Goal: Task Accomplishment & Management: Complete application form

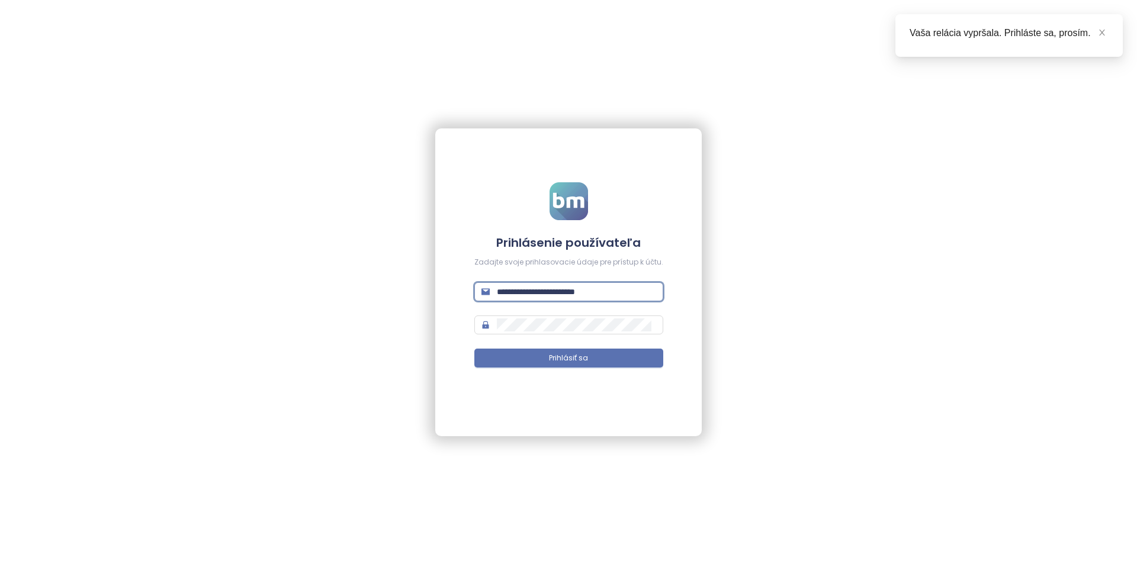
drag, startPoint x: 569, startPoint y: 291, endPoint x: 565, endPoint y: 285, distance: 6.4
click at [569, 291] on input "**********" at bounding box center [576, 291] width 159 height 13
type input "**********"
click at [474, 349] on button "Prihlásiť sa" at bounding box center [568, 358] width 189 height 19
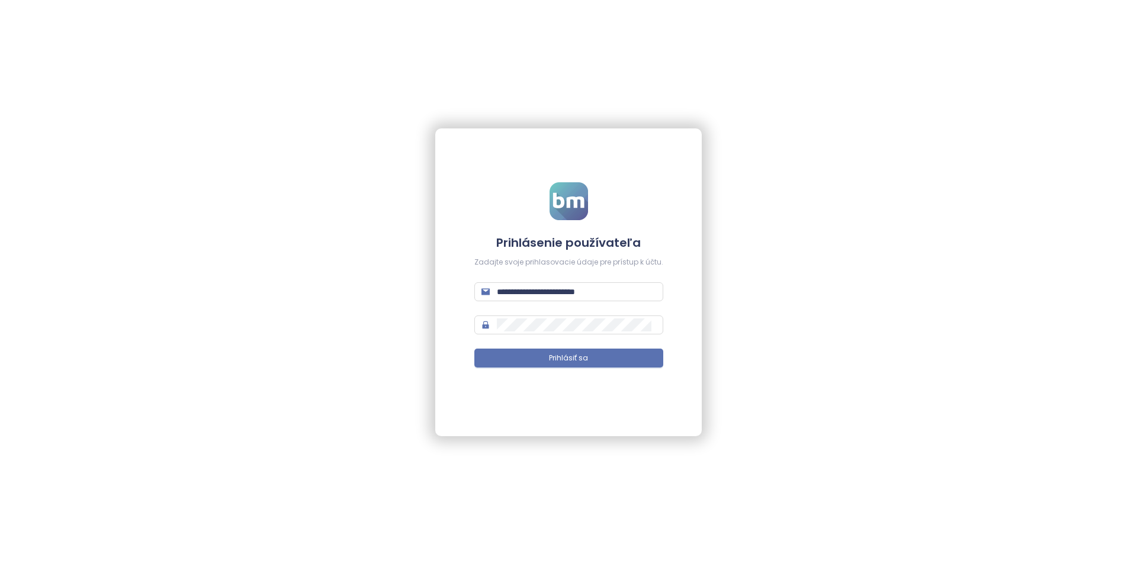
click at [595, 344] on form "**********" at bounding box center [568, 282] width 189 height 200
click at [595, 355] on button "Prihlásiť sa" at bounding box center [568, 358] width 189 height 19
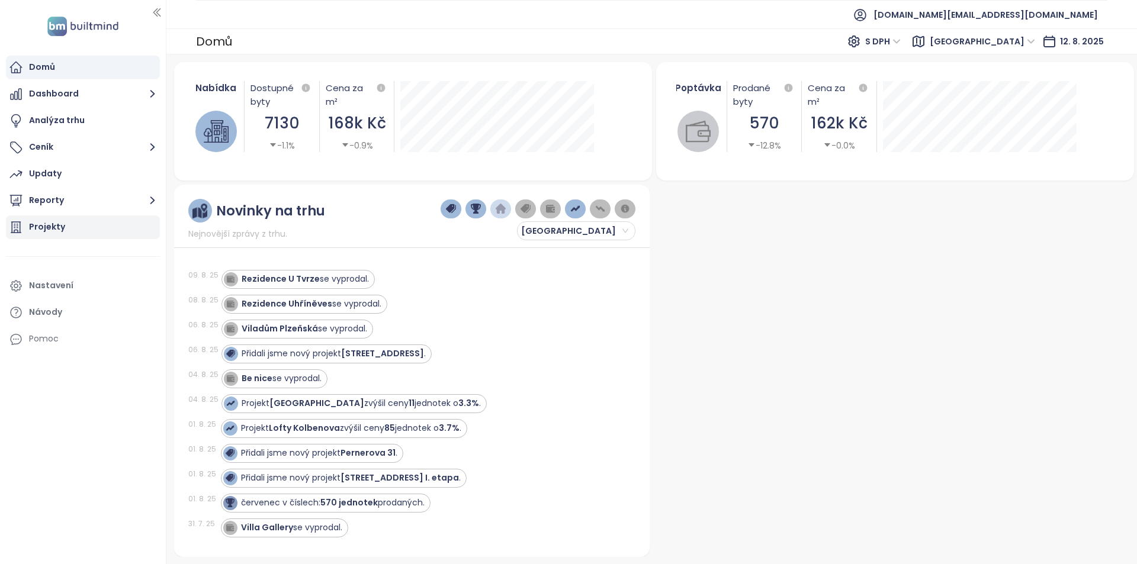
click at [81, 230] on div "Projekty" at bounding box center [83, 228] width 154 height 24
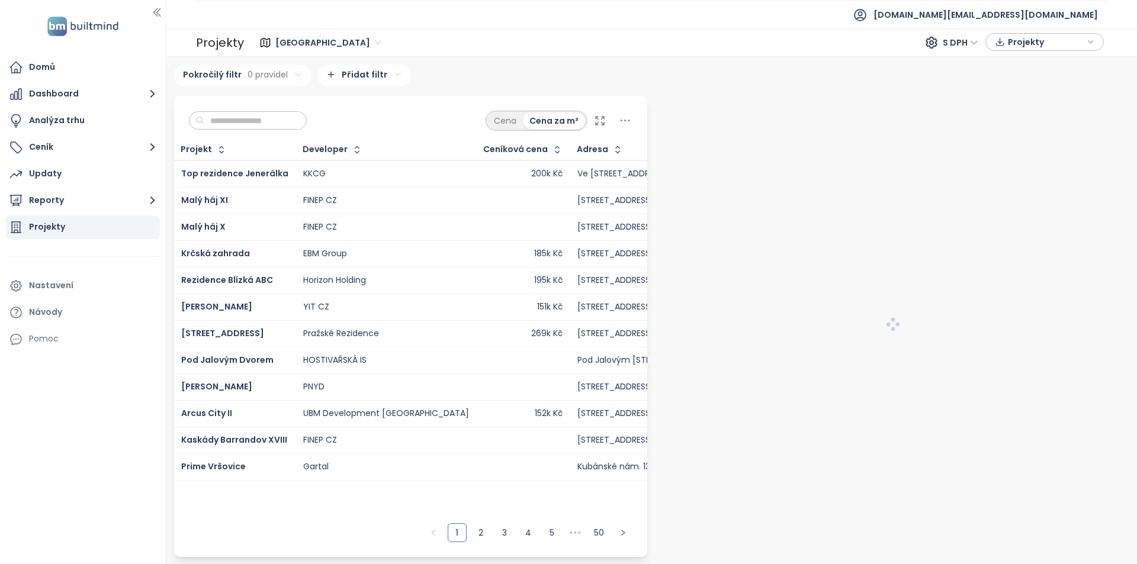
click at [301, 47] on span "[GEOGRAPHIC_DATA]" at bounding box center [327, 43] width 105 height 18
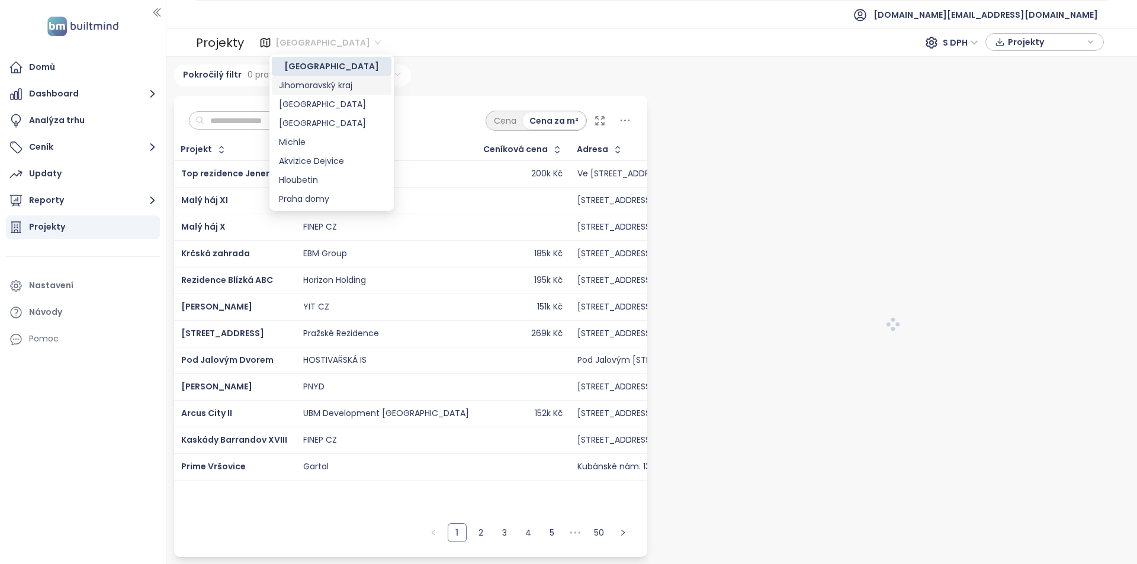
click at [312, 85] on div "Jihomoravský kraj" at bounding box center [331, 85] width 105 height 13
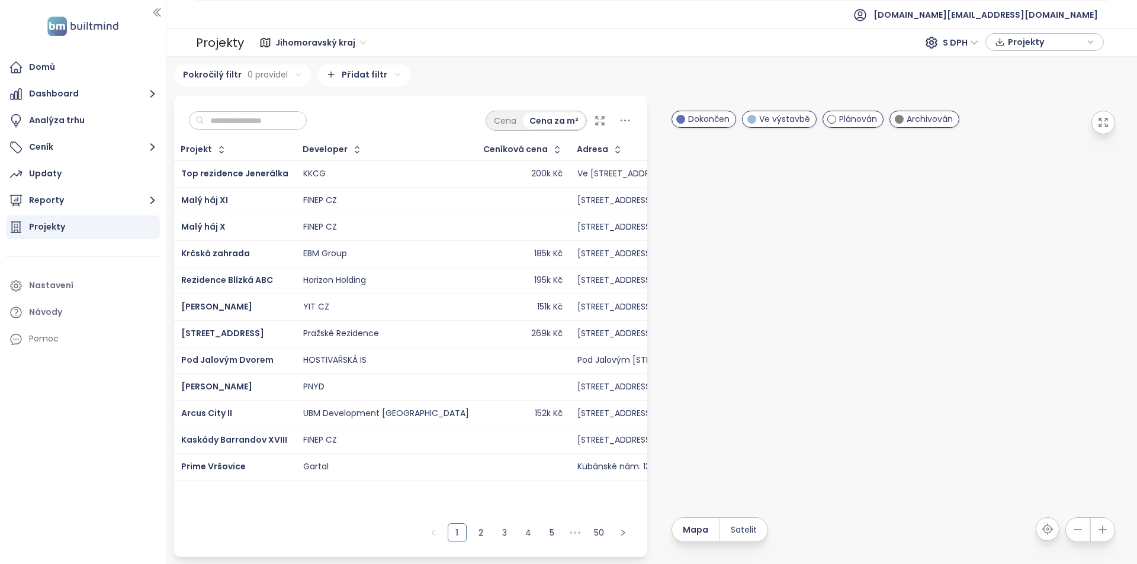
click at [277, 120] on input "text" at bounding box center [252, 121] width 96 height 18
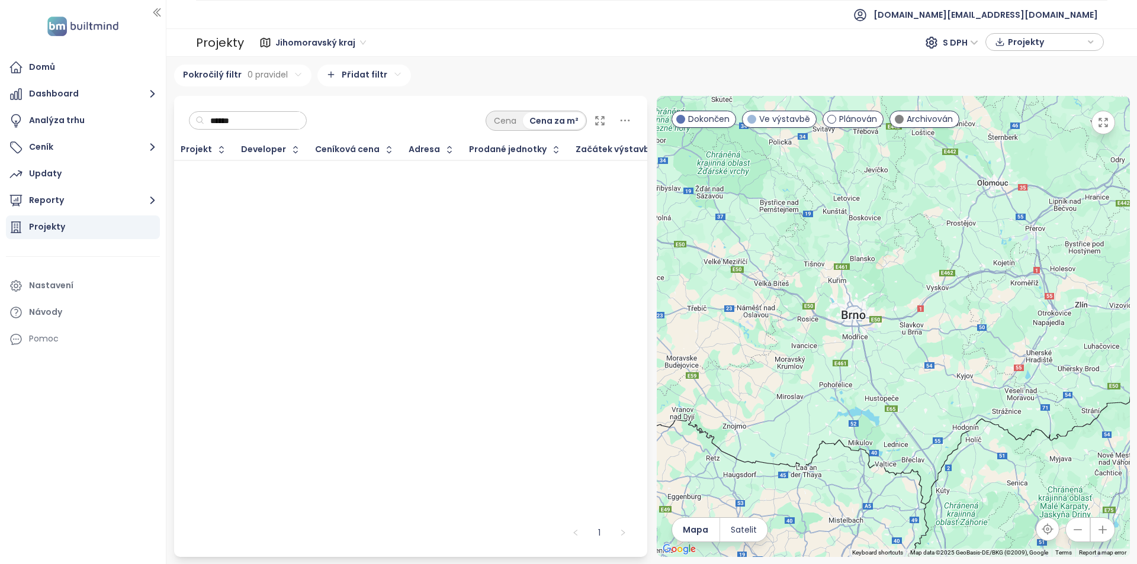
type input "*******"
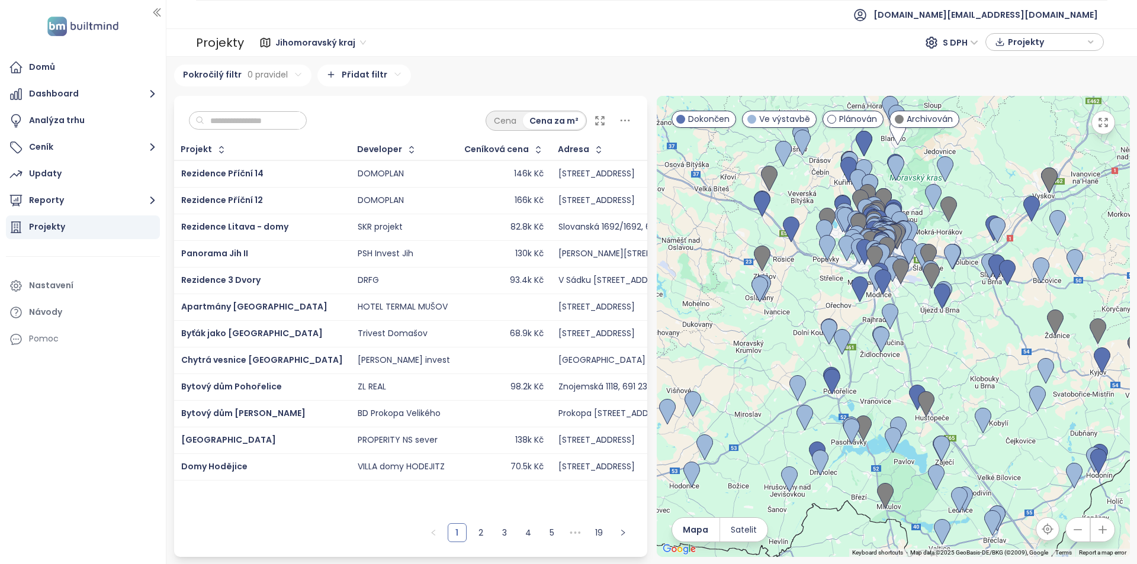
click at [331, 40] on span "Jihomoravský kraj" at bounding box center [320, 43] width 91 height 18
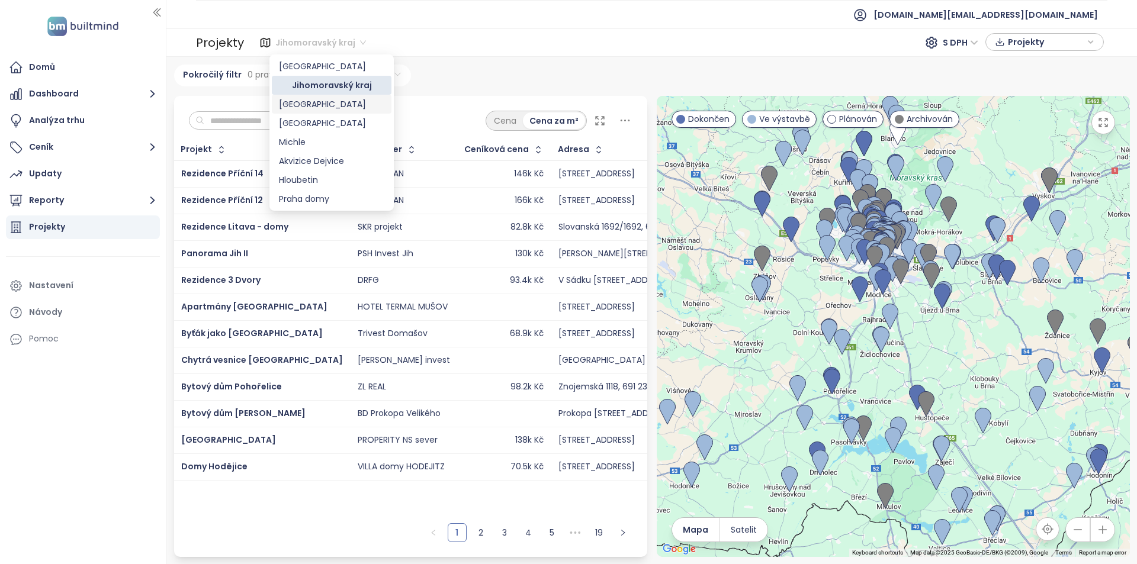
click at [325, 102] on div "[GEOGRAPHIC_DATA]" at bounding box center [331, 104] width 105 height 13
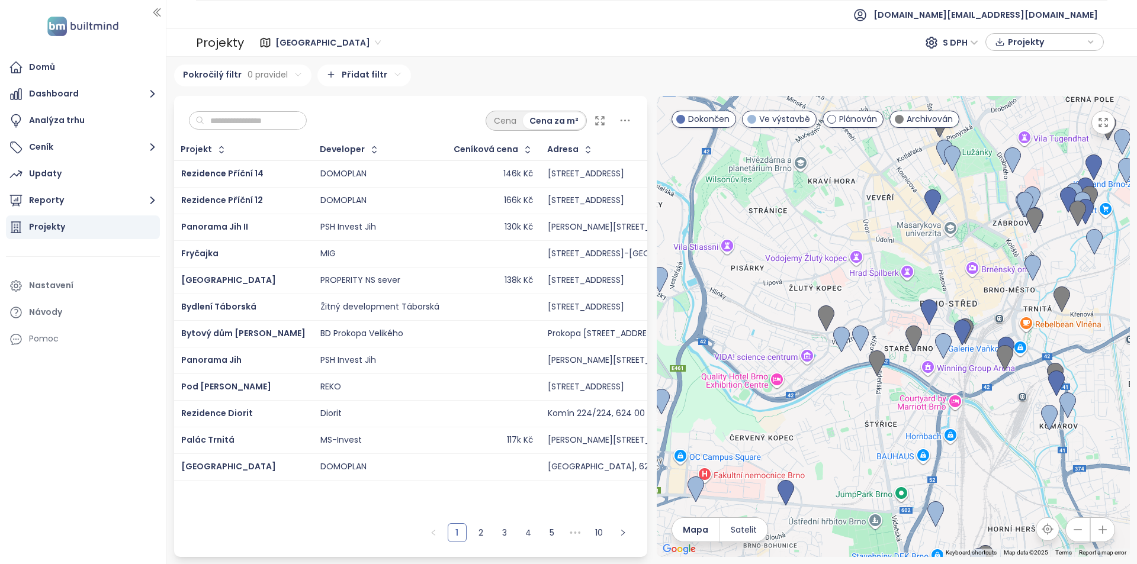
drag, startPoint x: 899, startPoint y: 355, endPoint x: 799, endPoint y: 248, distance: 146.3
click at [799, 248] on div at bounding box center [893, 326] width 473 height 461
click at [624, 115] on icon at bounding box center [625, 120] width 15 height 15
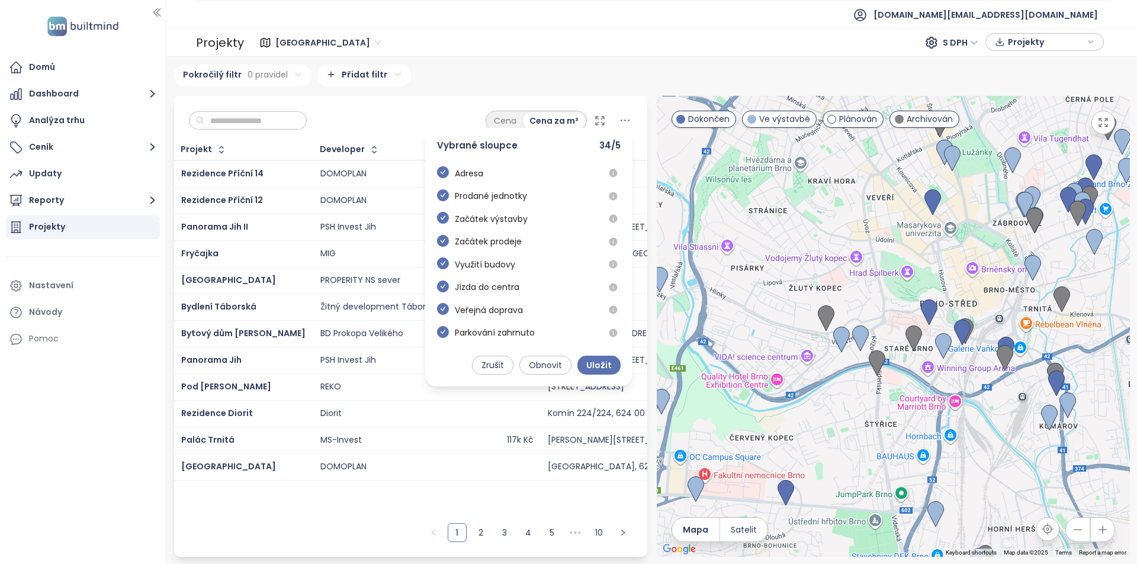
click at [443, 175] on icon "check-circle" at bounding box center [443, 172] width 12 height 12
click at [441, 199] on icon "check-circle" at bounding box center [443, 196] width 12 height 12
click at [443, 198] on span at bounding box center [443, 197] width 12 height 14
click at [498, 359] on span "Zrušit" at bounding box center [493, 365] width 23 height 13
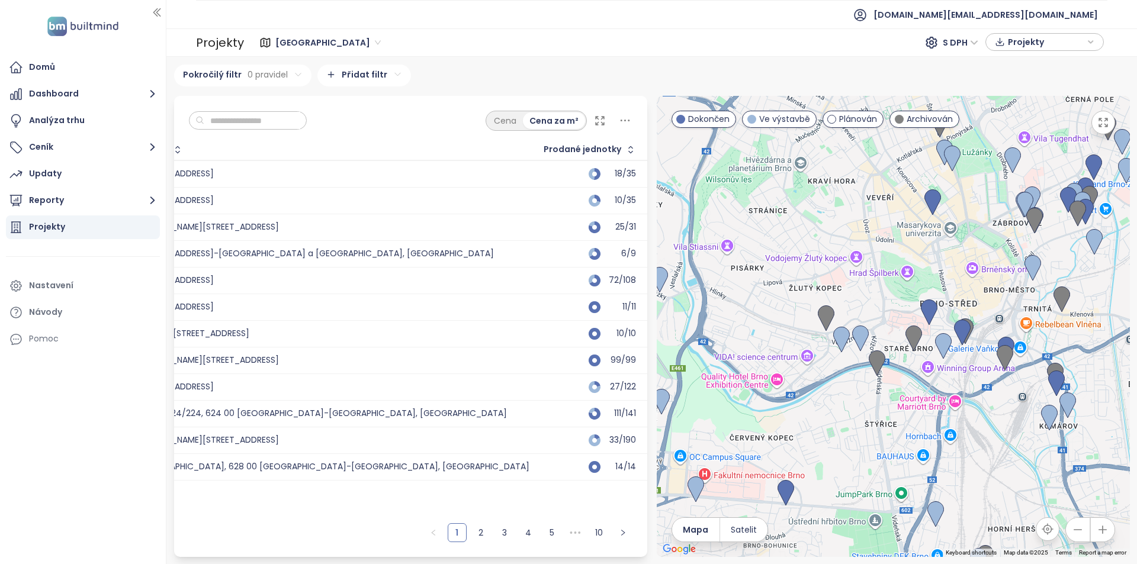
scroll to position [0, 458]
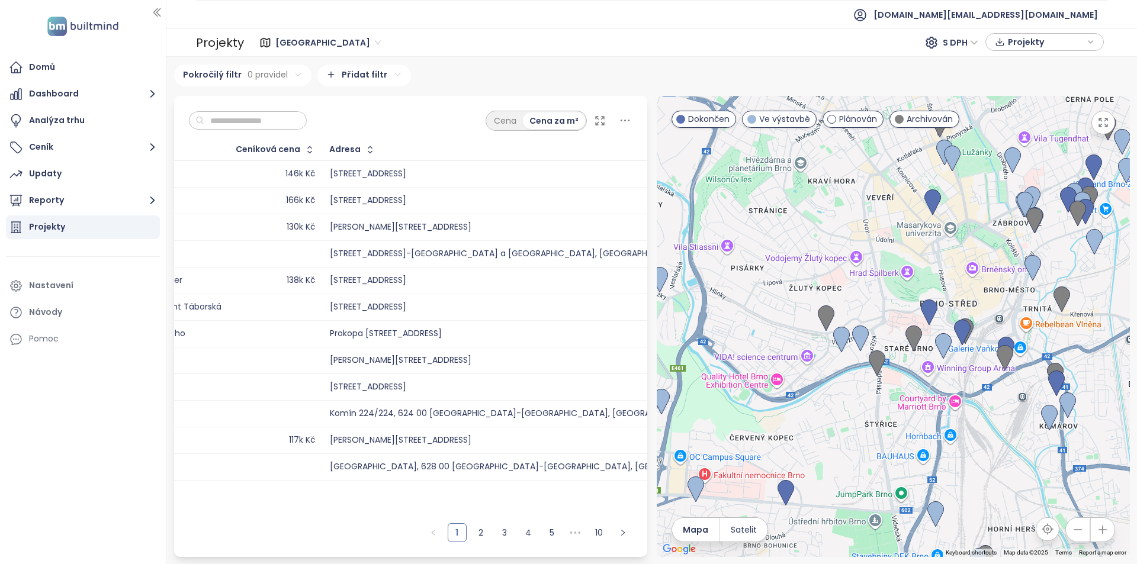
drag, startPoint x: 393, startPoint y: 153, endPoint x: 322, endPoint y: 166, distance: 72.4
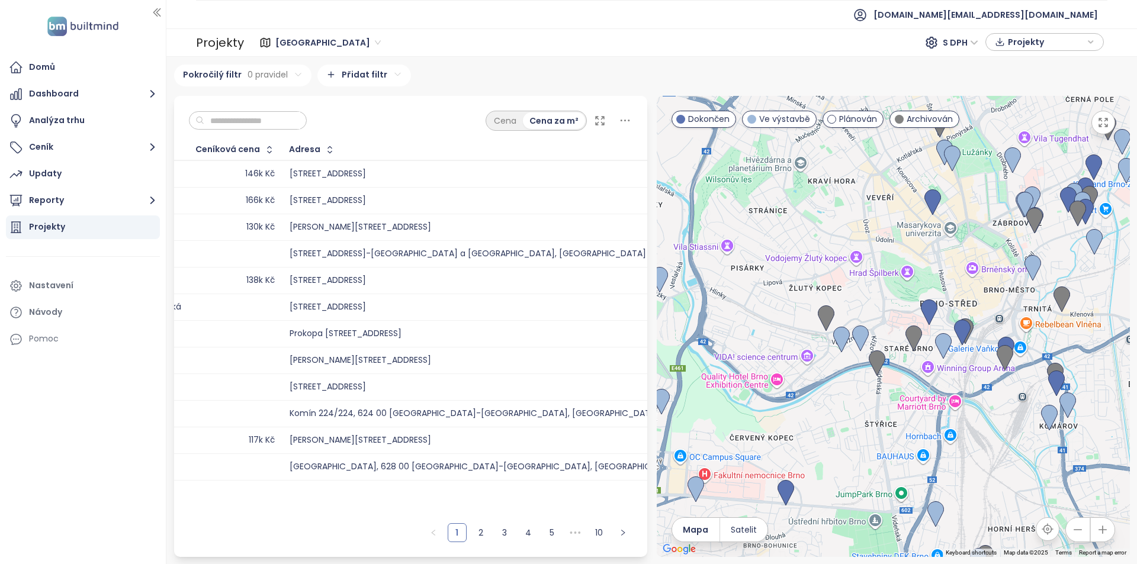
scroll to position [0, 277]
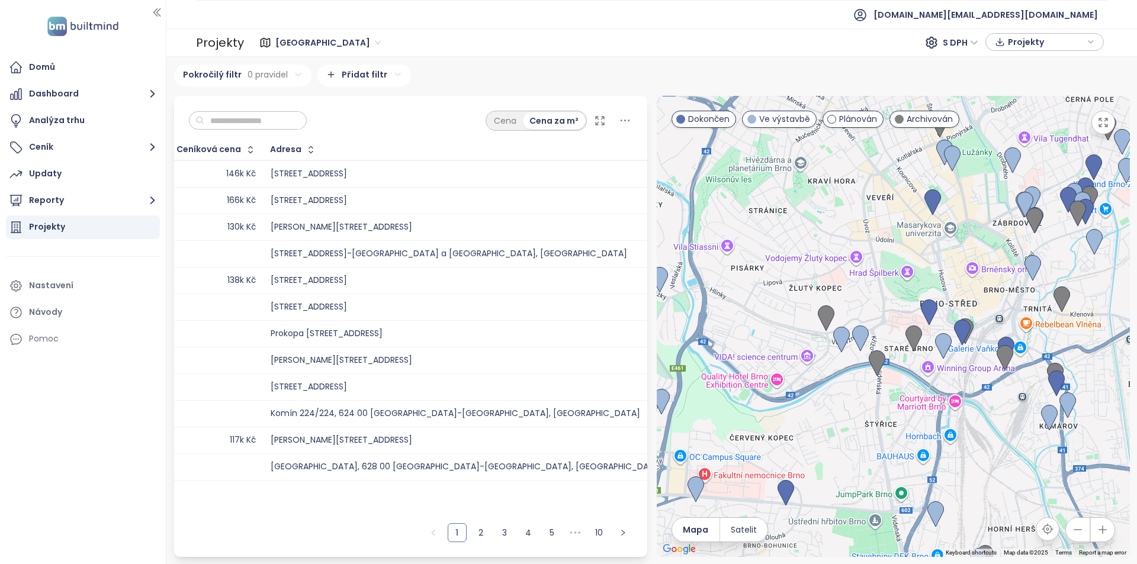
drag, startPoint x: 553, startPoint y: 150, endPoint x: 266, endPoint y: 150, distance: 287.3
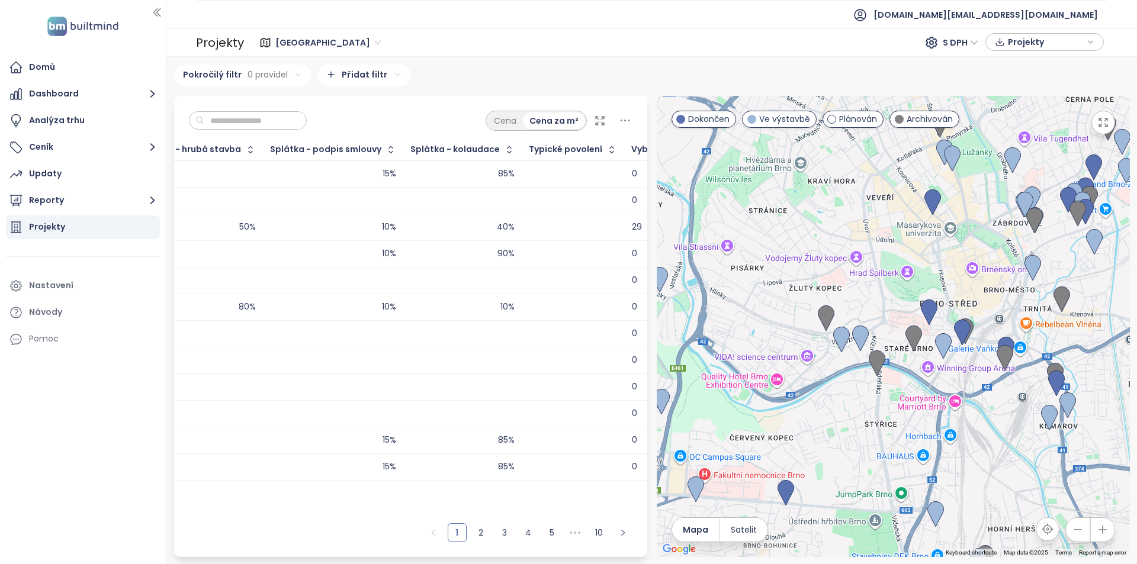
scroll to position [0, 2113]
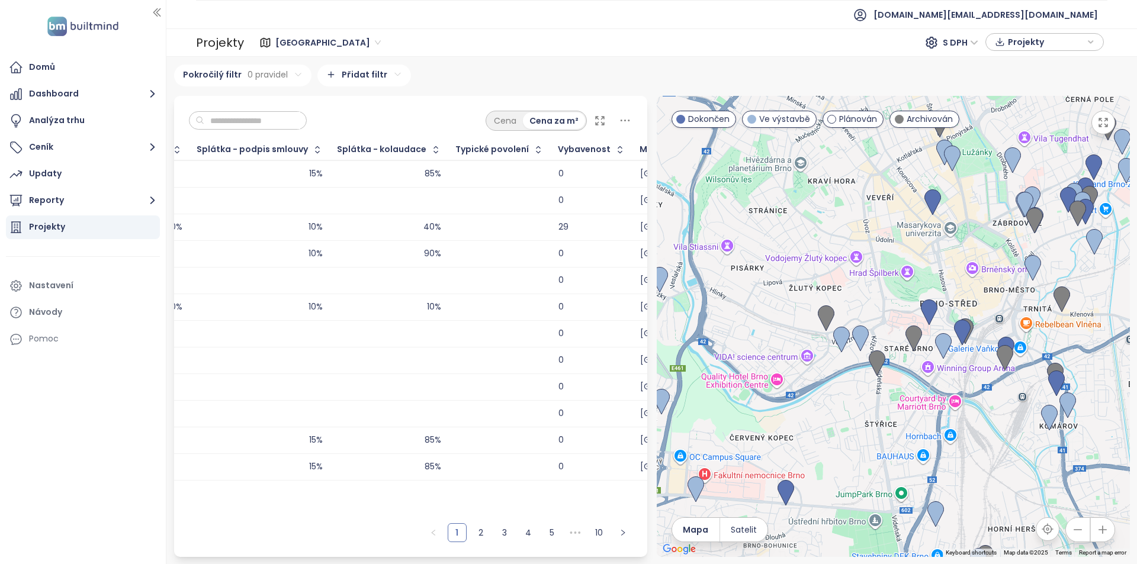
click at [625, 119] on icon at bounding box center [625, 120] width 15 height 15
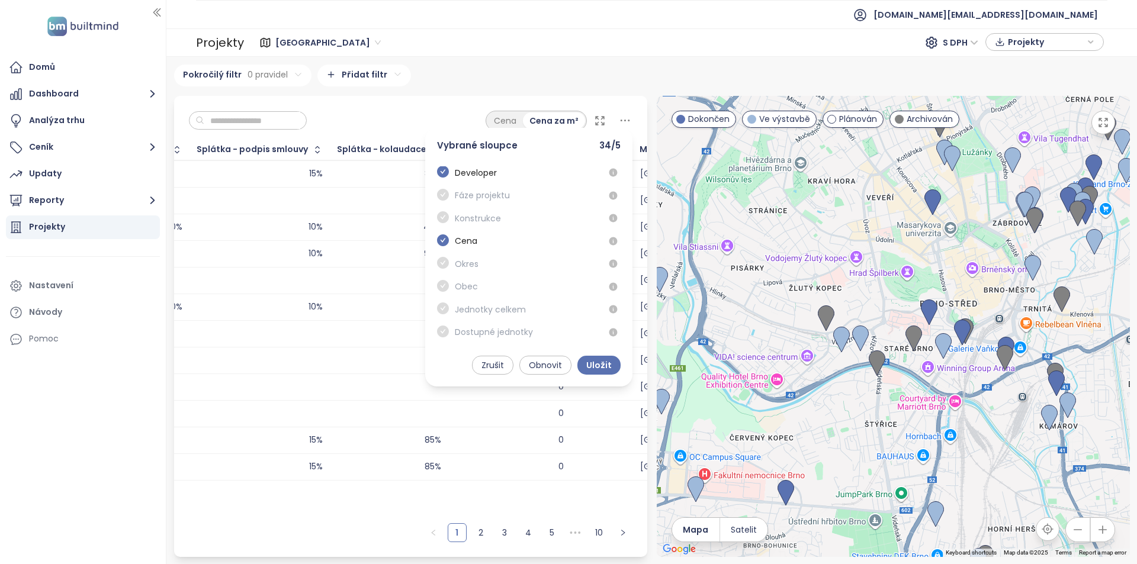
scroll to position [790, 0]
click at [445, 273] on span at bounding box center [443, 274] width 12 height 14
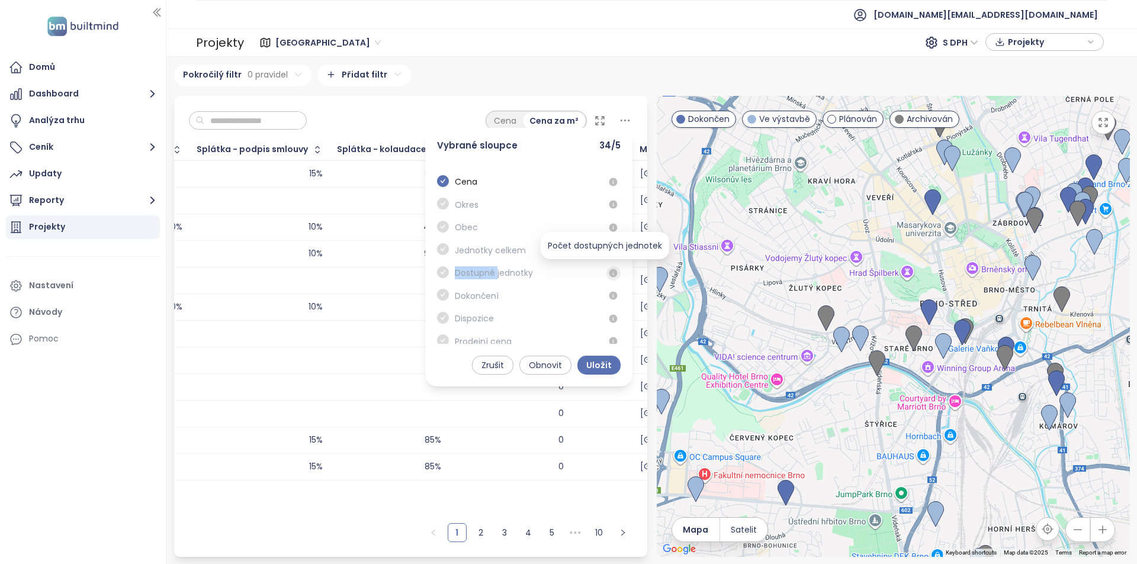
click at [609, 271] on icon "button" at bounding box center [613, 273] width 8 height 8
click at [464, 271] on span "Dostupné jednotky" at bounding box center [494, 273] width 78 height 13
click at [442, 275] on span at bounding box center [443, 274] width 12 height 14
click at [537, 359] on span "Obnovit" at bounding box center [545, 365] width 33 height 13
click at [512, 355] on div "Zrušit Obnovit Uložit" at bounding box center [528, 362] width 207 height 25
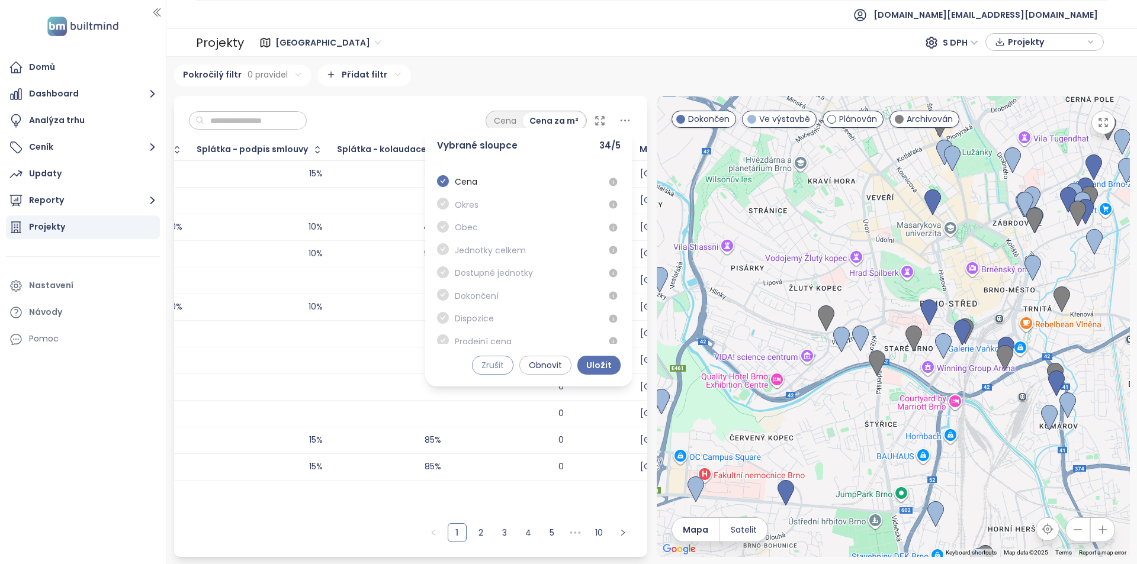
click at [511, 364] on button "Zrušit" at bounding box center [492, 365] width 41 height 19
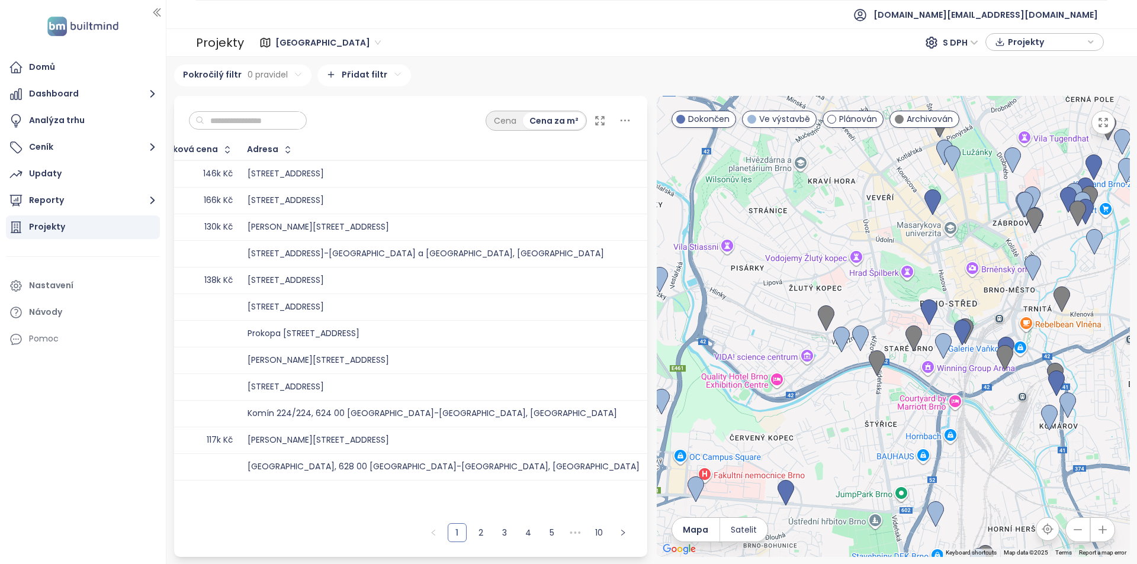
scroll to position [0, 410]
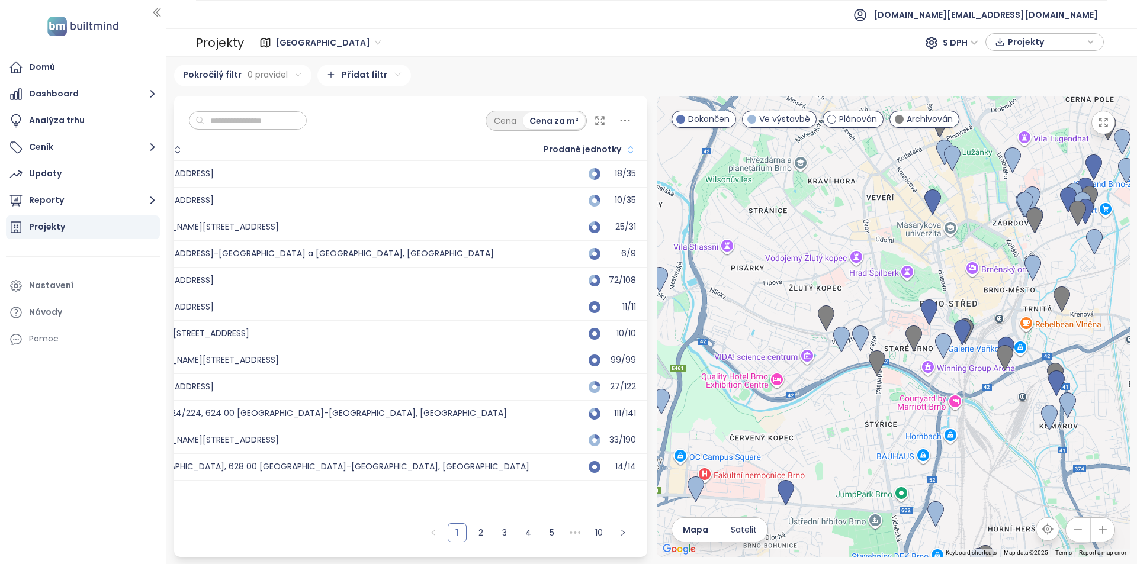
click at [625, 146] on icon "button" at bounding box center [631, 150] width 12 height 12
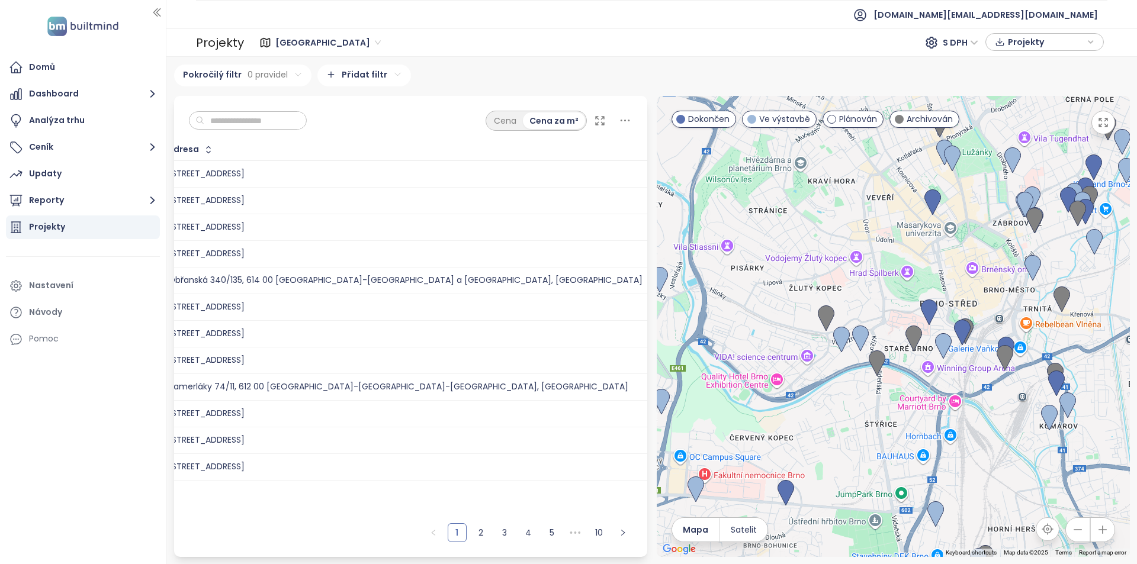
scroll to position [0, 0]
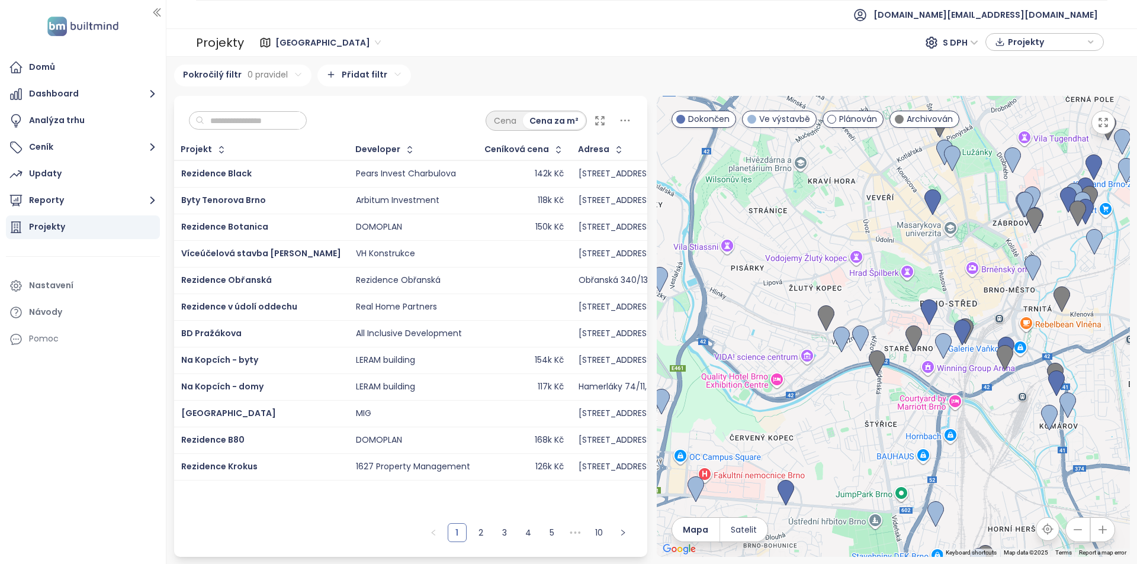
click at [273, 175] on div "Rezidence Black" at bounding box center [261, 174] width 160 height 14
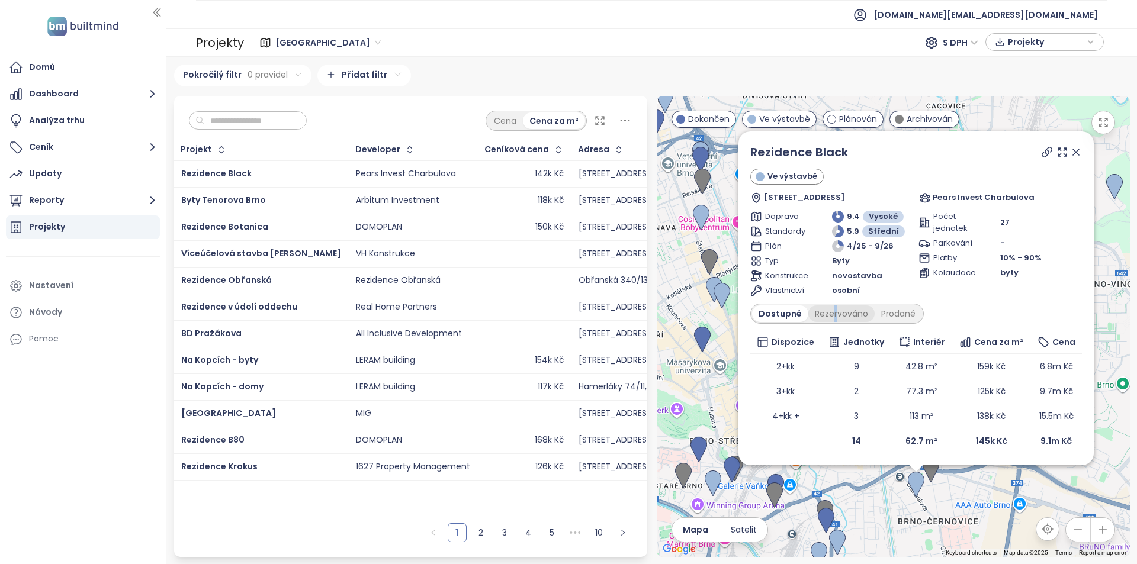
click at [833, 309] on div "Rezervováno" at bounding box center [841, 314] width 66 height 17
click at [844, 318] on div "Rezervováno" at bounding box center [841, 314] width 66 height 17
click at [890, 308] on div "Prodané" at bounding box center [898, 314] width 47 height 17
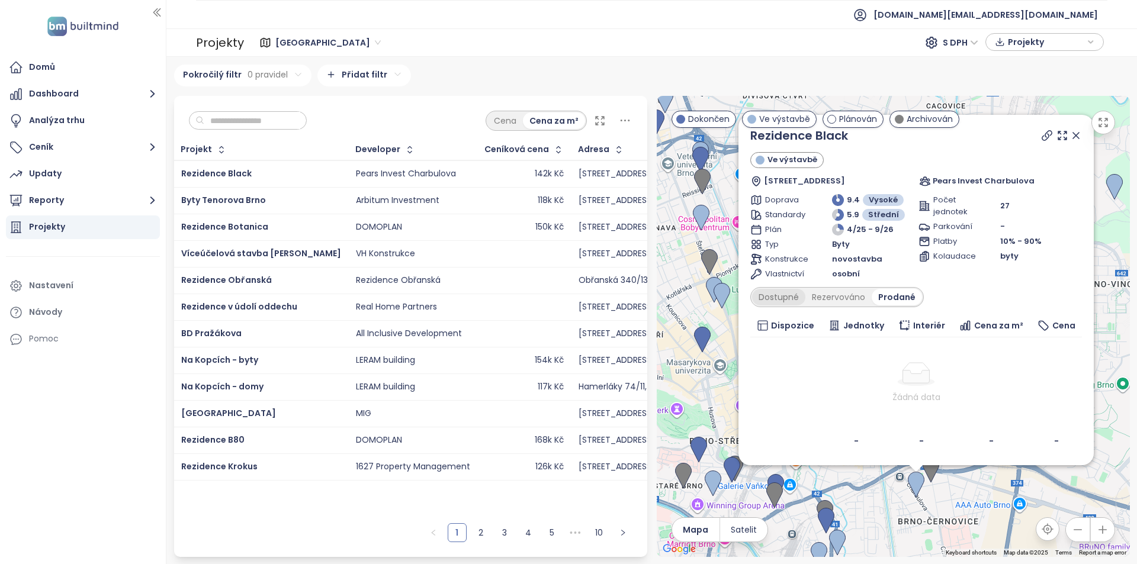
click at [777, 300] on div "Dostupné" at bounding box center [778, 297] width 53 height 17
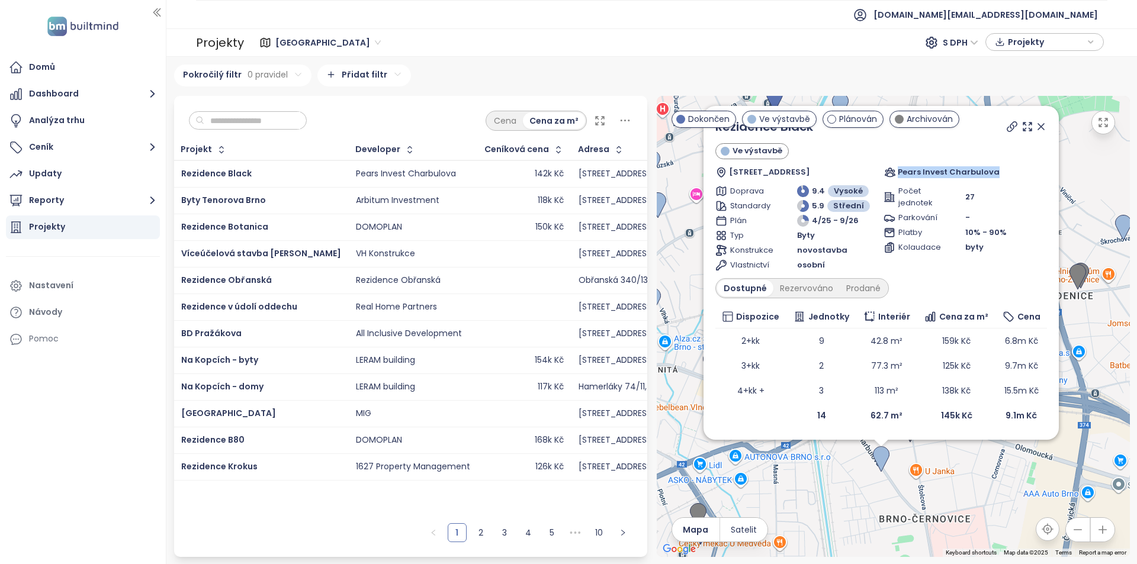
drag, startPoint x: 898, startPoint y: 169, endPoint x: 994, endPoint y: 168, distance: 96.6
click at [994, 168] on div "Pears Invest Charbulova" at bounding box center [965, 172] width 163 height 12
copy span "Pears Invest Charbulova"
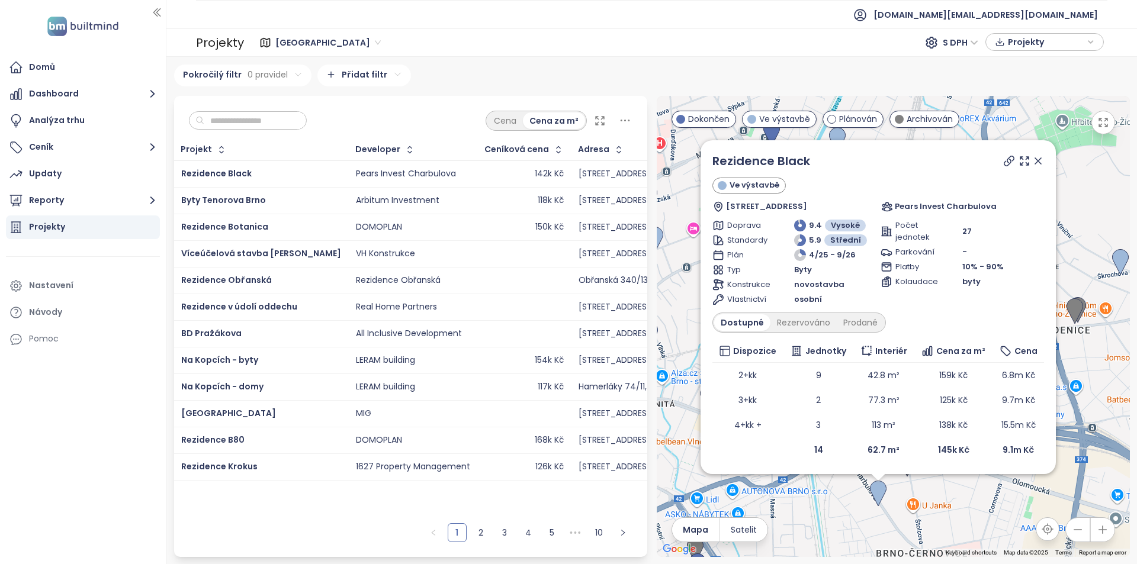
drag, startPoint x: 1086, startPoint y: 200, endPoint x: 1083, endPoint y: 236, distance: 36.3
click at [1083, 236] on div "Rezidence Black Ve výstavbě Charbulova 615/50, 618 00 Brno-Černovice, Czechia P…" at bounding box center [893, 326] width 473 height 461
click at [1008, 160] on icon at bounding box center [1009, 160] width 9 height 9
click at [1037, 160] on icon at bounding box center [1038, 161] width 6 height 6
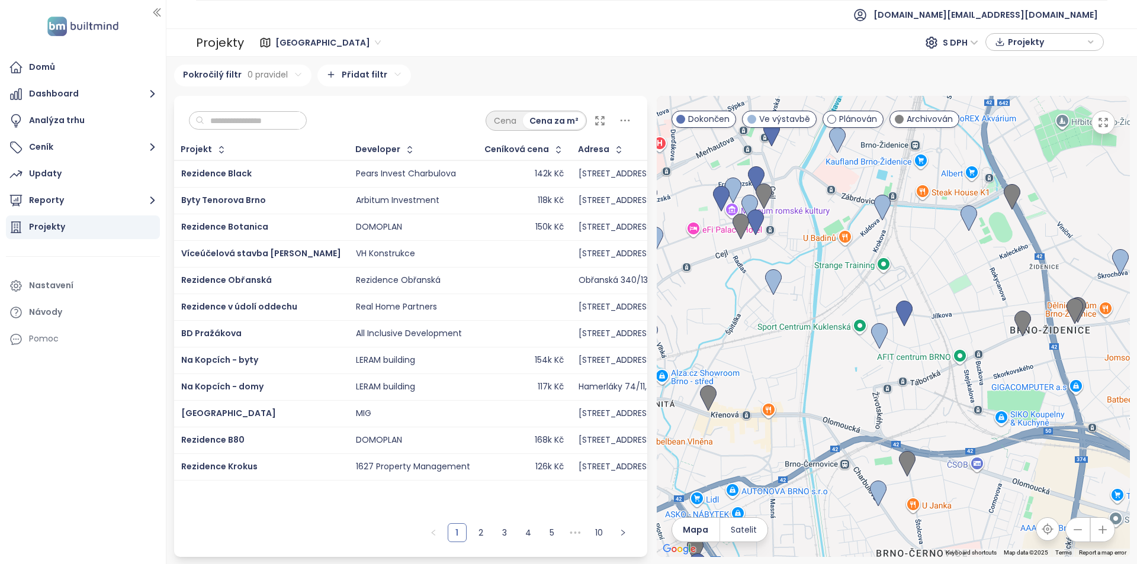
click at [1024, 29] on div "Projekty Brno S DPH Projekty" at bounding box center [651, 42] width 971 height 28
click at [1025, 24] on span "builtmind.cz@builtmind.com" at bounding box center [986, 15] width 224 height 28
click at [1029, 44] on li "Odhlásit se" at bounding box center [1026, 48] width 139 height 24
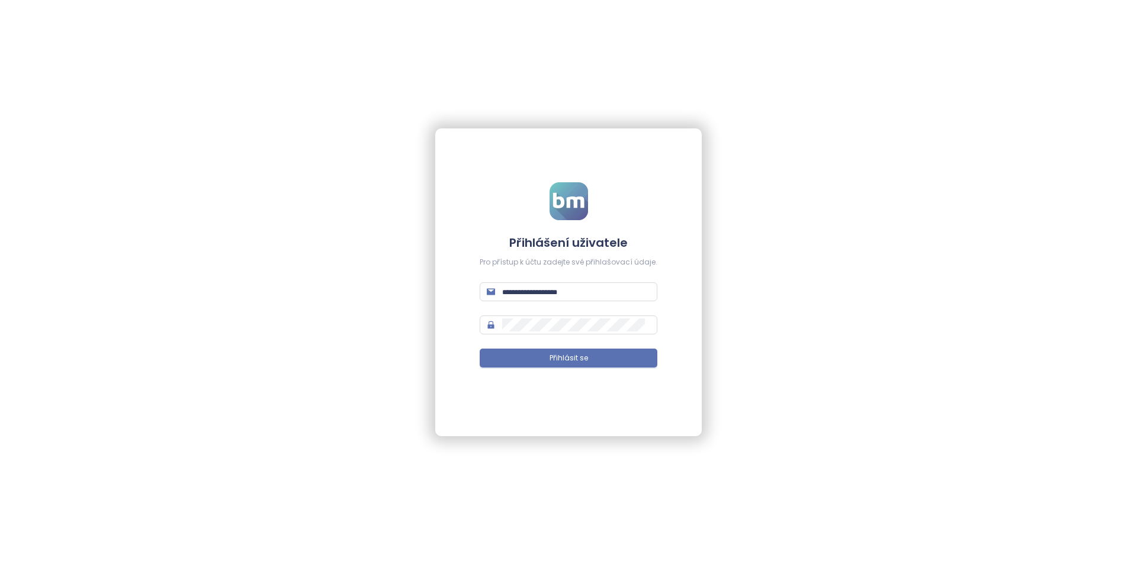
type input "**********"
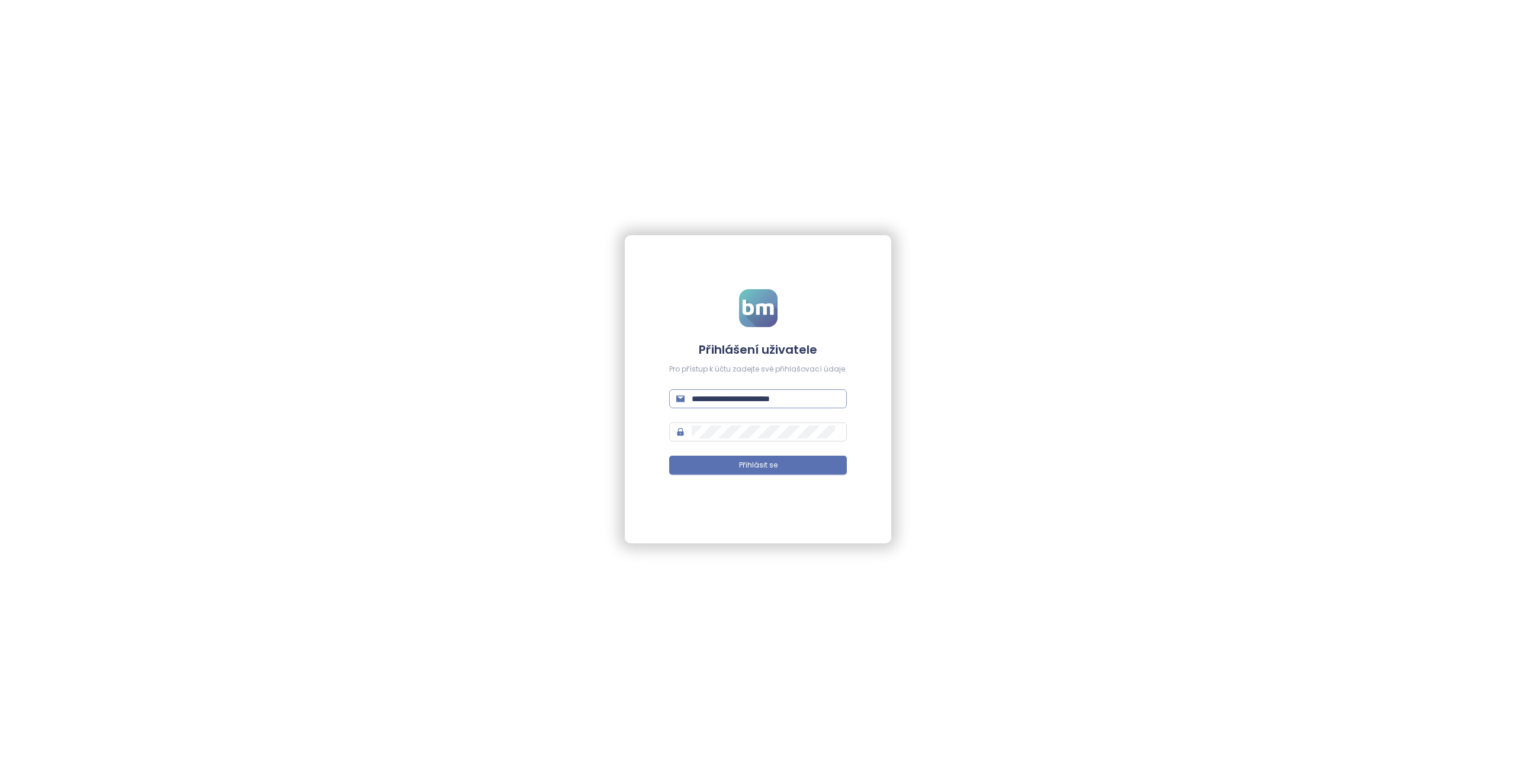
click at [766, 406] on span "**********" at bounding box center [758, 398] width 178 height 19
click at [771, 397] on input "**********" at bounding box center [766, 398] width 148 height 13
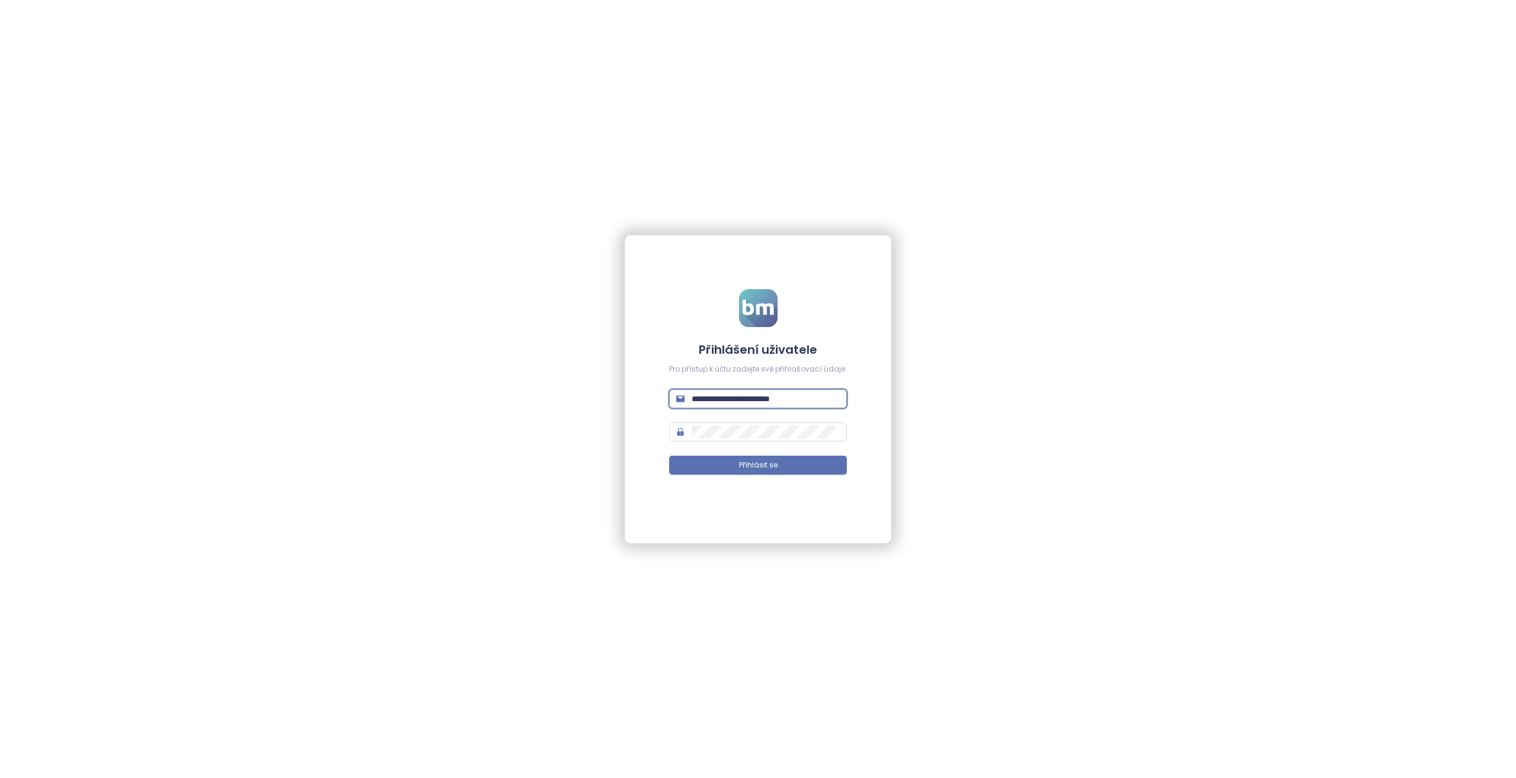
type input "*"
type input "**********"
click at [758, 400] on input "**********" at bounding box center [766, 398] width 148 height 13
click at [737, 474] on form "**********" at bounding box center [758, 389] width 178 height 200
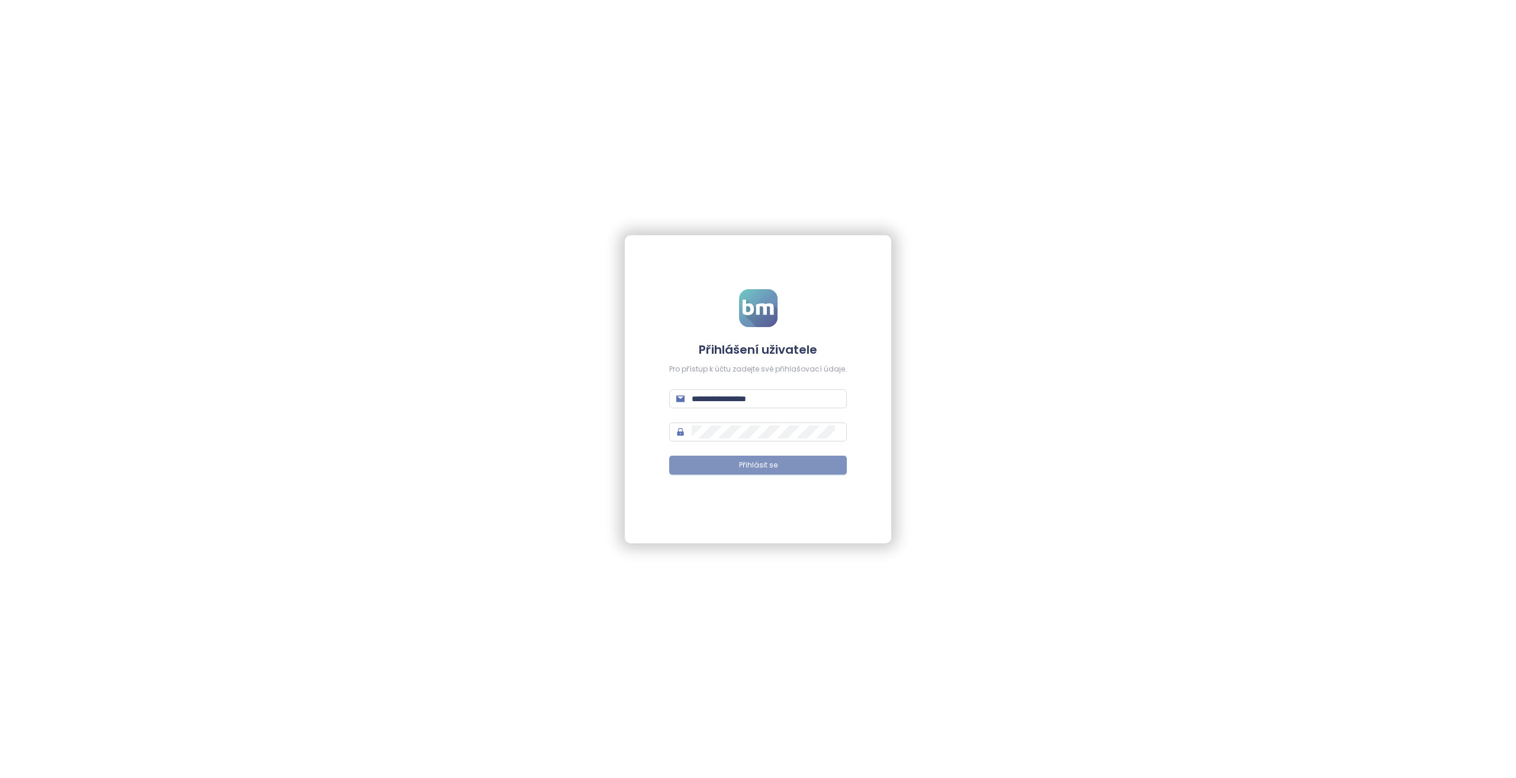
click at [739, 471] on button "Přihlásit se" at bounding box center [758, 464] width 178 height 19
click at [763, 467] on span "Přihlásit se" at bounding box center [758, 465] width 38 height 11
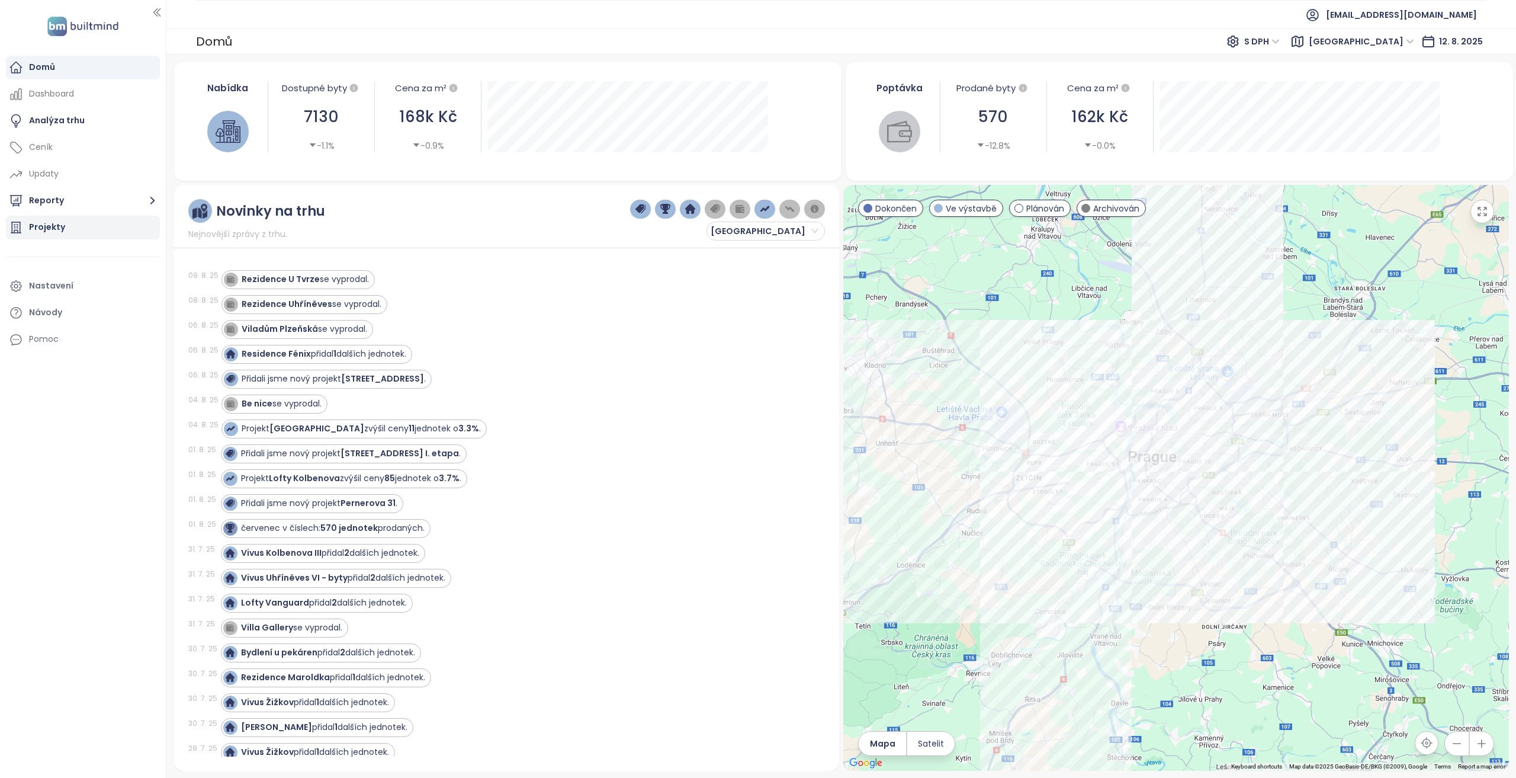
click at [98, 224] on div "Projekty" at bounding box center [83, 228] width 154 height 24
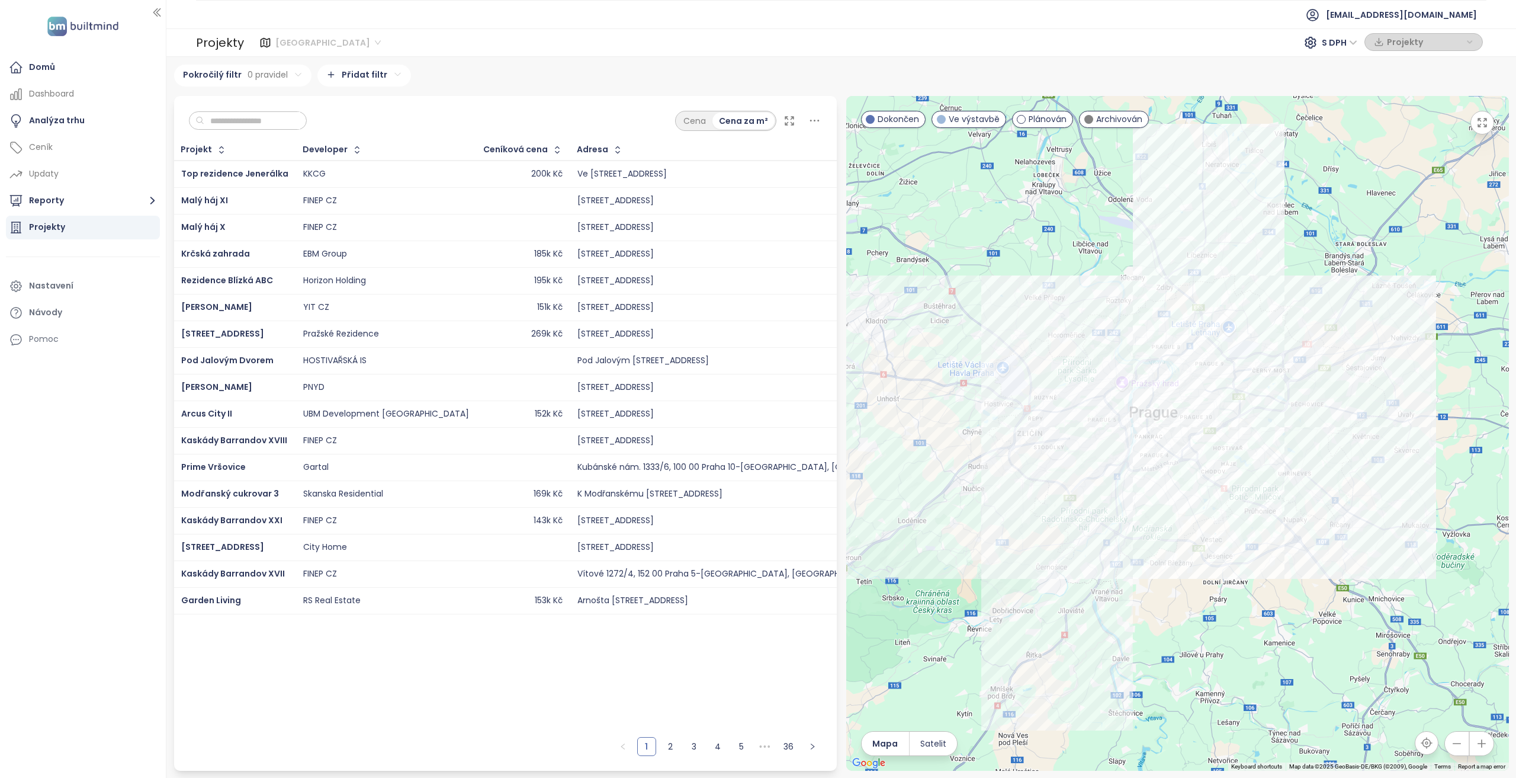
click at [295, 40] on span "[GEOGRAPHIC_DATA]" at bounding box center [327, 43] width 105 height 18
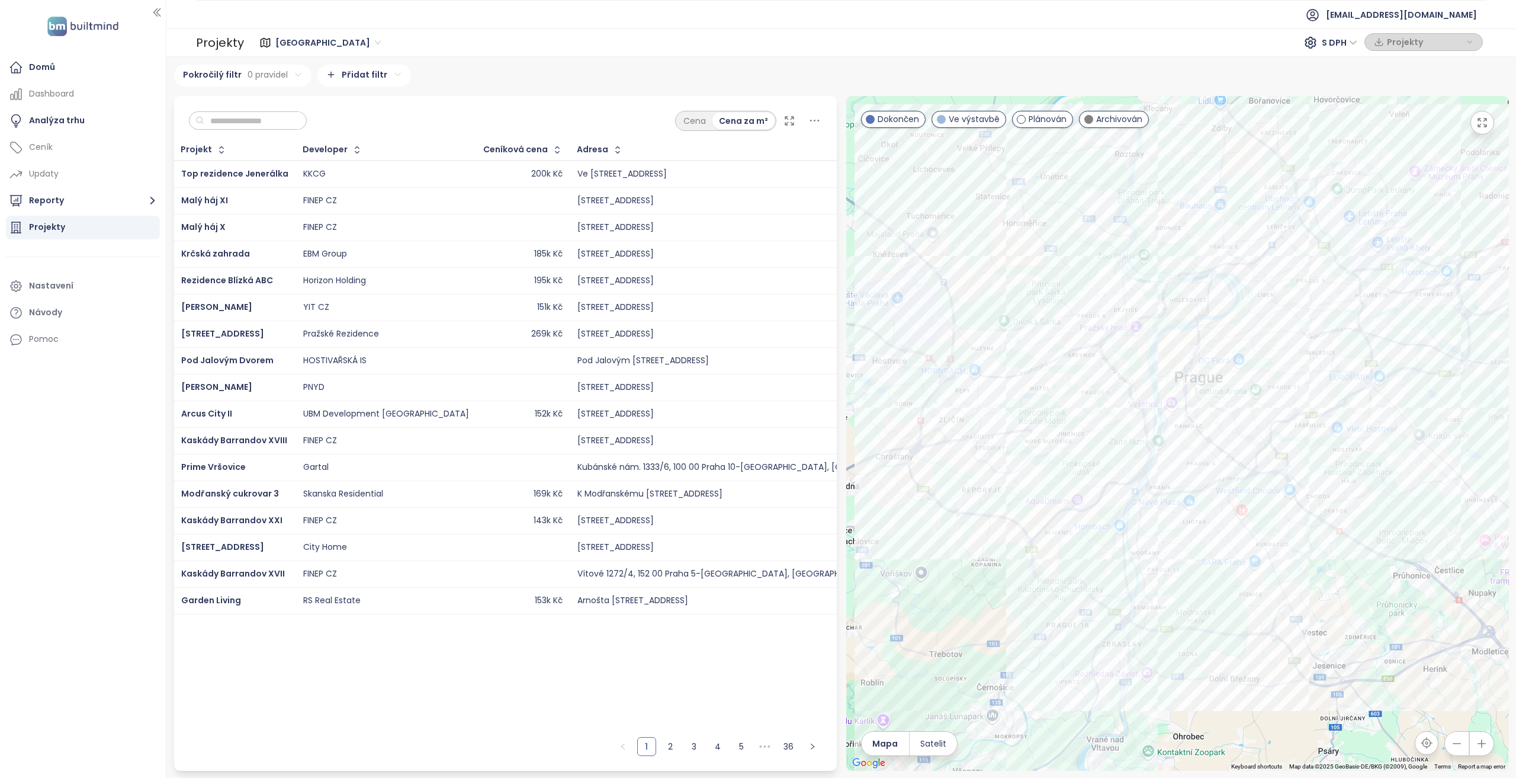
drag, startPoint x: 1406, startPoint y: 203, endPoint x: 1444, endPoint y: 196, distance: 38.6
click at [1444, 196] on div at bounding box center [1177, 433] width 663 height 675
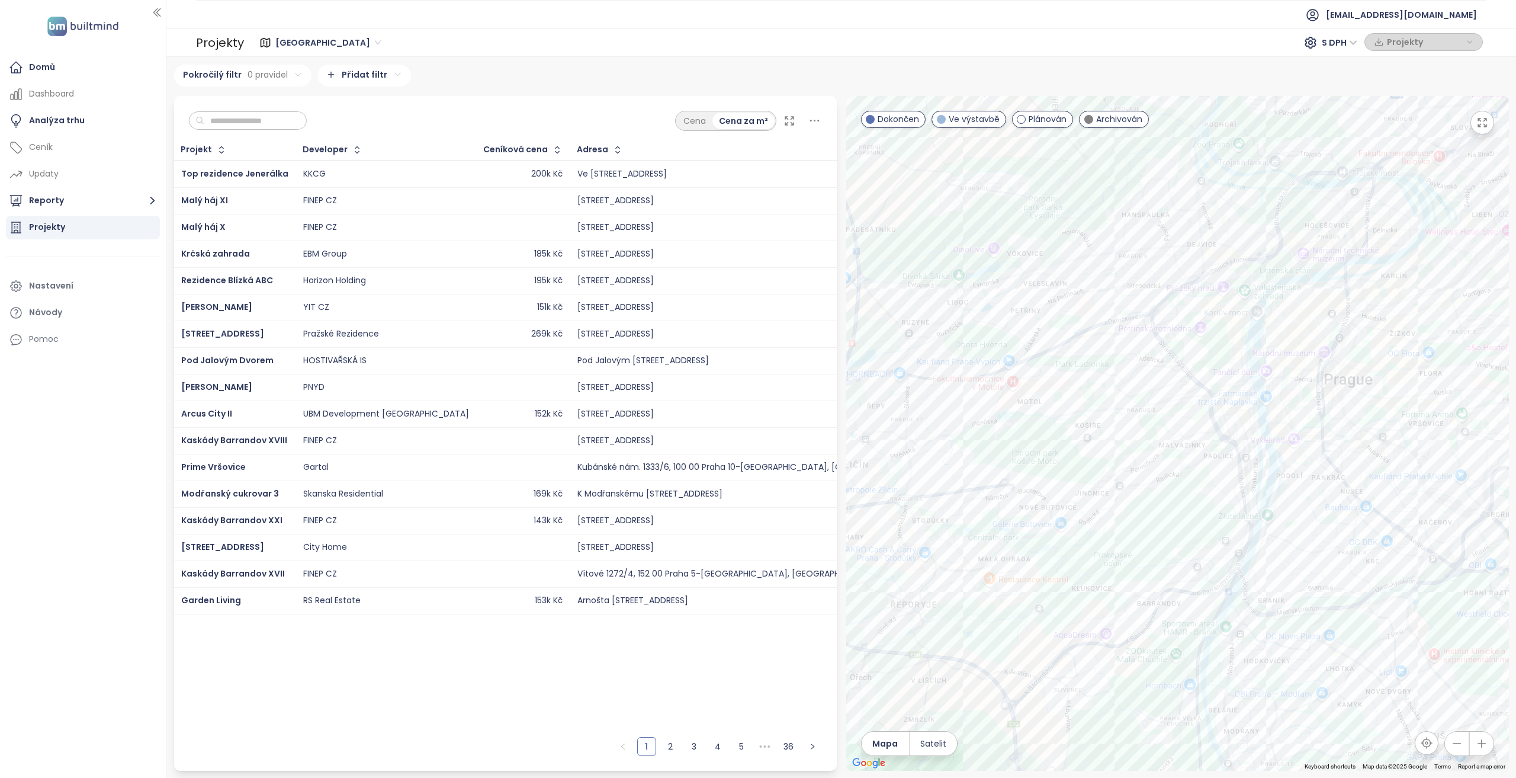
drag, startPoint x: 1066, startPoint y: 412, endPoint x: 1001, endPoint y: 449, distance: 75.1
click at [1001, 449] on div at bounding box center [1177, 433] width 663 height 675
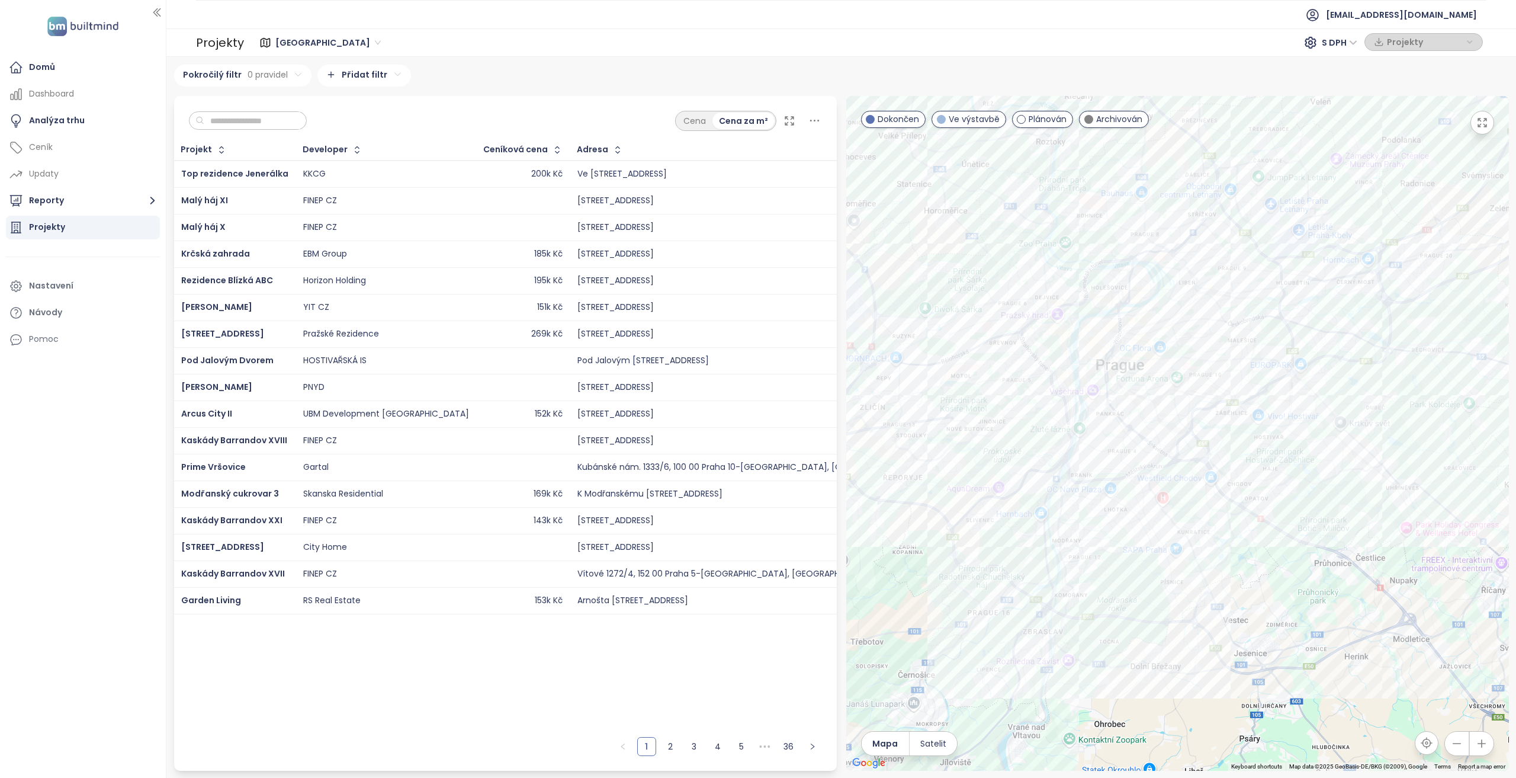
drag, startPoint x: 1137, startPoint y: 311, endPoint x: 997, endPoint y: 275, distance: 143.7
click at [997, 275] on div at bounding box center [1177, 433] width 663 height 675
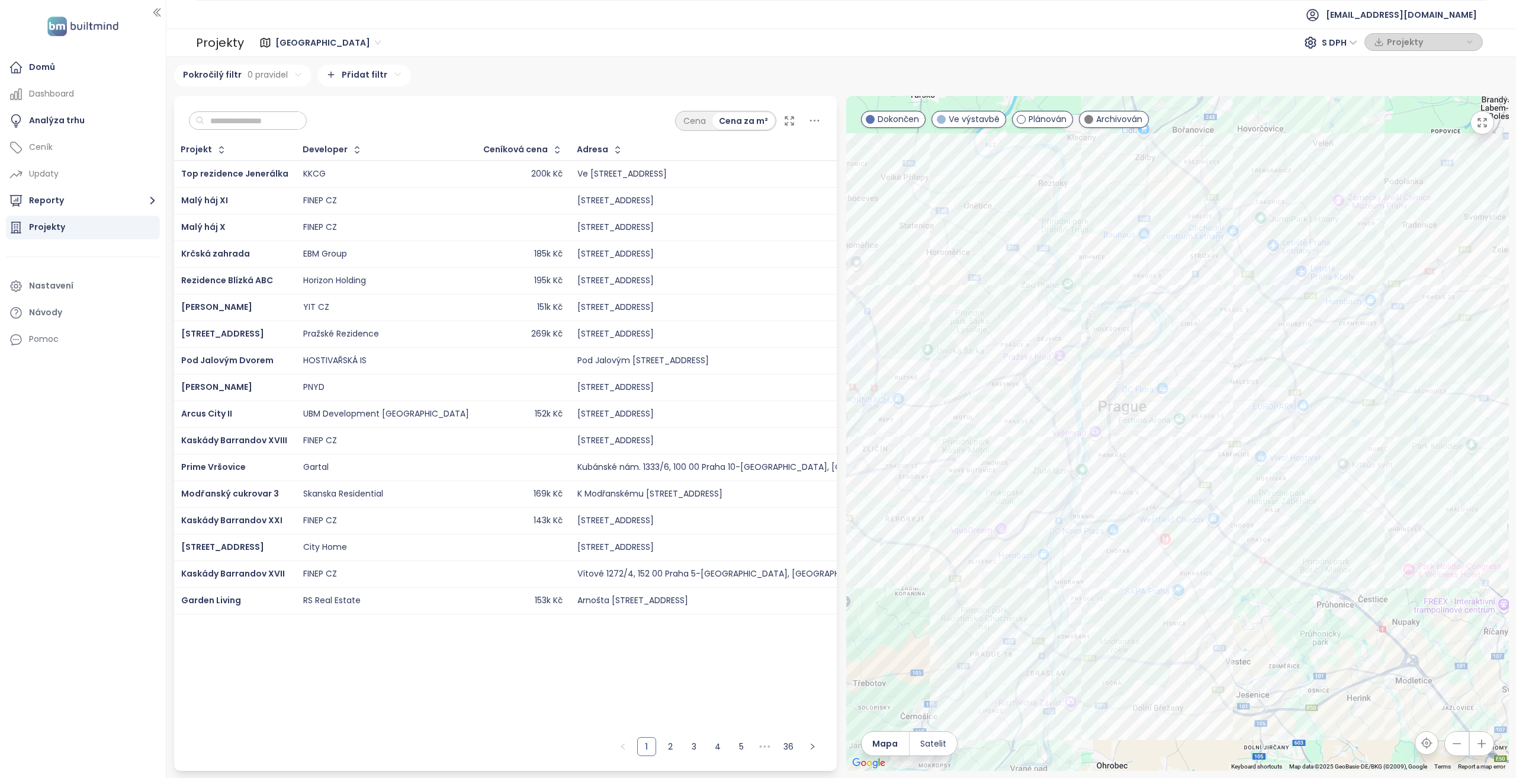
drag, startPoint x: 1015, startPoint y: 374, endPoint x: 947, endPoint y: 416, distance: 80.4
click at [947, 416] on div at bounding box center [1177, 433] width 663 height 675
click at [1032, 354] on div "Myslbekova 15" at bounding box center [1177, 433] width 663 height 675
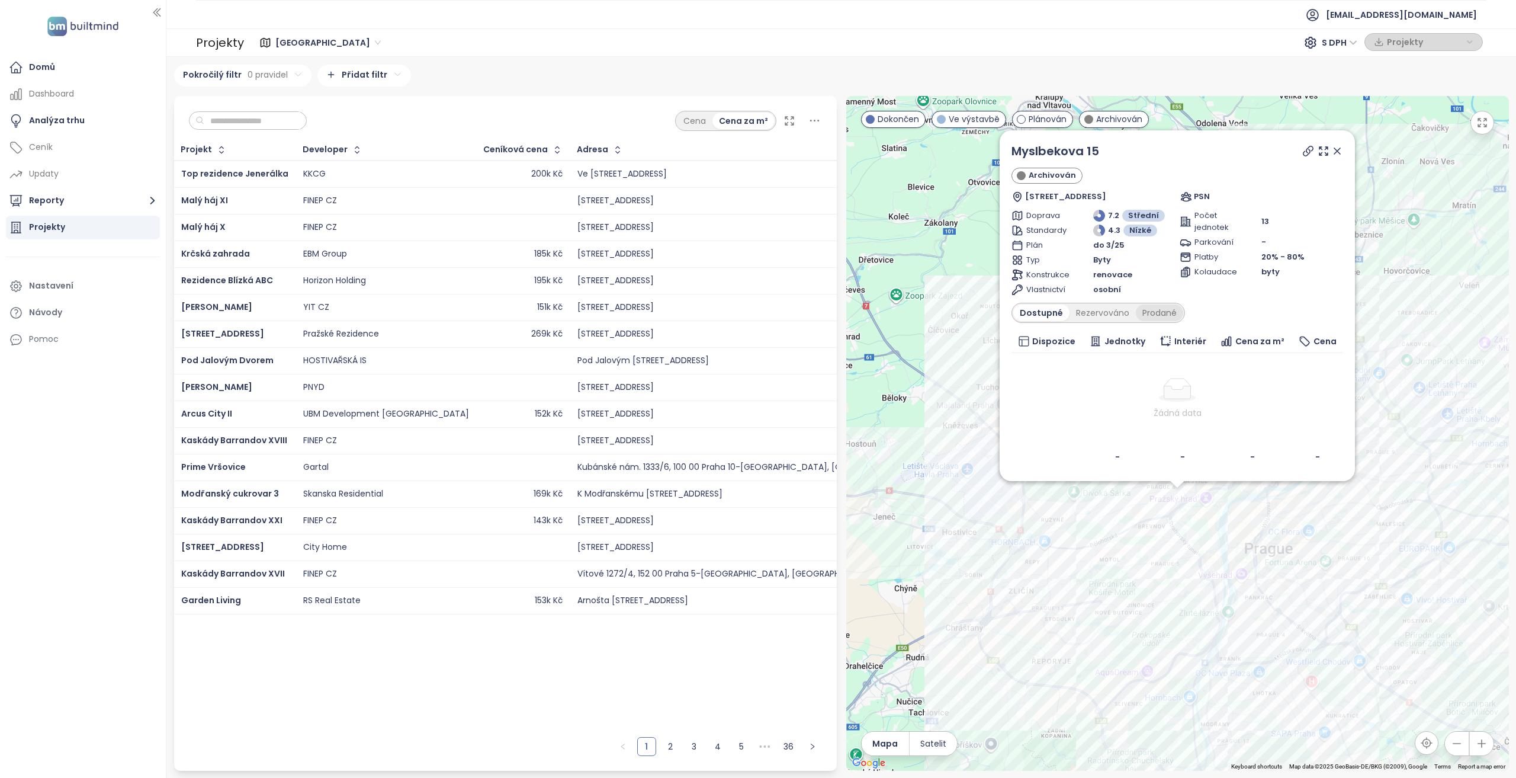
click at [1145, 315] on div "Prodané" at bounding box center [1159, 312] width 47 height 17
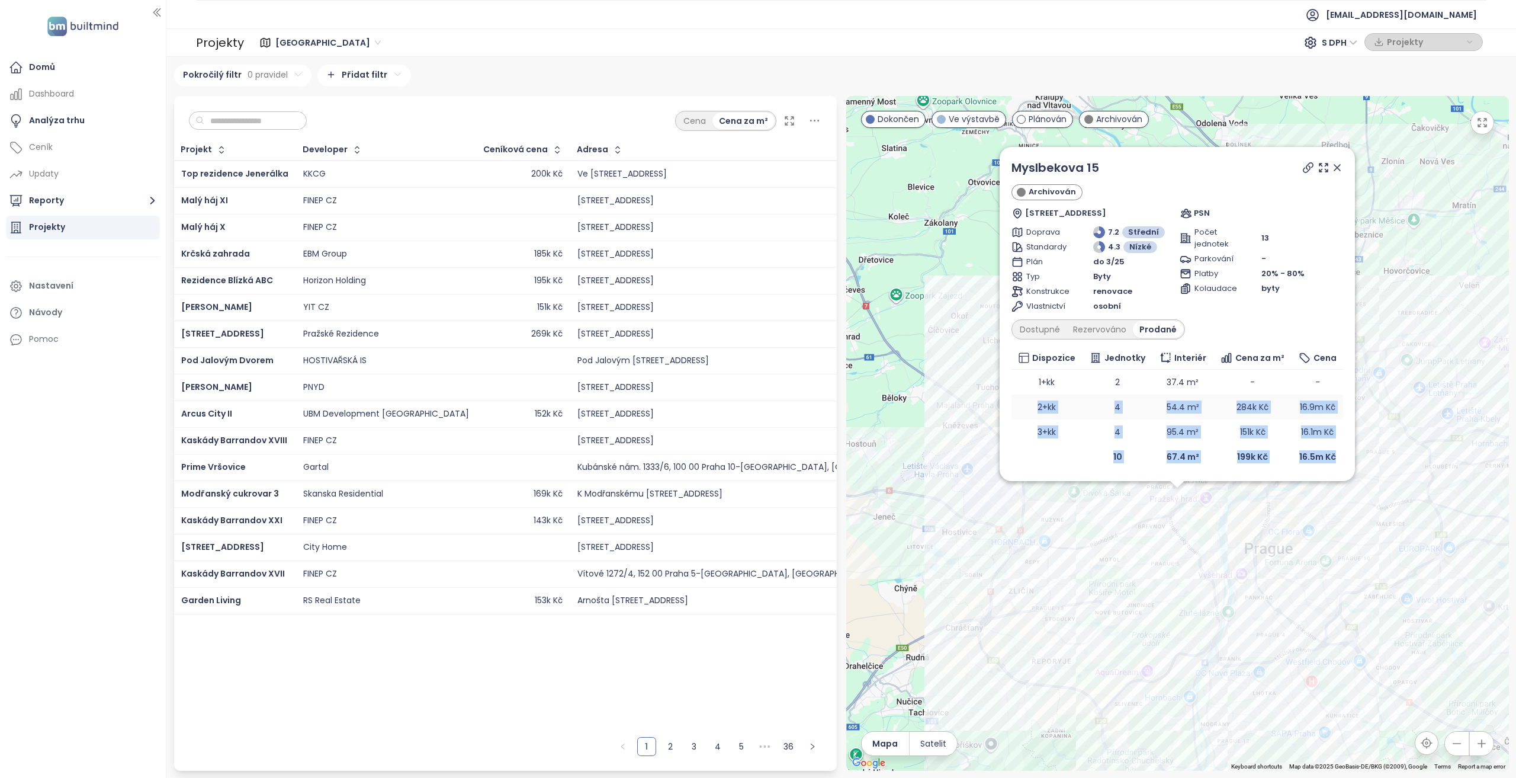
drag, startPoint x: 1307, startPoint y: 454, endPoint x: 1037, endPoint y: 400, distance: 275.4
click at [1037, 400] on table "Dispozice Jednotky Interiér Cena za m² Cena 1+kk 2 37.4 m² - - 2+kk 4 54.4 m² 2…" at bounding box center [1178, 407] width 332 height 123
drag, startPoint x: 1337, startPoint y: 171, endPoint x: 1206, endPoint y: 374, distance: 242.5
click at [1337, 171] on icon at bounding box center [1338, 168] width 12 height 12
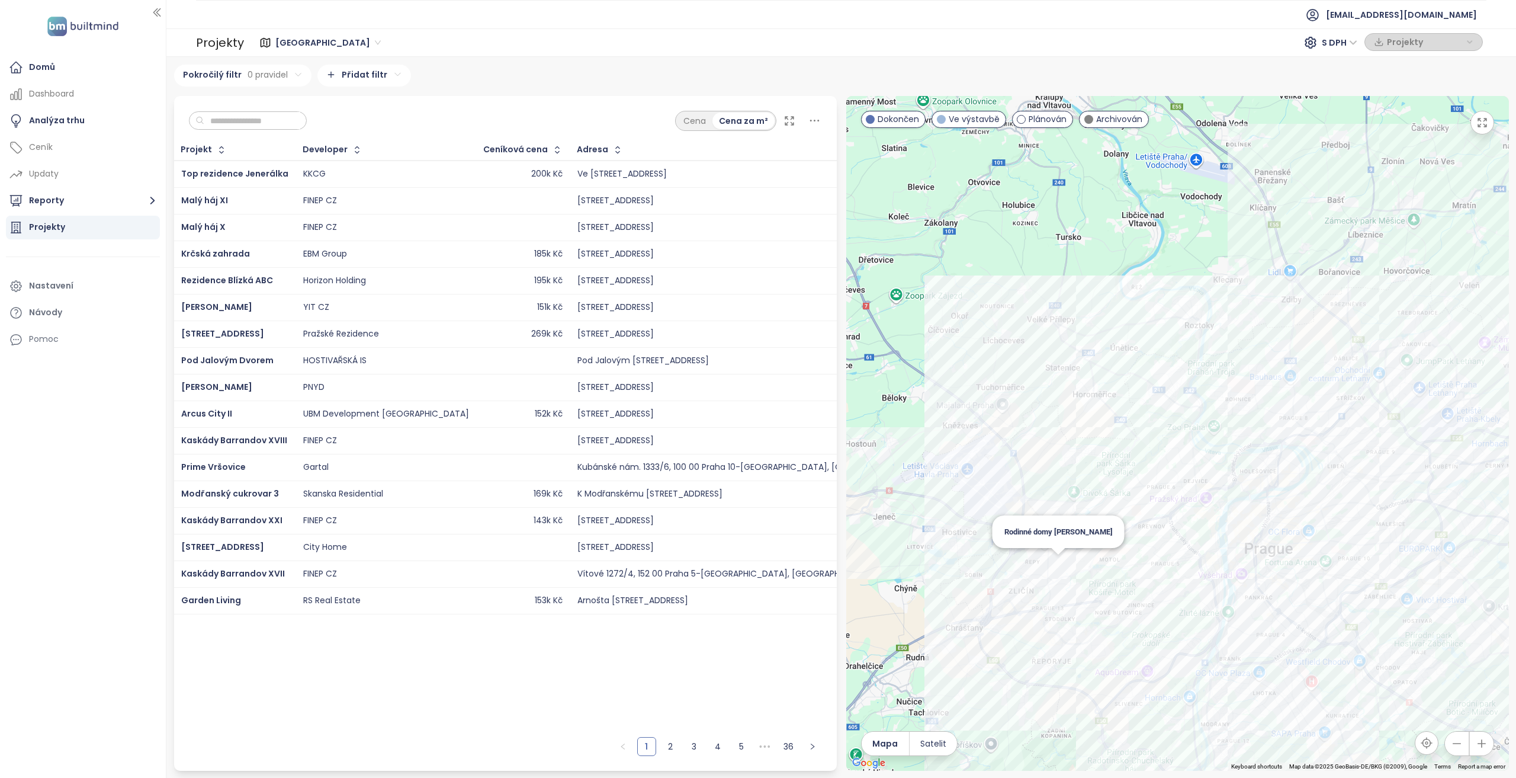
click at [1054, 562] on div "Rodinné domy Hlušičkova" at bounding box center [1177, 433] width 663 height 675
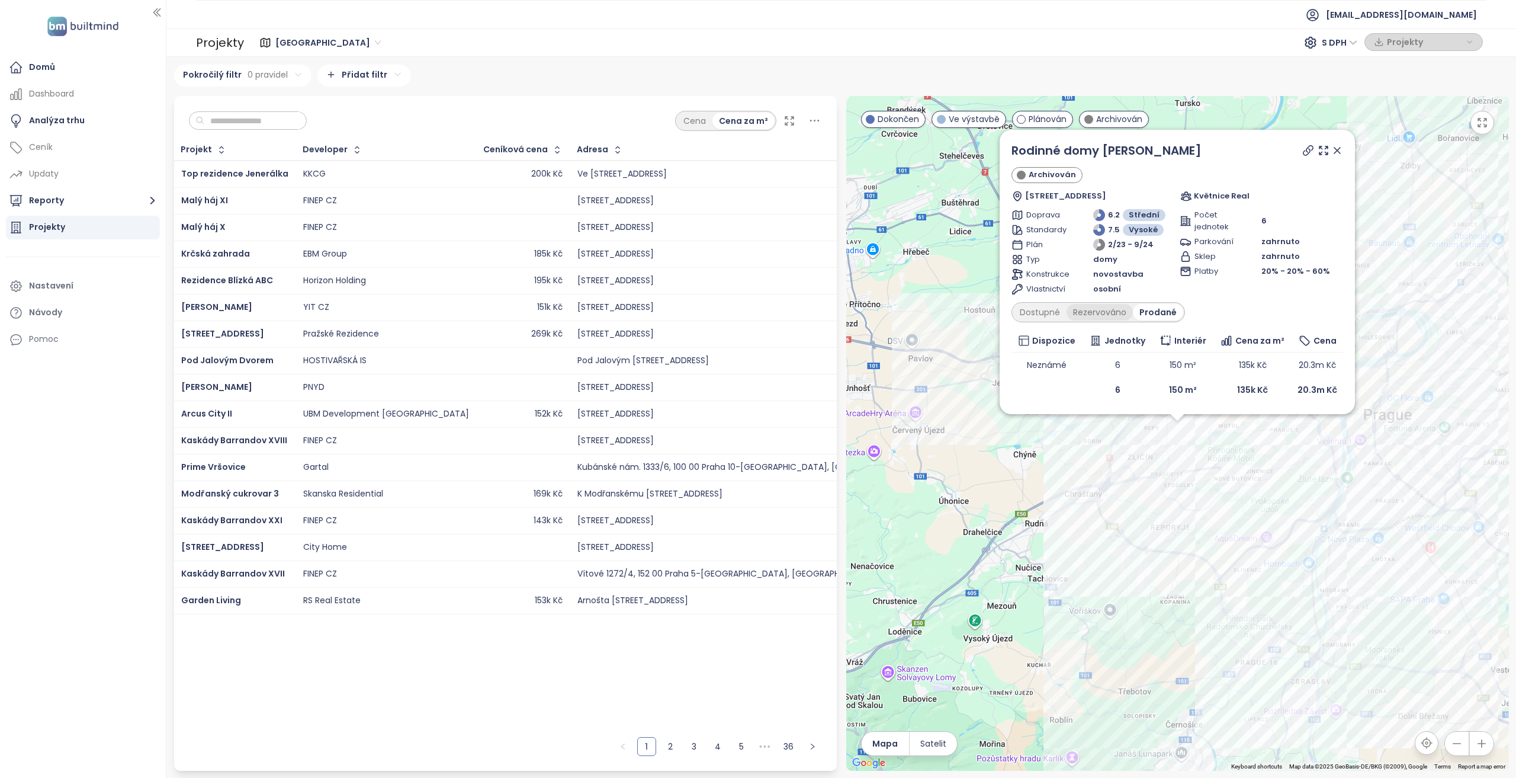
click at [1089, 317] on div "Rezervováno" at bounding box center [1100, 312] width 66 height 17
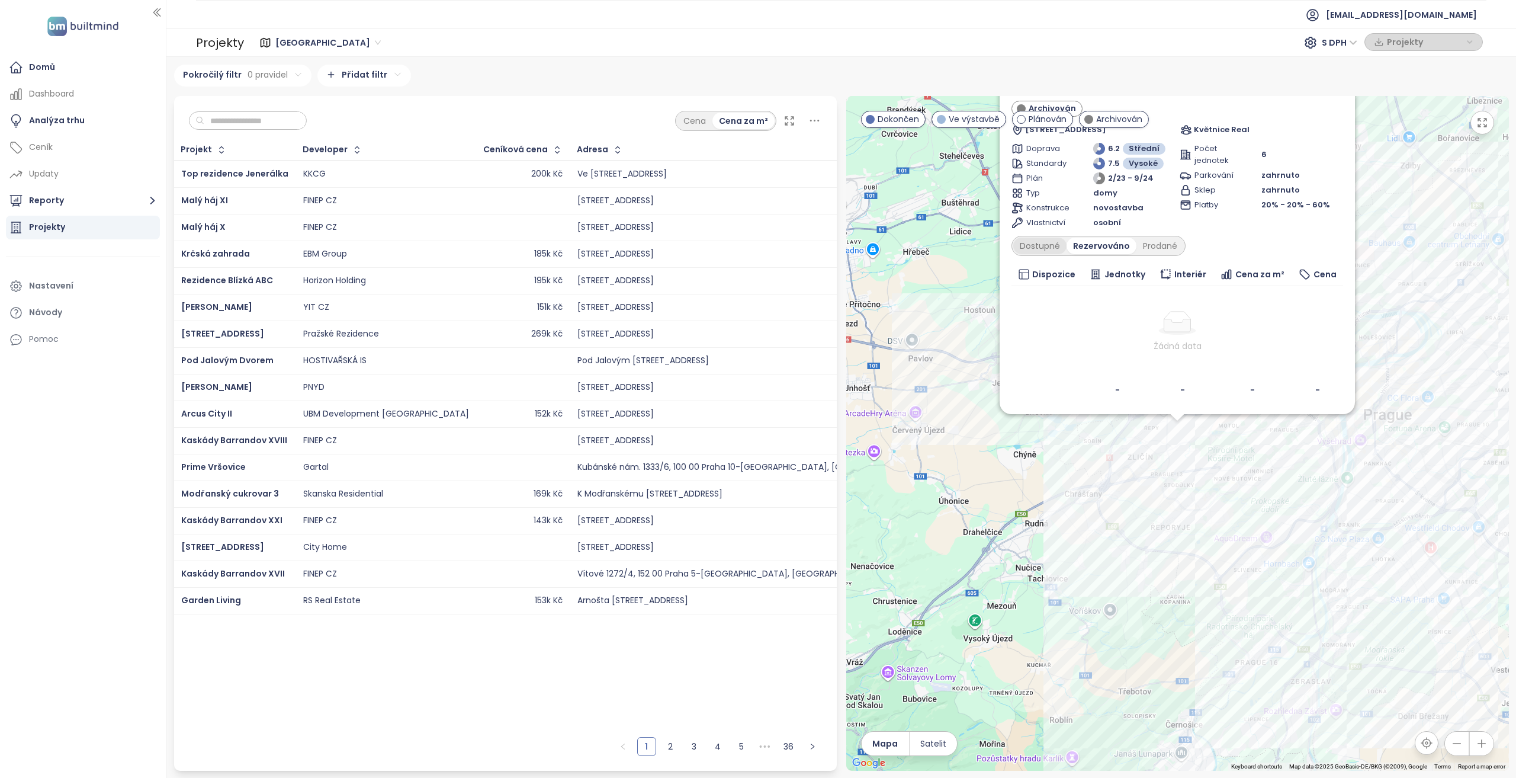
click at [1046, 258] on div "Rodinné domy Hlušičkova Archivován Plzeňská 461/269, 155 00 Praha 13-Stodůlky, …" at bounding box center [1178, 238] width 332 height 327
click at [1050, 245] on div "Dostupné" at bounding box center [1039, 246] width 53 height 17
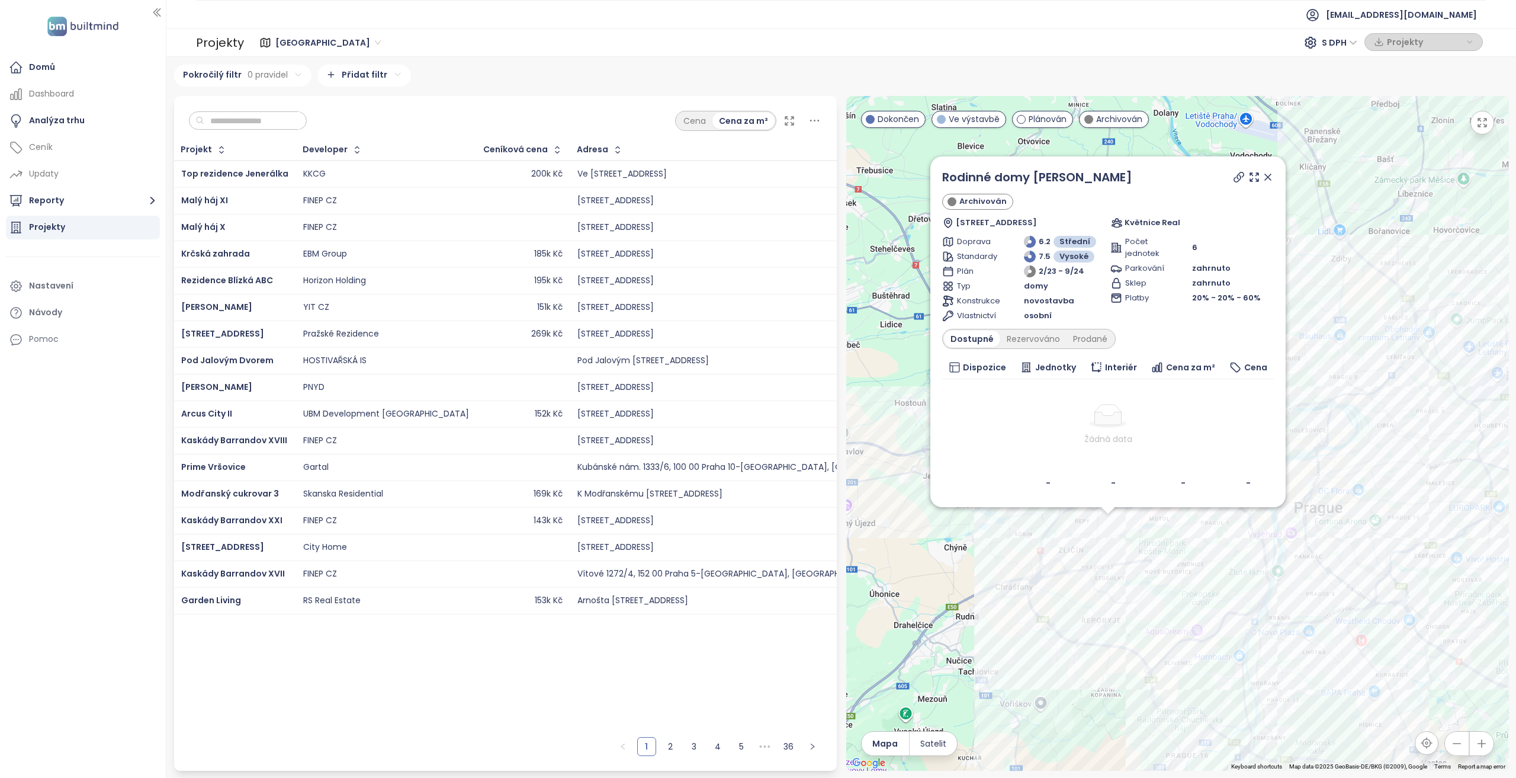
drag, startPoint x: 948, startPoint y: 551, endPoint x: 916, endPoint y: 603, distance: 61.2
click at [916, 603] on div "Rodinné domy Hlušičkova Archivován Plzeňská 461/269, 155 00 Praha 13-Stodůlky, …" at bounding box center [1177, 433] width 663 height 675
drag, startPoint x: 1110, startPoint y: 215, endPoint x: 1131, endPoint y: 217, distance: 21.5
click at [1131, 217] on div "Začátek prodeje 2/2023 Ukončení prodeje 7/2024 Dokončení výstavby 9/2024" at bounding box center [1053, 228] width 178 height 48
drag, startPoint x: 1106, startPoint y: 226, endPoint x: 1144, endPoint y: 227, distance: 37.9
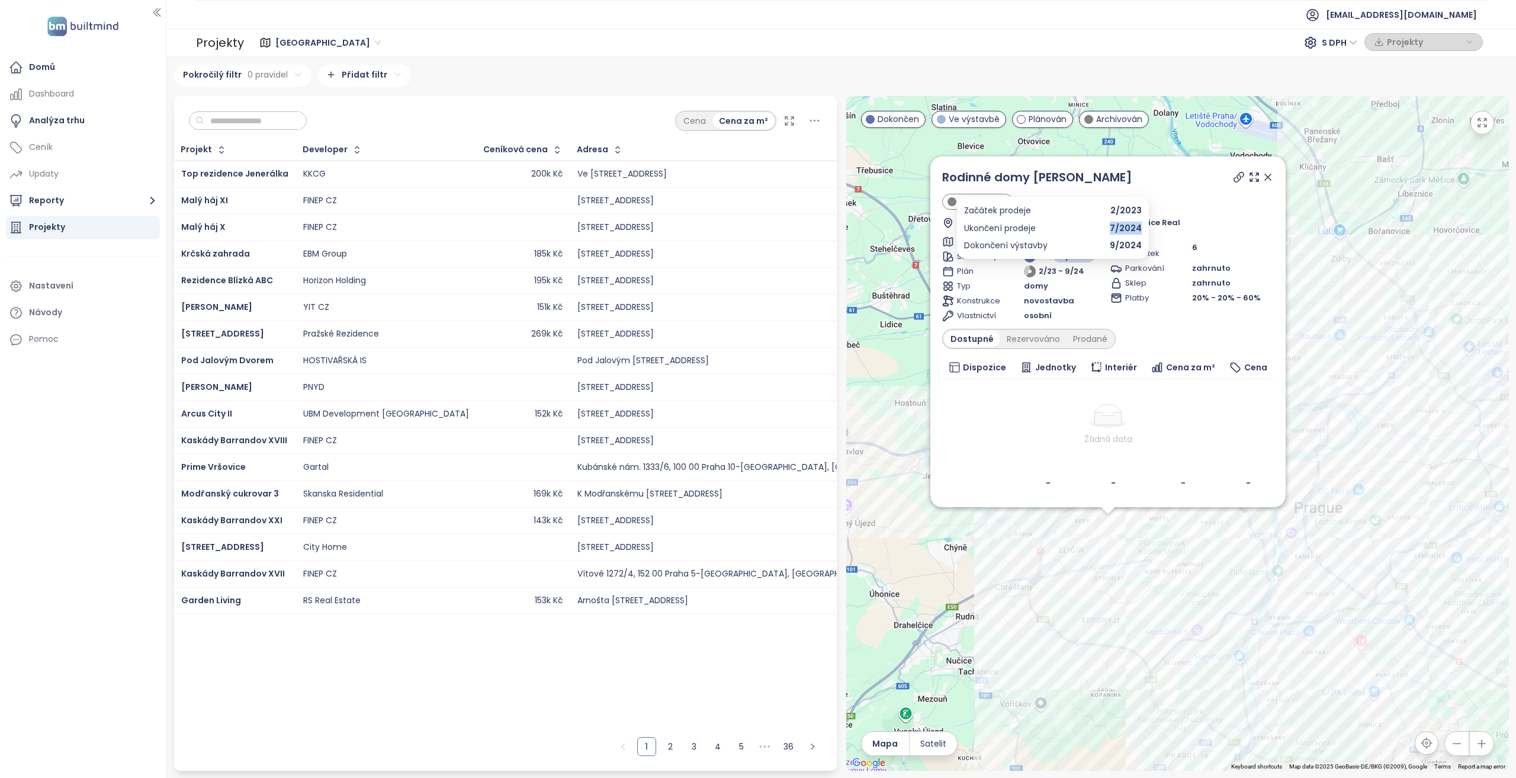
click at [1144, 227] on div "Začátek prodeje 2/2023 Ukončení prodeje 7/2024 Dokončení výstavby 9/2024" at bounding box center [1053, 228] width 192 height 62
drag, startPoint x: 1112, startPoint y: 242, endPoint x: 1144, endPoint y: 246, distance: 32.2
click at [1144, 246] on div "Začátek prodeje 2/2023 Ukončení prodeje 7/2024 Dokončení výstavby 9/2024" at bounding box center [1053, 228] width 192 height 62
click at [1113, 228] on span "7/2024" at bounding box center [1126, 228] width 32 height 13
click at [1113, 227] on span "7/2024" at bounding box center [1126, 228] width 32 height 13
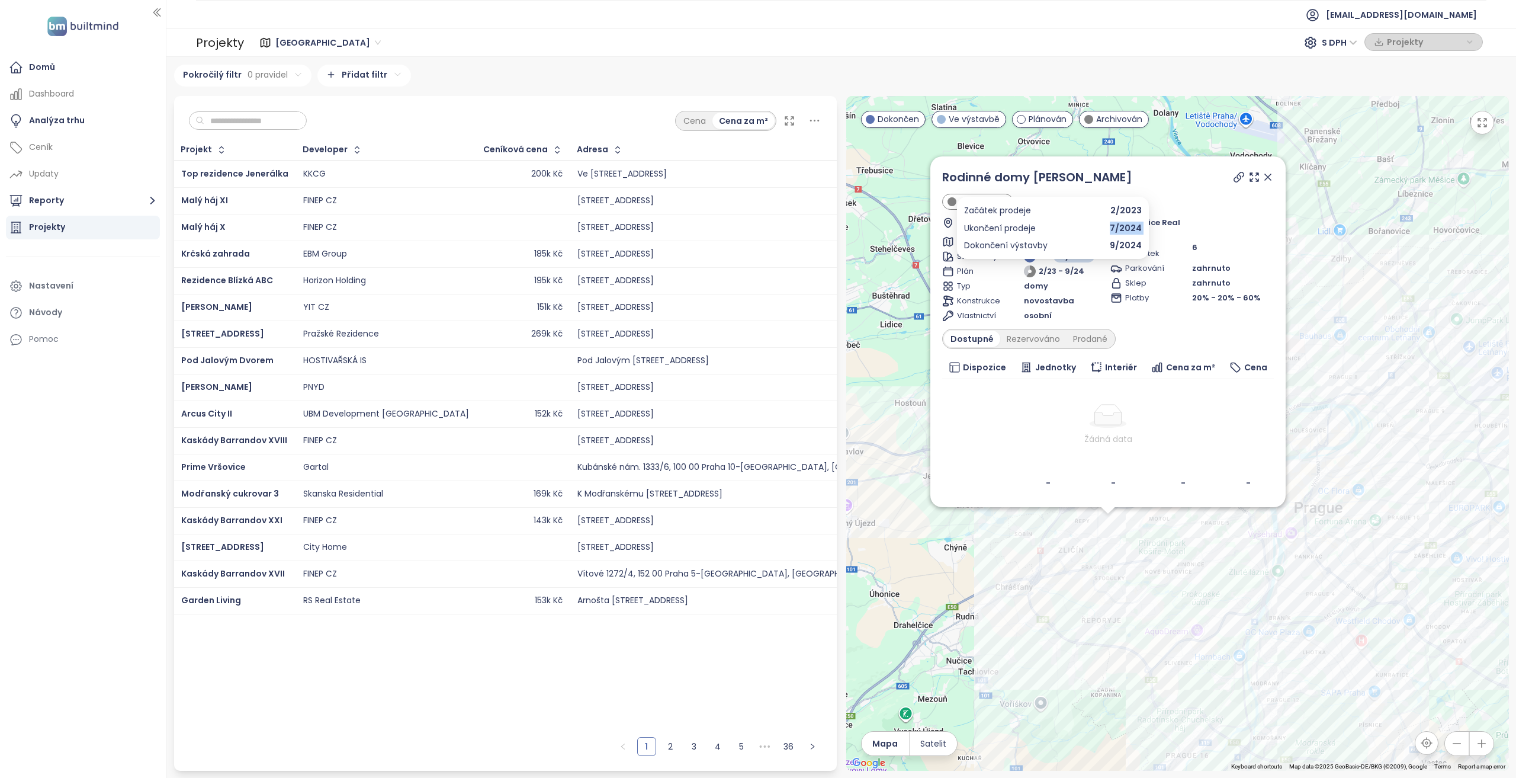
click at [1113, 227] on span "7/2024" at bounding box center [1126, 228] width 32 height 13
click at [1122, 244] on span "9/2024" at bounding box center [1126, 245] width 32 height 13
drag, startPoint x: 1210, startPoint y: 245, endPoint x: 1186, endPoint y: 244, distance: 24.3
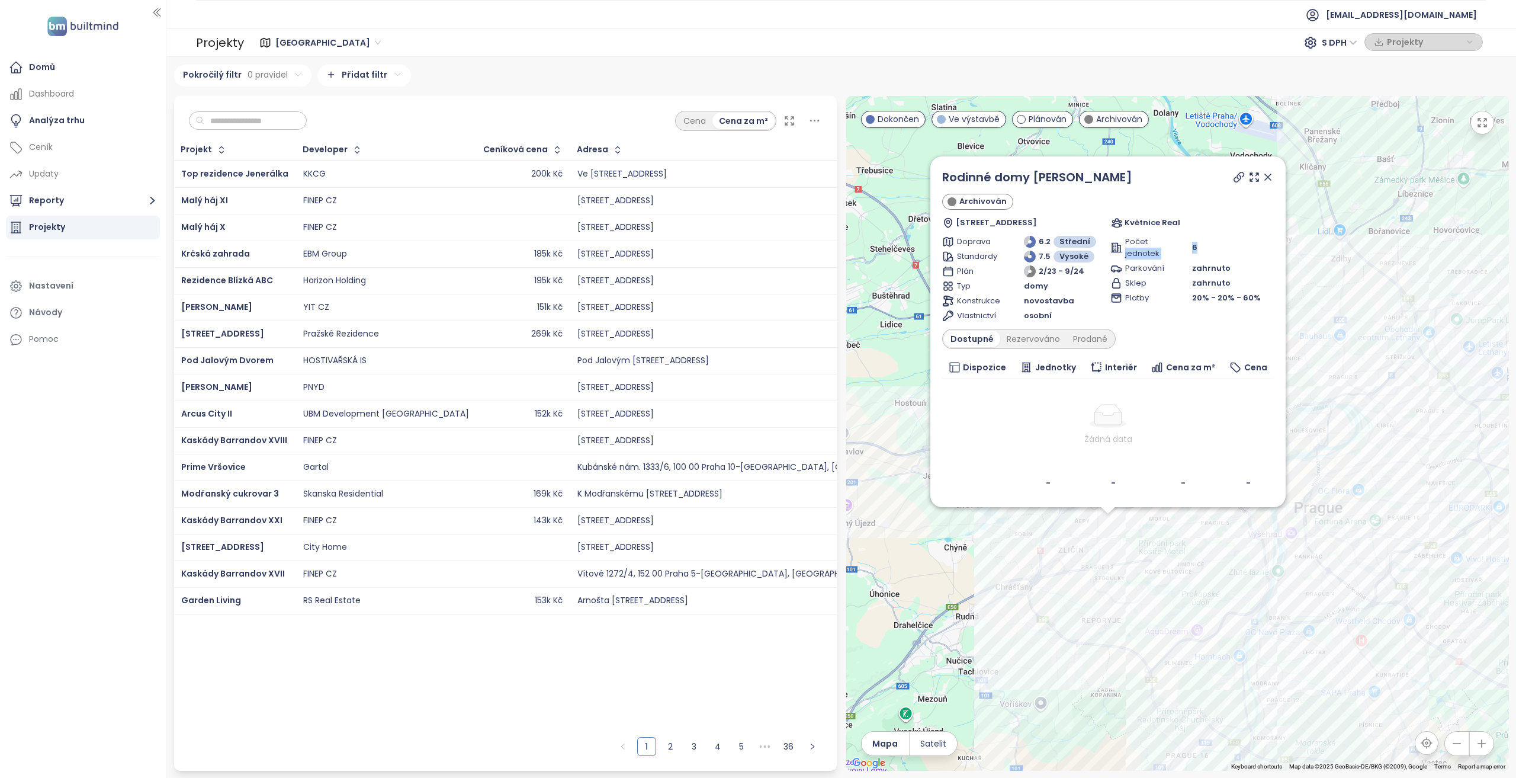
click at [1186, 244] on div "Počet jednotek 6" at bounding box center [1192, 248] width 163 height 24
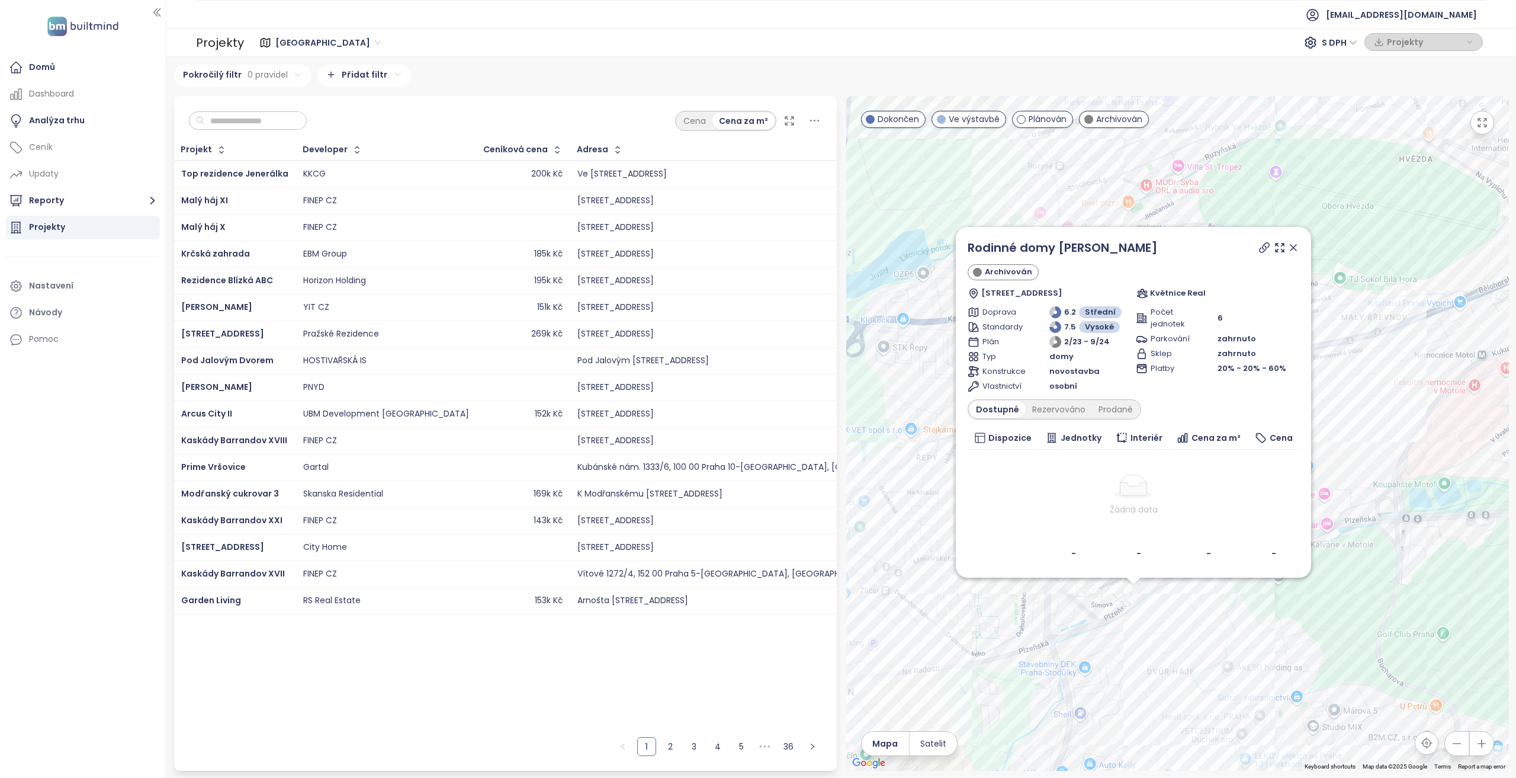
drag, startPoint x: 1119, startPoint y: 591, endPoint x: 1102, endPoint y: 615, distance: 29.9
click at [1102, 615] on div "Rodinné domy Hlušičkova Archivován Plzeňská 461/269, 155 00 Praha 13-Stodůlky, …" at bounding box center [1177, 433] width 663 height 675
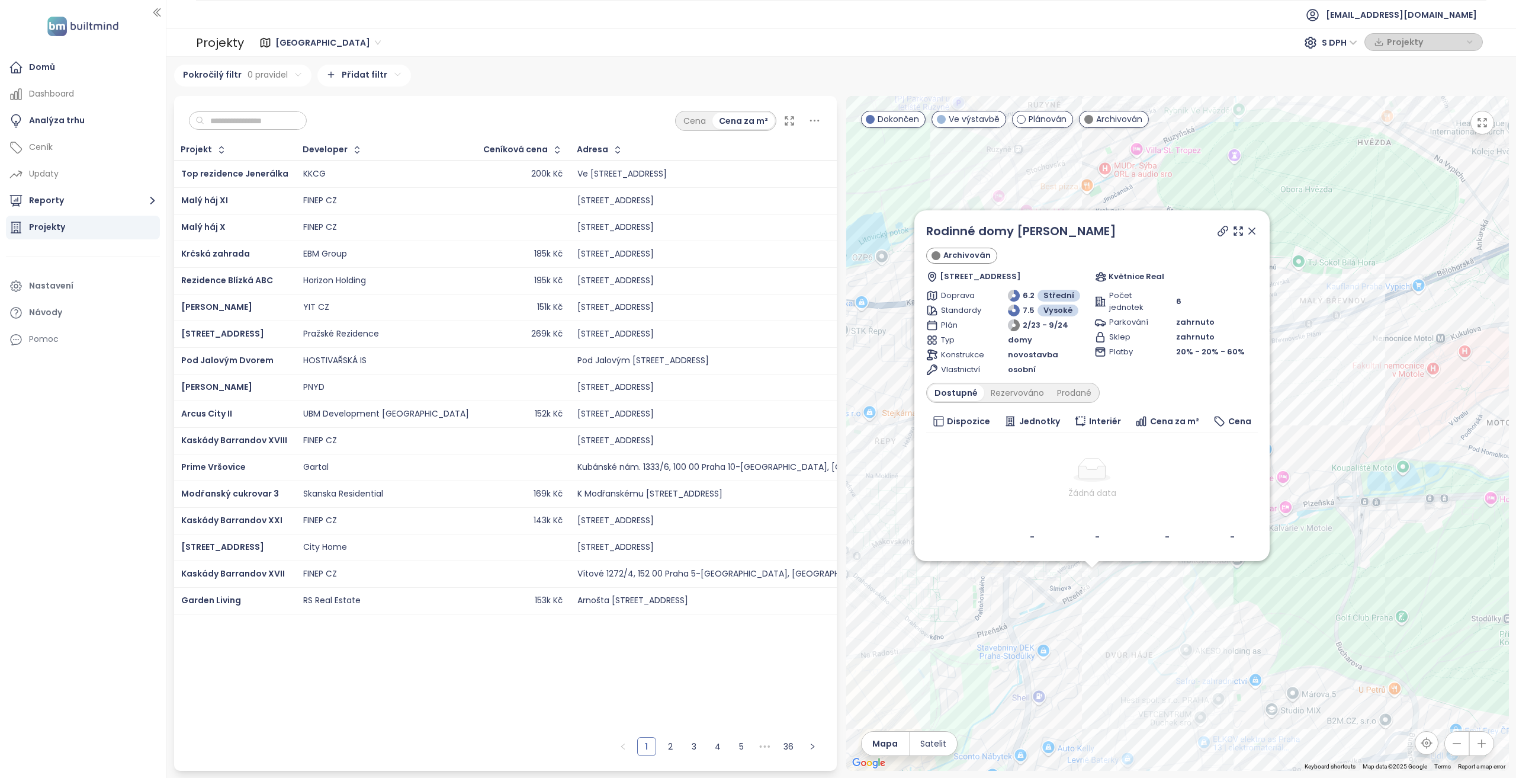
drag, startPoint x: 1069, startPoint y: 621, endPoint x: 1055, endPoint y: 617, distance: 13.9
click at [1055, 617] on div "Rodinné domy Hlušičkova Archivován Plzeňská 461/269, 155 00 Praha 13-Stodůlky, …" at bounding box center [1177, 433] width 663 height 675
click at [1087, 395] on div "Prodané" at bounding box center [1074, 392] width 47 height 17
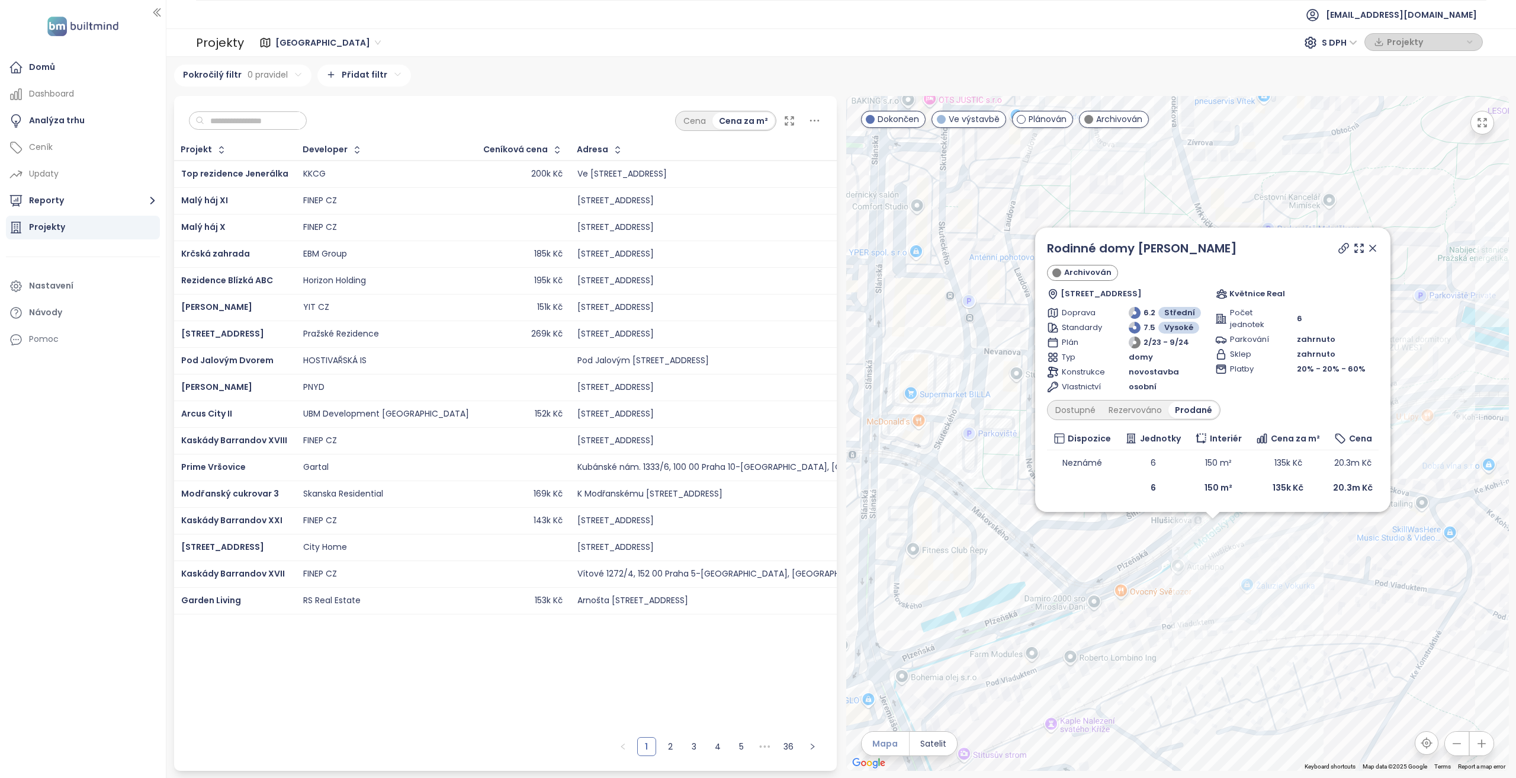
click at [883, 743] on span "Mapa" at bounding box center [884, 743] width 25 height 13
drag, startPoint x: 1322, startPoint y: 490, endPoint x: 1385, endPoint y: 491, distance: 62.8
click at [1385, 491] on div "Rodinné domy Hlušičkova Archivován Plzeňská 461/269, 155 00 Praha 13-Stodůlky, …" at bounding box center [1212, 369] width 355 height 284
click at [1375, 247] on icon at bounding box center [1373, 248] width 6 height 6
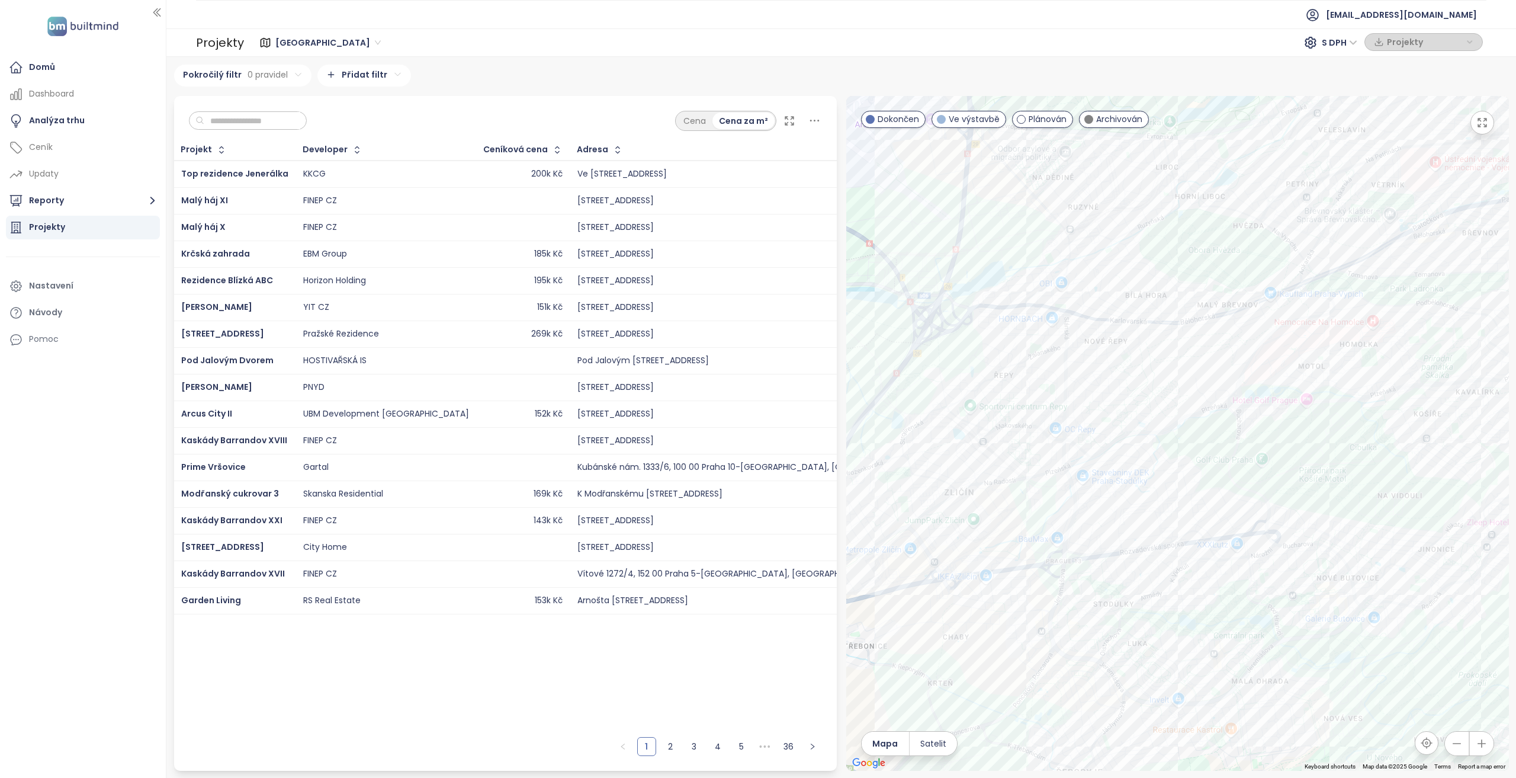
drag, startPoint x: 1316, startPoint y: 401, endPoint x: 1221, endPoint y: 425, distance: 97.8
click at [1221, 425] on div at bounding box center [1177, 433] width 663 height 675
drag, startPoint x: 1228, startPoint y: 415, endPoint x: 1143, endPoint y: 450, distance: 92.2
click at [1143, 450] on div at bounding box center [1177, 433] width 663 height 675
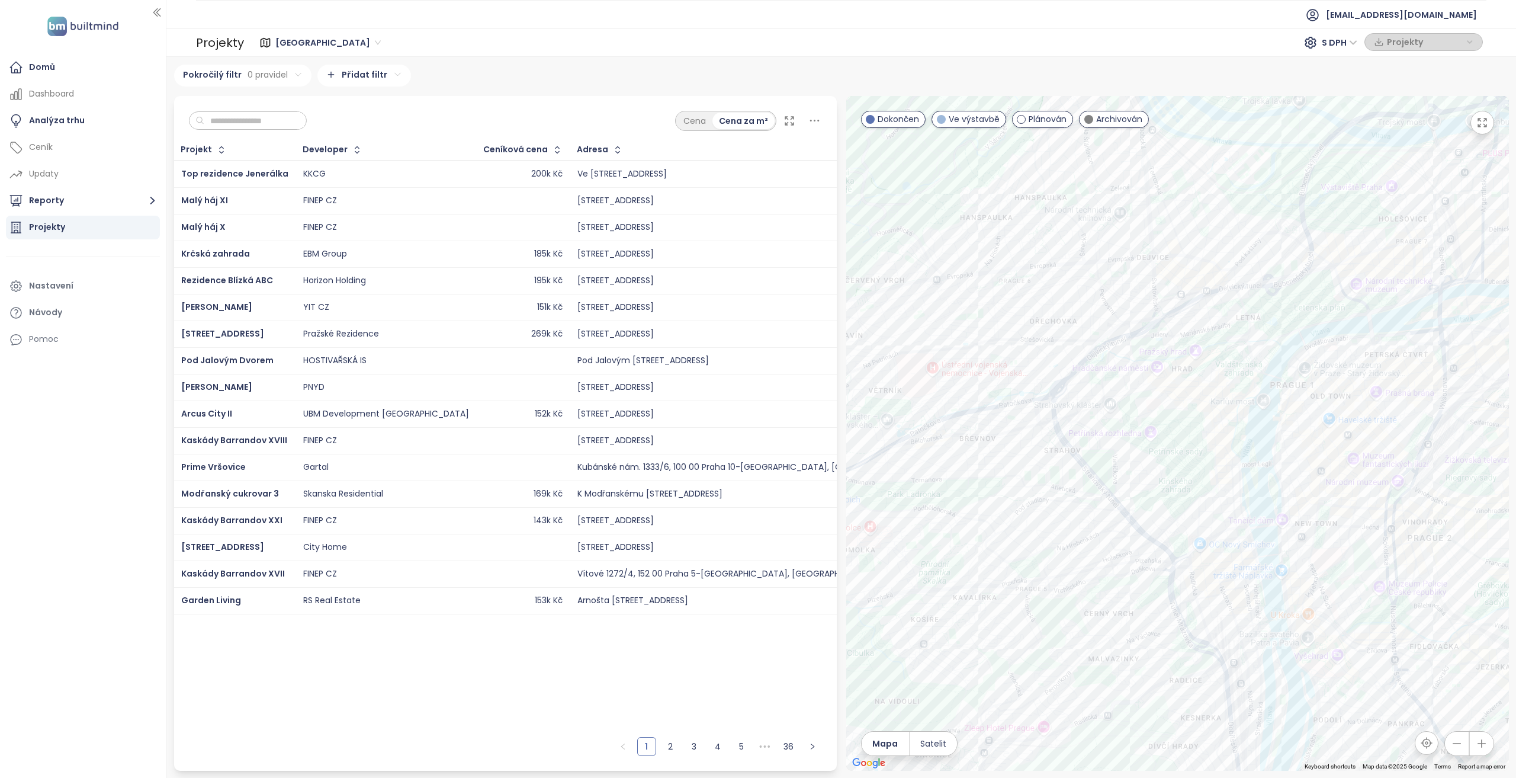
drag, startPoint x: 1316, startPoint y: 328, endPoint x: 1051, endPoint y: 337, distance: 264.9
click at [1051, 337] on div at bounding box center [1177, 433] width 663 height 675
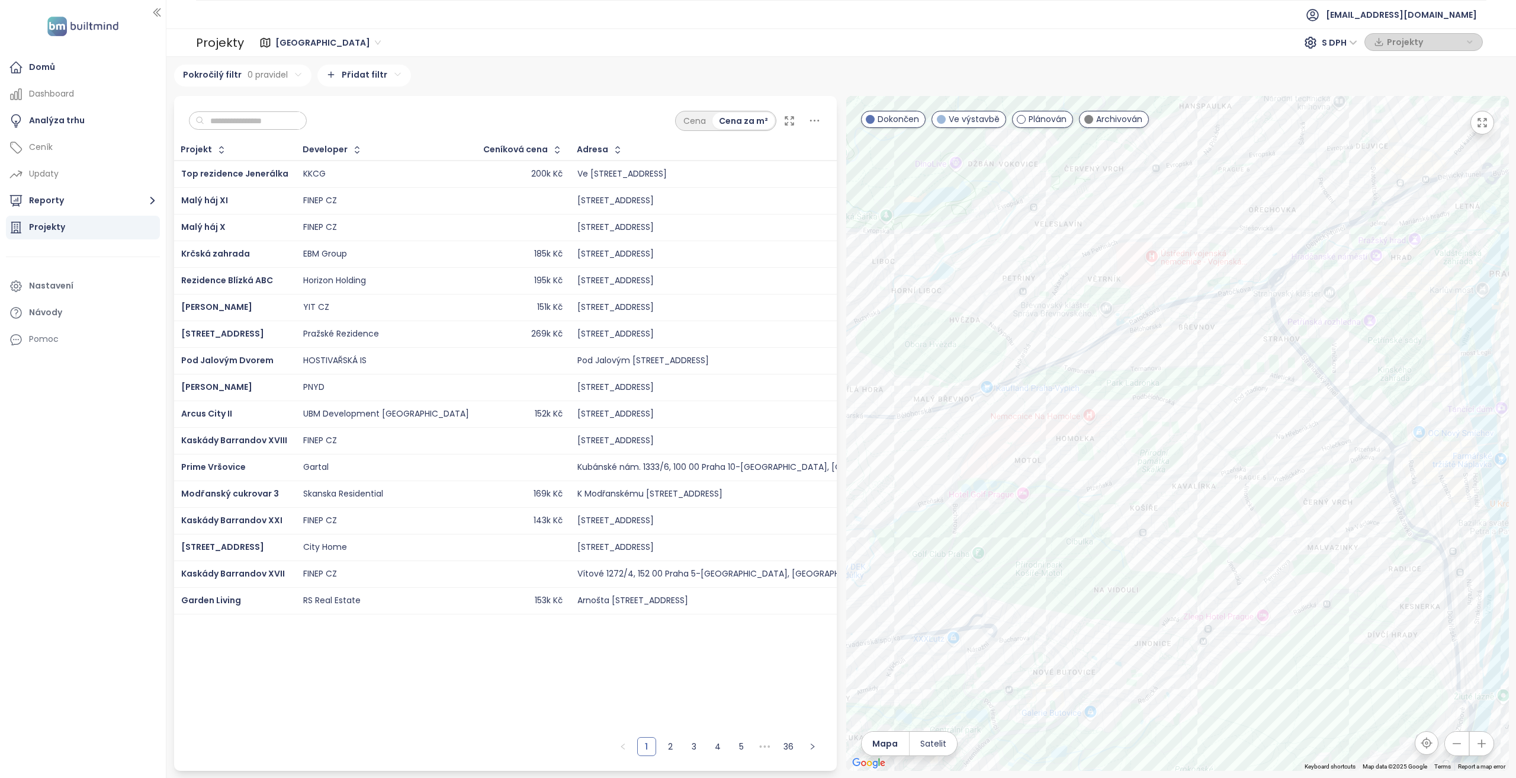
drag, startPoint x: 1091, startPoint y: 387, endPoint x: 1100, endPoint y: 380, distance: 11.4
click at [1100, 380] on div at bounding box center [1177, 433] width 663 height 675
drag, startPoint x: 1241, startPoint y: 354, endPoint x: 1095, endPoint y: 363, distance: 147.2
click at [1095, 363] on div at bounding box center [1177, 433] width 663 height 675
drag, startPoint x: 1173, startPoint y: 356, endPoint x: 985, endPoint y: 386, distance: 190.7
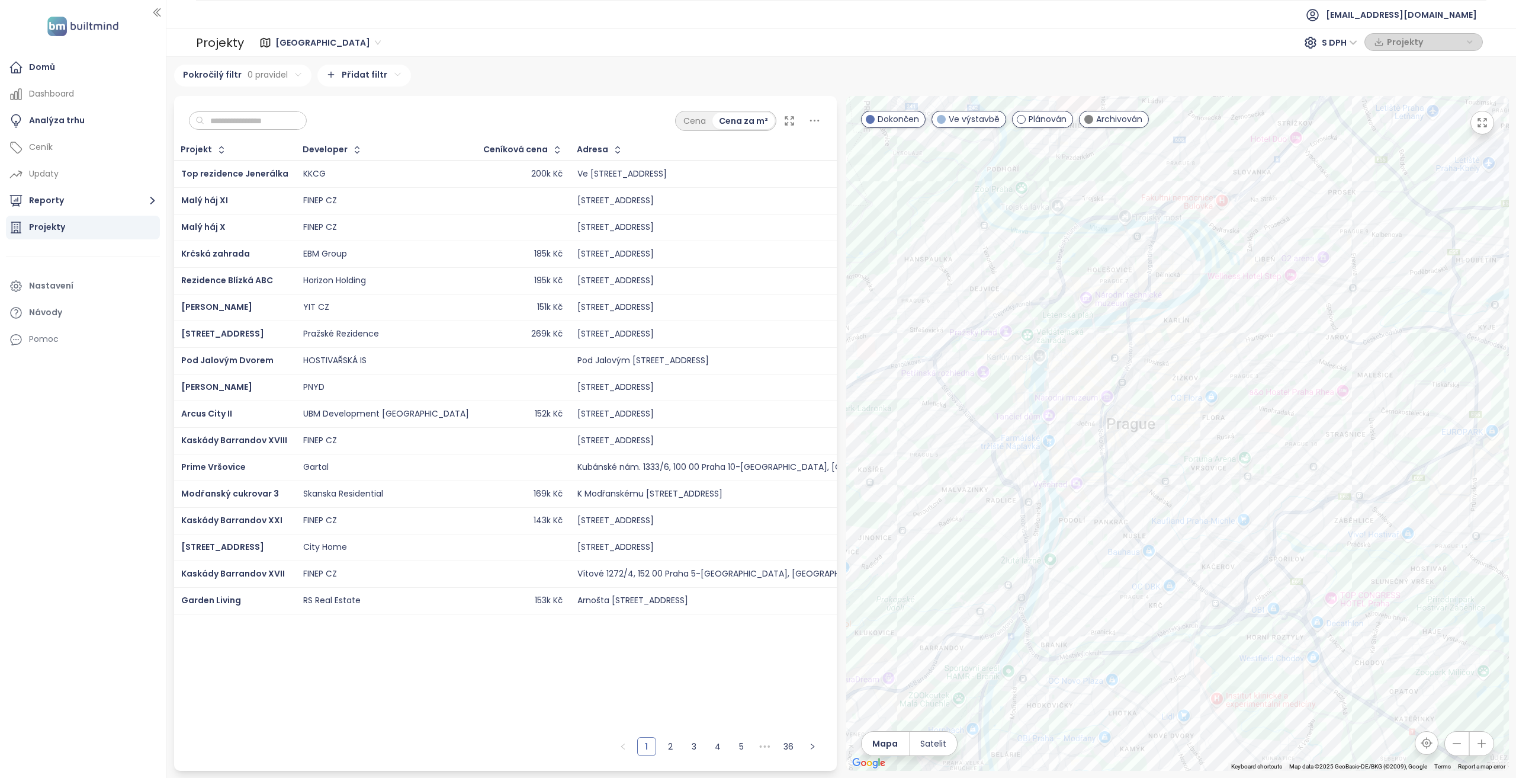
click at [985, 386] on div at bounding box center [1177, 433] width 663 height 675
drag, startPoint x: 938, startPoint y: 413, endPoint x: 905, endPoint y: 429, distance: 36.3
click at [905, 429] on div at bounding box center [1177, 433] width 663 height 675
drag, startPoint x: 883, startPoint y: 469, endPoint x: 1092, endPoint y: 432, distance: 212.3
click at [1092, 432] on div at bounding box center [1177, 433] width 663 height 675
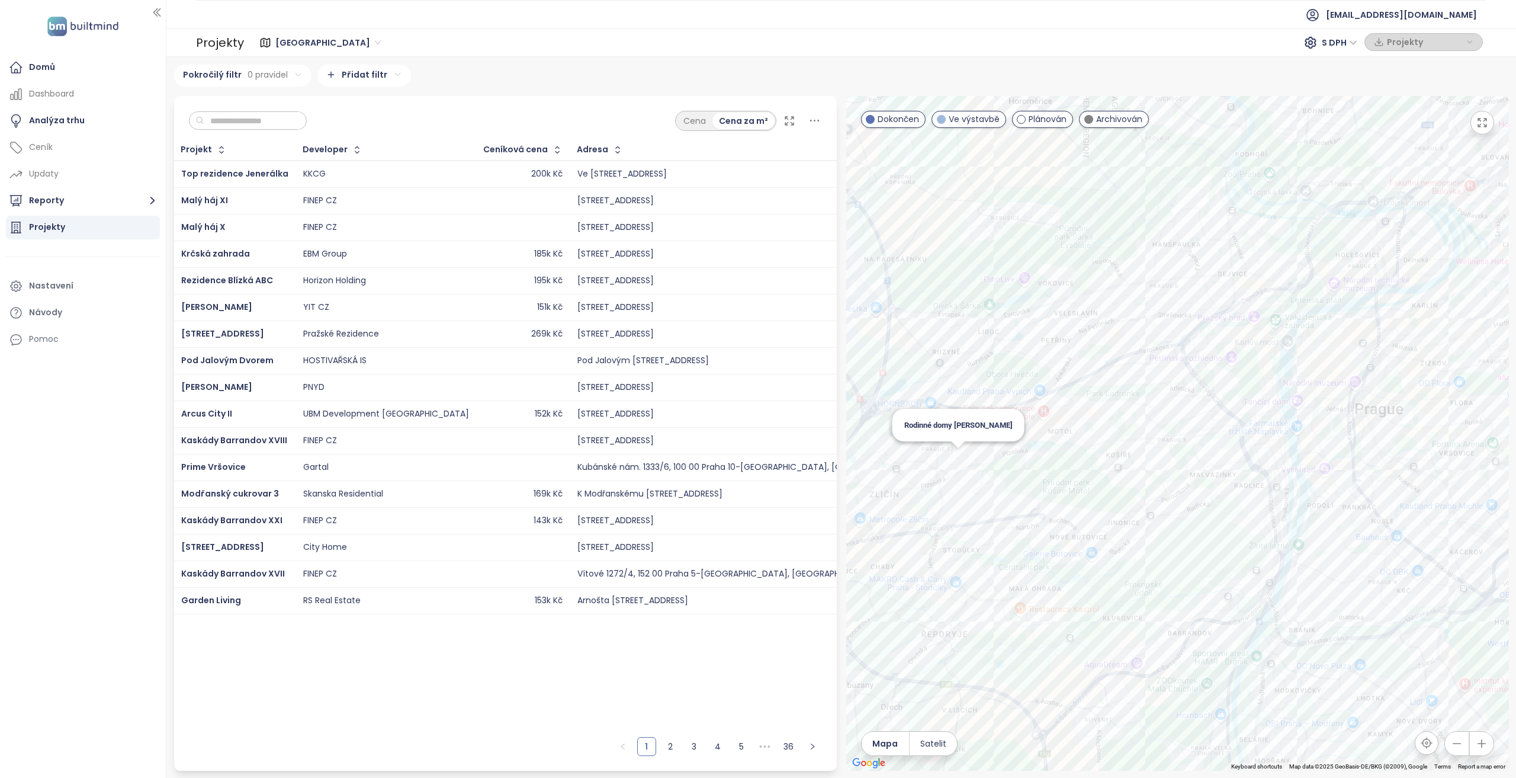
click at [958, 459] on div "Rodinné domy Hlušičkova" at bounding box center [1177, 433] width 663 height 675
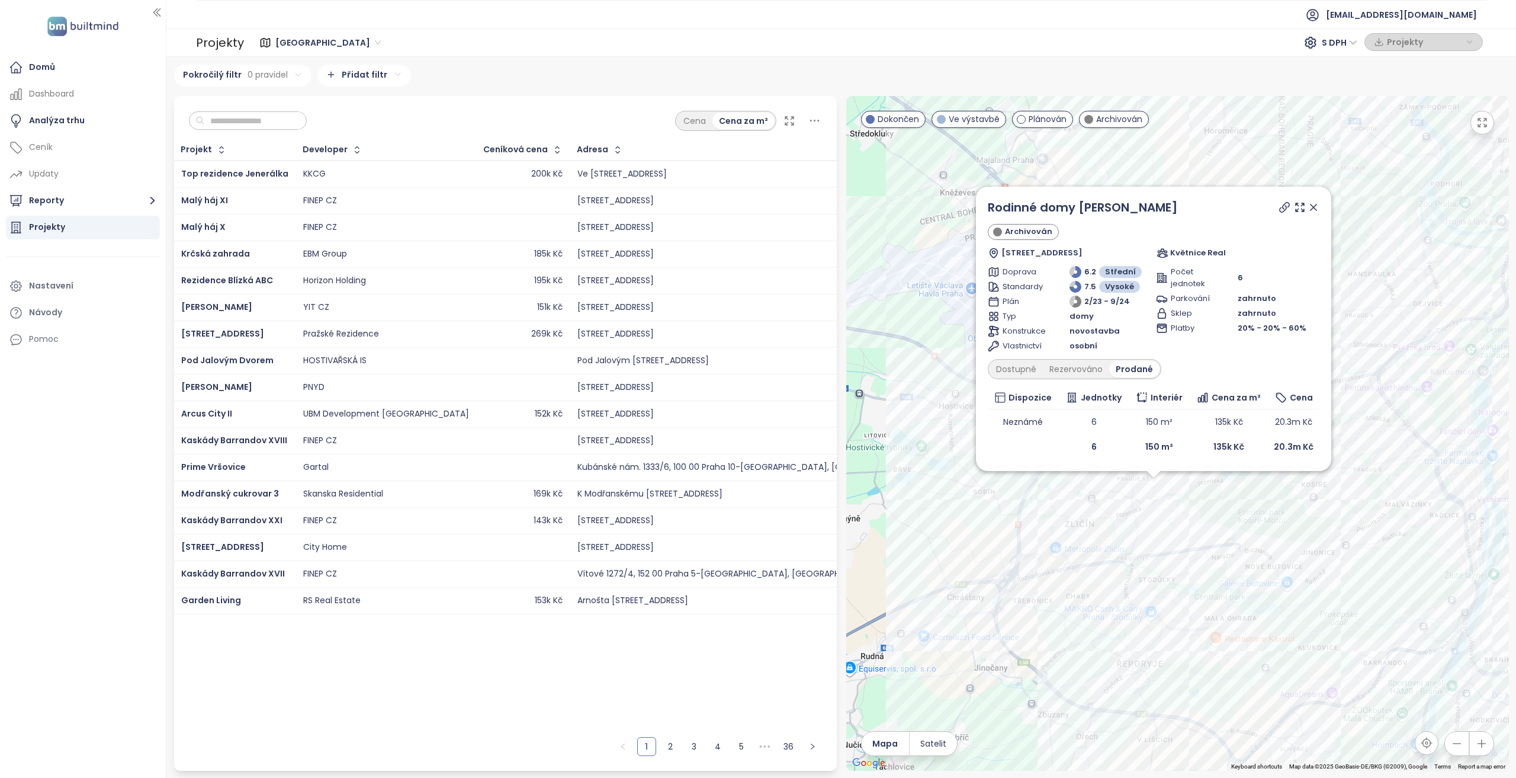
drag, startPoint x: 1161, startPoint y: 443, endPoint x: 1136, endPoint y: 502, distance: 64.2
click at [1136, 502] on div "Rodinné domy Hlušičkova Archivován Plzeňská 461/269, 155 00 Praha 13-Stodůlky, …" at bounding box center [1177, 433] width 663 height 675
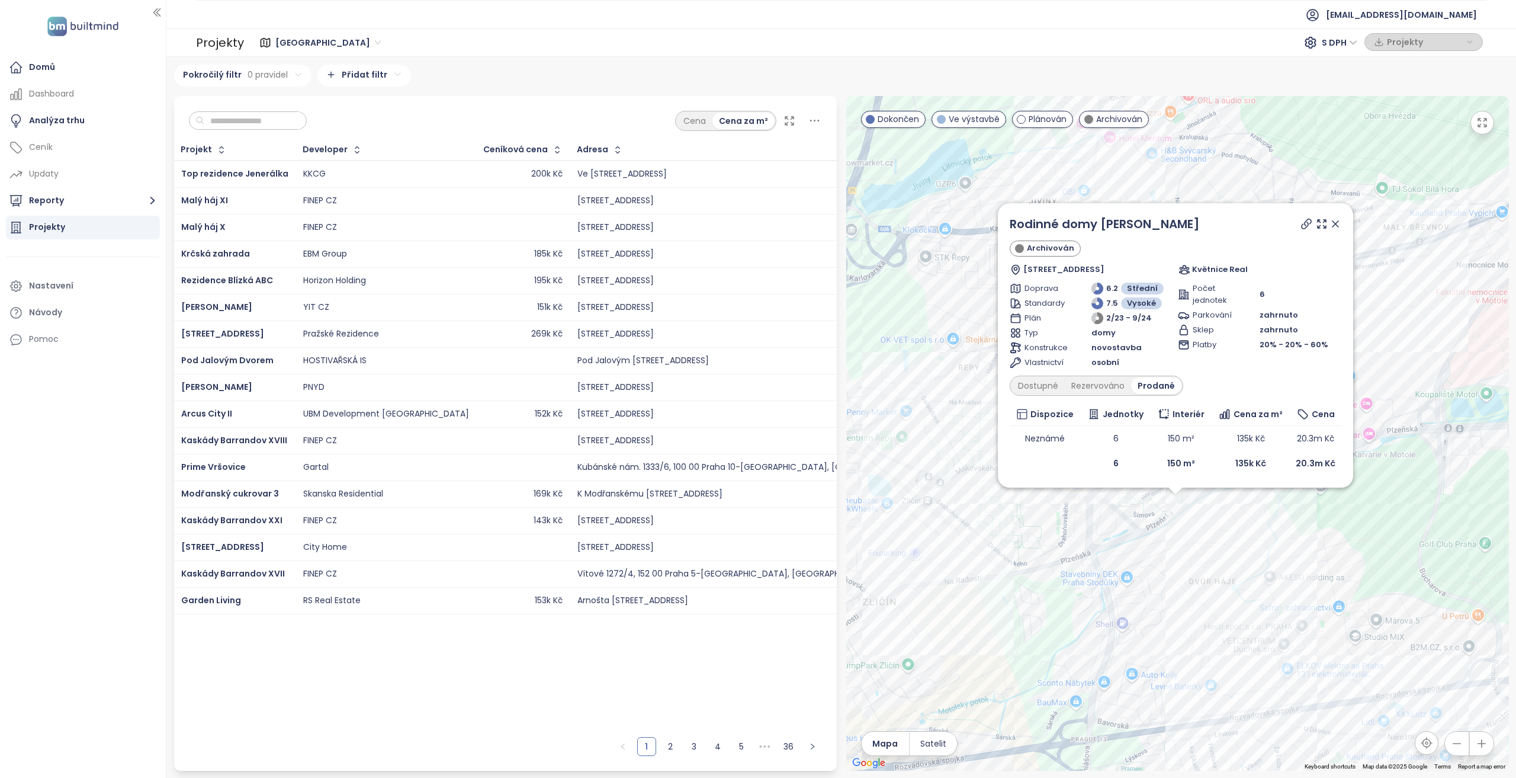
click at [1309, 228] on icon at bounding box center [1307, 224] width 12 height 12
click at [1307, 222] on icon at bounding box center [1306, 223] width 9 height 9
click at [1302, 221] on icon at bounding box center [1307, 224] width 12 height 12
click at [1302, 226] on icon at bounding box center [1306, 223] width 9 height 9
drag, startPoint x: 1337, startPoint y: 226, endPoint x: 514, endPoint y: 325, distance: 829.8
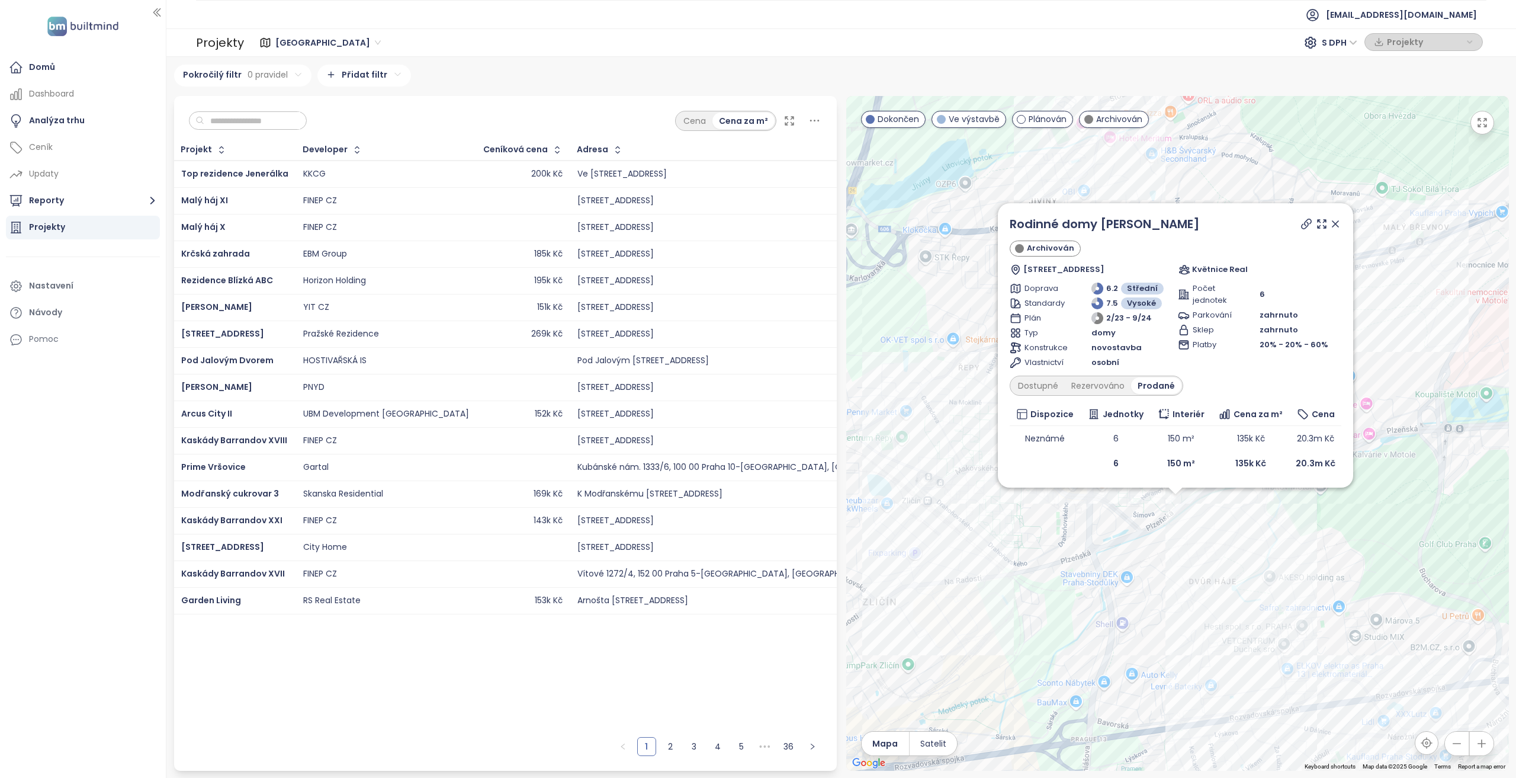
click at [1336, 225] on icon at bounding box center [1336, 224] width 12 height 12
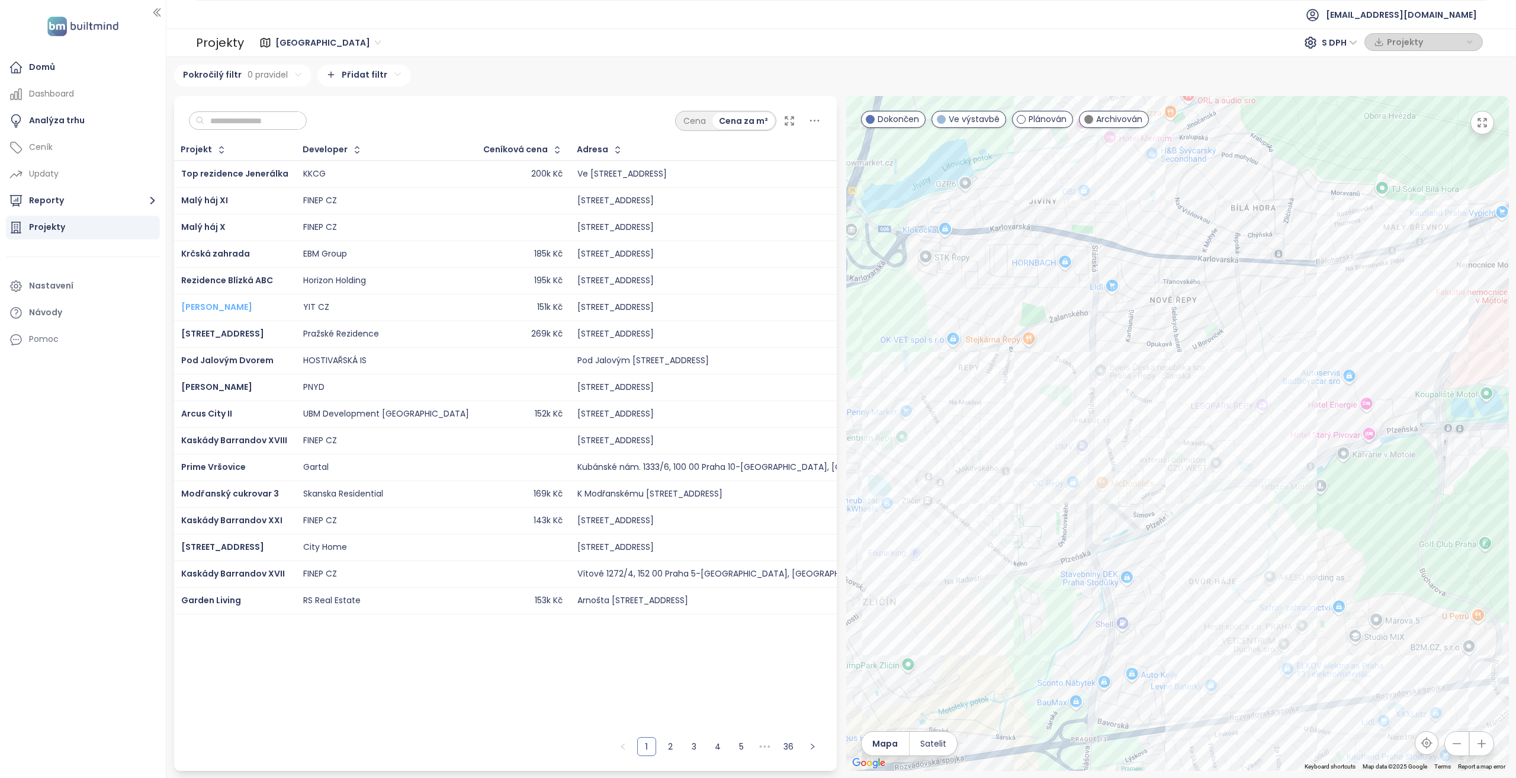
click at [227, 307] on span "[PERSON_NAME]" at bounding box center [216, 307] width 71 height 12
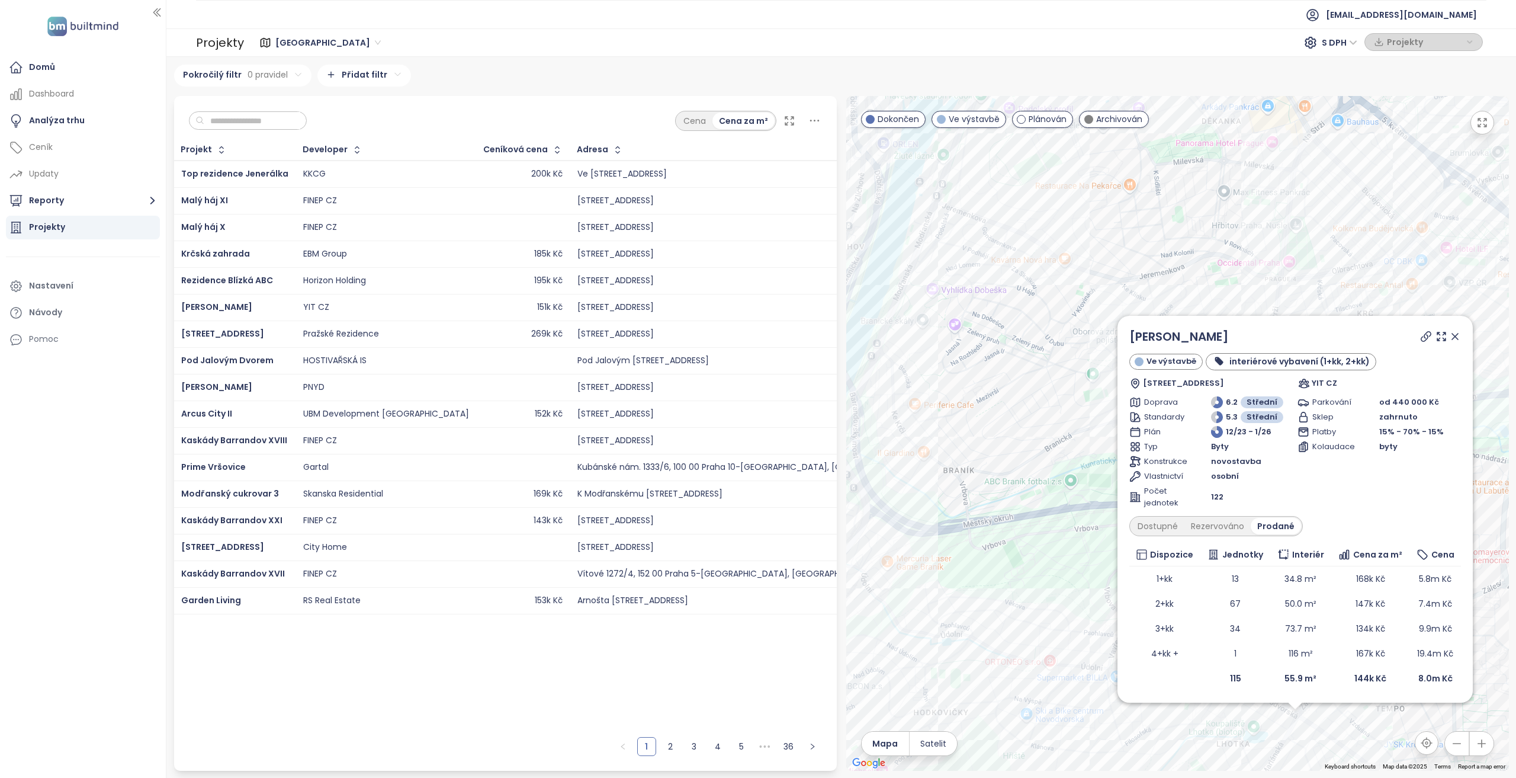
click at [300, 124] on input "text" at bounding box center [252, 121] width 96 height 18
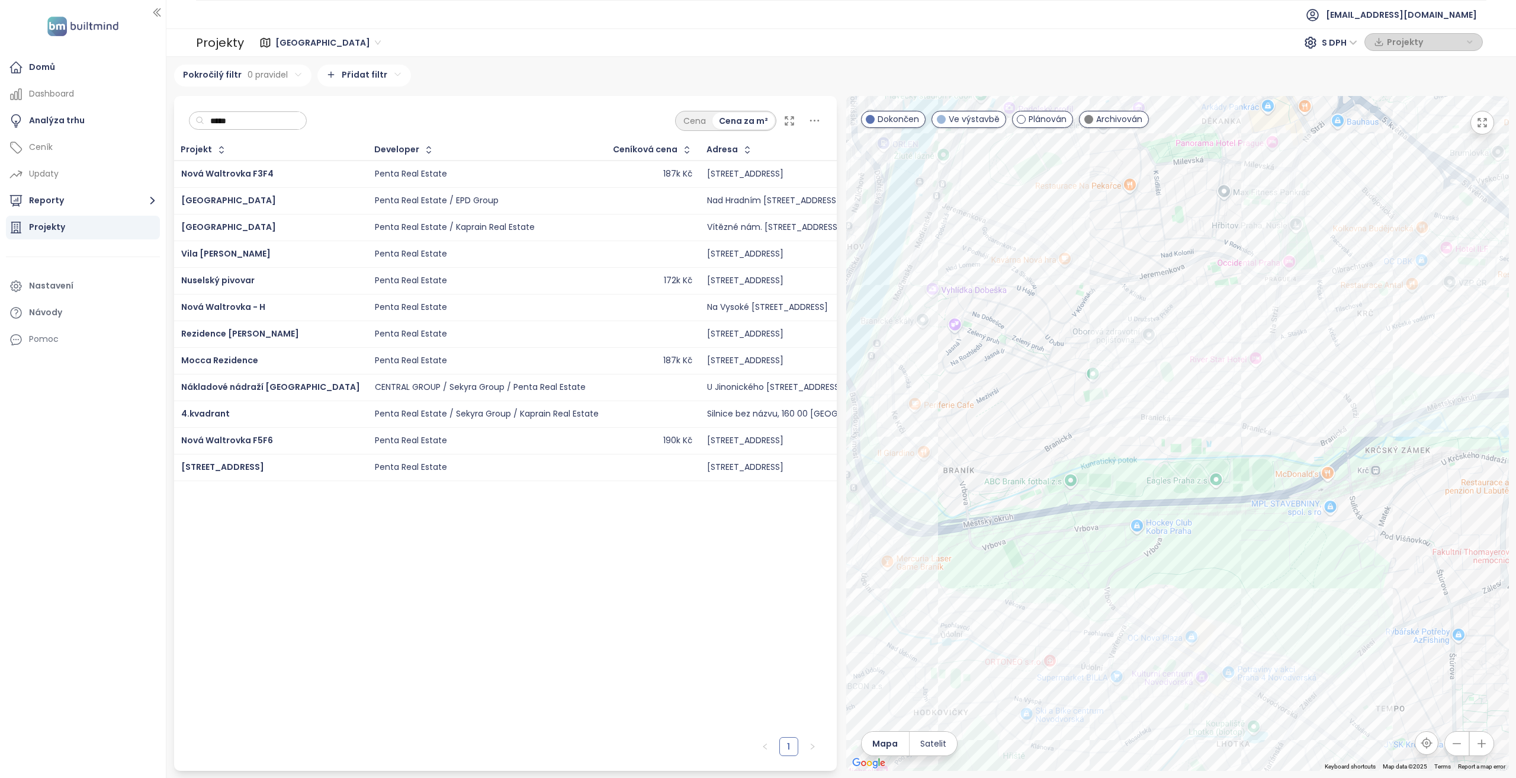
type input "*****"
click at [248, 120] on input "*****" at bounding box center [252, 121] width 96 height 18
click at [284, 177] on div "Nová Waltrovka F3F4" at bounding box center [270, 174] width 179 height 14
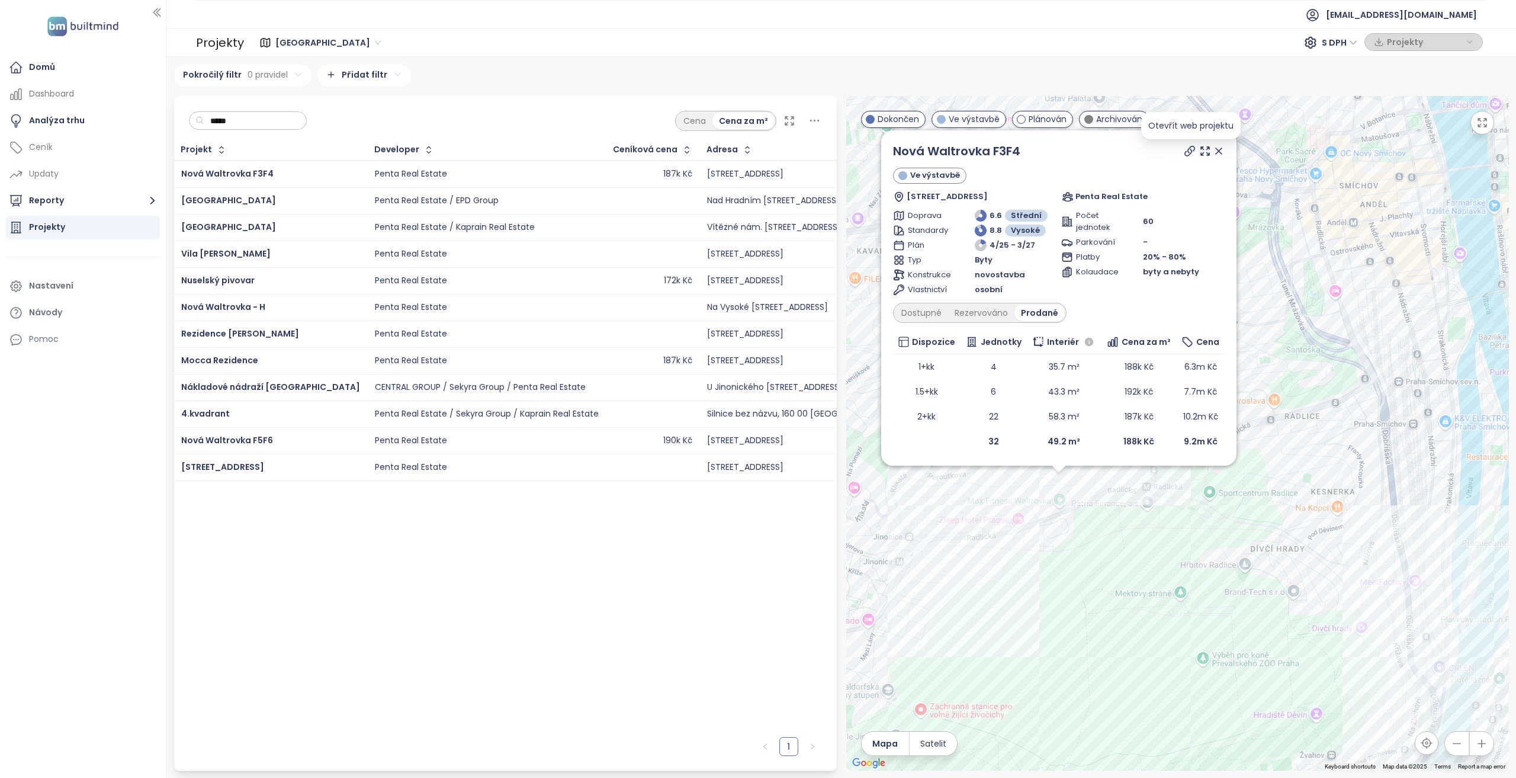
click at [1191, 153] on icon at bounding box center [1190, 151] width 12 height 12
click at [896, 319] on div "Podlahová plocha byla vynásobena 1.07 z důvodu zobrazení podlahové plochy bez d…" at bounding box center [1087, 314] width 405 height 13
click at [1044, 315] on div "Podlahová plocha byla vynásobena 1.07 z důvodu zobrazení podlahové plochy bez d…" at bounding box center [1087, 314] width 405 height 13
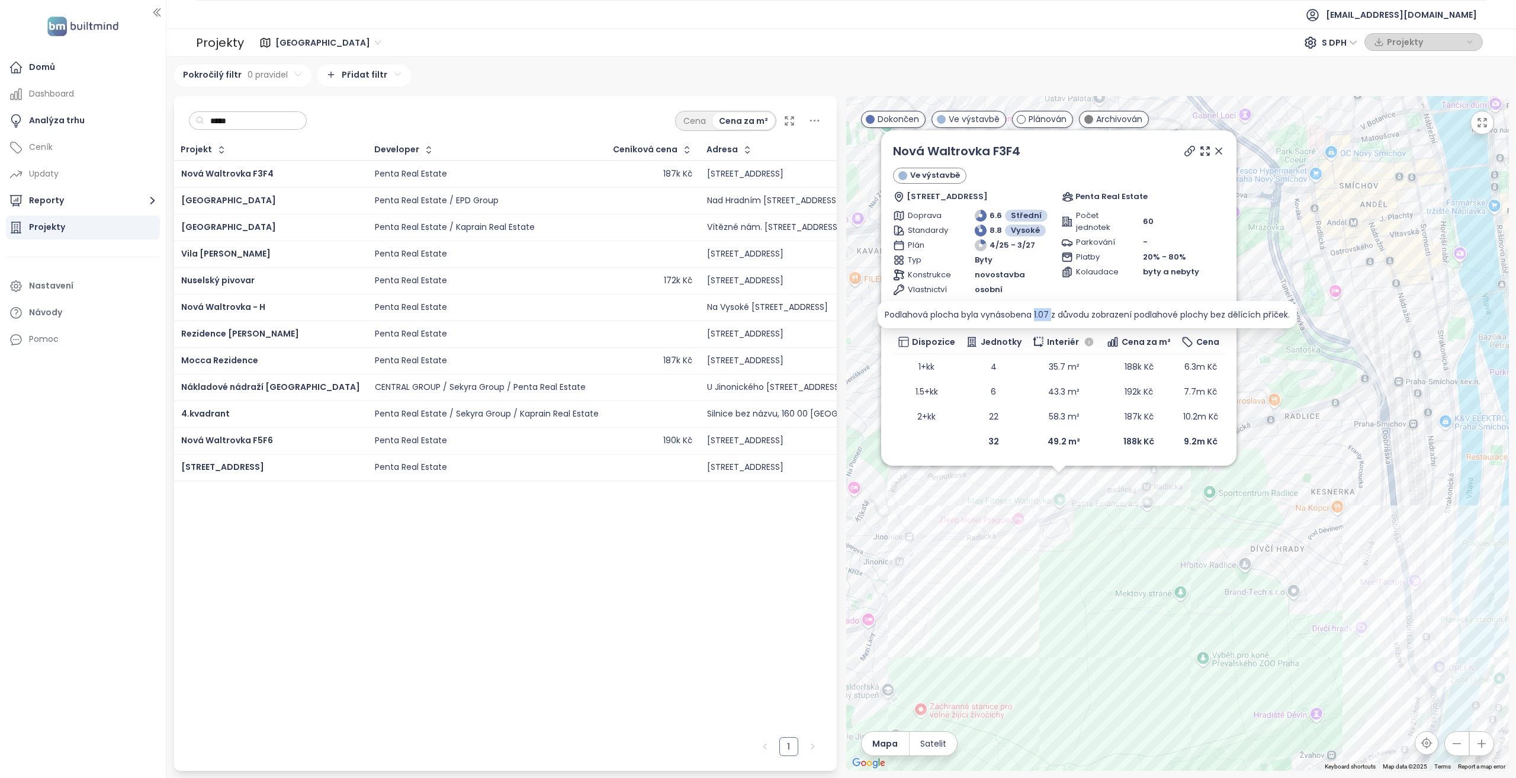
click at [1044, 316] on div "Podlahová plocha byla vynásobena 1.07 z důvodu zobrazení podlahové plochy bez d…" at bounding box center [1087, 314] width 405 height 13
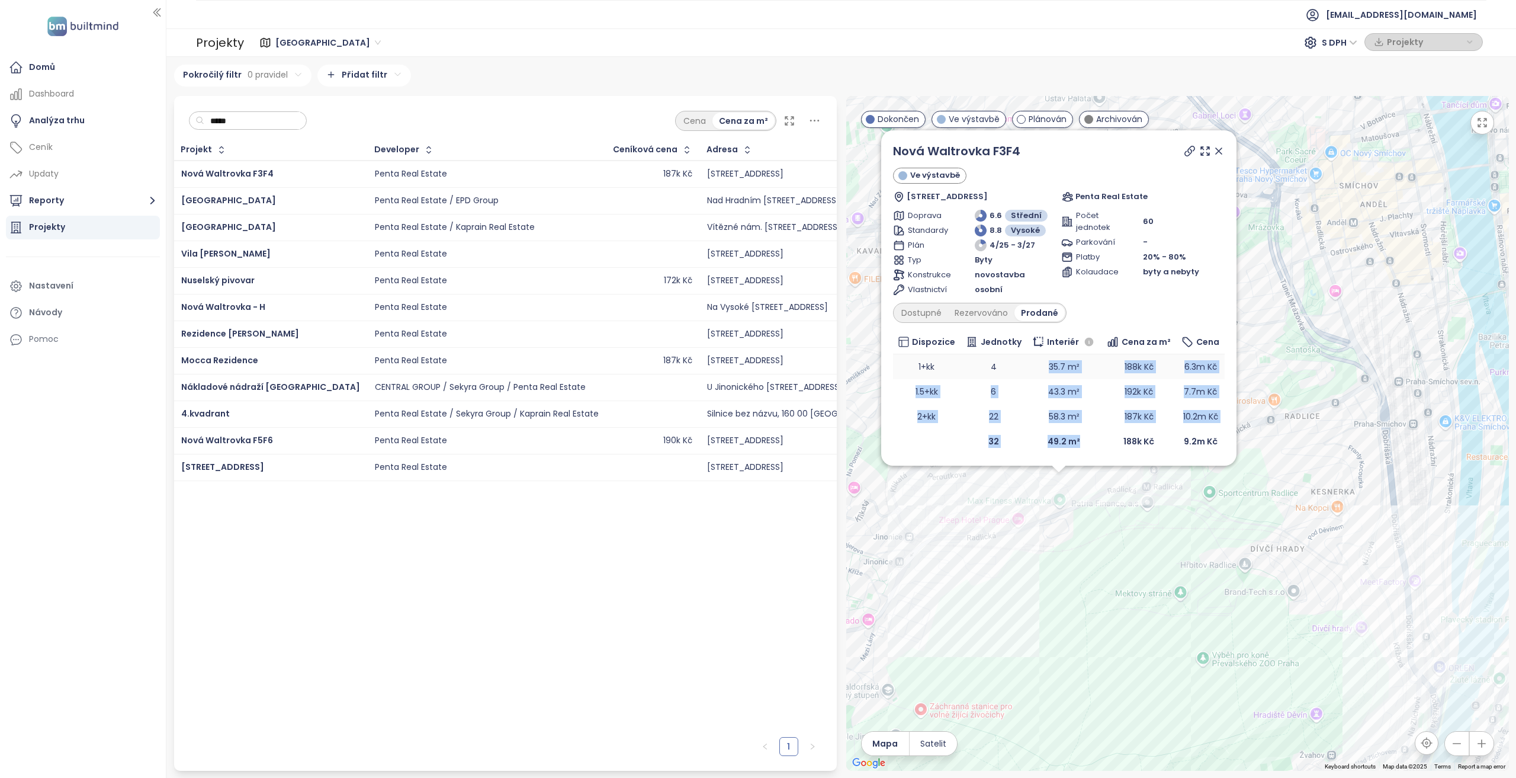
drag, startPoint x: 1082, startPoint y: 447, endPoint x: 1042, endPoint y: 361, distance: 95.1
click at [1042, 361] on table "Dispozice Jednotky Interiér Cena za m² Cena 1+kk 4 35.7 m² 188k Kč 6.3m Kč 1.5+…" at bounding box center [1059, 392] width 332 height 124
click at [1041, 373] on td "35.7 m²" at bounding box center [1064, 366] width 75 height 25
click at [1223, 150] on icon at bounding box center [1219, 151] width 12 height 12
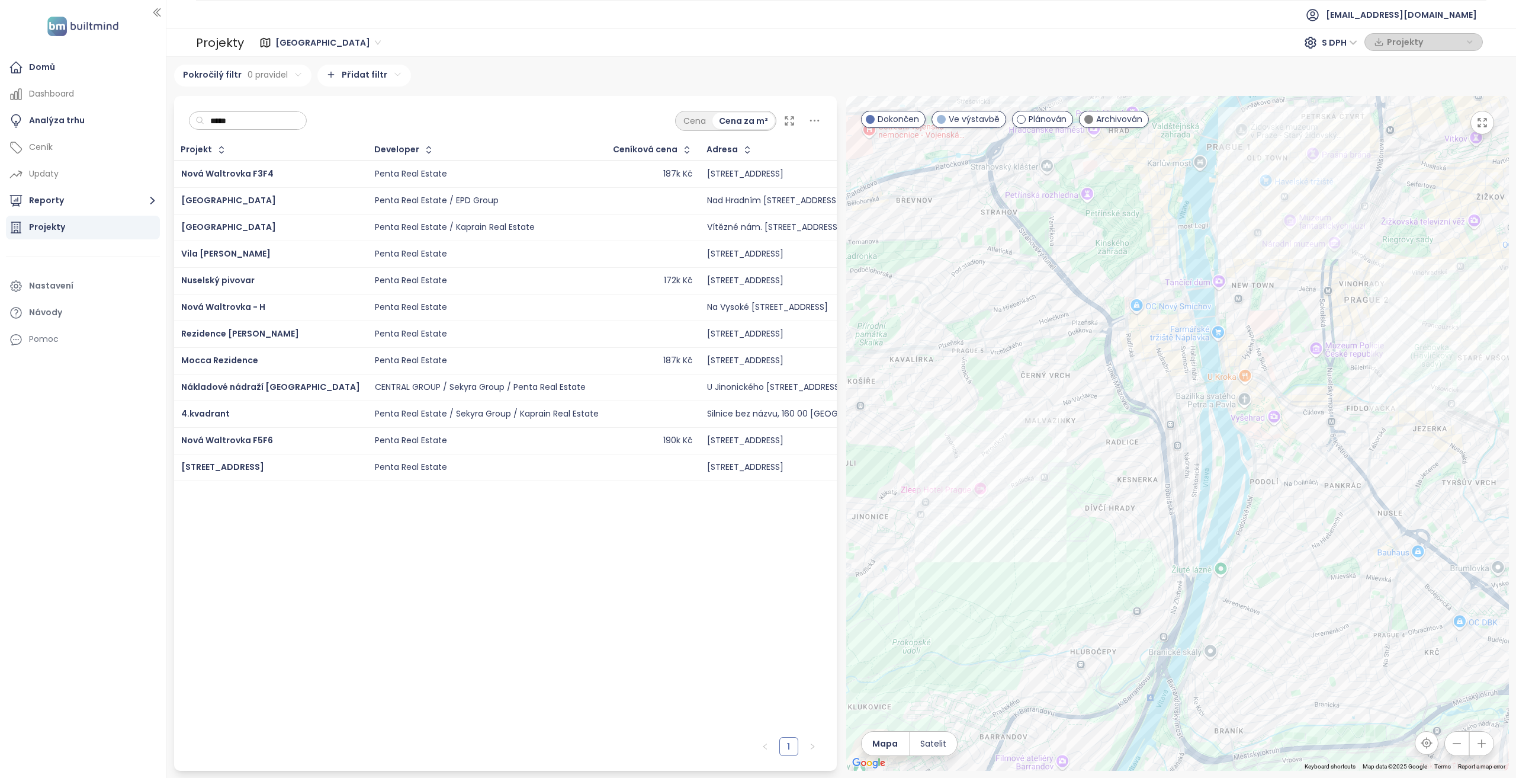
drag, startPoint x: 1207, startPoint y: 472, endPoint x: 1085, endPoint y: 465, distance: 121.6
click at [1084, 467] on div at bounding box center [1177, 433] width 663 height 675
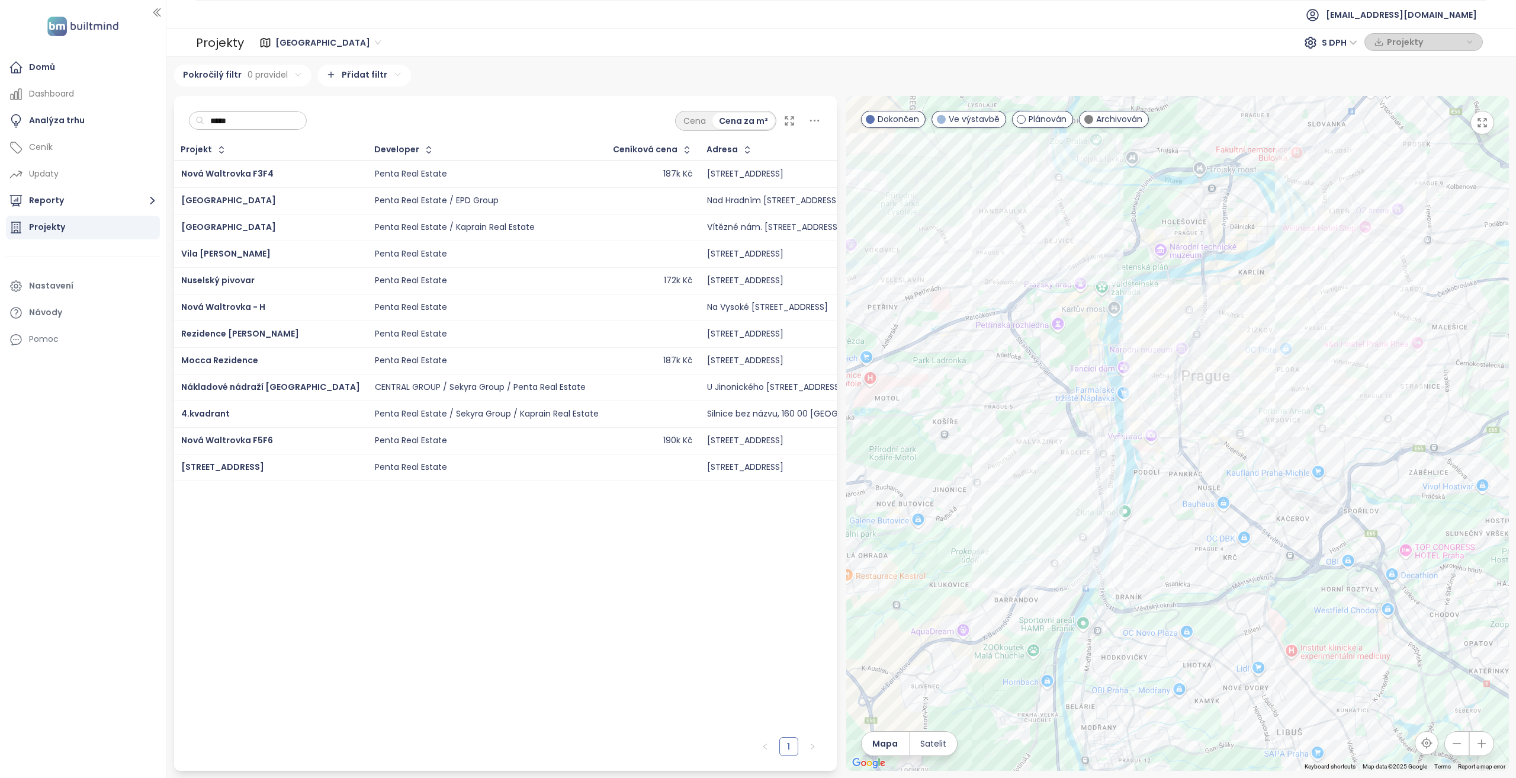
click at [283, 121] on input "*****" at bounding box center [252, 121] width 96 height 18
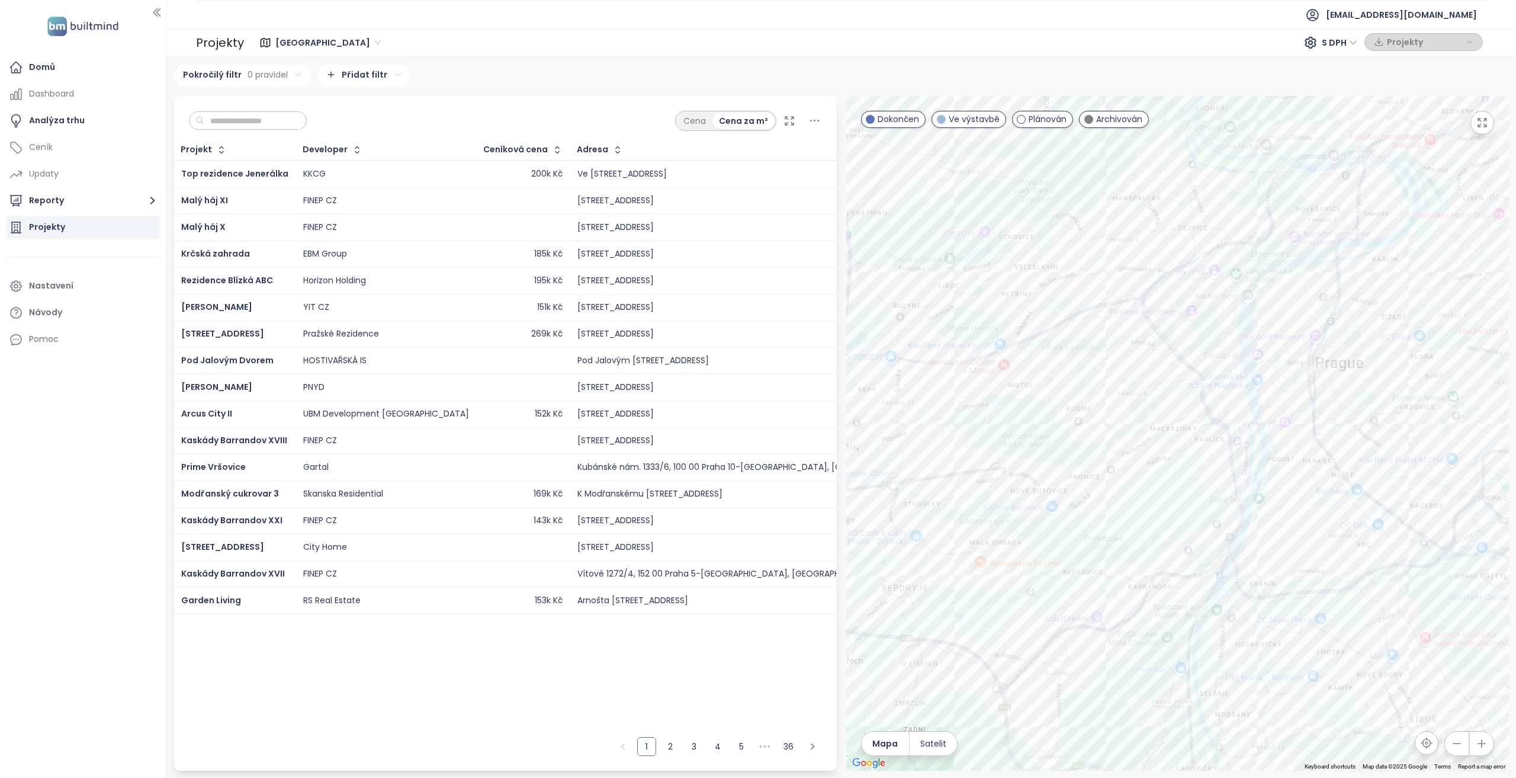
drag, startPoint x: 1002, startPoint y: 524, endPoint x: 1142, endPoint y: 510, distance: 140.5
click at [1142, 510] on div at bounding box center [1177, 433] width 663 height 675
click at [104, 73] on div "Domů" at bounding box center [83, 68] width 154 height 24
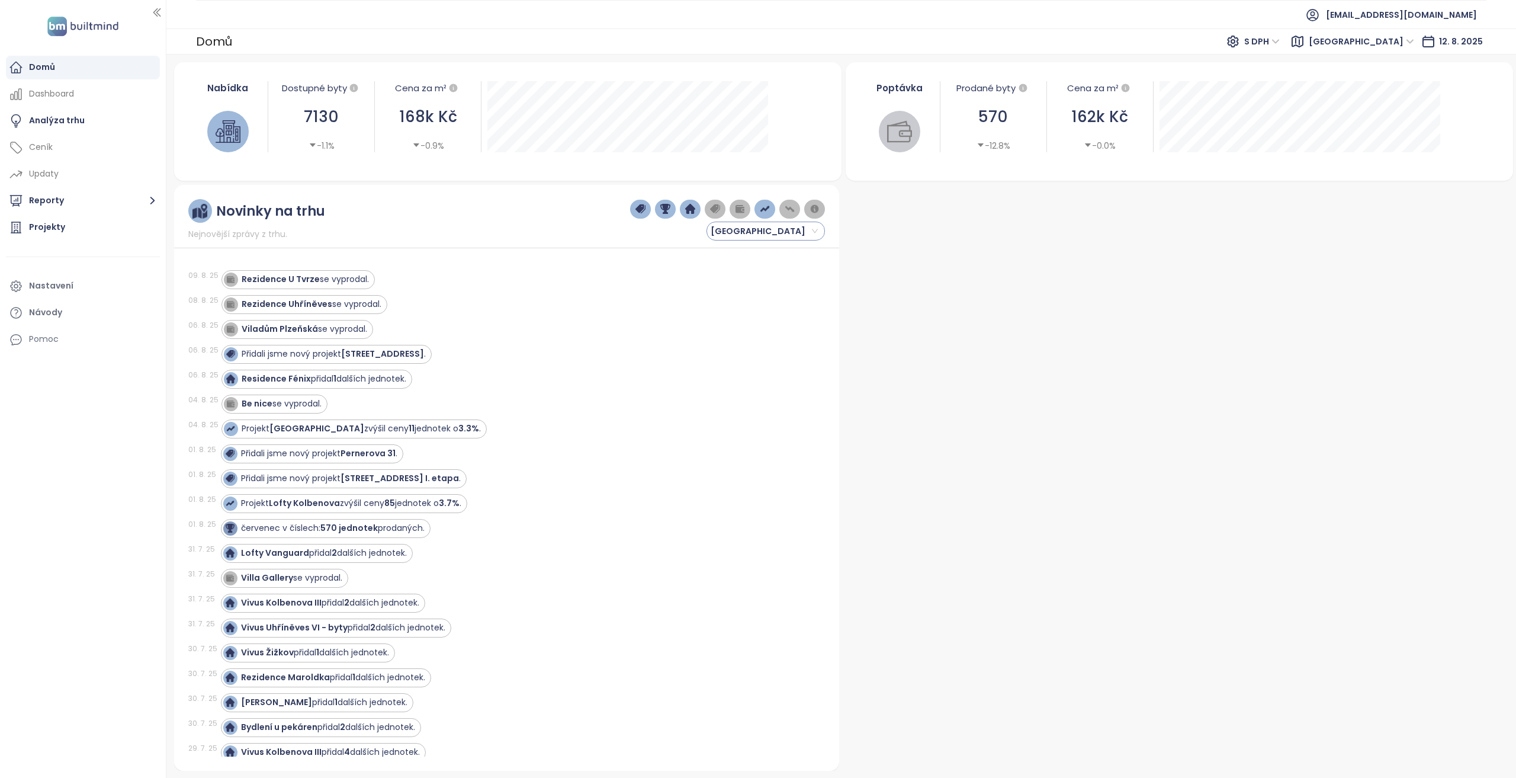
click at [781, 228] on span "[GEOGRAPHIC_DATA]" at bounding box center [764, 231] width 107 height 18
click at [734, 229] on span "[GEOGRAPHIC_DATA]" at bounding box center [764, 231] width 107 height 18
click at [801, 232] on span "[GEOGRAPHIC_DATA]" at bounding box center [764, 231] width 107 height 18
click at [810, 231] on span "[GEOGRAPHIC_DATA]" at bounding box center [764, 231] width 107 height 18
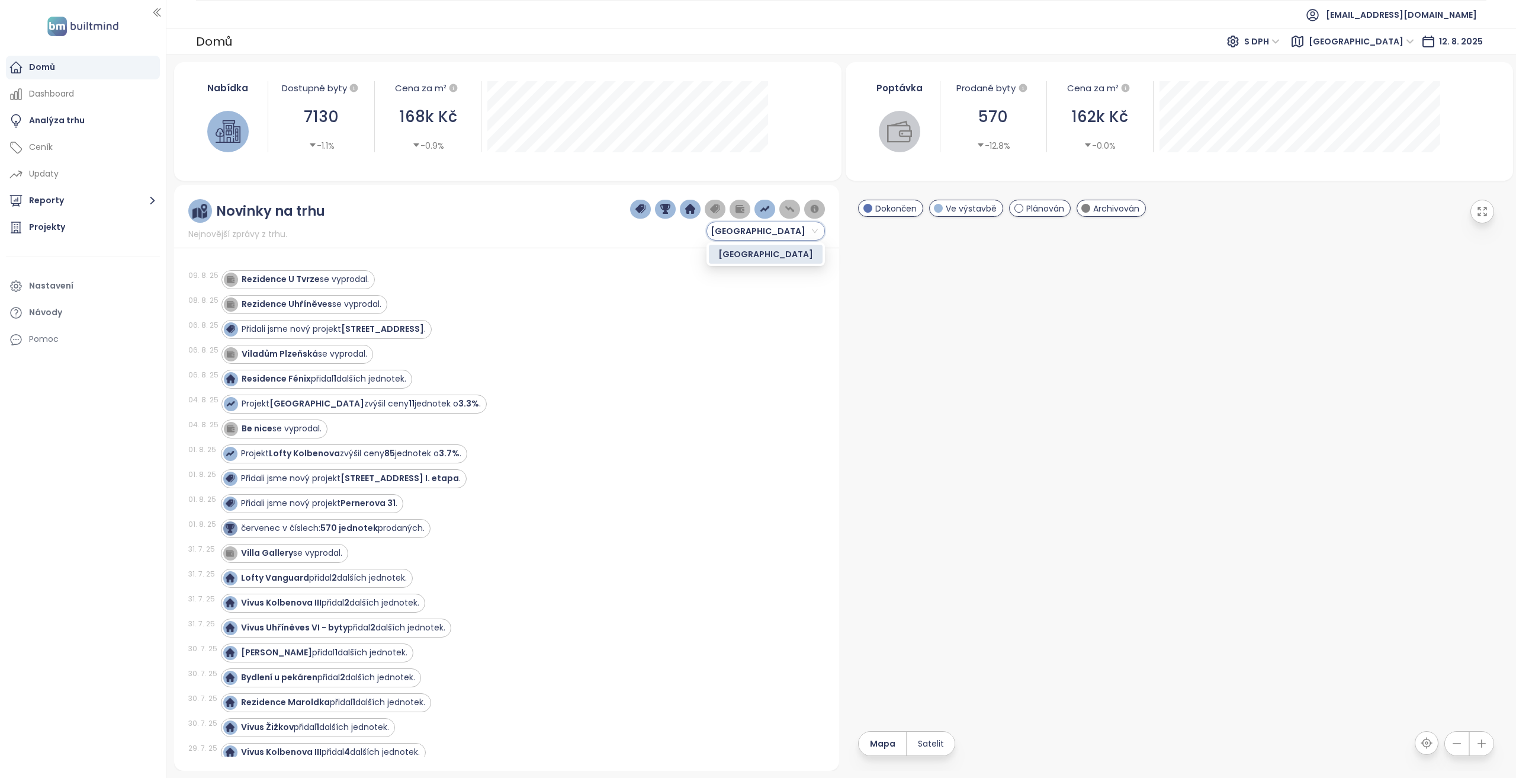
click at [808, 230] on span "[GEOGRAPHIC_DATA]" at bounding box center [764, 231] width 107 height 18
click at [757, 232] on span "[GEOGRAPHIC_DATA]" at bounding box center [764, 231] width 107 height 18
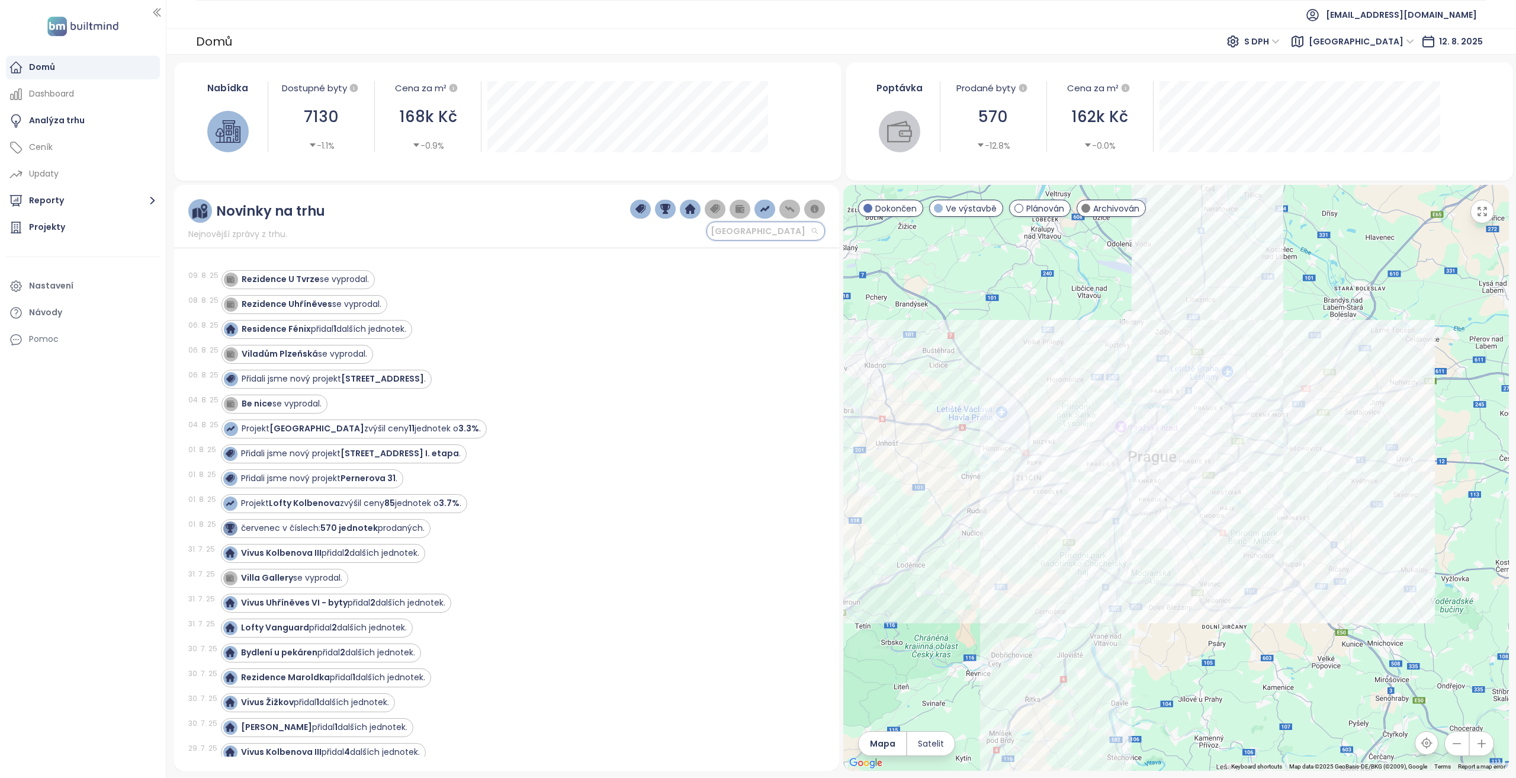
click at [812, 230] on span "[GEOGRAPHIC_DATA]" at bounding box center [764, 231] width 107 height 18
click at [814, 240] on div "Novinky na trhu Nejnovější zprávy z trhu. Praha Praha 09. 8. 25 Rezidence U Tvr…" at bounding box center [506, 478] width 665 height 586
click at [815, 234] on span "[GEOGRAPHIC_DATA]" at bounding box center [764, 231] width 107 height 18
click at [763, 208] on img "button" at bounding box center [765, 209] width 11 height 11
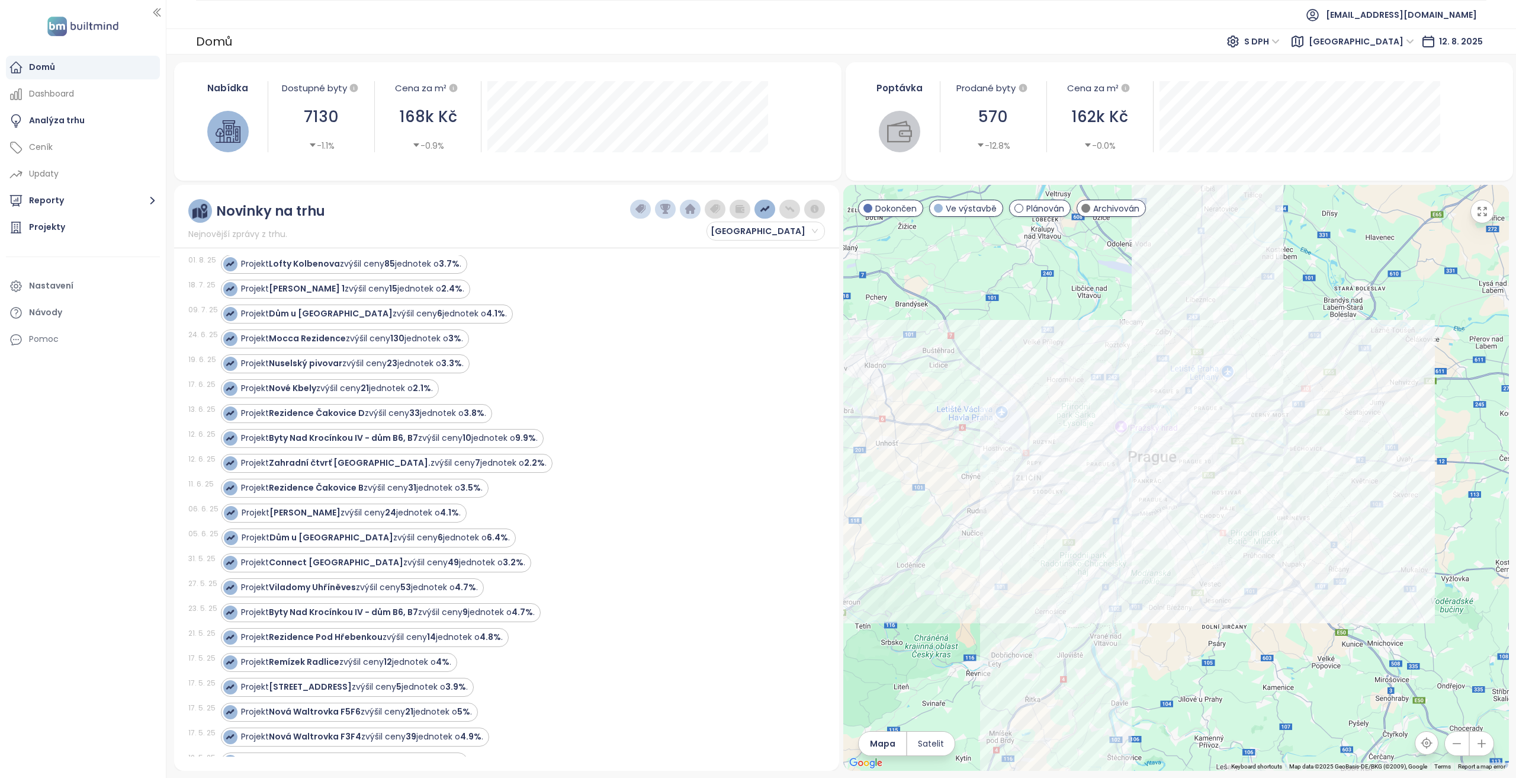
scroll to position [59, 0]
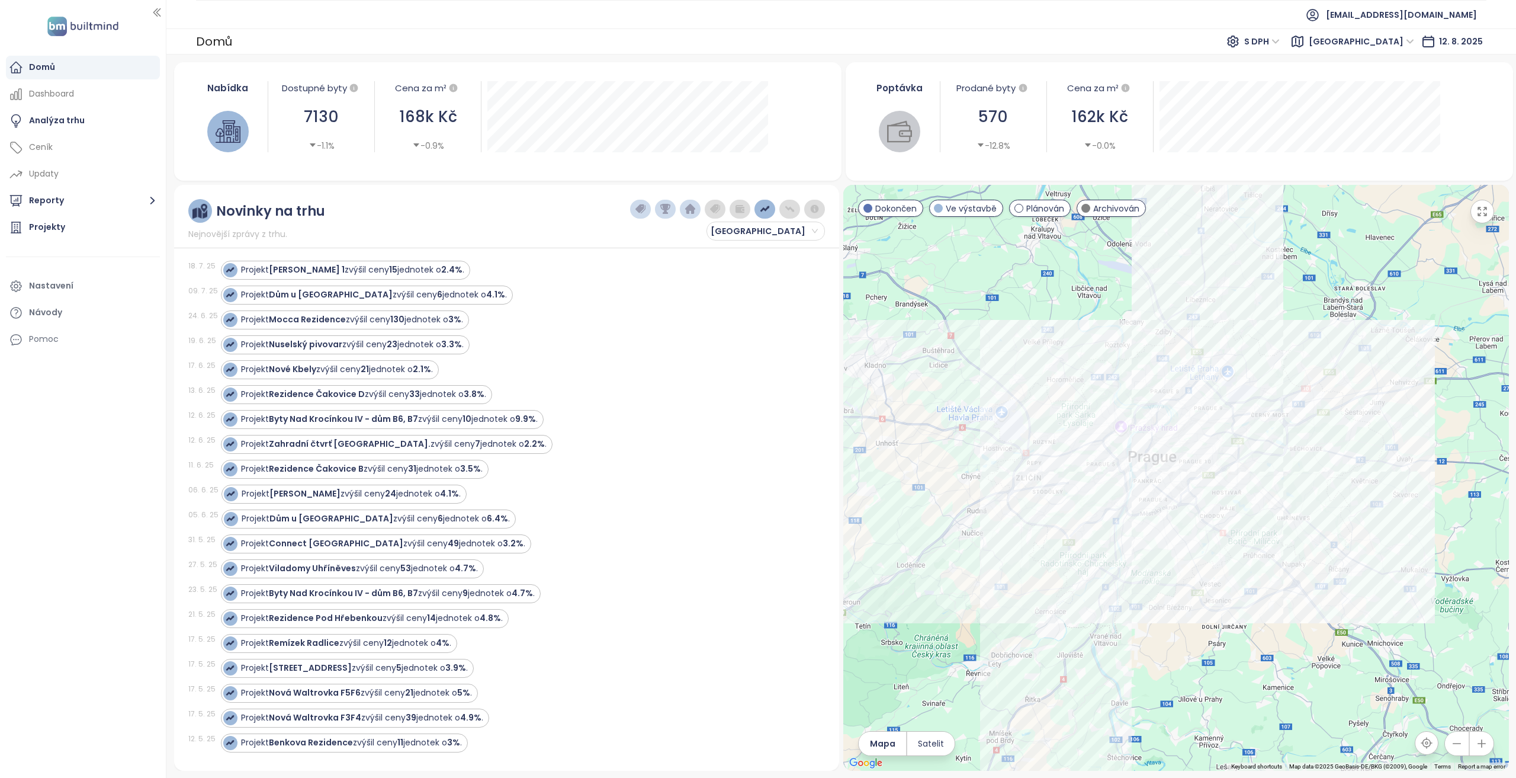
click at [771, 209] on button "button" at bounding box center [765, 209] width 21 height 19
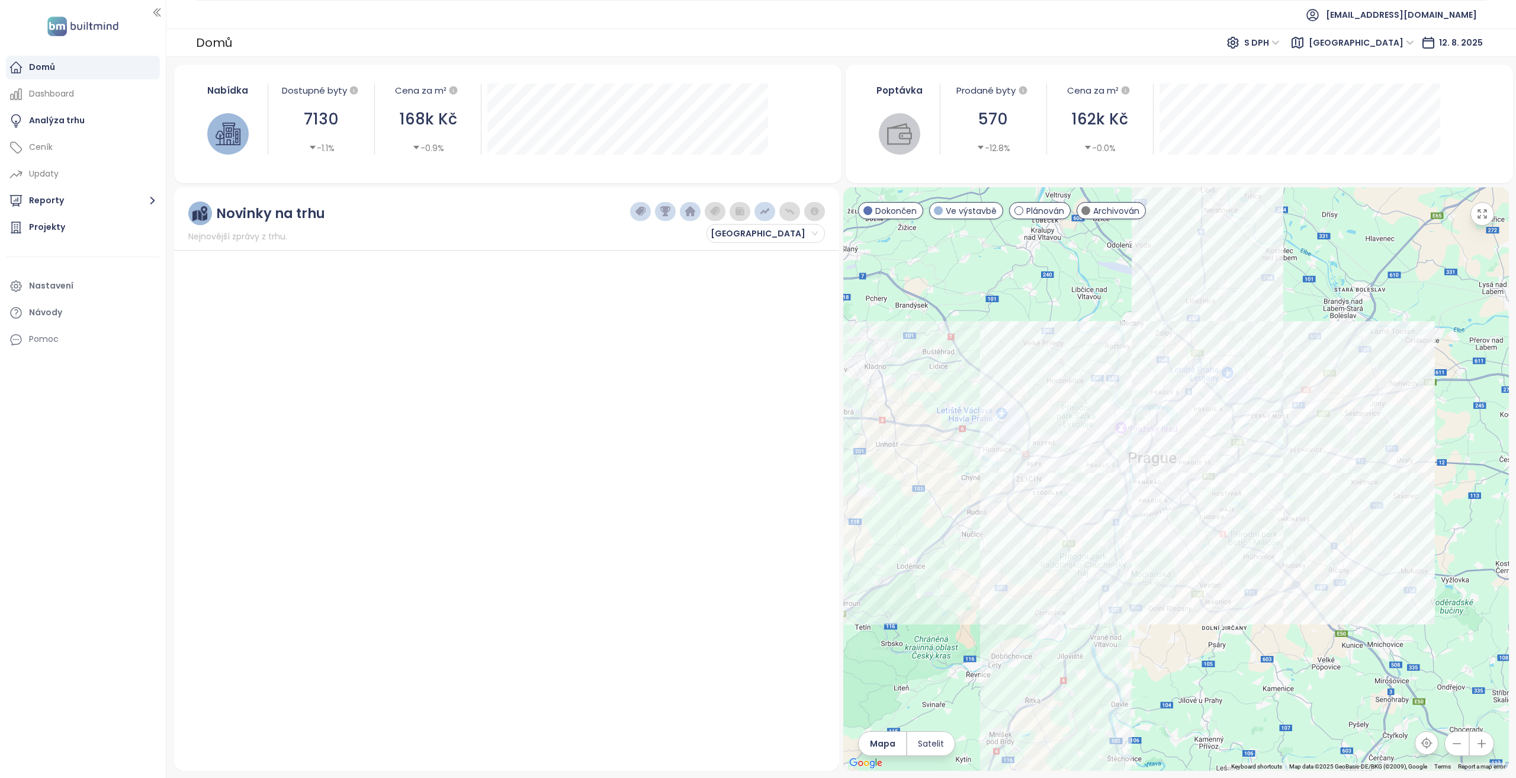
scroll to position [0, 0]
click at [793, 209] on img "button" at bounding box center [790, 211] width 11 height 11
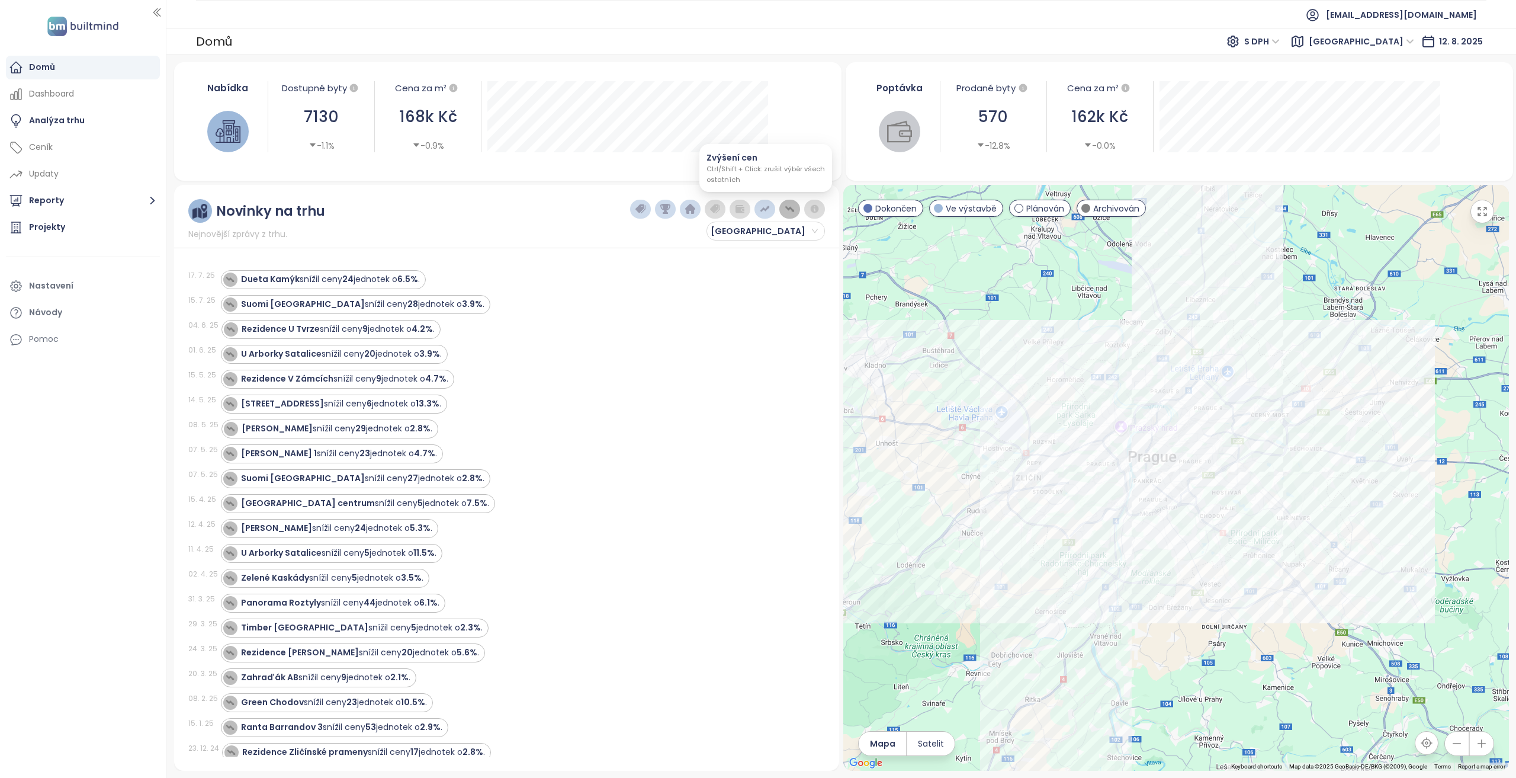
click at [772, 205] on button "button" at bounding box center [765, 209] width 21 height 19
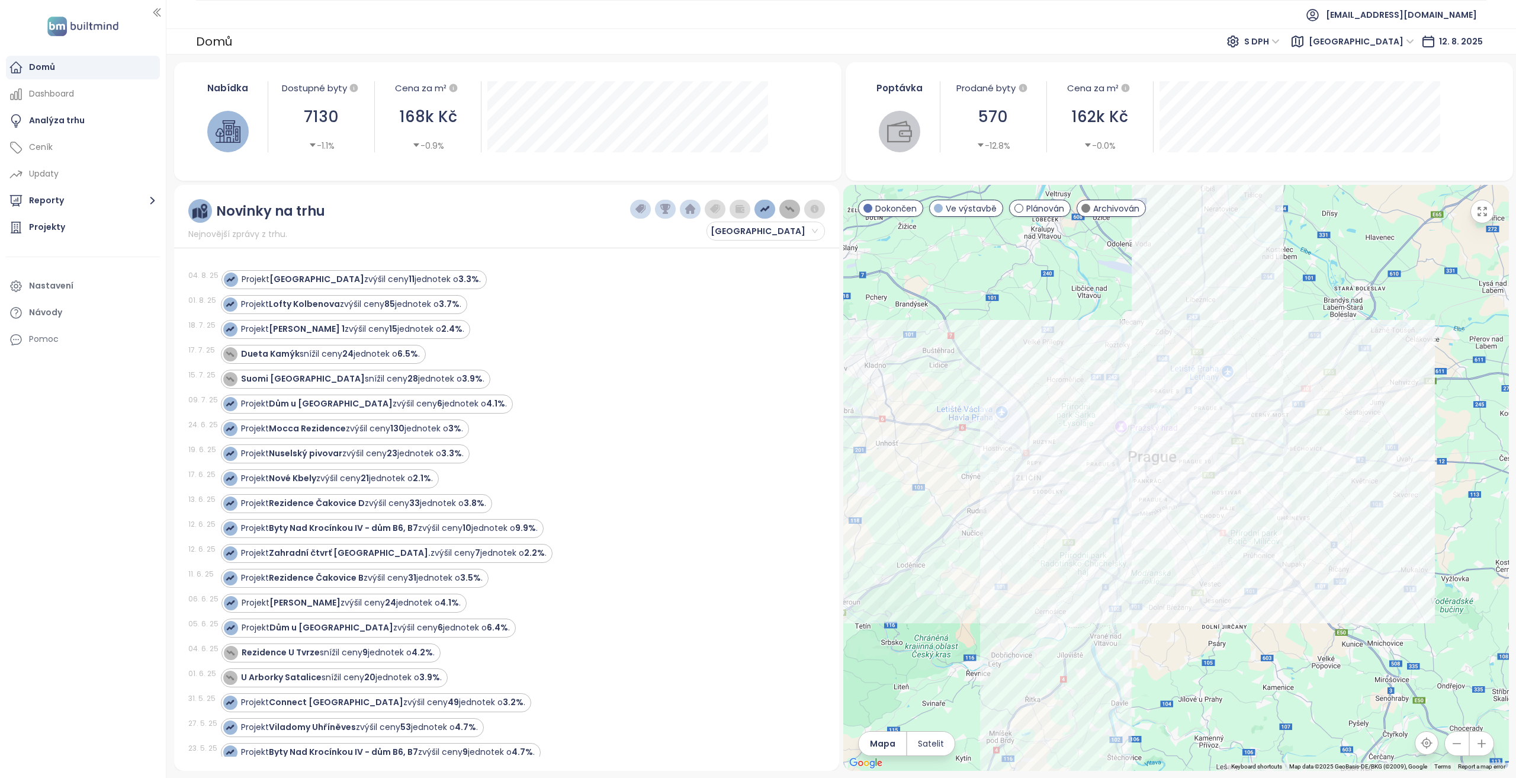
click at [791, 211] on img "button" at bounding box center [790, 209] width 11 height 11
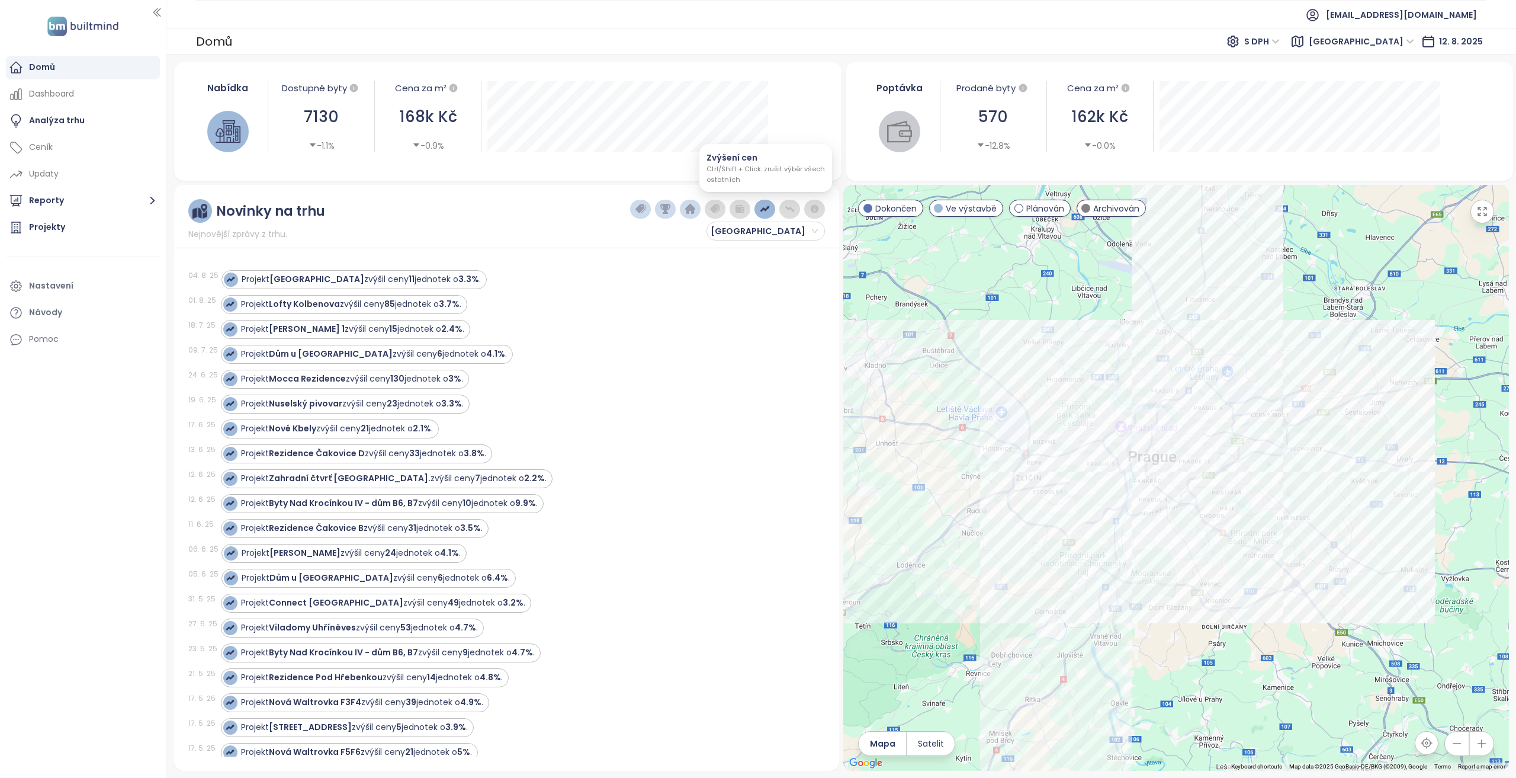
click at [770, 206] on img "button" at bounding box center [765, 209] width 11 height 11
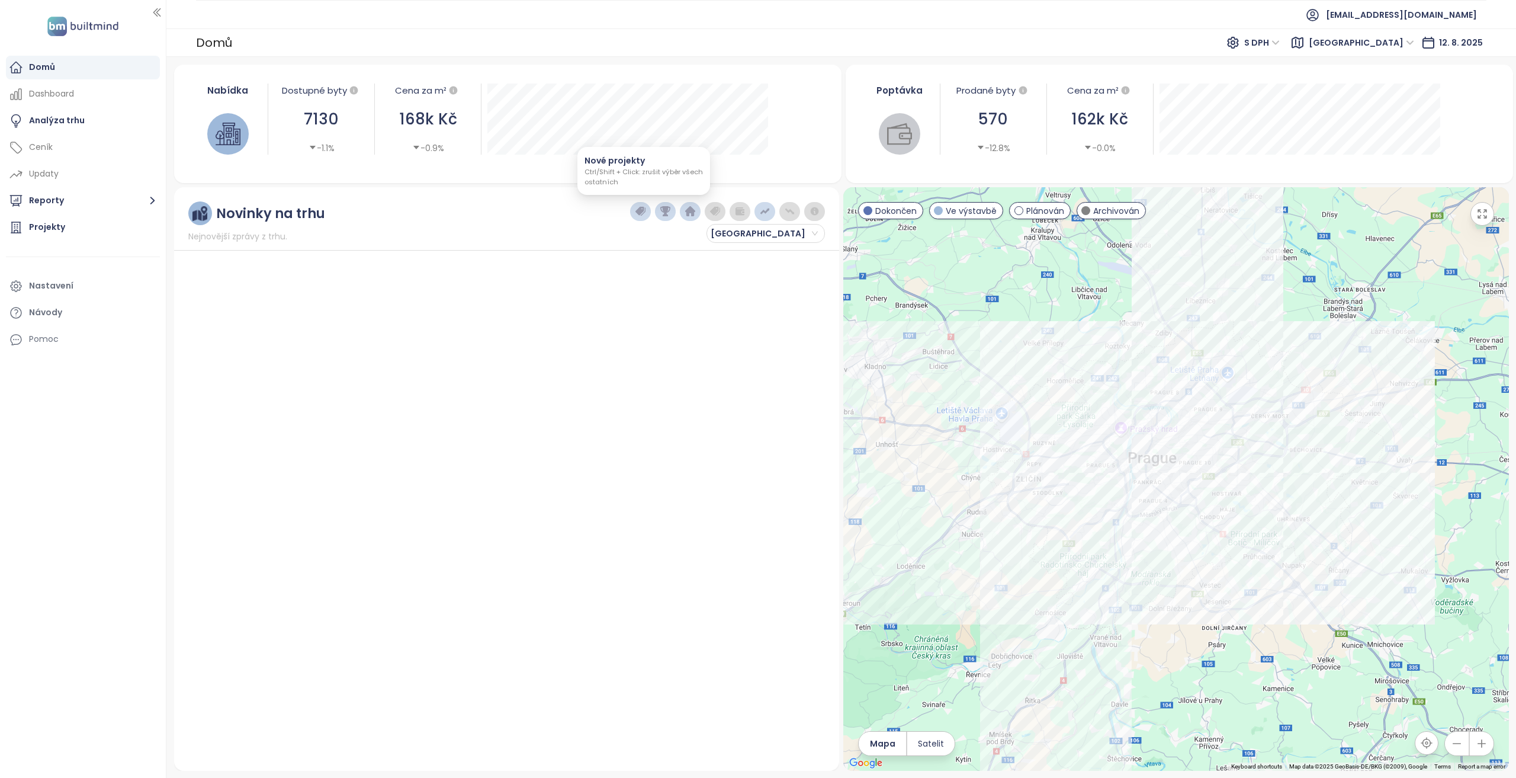
click at [646, 213] on img "button" at bounding box center [641, 211] width 11 height 11
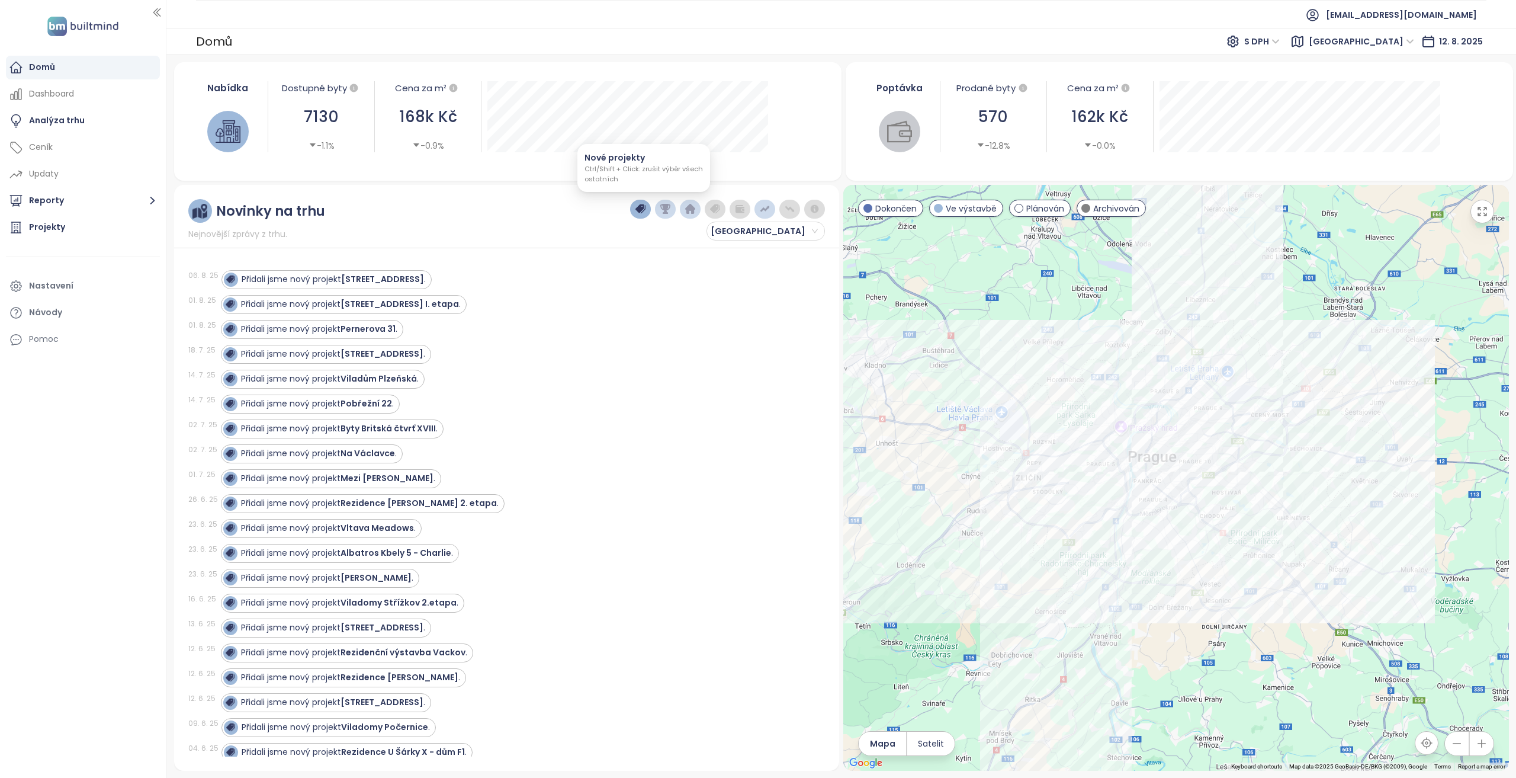
click at [646, 213] on img "button" at bounding box center [641, 209] width 11 height 11
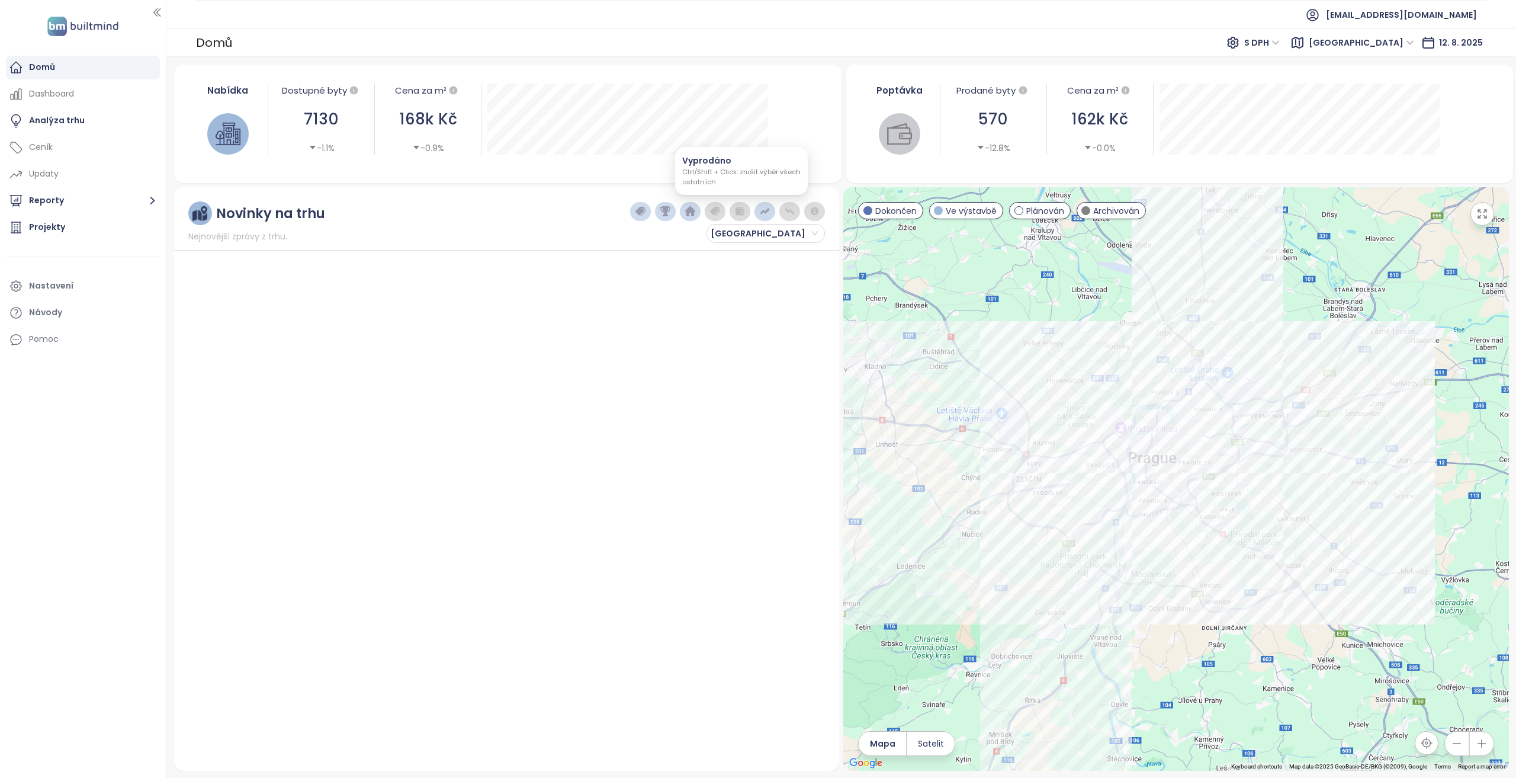
click at [740, 214] on img "button" at bounding box center [740, 211] width 11 height 11
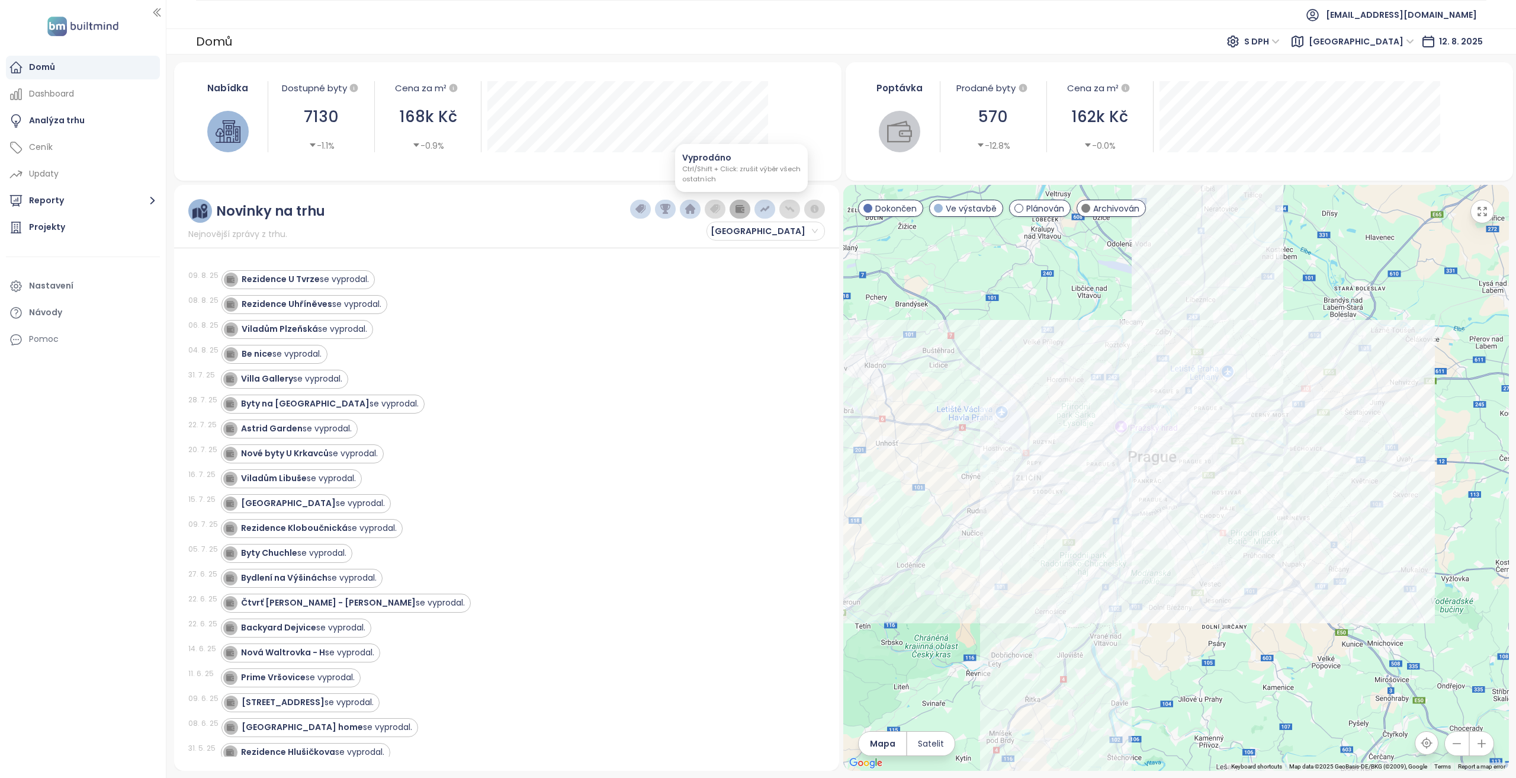
click at [740, 214] on button "button" at bounding box center [740, 209] width 21 height 19
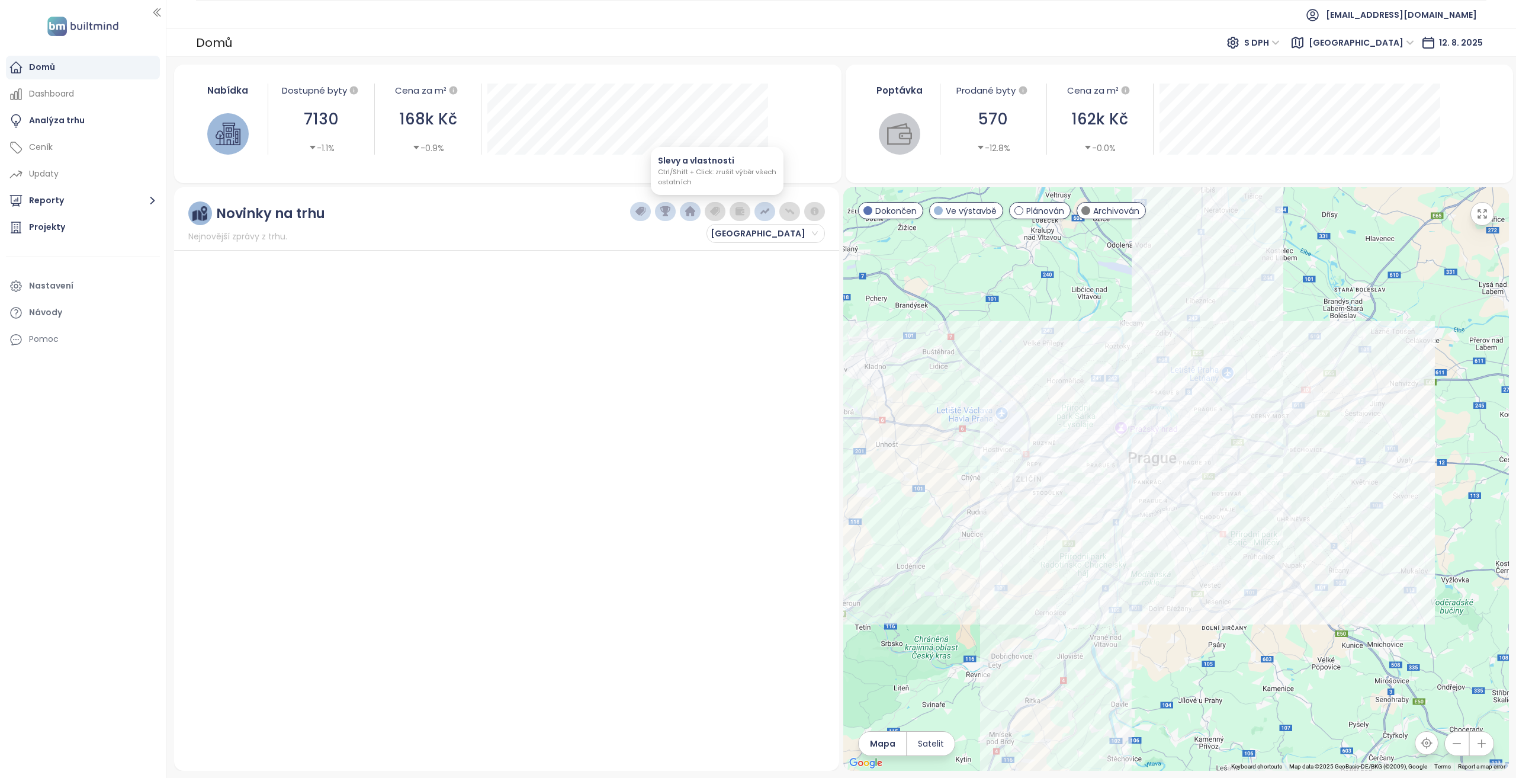
click at [721, 212] on img "button" at bounding box center [715, 211] width 11 height 11
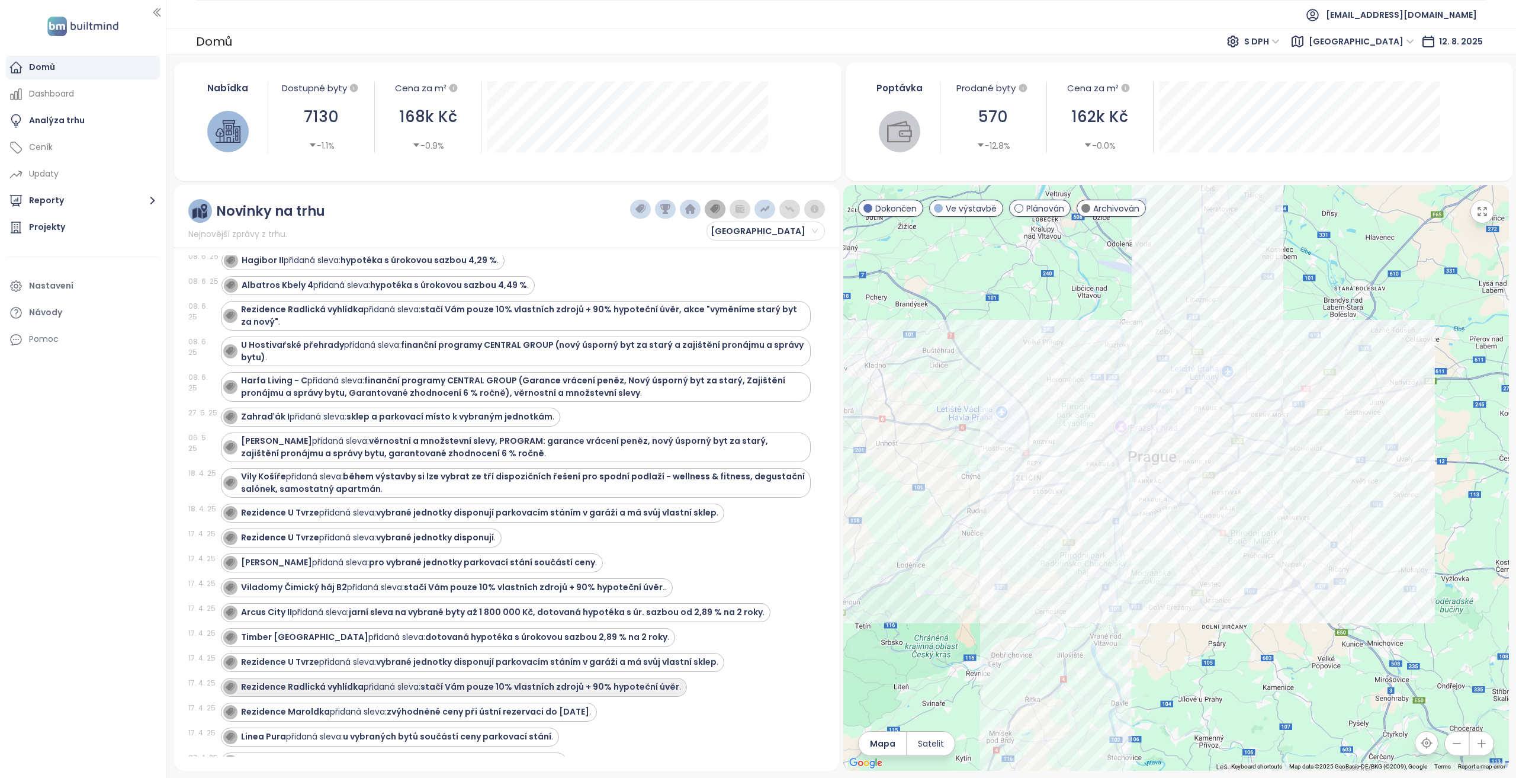
scroll to position [1955, 0]
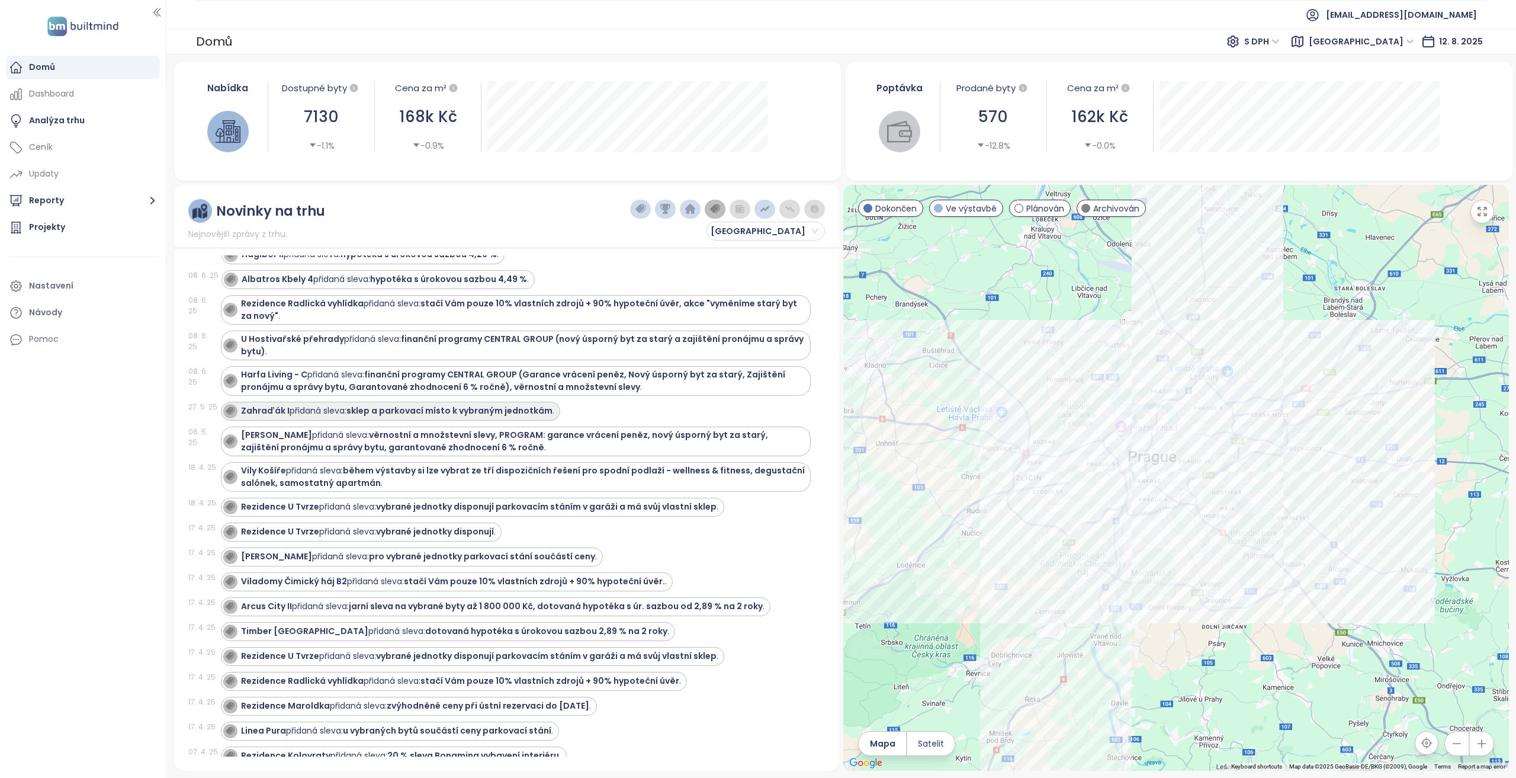
click at [268, 405] on strong "Zahraďák I" at bounding box center [265, 411] width 49 height 12
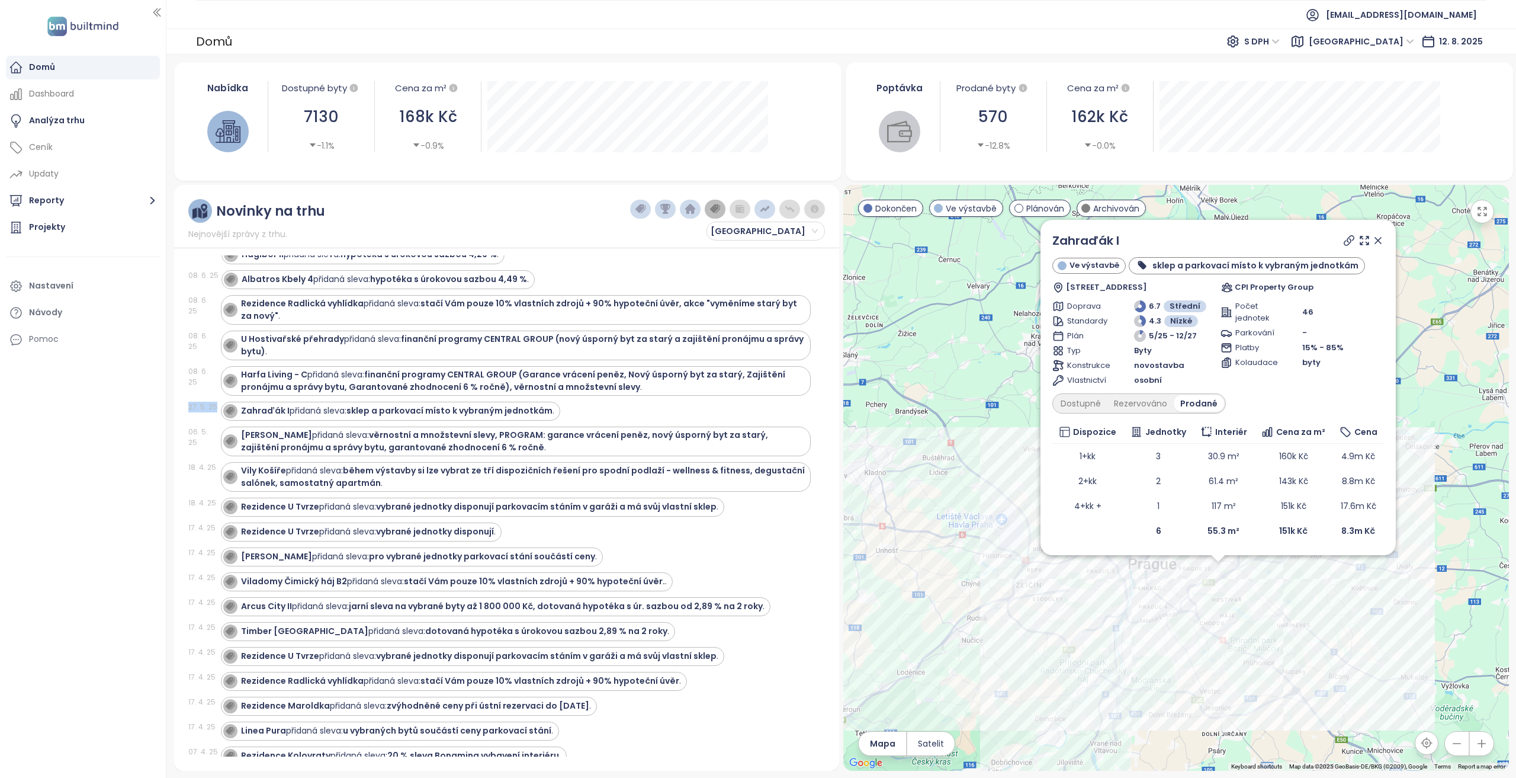
drag, startPoint x: 218, startPoint y: 371, endPoint x: 188, endPoint y: 374, distance: 29.7
click at [176, 371] on div "Novinky na trhu Nejnovější zprávy z trhu. Praha 07. 7. 25 Harfa Living - C přid…" at bounding box center [506, 478] width 665 height 586
click at [1101, 246] on link "Zahraďák I" at bounding box center [1086, 240] width 67 height 17
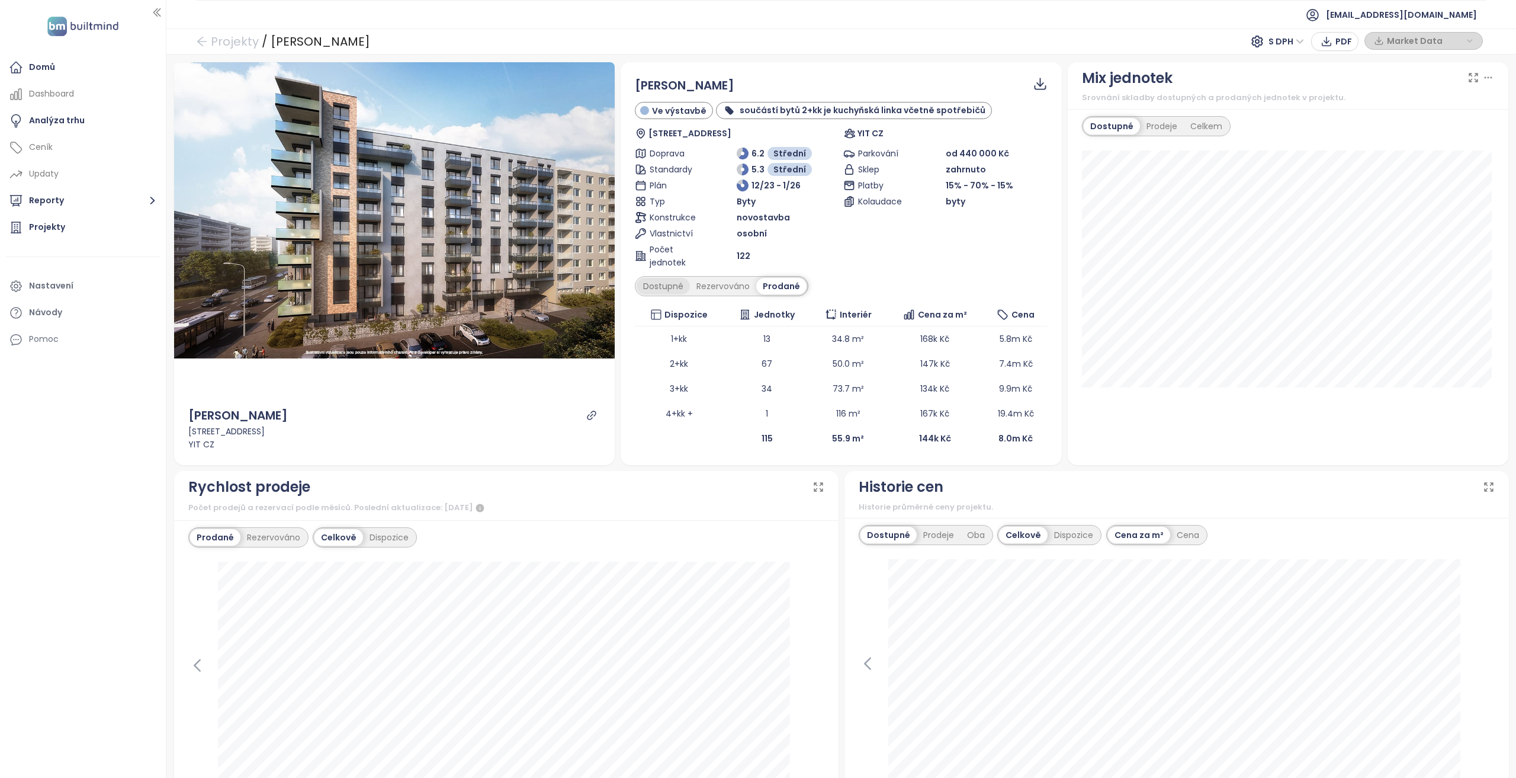
click at [647, 283] on div "Dostupné" at bounding box center [663, 286] width 53 height 17
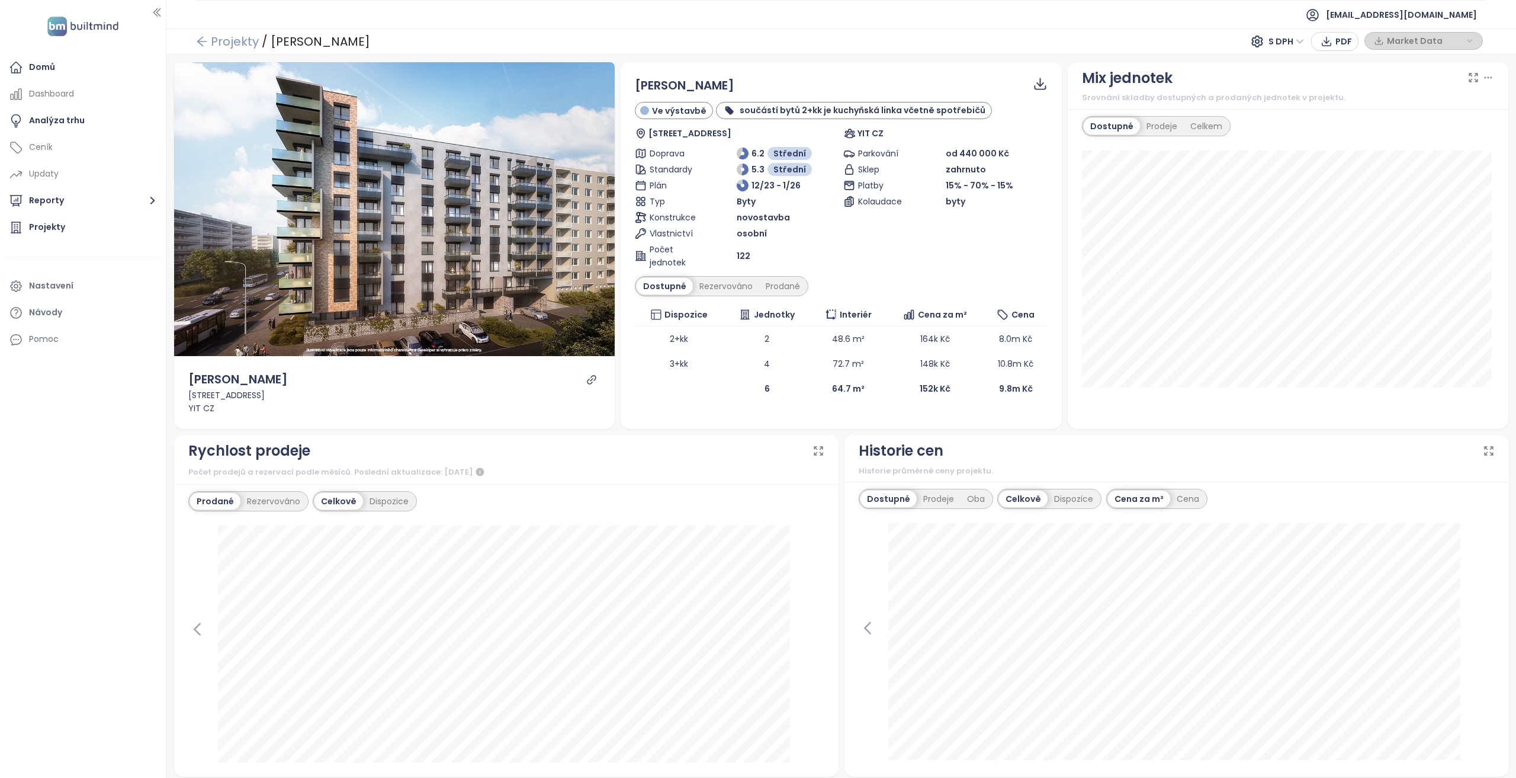
click at [227, 41] on link "Projekty" at bounding box center [227, 41] width 63 height 21
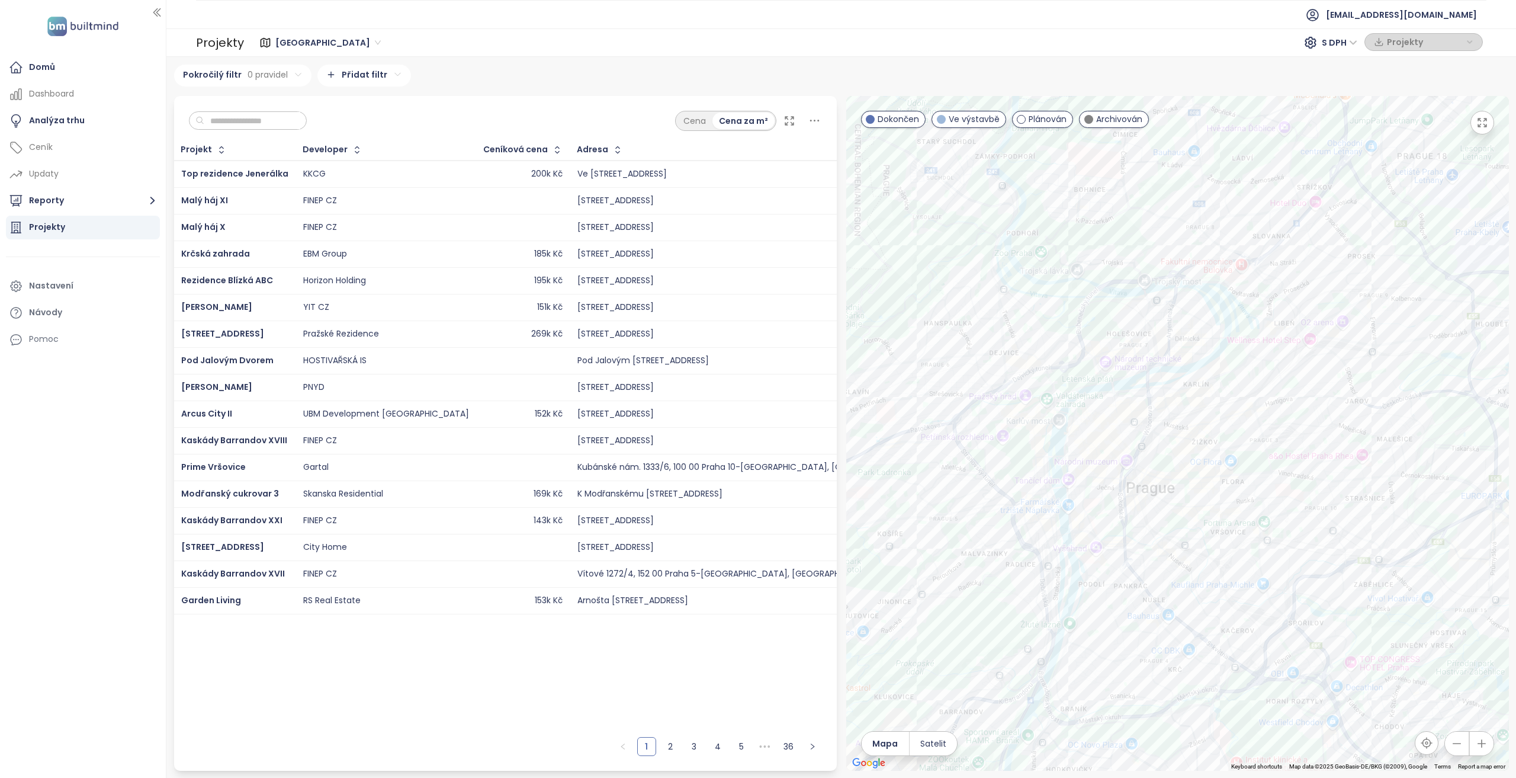
drag, startPoint x: 1201, startPoint y: 358, endPoint x: 900, endPoint y: 324, distance: 302.2
click at [900, 324] on div at bounding box center [1177, 433] width 663 height 675
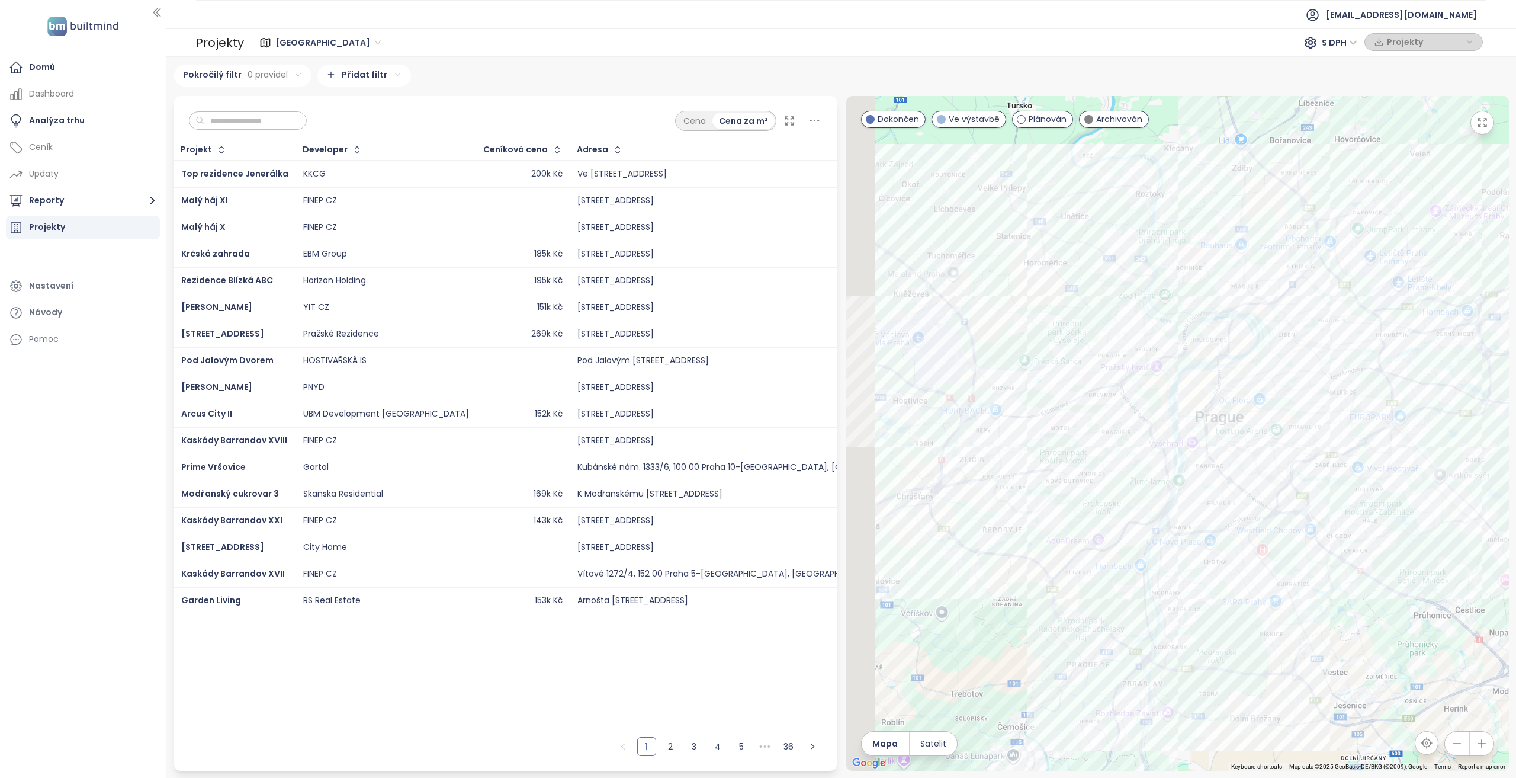
drag, startPoint x: 1124, startPoint y: 307, endPoint x: 1156, endPoint y: 307, distance: 32.0
click at [1156, 307] on div at bounding box center [1177, 433] width 663 height 675
click at [351, 75] on html "Domů Dashboard Analýza trhu Ceník Updaty Reporty Projekty Nastavení Návody Pomo…" at bounding box center [758, 389] width 1516 height 778
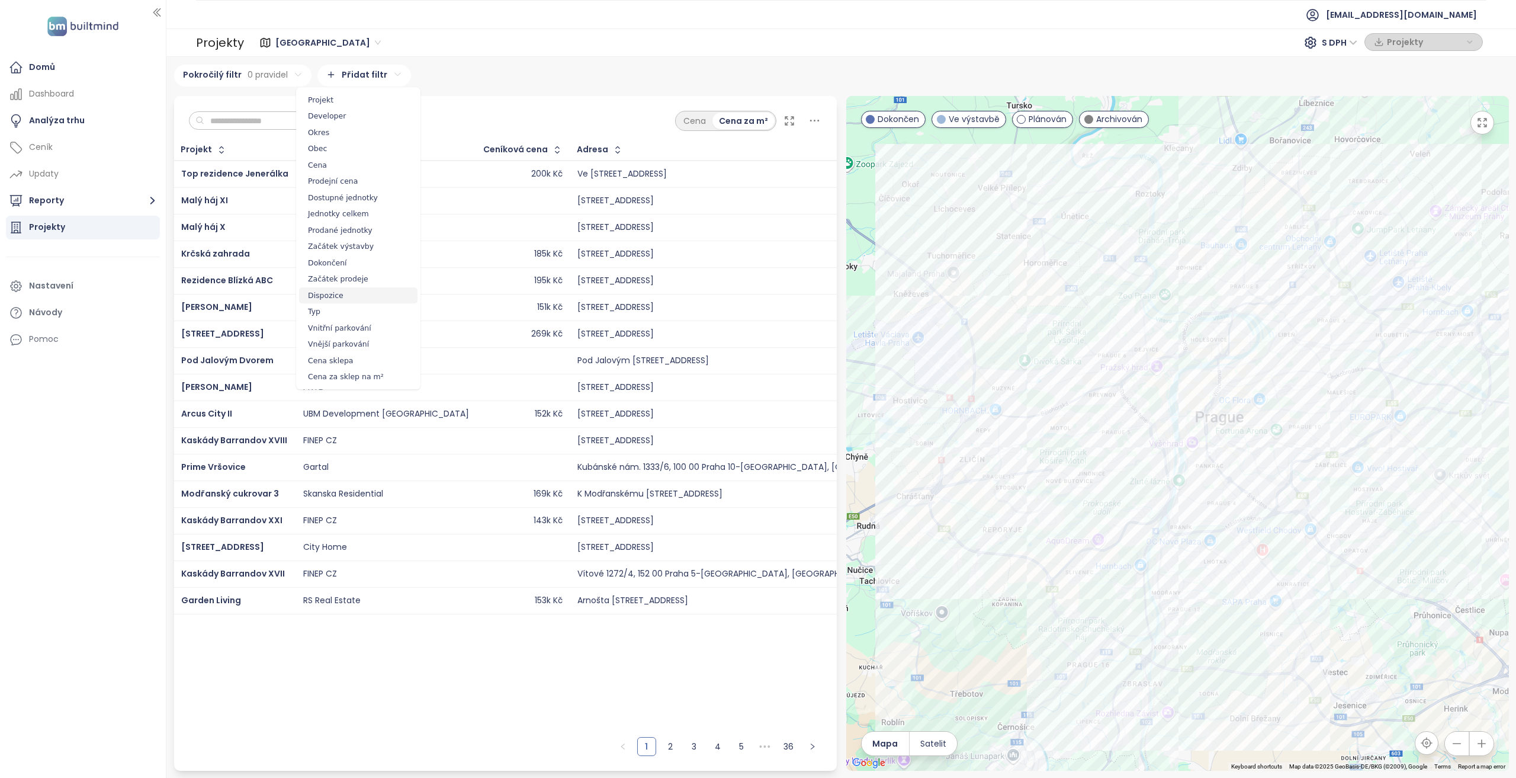
click at [353, 296] on span "Dispozice" at bounding box center [358, 295] width 118 height 17
click at [354, 108] on html "Domů Dashboard Analýza trhu Ceník Updaty Reporty Projekty Nastavení Návody Pomo…" at bounding box center [758, 389] width 1516 height 778
drag, startPoint x: 349, startPoint y: 124, endPoint x: 312, endPoint y: 127, distance: 37.4
click at [349, 124] on span "je" at bounding box center [356, 128] width 66 height 17
click at [312, 127] on html "Domů Dashboard Analýza trhu Ceník Updaty Reporty Projekty Nastavení Návody Pomo…" at bounding box center [758, 389] width 1516 height 778
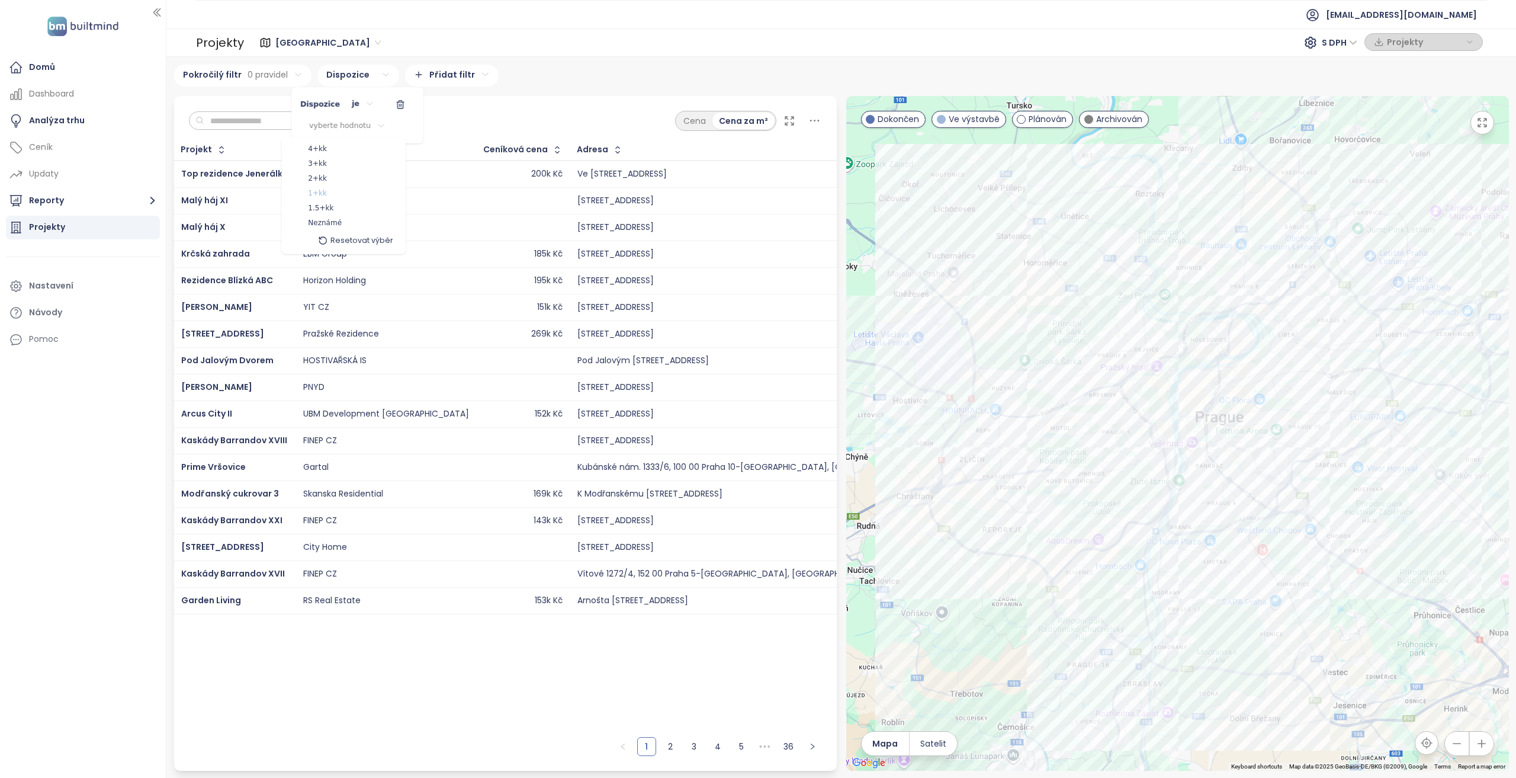
click at [318, 193] on span "1+kk" at bounding box center [317, 194] width 19 height 12
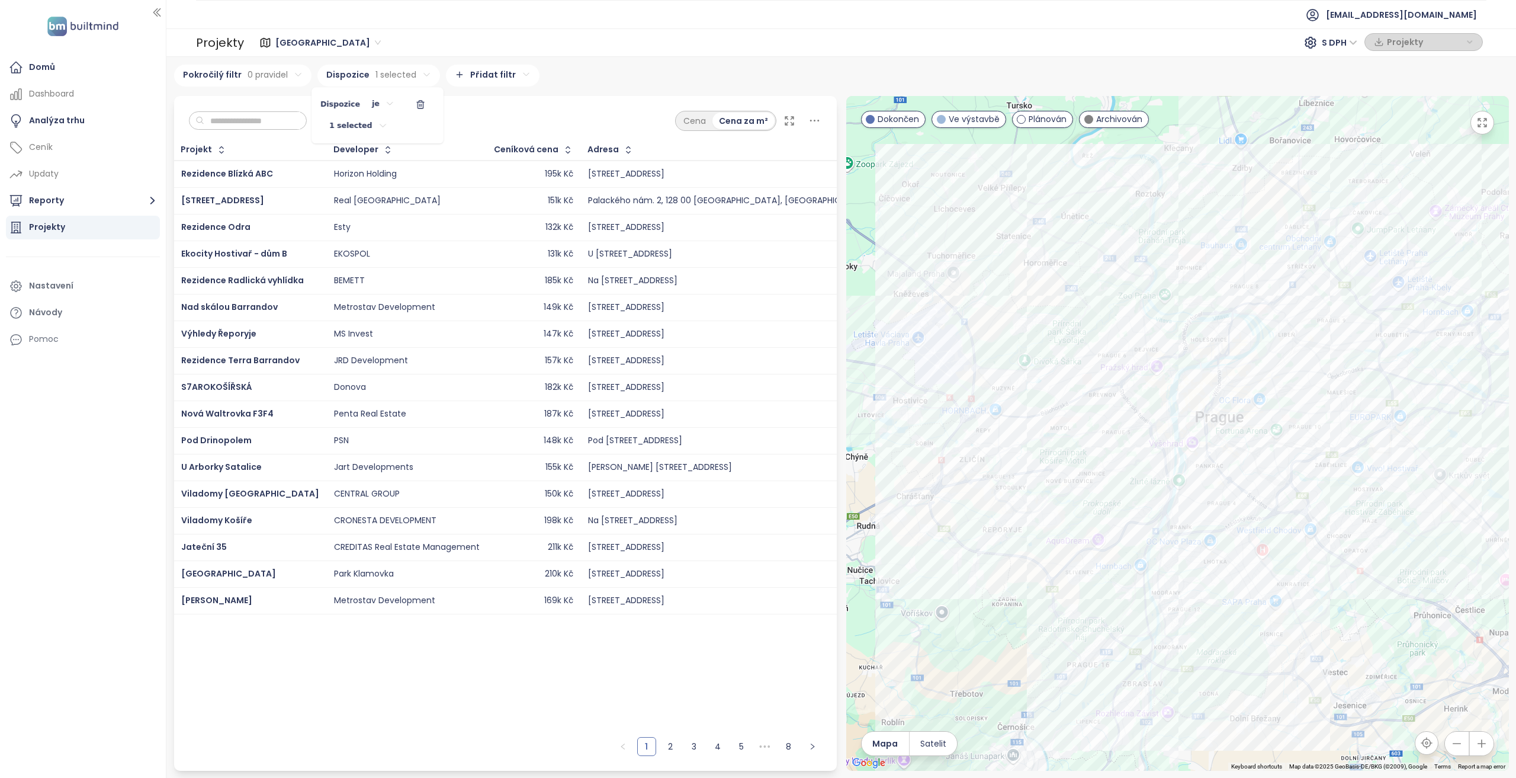
drag, startPoint x: 1210, startPoint y: 275, endPoint x: 1085, endPoint y: 233, distance: 132.6
click at [1085, 233] on html "Domů Dashboard Analýza trhu Ceník Updaty Reporty Projekty Nastavení Návody Pomo…" at bounding box center [758, 389] width 1516 height 778
drag, startPoint x: 1025, startPoint y: 230, endPoint x: 969, endPoint y: 210, distance: 59.2
click at [969, 209] on html "Domů Dashboard Analýza trhu Ceník Updaty Reporty Projekty Nastavení Návody Pomo…" at bounding box center [758, 389] width 1516 height 778
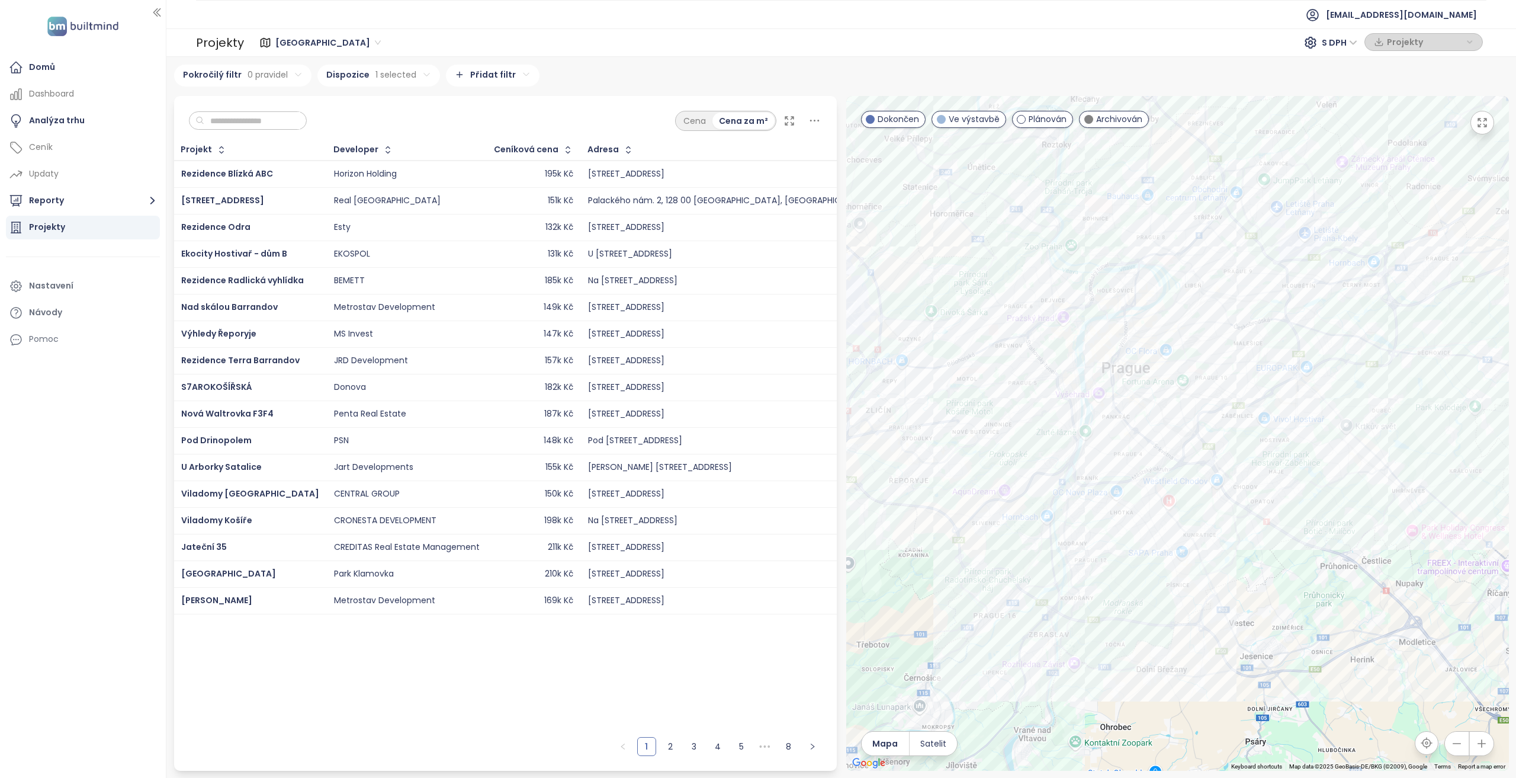
drag, startPoint x: 986, startPoint y: 275, endPoint x: 892, endPoint y: 235, distance: 101.9
click at [891, 236] on div at bounding box center [1177, 433] width 663 height 675
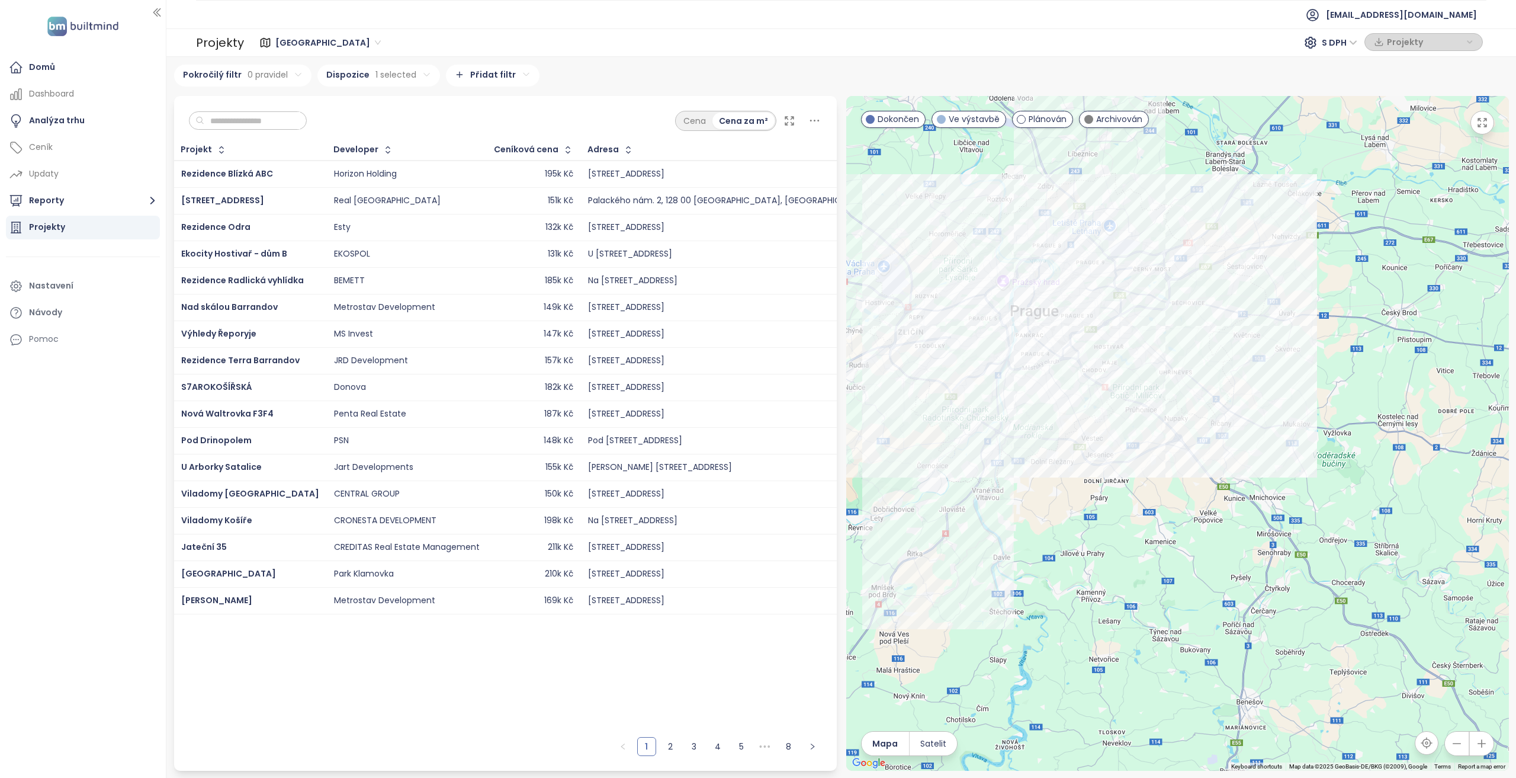
click at [393, 75] on html "Domů Dashboard Analýza trhu Ceník Updaty Reporty Projekty Nastavení Návody Pomo…" at bounding box center [758, 389] width 1516 height 778
click at [351, 126] on html "Domů Dashboard Analýza trhu Ceník Updaty Reporty Projekty Nastavení Návody Pomo…" at bounding box center [758, 389] width 1516 height 778
click at [321, 210] on span "1.5+kk" at bounding box center [331, 209] width 25 height 12
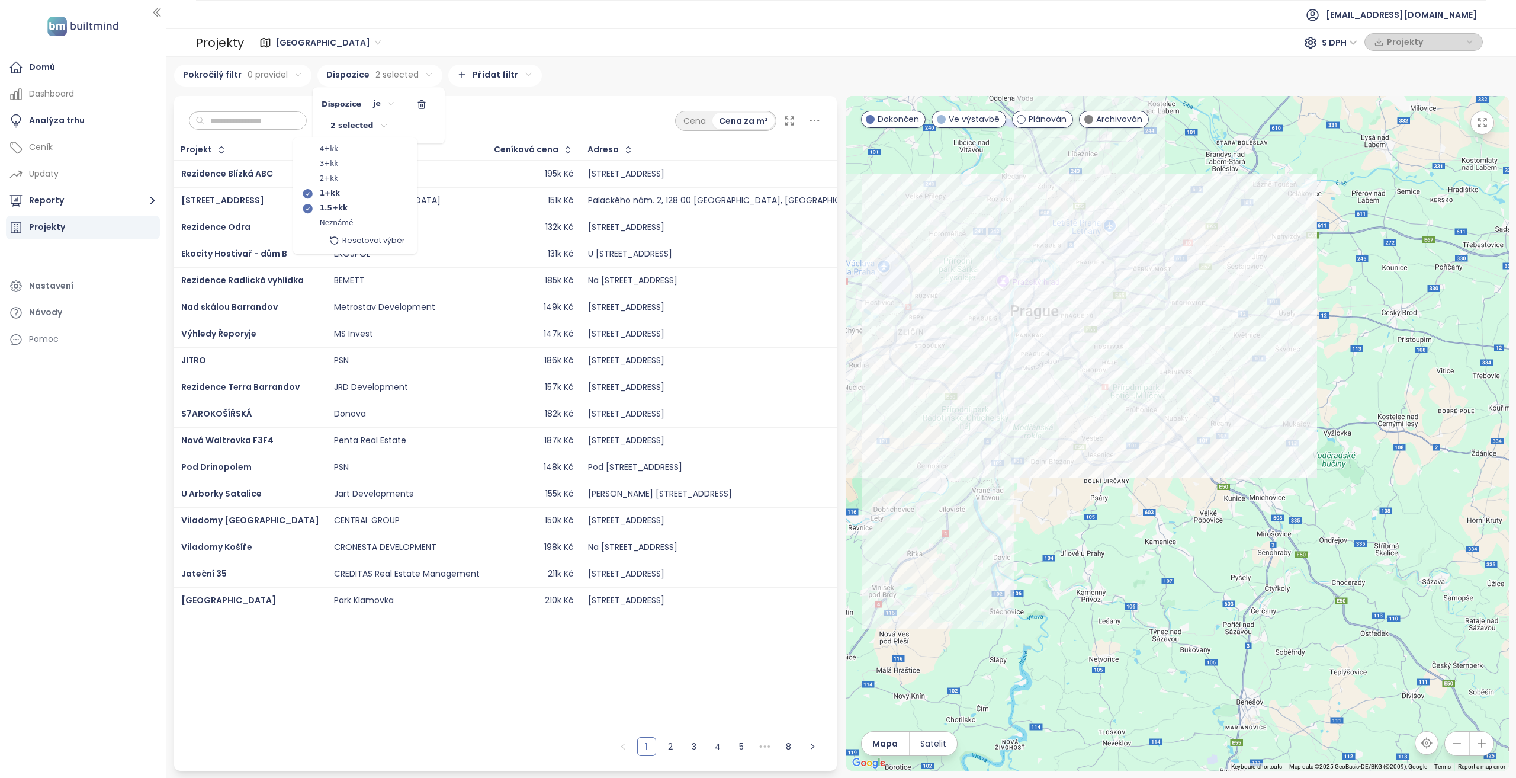
click at [313, 194] on icon at bounding box center [308, 194] width 12 height 12
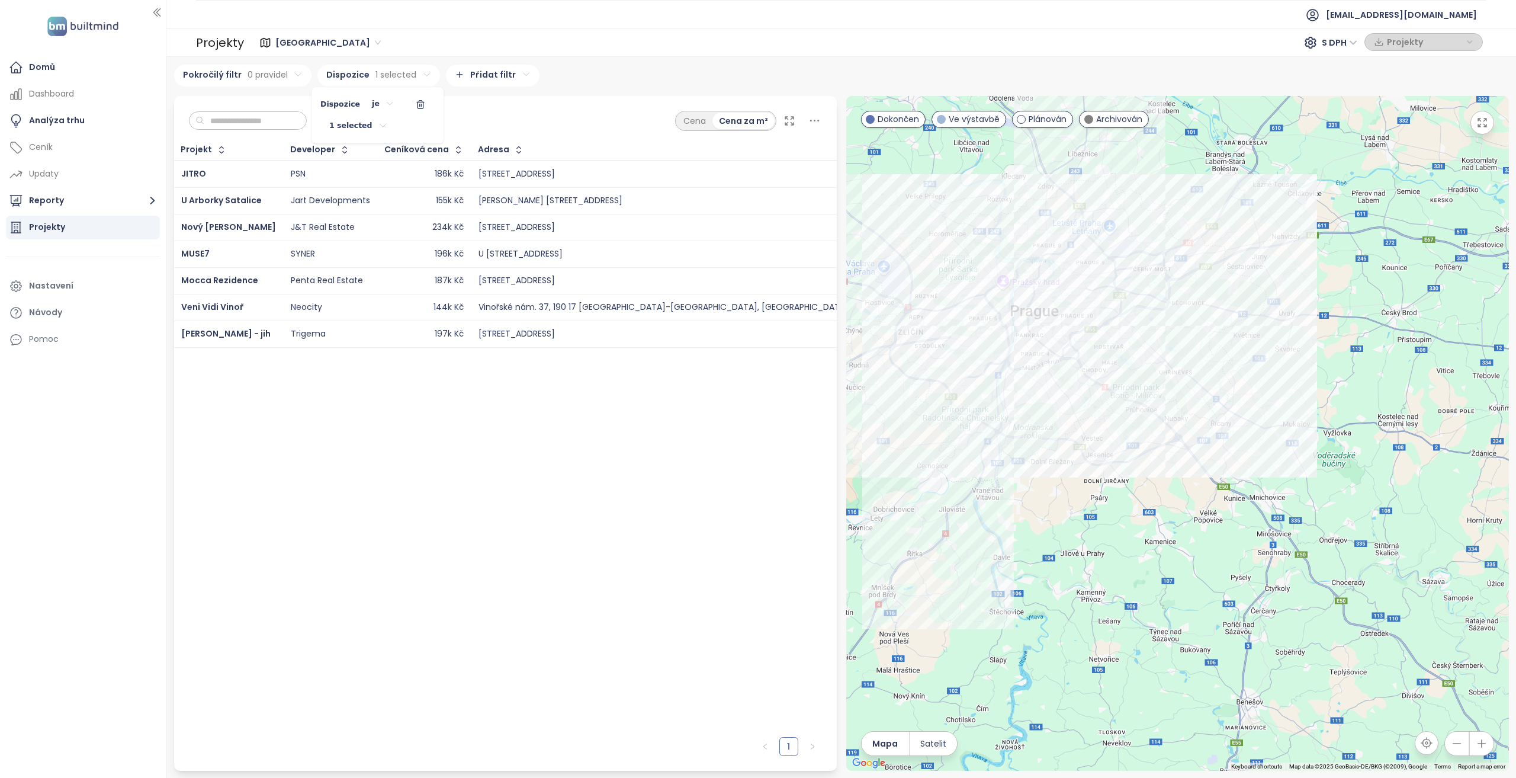
drag, startPoint x: 994, startPoint y: 294, endPoint x: 1039, endPoint y: 336, distance: 61.2
click at [1039, 336] on html "Domů Dashboard Analýza trhu Ceník Updaty Reporty Projekty Nastavení Návody Pomo…" at bounding box center [758, 389] width 1516 height 778
drag, startPoint x: 1037, startPoint y: 319, endPoint x: 1062, endPoint y: 364, distance: 51.7
click at [1061, 364] on html "Domů Dashboard Analýza trhu Ceník Updaty Reporty Projekty Nastavení Návody Pomo…" at bounding box center [758, 389] width 1516 height 778
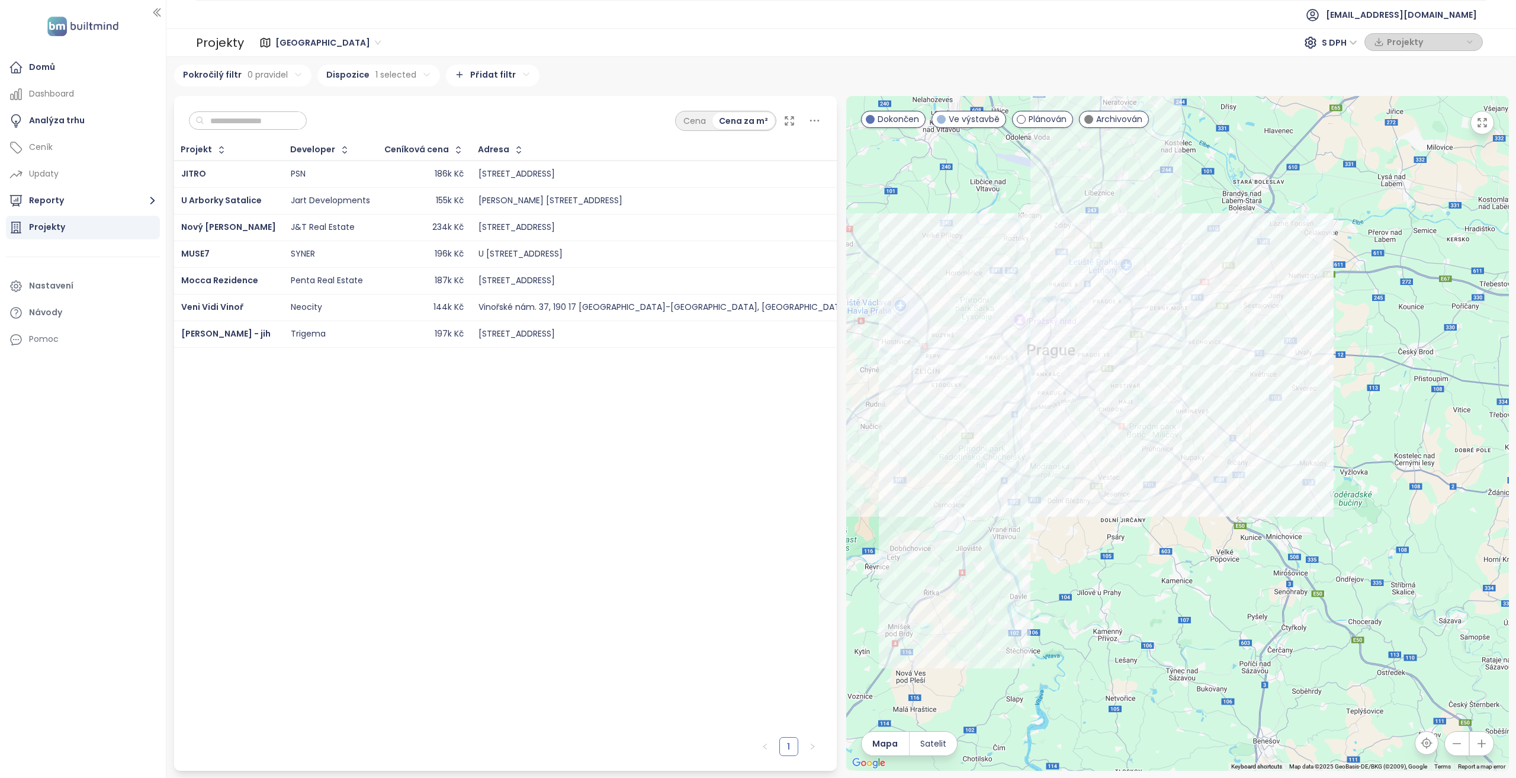
drag, startPoint x: 1046, startPoint y: 339, endPoint x: 1067, endPoint y: 389, distance: 53.9
click at [1067, 389] on div at bounding box center [1177, 433] width 663 height 675
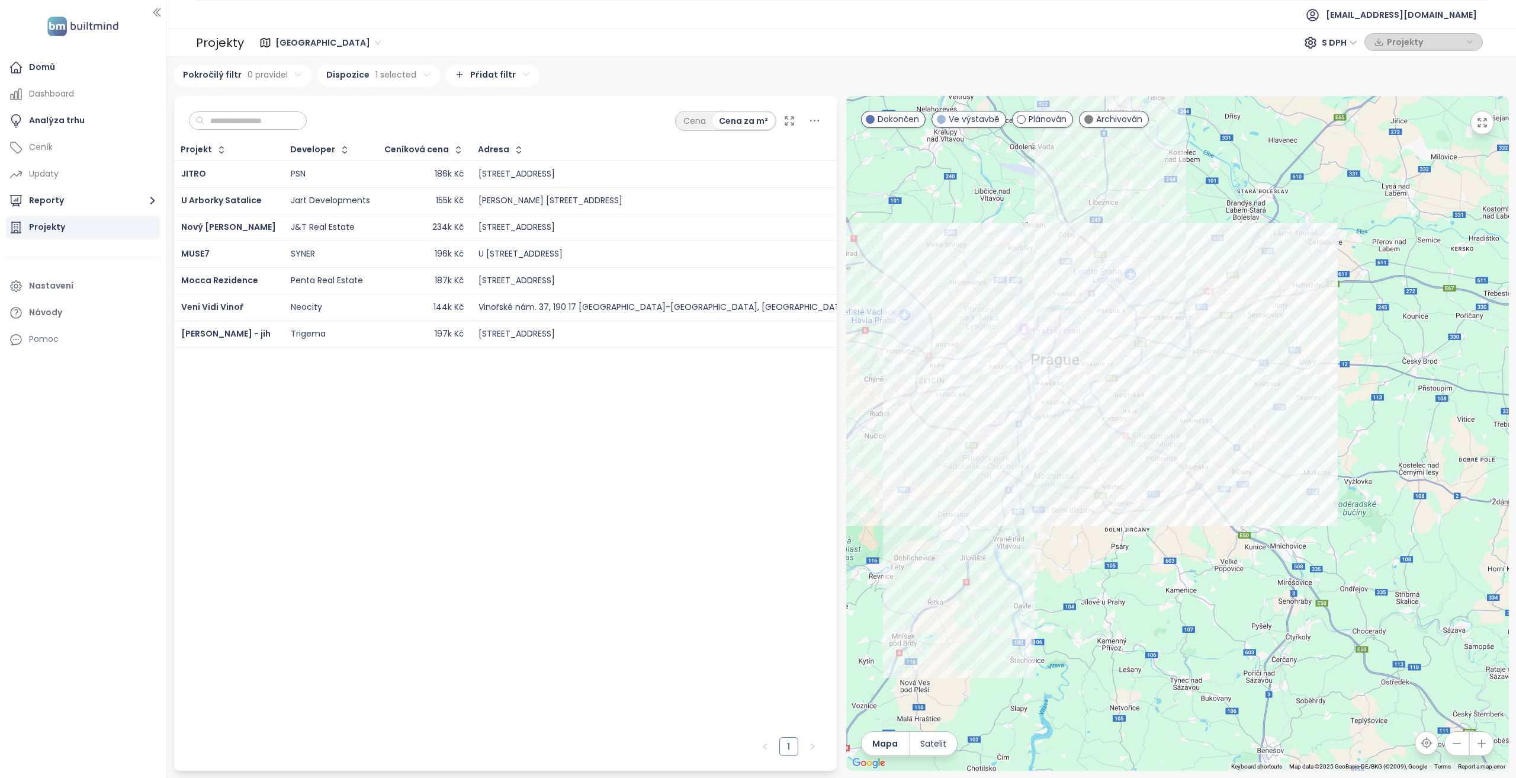
click at [409, 78] on html "Domů Dashboard Analýza trhu Ceník Updaty Reporty Projekty Nastavení Návody Pomo…" at bounding box center [758, 389] width 1516 height 778
drag, startPoint x: 415, startPoint y: 102, endPoint x: 385, endPoint y: 72, distance: 42.7
click at [418, 102] on icon "button" at bounding box center [420, 105] width 5 height 7
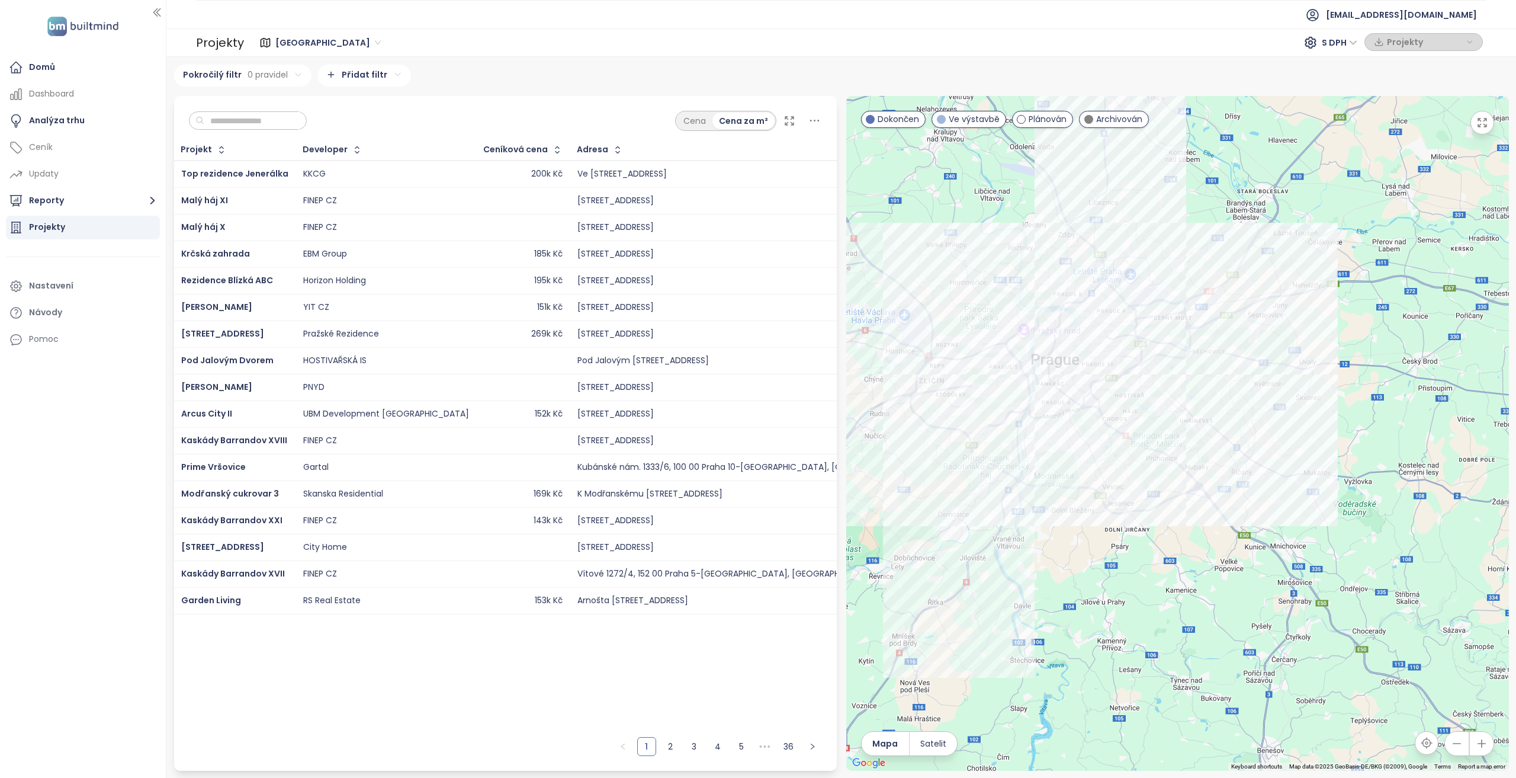
click at [380, 79] on html "Domů Dashboard Analýza trhu Ceník Updaty Reporty Projekty Nastavení Návody Pomo…" at bounding box center [758, 389] width 1516 height 778
click at [332, 297] on span "Dispozice" at bounding box center [358, 295] width 118 height 17
click at [351, 107] on html "Domů Dashboard Analýza trhu Ceník Updaty Reporty Projekty Nastavení Návody Pomo…" at bounding box center [758, 389] width 1516 height 778
drag, startPoint x: 342, startPoint y: 136, endPoint x: 336, endPoint y: 129, distance: 9.3
click at [342, 134] on span "je" at bounding box center [356, 128] width 66 height 17
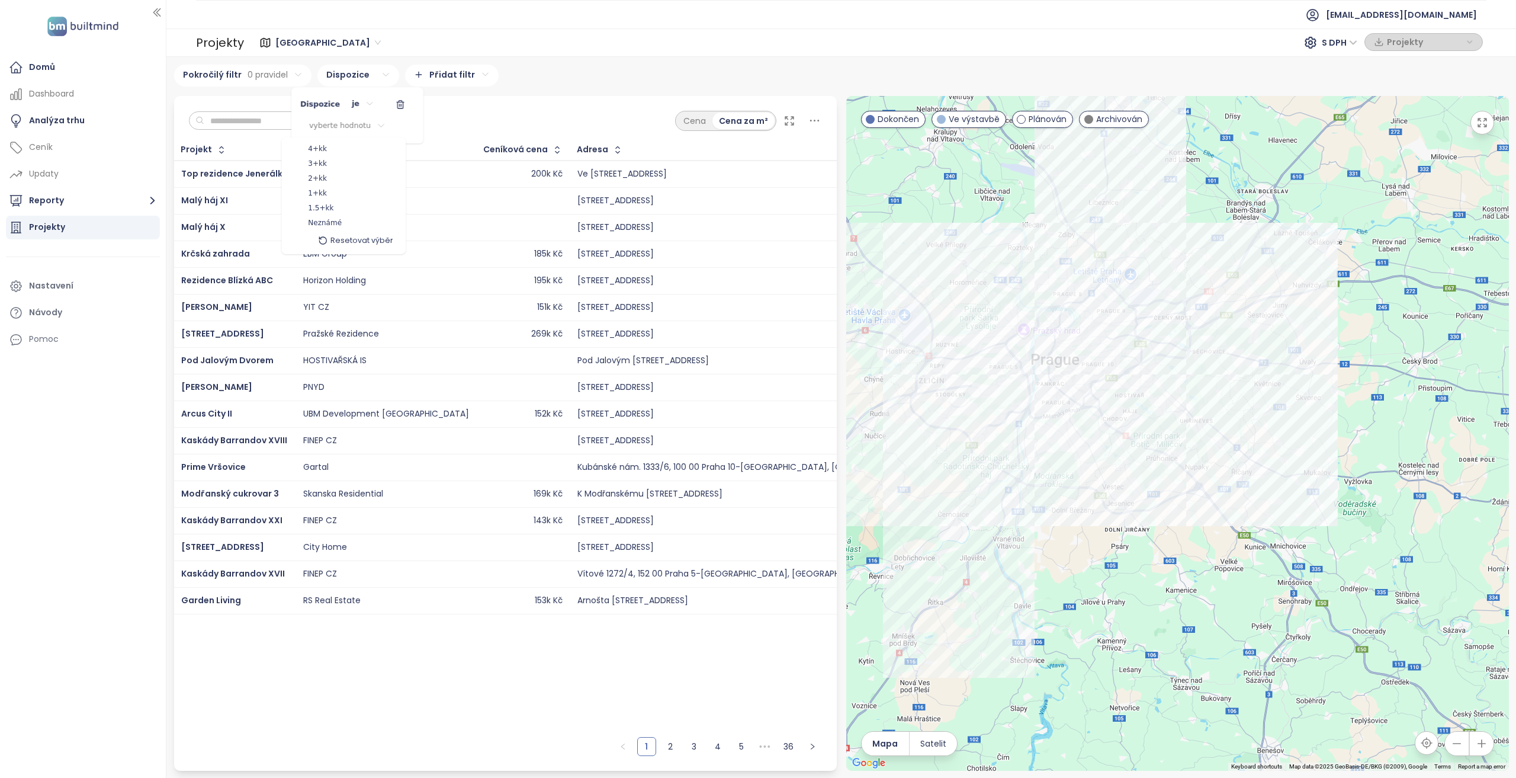
click at [327, 127] on html "Domů Dashboard Analýza trhu Ceník Updaty Reporty Projekty Nastavení Návody Pomo…" at bounding box center [758, 389] width 1516 height 778
click at [328, 209] on span "1.5+kk" at bounding box center [320, 209] width 25 height 12
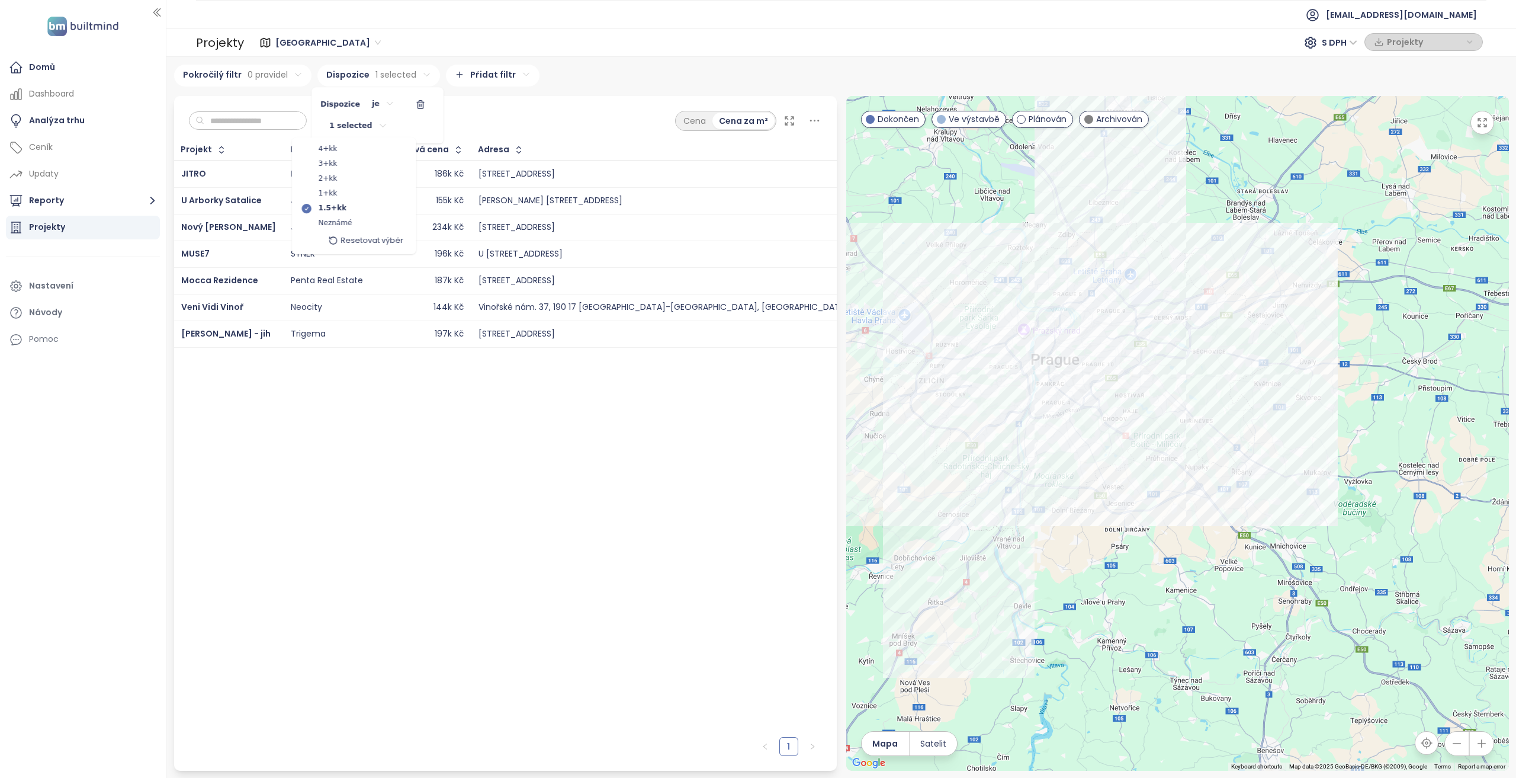
click at [437, 421] on html "Domů Dashboard Analýza trhu Ceník Updaty Reporty Projekty Nastavení Návody Pomo…" at bounding box center [758, 389] width 1516 height 778
click at [664, 34] on html "Domů Dashboard Analýza trhu Ceník Updaty Reporty Projekty Nastavení Návody Pomo…" at bounding box center [758, 389] width 1516 height 778
click at [211, 230] on span "Nový [PERSON_NAME]" at bounding box center [228, 227] width 95 height 12
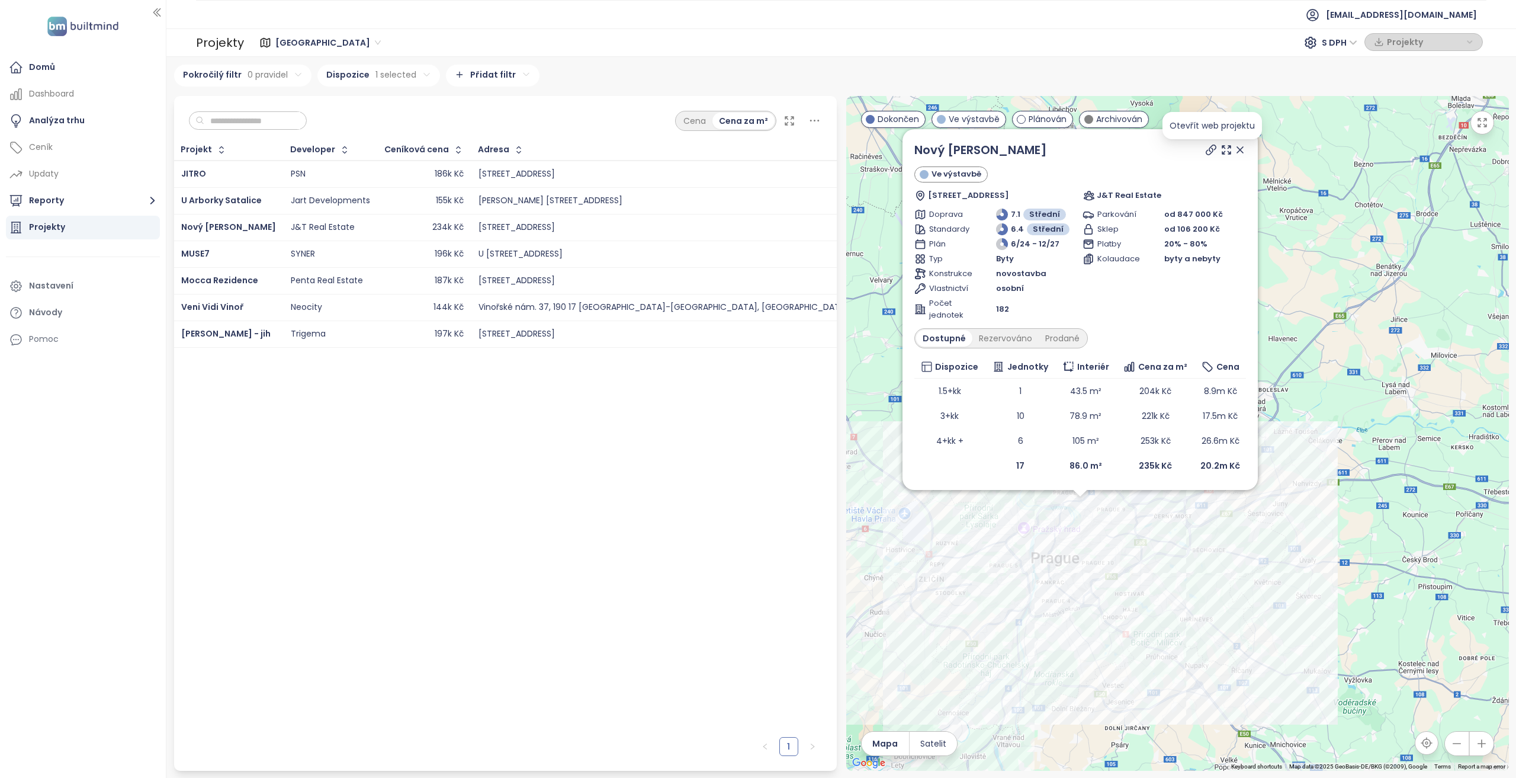
click at [1212, 156] on icon at bounding box center [1211, 150] width 12 height 12
click at [383, 74] on html "Domů Dashboard Analýza trhu Ceník Updaty Reporty Projekty Nastavení Návody Pomo…" at bounding box center [758, 389] width 1516 height 778
drag, startPoint x: 417, startPoint y: 107, endPoint x: 387, endPoint y: 78, distance: 42.3
click at [417, 107] on button "button" at bounding box center [420, 104] width 28 height 19
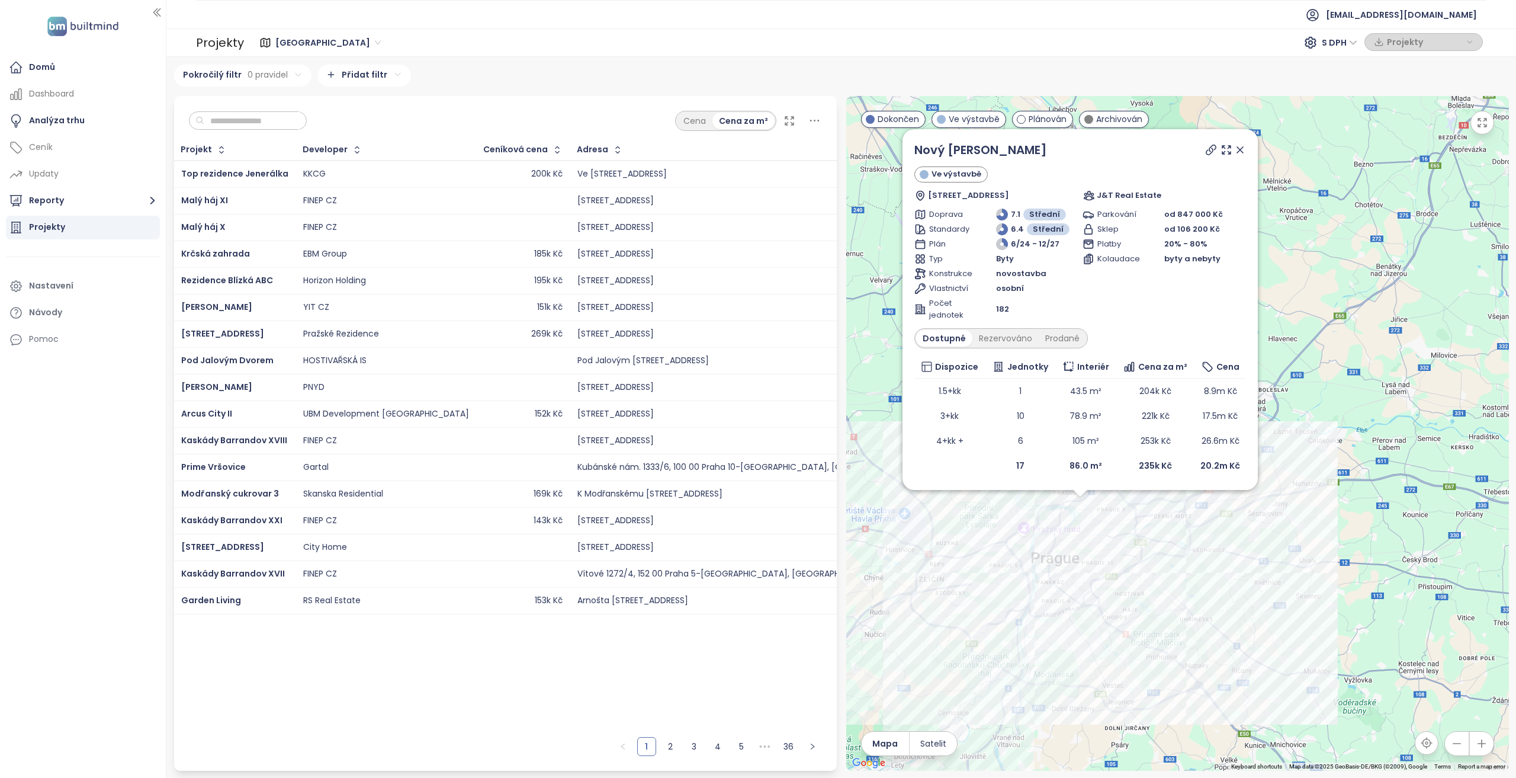
click at [372, 75] on html "Domů Dashboard Analýza trhu Ceník Updaty Reporty Projekty Nastavení Návody Pomo…" at bounding box center [758, 389] width 1516 height 778
drag, startPoint x: 363, startPoint y: 280, endPoint x: 371, endPoint y: 73, distance: 206.3
click at [363, 280] on span "Začátek prodeje" at bounding box center [358, 279] width 118 height 17
click at [366, 97] on html "Domů Dashboard Analýza trhu Ceník Updaty Reporty Projekty Nastavení Návody Pomo…" at bounding box center [758, 389] width 1516 height 778
click at [366, 153] on span "je po" at bounding box center [382, 160] width 81 height 17
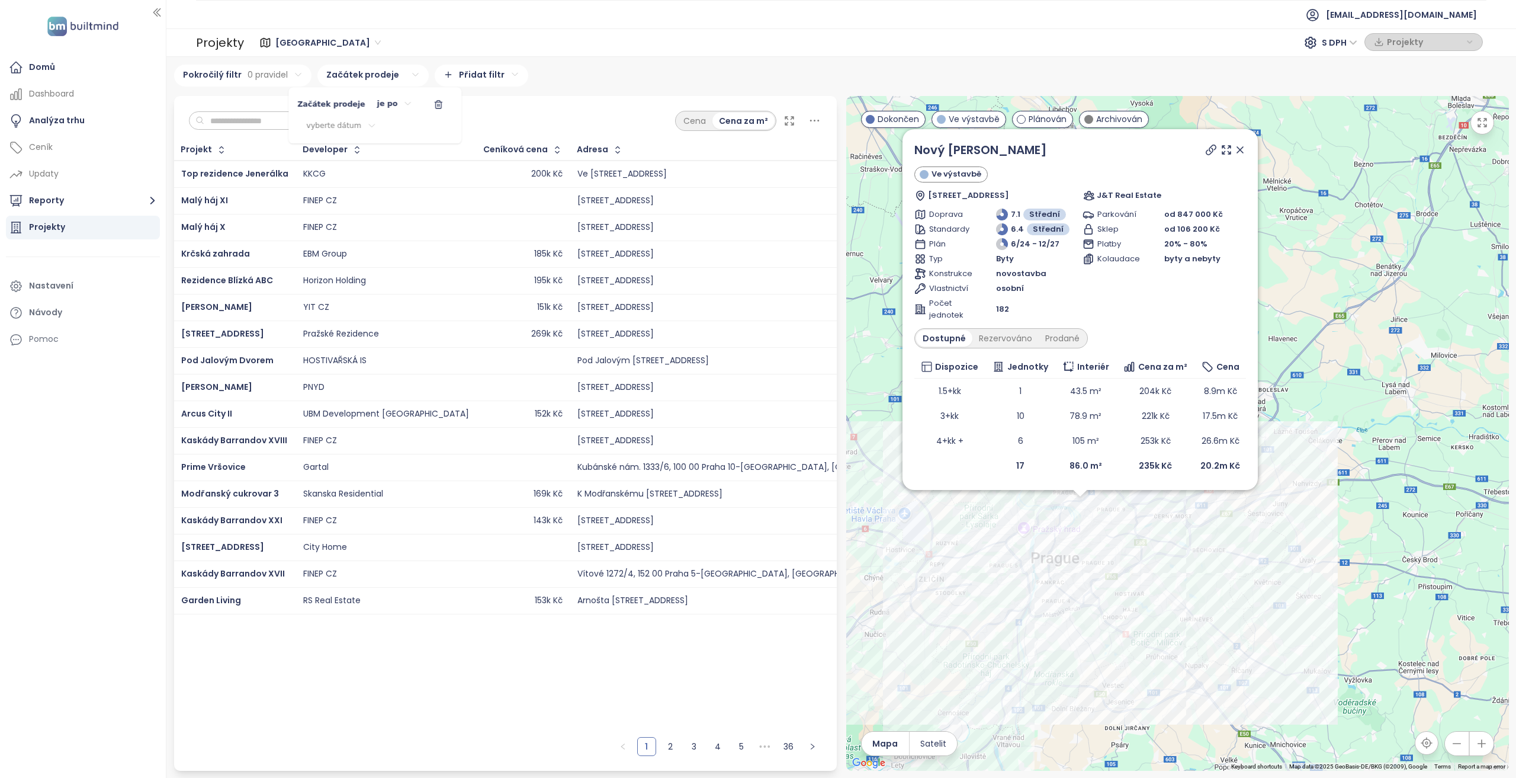
click at [356, 129] on html "Domů Dashboard Analýza trhu Ceník Updaty Reporty Projekty Nastavení Návody Pomo…" at bounding box center [758, 389] width 1516 height 778
click at [296, 153] on icon "Go to previous month" at bounding box center [294, 154] width 9 height 9
click at [295, 194] on button "1" at bounding box center [294, 192] width 14 height 14
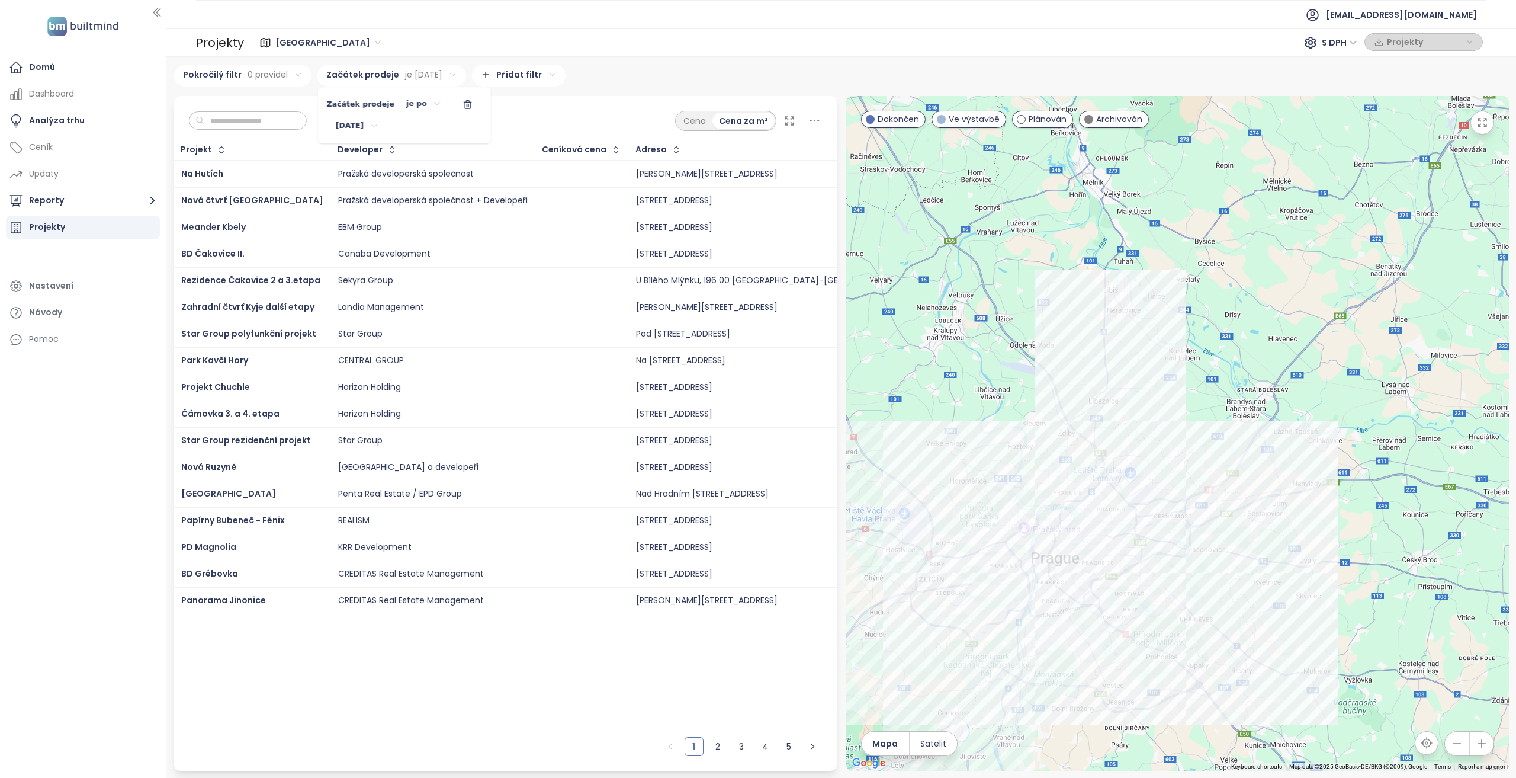
click at [973, 608] on html "Domů Dashboard Analýza trhu Ceník Updaty Reporty Projekty Nastavení Návody Pomo…" at bounding box center [758, 389] width 1516 height 778
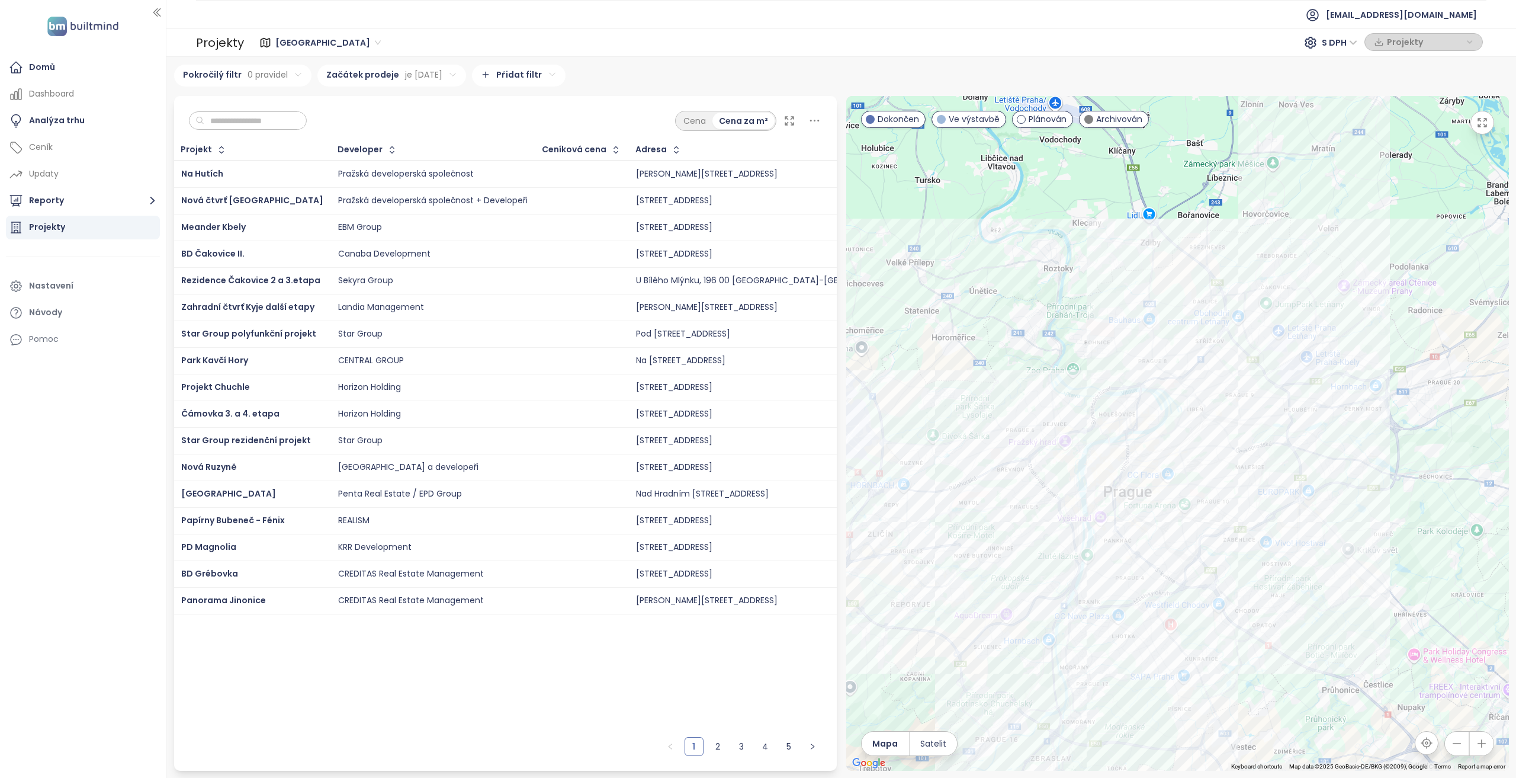
click at [1067, 121] on div "Plánován" at bounding box center [1043, 119] width 62 height 17
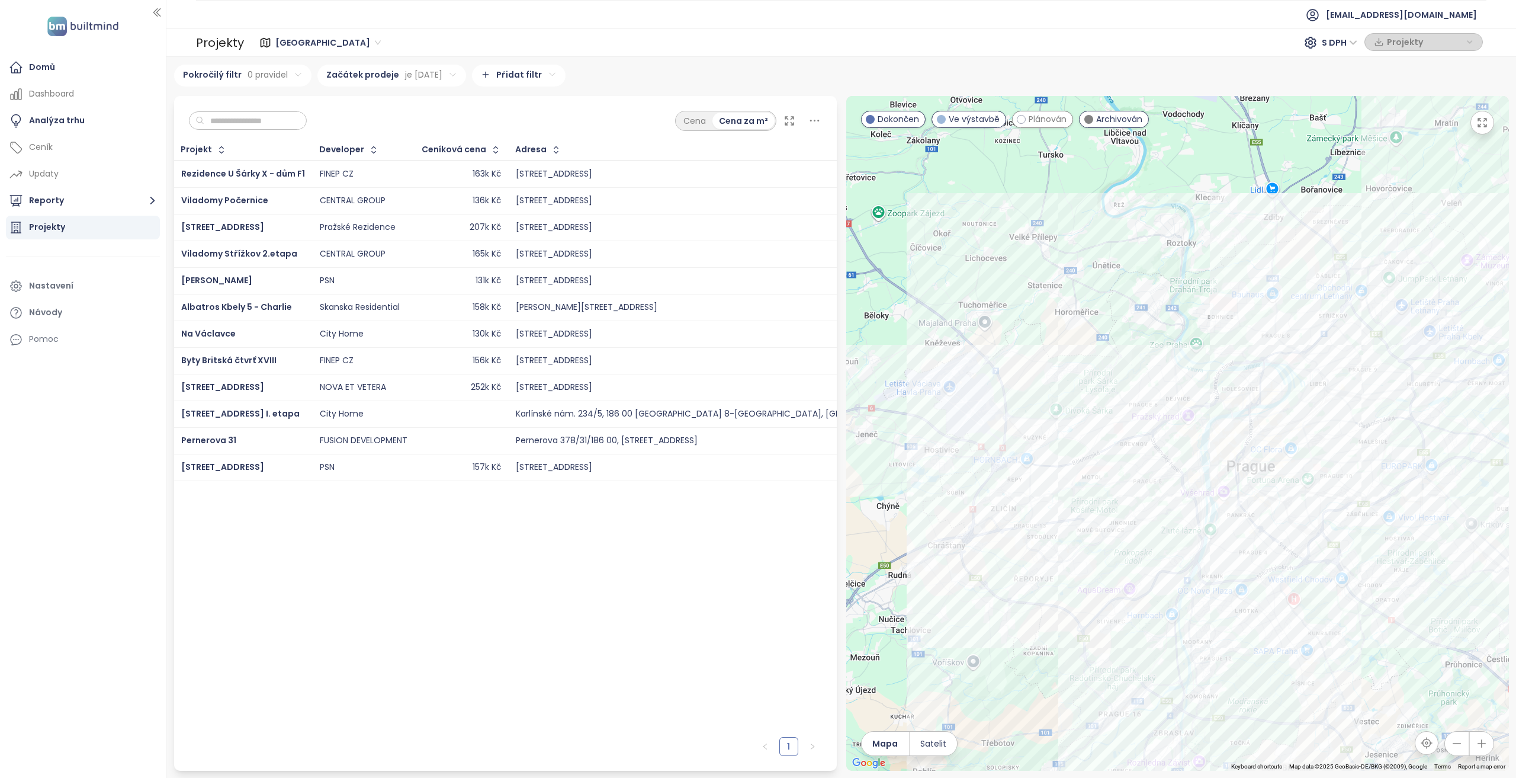
drag, startPoint x: 1093, startPoint y: 547, endPoint x: 1192, endPoint y: 532, distance: 100.0
click at [1192, 532] on div at bounding box center [1177, 433] width 663 height 675
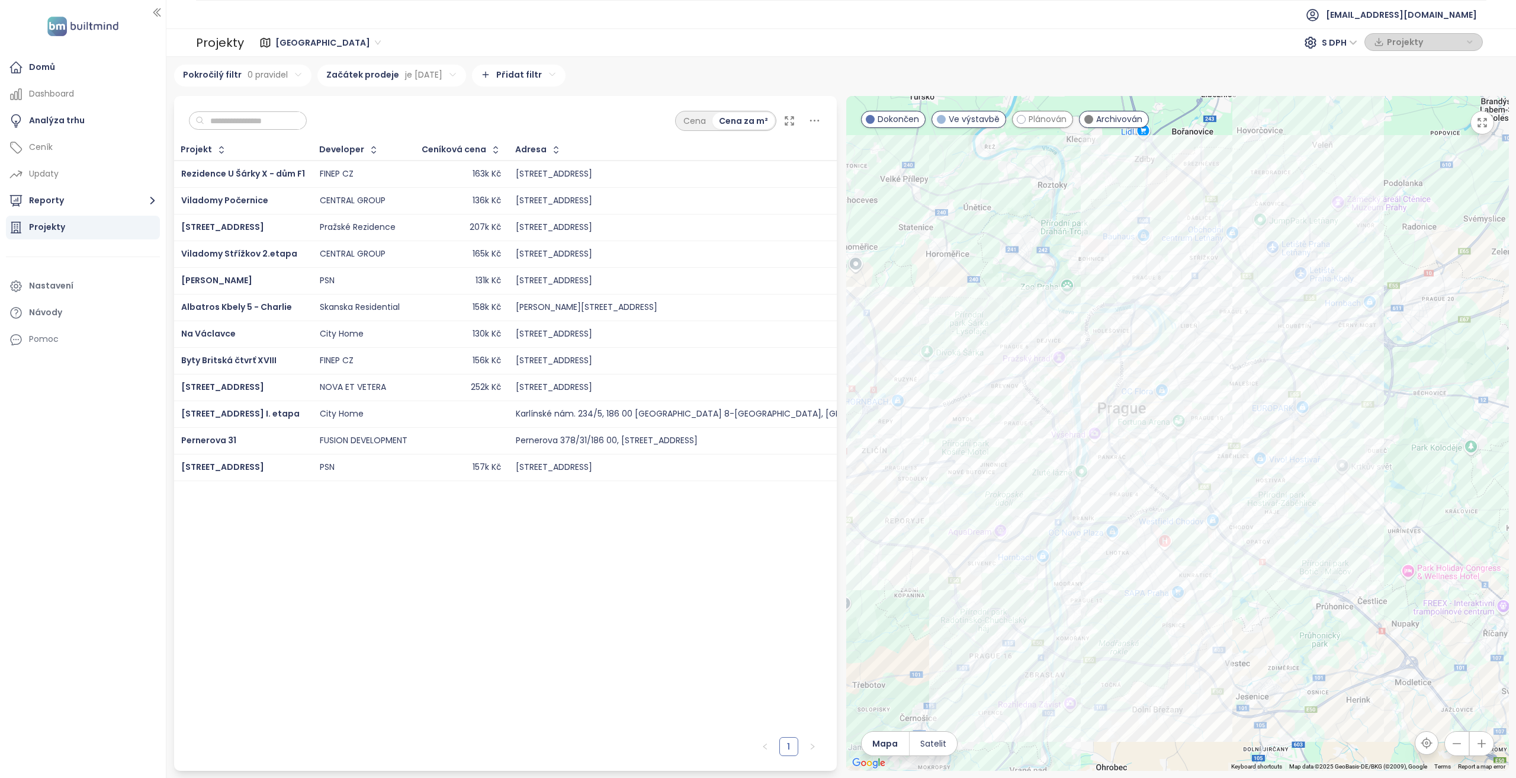
drag, startPoint x: 1350, startPoint y: 282, endPoint x: 1256, endPoint y: 245, distance: 101.6
click at [1256, 245] on div at bounding box center [1177, 433] width 663 height 675
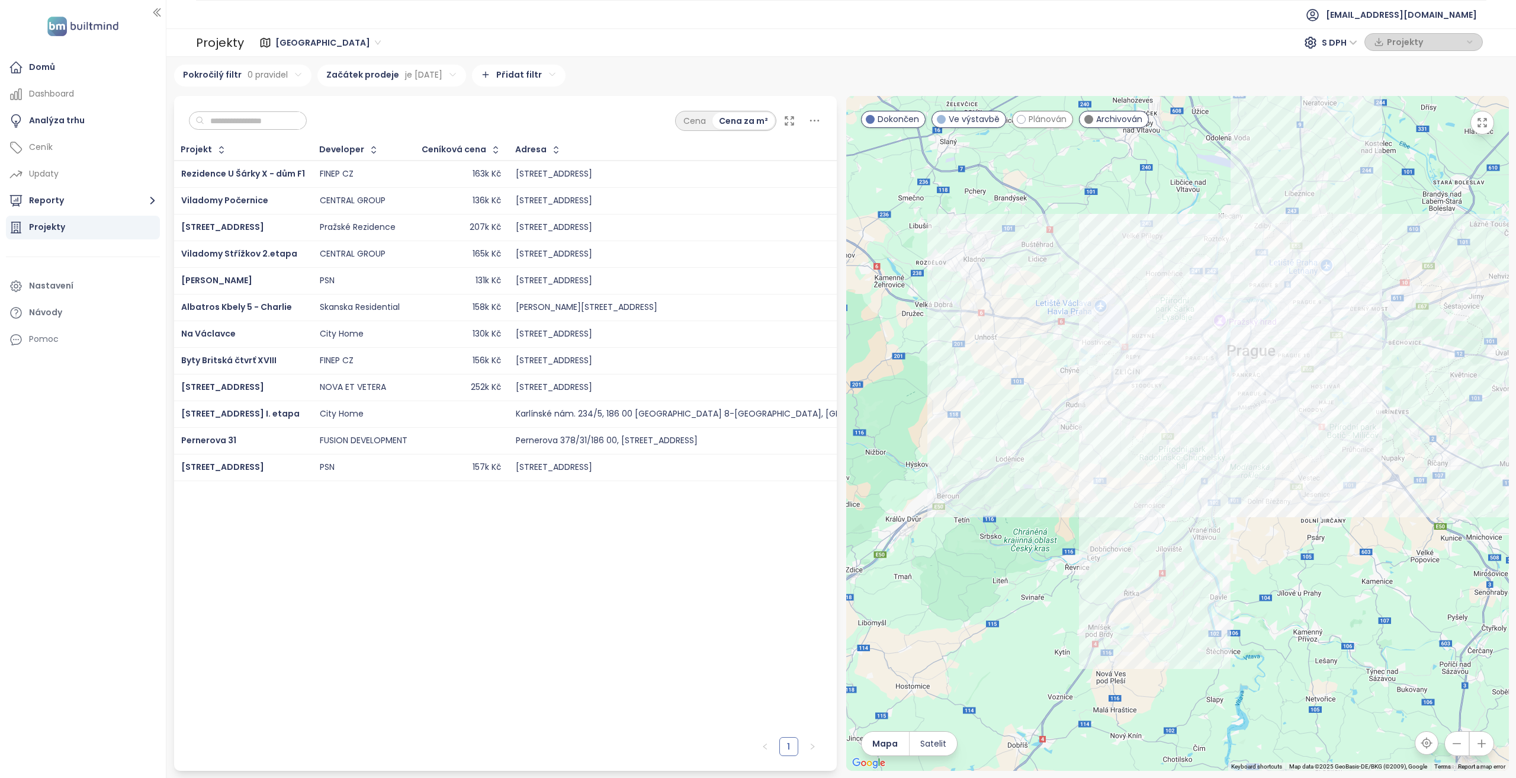
click at [446, 71] on html "Domů Dashboard Analýza trhu Ceník Updaty Reporty Projekty Nastavení Návody Pomo…" at bounding box center [758, 389] width 1516 height 778
drag, startPoint x: 454, startPoint y: 105, endPoint x: 413, endPoint y: 102, distance: 40.4
click at [463, 105] on icon "button" at bounding box center [467, 104] width 9 height 9
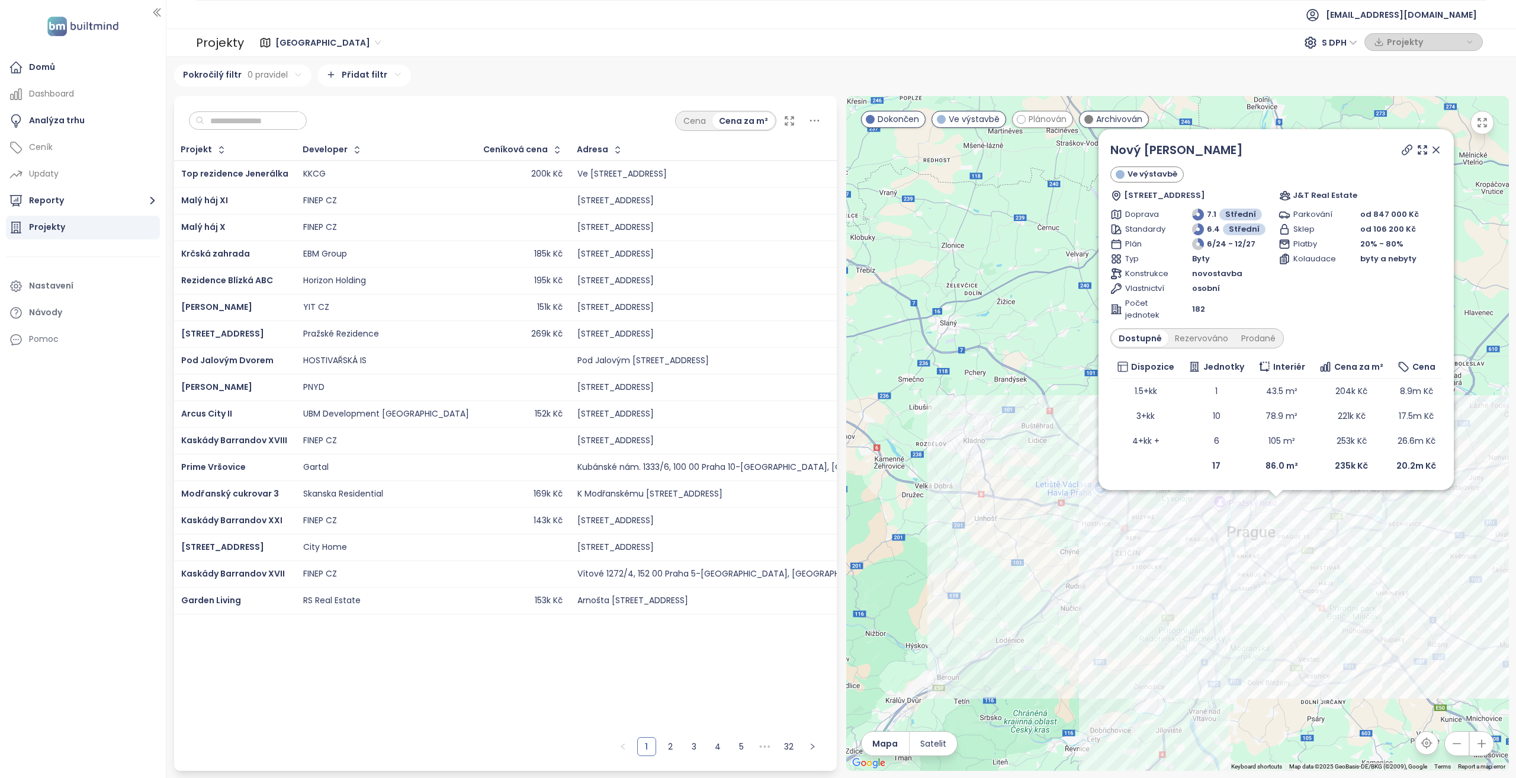
click at [271, 73] on html "Domů Dashboard Analýza trhu Ceník Updaty Reporty Projekty Nastavení Návody Pomo…" at bounding box center [758, 389] width 1516 height 778
drag, startPoint x: 271, startPoint y: 73, endPoint x: 288, endPoint y: 75, distance: 17.9
click at [271, 73] on html "Domů Dashboard Analýza trhu Ceník Updaty Reporty Projekty Nastavení Návody Pomo…" at bounding box center [758, 389] width 1516 height 778
click at [290, 79] on html "Domů Dashboard Analýza trhu Ceník Updaty Reporty Projekty Nastavení Návody Pomo…" at bounding box center [758, 389] width 1516 height 778
drag, startPoint x: 349, startPoint y: 85, endPoint x: 362, endPoint y: 75, distance: 16.9
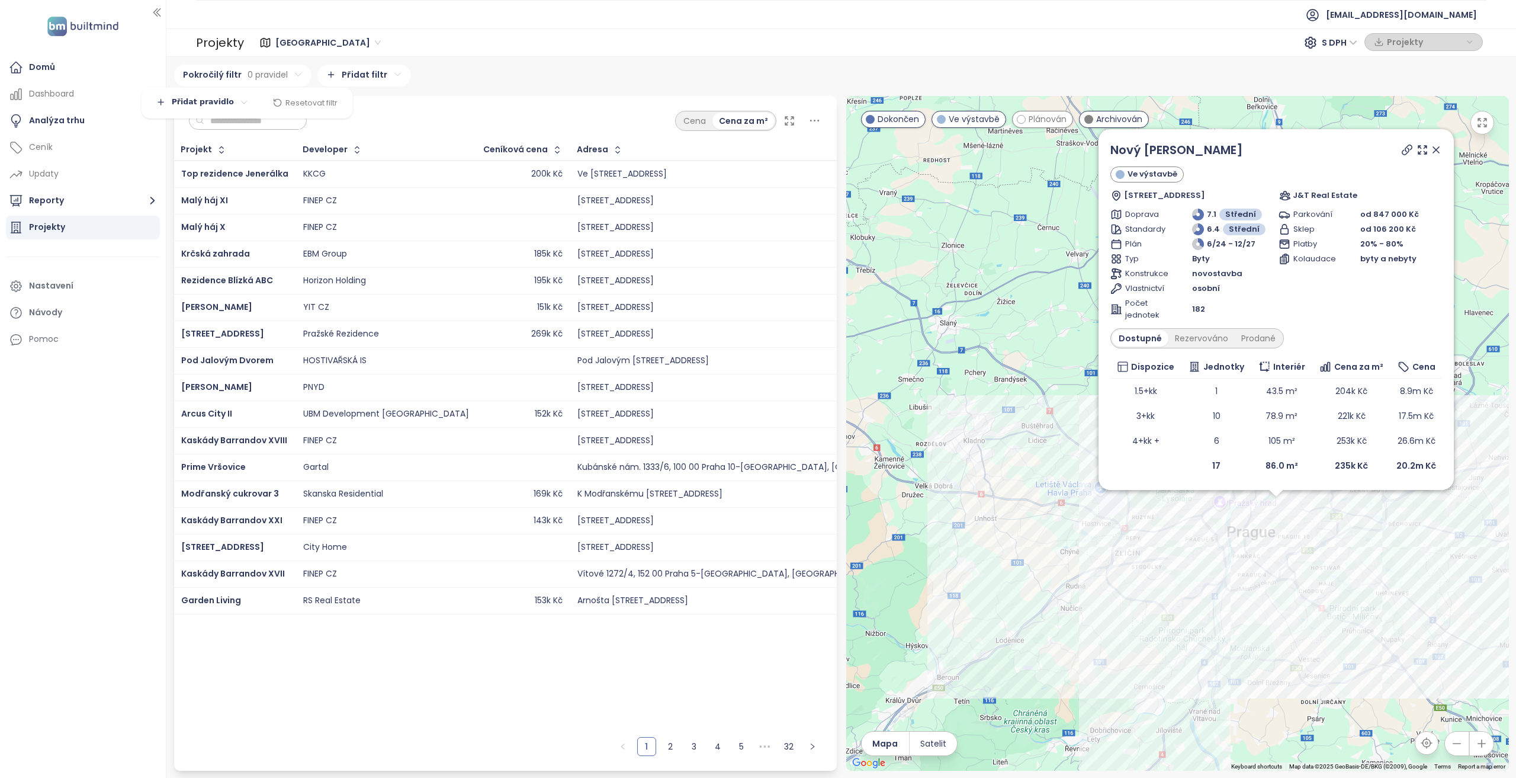
click at [349, 85] on html "Domů Dashboard Analýza trhu Ceník Updaty Reporty Projekty Nastavení Návody Pomo…" at bounding box center [758, 389] width 1516 height 778
click at [362, 75] on html "Domů Dashboard Analýza trhu Ceník Updaty Reporty Projekty Nastavení Návody Pomo…" at bounding box center [758, 389] width 1516 height 778
click at [339, 115] on span "Developer" at bounding box center [358, 116] width 118 height 17
click at [360, 104] on html "Domů Dashboard Analýza trhu Ceník Updaty Reporty Projekty Nastavení Návody Pomo…" at bounding box center [758, 389] width 1516 height 778
drag, startPoint x: 342, startPoint y: 130, endPoint x: 325, endPoint y: 127, distance: 17.3
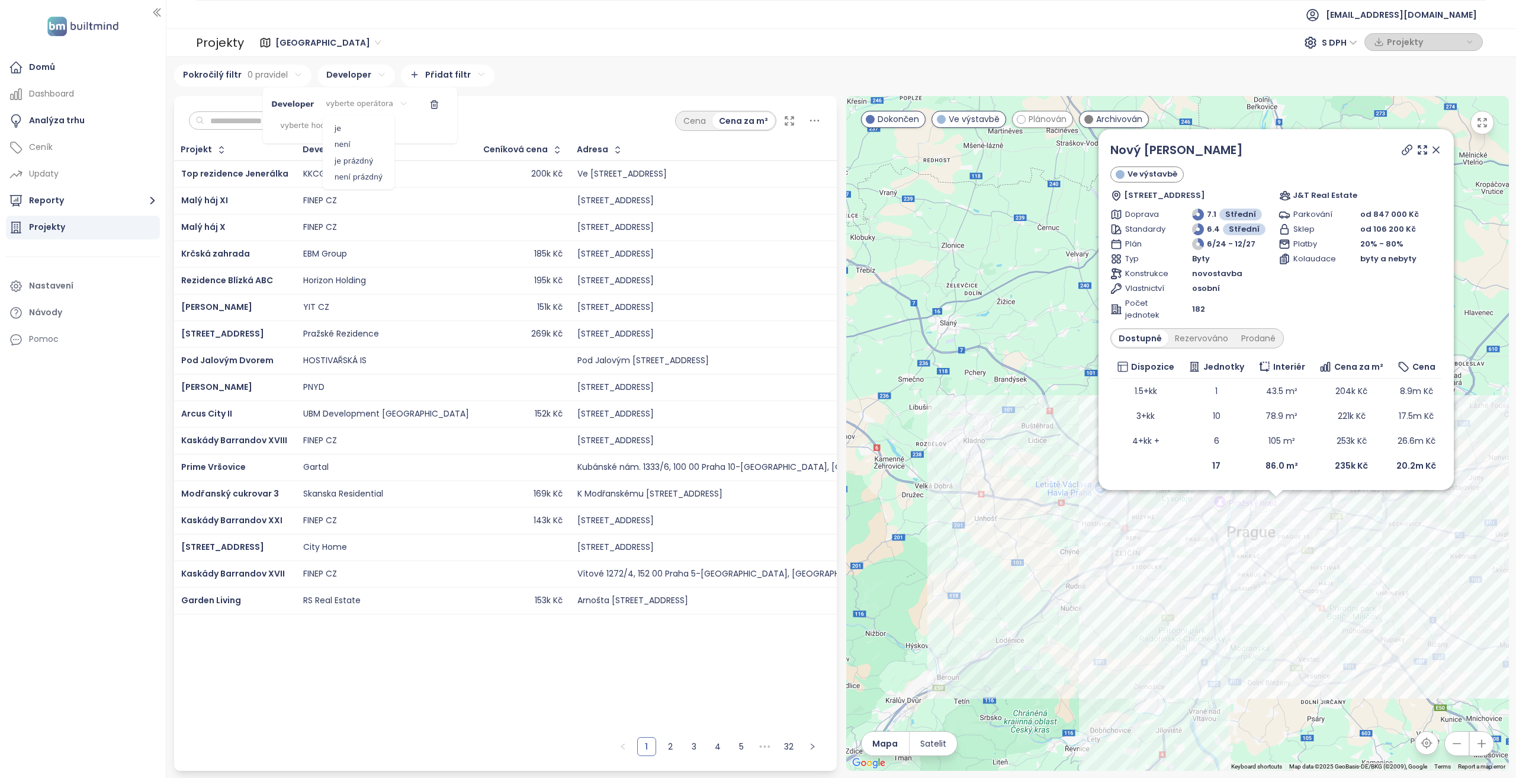
click at [342, 130] on span "je" at bounding box center [359, 128] width 66 height 17
click at [325, 127] on div "vyberte hodnotu" at bounding box center [347, 127] width 94 height 20
click at [294, 146] on input at bounding box center [296, 153] width 81 height 17
type input "**"
drag, startPoint x: 303, startPoint y: 184, endPoint x: 315, endPoint y: 185, distance: 11.4
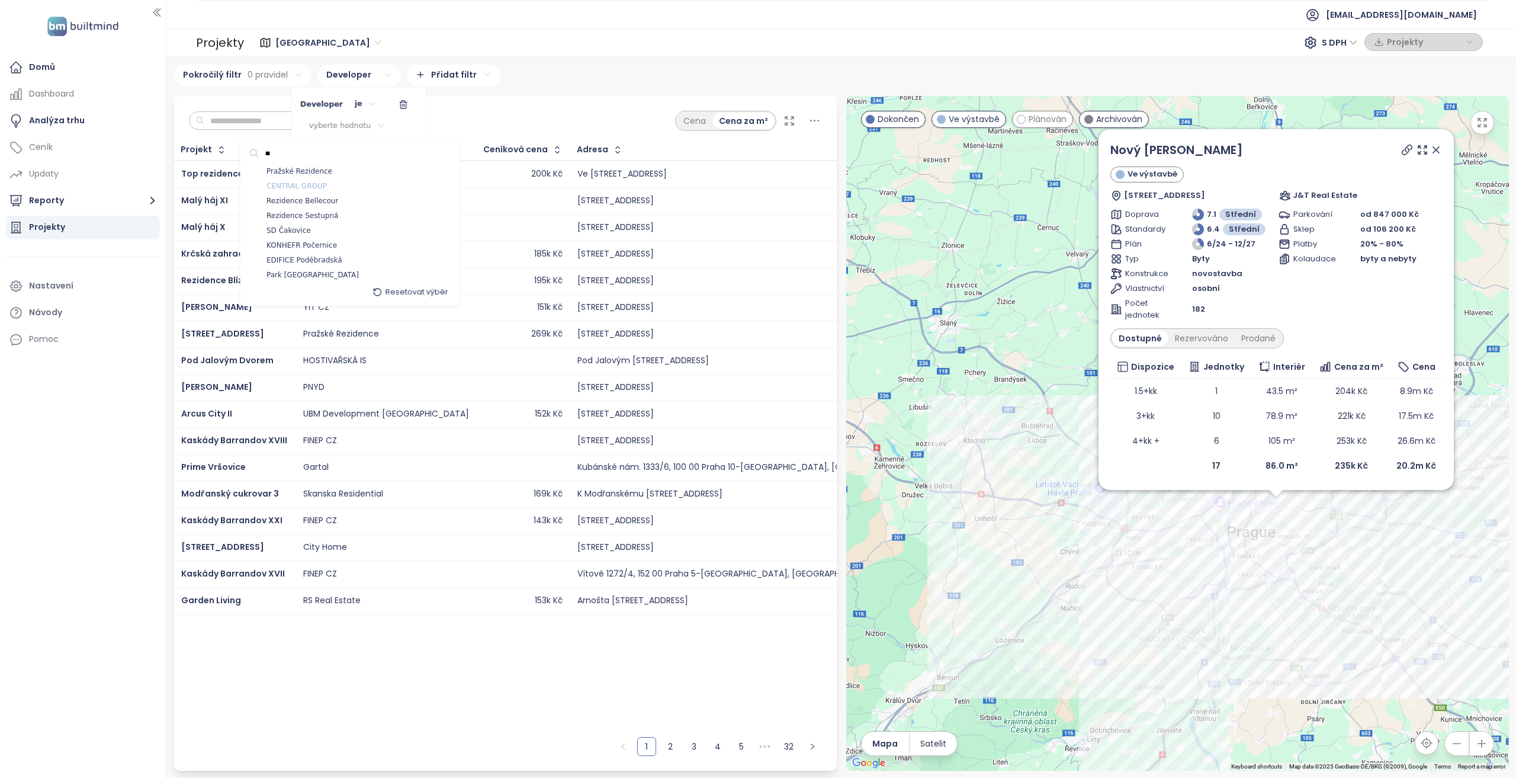
click at [303, 184] on span "CENTRAL GROUP" at bounding box center [297, 187] width 60 height 12
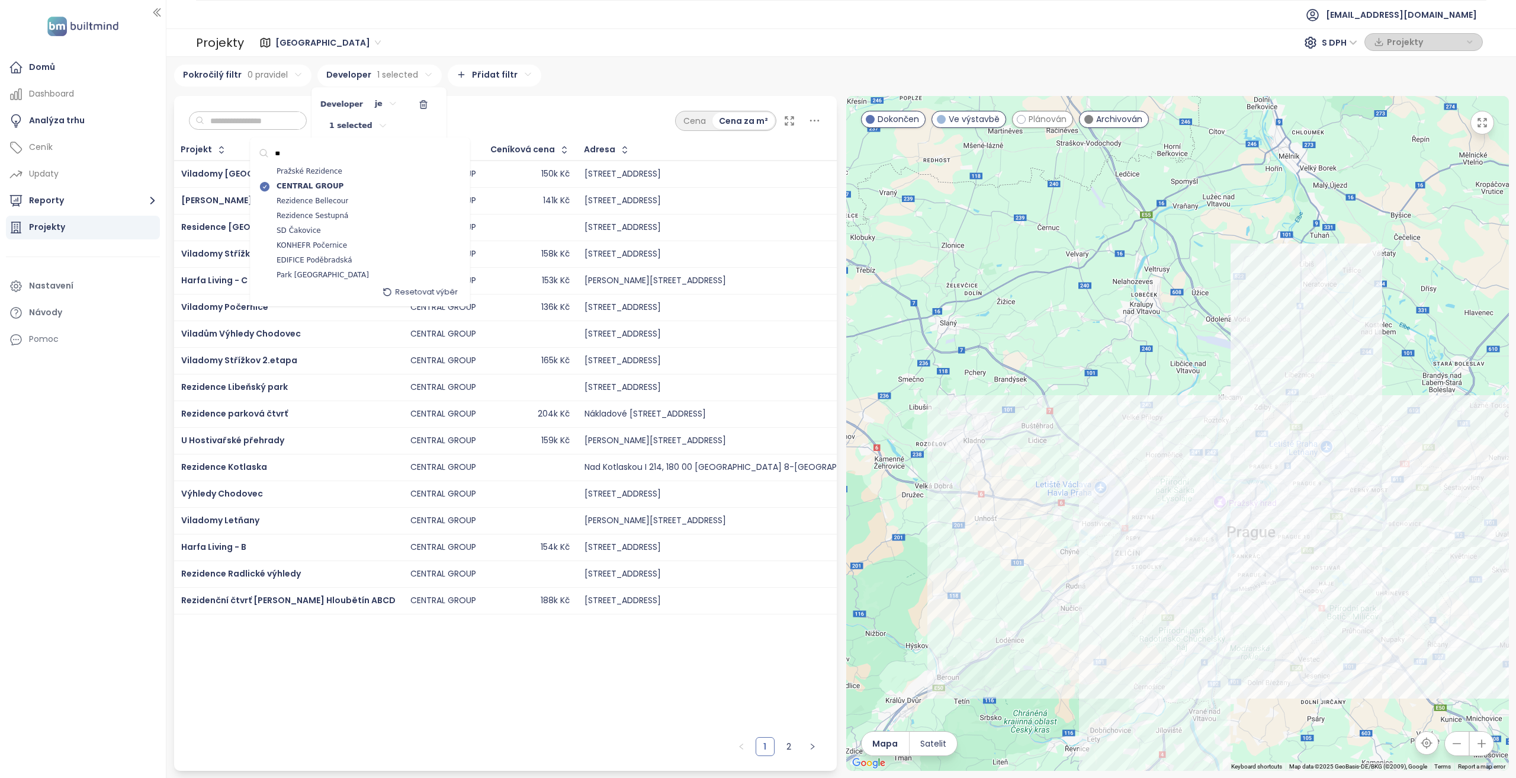
click at [402, 59] on html "Domů Dashboard Analýza trhu Ceník Updaty Reporty Projekty Nastavení Návody Pomo…" at bounding box center [758, 389] width 1516 height 778
drag, startPoint x: 471, startPoint y: 76, endPoint x: 479, endPoint y: 76, distance: 7.7
click at [471, 76] on html "Domů Dashboard Analýza trhu Ceník Updaty Reporty Projekty Nastavení Návody Pomo…" at bounding box center [758, 389] width 1516 height 778
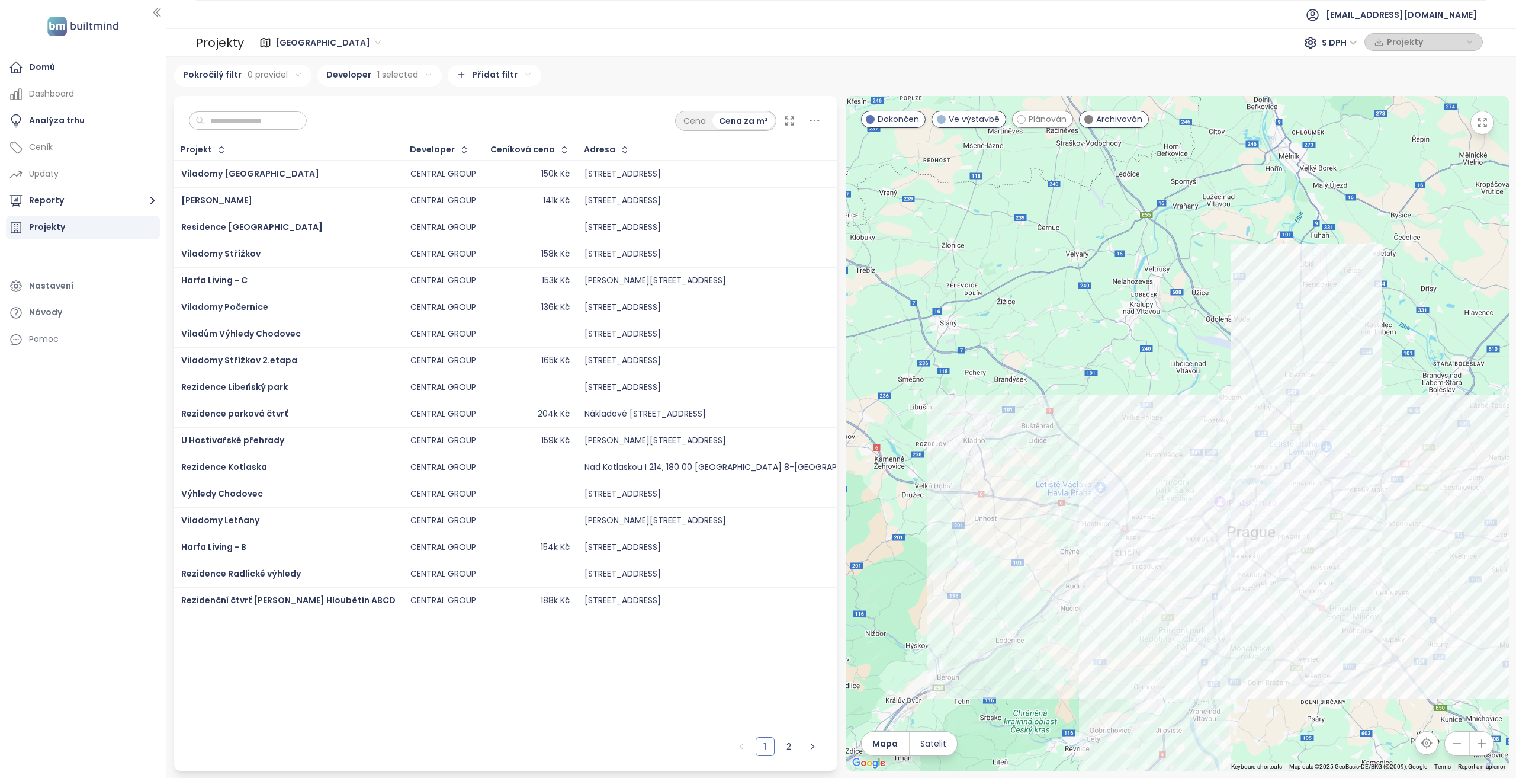
click at [480, 76] on html "Domů Dashboard Analýza trhu Ceník Updaty Reporty Projekty Nastavení Návody Pomo…" at bounding box center [758, 389] width 1516 height 778
drag, startPoint x: 469, startPoint y: 283, endPoint x: 451, endPoint y: 246, distance: 40.8
click at [469, 283] on span "Dispozice" at bounding box center [485, 279] width 118 height 17
click at [459, 101] on html "Domů Dashboard Analýza trhu Ceník Updaty Reporty Projekty Nastavení Návody Pomo…" at bounding box center [758, 389] width 1516 height 778
drag, startPoint x: 469, startPoint y: 132, endPoint x: 426, endPoint y: 130, distance: 42.1
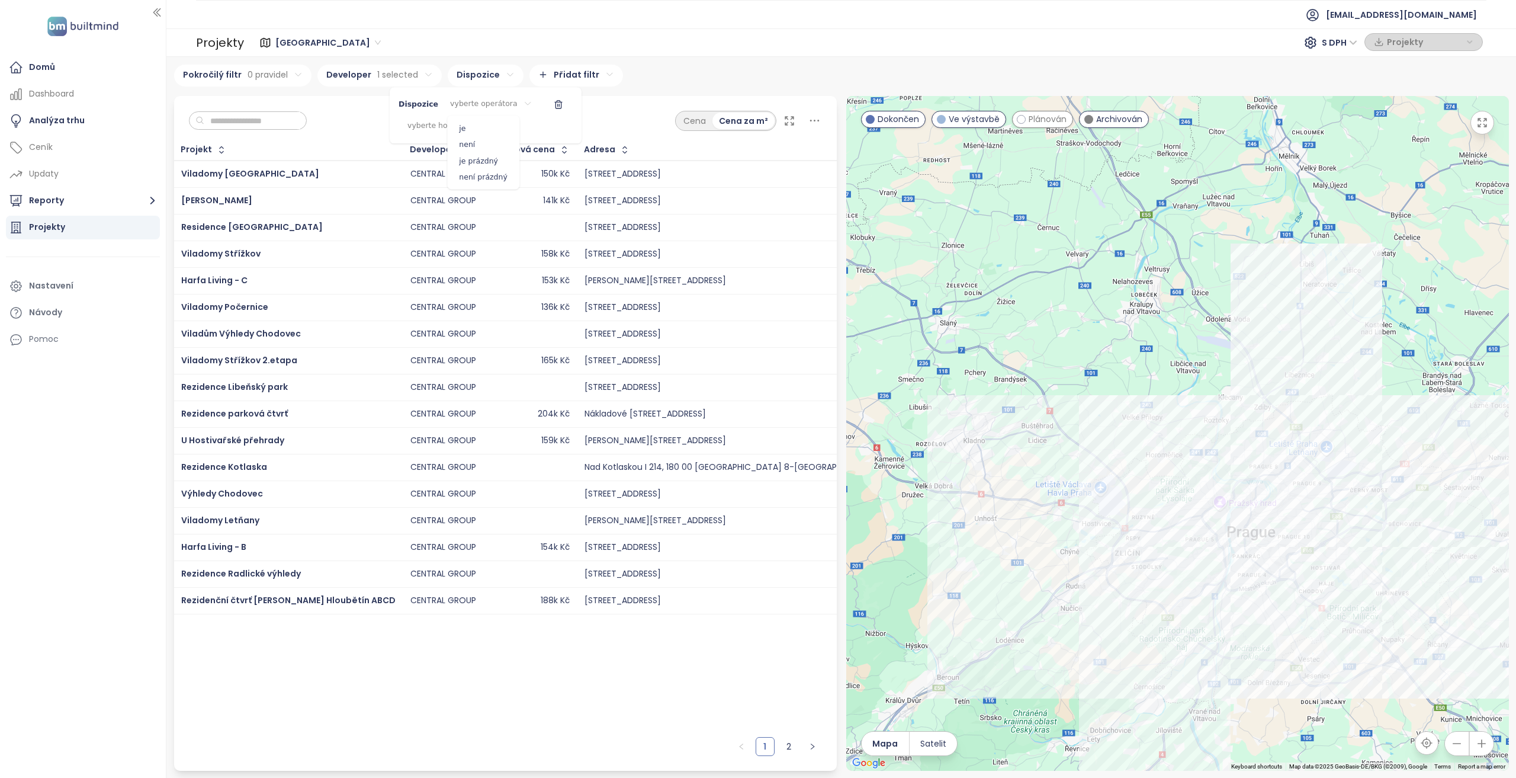
click at [469, 132] on span "je" at bounding box center [483, 128] width 66 height 17
click at [467, 123] on html "Domů Dashboard Analýza trhu Ceník Updaty Reporty Projekty Nastavení Návody Pomo…" at bounding box center [758, 389] width 1516 height 778
click at [451, 148] on div "4+kk" at bounding box center [471, 149] width 118 height 15
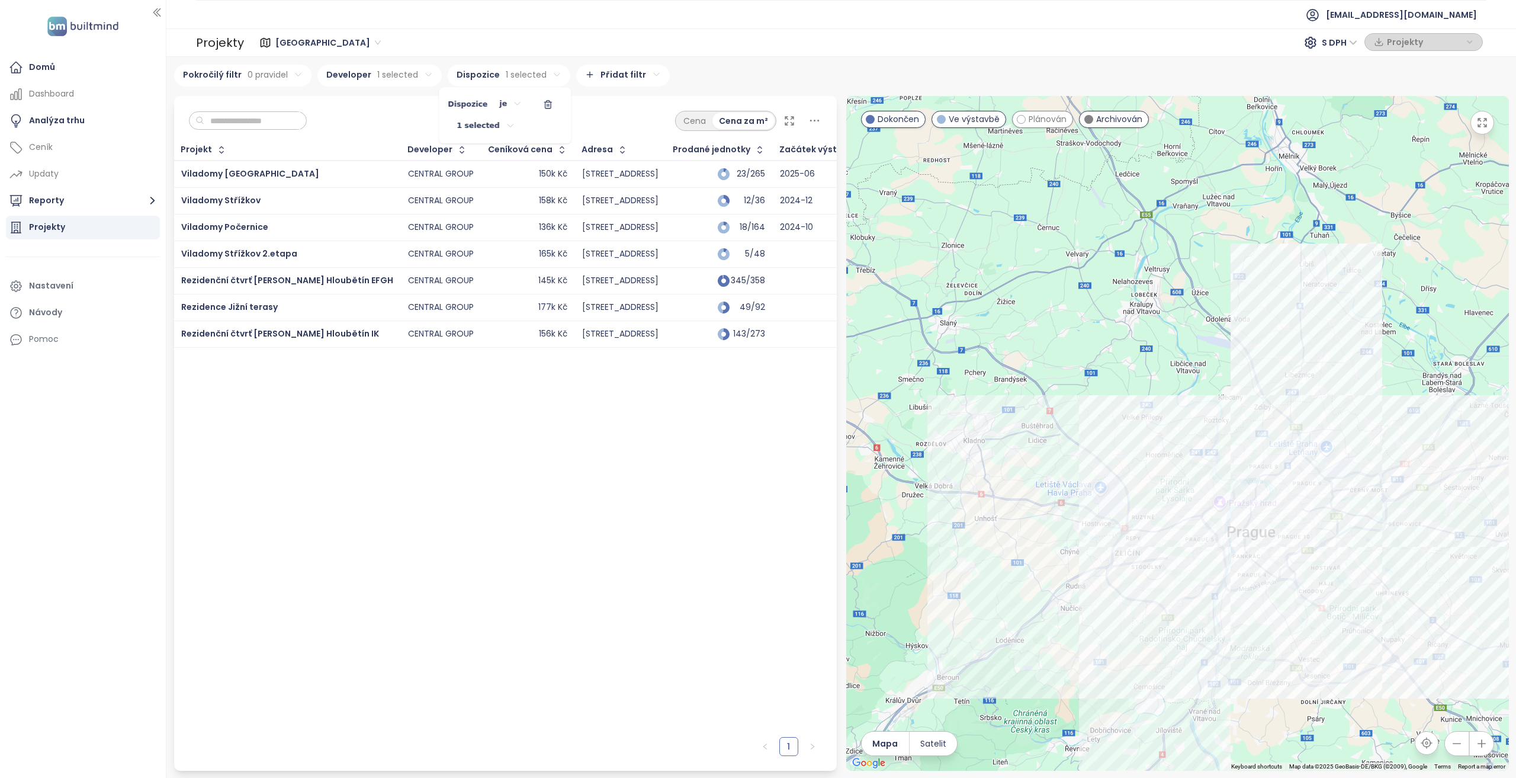
drag, startPoint x: 1249, startPoint y: 474, endPoint x: 1108, endPoint y: 390, distance: 164.2
click at [1108, 390] on html "Domů Dashboard Analýza trhu Ceník Updaty Reporty Projekty Nastavení Návody Pomo…" at bounding box center [758, 389] width 1516 height 778
drag, startPoint x: 1189, startPoint y: 397, endPoint x: 1008, endPoint y: 315, distance: 198.5
click at [1007, 315] on html "Domů Dashboard Analýza trhu Ceník Updaty Reporty Projekty Nastavení Návody Pomo…" at bounding box center [758, 389] width 1516 height 778
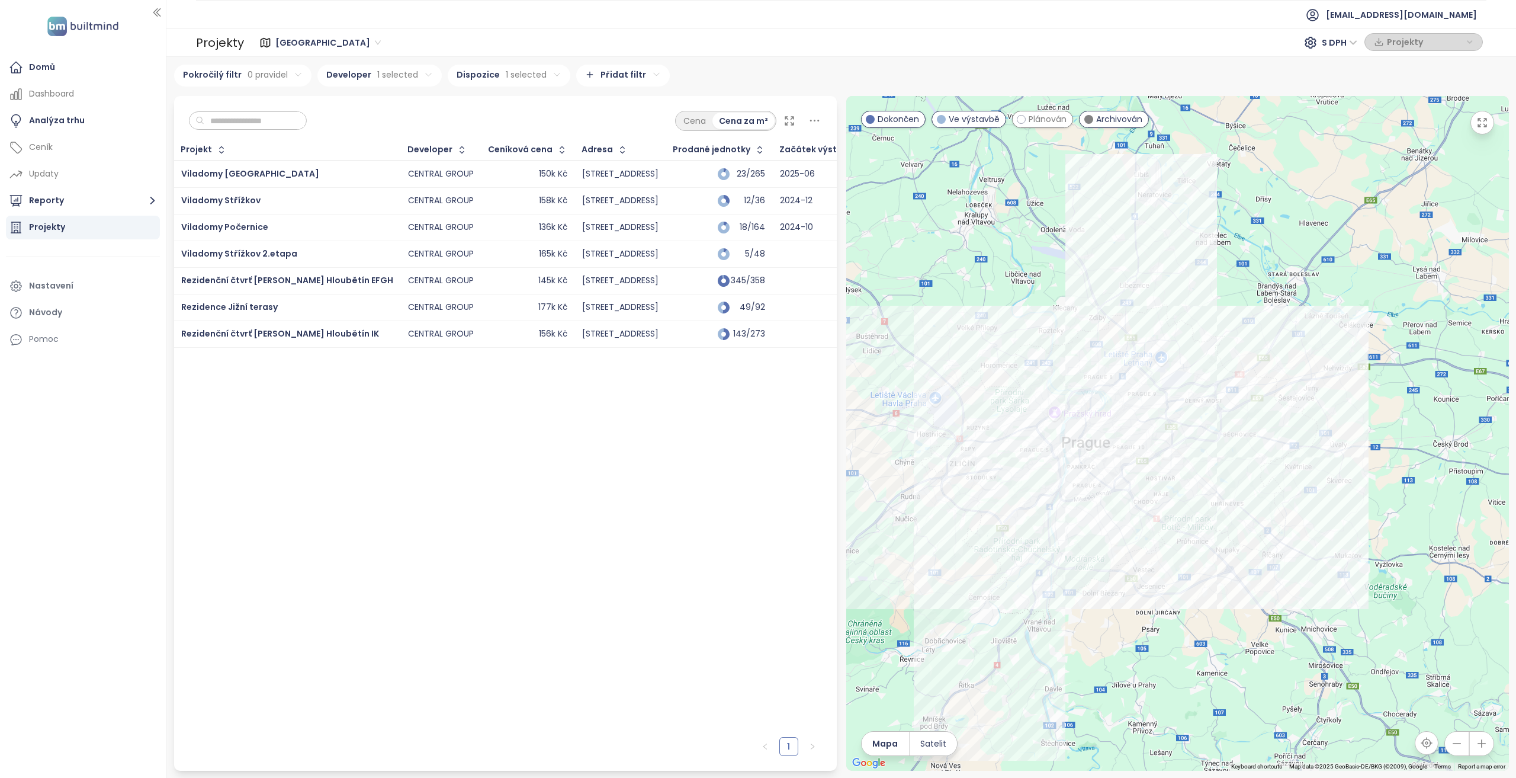
drag, startPoint x: 1137, startPoint y: 328, endPoint x: 970, endPoint y: 238, distance: 189.5
click at [970, 238] on div at bounding box center [1177, 433] width 663 height 675
click at [532, 73] on html "Domů Dashboard Analýza trhu Ceník Updaty Reporty Projekty Nastavení Návody Pomo…" at bounding box center [758, 389] width 1516 height 778
click at [544, 106] on icon "button" at bounding box center [547, 104] width 9 height 9
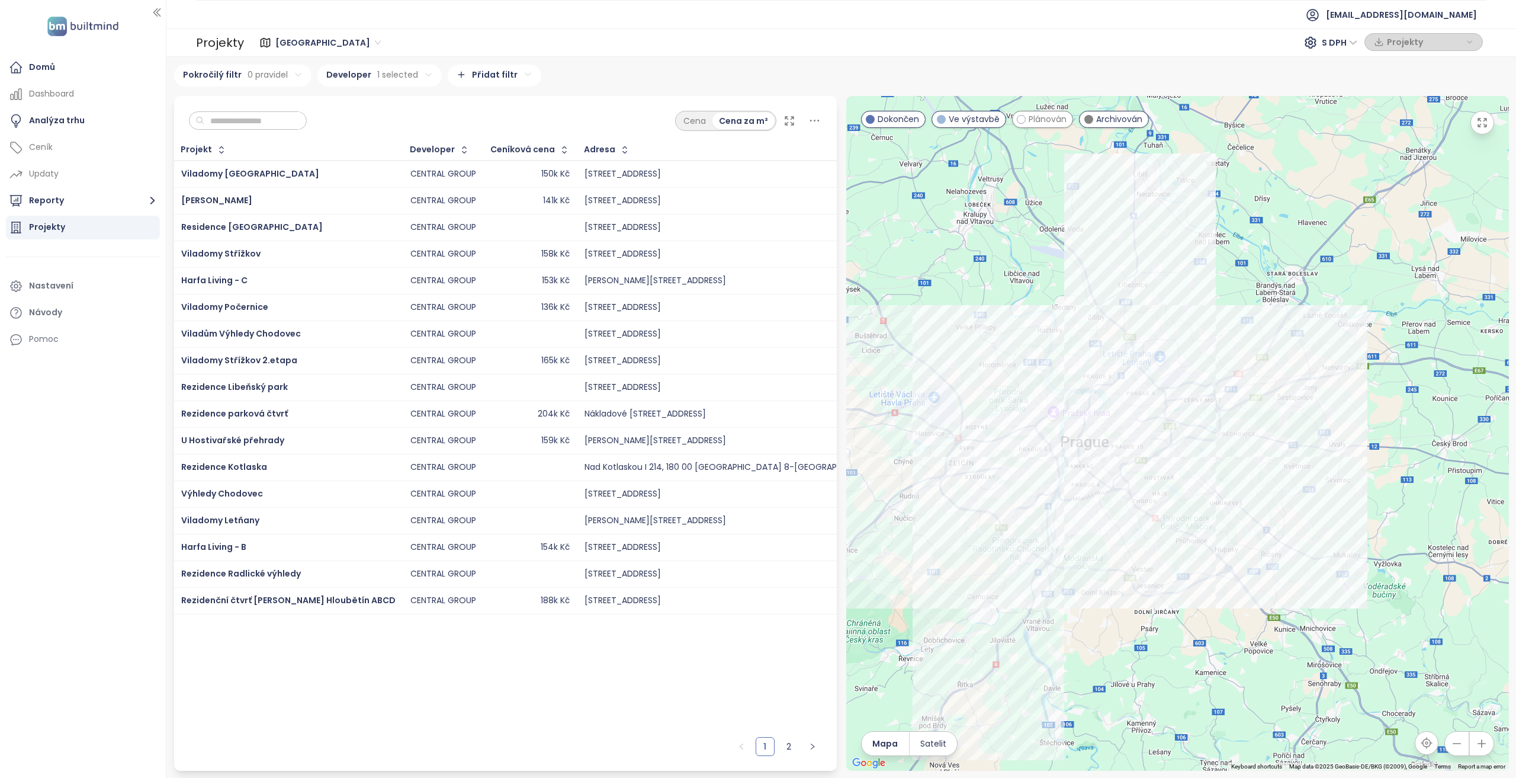
click at [413, 78] on html "Domů Dashboard Analýza trhu Ceník Updaty Reporty Projekty Nastavení Návody Pomo…" at bounding box center [758, 389] width 1516 height 778
click at [420, 102] on icon "button" at bounding box center [423, 102] width 7 height 0
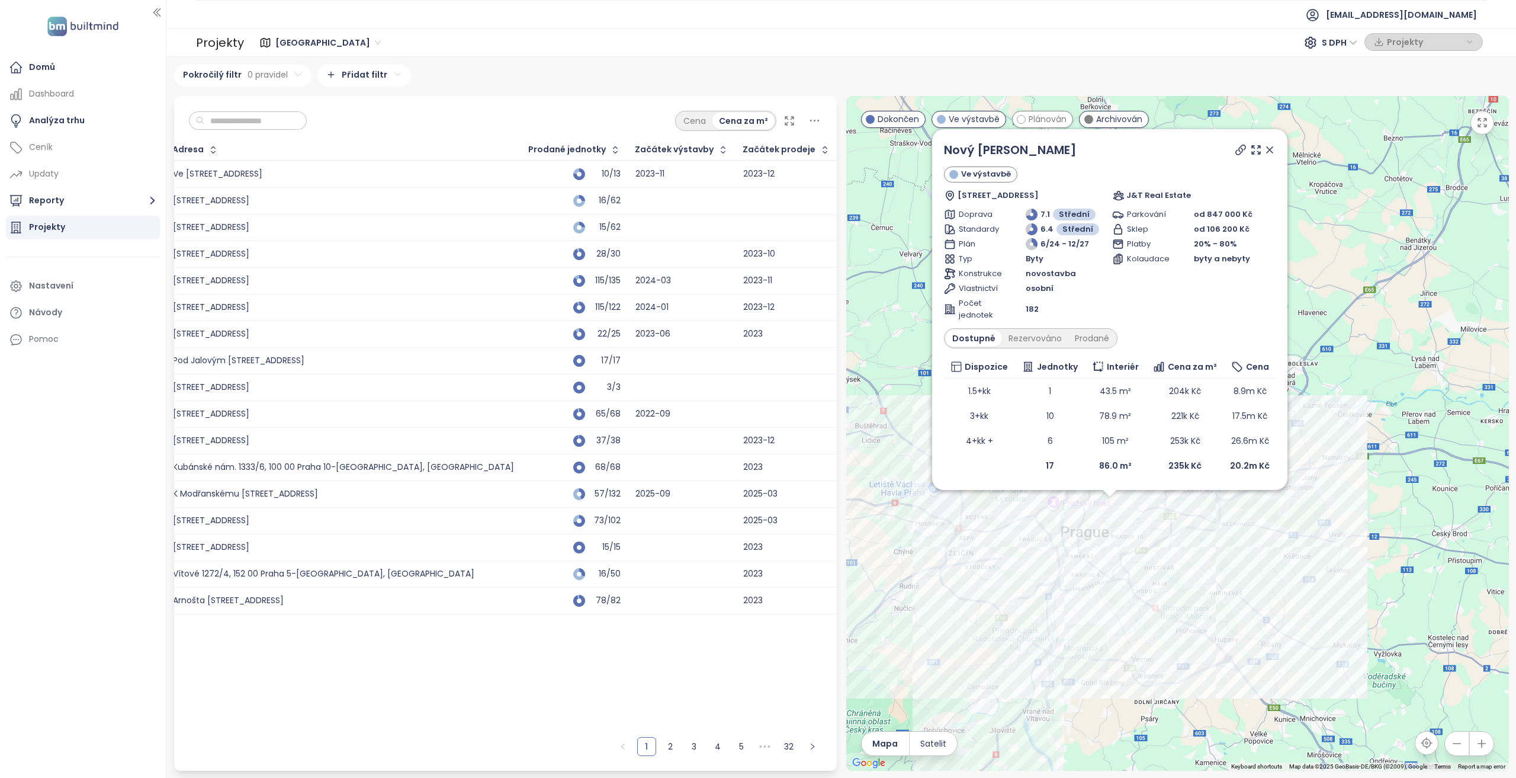
scroll to position [0, 418]
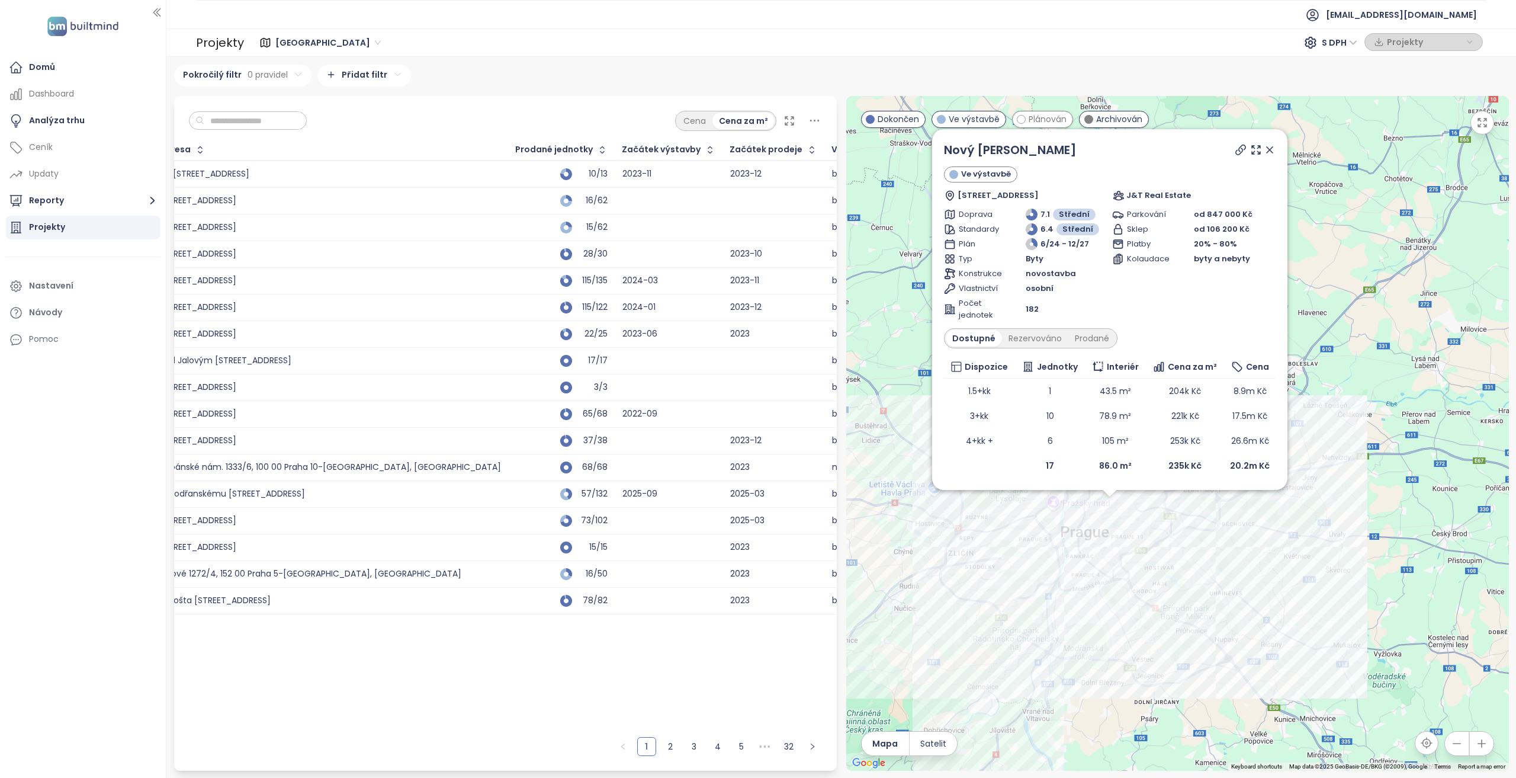
drag, startPoint x: 354, startPoint y: 602, endPoint x: 453, endPoint y: 98, distance: 513.6
click at [452, 98] on div "Cena Cena za m²" at bounding box center [505, 118] width 663 height 44
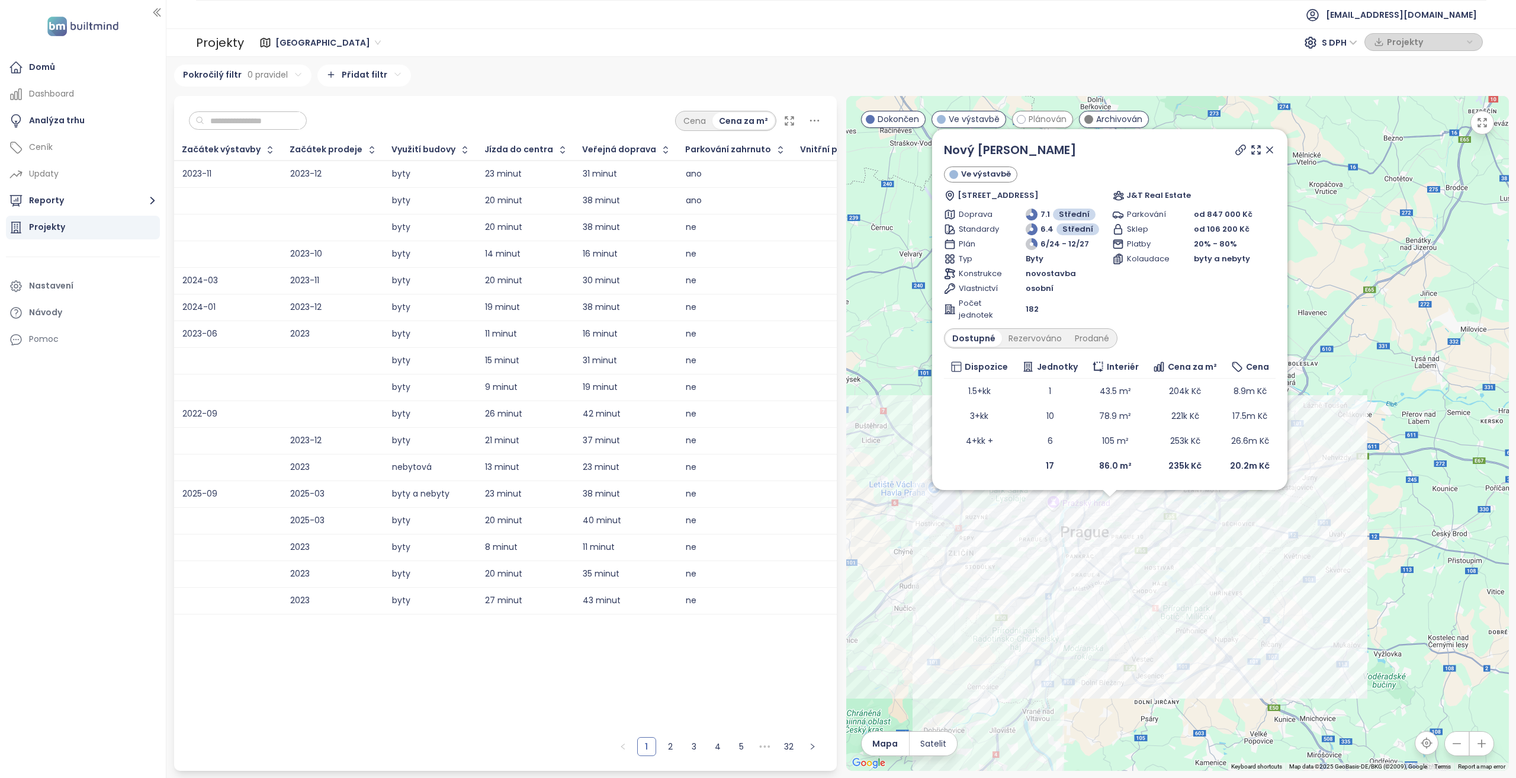
scroll to position [0, 773]
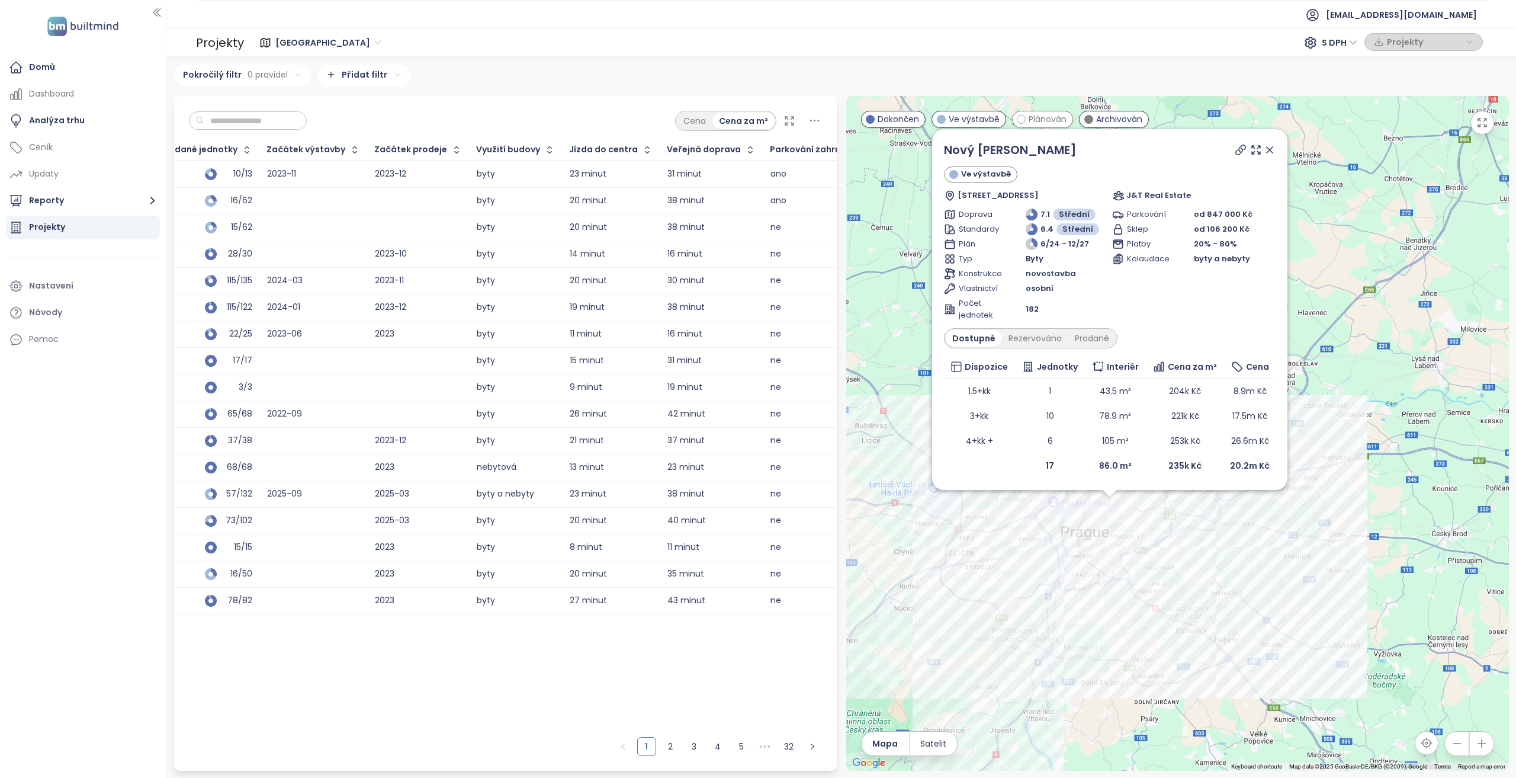
click at [1273, 151] on icon at bounding box center [1270, 150] width 12 height 12
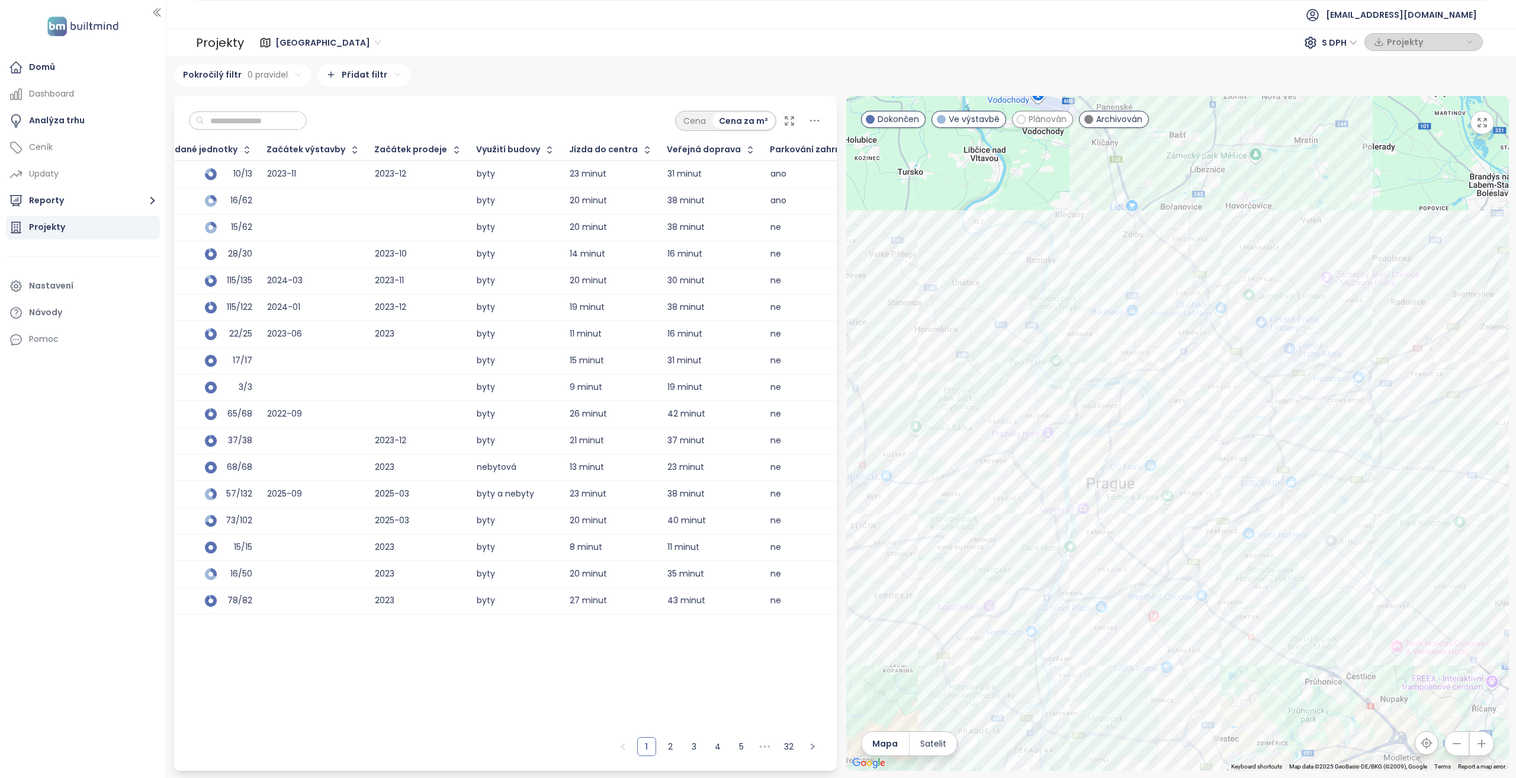
click at [360, 81] on html "Domů Dashboard Analýza trhu Ceník Updaty Reporty Projekty Nastavení Návody Pomo…" at bounding box center [758, 389] width 1516 height 778
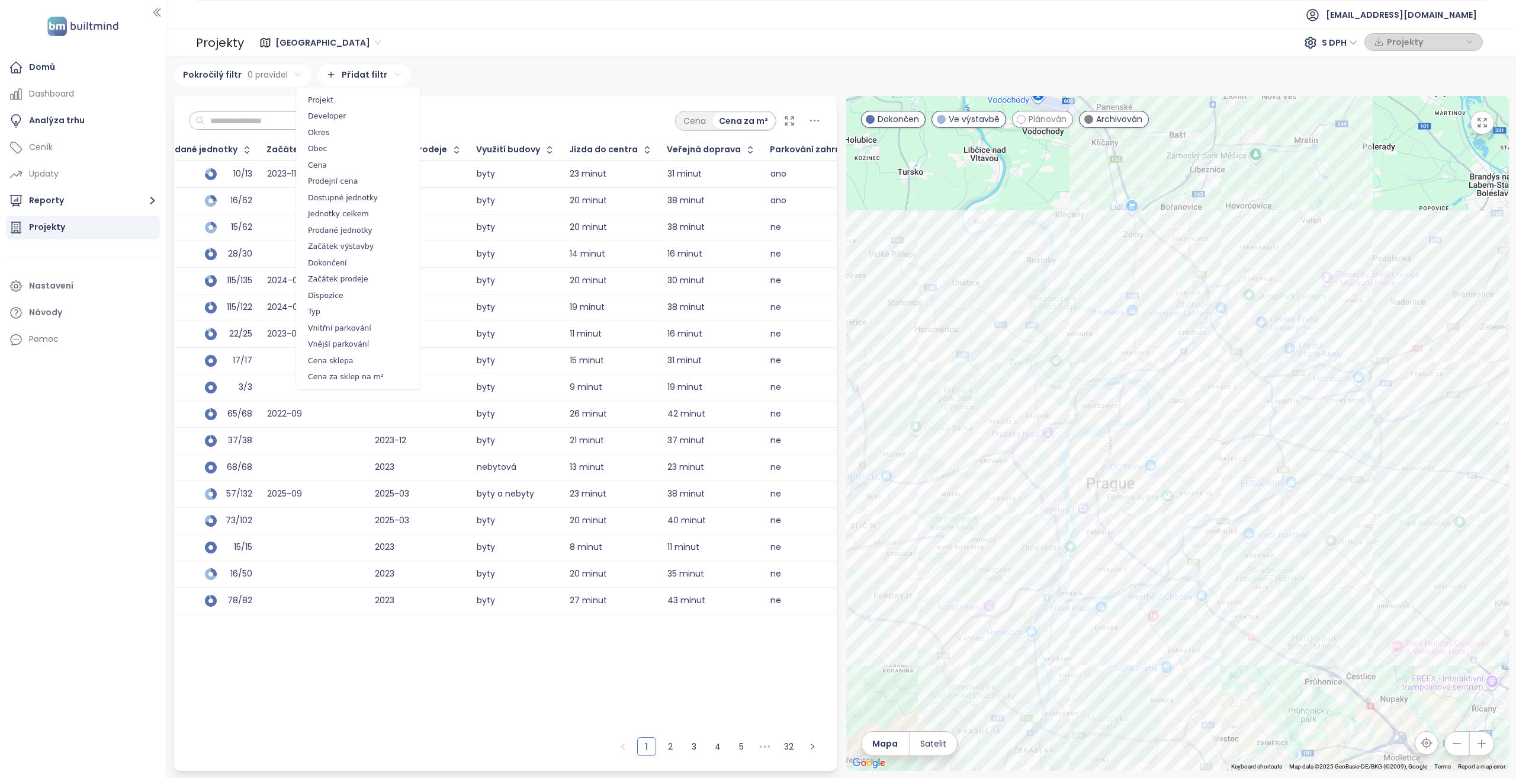
drag, startPoint x: 483, startPoint y: 113, endPoint x: 482, endPoint y: 121, distance: 8.4
click at [483, 113] on html "Domů Dashboard Analýza trhu Ceník Updaty Reporty Projekty Nastavení Návody Pomo…" at bounding box center [758, 389] width 1516 height 778
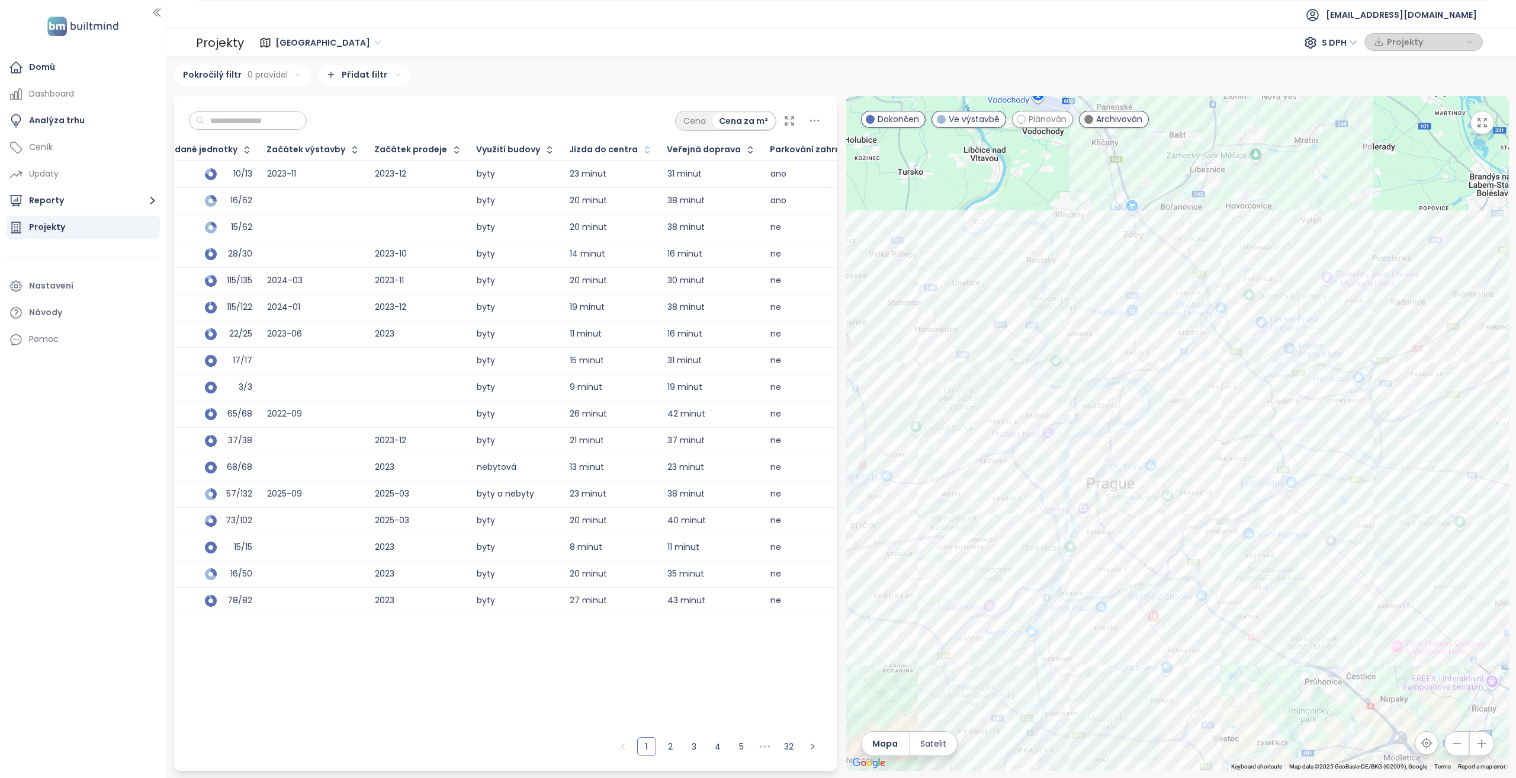
click at [641, 155] on icon "button" at bounding box center [647, 150] width 12 height 12
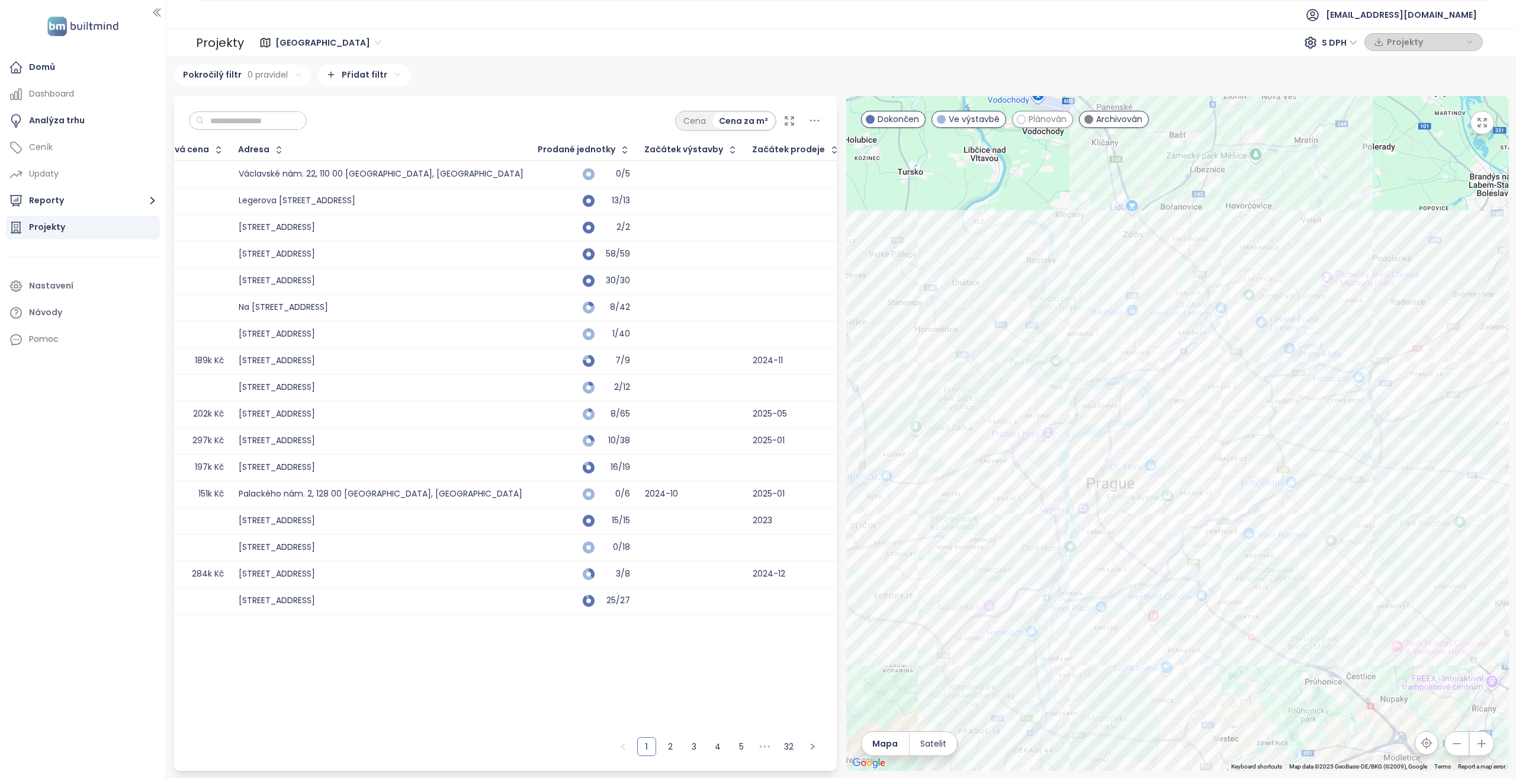
scroll to position [0, 592]
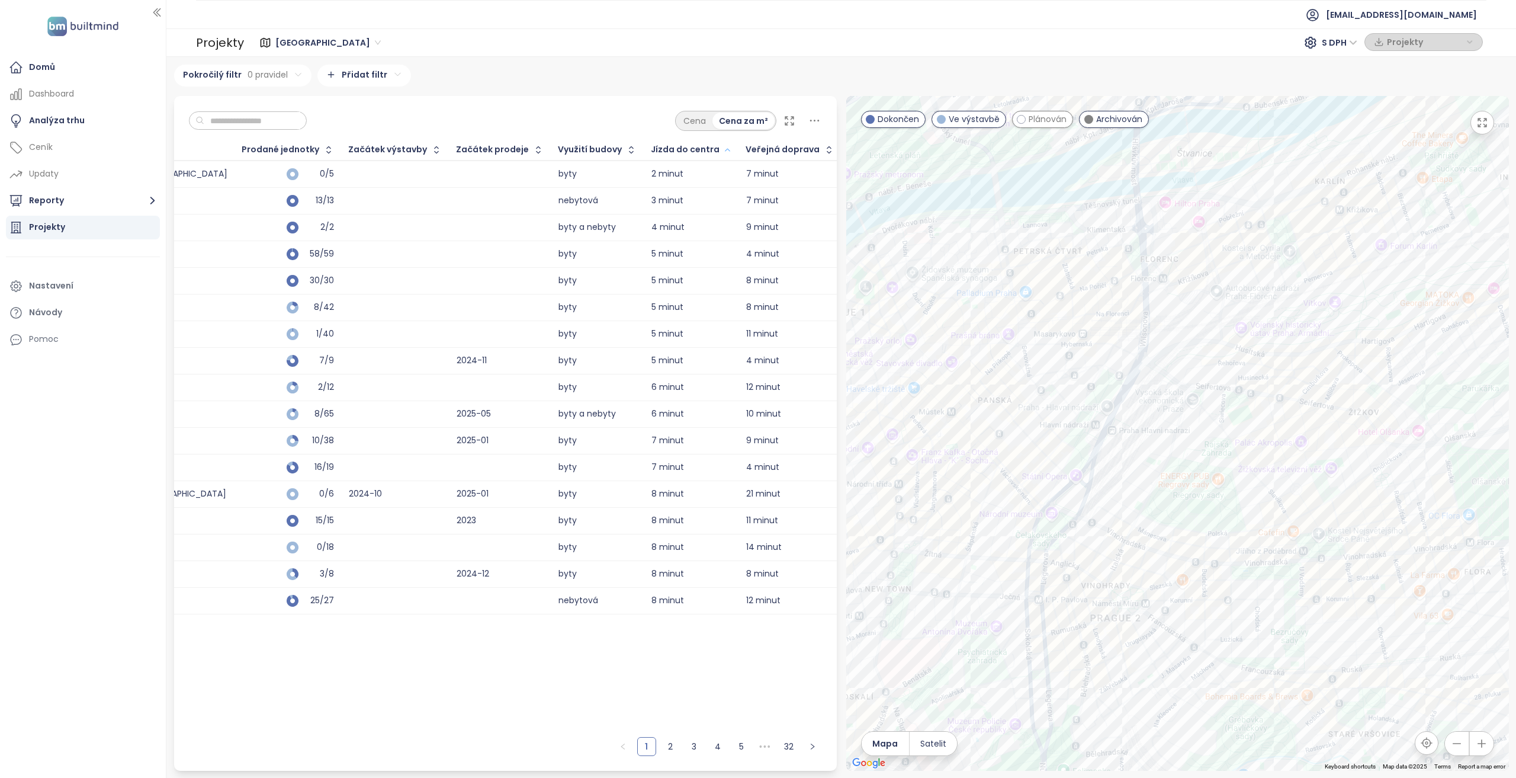
drag, startPoint x: 1052, startPoint y: 481, endPoint x: 1291, endPoint y: 414, distance: 248.5
click at [1291, 414] on div at bounding box center [1177, 433] width 663 height 675
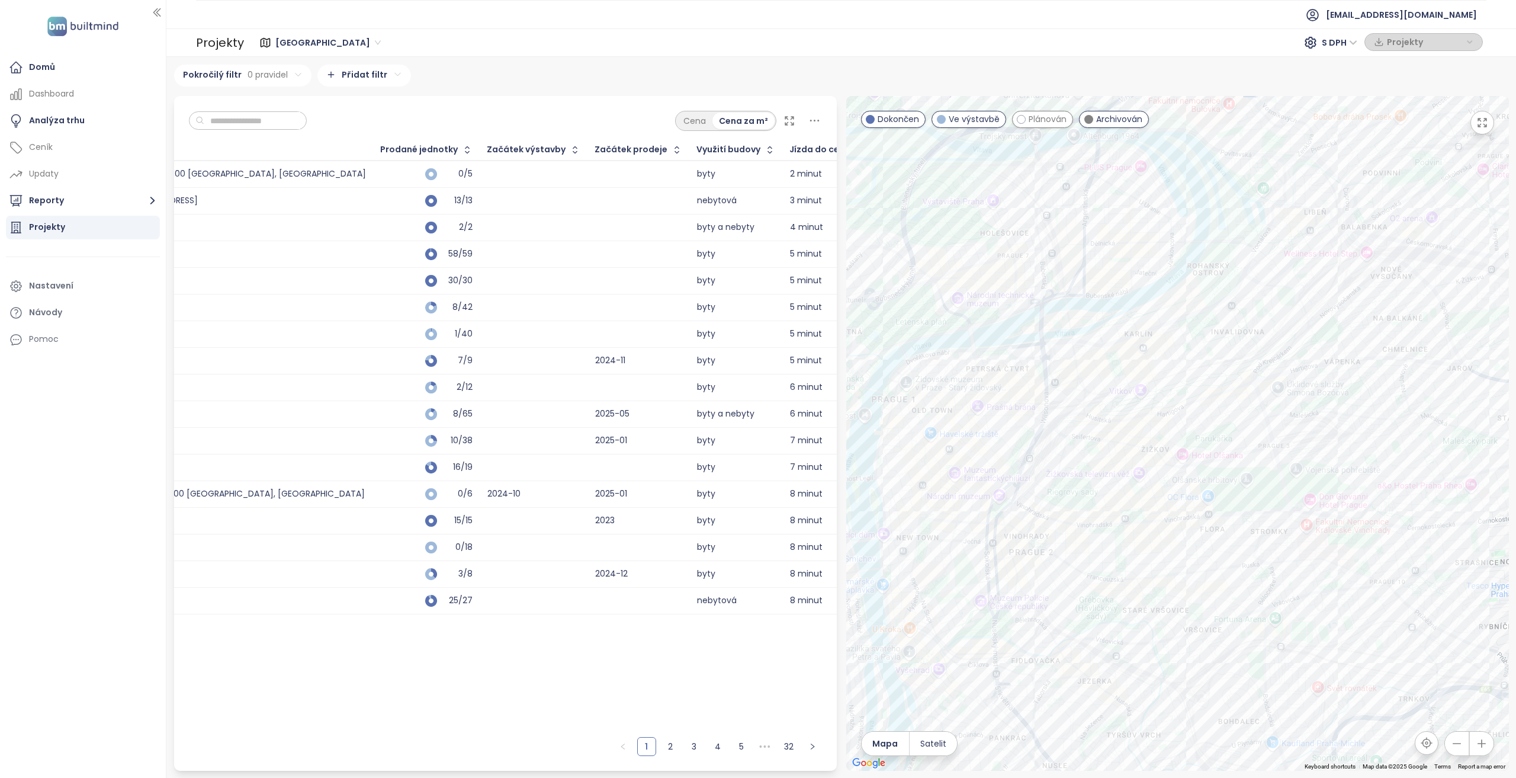
scroll to position [0, 435]
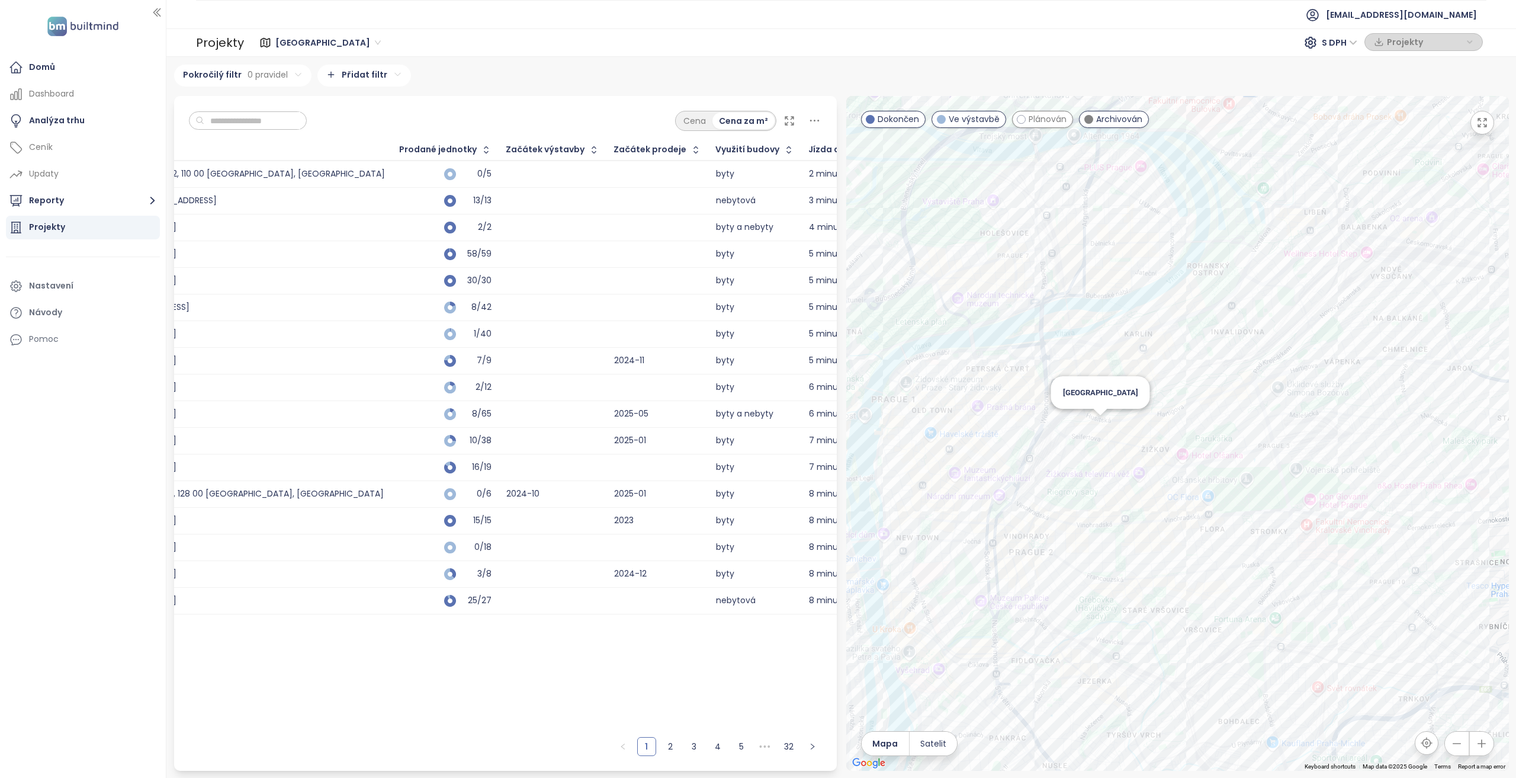
click at [1103, 423] on div "Viktoria center" at bounding box center [1177, 433] width 663 height 675
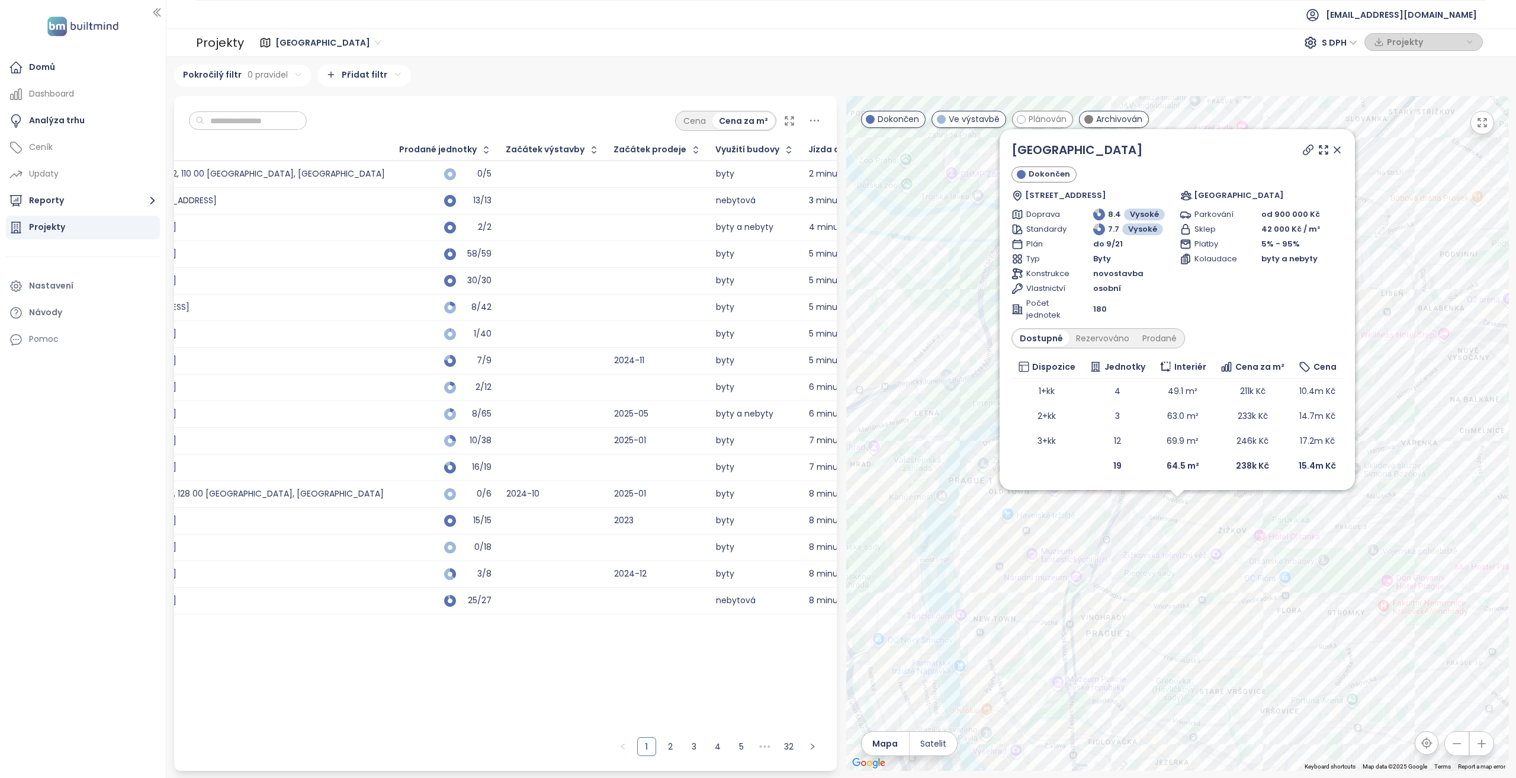
click at [1340, 152] on icon at bounding box center [1338, 150] width 12 height 12
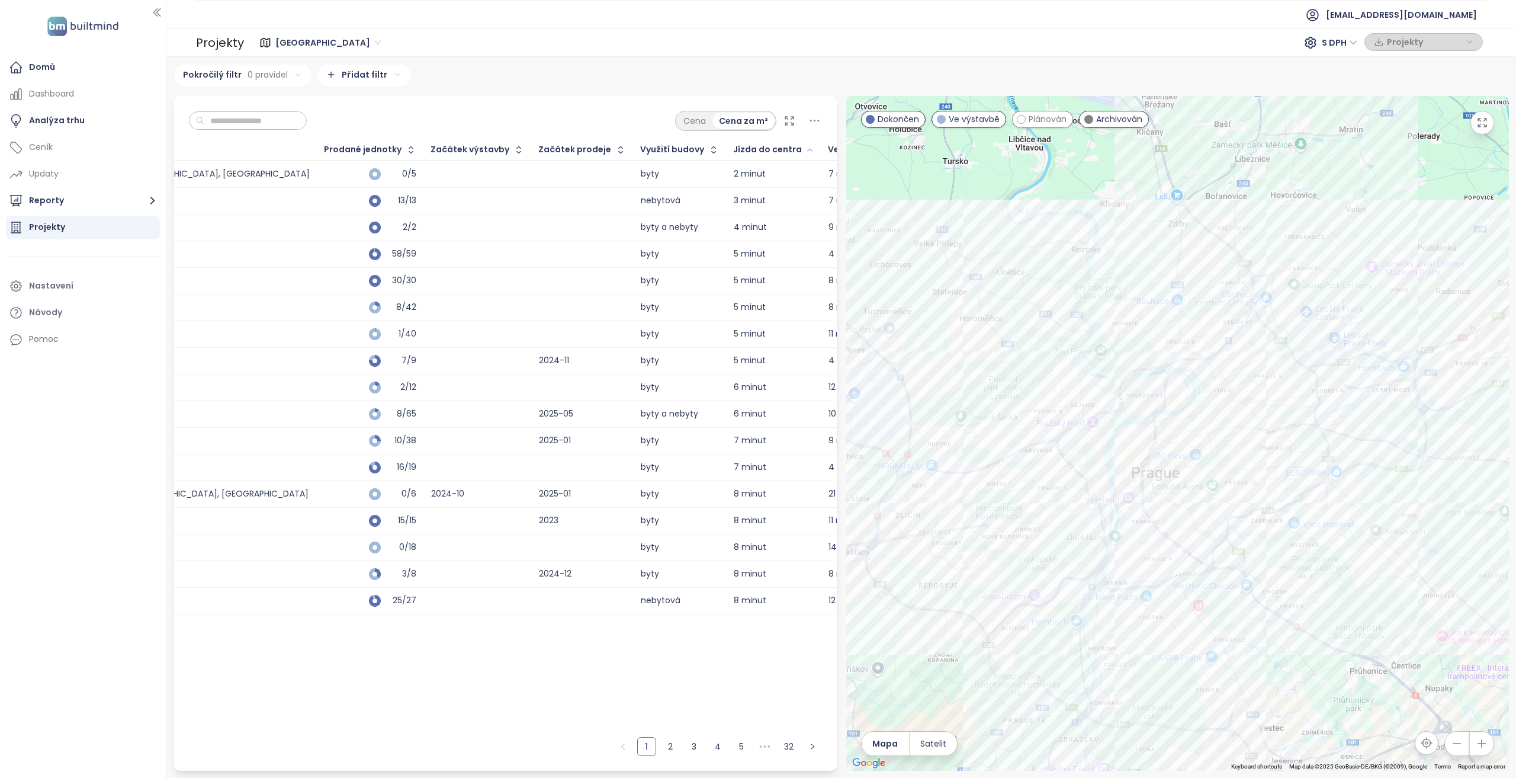
scroll to position [0, 499]
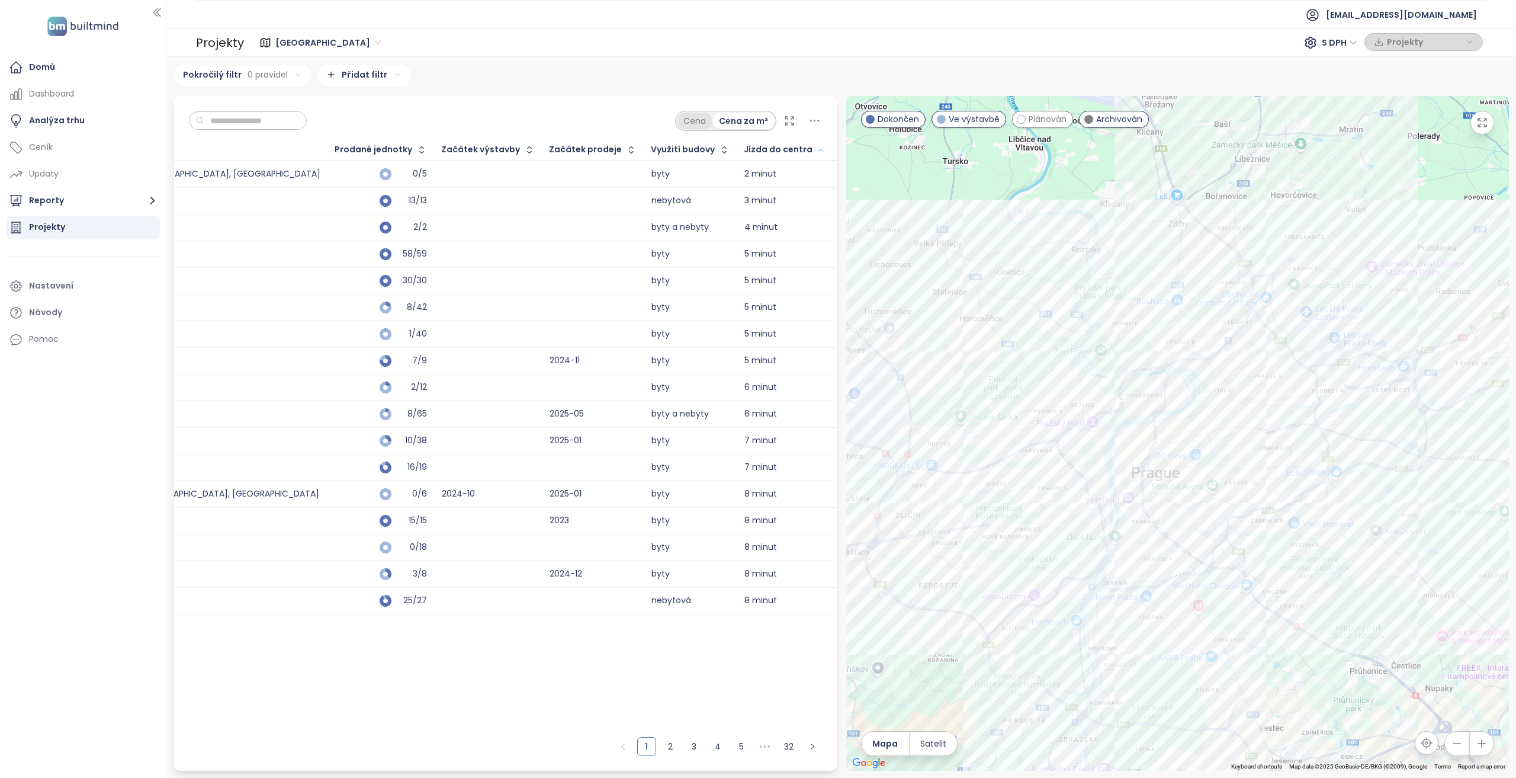
click at [691, 119] on div "Cena" at bounding box center [695, 121] width 36 height 17
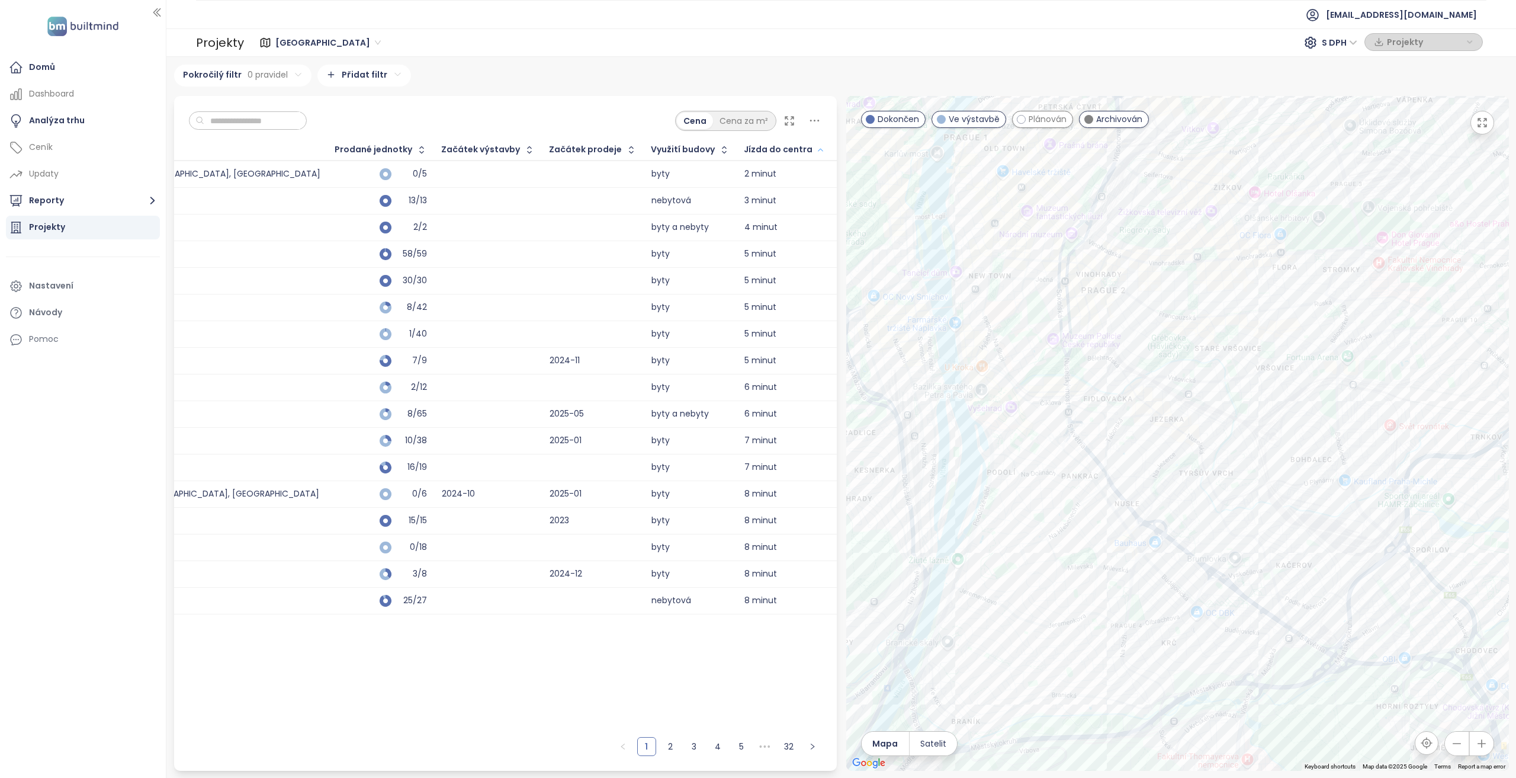
click at [281, 120] on input "text" at bounding box center [252, 121] width 96 height 18
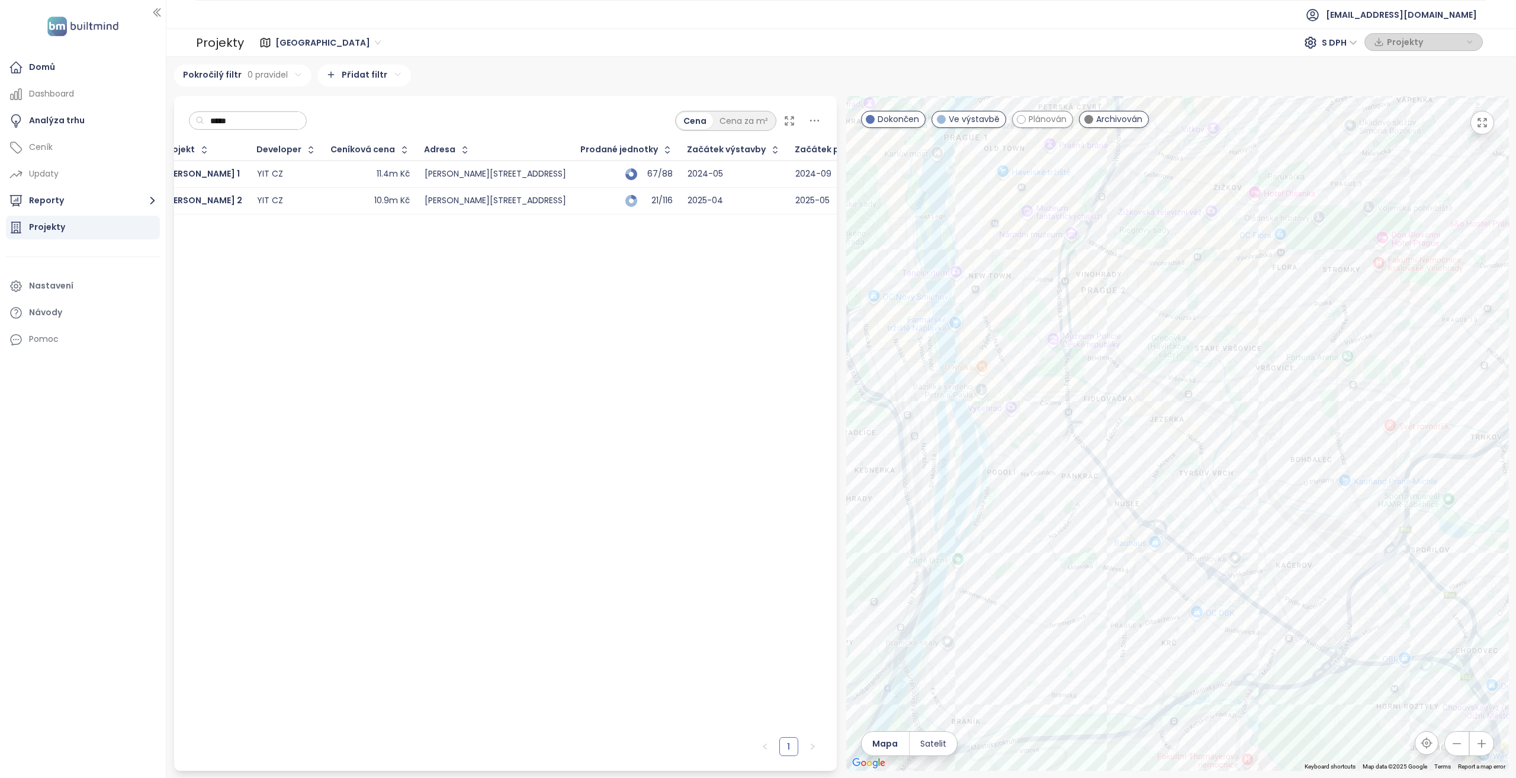
scroll to position [0, 0]
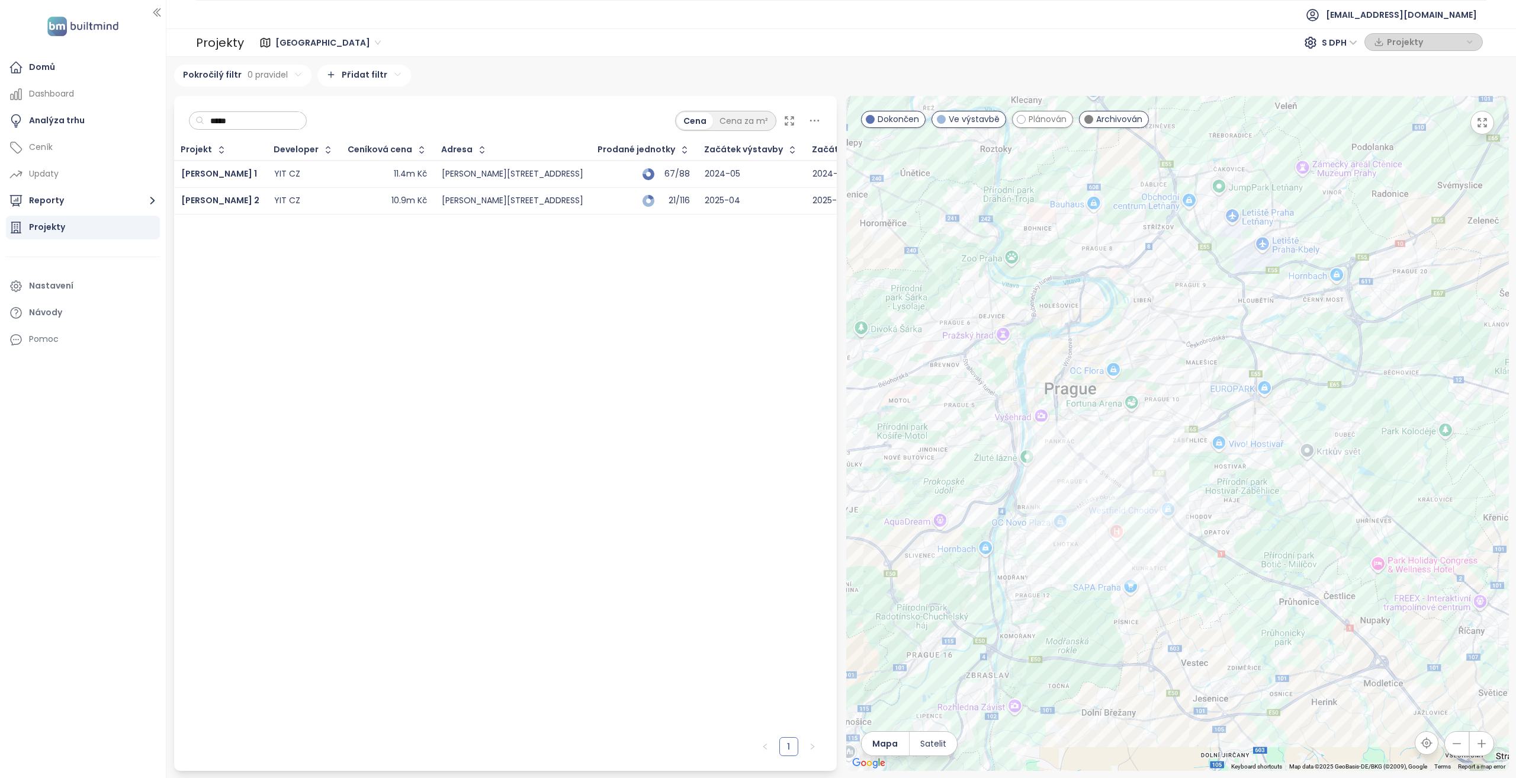
type input "*****"
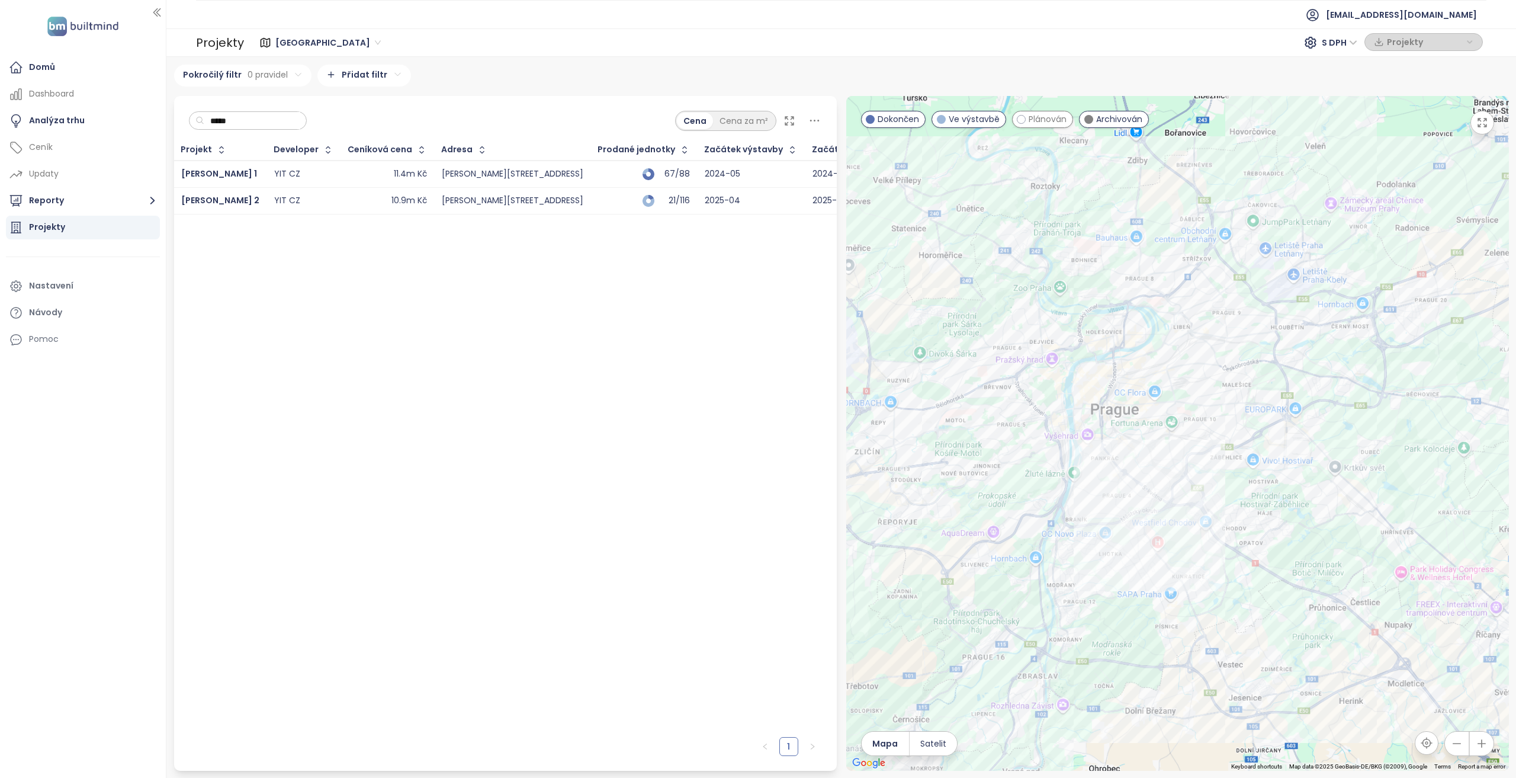
drag, startPoint x: 1117, startPoint y: 503, endPoint x: 1159, endPoint y: 516, distance: 43.6
click at [1159, 516] on div at bounding box center [1177, 433] width 663 height 675
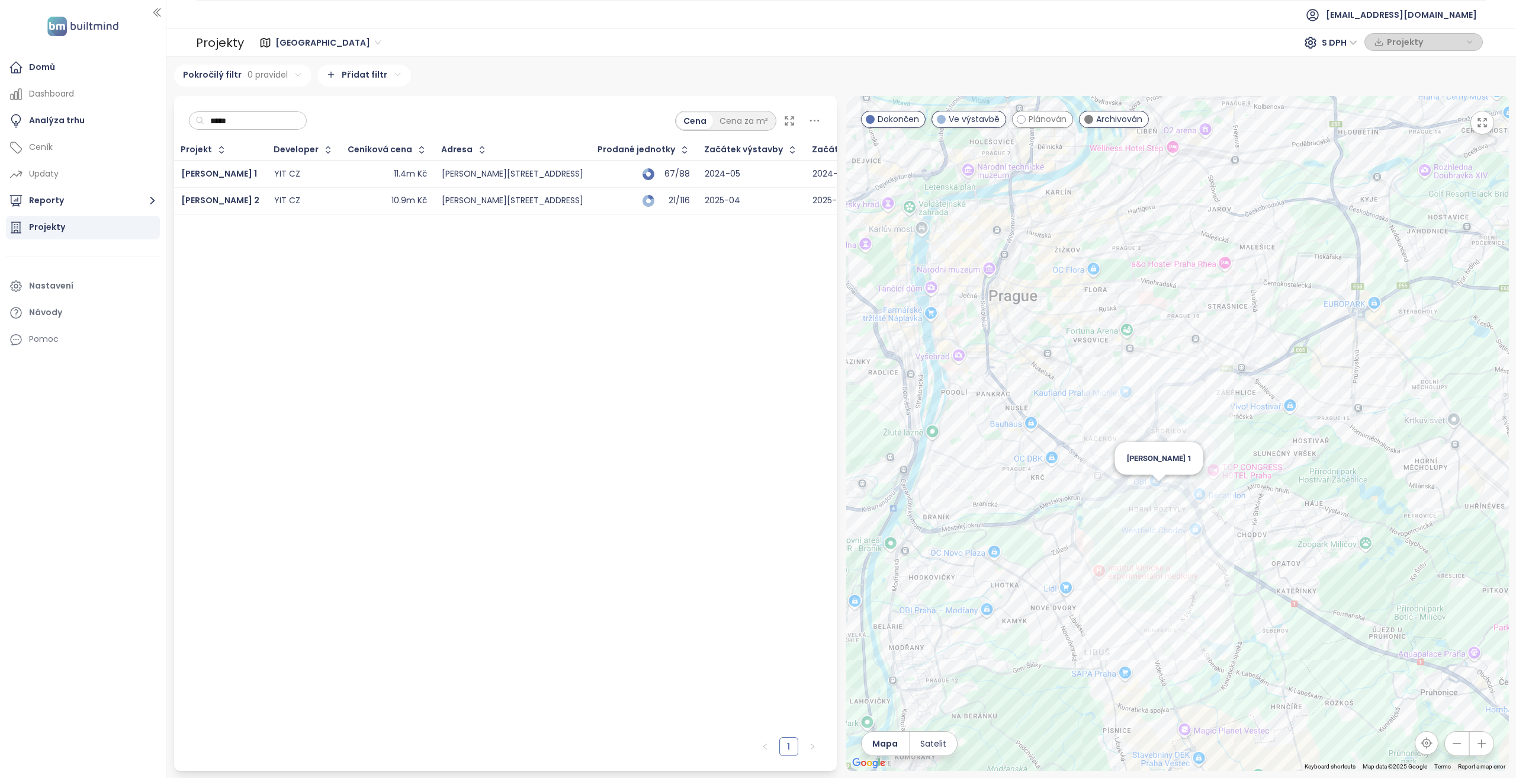
click at [1151, 493] on div "Toivo Roztyly 1" at bounding box center [1177, 433] width 663 height 675
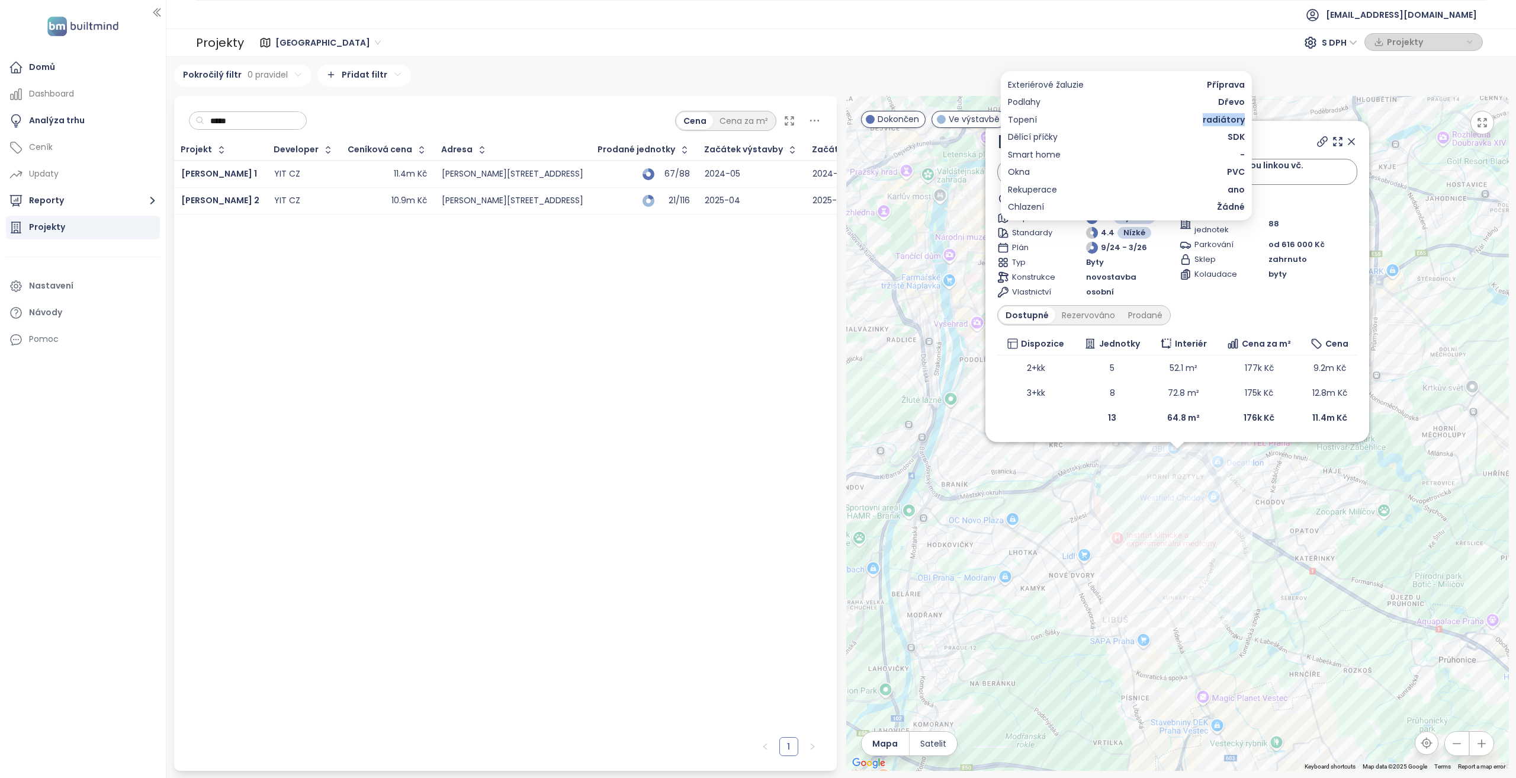
drag, startPoint x: 1202, startPoint y: 122, endPoint x: 1245, endPoint y: 125, distance: 42.7
click at [1245, 125] on div "Exteriérové žaluzie Příprava Podlahy Dřevo Topení radiátory Dělící příčky SDK S…" at bounding box center [1126, 146] width 251 height 150
drag, startPoint x: 1228, startPoint y: 170, endPoint x: 1250, endPoint y: 175, distance: 22.4
click at [1250, 175] on div "Exteriérové žaluzie Příprava Podlahy Dřevo Topení radiátory Dělící příčky SDK S…" at bounding box center [1126, 146] width 251 height 150
drag, startPoint x: 1224, startPoint y: 190, endPoint x: 1236, endPoint y: 190, distance: 11.9
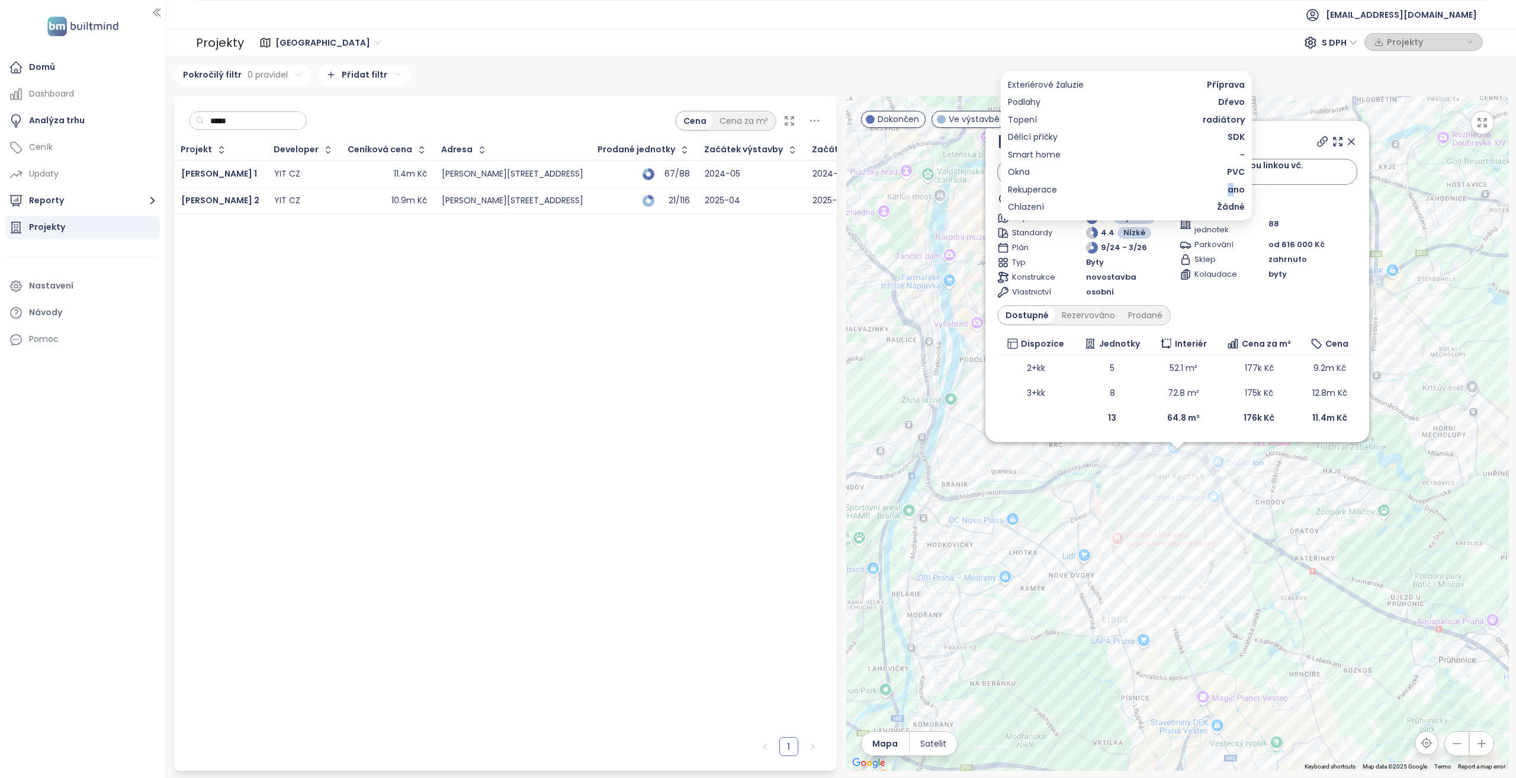
click at [1236, 190] on div "Rekuperace ano" at bounding box center [1126, 189] width 237 height 13
click at [1206, 208] on div "Chlazení Žádné" at bounding box center [1126, 206] width 237 height 13
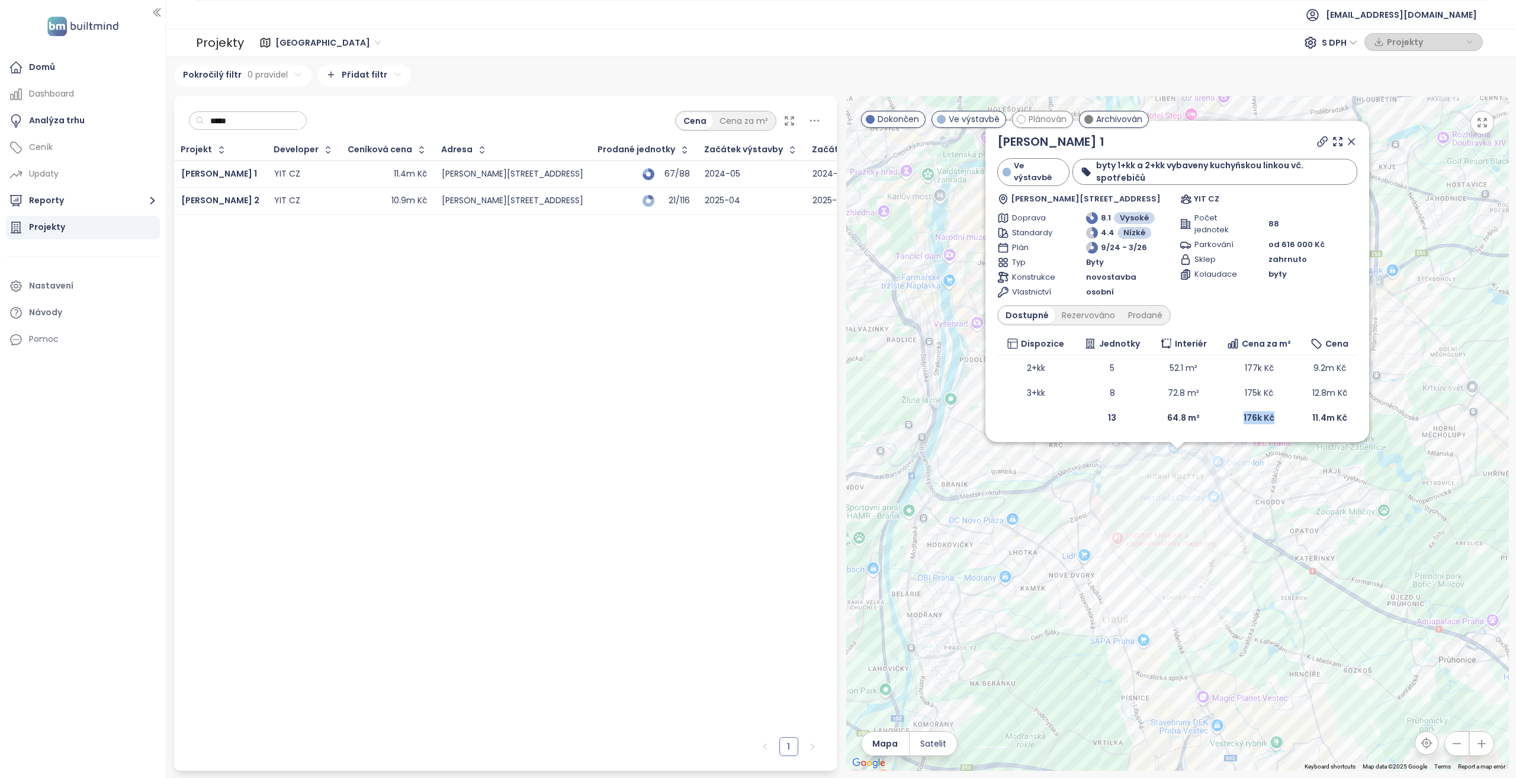
drag, startPoint x: 1275, startPoint y: 418, endPoint x: 1233, endPoint y: 418, distance: 41.5
click at [1233, 418] on td "176k Kč" at bounding box center [1260, 417] width 86 height 25
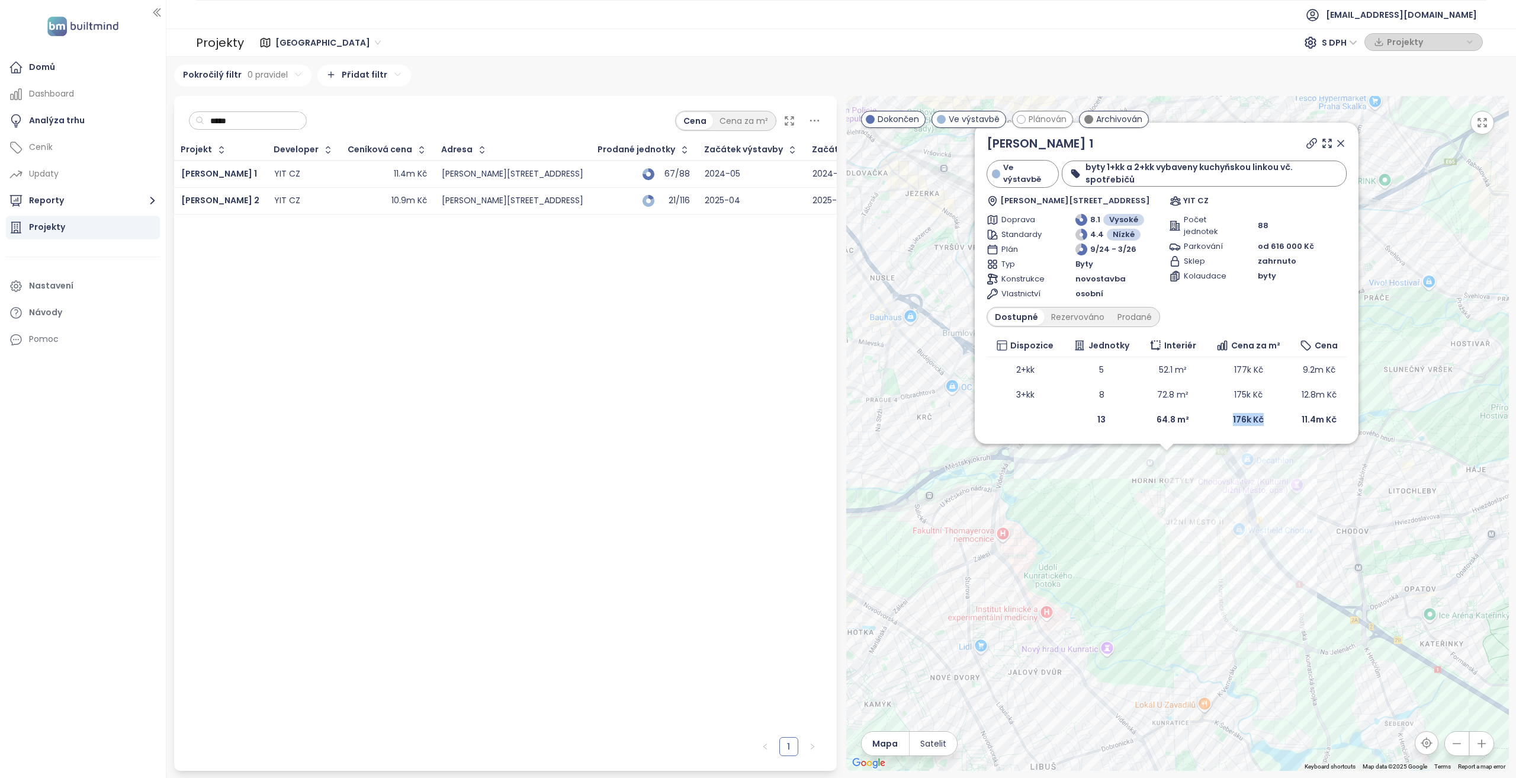
drag, startPoint x: 1262, startPoint y: 416, endPoint x: 1220, endPoint y: 420, distance: 42.8
click at [1220, 420] on td "176k Kč" at bounding box center [1249, 419] width 86 height 25
click at [1168, 461] on div "Toivo Roztyly 1 Ve výstavbě byty 1+kk a 2+kk vybaveny kuchyňskou linkou vč. spo…" at bounding box center [1177, 433] width 663 height 675
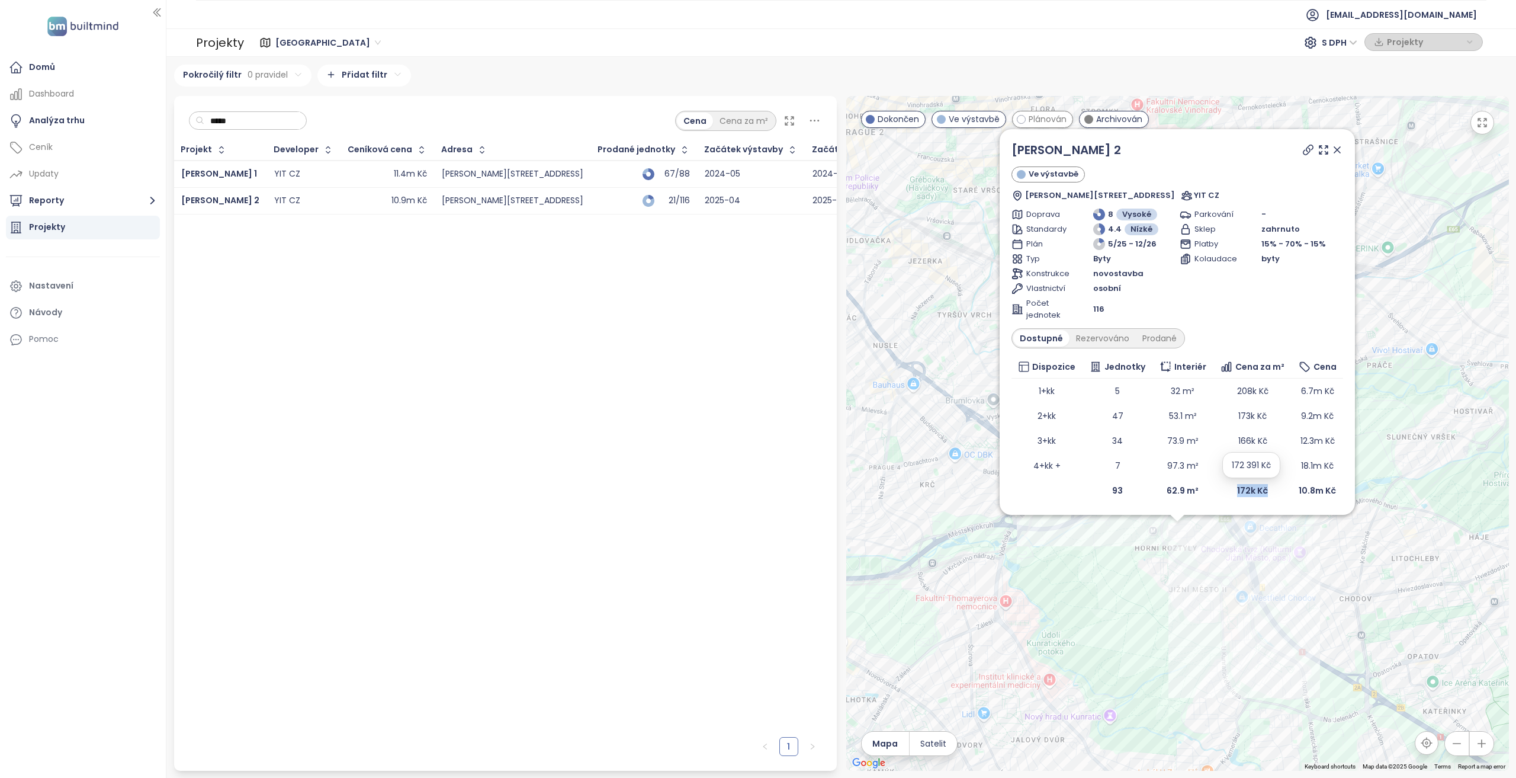
drag, startPoint x: 1271, startPoint y: 488, endPoint x: 1238, endPoint y: 494, distance: 33.7
click at [1238, 494] on td "172k Kč" at bounding box center [1253, 490] width 79 height 25
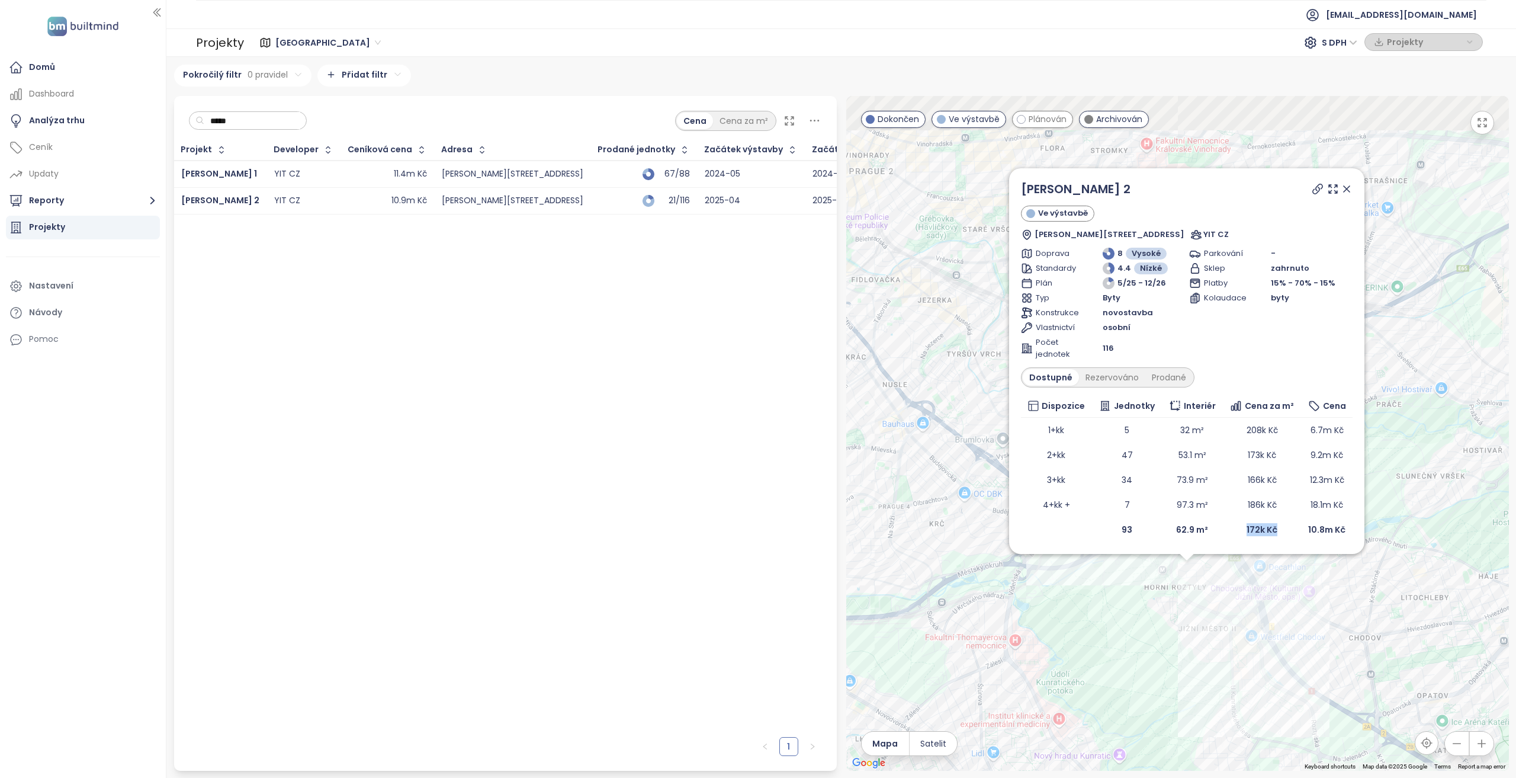
drag, startPoint x: 1106, startPoint y: 653, endPoint x: 1105, endPoint y: 666, distance: 13.7
click at [1105, 666] on div "Toivo Roztyly 2 Ve výstavbě Komárkova 1189/27, 148 00 Praha 11-Chodov, Czechia …" at bounding box center [1177, 433] width 663 height 675
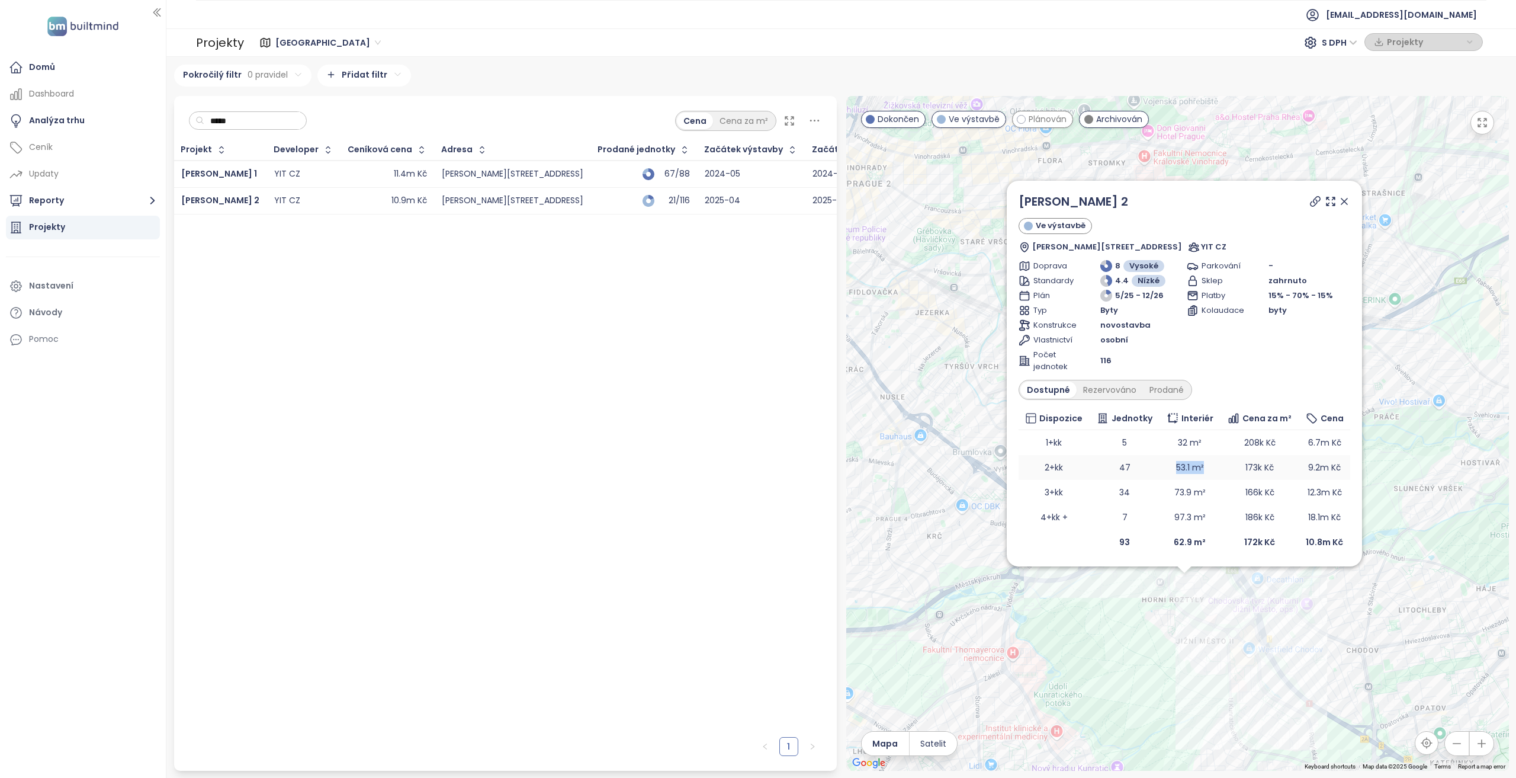
drag, startPoint x: 1166, startPoint y: 471, endPoint x: 1207, endPoint y: 467, distance: 41.0
click at [1207, 467] on td "53.1 m²" at bounding box center [1190, 467] width 60 height 25
click at [1170, 577] on div "Toivo Roztyly 2 Ve výstavbě Komárkova 1189/27, 148 00 Praha 11-Chodov, Czechia …" at bounding box center [1177, 433] width 663 height 675
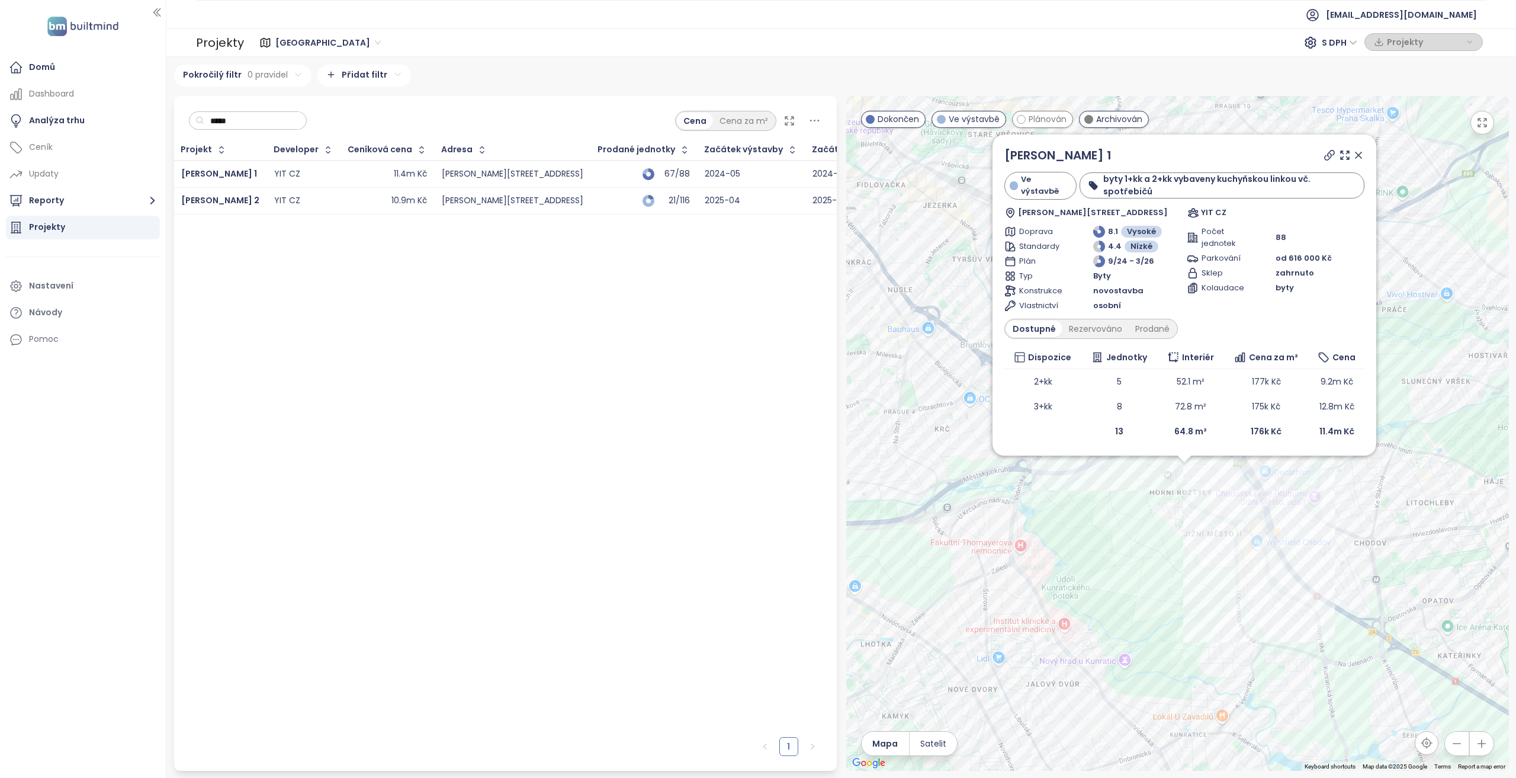
drag, startPoint x: 1147, startPoint y: 482, endPoint x: 1156, endPoint y: 498, distance: 18.6
click at [1156, 498] on div "Toivo Roztyly 1 Ve výstavbě byty 1+kk a 2+kk vybaveny kuchyňskou linkou vč. spo…" at bounding box center [1177, 433] width 663 height 675
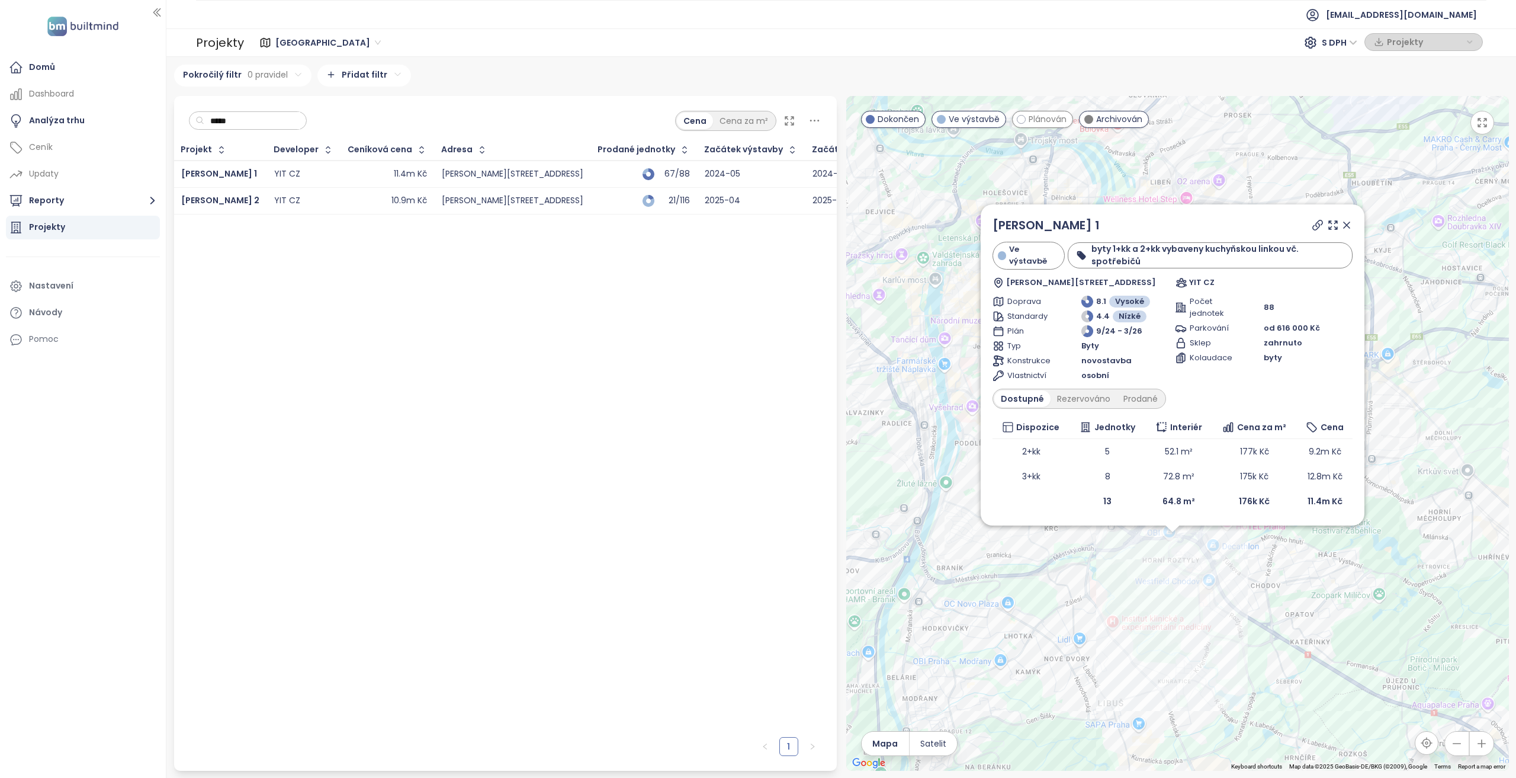
drag, startPoint x: 1346, startPoint y: 237, endPoint x: 1328, endPoint y: 278, distance: 44.8
click at [1346, 231] on icon at bounding box center [1347, 225] width 12 height 12
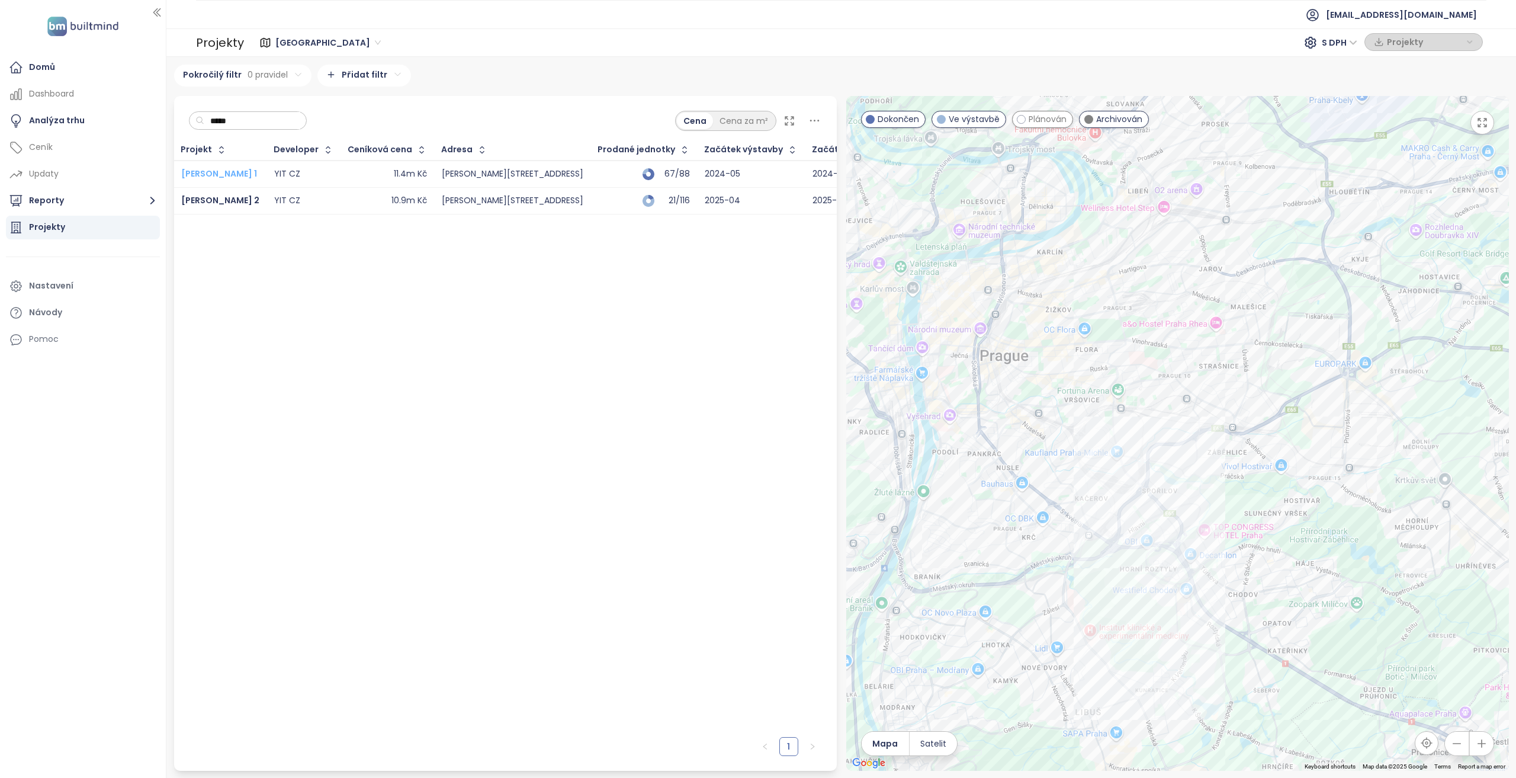
click at [230, 176] on span "Toivo Roztyly 1" at bounding box center [219, 174] width 76 height 12
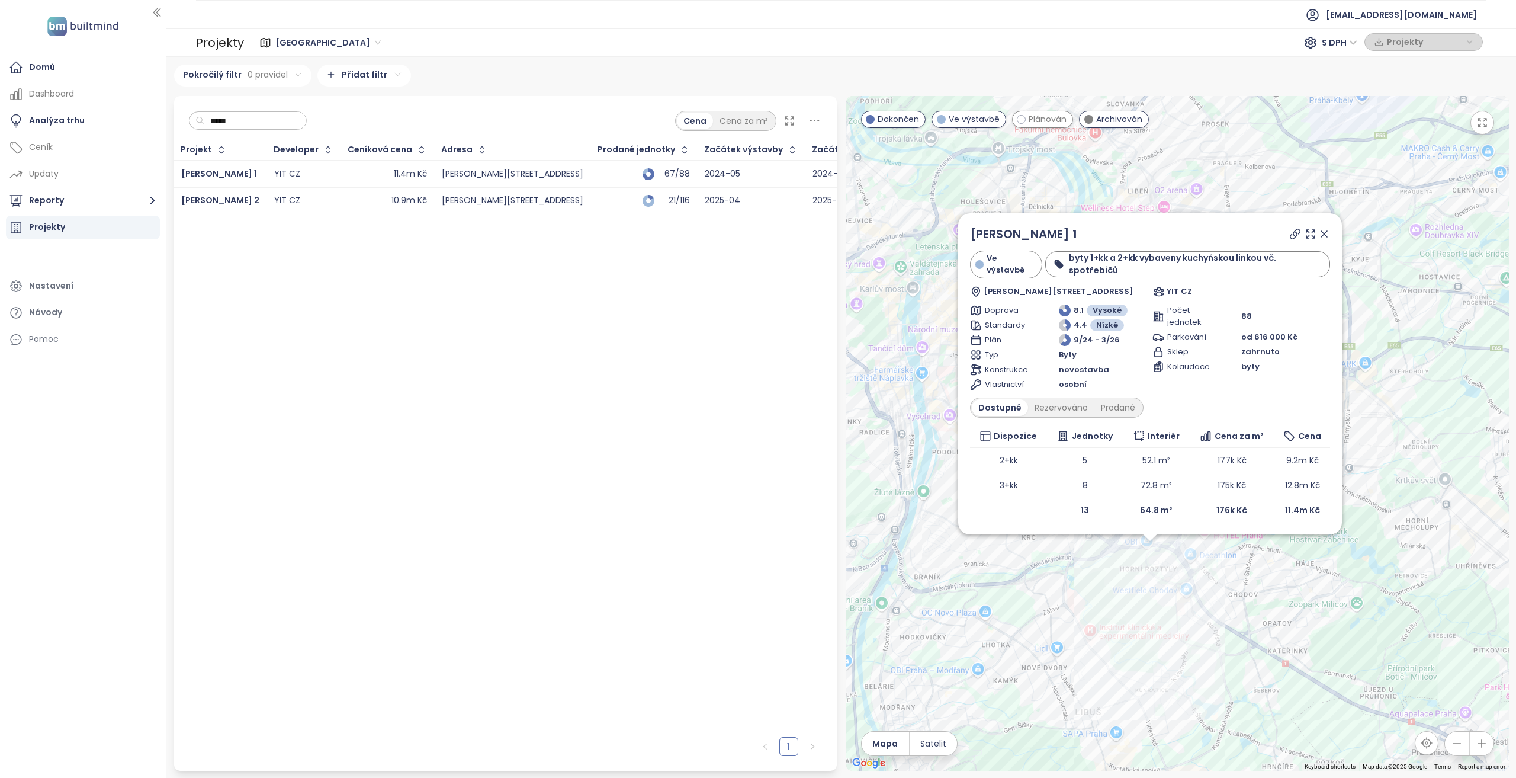
drag, startPoint x: 1325, startPoint y: 246, endPoint x: 1221, endPoint y: 240, distance: 103.8
click at [1325, 237] on icon at bounding box center [1324, 234] width 6 height 6
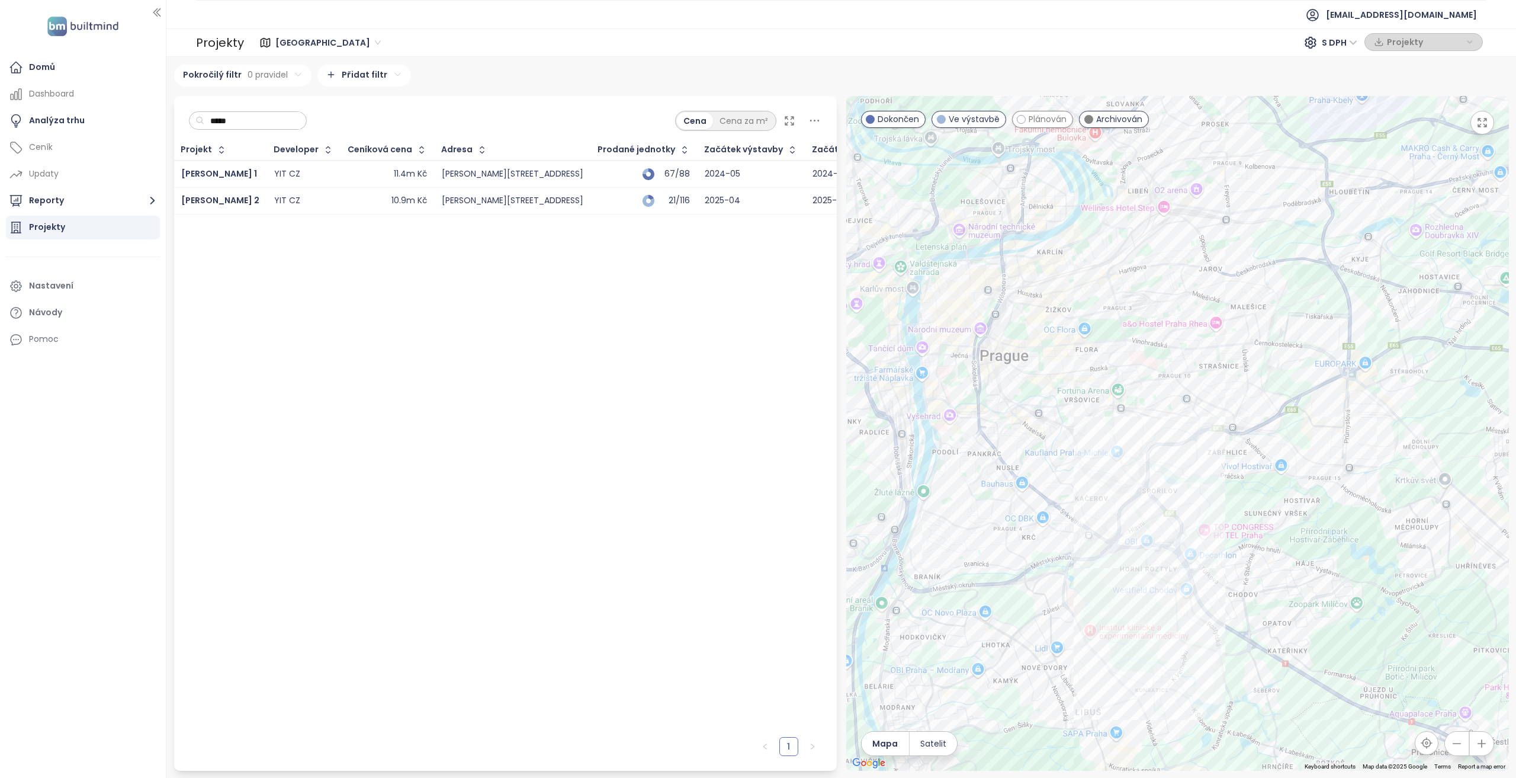
click at [236, 122] on input "*****" at bounding box center [252, 121] width 96 height 18
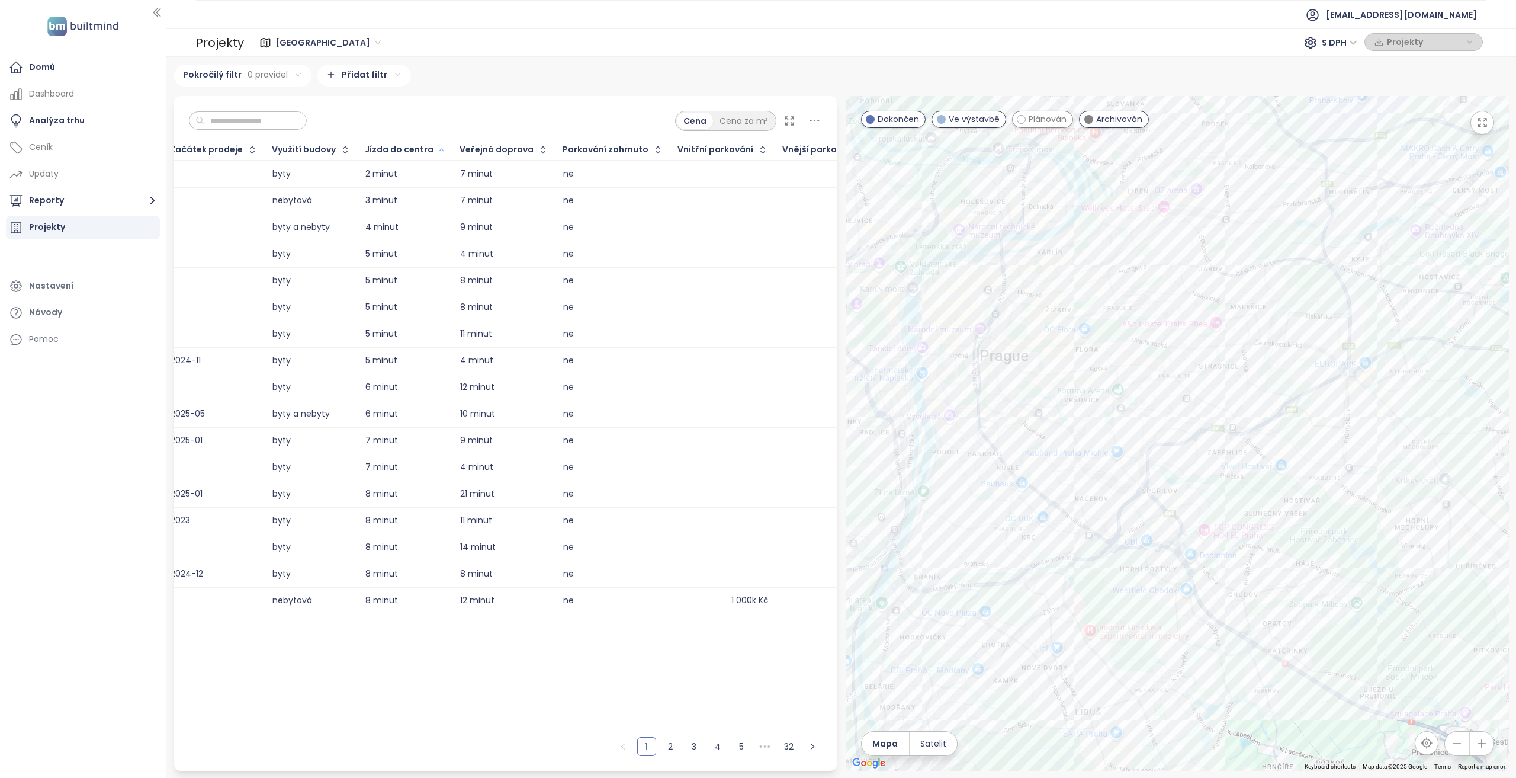
scroll to position [0, 888]
click at [642, 151] on icon "button" at bounding box center [648, 150] width 12 height 12
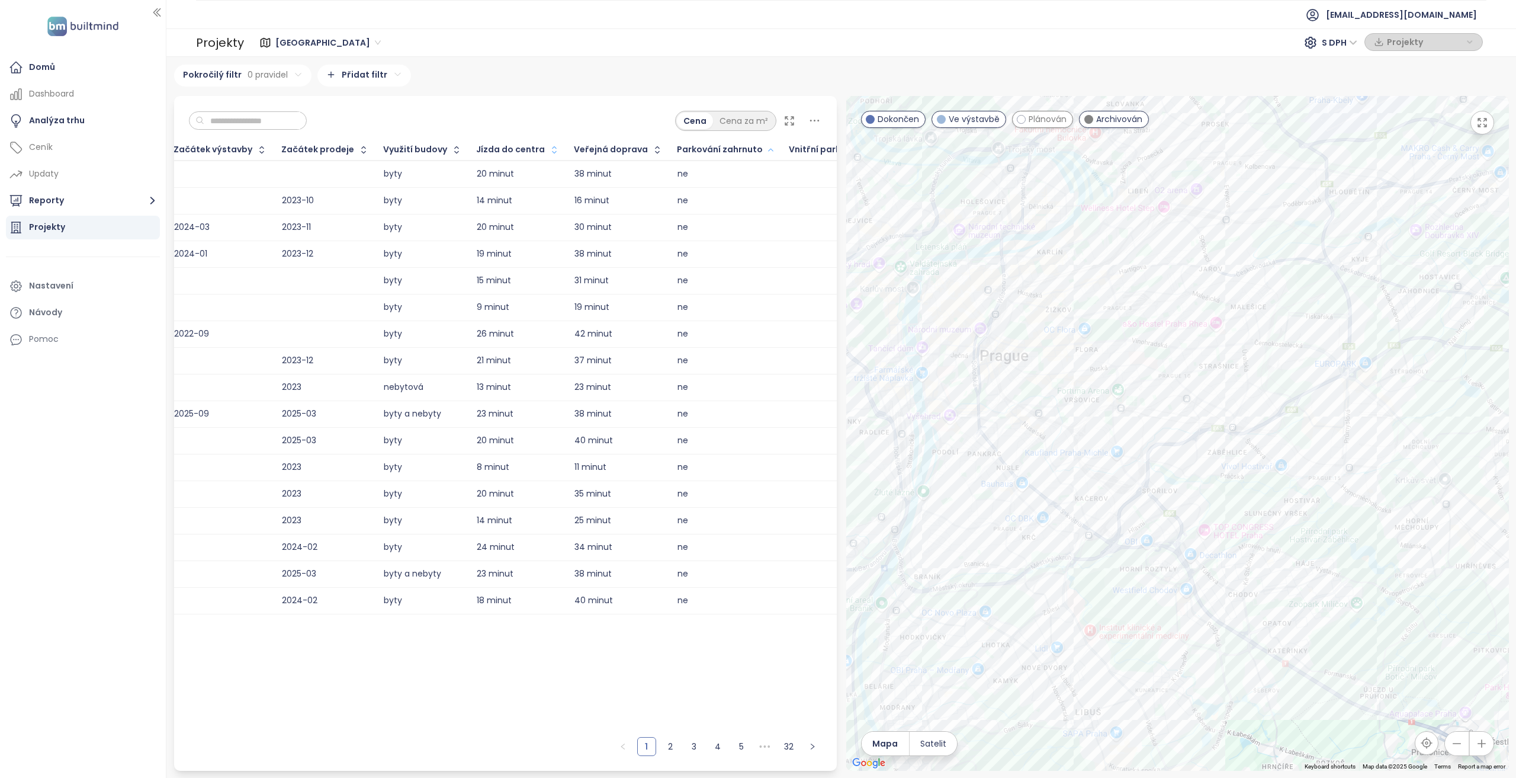
click at [766, 151] on icon "button" at bounding box center [770, 150] width 9 height 14
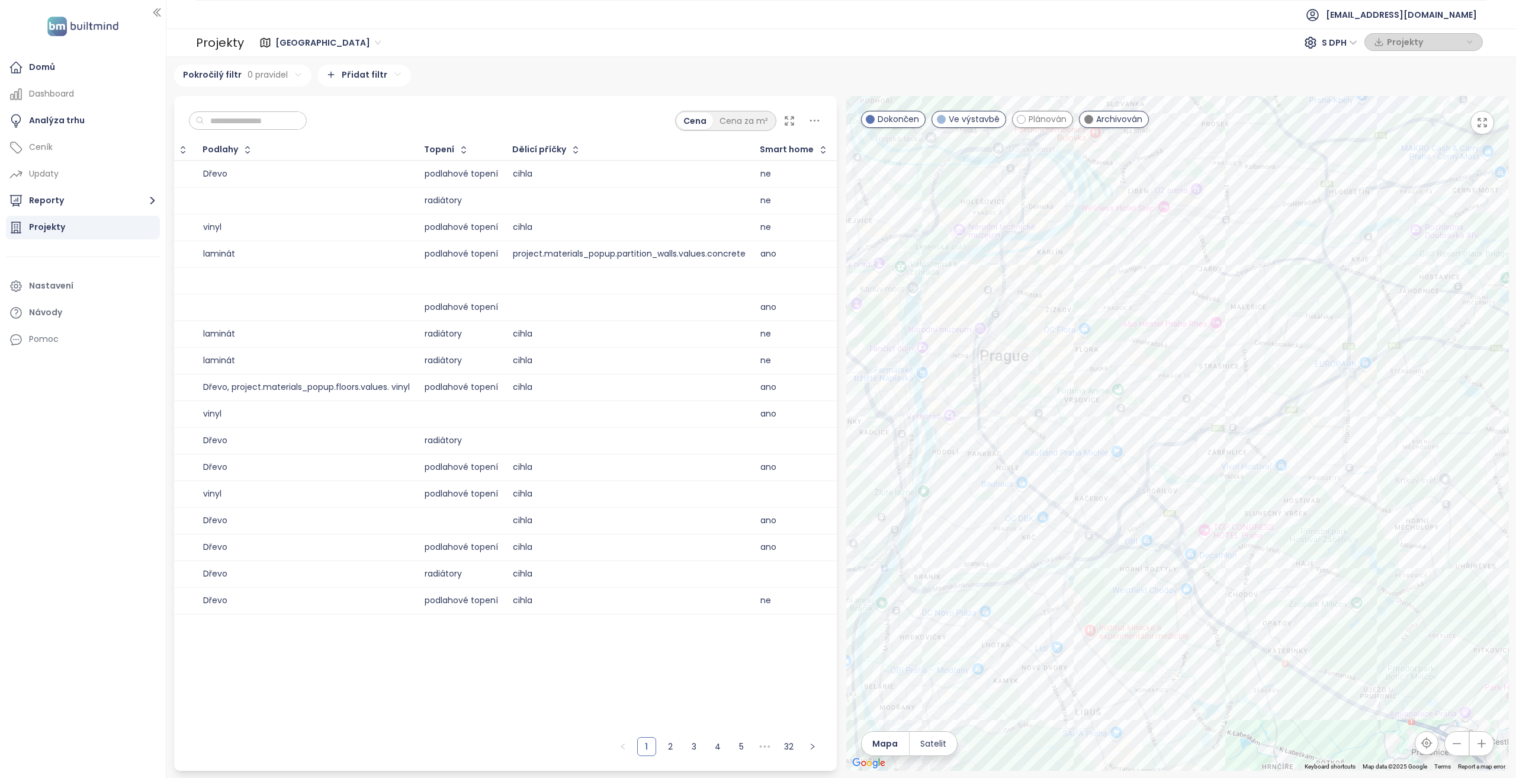
scroll to position [0, 3202]
click at [1024, 290] on div "Viktoria center" at bounding box center [1177, 433] width 663 height 675
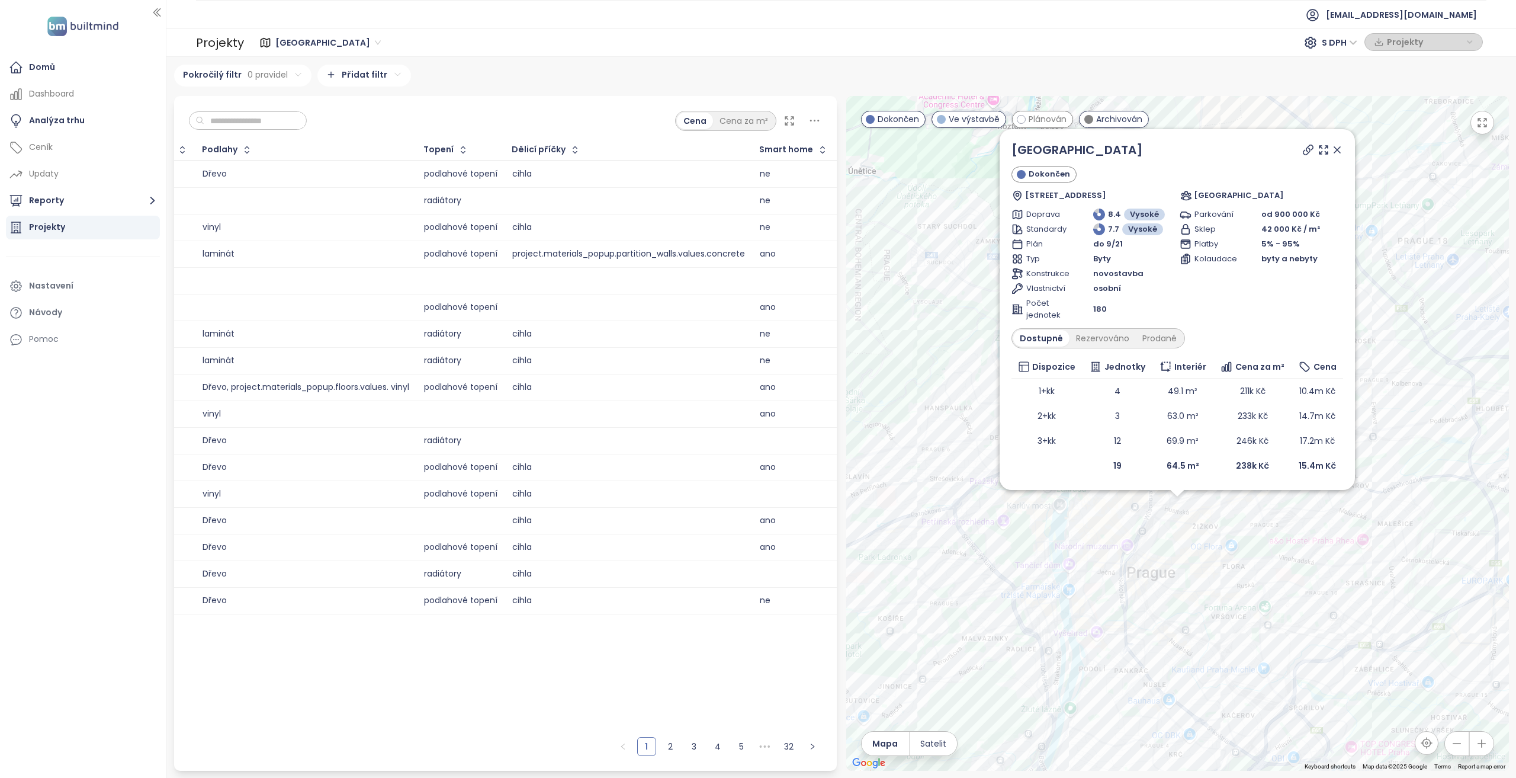
click at [1103, 272] on span "novostavba" at bounding box center [1118, 274] width 50 height 12
click at [1103, 273] on span "novostavba" at bounding box center [1118, 274] width 50 height 12
click at [1103, 293] on span "osobní" at bounding box center [1107, 289] width 28 height 12
click at [1224, 300] on div "Parkování od 900 000 Kč Sklep 42 000 Kč / m² Platby 5% - 95% Kolaudace byty a n…" at bounding box center [1261, 264] width 163 height 113
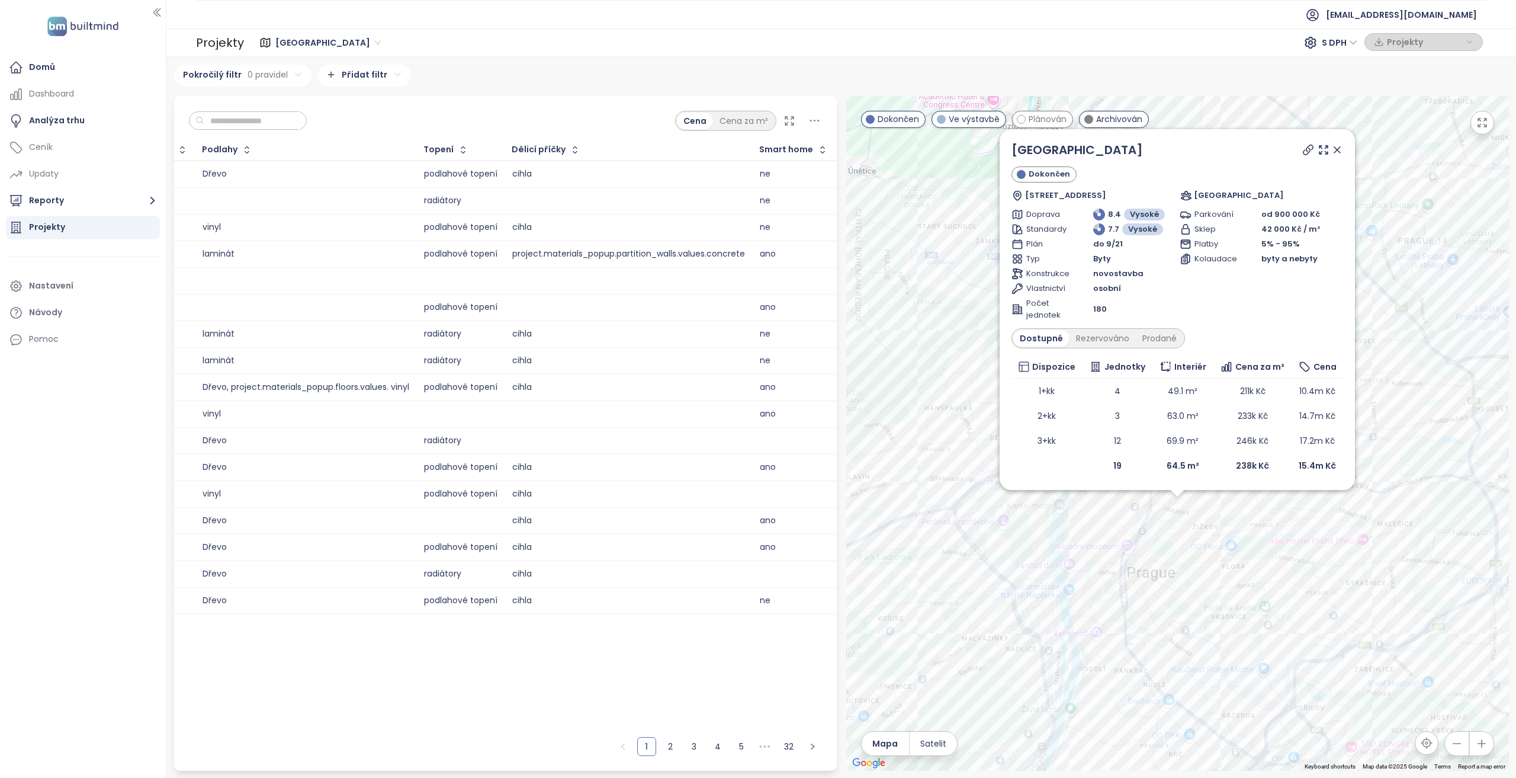
drag, startPoint x: 1334, startPoint y: 152, endPoint x: 1014, endPoint y: 155, distance: 319.9
click at [1334, 152] on icon at bounding box center [1338, 150] width 12 height 12
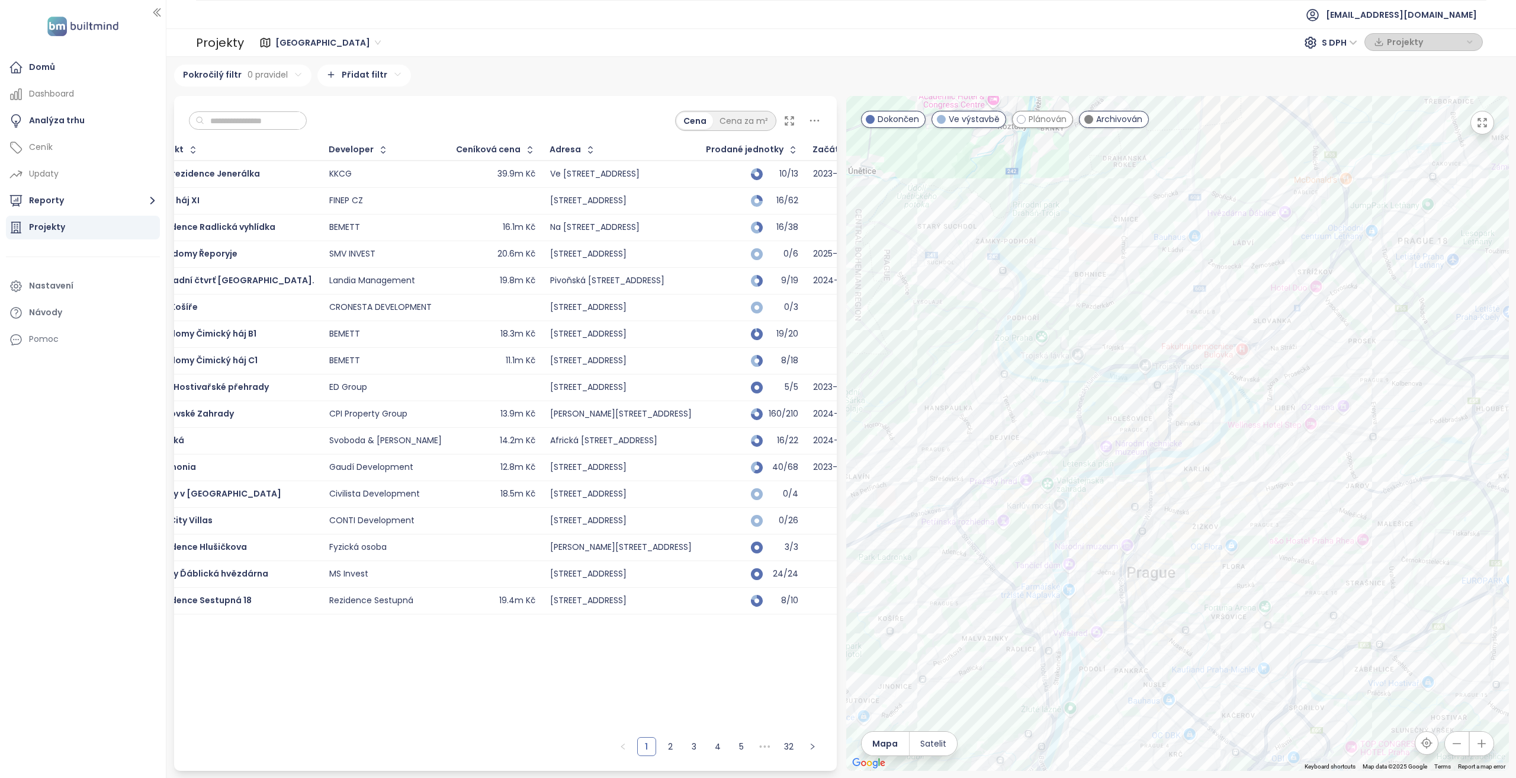
scroll to position [0, 0]
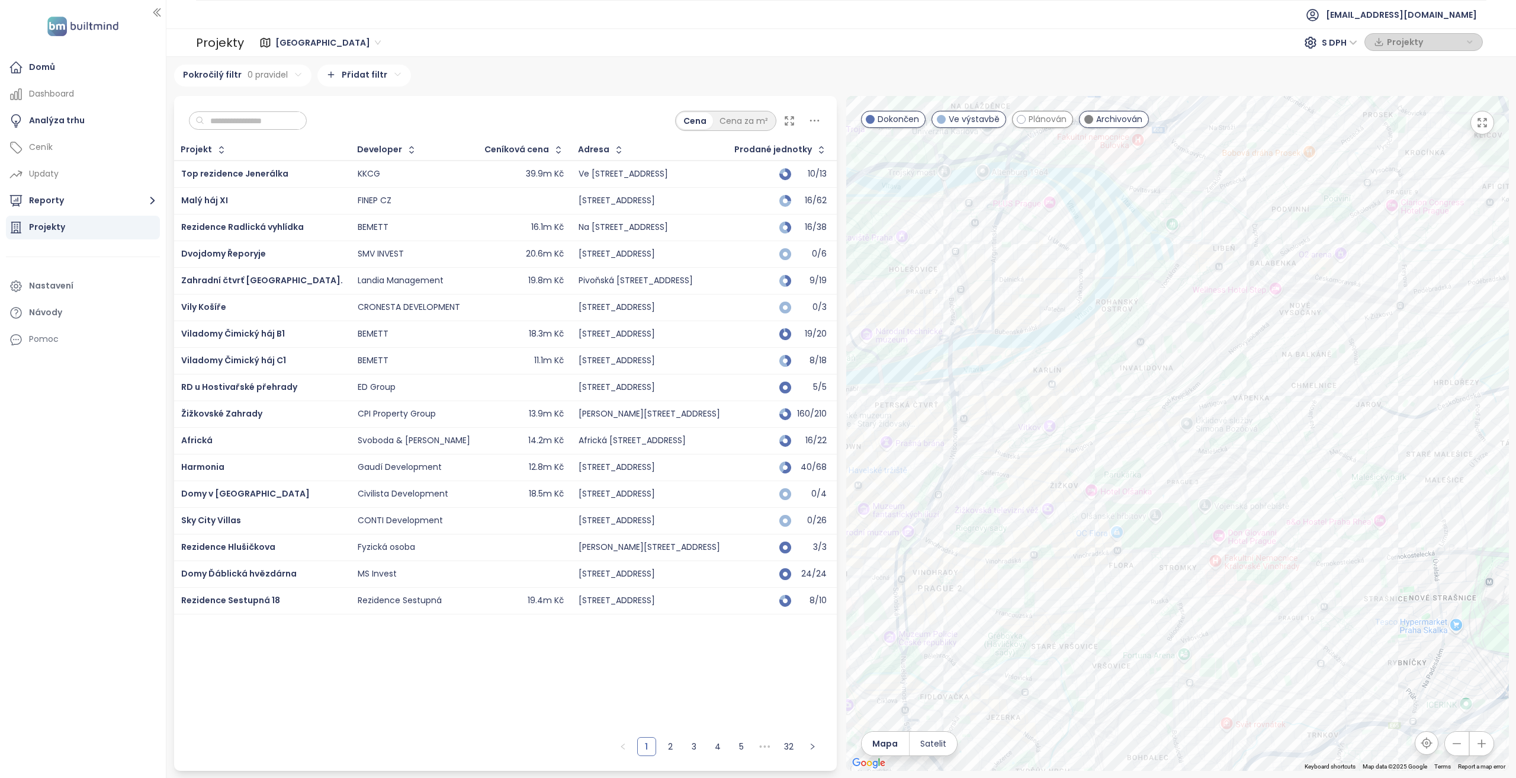
drag, startPoint x: 1169, startPoint y: 471, endPoint x: 1106, endPoint y: 455, distance: 64.9
click at [1106, 455] on div at bounding box center [1177, 433] width 663 height 675
click at [1115, 271] on div "Nový [PERSON_NAME]" at bounding box center [1177, 433] width 663 height 675
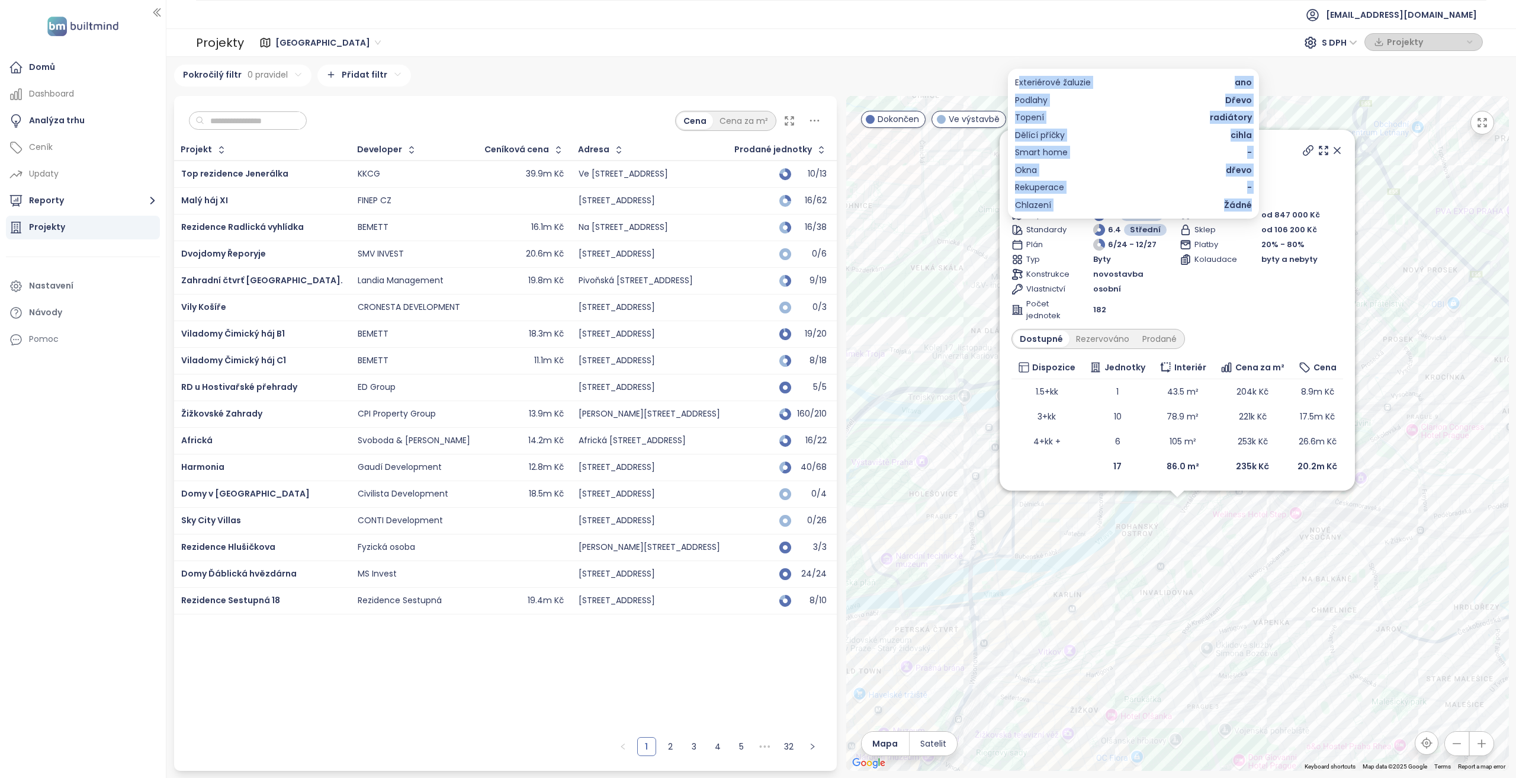
drag, startPoint x: 1254, startPoint y: 207, endPoint x: 1020, endPoint y: 79, distance: 266.7
click at [1020, 79] on div "Exteriérové žaluzie ano Podlahy Dřevo Topení radiátory Dělící příčky cihla Smar…" at bounding box center [1133, 144] width 251 height 150
click at [1111, 127] on div "Exteriérové žaluzie ano Podlahy Dřevo Topení radiátory Dělící příčky cihla Smar…" at bounding box center [1133, 144] width 237 height 136
drag, startPoint x: 1016, startPoint y: 120, endPoint x: 1251, endPoint y: 123, distance: 234.6
click at [1251, 123] on div "Topení radiátory" at bounding box center [1133, 117] width 237 height 13
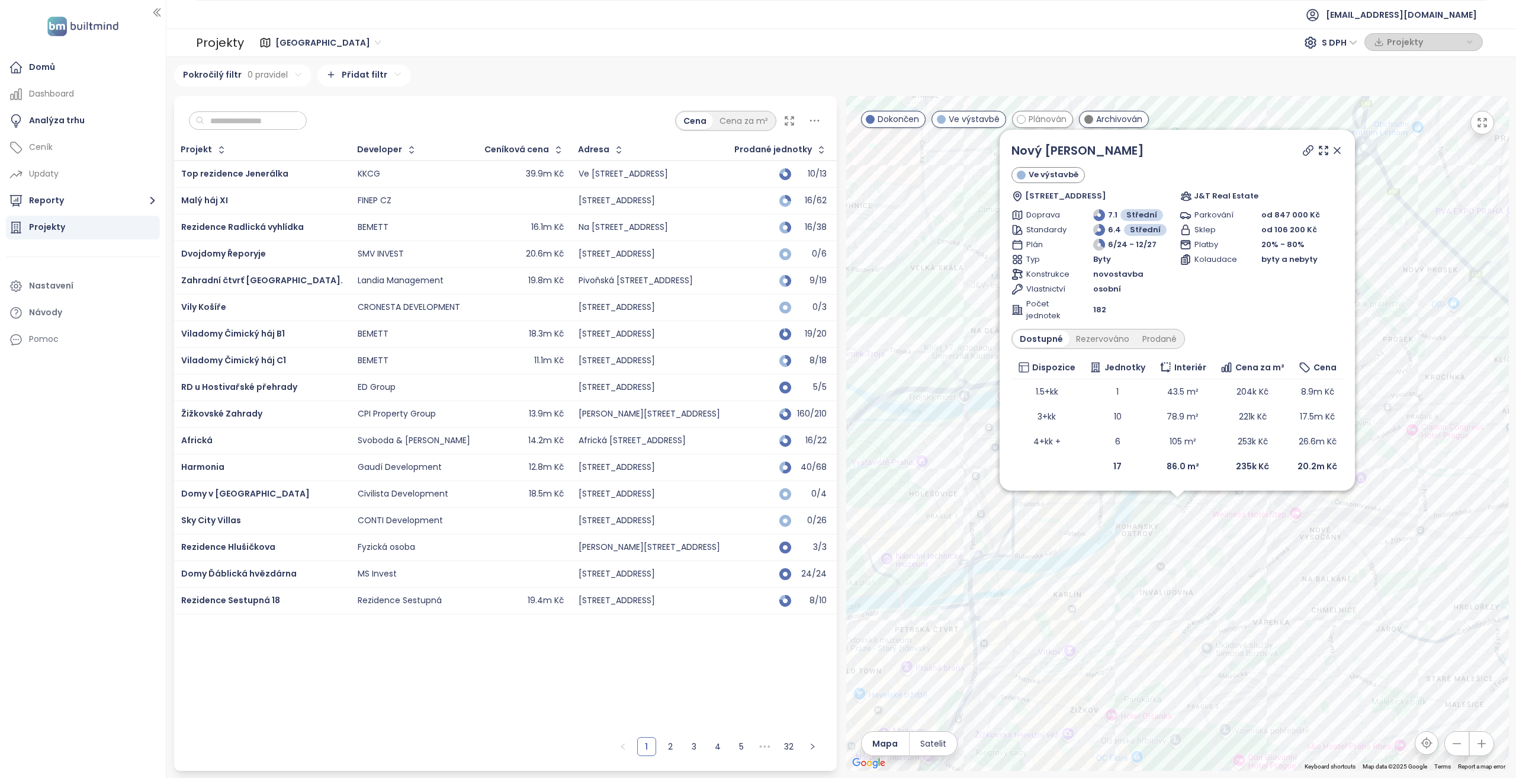
drag, startPoint x: 1340, startPoint y: 150, endPoint x: 1183, endPoint y: 400, distance: 295.1
click at [1340, 150] on icon at bounding box center [1337, 150] width 6 height 6
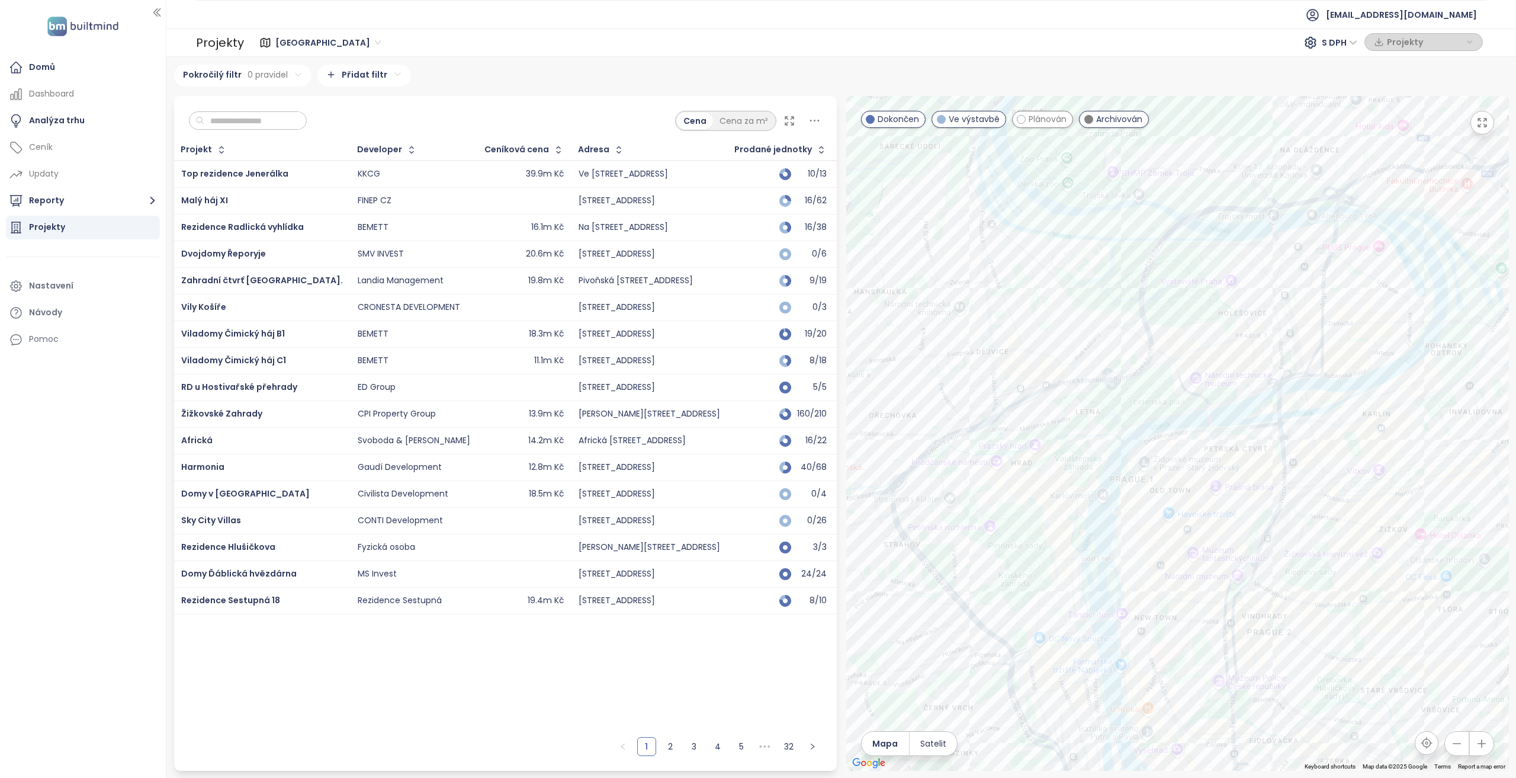
drag, startPoint x: 1012, startPoint y: 544, endPoint x: 1324, endPoint y: 362, distance: 361.5
click at [1324, 362] on div at bounding box center [1177, 433] width 663 height 675
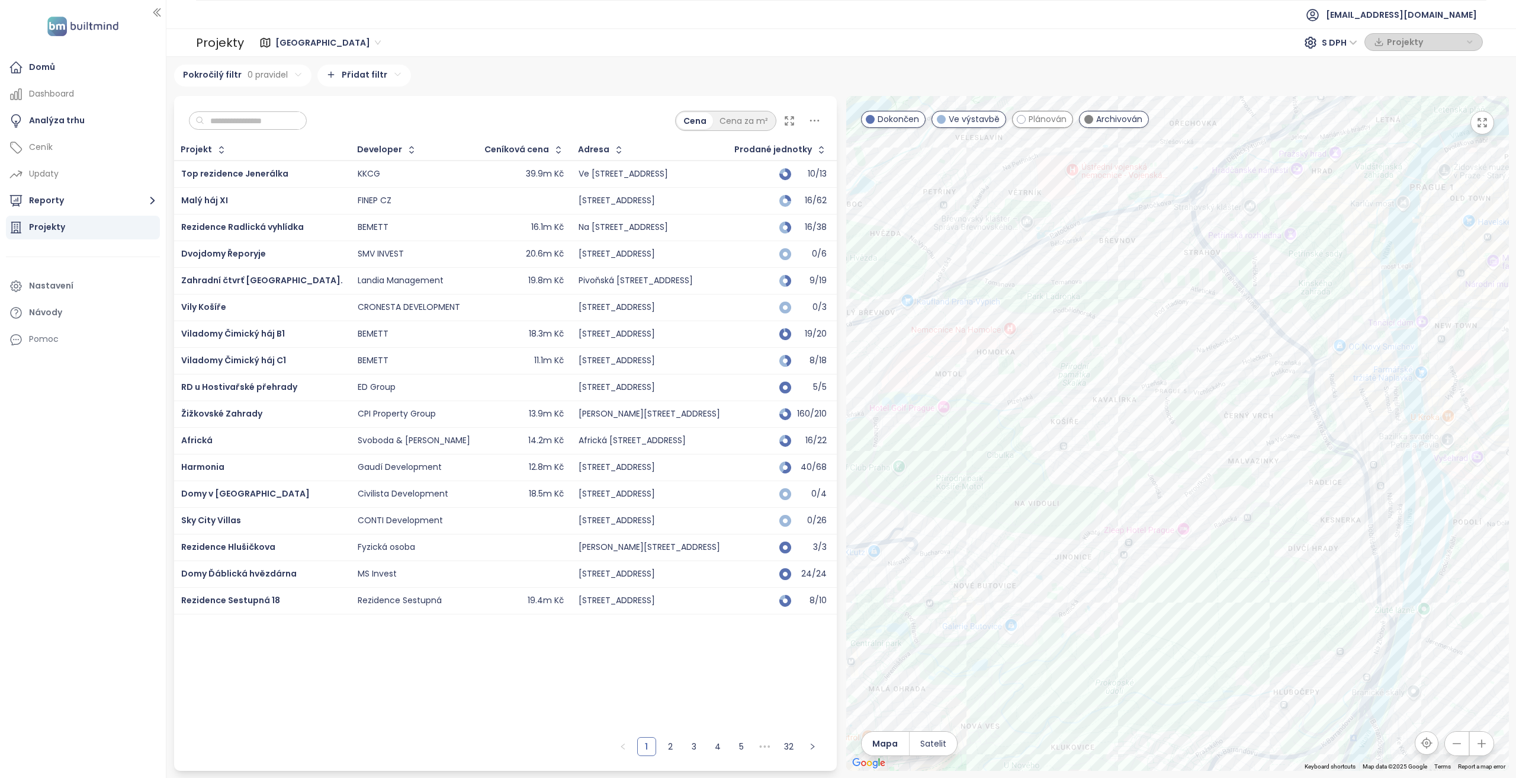
drag, startPoint x: 995, startPoint y: 548, endPoint x: 1295, endPoint y: 254, distance: 420.1
click at [1295, 254] on div at bounding box center [1177, 433] width 663 height 675
click at [1117, 450] on div "Top Rezidence Pomezí - vily" at bounding box center [1177, 433] width 663 height 675
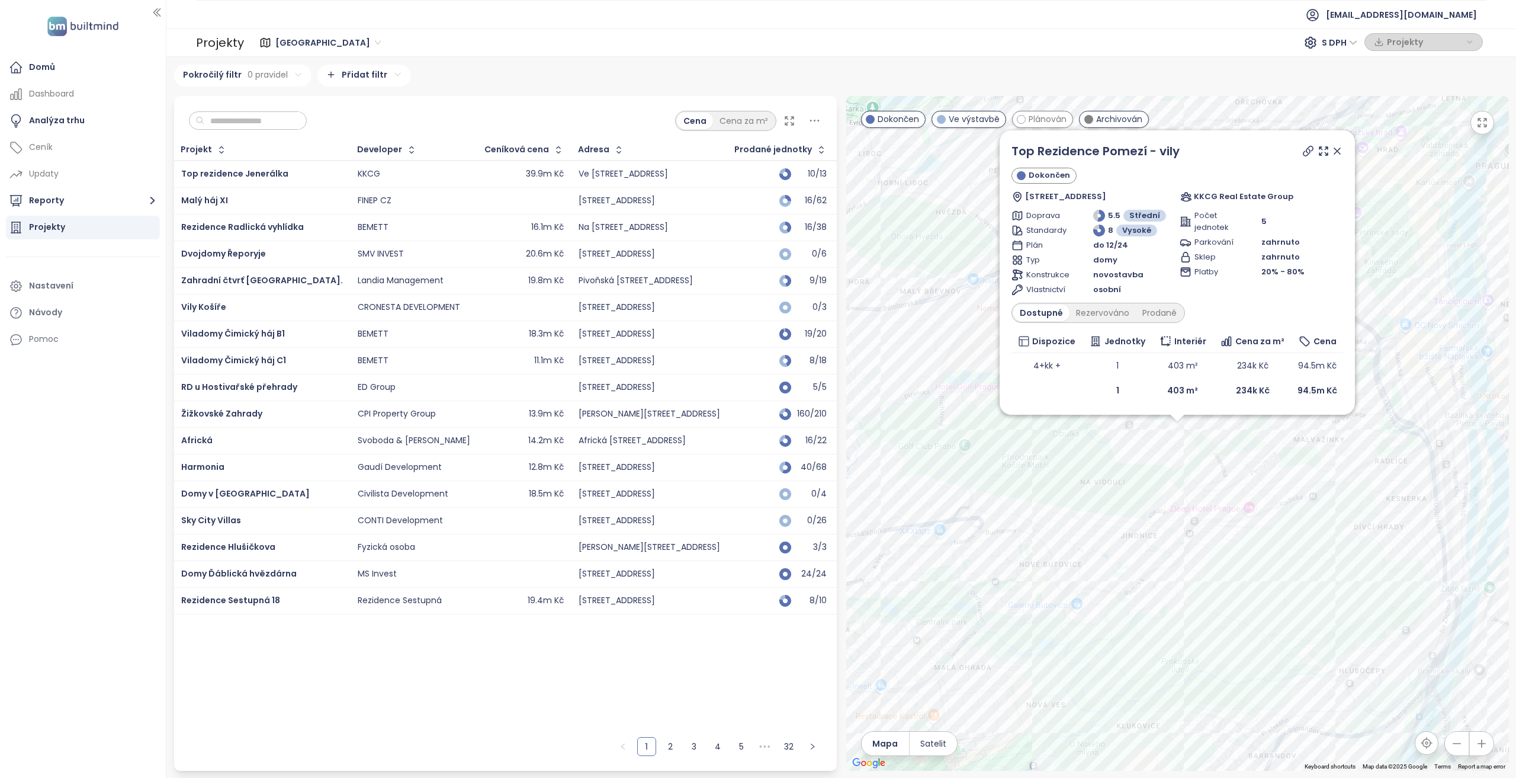
click at [1341, 153] on icon at bounding box center [1338, 151] width 12 height 12
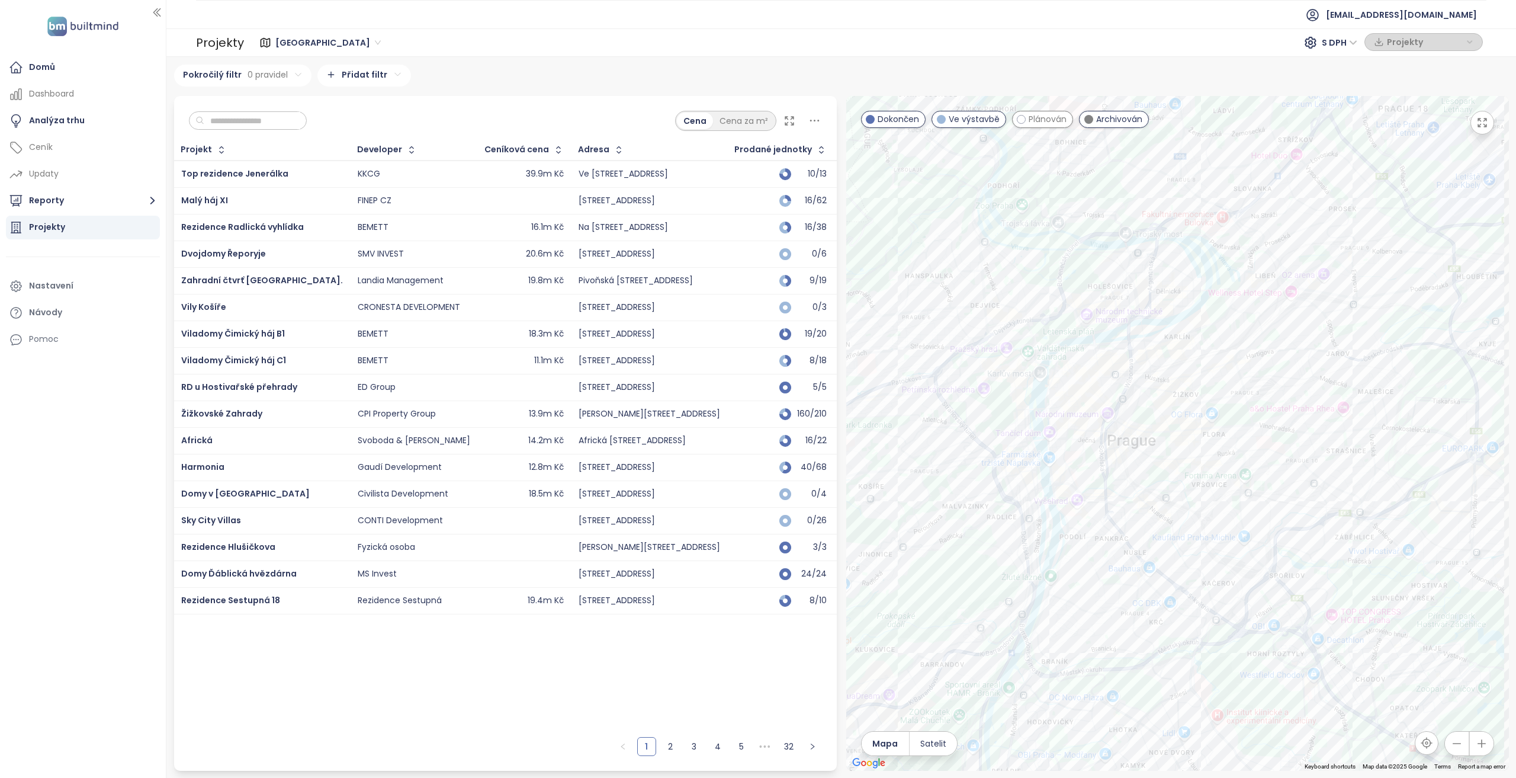
drag, startPoint x: 1228, startPoint y: 518, endPoint x: 974, endPoint y: 580, distance: 262.2
click at [974, 580] on div at bounding box center [1177, 433] width 663 height 675
click at [1041, 118] on span "Plánován" at bounding box center [1048, 119] width 38 height 13
click at [130, 207] on button "Reporty" at bounding box center [83, 201] width 154 height 24
click at [92, 226] on div "Přidat report" at bounding box center [86, 228] width 142 height 19
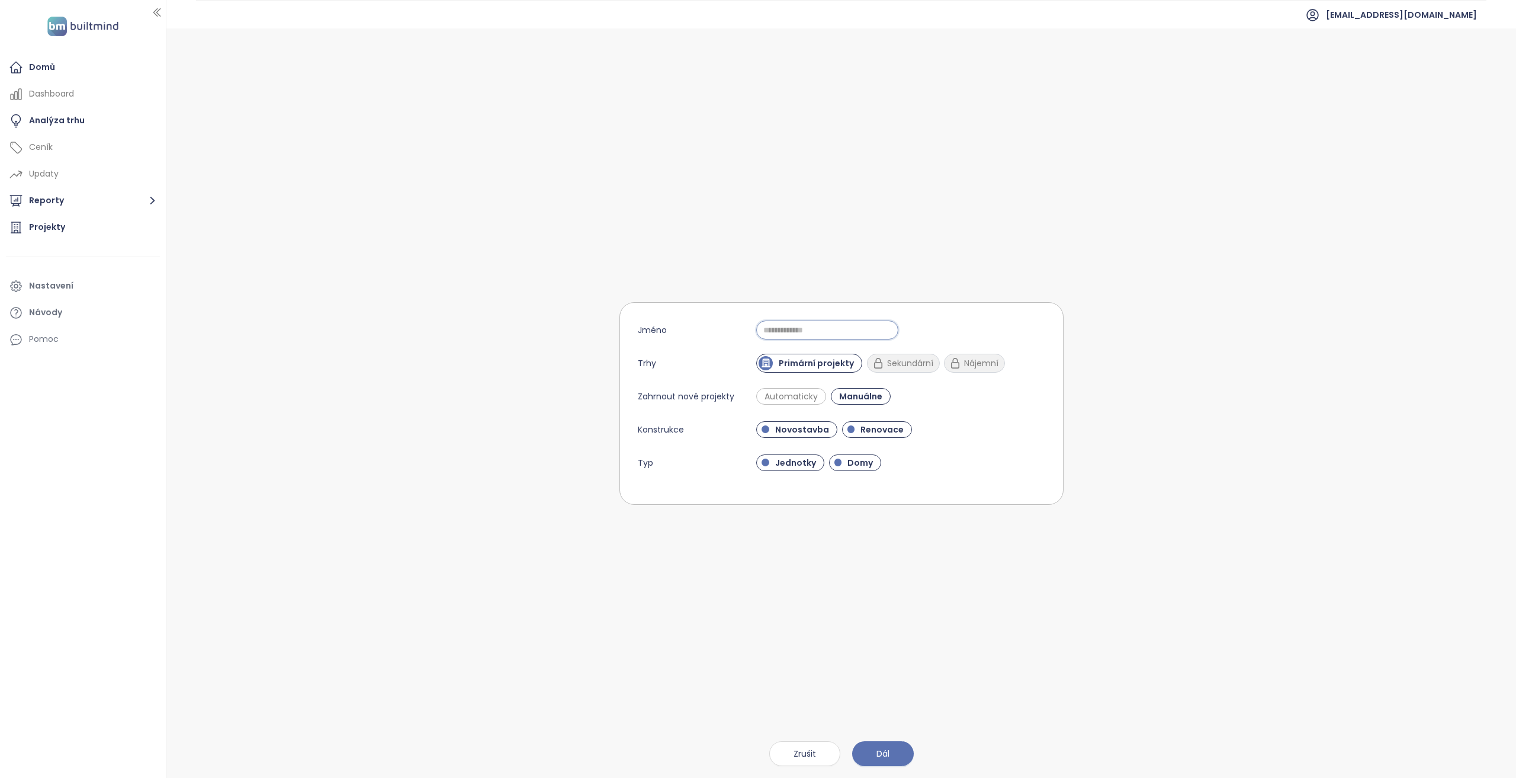
click at [832, 337] on input "Jméno" at bounding box center [827, 329] width 142 height 19
click at [112, 208] on button "Reporty" at bounding box center [83, 201] width 154 height 24
click at [77, 245] on div "[GEOGRAPHIC_DATA]" at bounding box center [86, 249] width 142 height 19
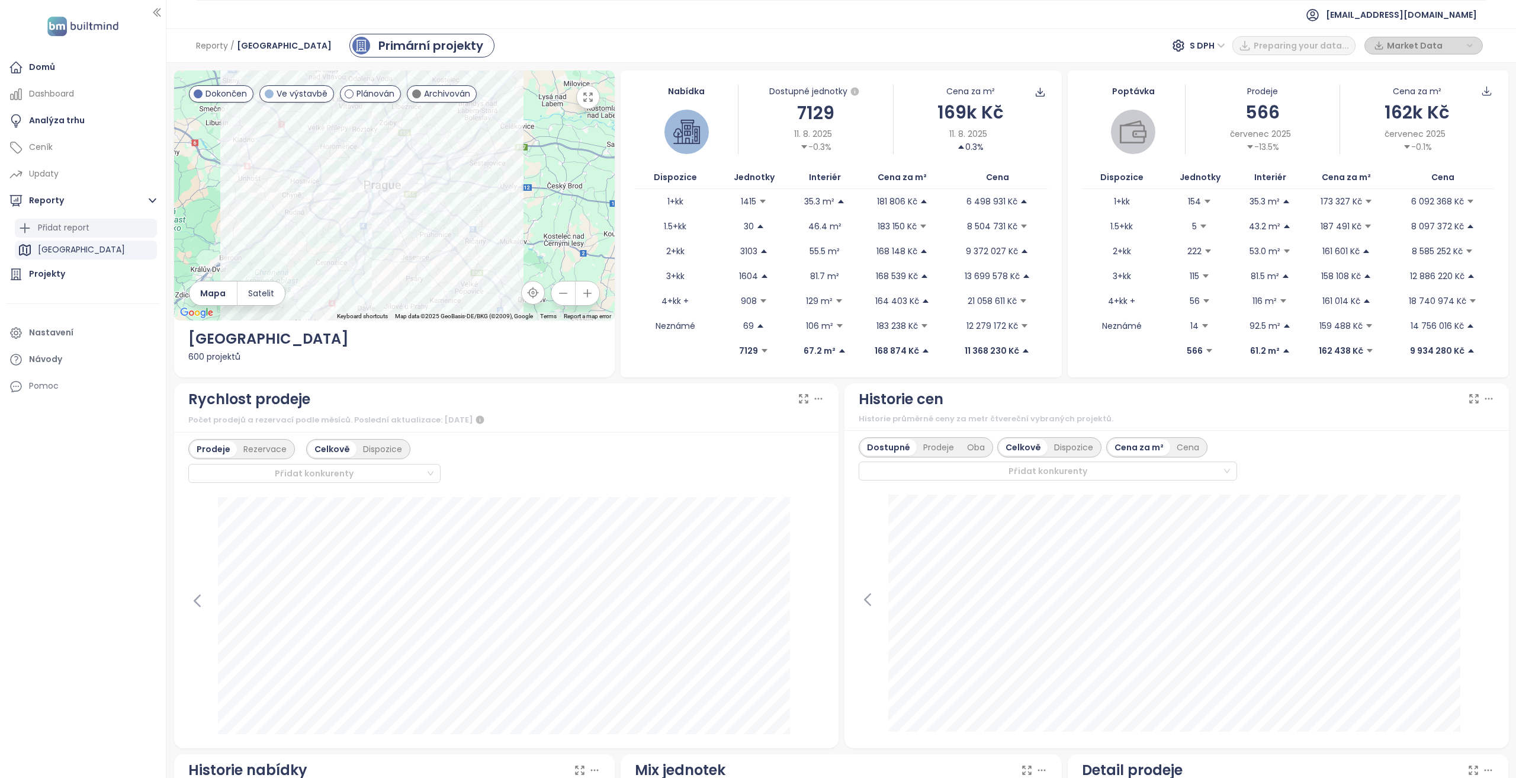
click at [107, 229] on div "Přidat report" at bounding box center [86, 228] width 142 height 19
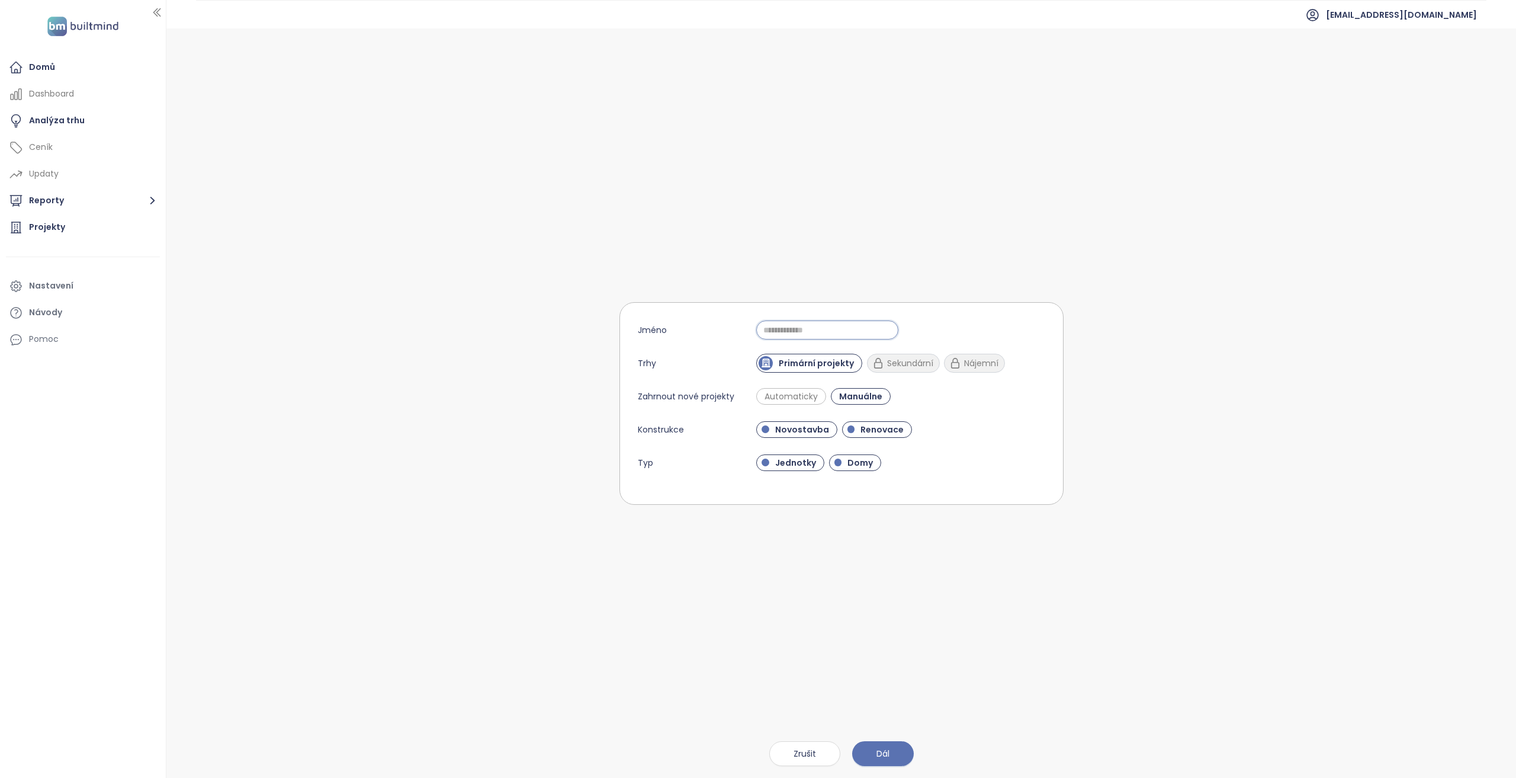
click at [800, 331] on input "Jméno" at bounding box center [827, 329] width 142 height 19
type input "**********"
click at [807, 400] on span "Automaticky" at bounding box center [791, 396] width 65 height 12
drag, startPoint x: 728, startPoint y: 395, endPoint x: 674, endPoint y: 390, distance: 54.1
click at [674, 390] on label "Zahrnout nové projekty" at bounding box center [689, 396] width 102 height 19
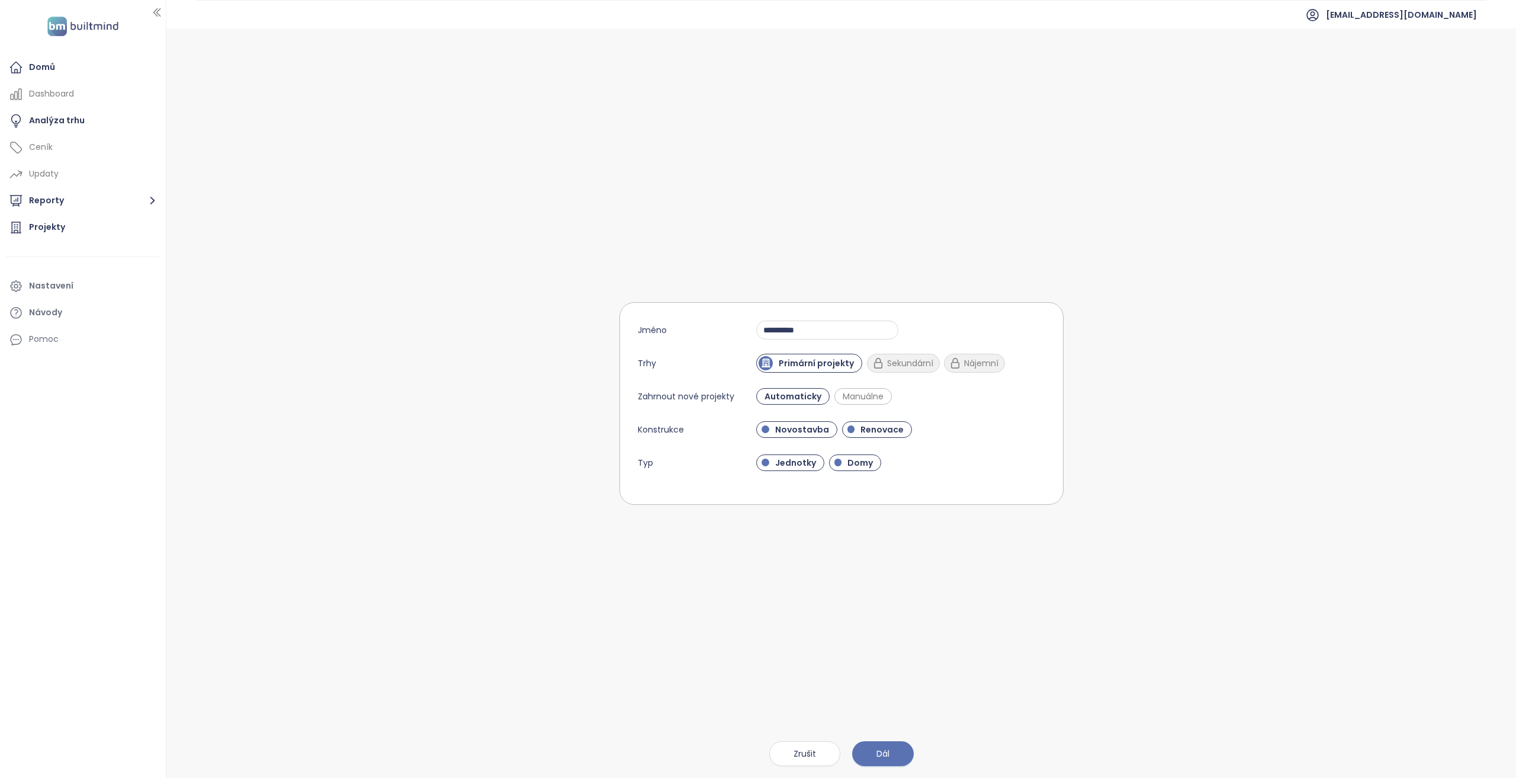
click at [740, 394] on div "Zahrnout nové projekty" at bounding box center [697, 396] width 119 height 19
click at [736, 412] on form "**********" at bounding box center [842, 403] width 444 height 203
drag, startPoint x: 877, startPoint y: 432, endPoint x: 815, endPoint y: 448, distance: 63.8
click at [815, 448] on form "**********" at bounding box center [842, 403] width 444 height 203
click at [849, 458] on span "Domy" at bounding box center [860, 463] width 37 height 12
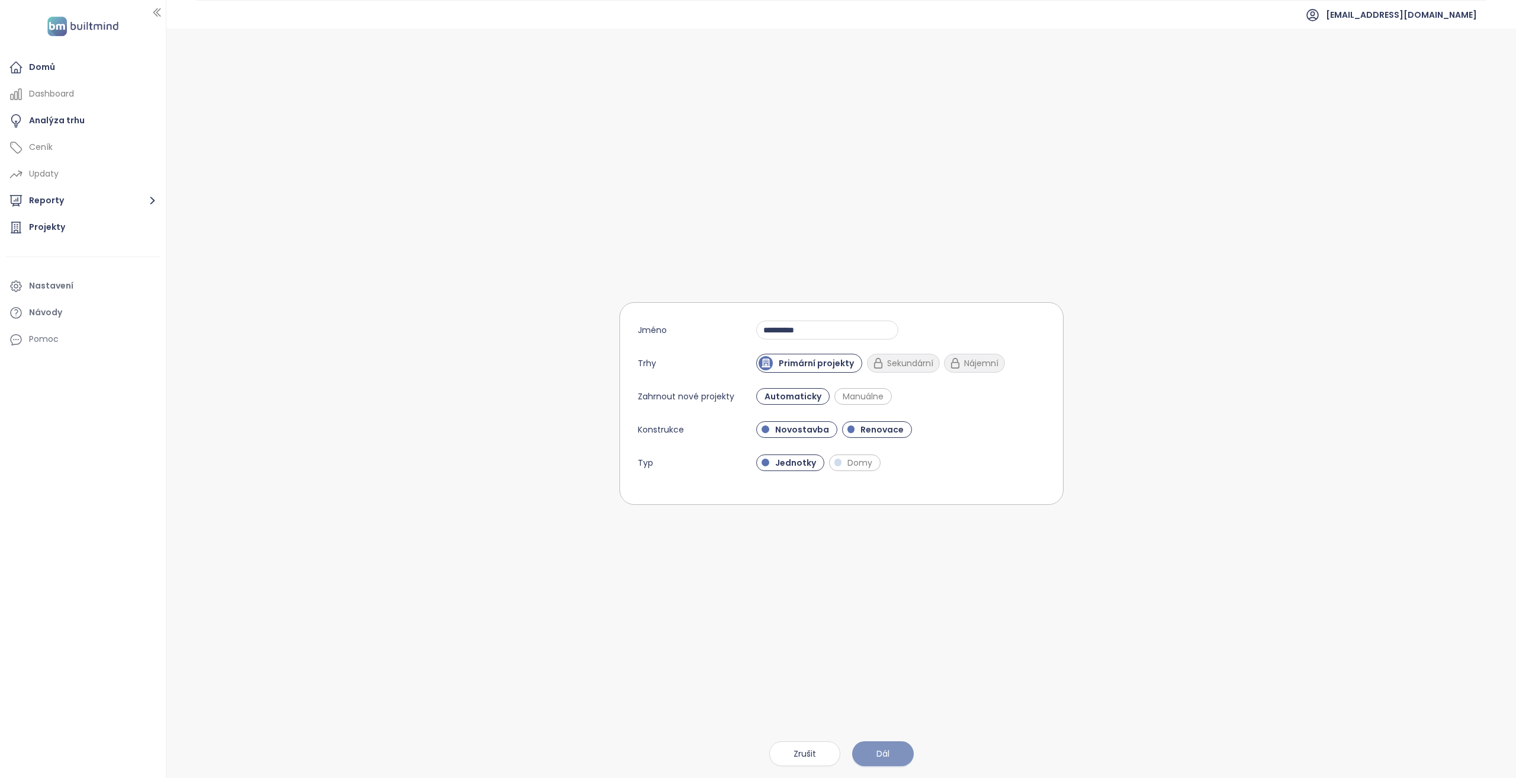
click at [893, 755] on button "Dál" at bounding box center [883, 753] width 62 height 25
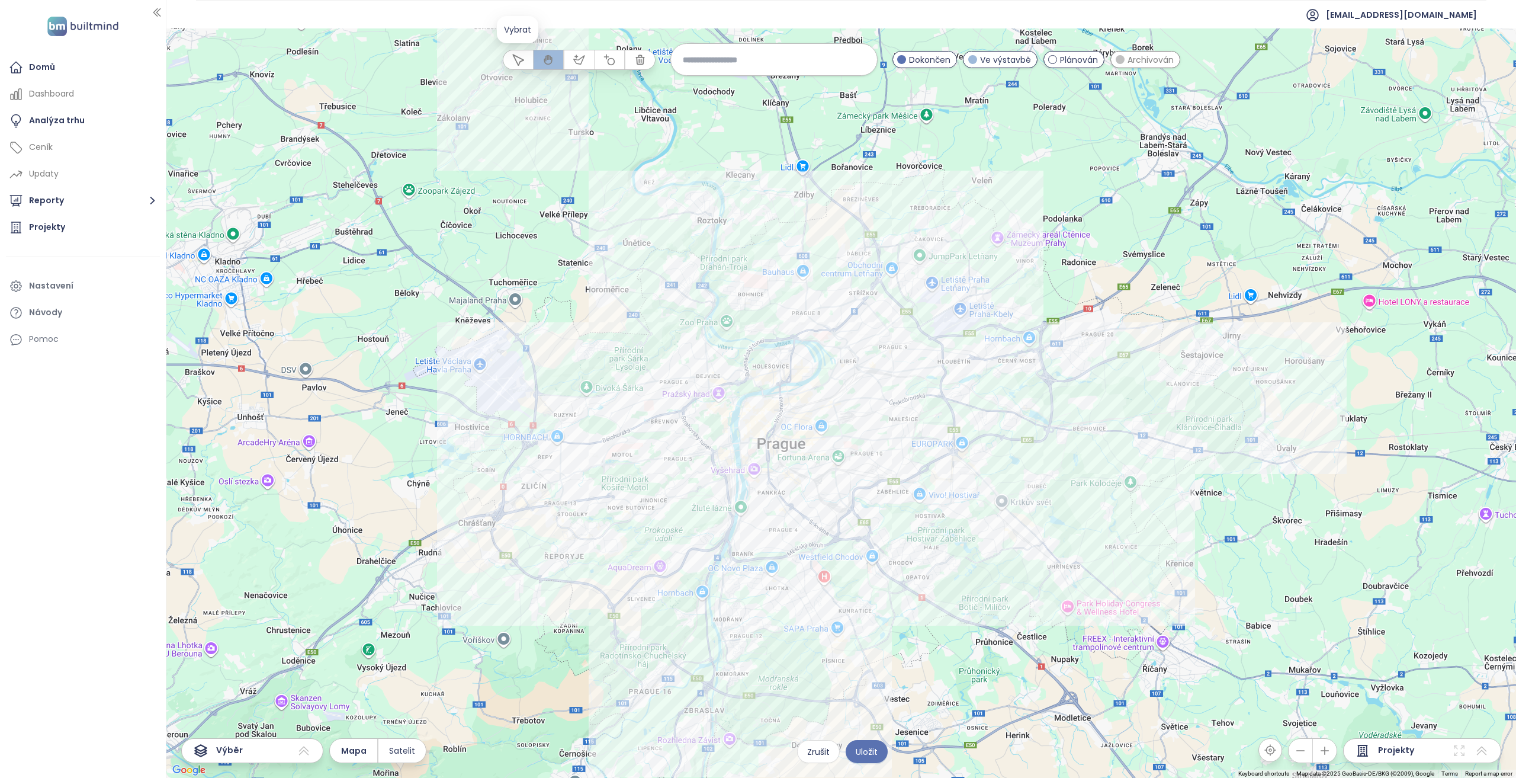
click at [518, 60] on icon "button" at bounding box center [518, 60] width 12 height 12
click at [551, 59] on icon "button" at bounding box center [548, 59] width 8 height 9
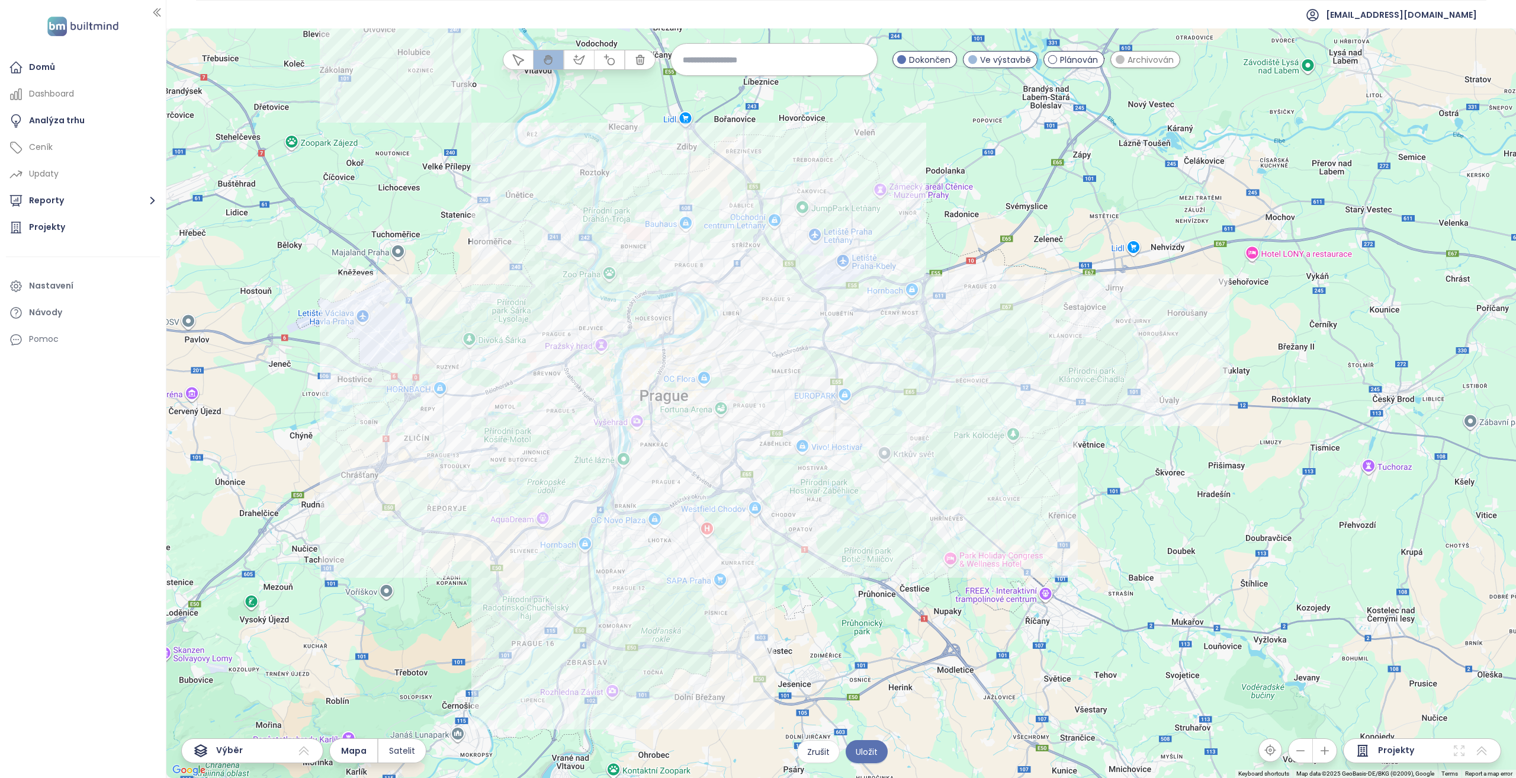
drag, startPoint x: 671, startPoint y: 354, endPoint x: 553, endPoint y: 304, distance: 127.9
click at [553, 304] on div at bounding box center [841, 402] width 1350 height 749
click at [580, 62] on icon "button" at bounding box center [579, 60] width 12 height 12
drag, startPoint x: 522, startPoint y: 61, endPoint x: 530, endPoint y: 60, distance: 7.2
click at [522, 61] on icon "button" at bounding box center [518, 60] width 12 height 12
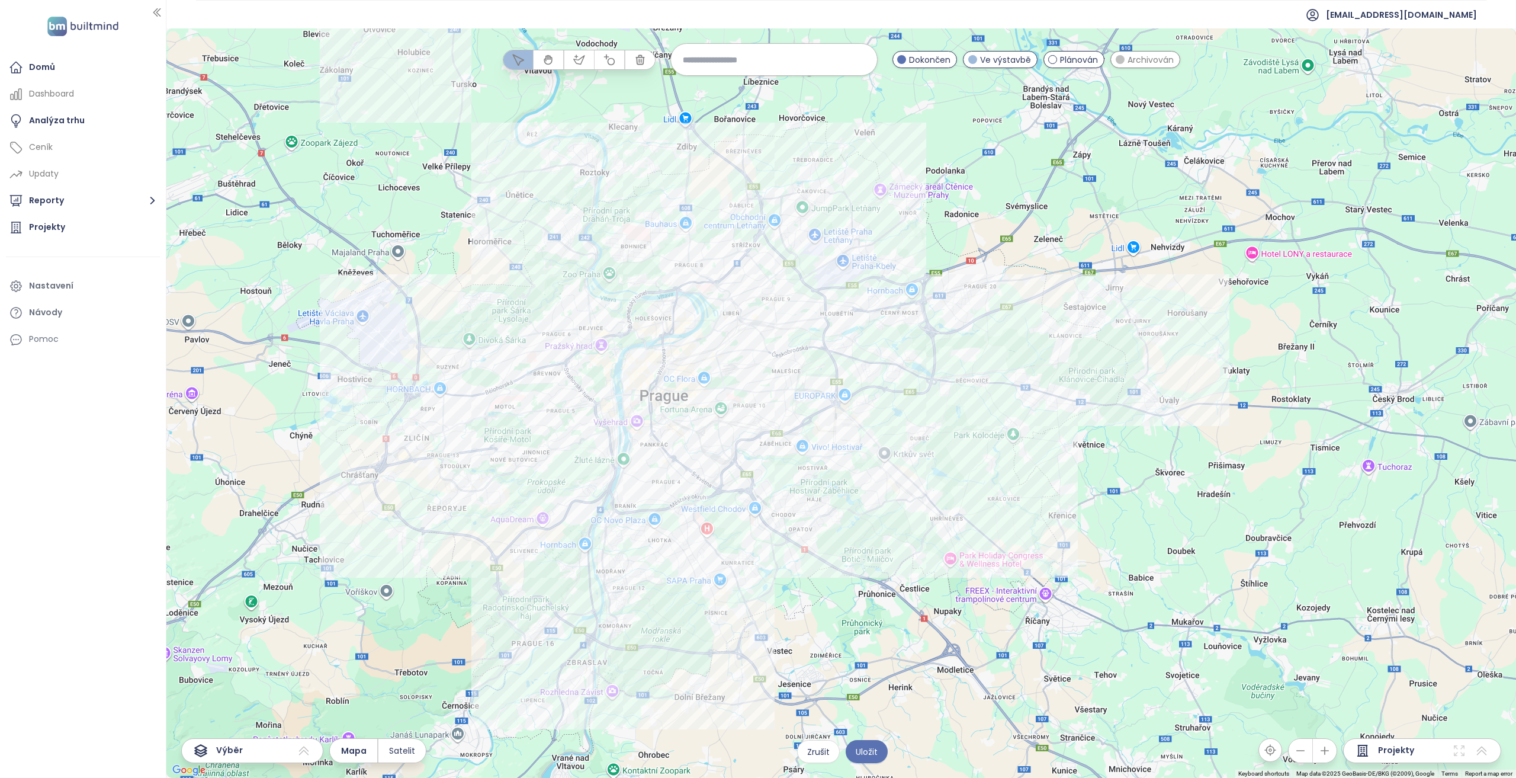
drag, startPoint x: 813, startPoint y: 69, endPoint x: 778, endPoint y: 54, distance: 38.0
click at [813, 69] on input at bounding box center [774, 59] width 182 height 25
type input "*"
click at [706, 65] on input at bounding box center [774, 59] width 182 height 25
click at [704, 61] on input at bounding box center [774, 59] width 182 height 25
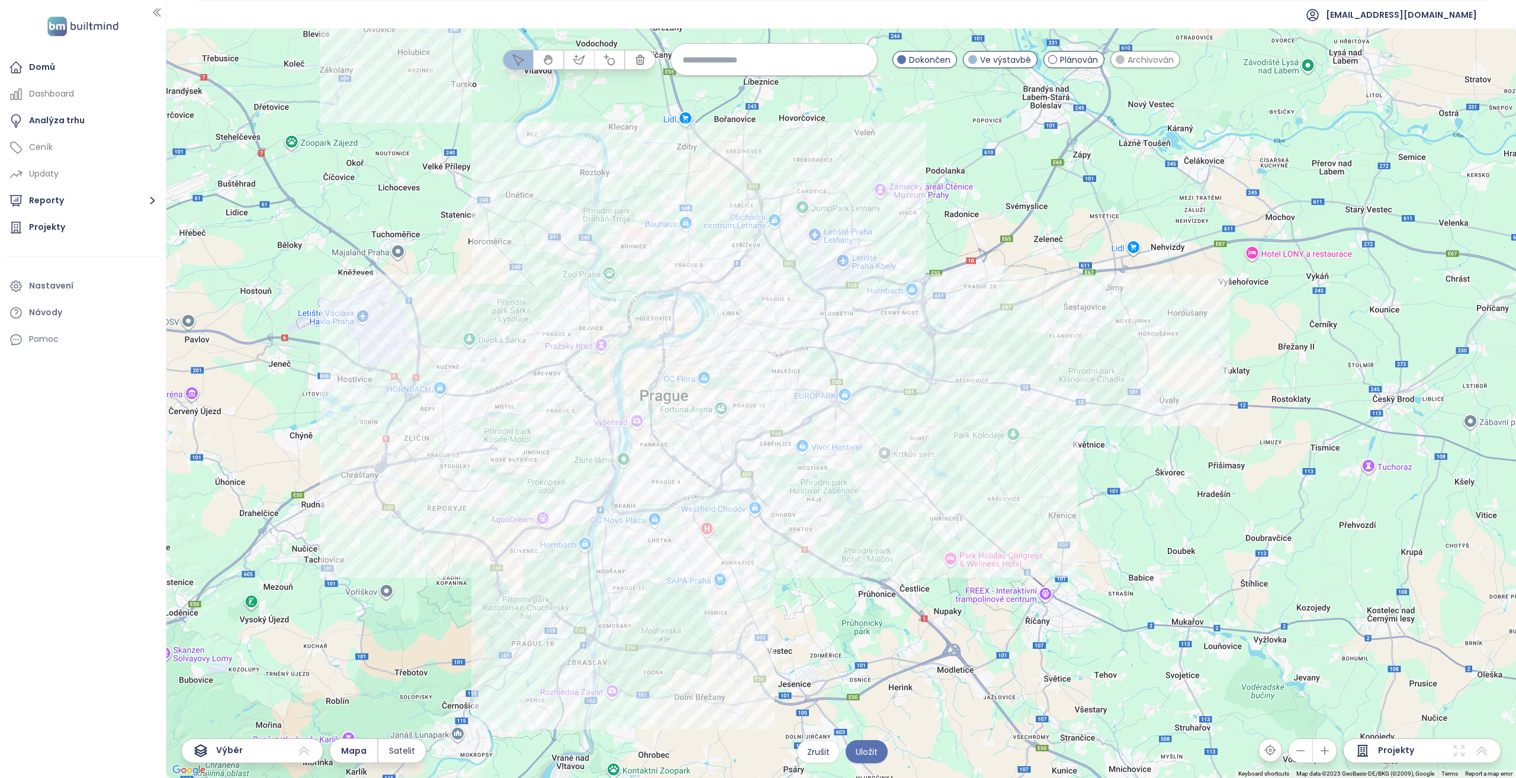
click at [704, 61] on input at bounding box center [774, 59] width 182 height 25
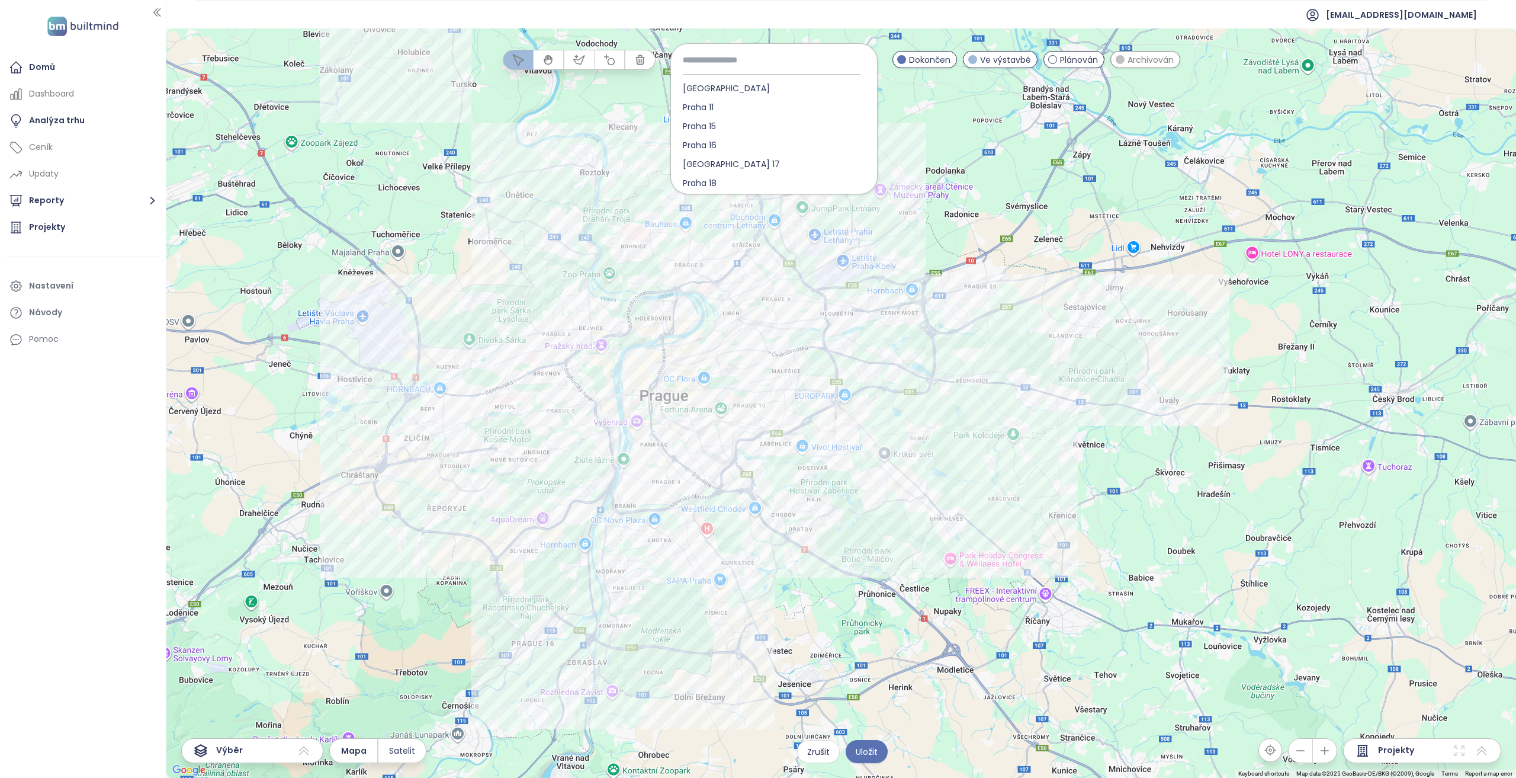
click at [737, 59] on input at bounding box center [774, 60] width 182 height 26
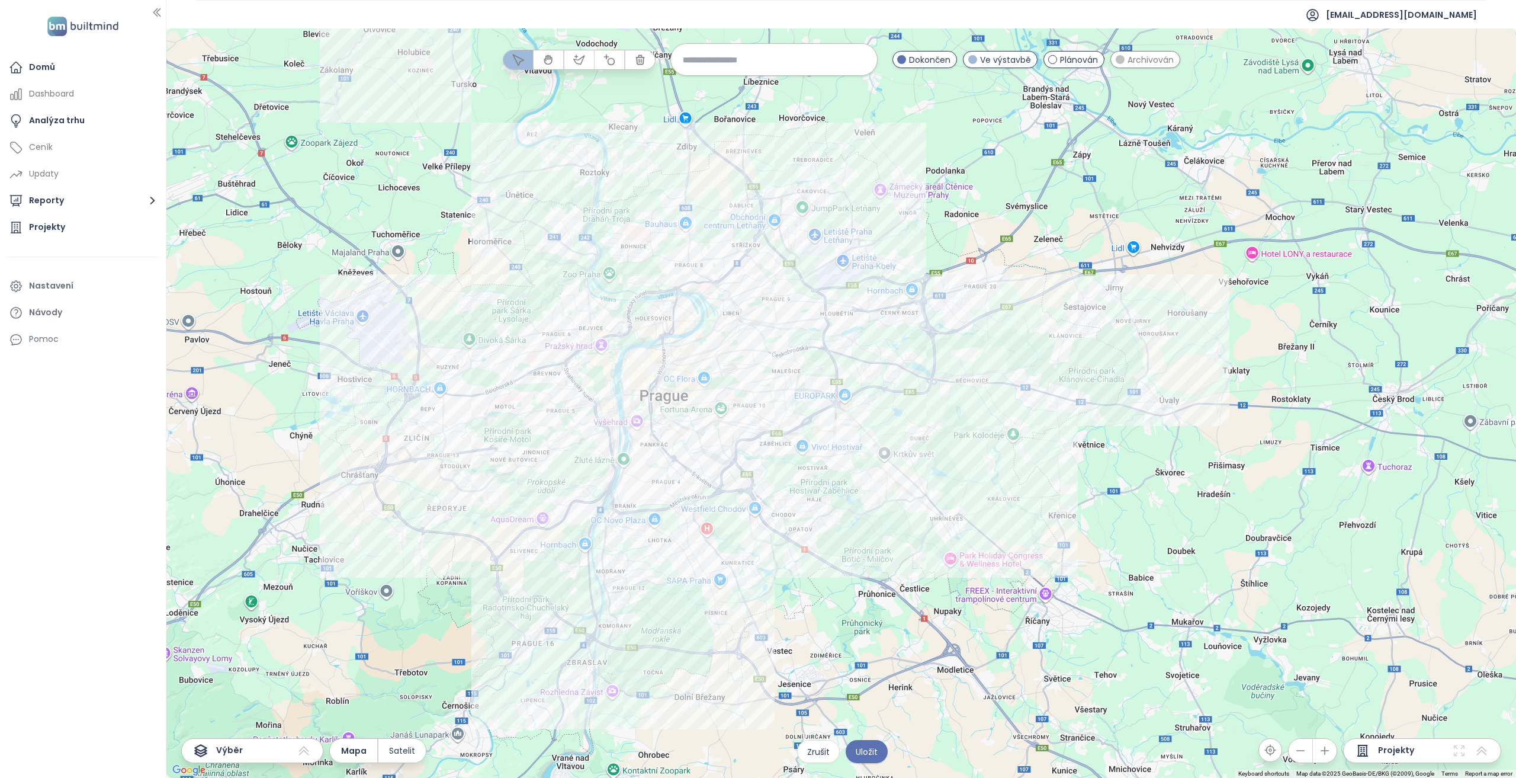
drag, startPoint x: 746, startPoint y: 60, endPoint x: 731, endPoint y: 47, distance: 20.2
click at [746, 60] on input at bounding box center [774, 59] width 182 height 25
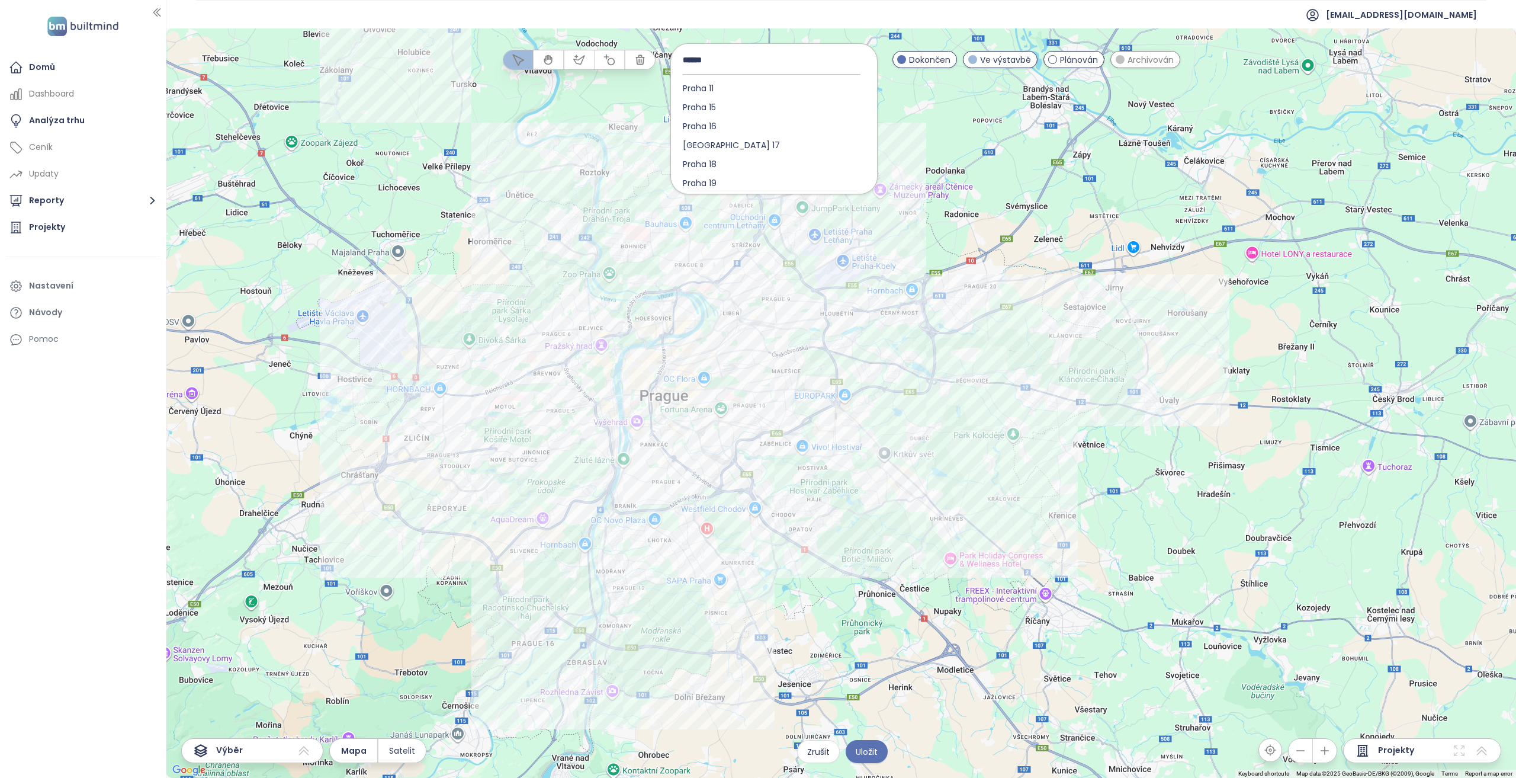
type input "*******"
click at [790, 89] on span "Praha 5 (Městská část)" at bounding box center [730, 88] width 119 height 19
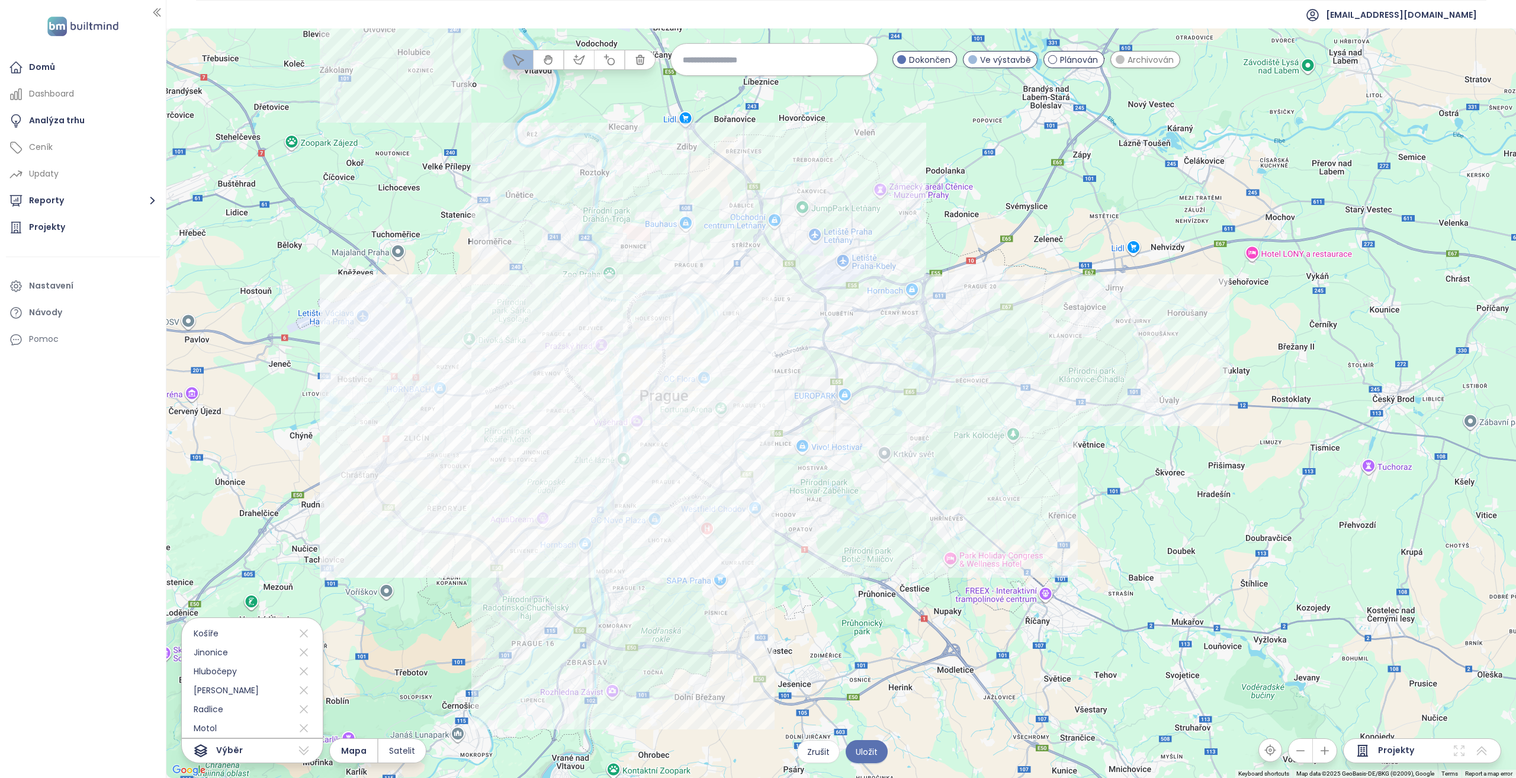
click at [641, 66] on button "button" at bounding box center [640, 59] width 30 height 19
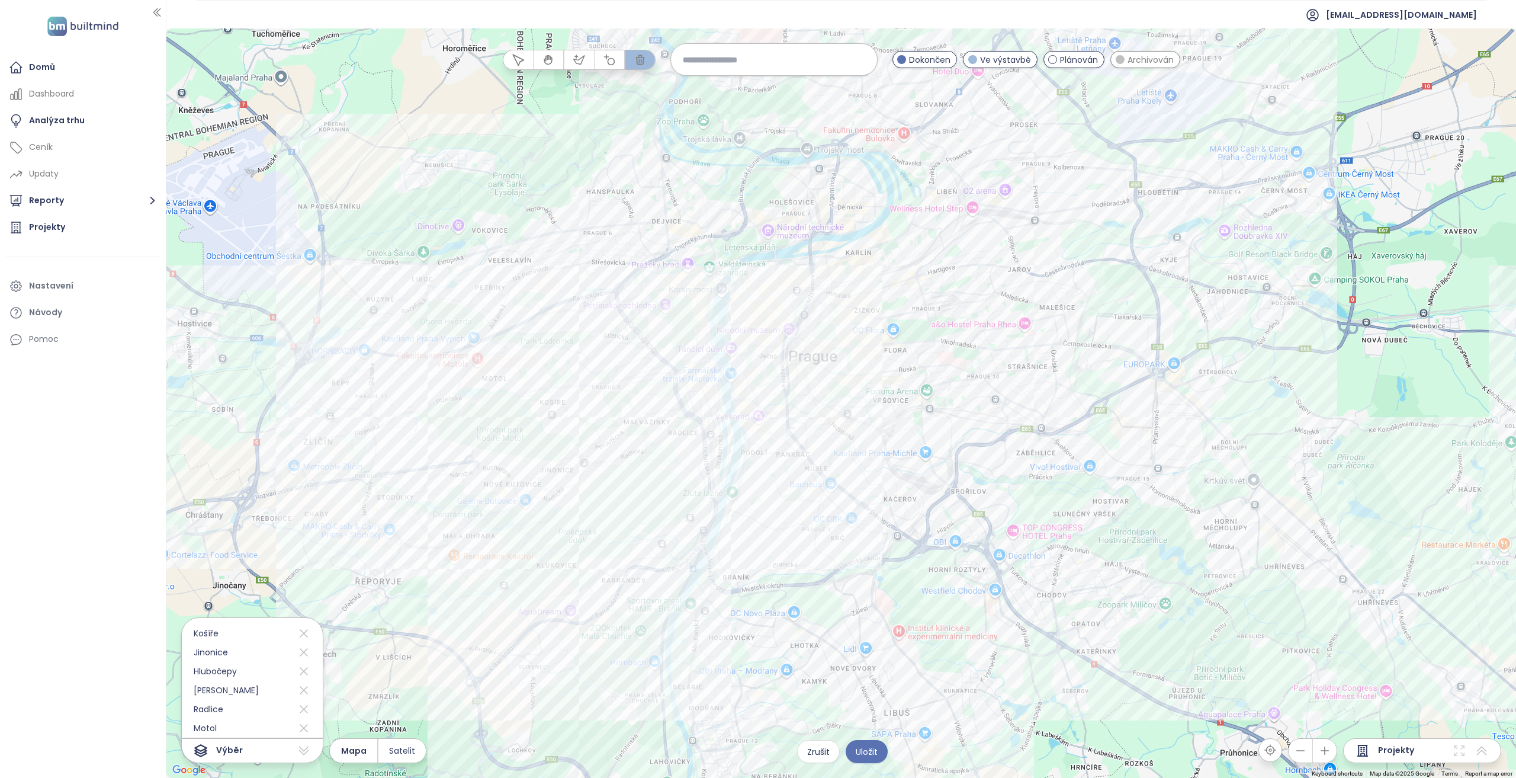
drag, startPoint x: 438, startPoint y: 409, endPoint x: 518, endPoint y: 426, distance: 81.2
click at [438, 409] on div at bounding box center [841, 402] width 1350 height 749
drag, startPoint x: 545, startPoint y: 500, endPoint x: 549, endPoint y: 509, distance: 9.8
click at [545, 500] on div at bounding box center [841, 402] width 1350 height 749
click at [656, 591] on div at bounding box center [841, 402] width 1350 height 749
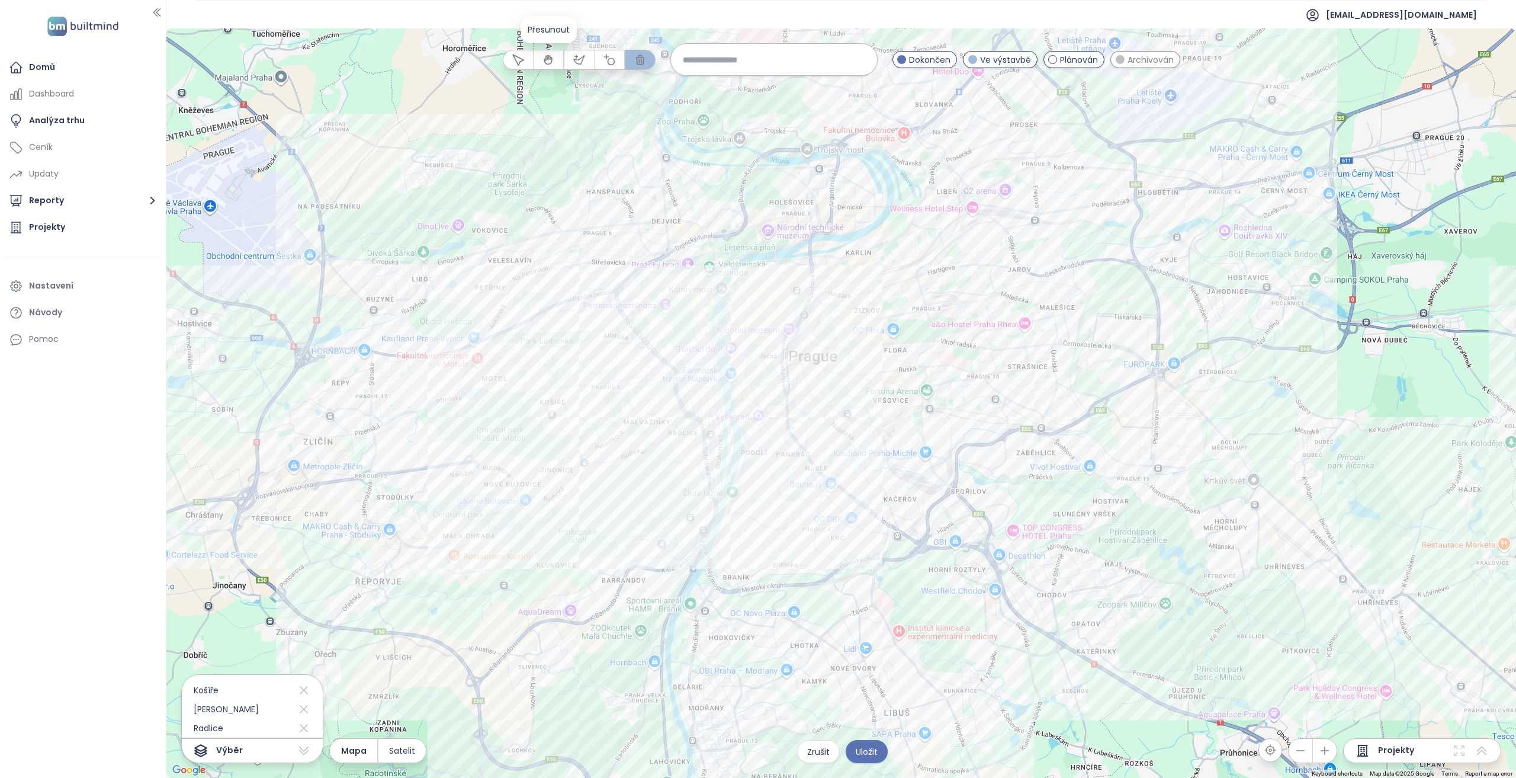
click at [527, 59] on button "button" at bounding box center [518, 59] width 30 height 19
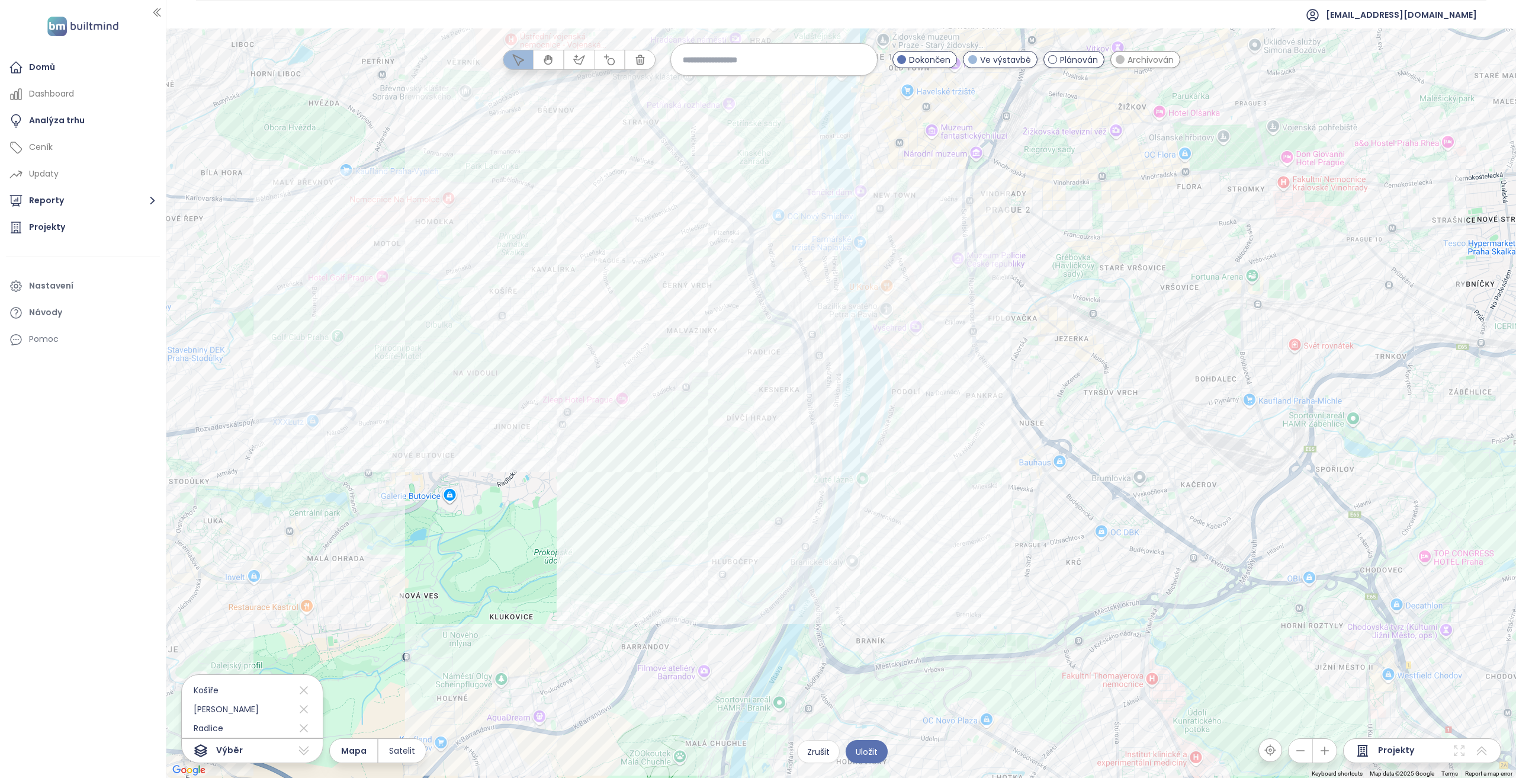
drag, startPoint x: 615, startPoint y: 486, endPoint x: 591, endPoint y: 526, distance: 47.3
click at [591, 526] on div at bounding box center [841, 402] width 1350 height 749
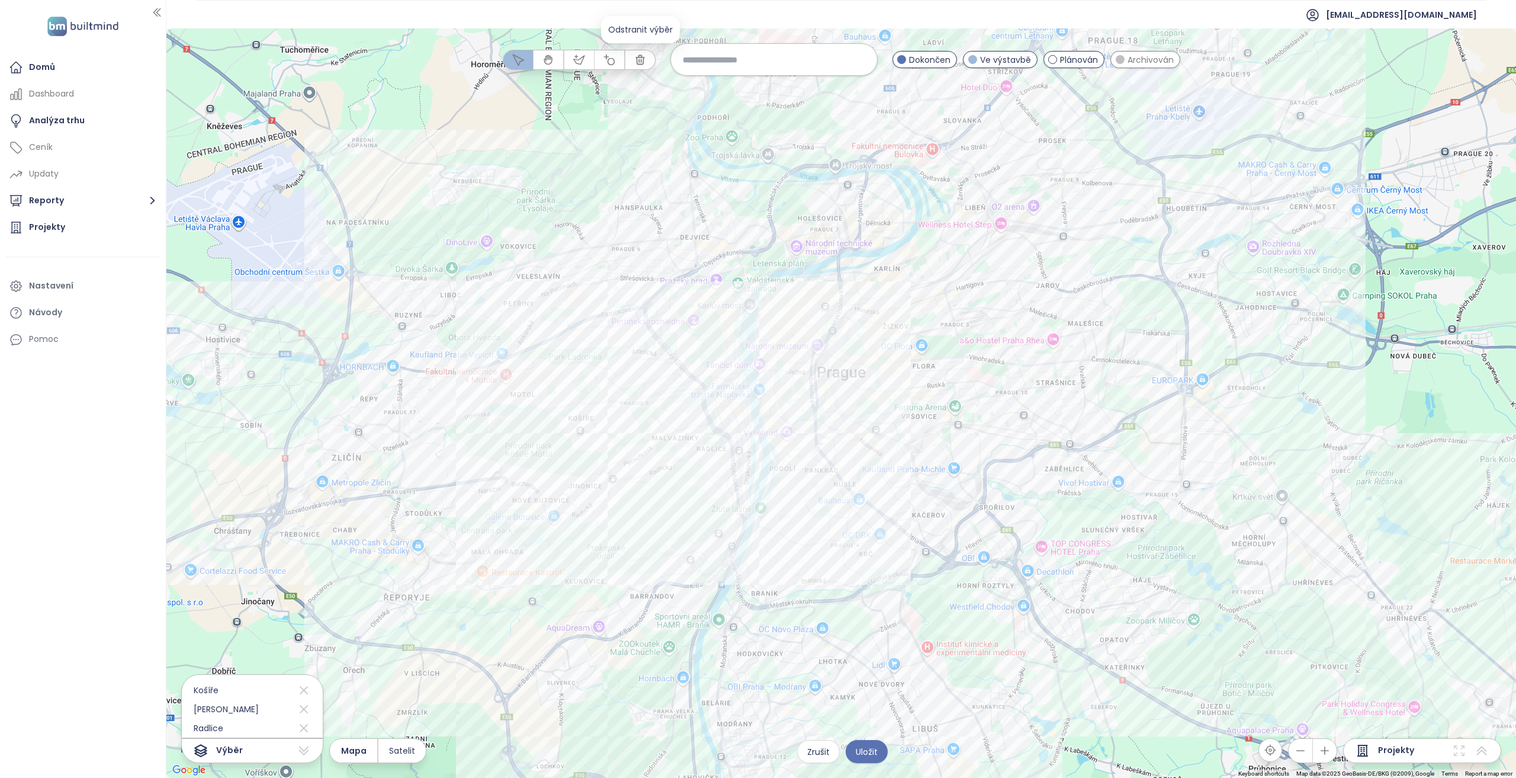
click at [644, 65] on icon "button" at bounding box center [640, 60] width 12 height 12
click at [516, 58] on icon "button" at bounding box center [518, 60] width 12 height 12
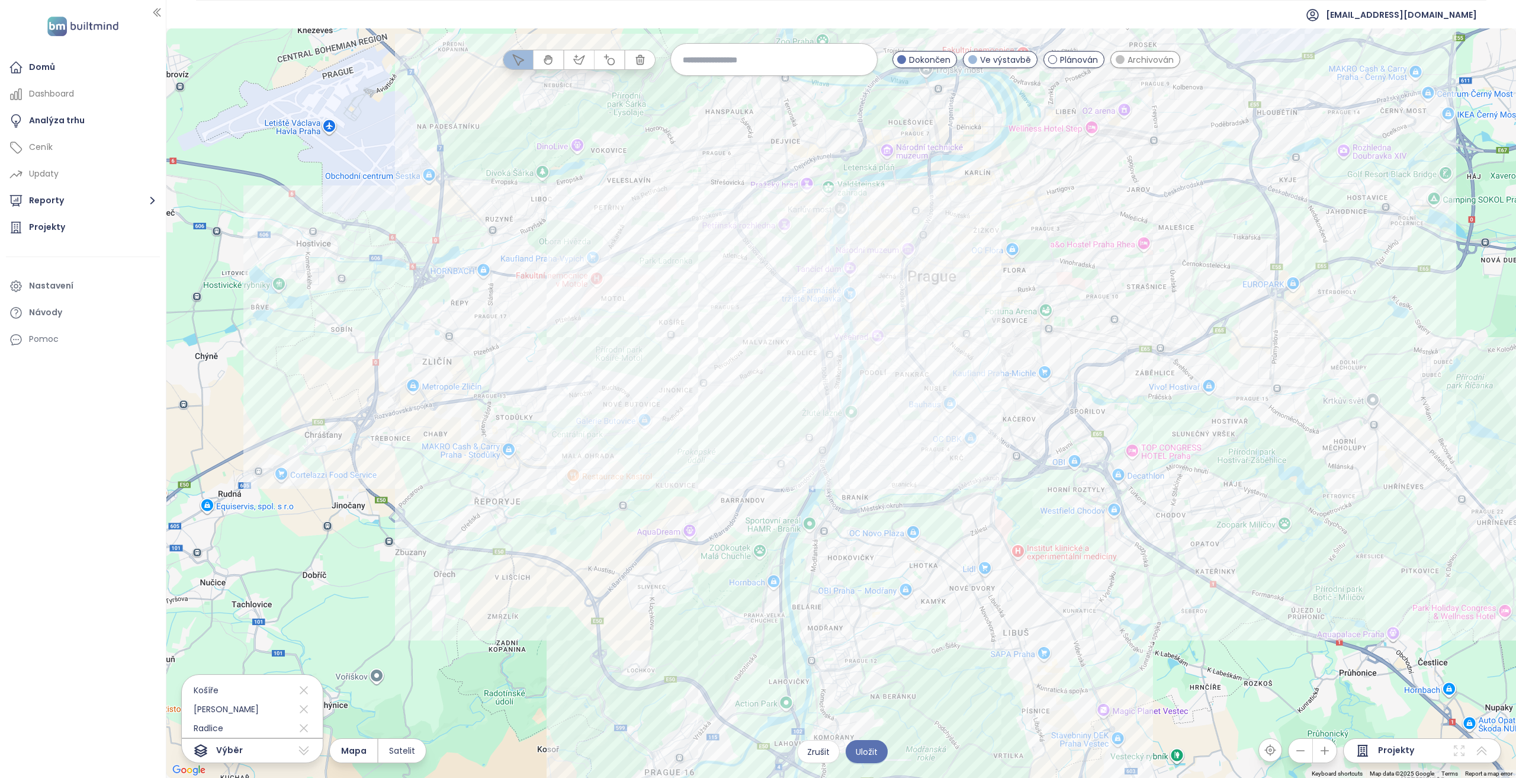
drag, startPoint x: 681, startPoint y: 458, endPoint x: 612, endPoint y: 493, distance: 76.8
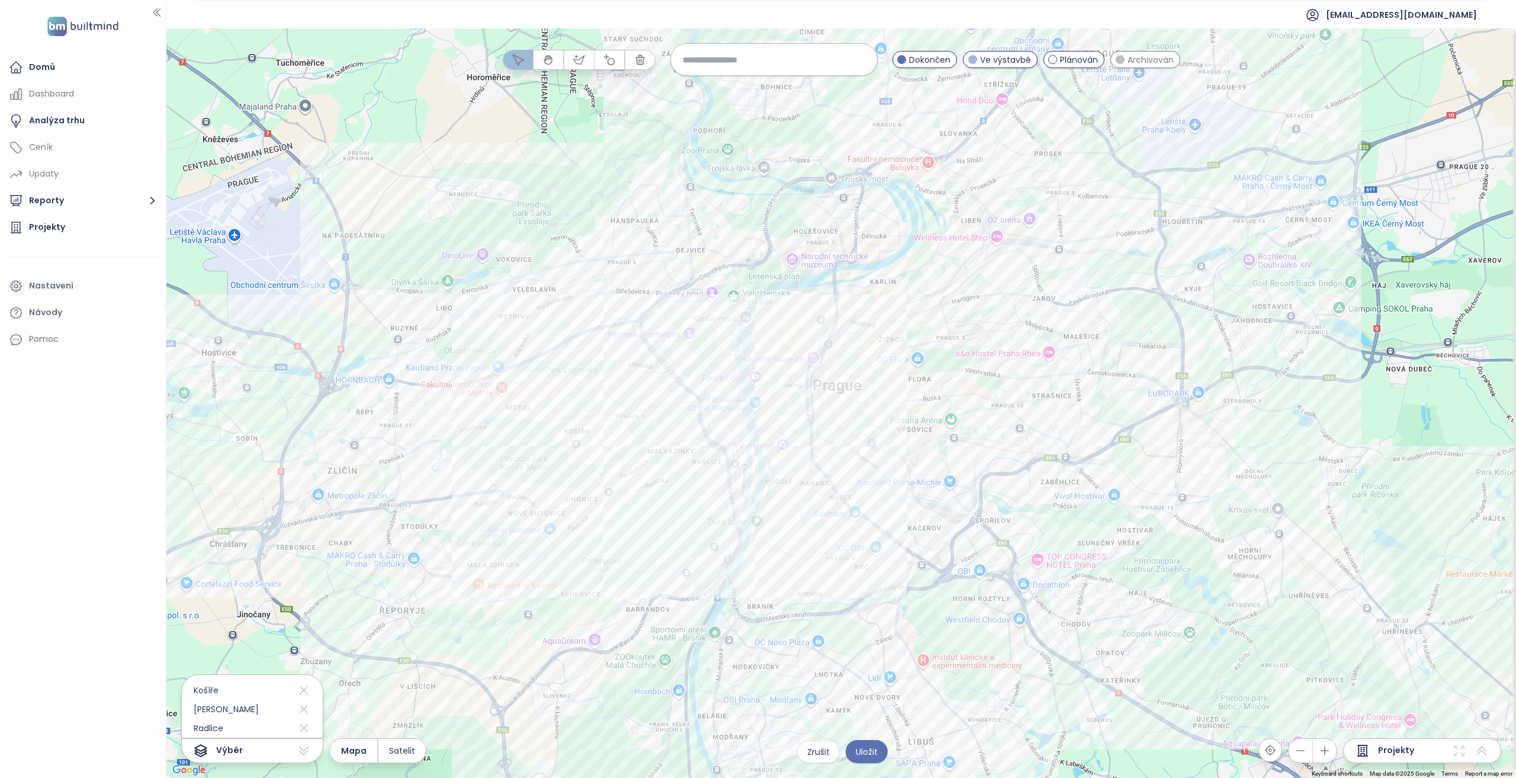
drag, startPoint x: 647, startPoint y: 451, endPoint x: 525, endPoint y: 588, distance: 183.4
click at [525, 588] on div at bounding box center [841, 402] width 1350 height 749
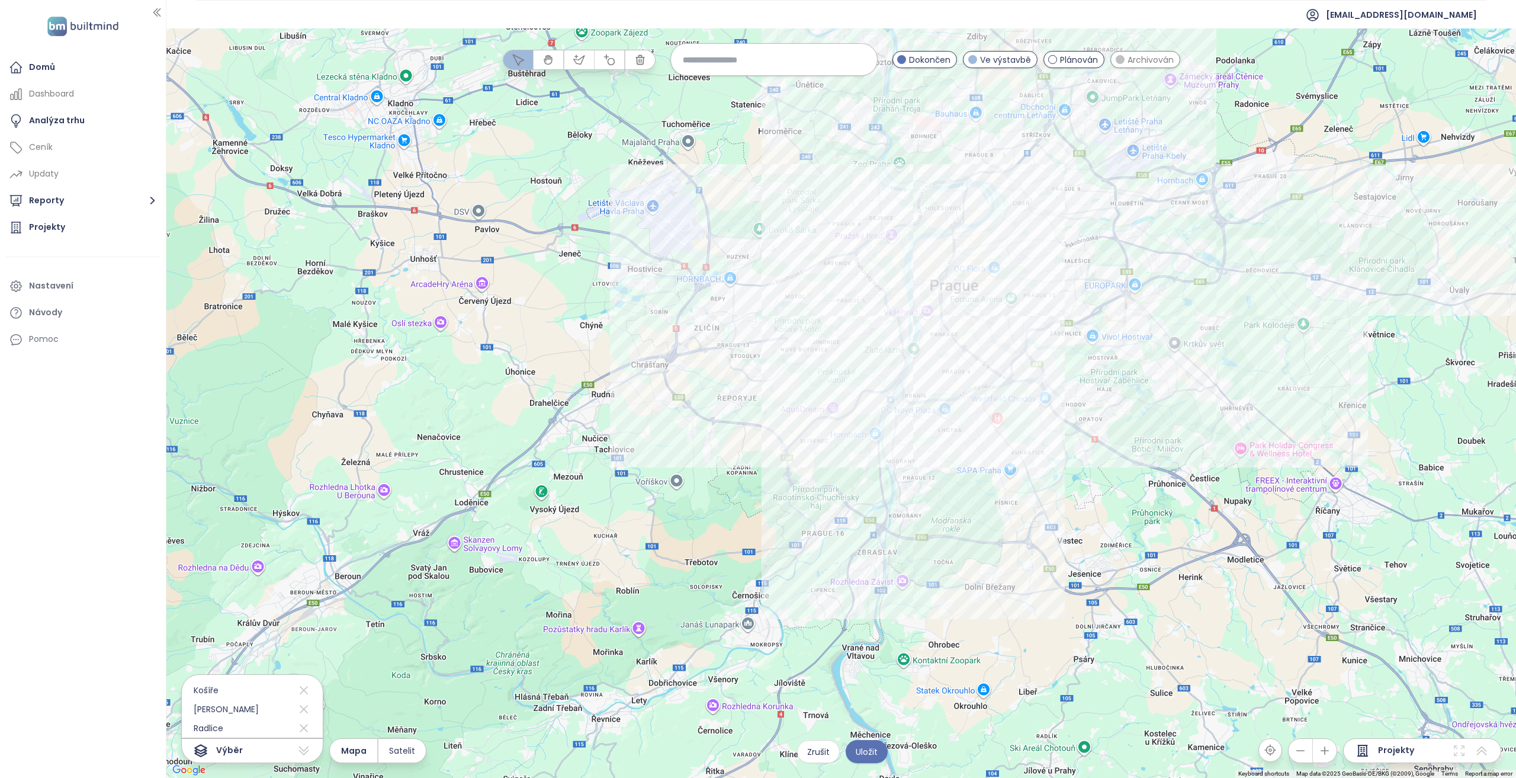
click at [1135, 62] on span "Archivován" at bounding box center [1151, 59] width 46 height 13
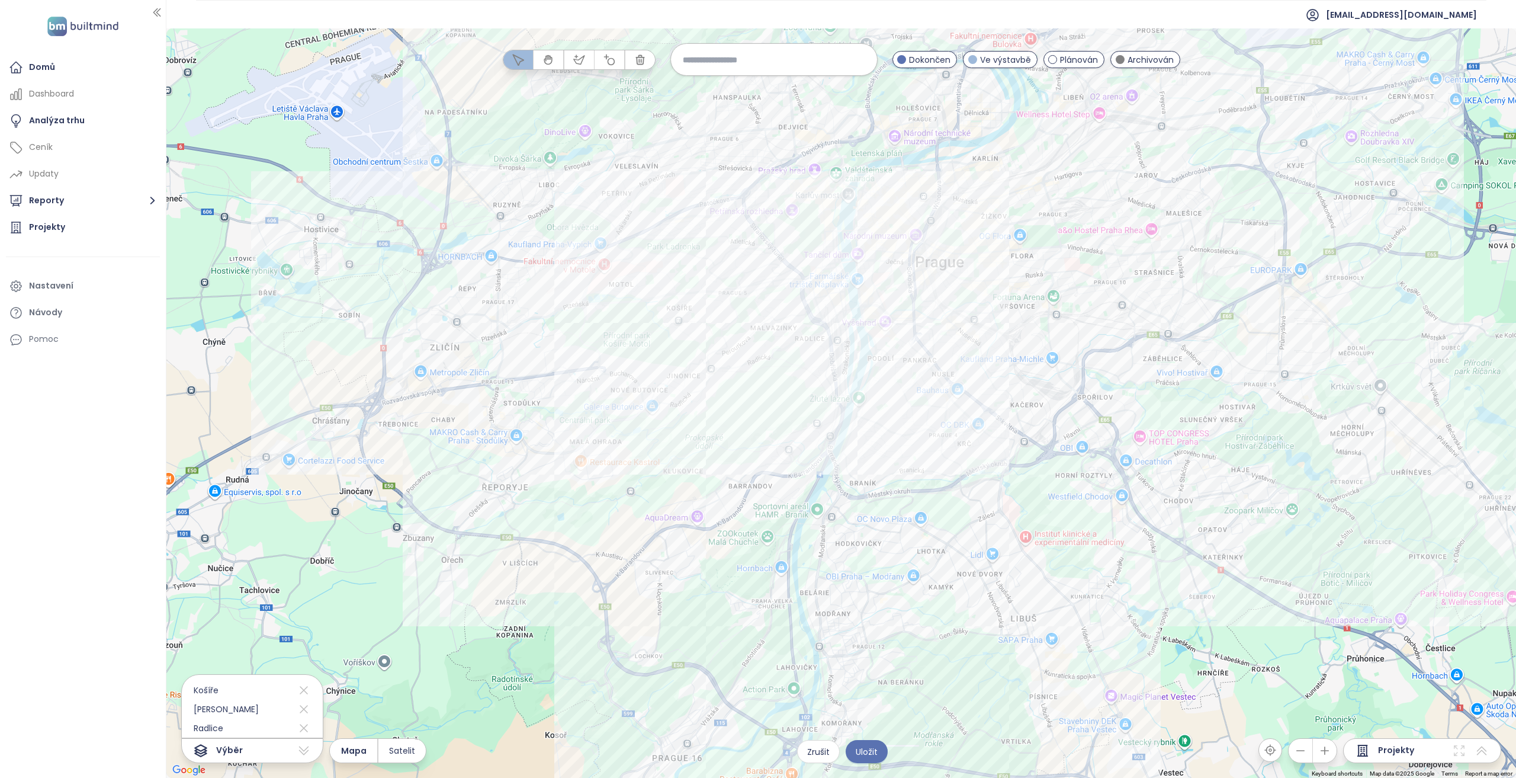
drag, startPoint x: 796, startPoint y: 396, endPoint x: 680, endPoint y: 435, distance: 122.5
click at [680, 435] on div at bounding box center [841, 402] width 1350 height 749
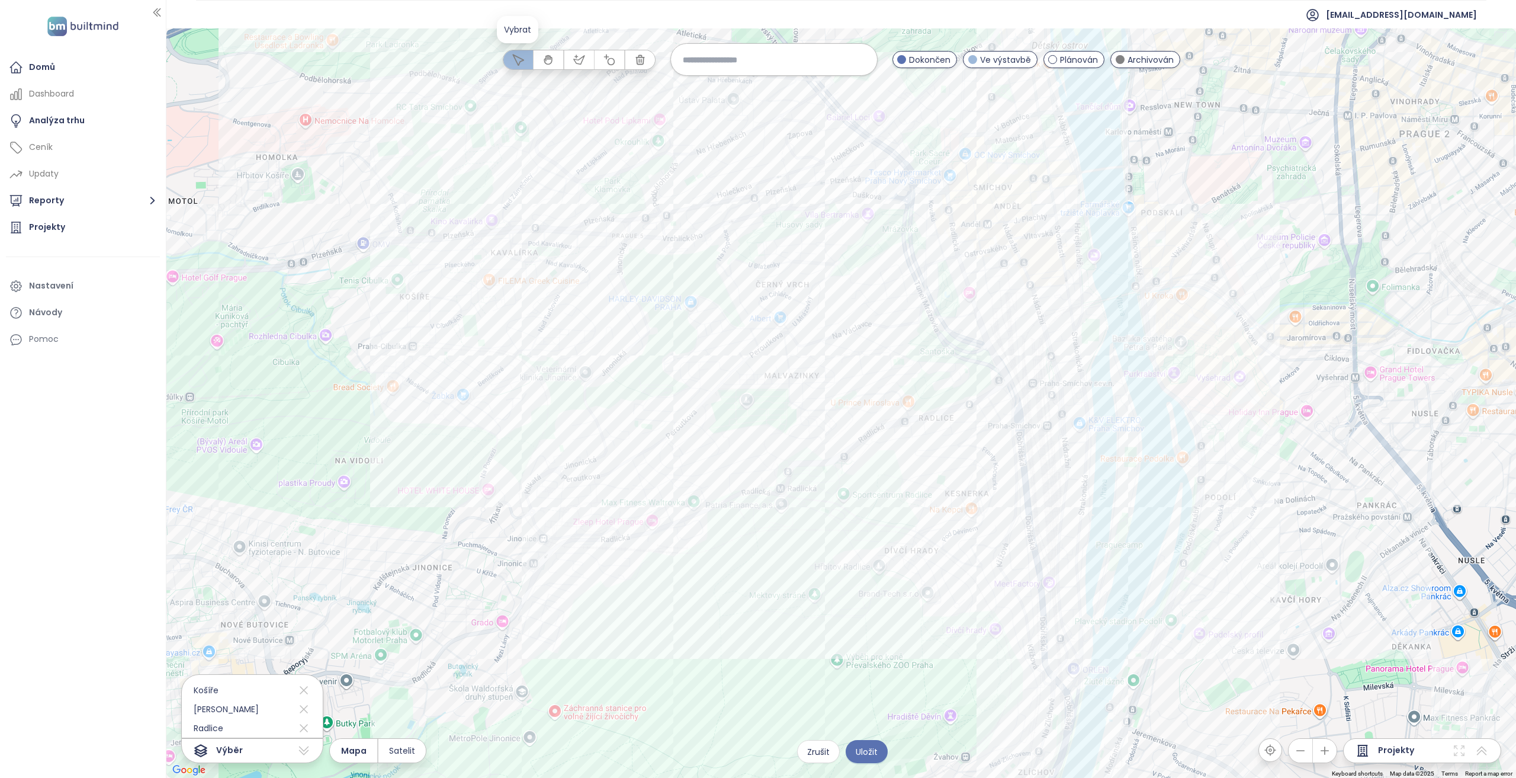
click at [515, 63] on icon "button" at bounding box center [518, 60] width 12 height 12
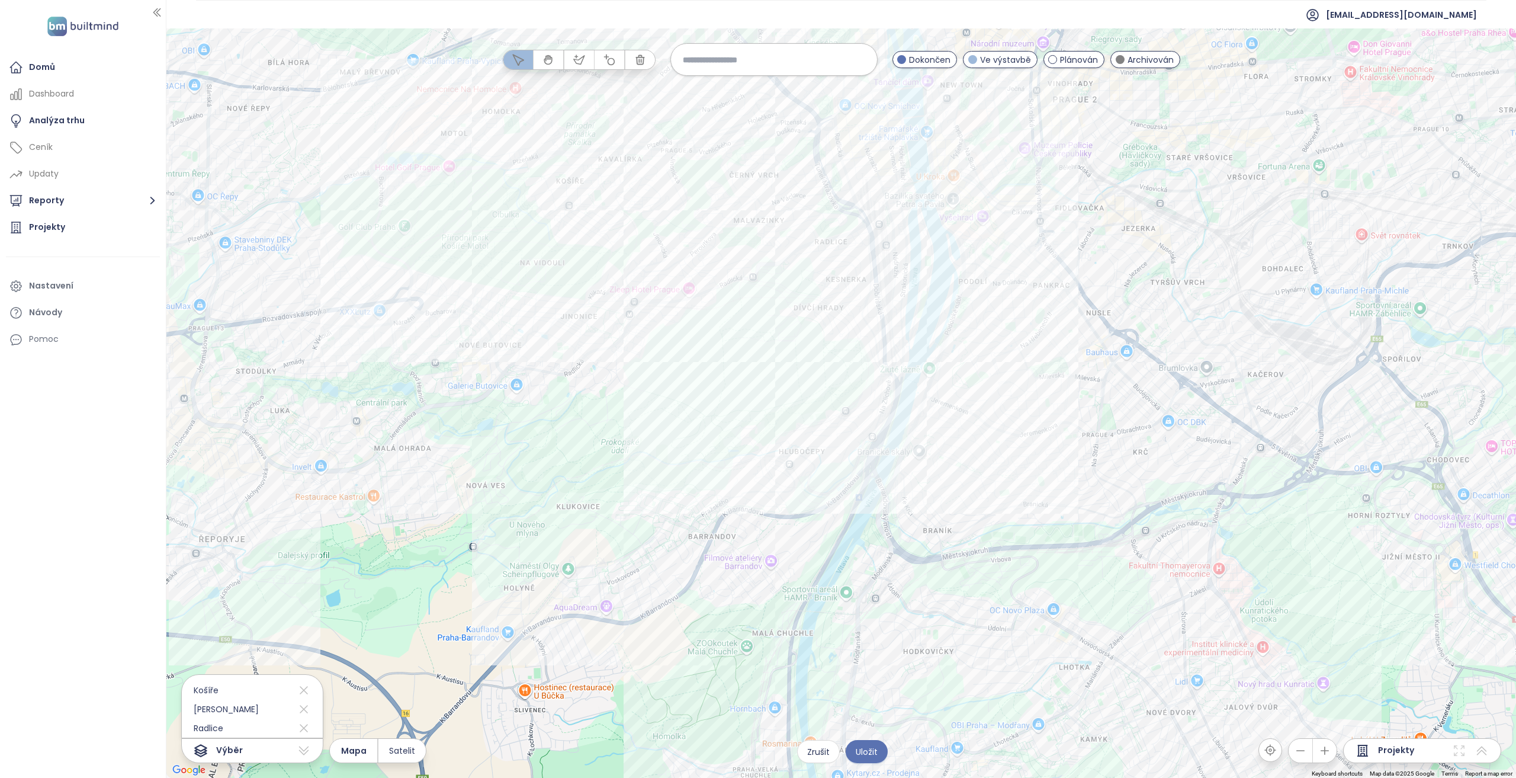
drag, startPoint x: 720, startPoint y: 280, endPoint x: 690, endPoint y: 380, distance: 104.6
click at [690, 380] on div at bounding box center [841, 402] width 1350 height 749
click at [577, 63] on icon "button" at bounding box center [578, 59] width 11 height 8
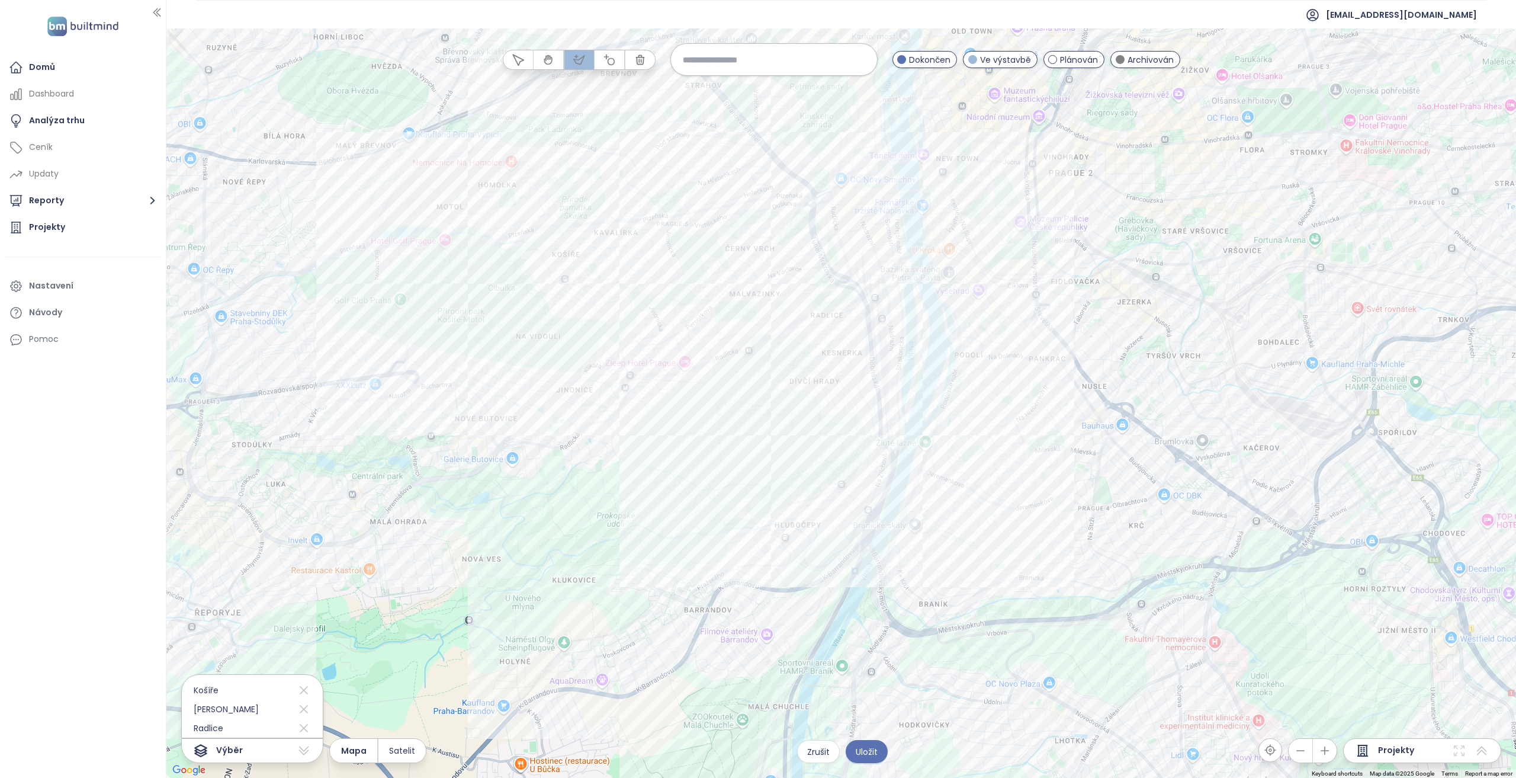
click at [710, 166] on div at bounding box center [842, 403] width 1350 height 749
click at [695, 277] on div at bounding box center [842, 403] width 1350 height 749
click at [830, 251] on div at bounding box center [842, 403] width 1350 height 749
click at [766, 158] on div at bounding box center [842, 403] width 1350 height 749
drag, startPoint x: 710, startPoint y: 165, endPoint x: 746, endPoint y: 214, distance: 61.4
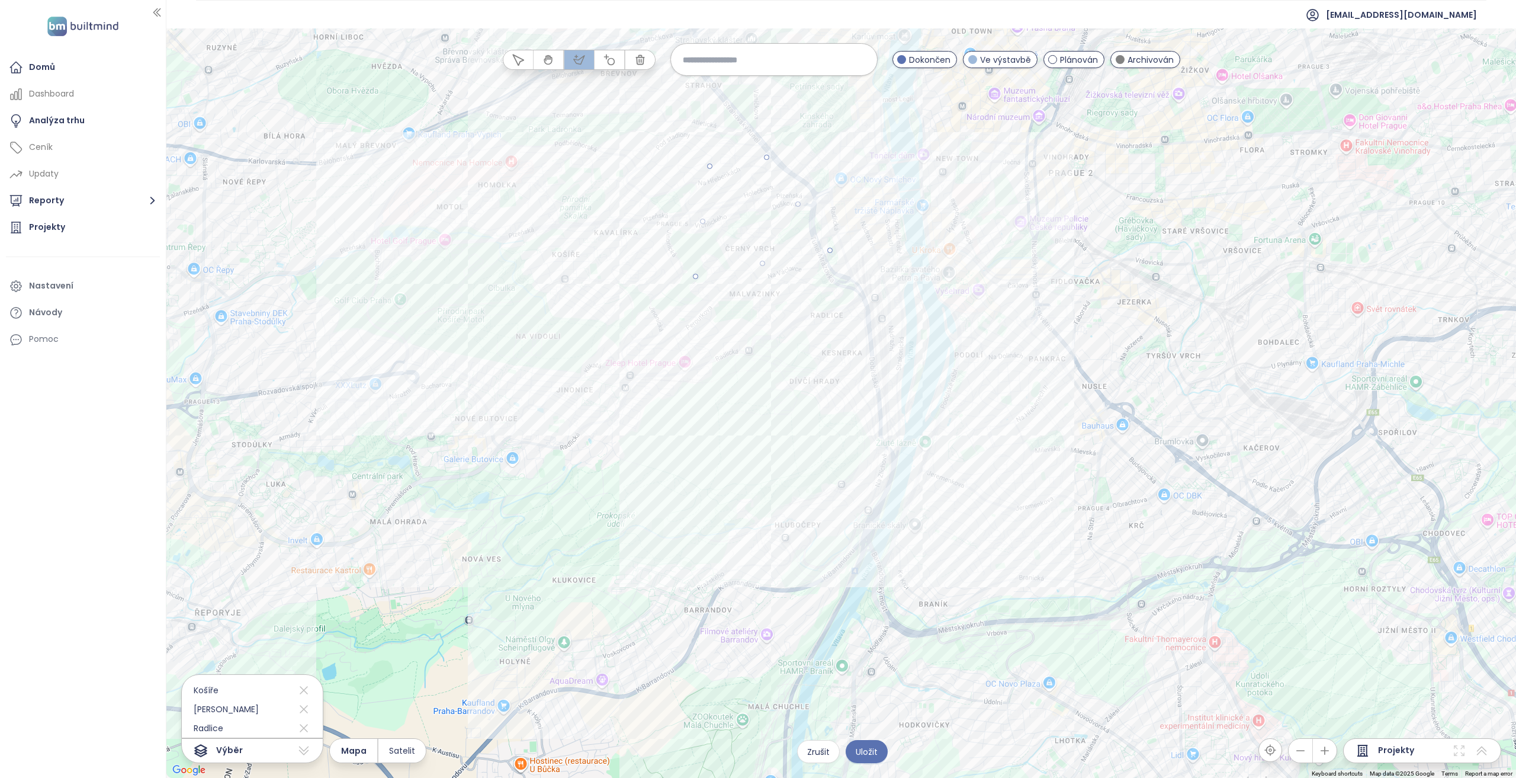
click at [710, 165] on div at bounding box center [842, 403] width 1350 height 749
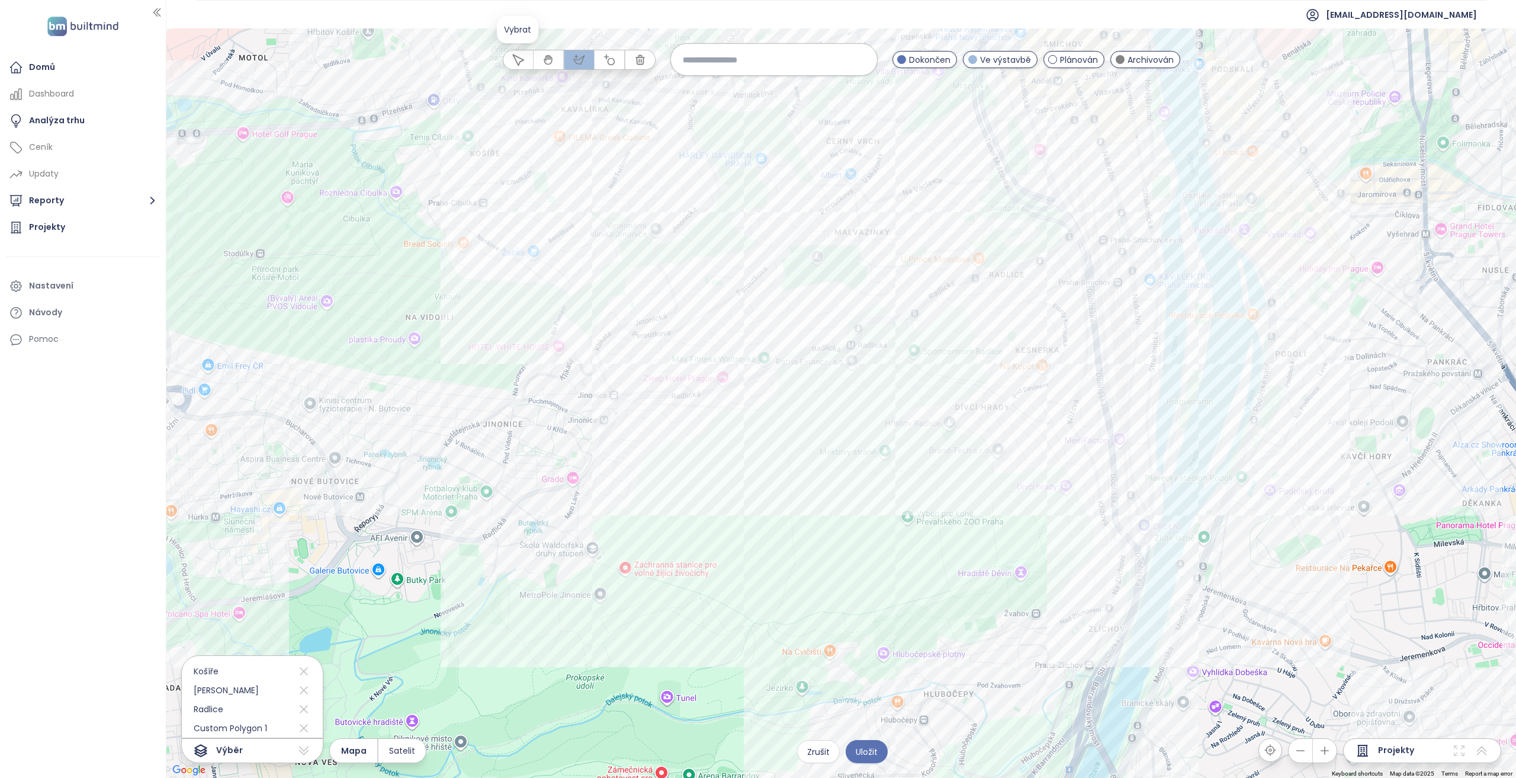
click at [516, 60] on icon "button" at bounding box center [518, 60] width 12 height 12
click at [709, 340] on div "Rezidence Radlická vyhlídka Kliknutím otevřete Dvojitým kliknutím zahrnete" at bounding box center [841, 402] width 1350 height 749
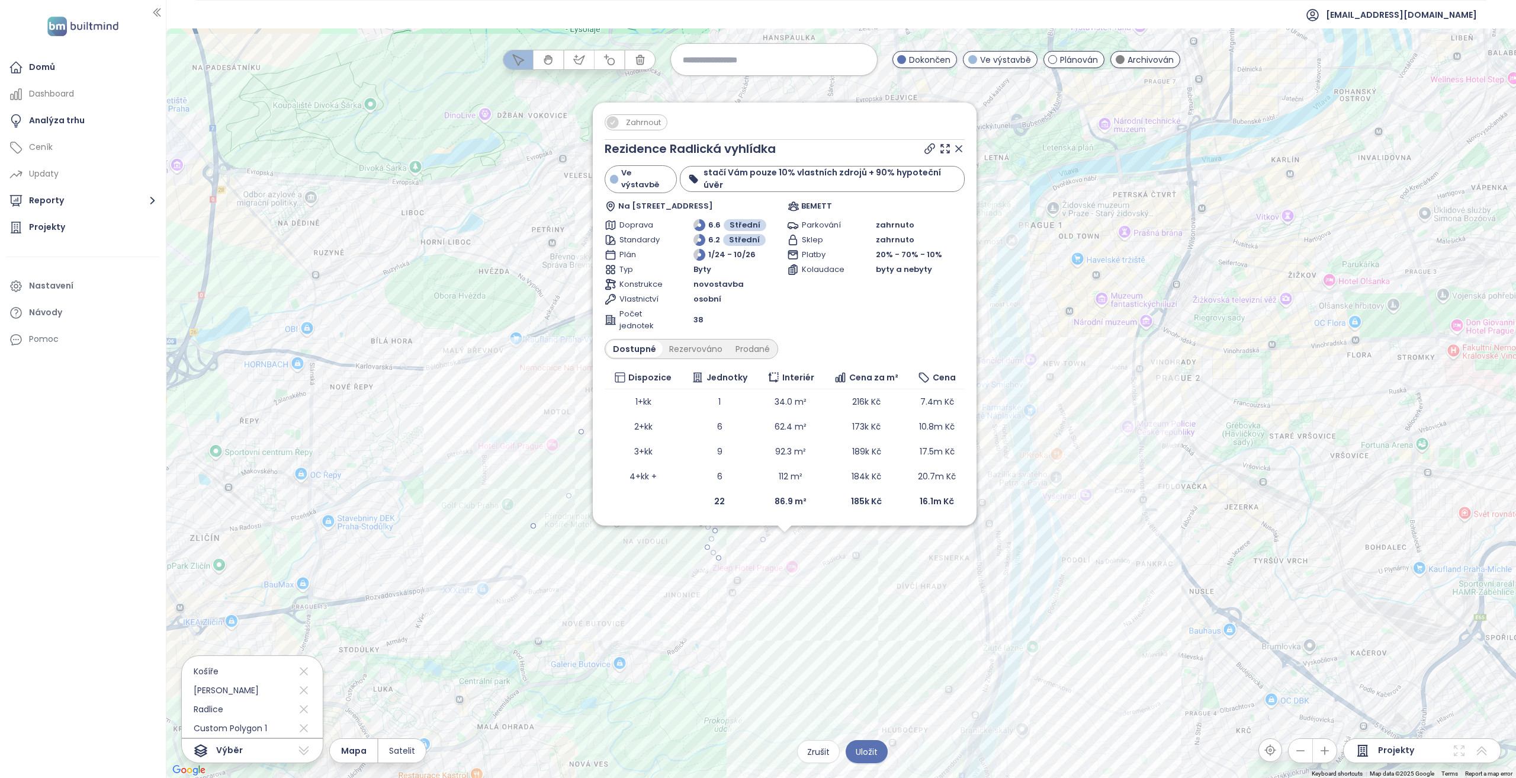
click at [637, 130] on span "Zahrnout" at bounding box center [643, 122] width 47 height 15
click at [960, 155] on icon at bounding box center [959, 149] width 12 height 12
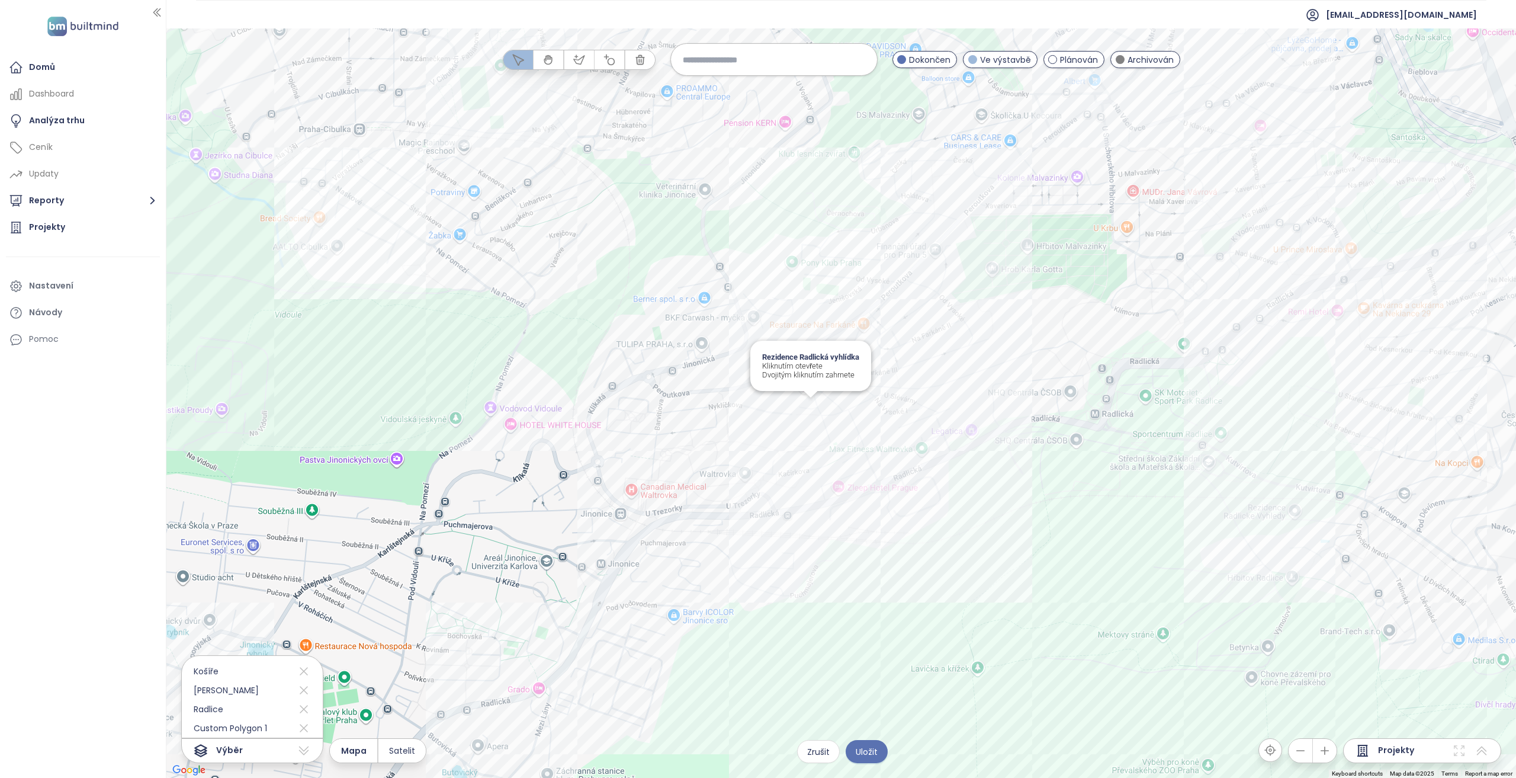
click at [810, 412] on div "Rezidence Radlická vyhlídka Kliknutím otevřete Dvojitým kliknutím zahrnete" at bounding box center [841, 402] width 1350 height 749
click at [810, 409] on div "Rezidence Radlická vyhlídka Kliknutím otevřete Dvojitým kliknutím zahrnete" at bounding box center [841, 402] width 1350 height 749
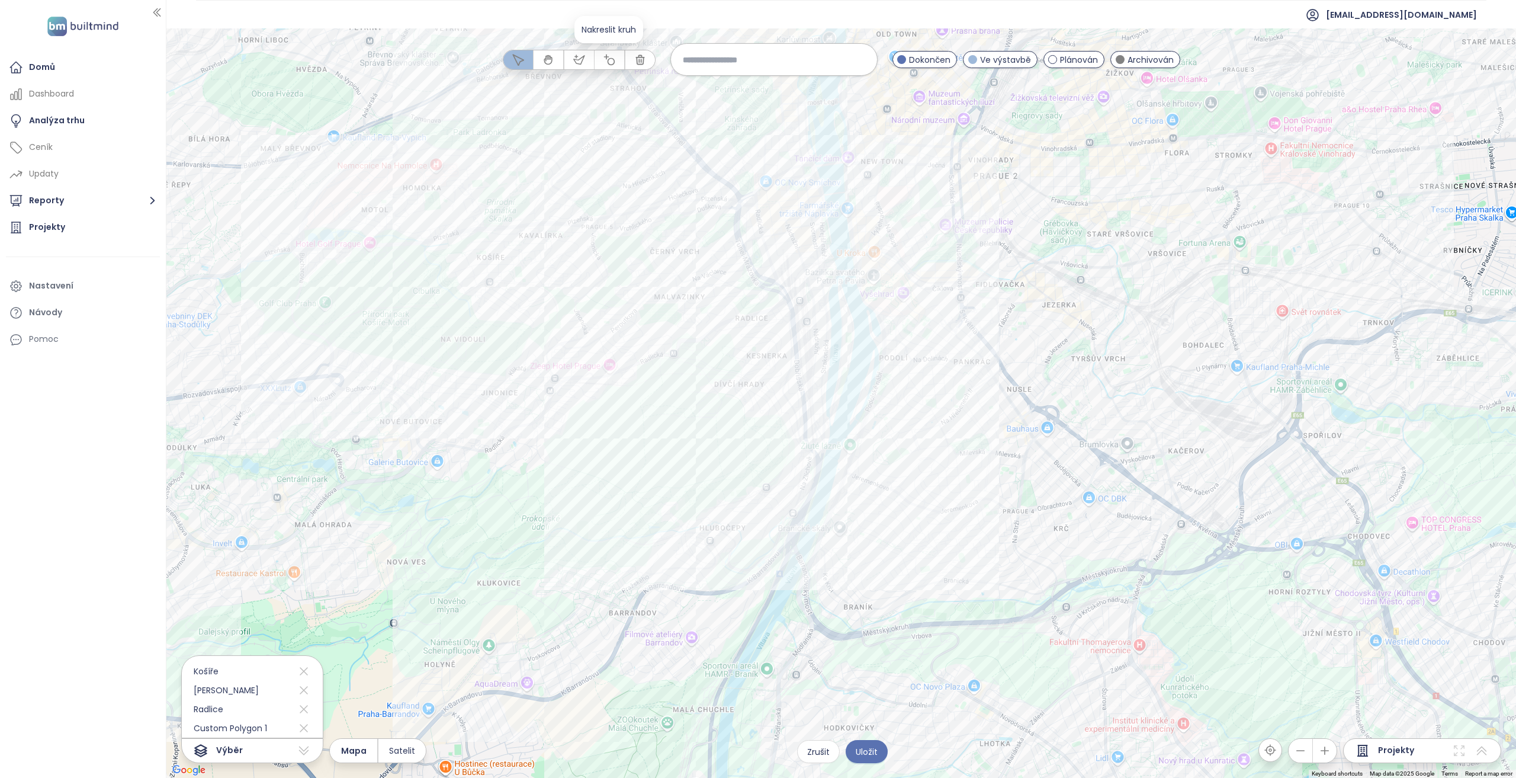
click at [605, 65] on icon "button" at bounding box center [610, 60] width 12 height 12
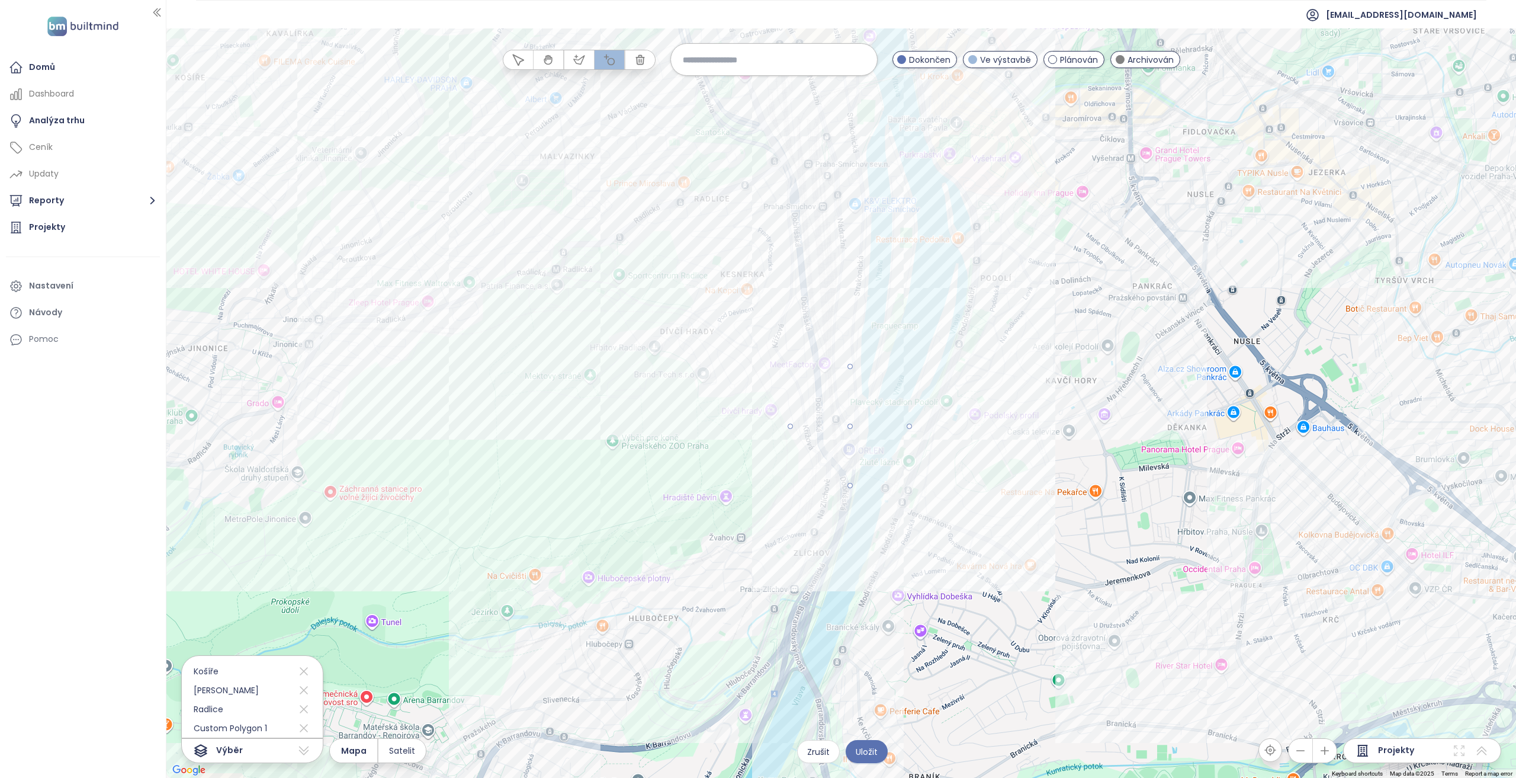
drag, startPoint x: 850, startPoint y: 424, endPoint x: 898, endPoint y: 461, distance: 60.4
click at [898, 461] on div at bounding box center [842, 403] width 1350 height 749
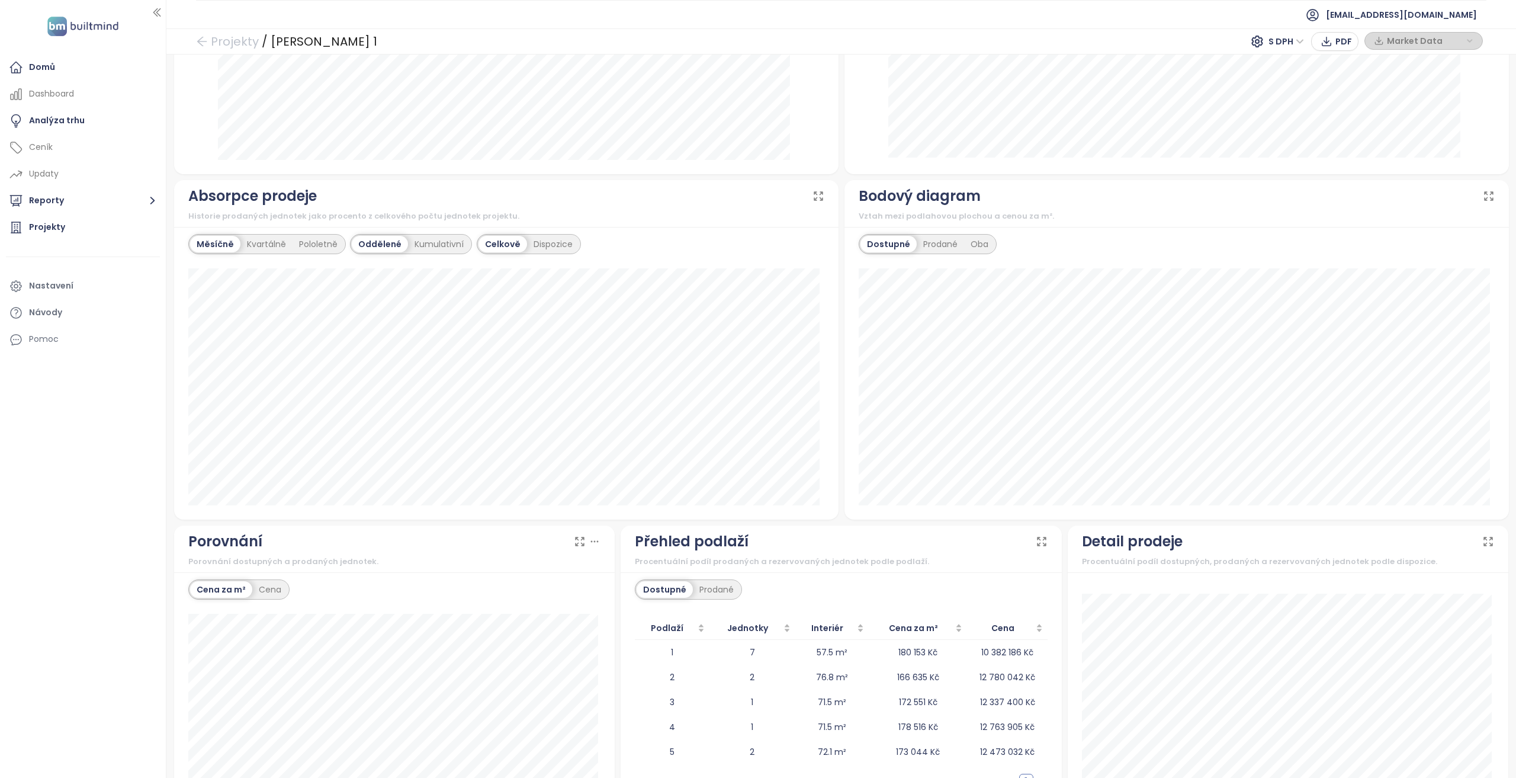
scroll to position [693, 0]
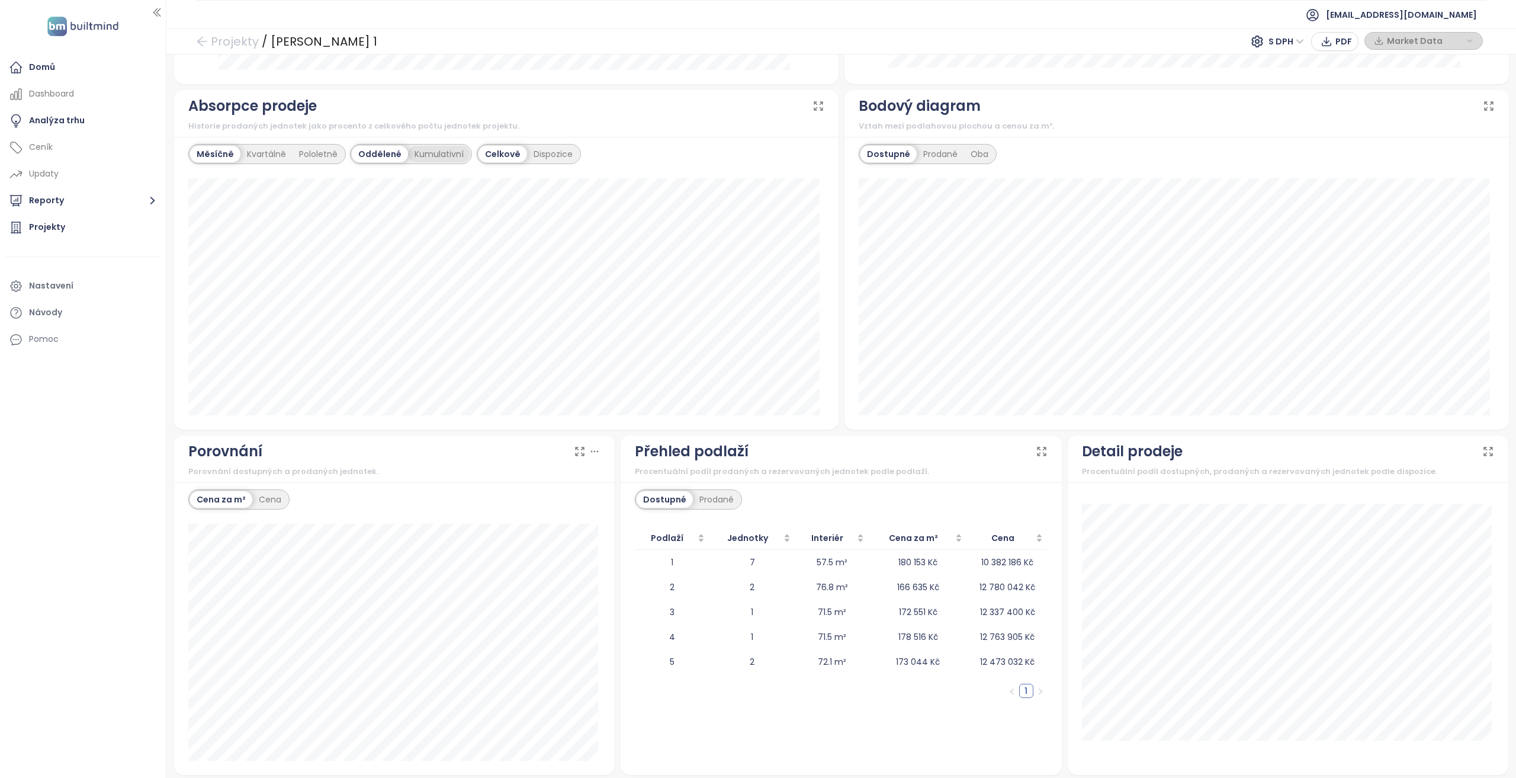
click at [441, 151] on div "Kumulativní" at bounding box center [439, 154] width 62 height 17
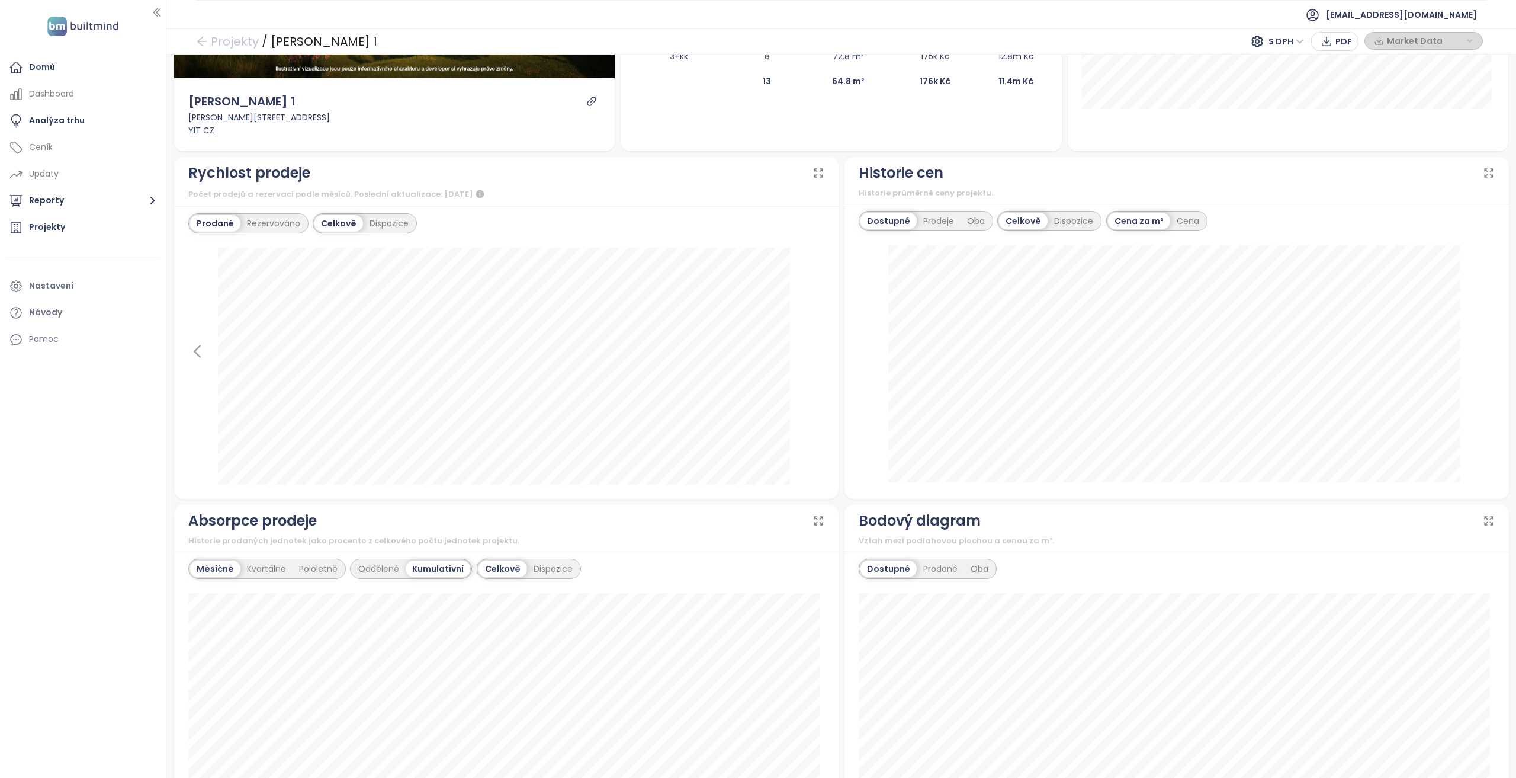
scroll to position [0, 0]
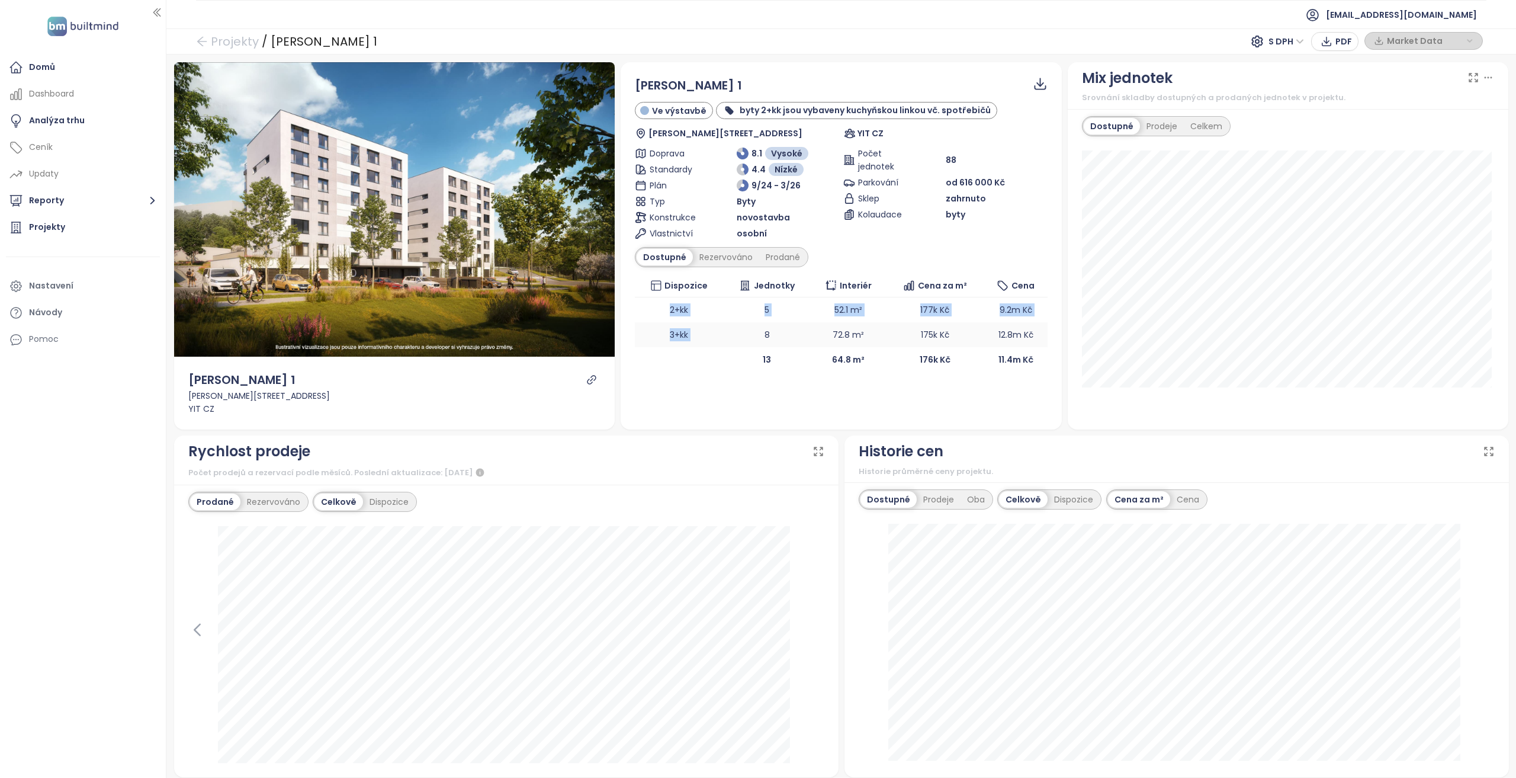
drag, startPoint x: 659, startPoint y: 309, endPoint x: 730, endPoint y: 322, distance: 73.0
click at [730, 322] on tbody "2+kk 5 52.1 m² 177k Kč 9.2m Kč 3+kk 8 72.8 m² 175k Kč 12.8m Kč" at bounding box center [841, 322] width 413 height 50
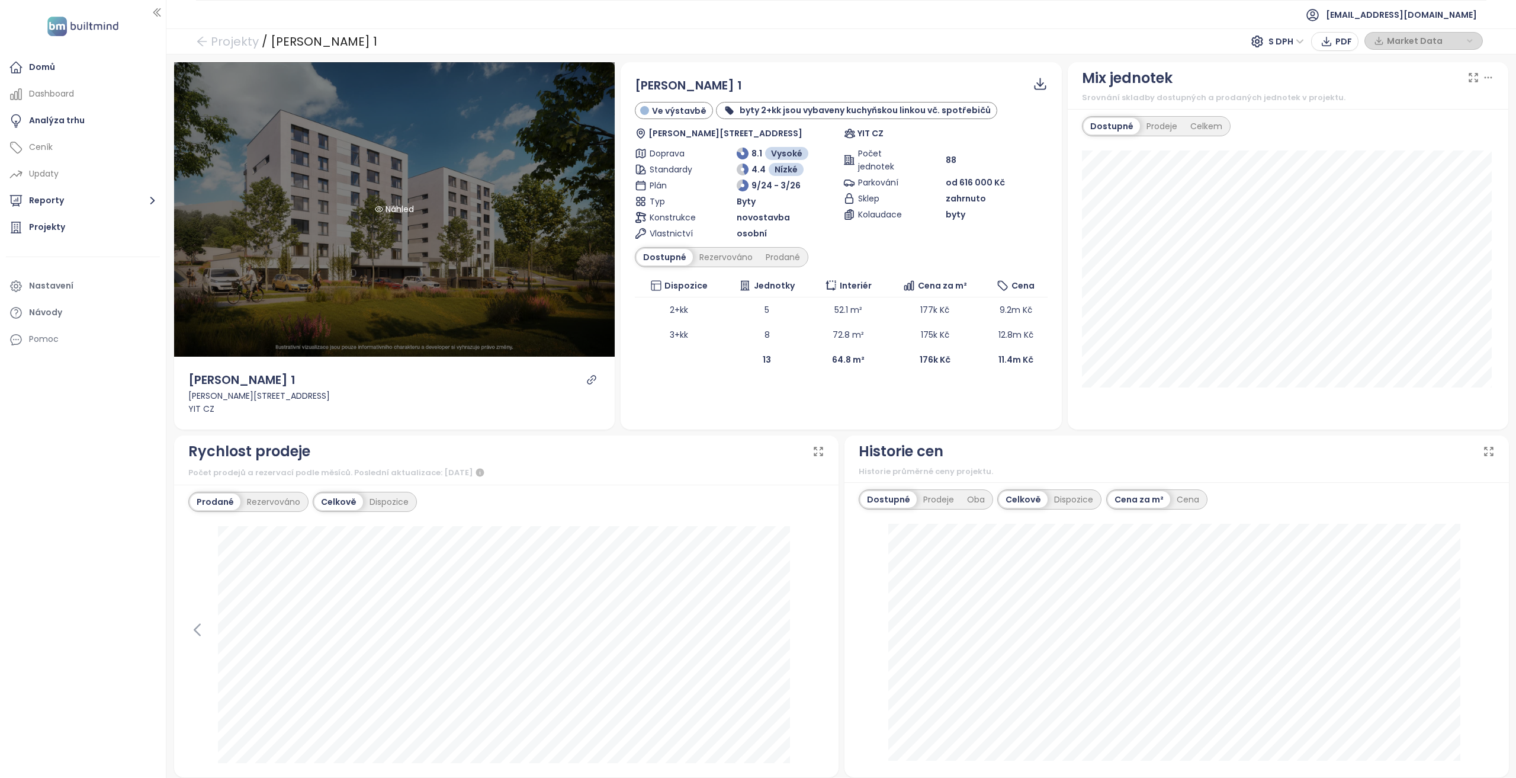
click at [341, 224] on div "Náhled" at bounding box center [394, 209] width 441 height 294
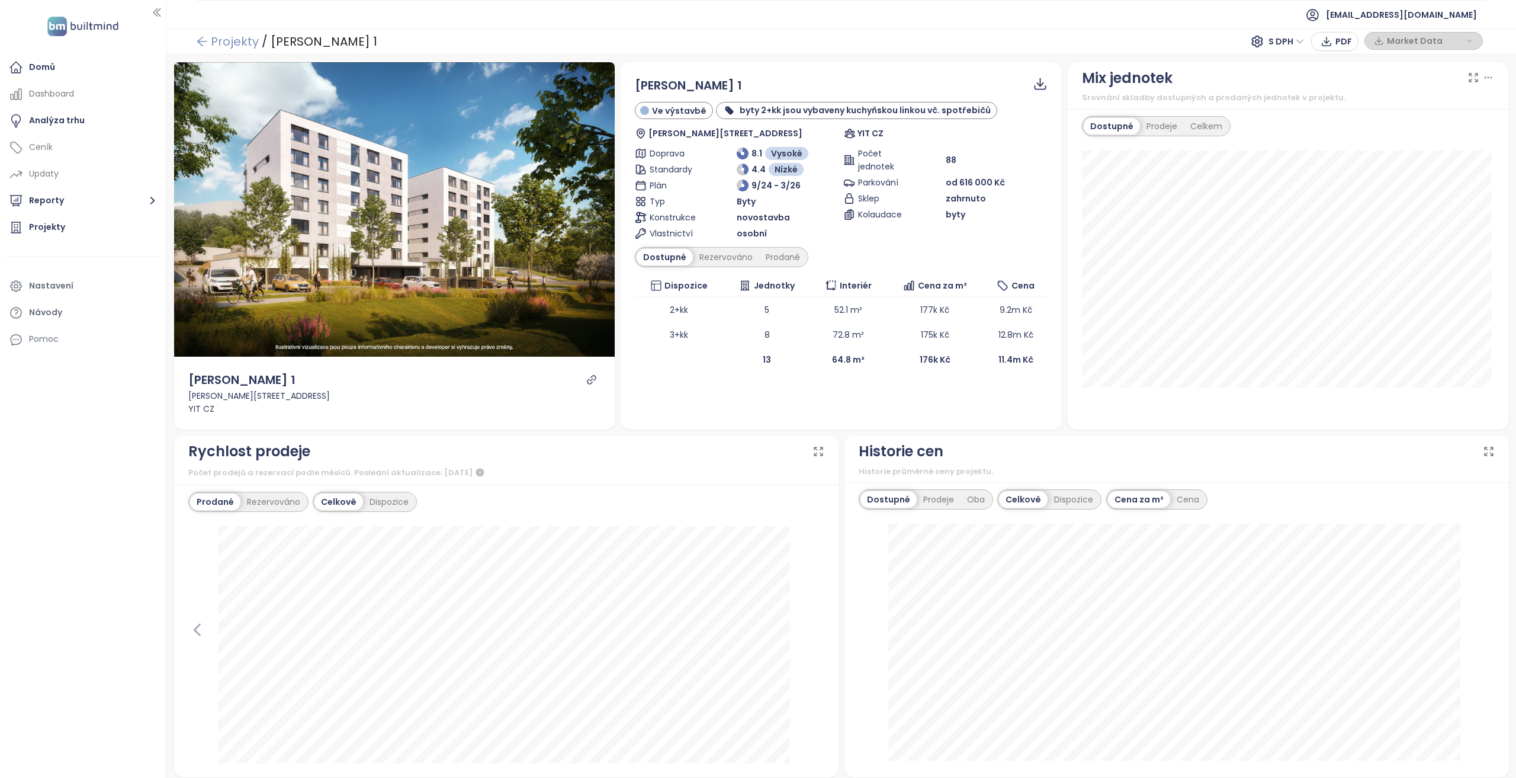
click at [224, 35] on link "Projekty" at bounding box center [227, 41] width 63 height 21
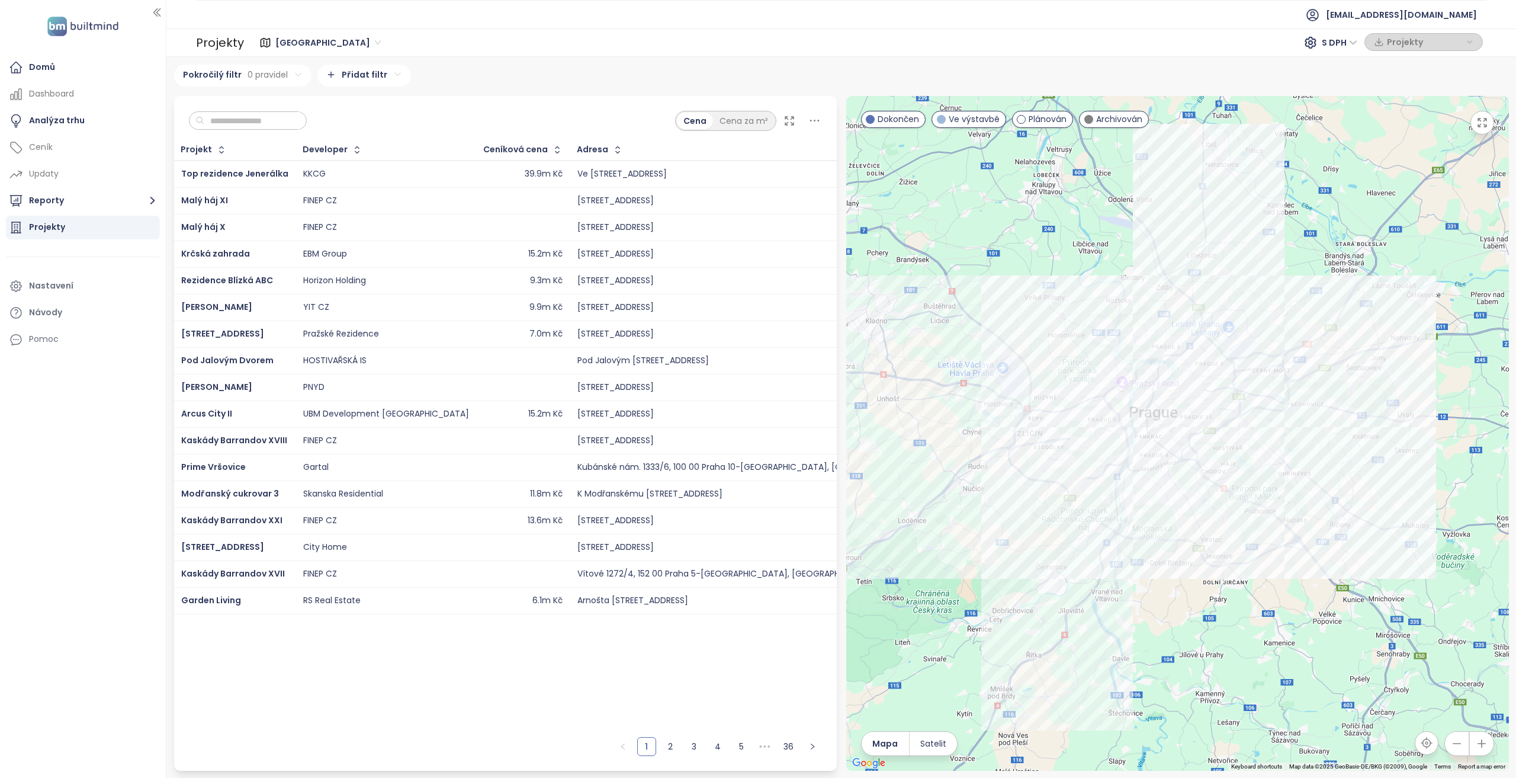
click at [563, 14] on ul "[EMAIL_ADDRESS][DOMAIN_NAME]" at bounding box center [841, 14] width 1291 height 29
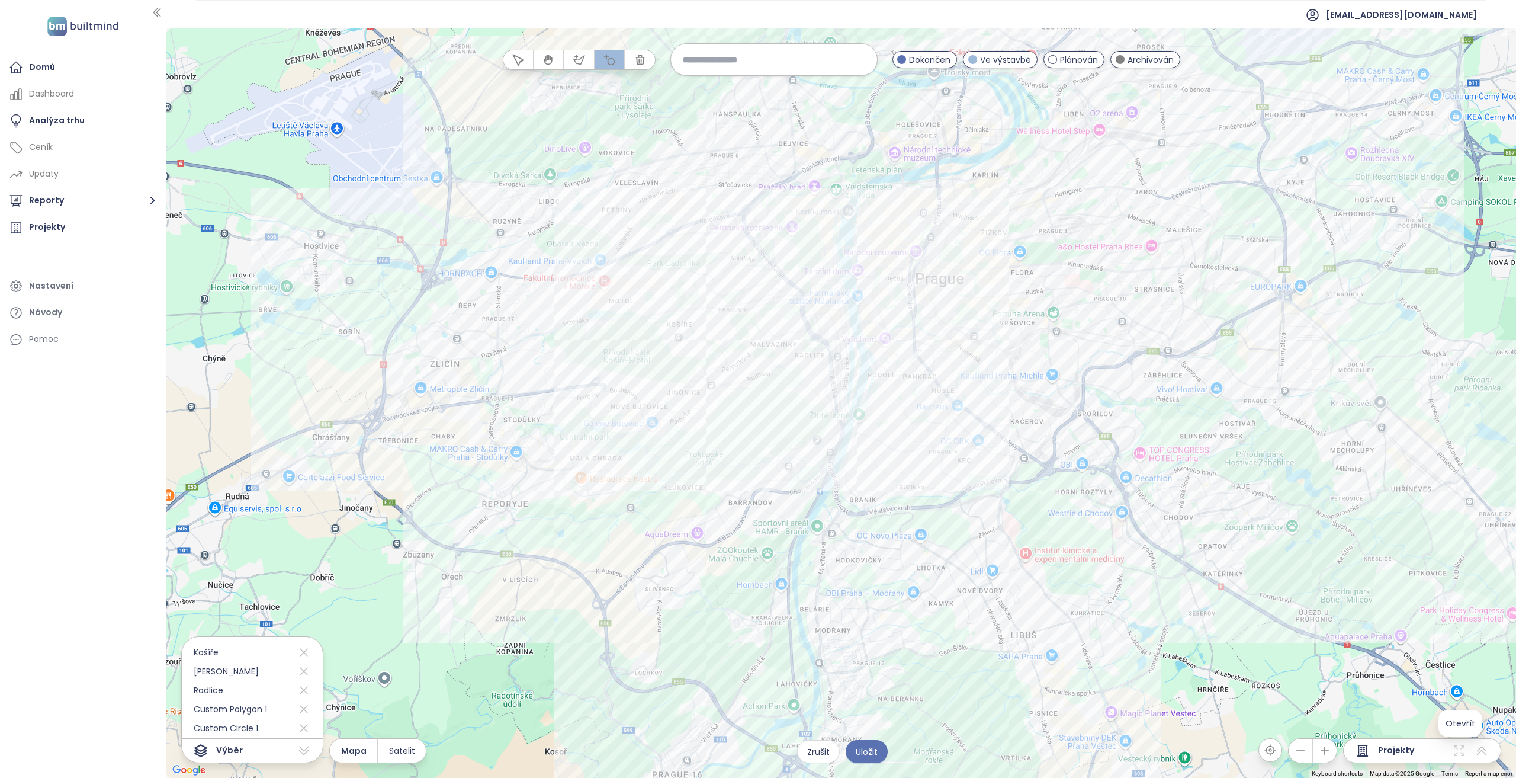
click at [1461, 750] on icon at bounding box center [1459, 750] width 14 height 14
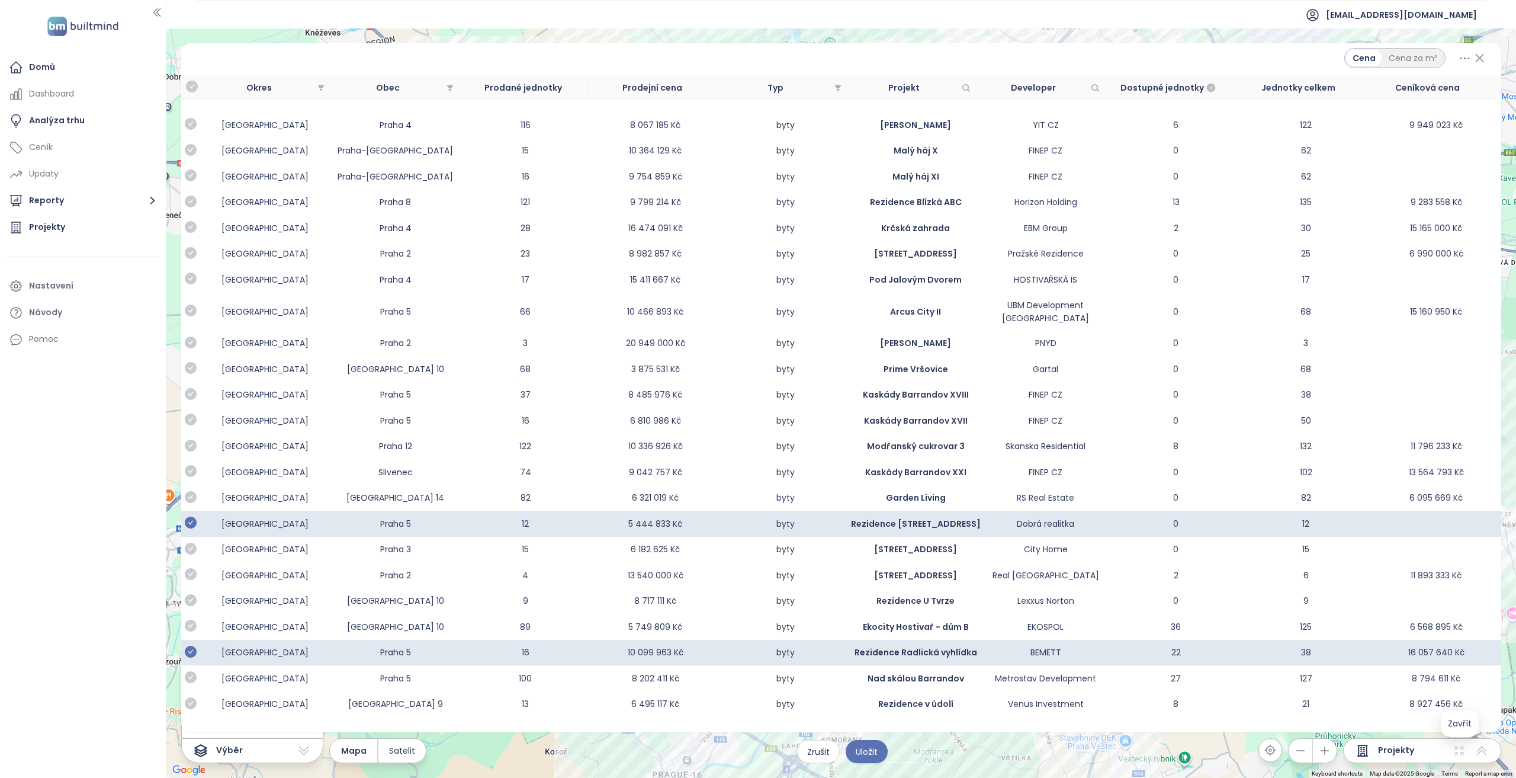
click at [1463, 56] on icon at bounding box center [1465, 58] width 15 height 15
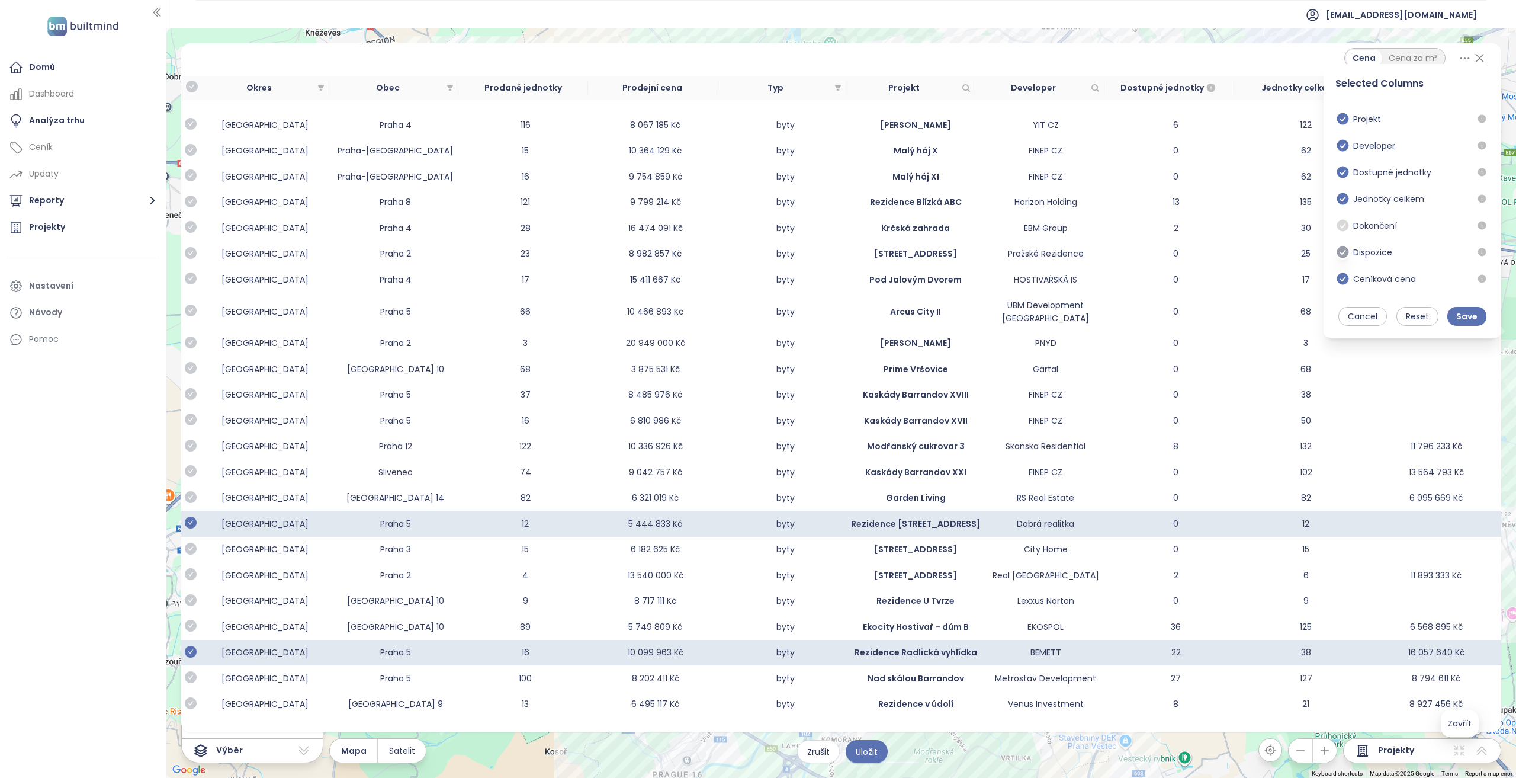
click at [1345, 255] on icon at bounding box center [1343, 252] width 12 height 12
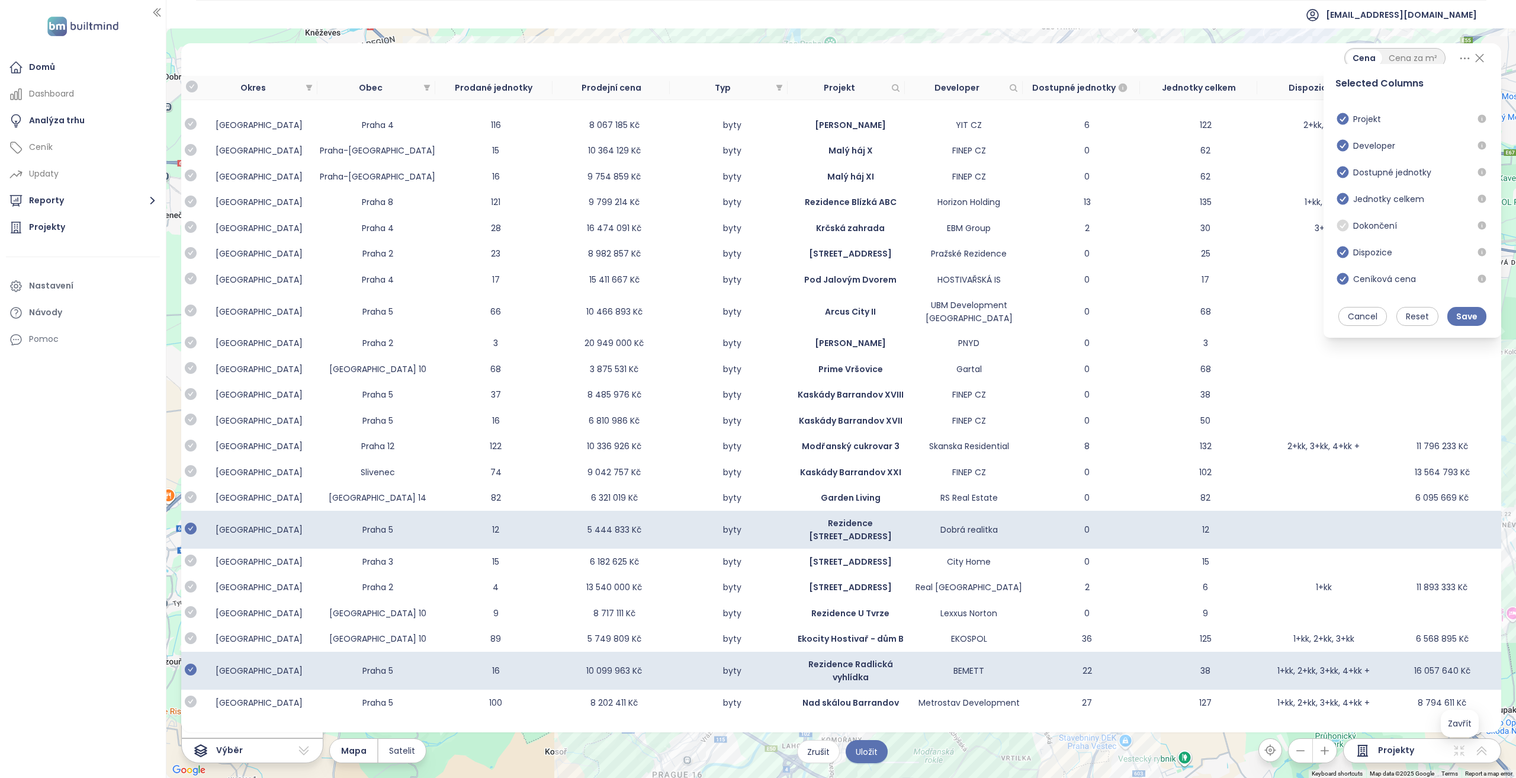
click at [1280, 60] on div "Cena Cena za m² Selected Columns Projekt Developer Dostupné jednotky Jednotky c…" at bounding box center [841, 58] width 1292 height 20
click at [1455, 312] on button "Save" at bounding box center [1467, 316] width 39 height 19
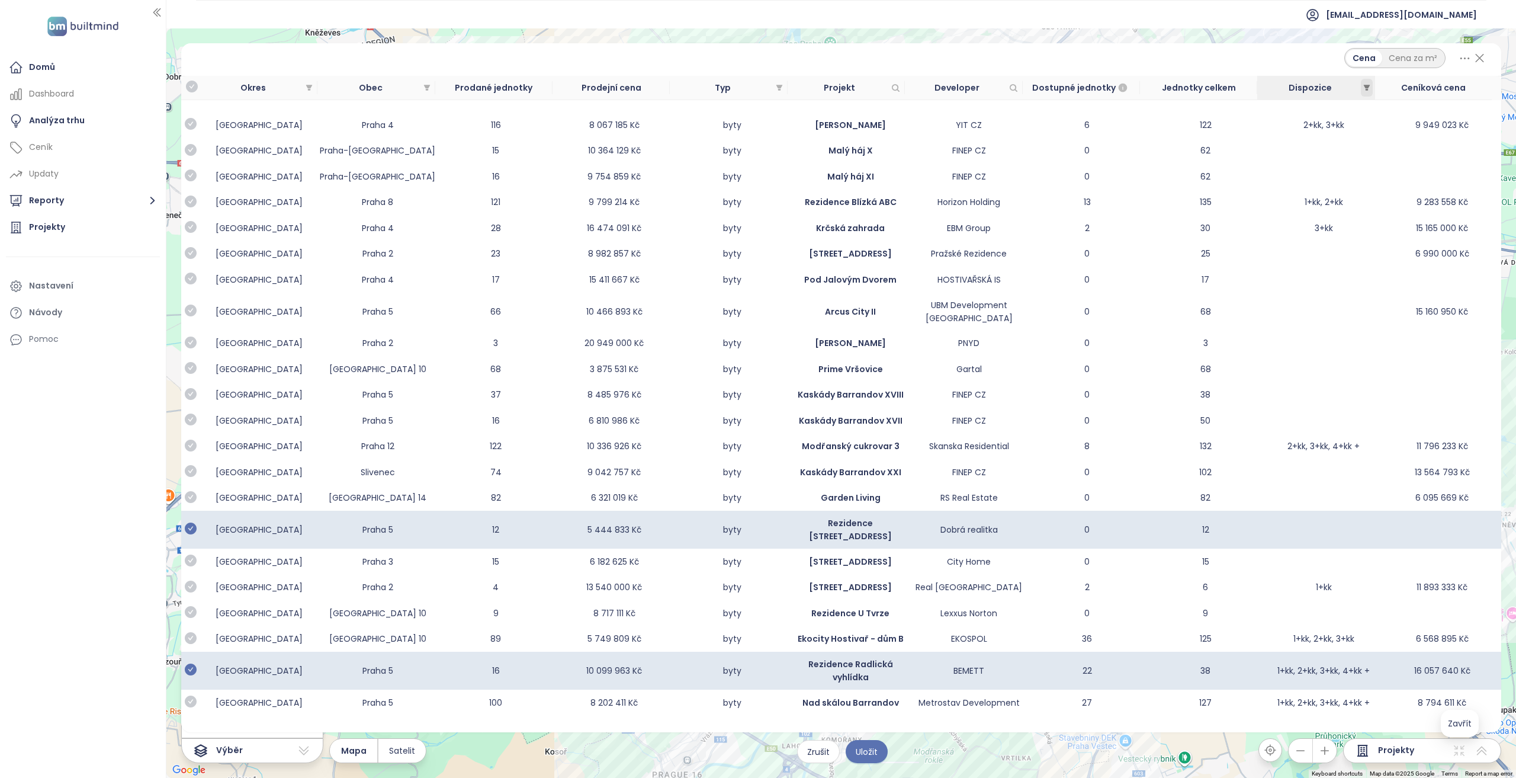
click at [1368, 88] on icon "filter" at bounding box center [1366, 87] width 7 height 7
click at [1292, 131] on span "1+kk" at bounding box center [1301, 130] width 21 height 12
click at [1359, 228] on span "Potvrdit" at bounding box center [1348, 229] width 32 height 13
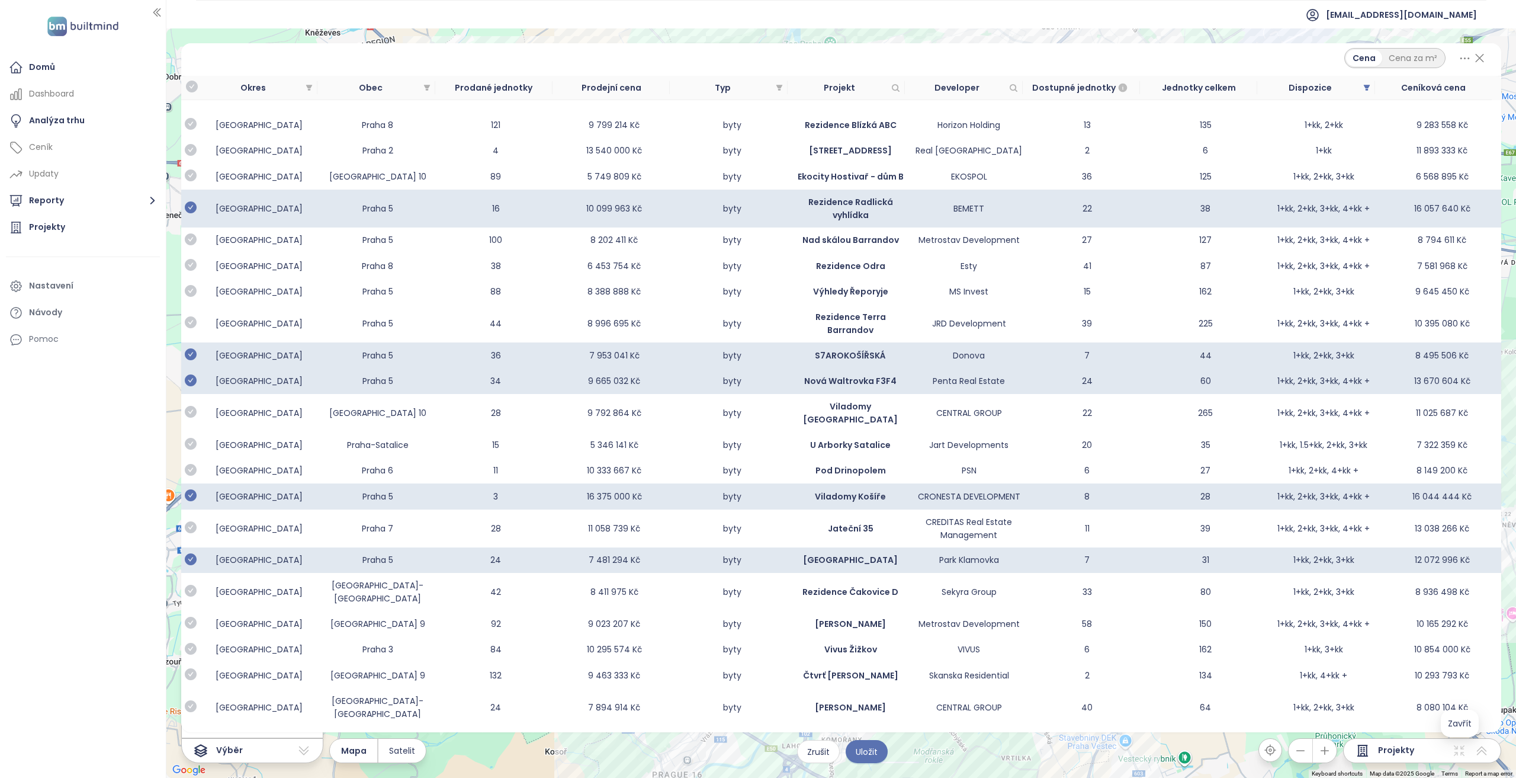
scroll to position [237, 0]
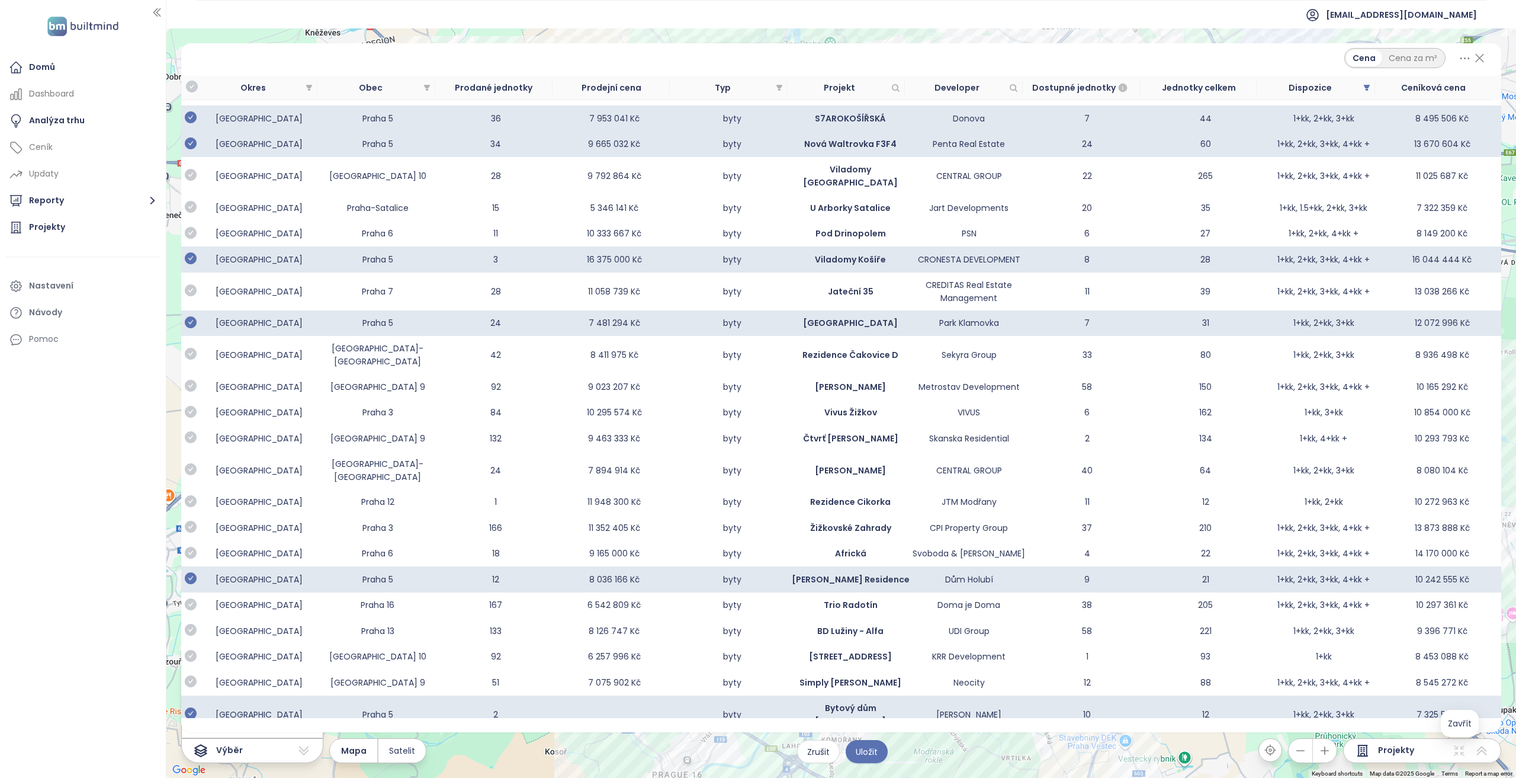
click at [1477, 55] on icon at bounding box center [1480, 58] width 8 height 8
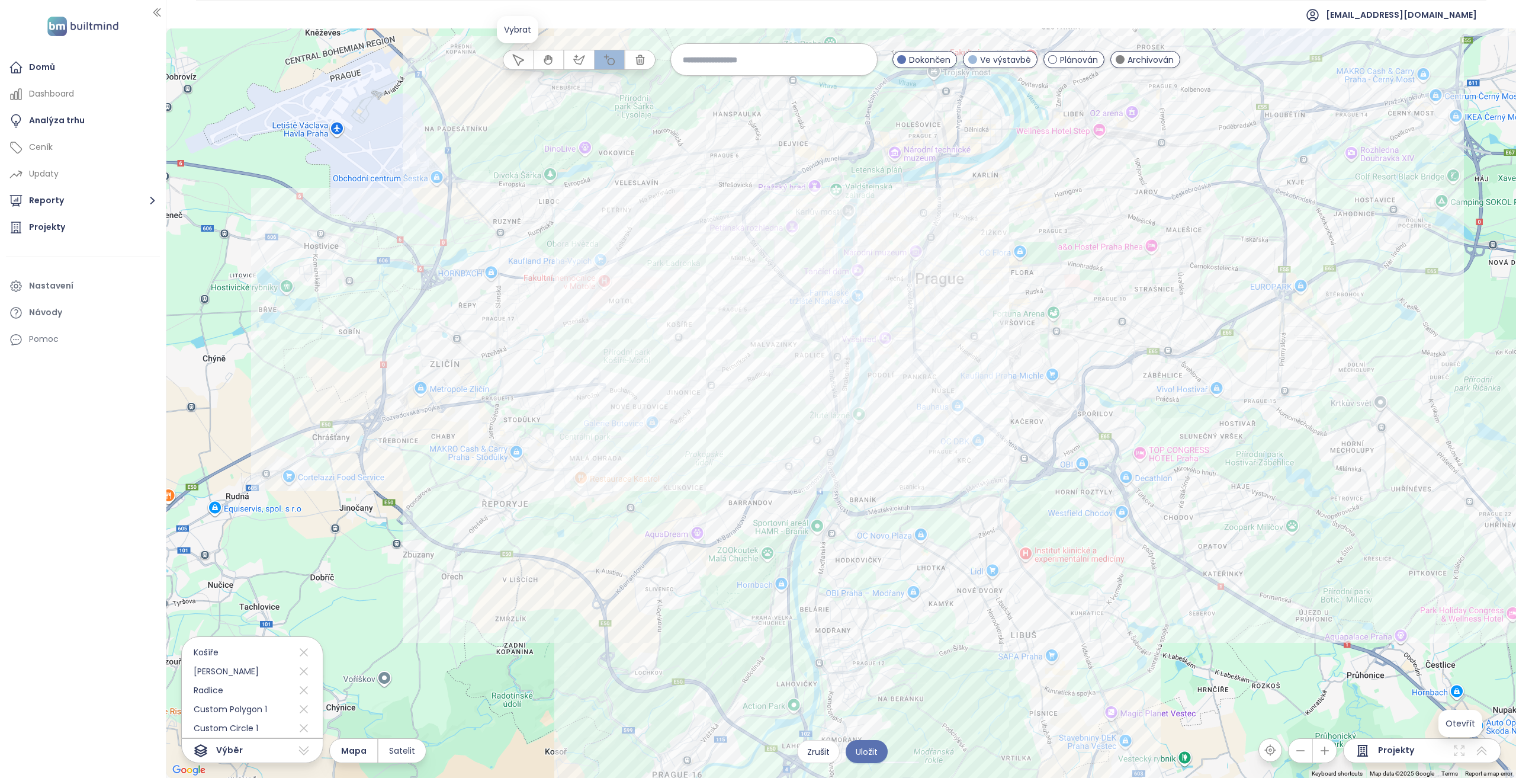
click at [516, 60] on icon "button" at bounding box center [518, 59] width 11 height 11
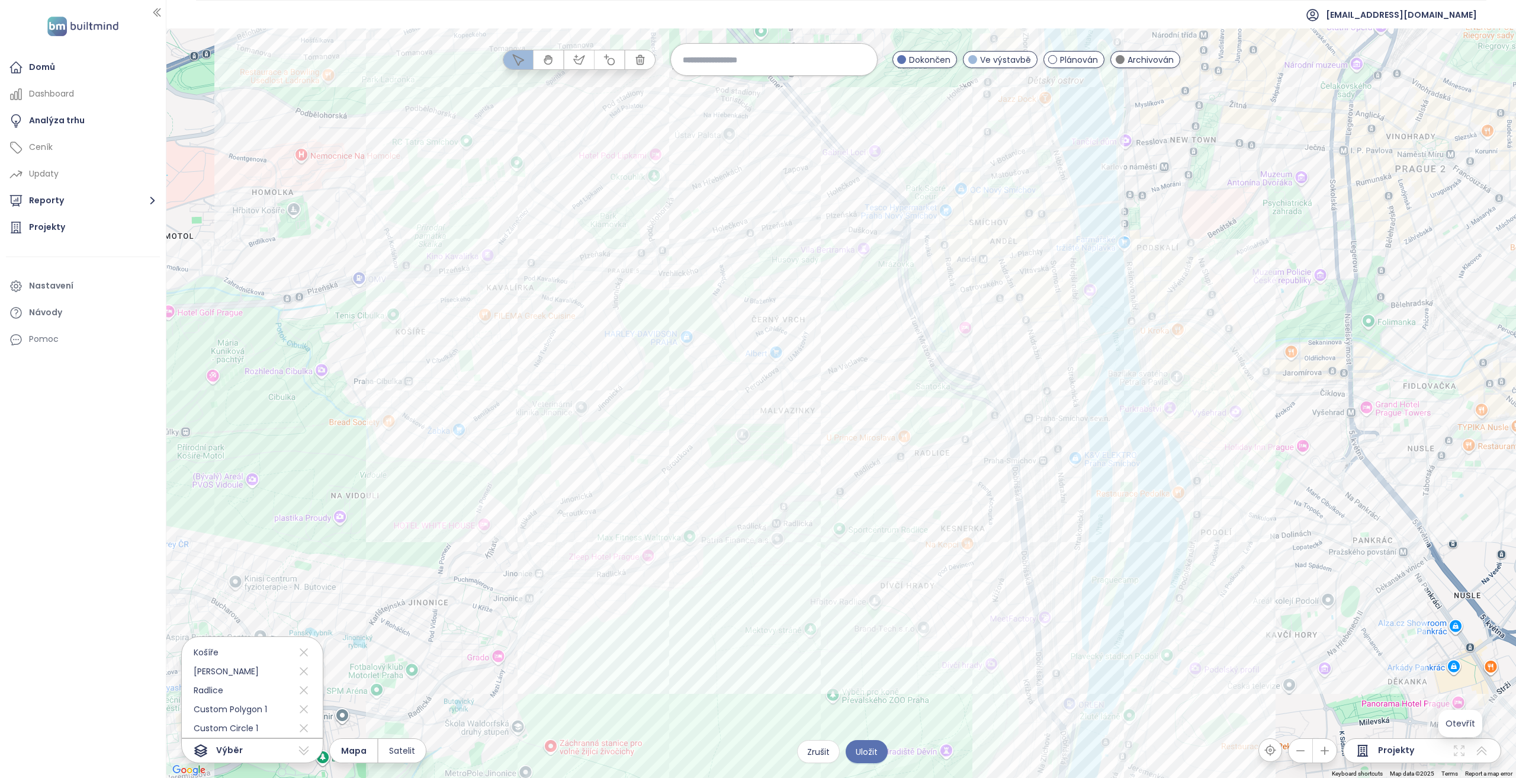
drag, startPoint x: 804, startPoint y: 542, endPoint x: 595, endPoint y: 549, distance: 209.2
click at [595, 549] on div at bounding box center [841, 402] width 1350 height 749
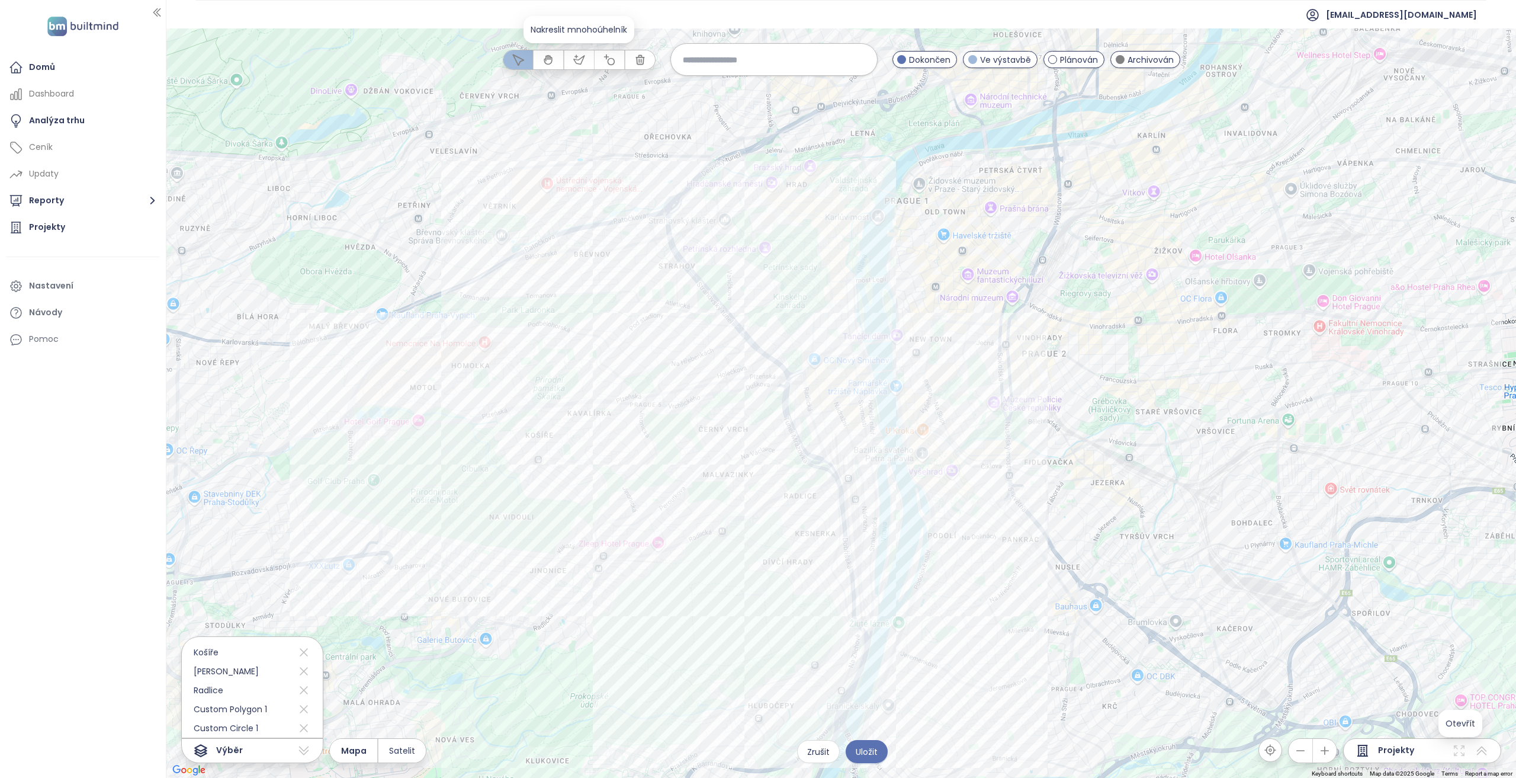
click at [580, 66] on button "button" at bounding box center [579, 59] width 30 height 19
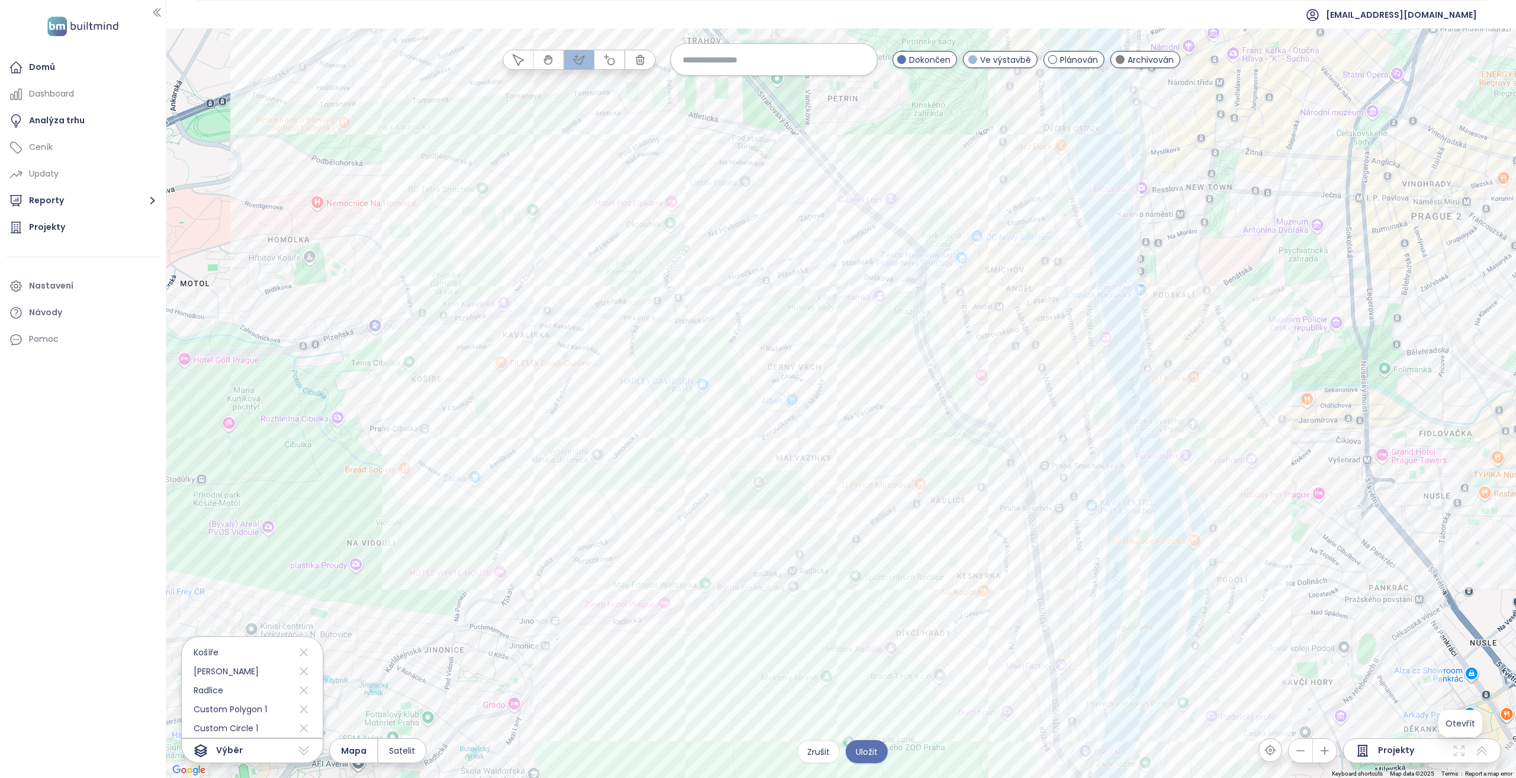
click at [578, 633] on div at bounding box center [842, 403] width 1350 height 749
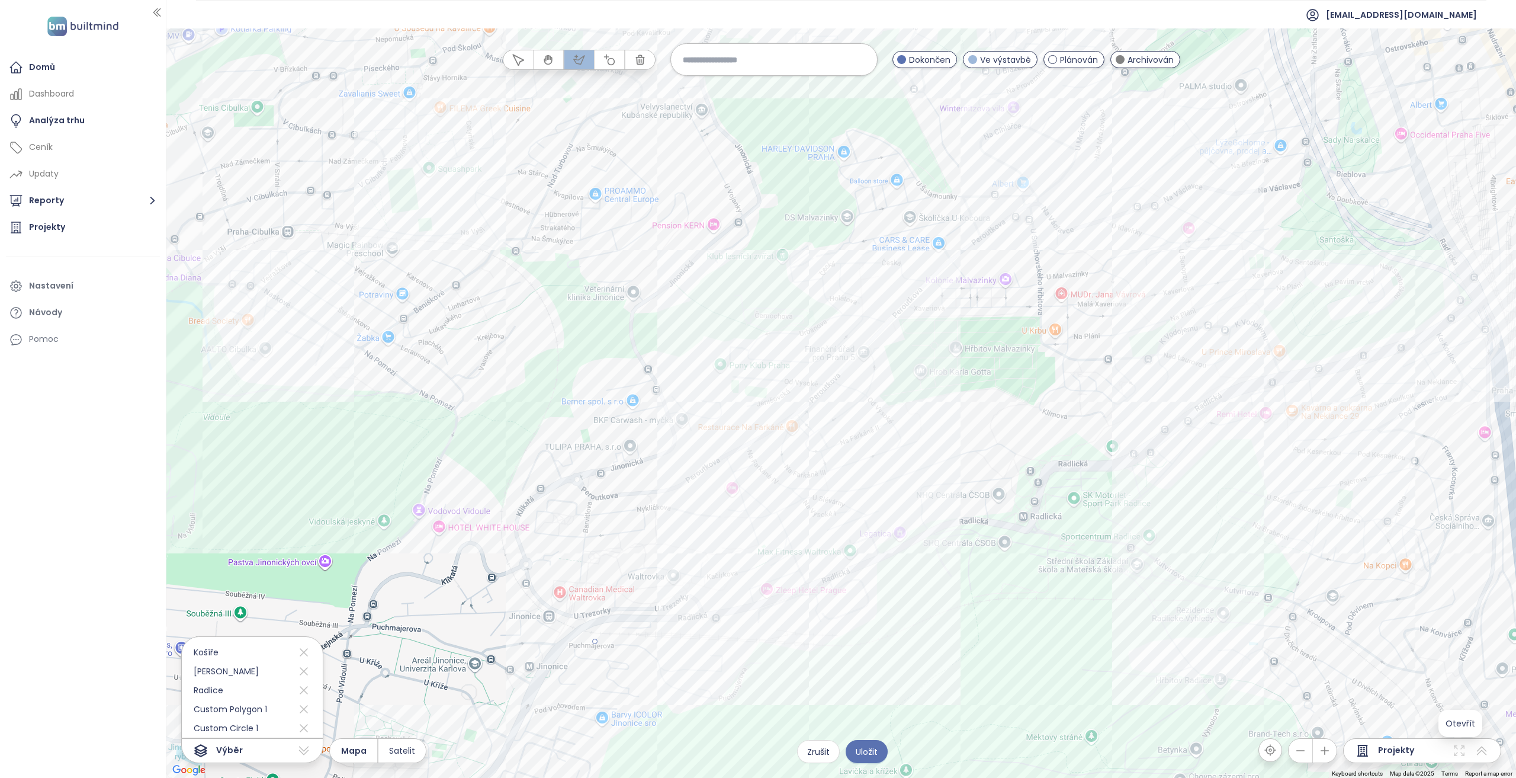
click at [534, 589] on div at bounding box center [841, 402] width 1350 height 749
click at [515, 488] on div at bounding box center [841, 402] width 1350 height 749
click at [903, 265] on div at bounding box center [841, 402] width 1350 height 749
click at [943, 669] on div at bounding box center [841, 402] width 1350 height 749
drag, startPoint x: 597, startPoint y: 643, endPoint x: 605, endPoint y: 642, distance: 7.7
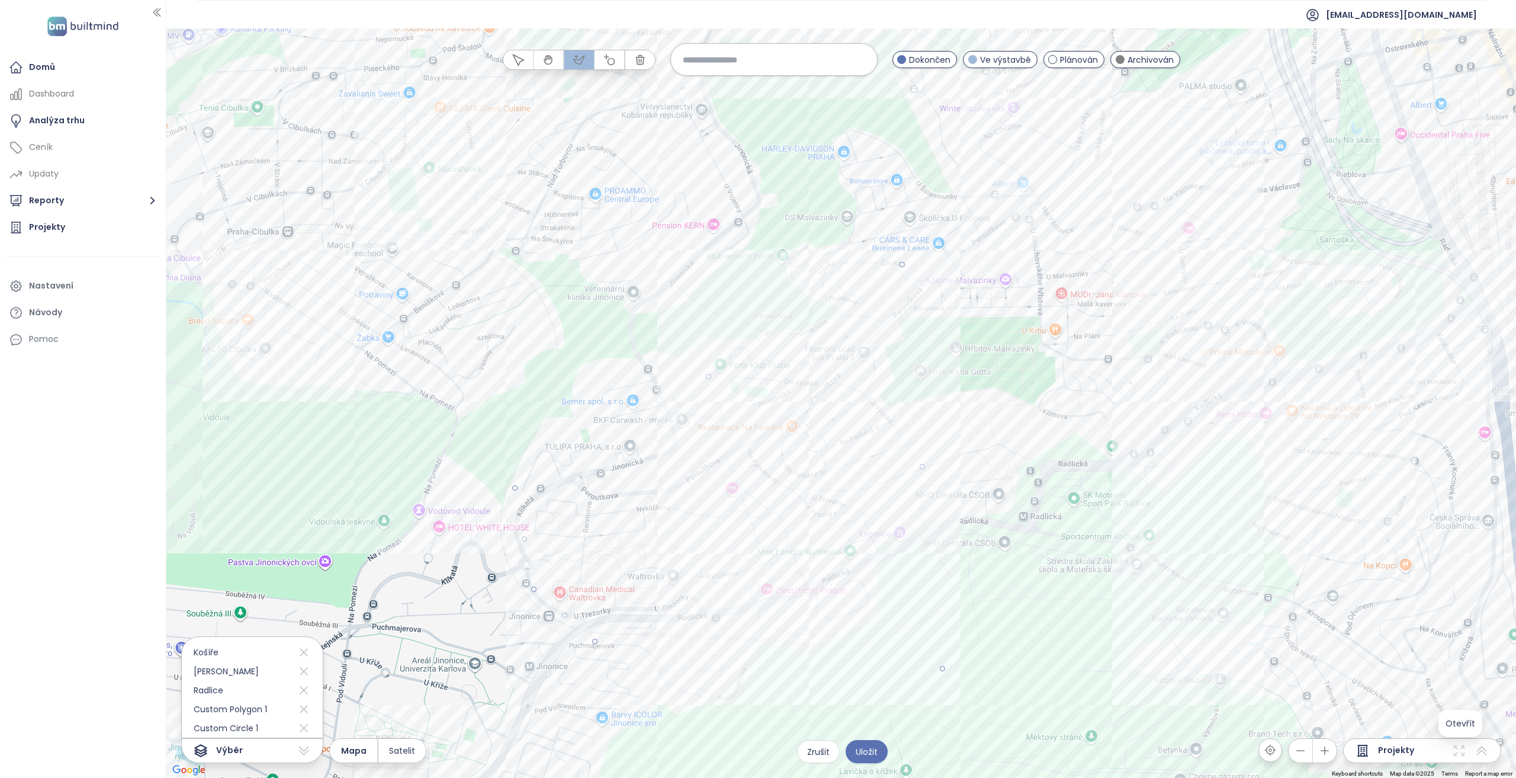
click at [597, 643] on div at bounding box center [841, 402] width 1350 height 749
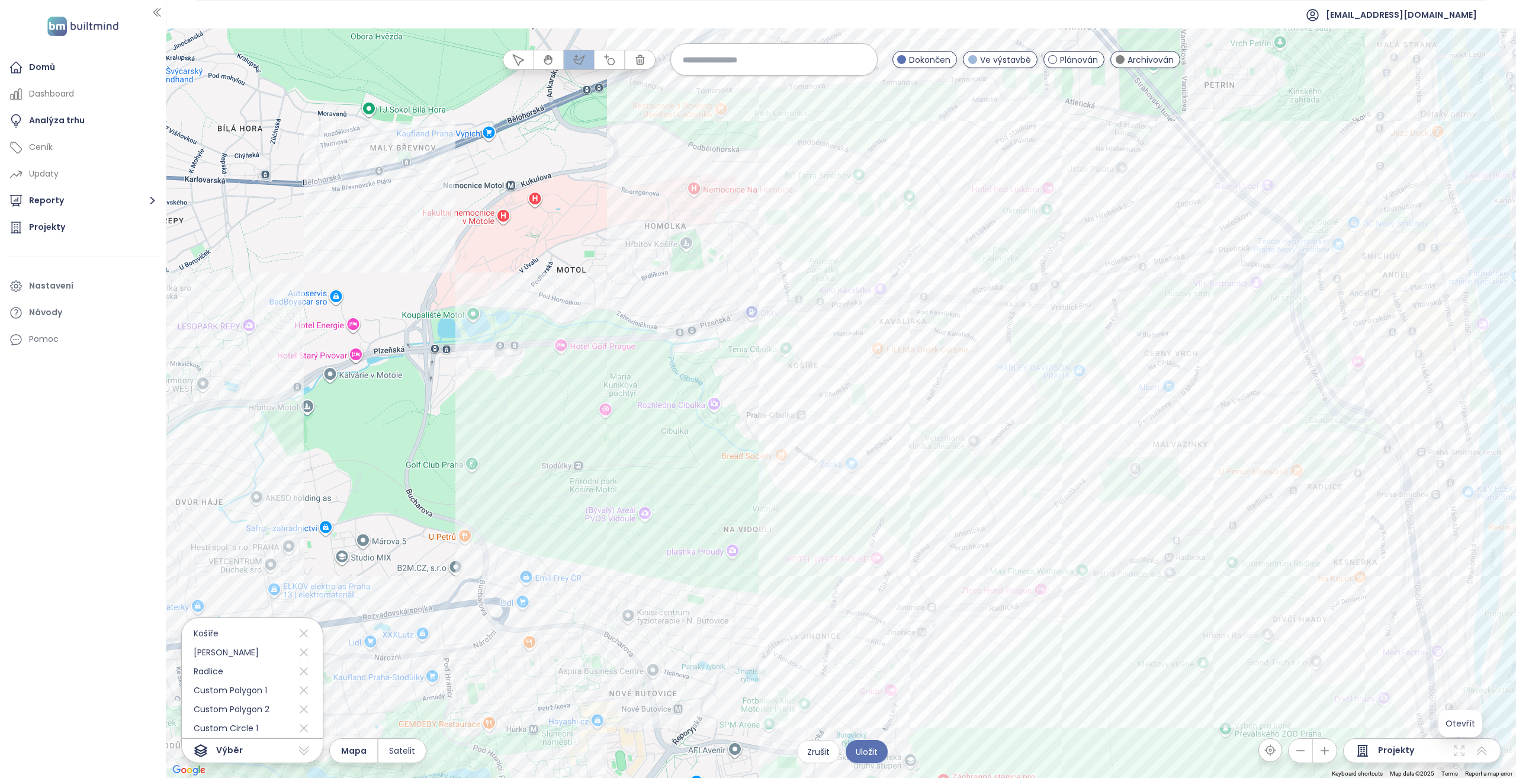
drag, startPoint x: 752, startPoint y: 226, endPoint x: 753, endPoint y: 210, distance: 16.6
click at [752, 227] on div at bounding box center [841, 403] width 1350 height 749
click at [746, 148] on div at bounding box center [841, 403] width 1350 height 749
click at [1063, 239] on div at bounding box center [841, 403] width 1350 height 749
click at [764, 366] on div at bounding box center [841, 403] width 1350 height 749
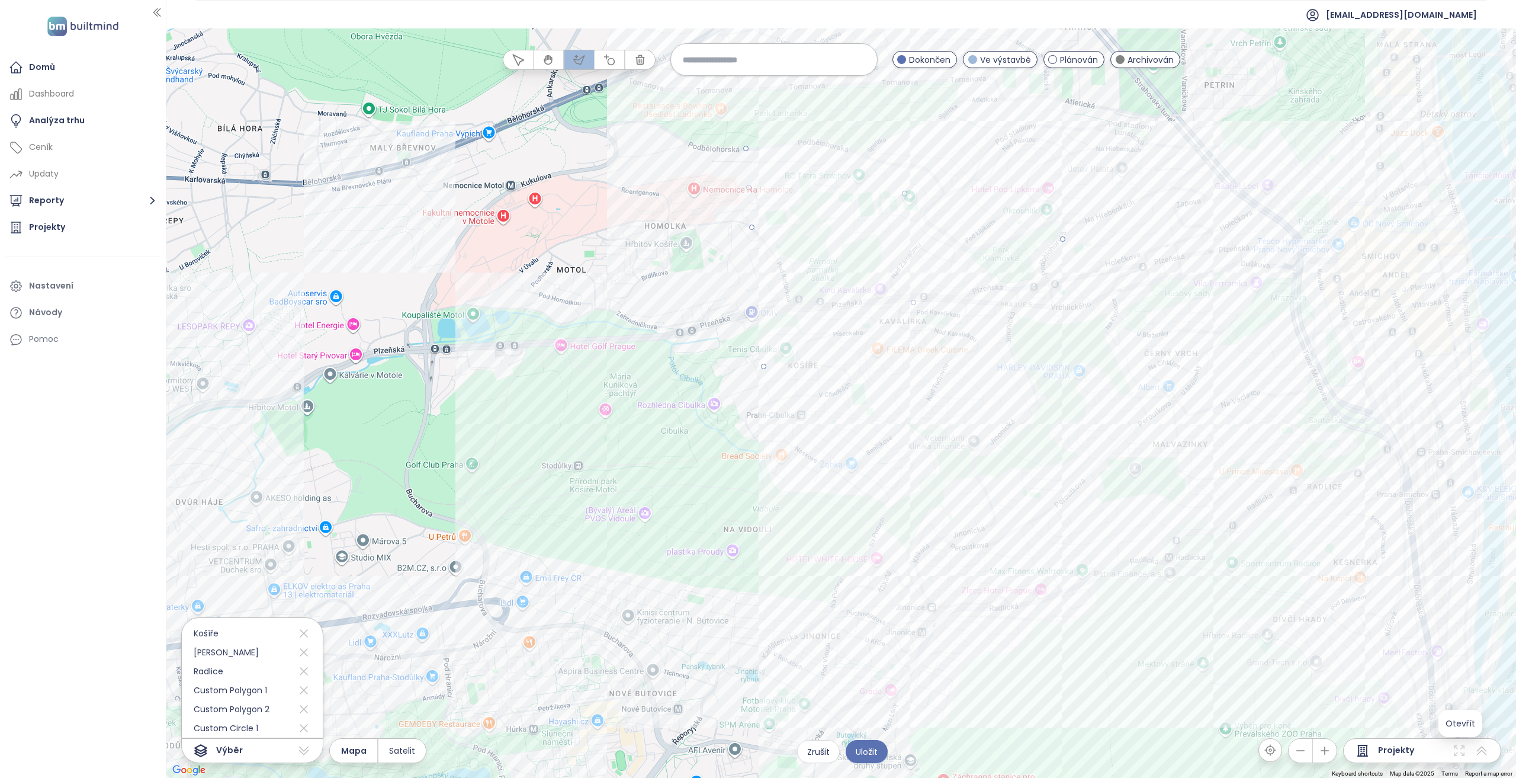
click at [753, 227] on div at bounding box center [841, 403] width 1350 height 749
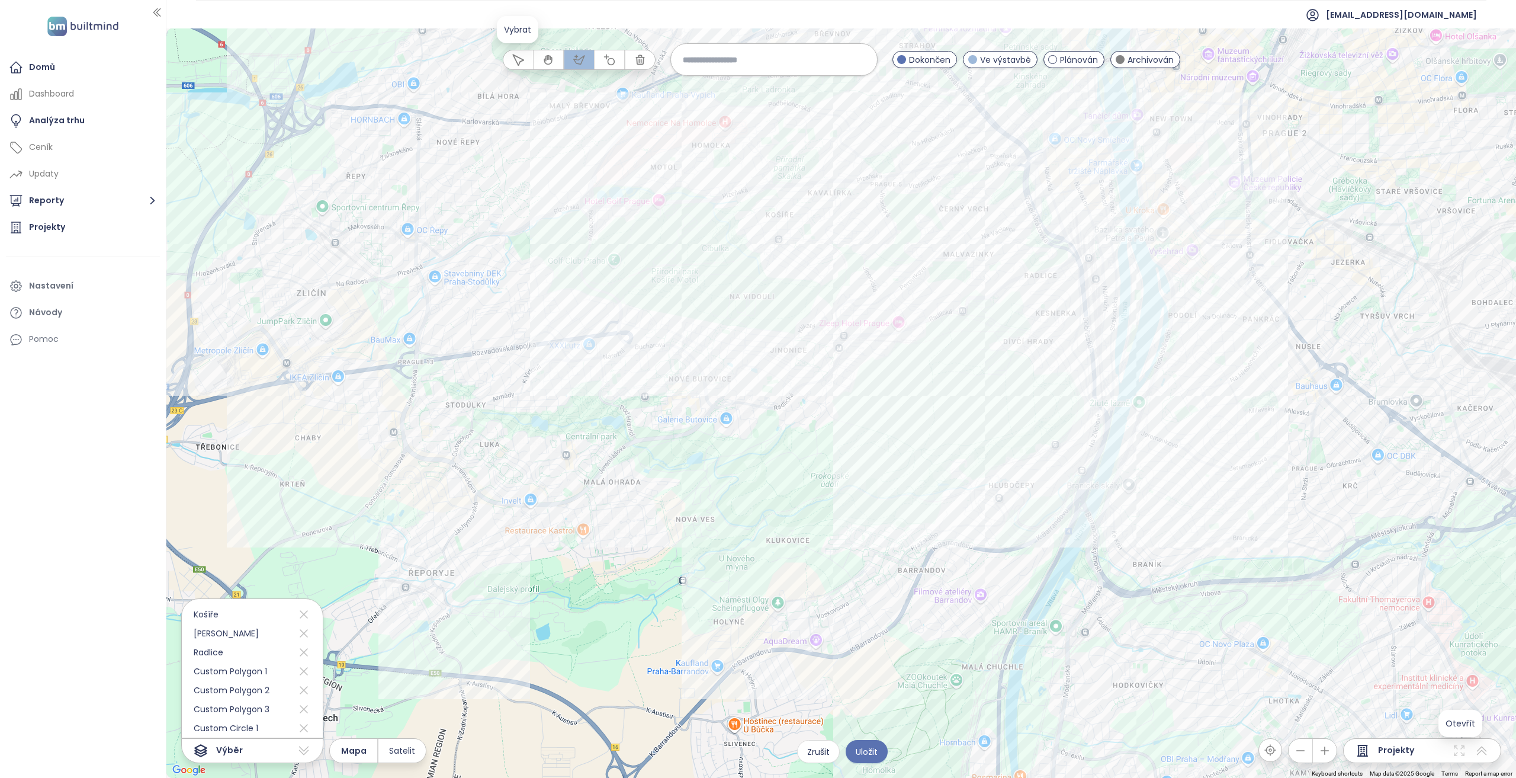
click at [518, 63] on icon "button" at bounding box center [518, 59] width 11 height 11
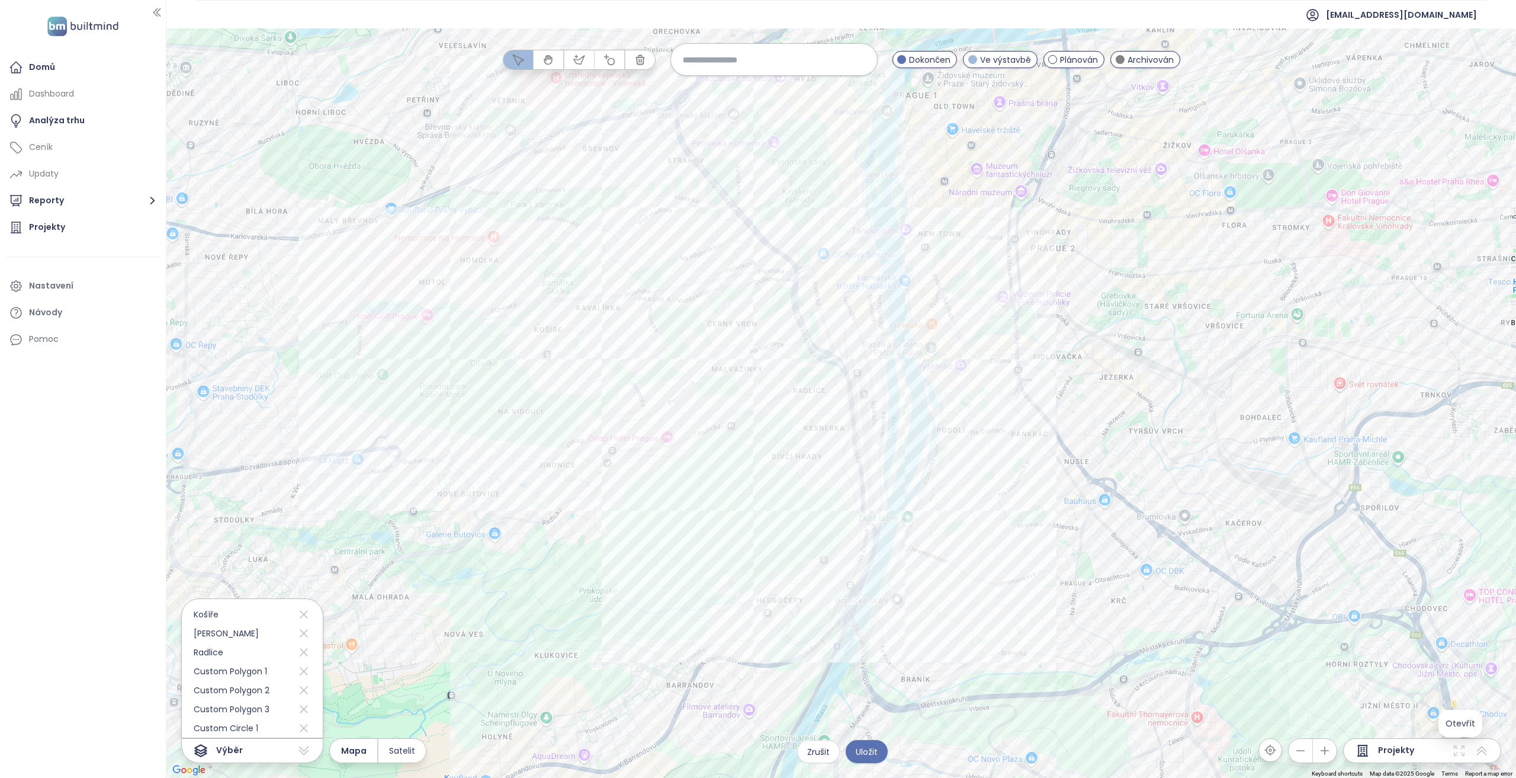
drag, startPoint x: 824, startPoint y: 364, endPoint x: 597, endPoint y: 477, distance: 254.0
click at [597, 477] on div at bounding box center [841, 402] width 1350 height 749
click at [866, 754] on span "Uložit" at bounding box center [867, 751] width 22 height 13
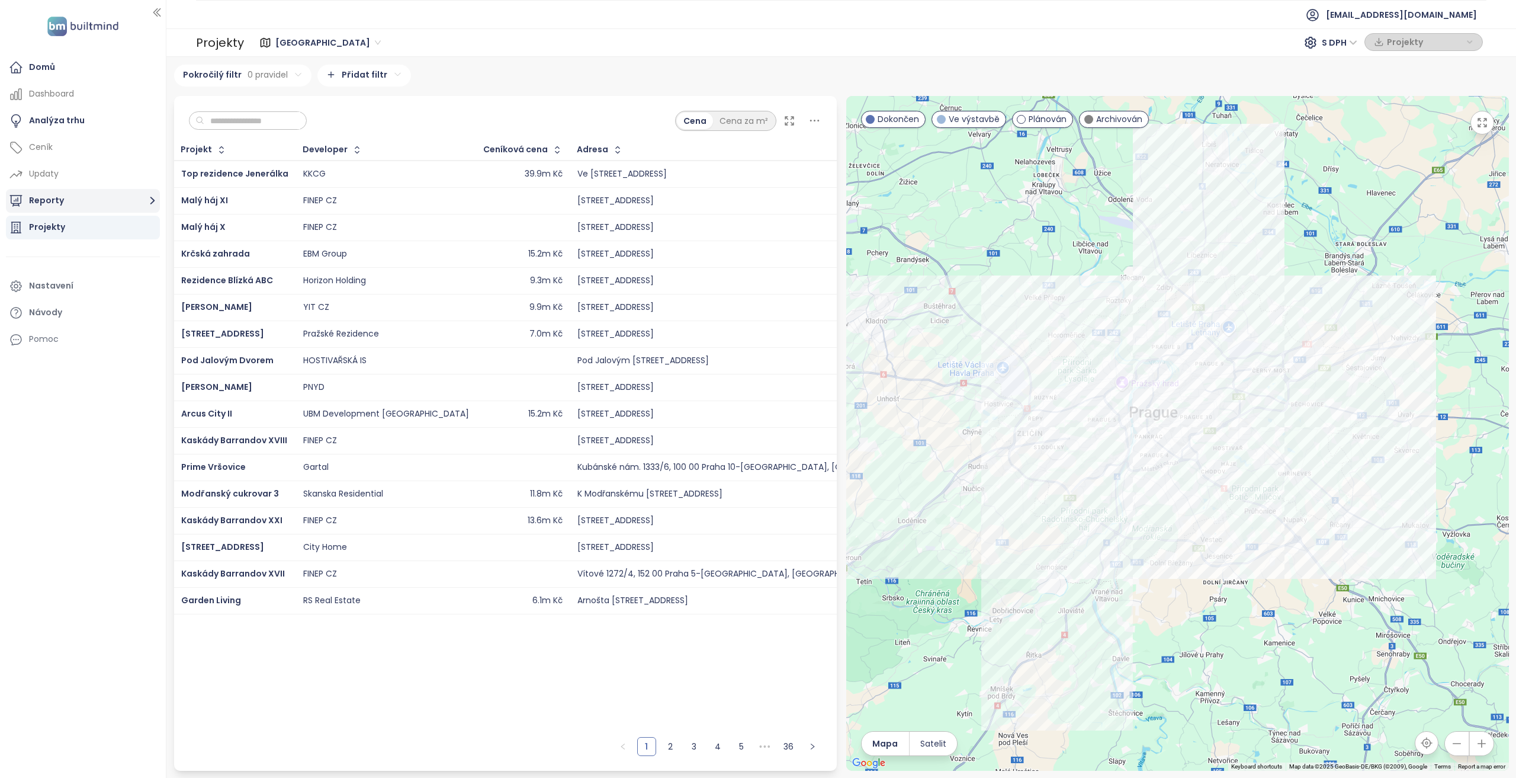
click at [76, 203] on button "Reporty" at bounding box center [83, 201] width 154 height 24
click at [98, 254] on div "[GEOGRAPHIC_DATA]" at bounding box center [86, 249] width 142 height 19
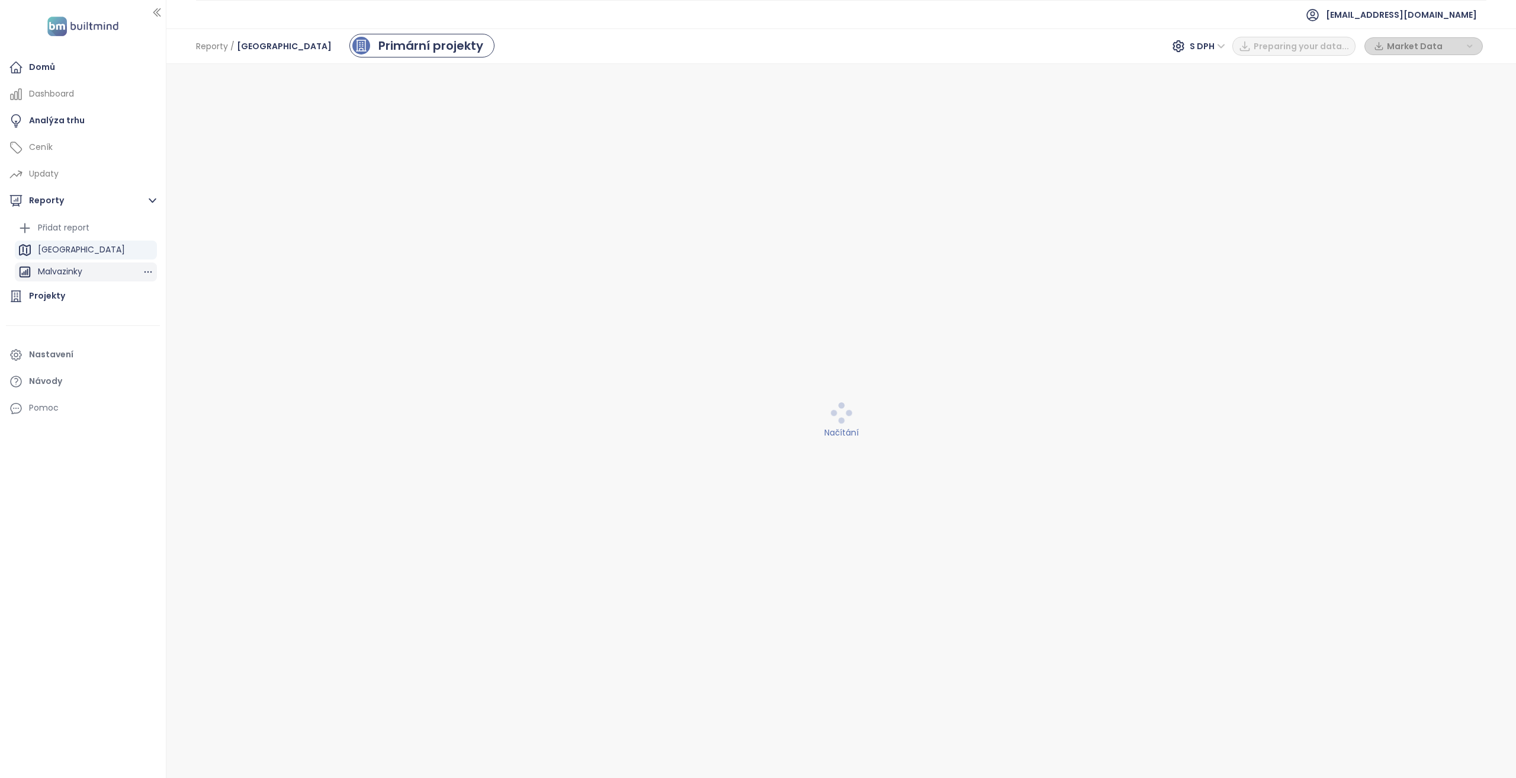
click at [93, 267] on div "Malvazinky" at bounding box center [86, 271] width 142 height 19
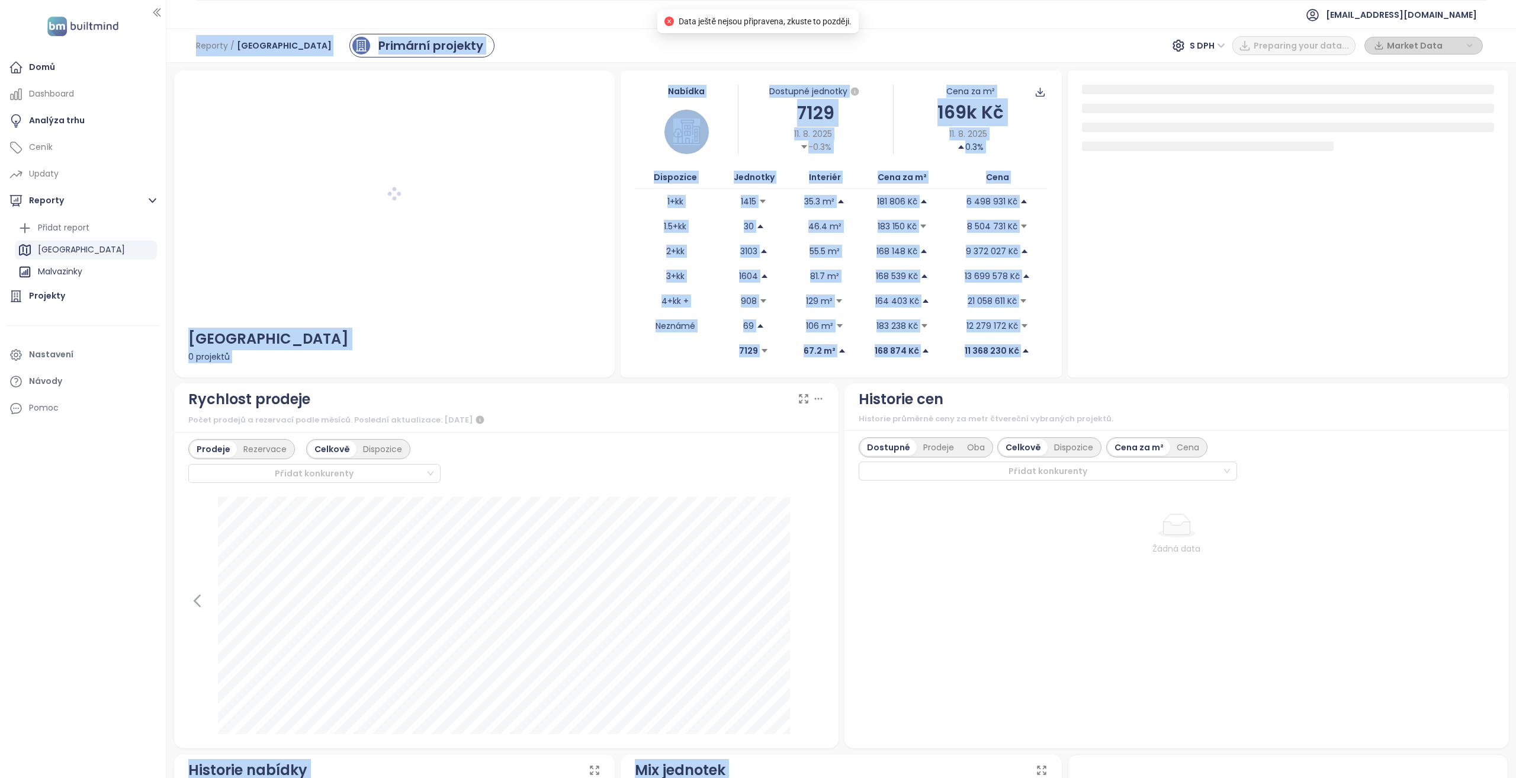
drag, startPoint x: 670, startPoint y: 23, endPoint x: 896, endPoint y: 20, distance: 225.1
click at [896, 20] on body "Domů Dashboard Analýza trhu Ceník Updaty Reporty Přidat report Praha Malvazinky…" at bounding box center [758, 389] width 1516 height 778
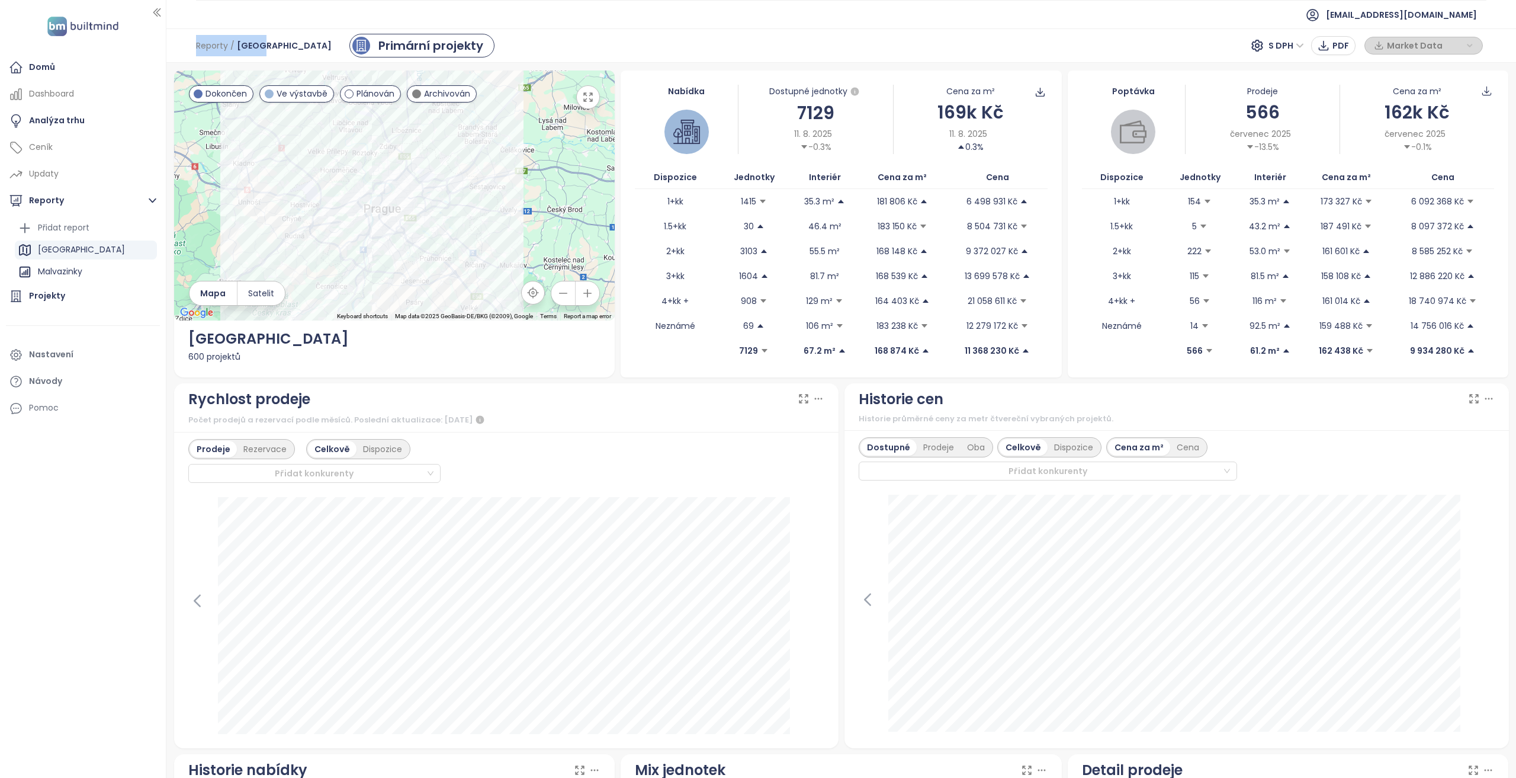
drag, startPoint x: 187, startPoint y: 50, endPoint x: 262, endPoint y: 50, distance: 74.6
click at [262, 50] on div "Reporty / Praha Primární projekty S DPH PDF Market Data" at bounding box center [841, 45] width 1350 height 34
click at [698, 89] on div "Nabídka" at bounding box center [686, 91] width 103 height 13
click at [91, 300] on div "Projekty" at bounding box center [83, 296] width 154 height 24
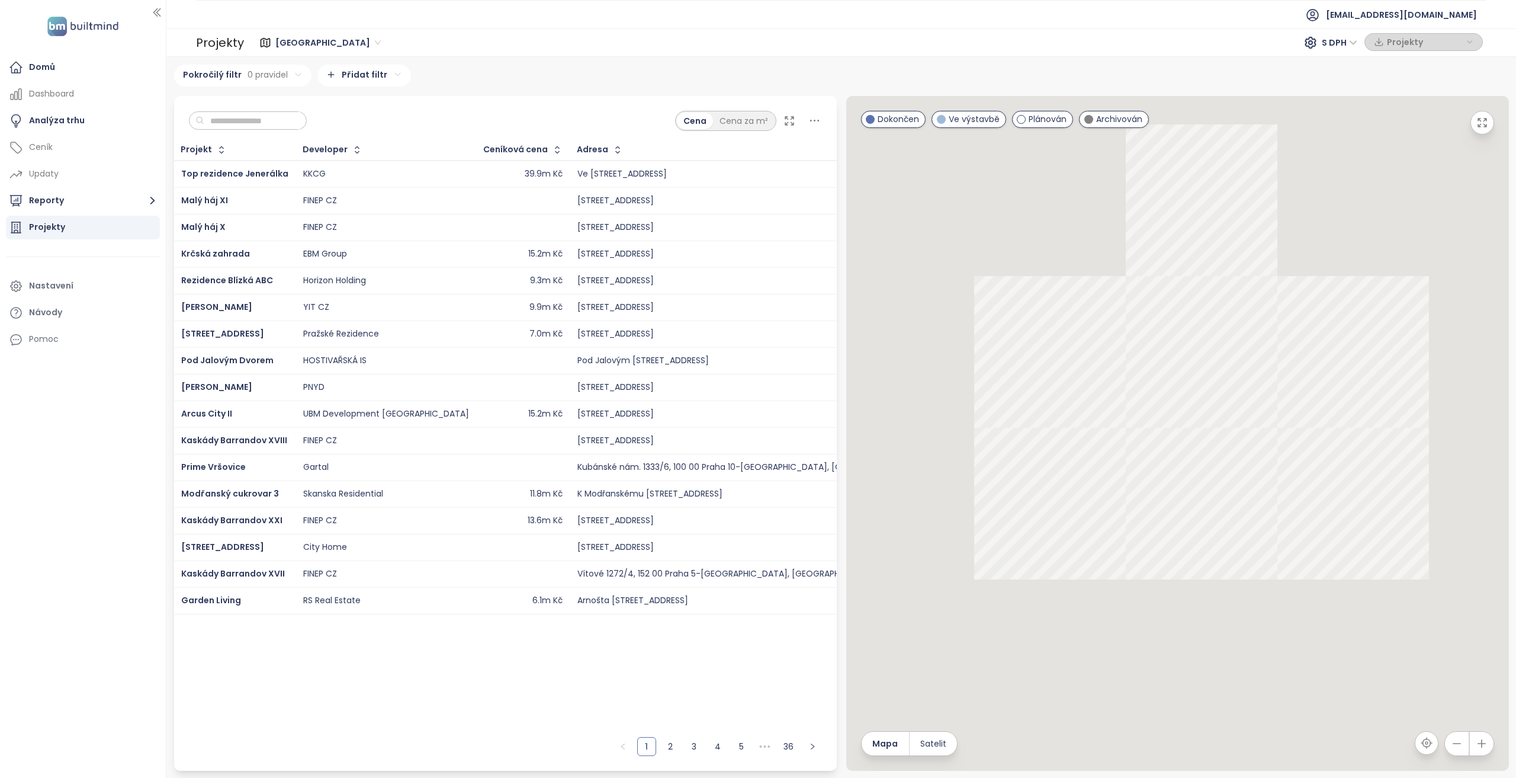
click at [259, 120] on input "text" at bounding box center [252, 121] width 96 height 18
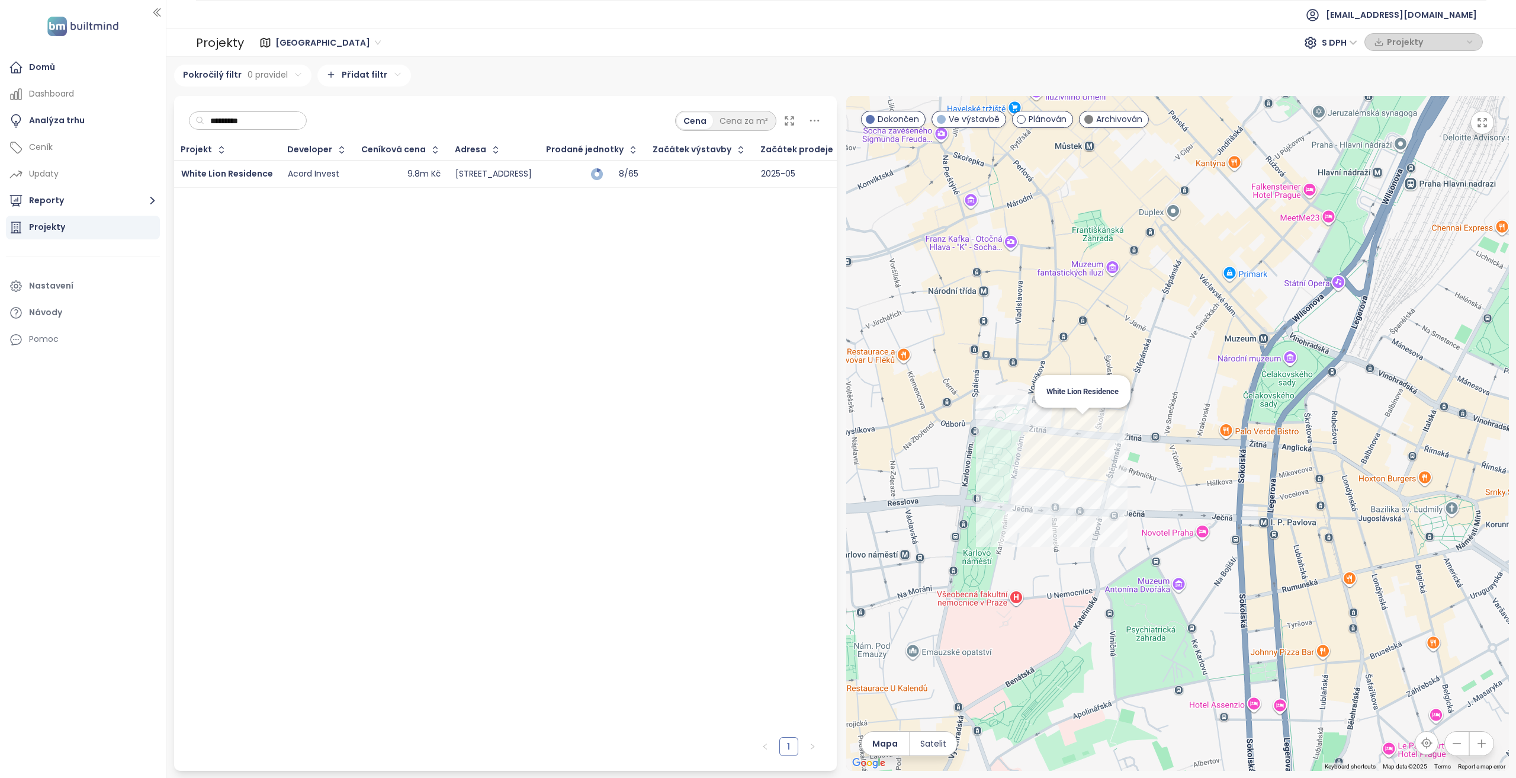
type input "*********"
click at [1080, 426] on div "White Lion Residence" at bounding box center [1177, 433] width 663 height 675
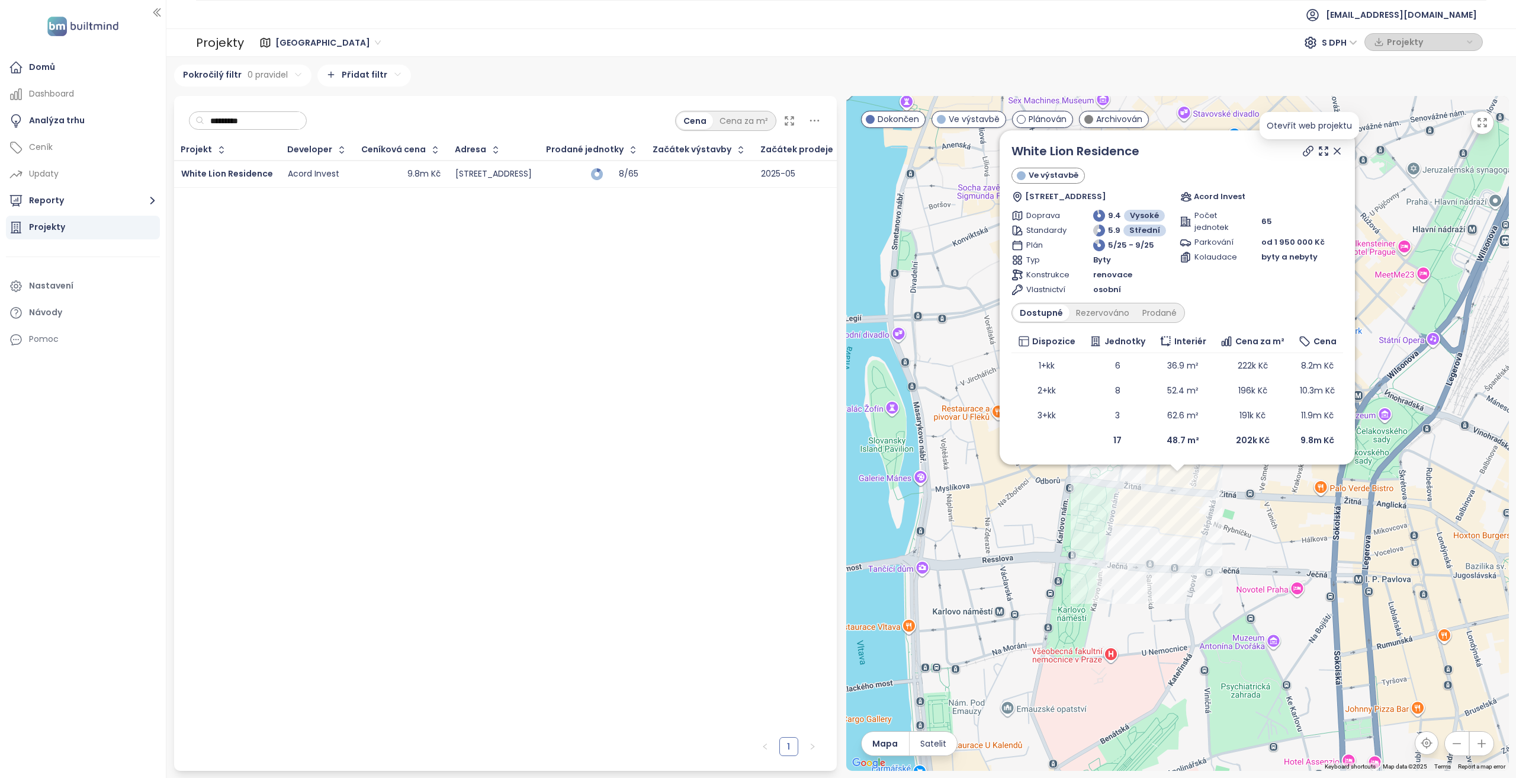
click at [1307, 152] on icon at bounding box center [1308, 151] width 12 height 12
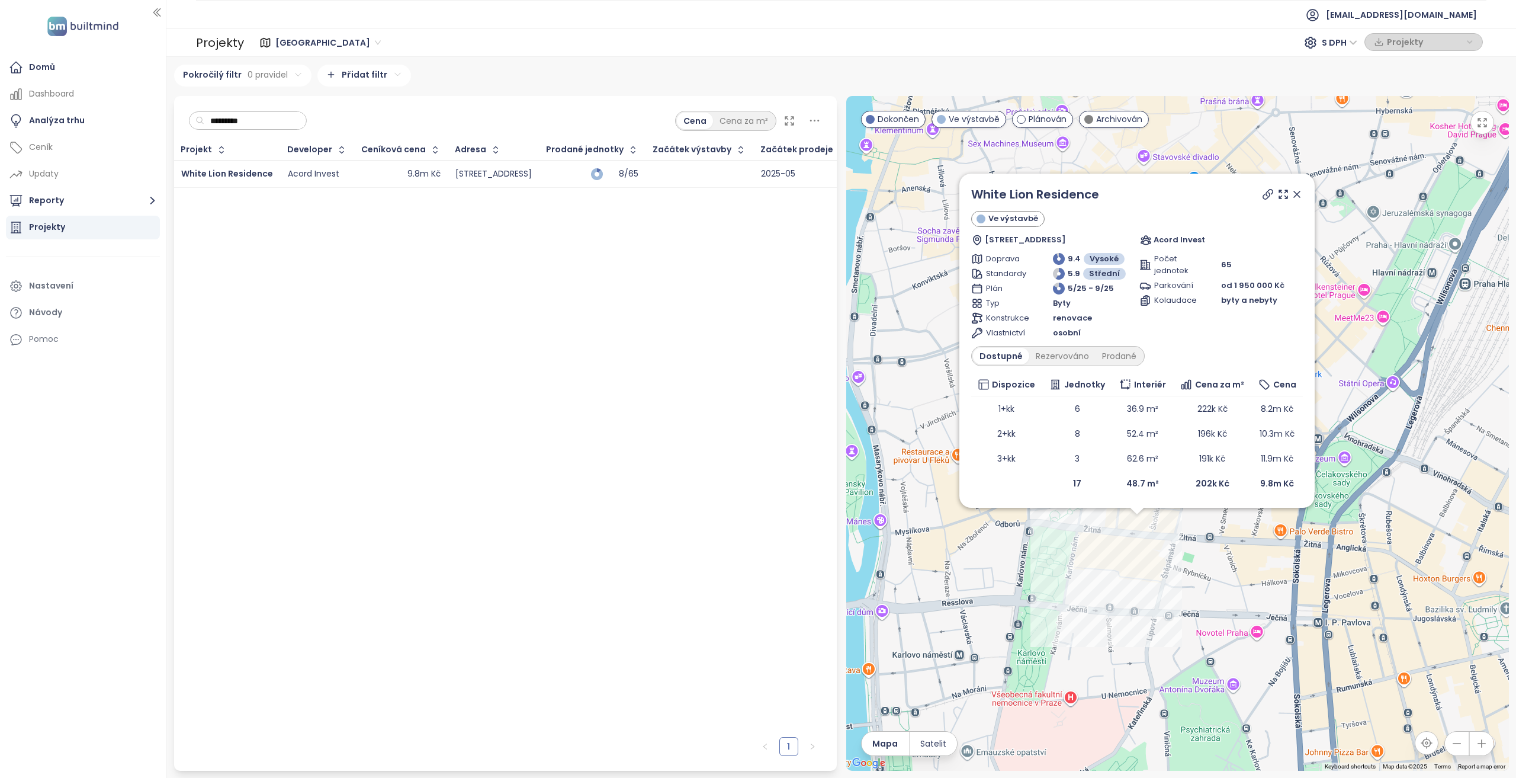
drag, startPoint x: 1069, startPoint y: 589, endPoint x: 1042, endPoint y: 618, distance: 39.0
click at [1042, 618] on div "White Lion Residence Ve výstavbě 14, Žitná 564, Nové Město, 120 00 Praha-Praha …" at bounding box center [1177, 433] width 663 height 675
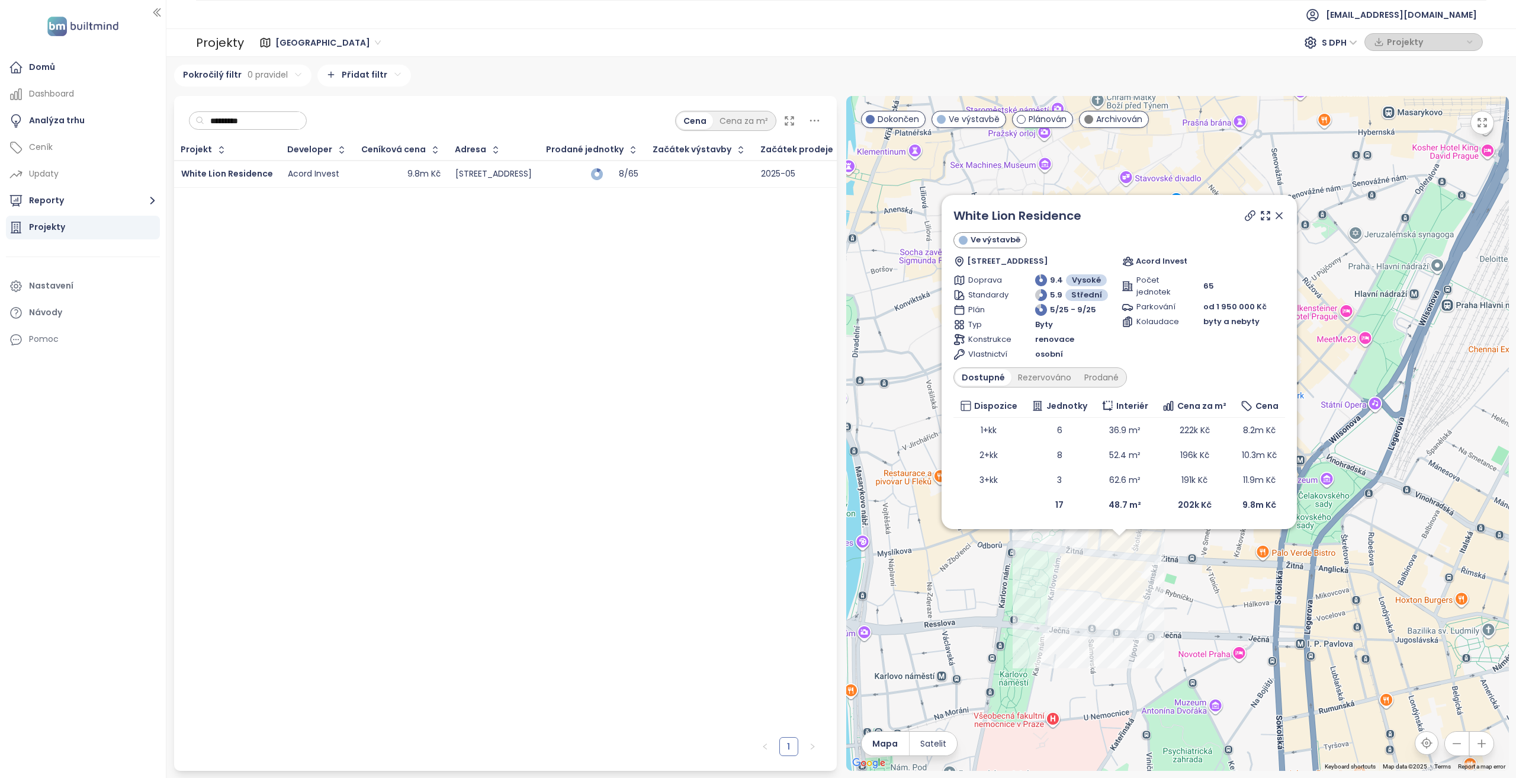
click at [1035, 341] on span "renovace" at bounding box center [1054, 339] width 39 height 12
click at [1279, 217] on icon at bounding box center [1279, 216] width 12 height 12
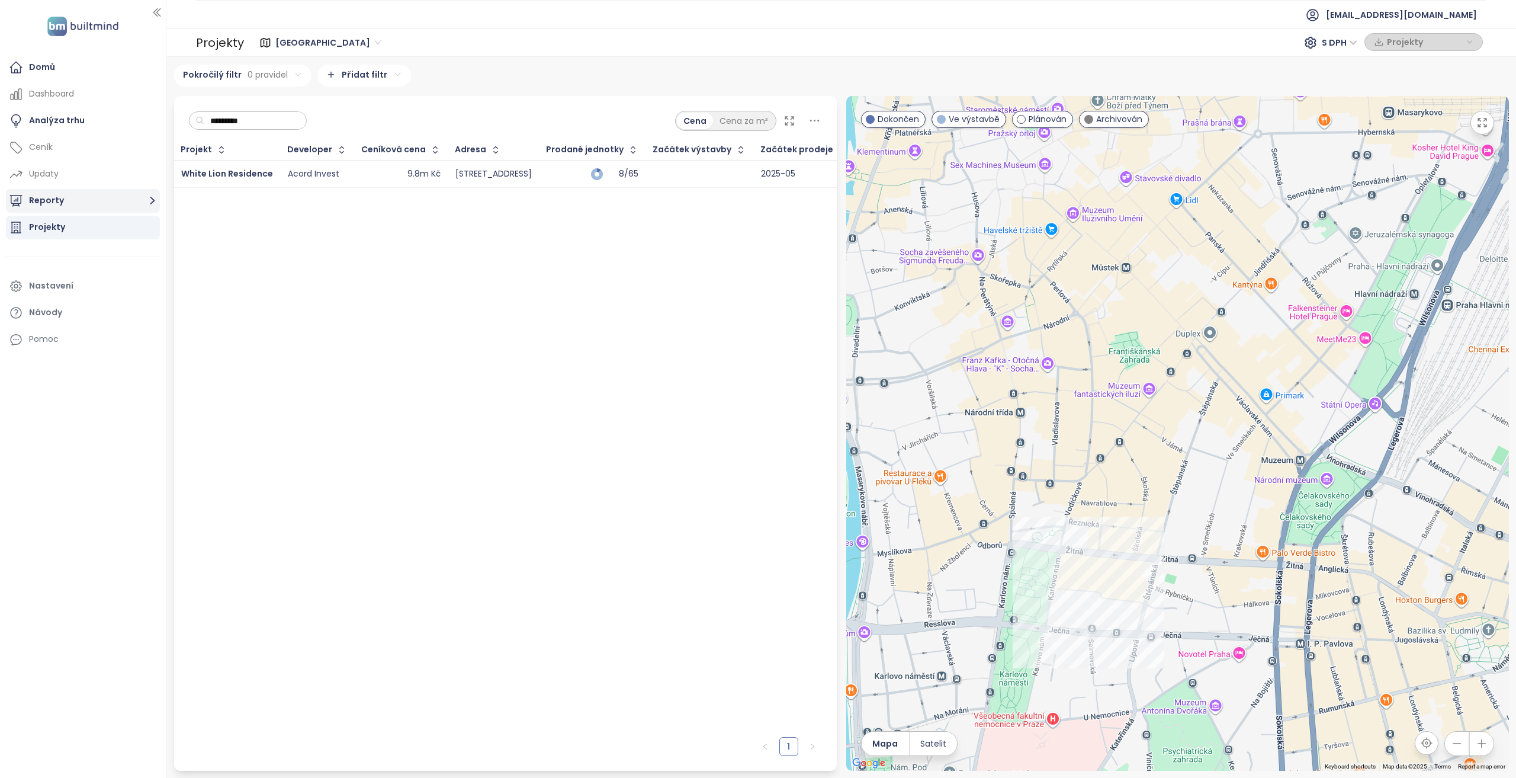
click at [78, 191] on button "Reporty" at bounding box center [83, 201] width 154 height 24
drag, startPoint x: 86, startPoint y: 245, endPoint x: 166, endPoint y: 277, distance: 85.4
click at [86, 245] on div "[GEOGRAPHIC_DATA]" at bounding box center [86, 249] width 142 height 19
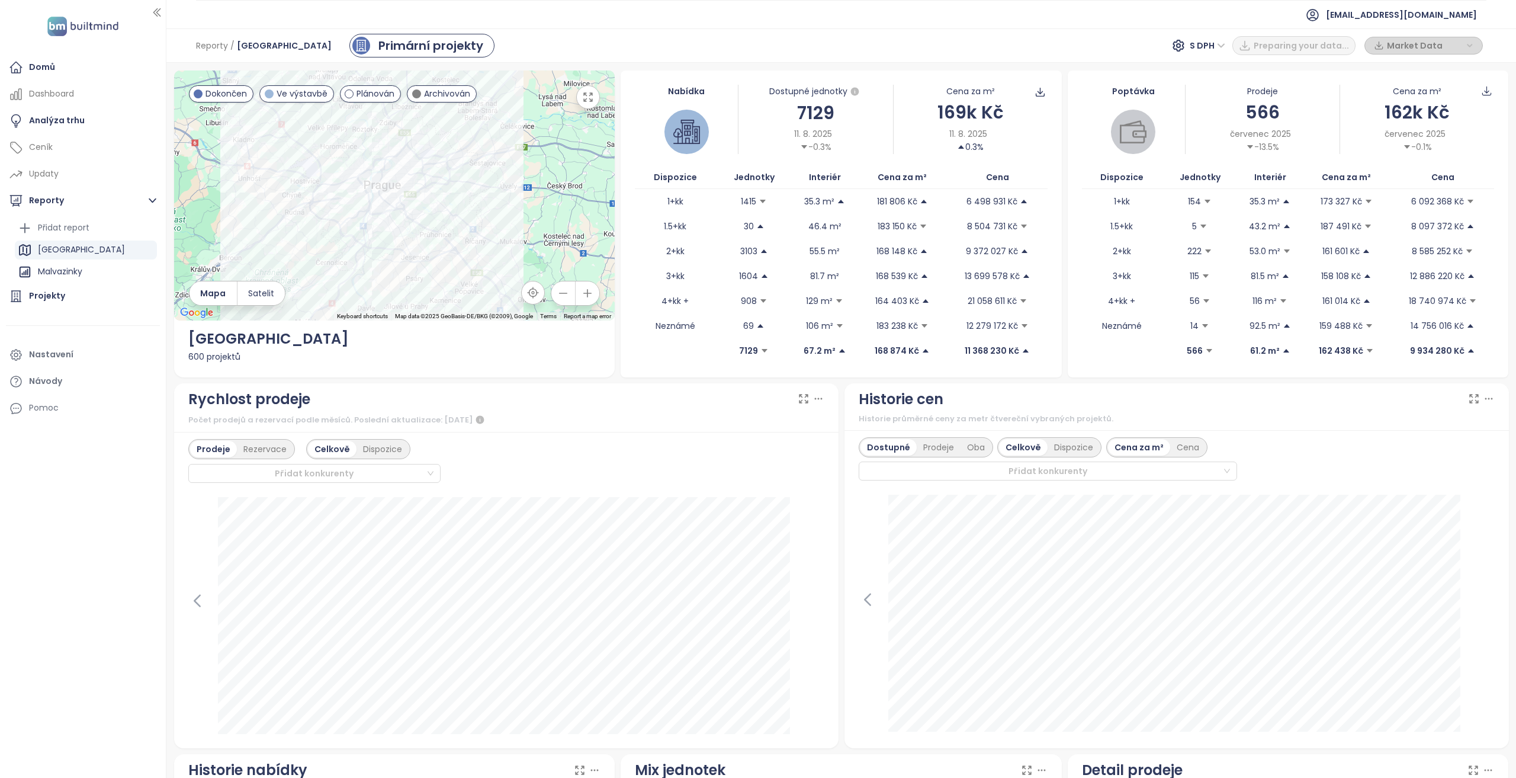
click at [815, 110] on div "7129" at bounding box center [816, 113] width 154 height 28
drag, startPoint x: 657, startPoint y: 85, endPoint x: 979, endPoint y: 150, distance: 328.9
click at [979, 150] on div "Nabídka Dostupné jednotky 7129 11. 8. 2025 -0.3% Cena za m² 169k Kč 11. 8. 2025…" at bounding box center [841, 119] width 413 height 69
click at [894, 139] on div "11. 8. 2025 0.3%" at bounding box center [971, 140] width 154 height 26
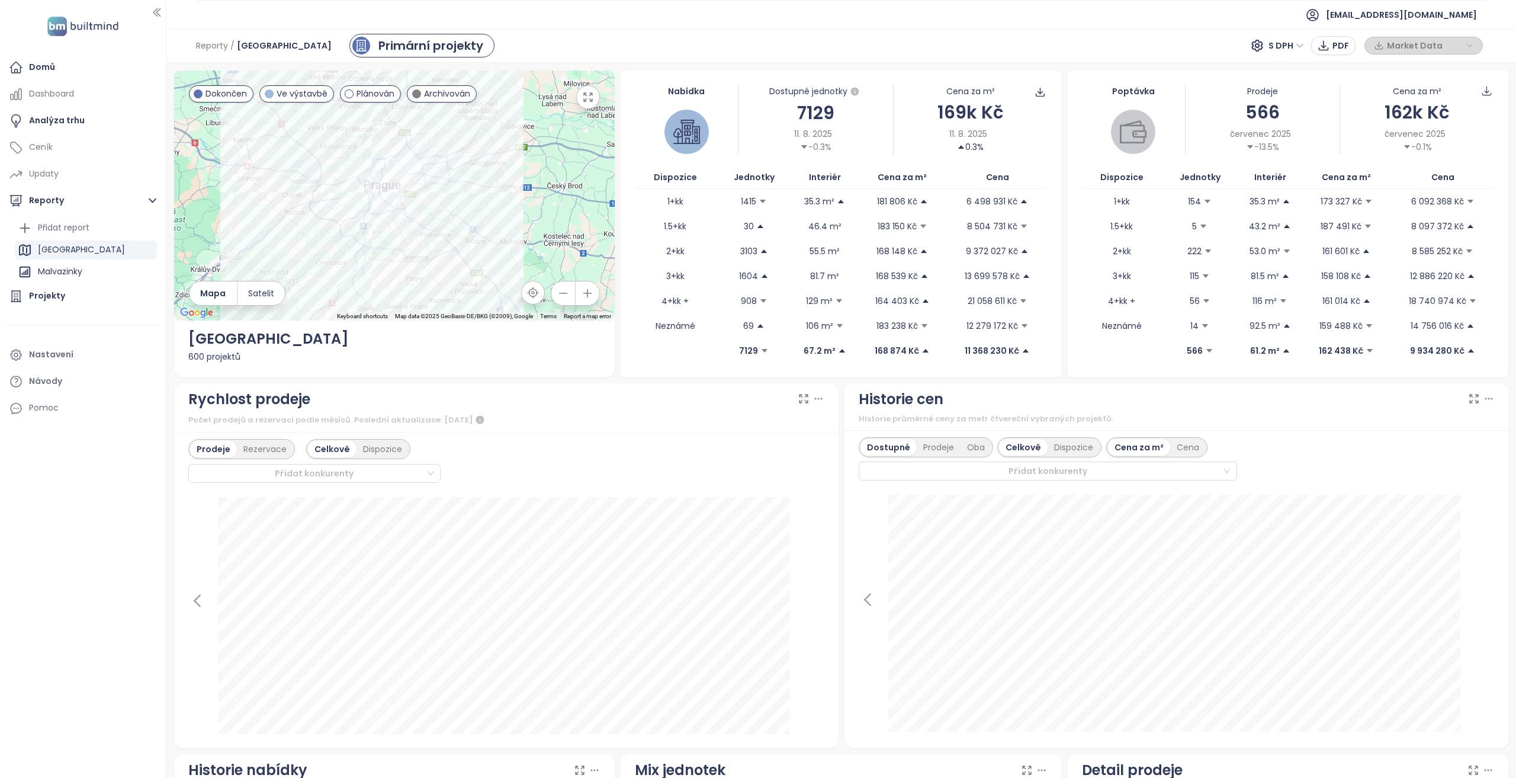
click at [1100, 97] on div "Poptávka" at bounding box center [1133, 91] width 103 height 13
drag, startPoint x: 1098, startPoint y: 89, endPoint x: 1454, endPoint y: 146, distance: 360.5
click at [1454, 146] on div "Poptávka Prodeje 566 červenec 2025 -13.5% Cena za m² 162k Kč červenec 2025 -0.1%" at bounding box center [1288, 119] width 413 height 69
click at [1322, 97] on div "Prodeje" at bounding box center [1263, 91] width 154 height 13
drag, startPoint x: 182, startPoint y: 406, endPoint x: 327, endPoint y: 394, distance: 145.1
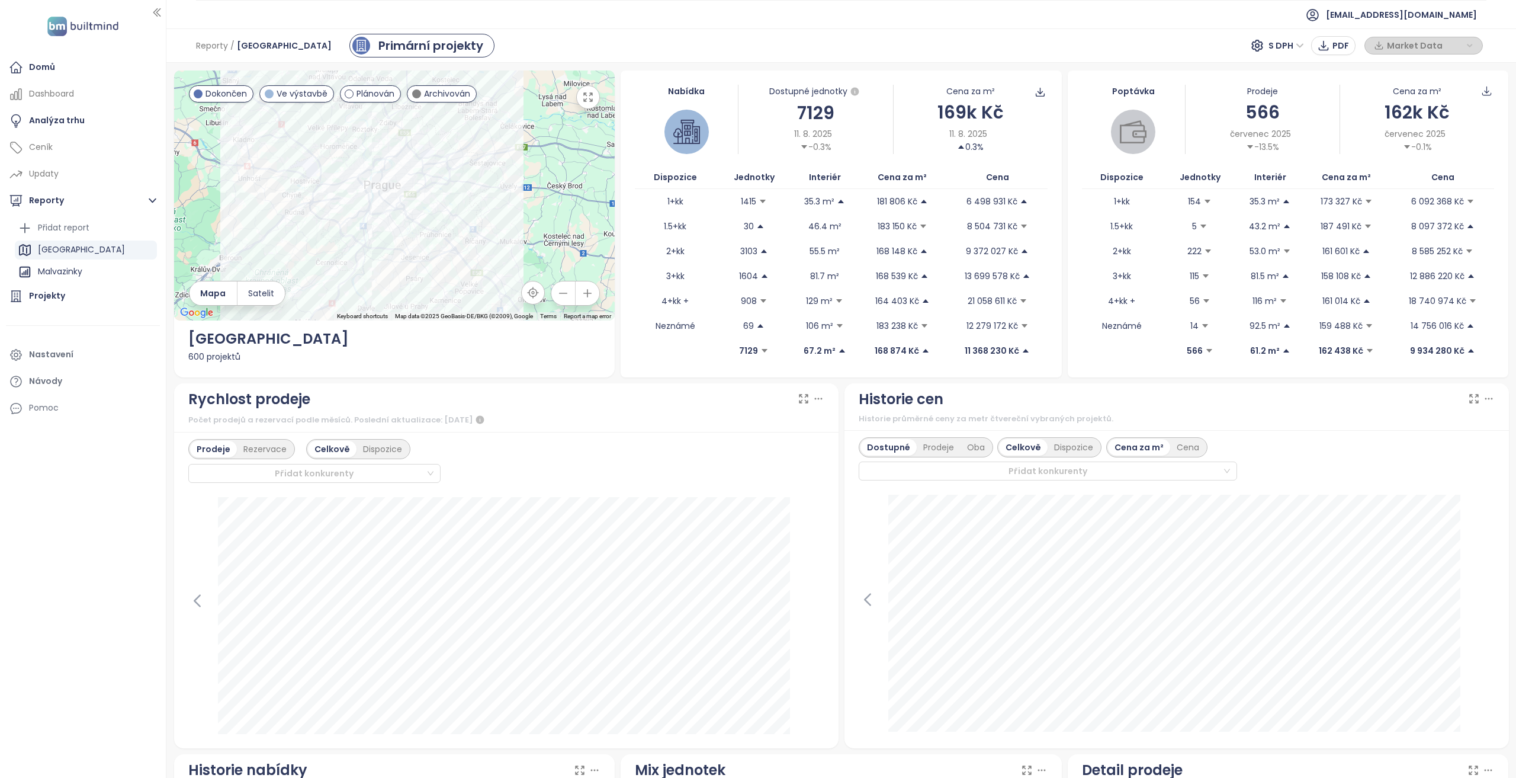
click at [327, 394] on div "Rychlost prodeje Počet prodejů a rezervací podle měsíců. Poslední aktualizace: …" at bounding box center [506, 408] width 665 height 50
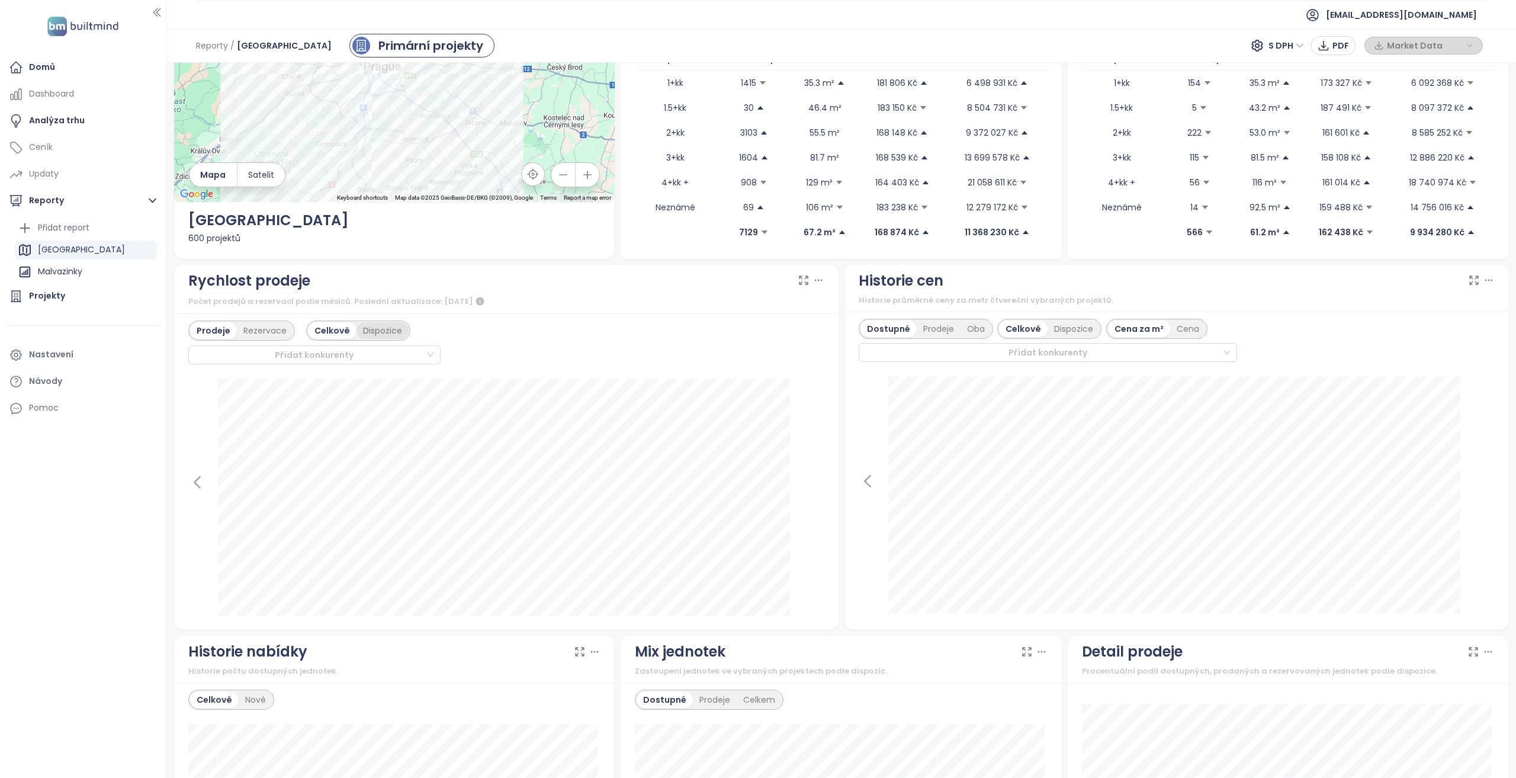
click at [402, 337] on div "Dispozice" at bounding box center [383, 330] width 52 height 17
click at [342, 329] on div "Celkově" at bounding box center [331, 330] width 46 height 17
click at [268, 332] on div "Rezervace" at bounding box center [265, 330] width 56 height 17
click at [223, 333] on div "Prodeje" at bounding box center [212, 330] width 44 height 17
click at [258, 333] on div "Rezervace" at bounding box center [265, 330] width 56 height 17
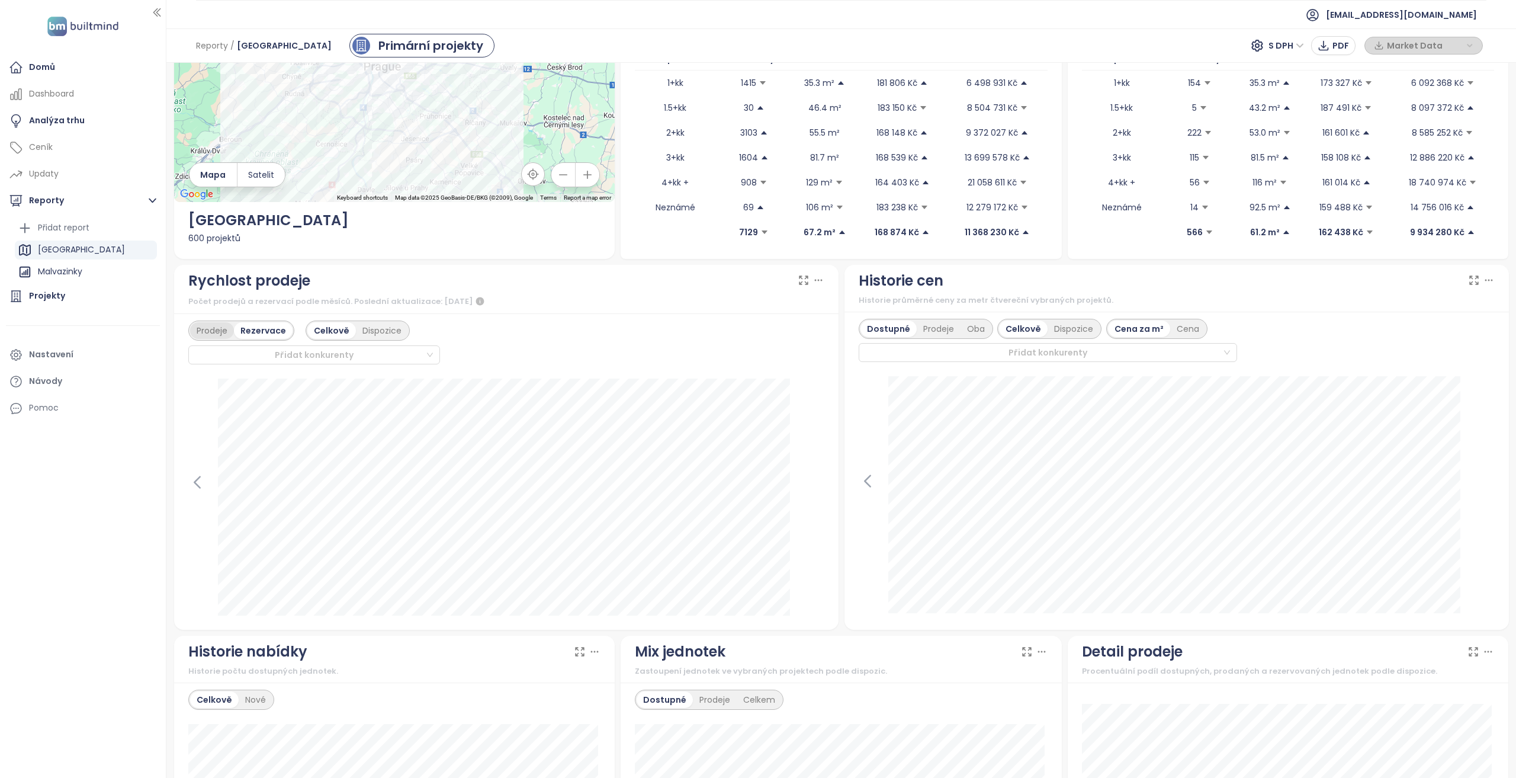
click at [204, 329] on div "Prodeje" at bounding box center [212, 330] width 44 height 17
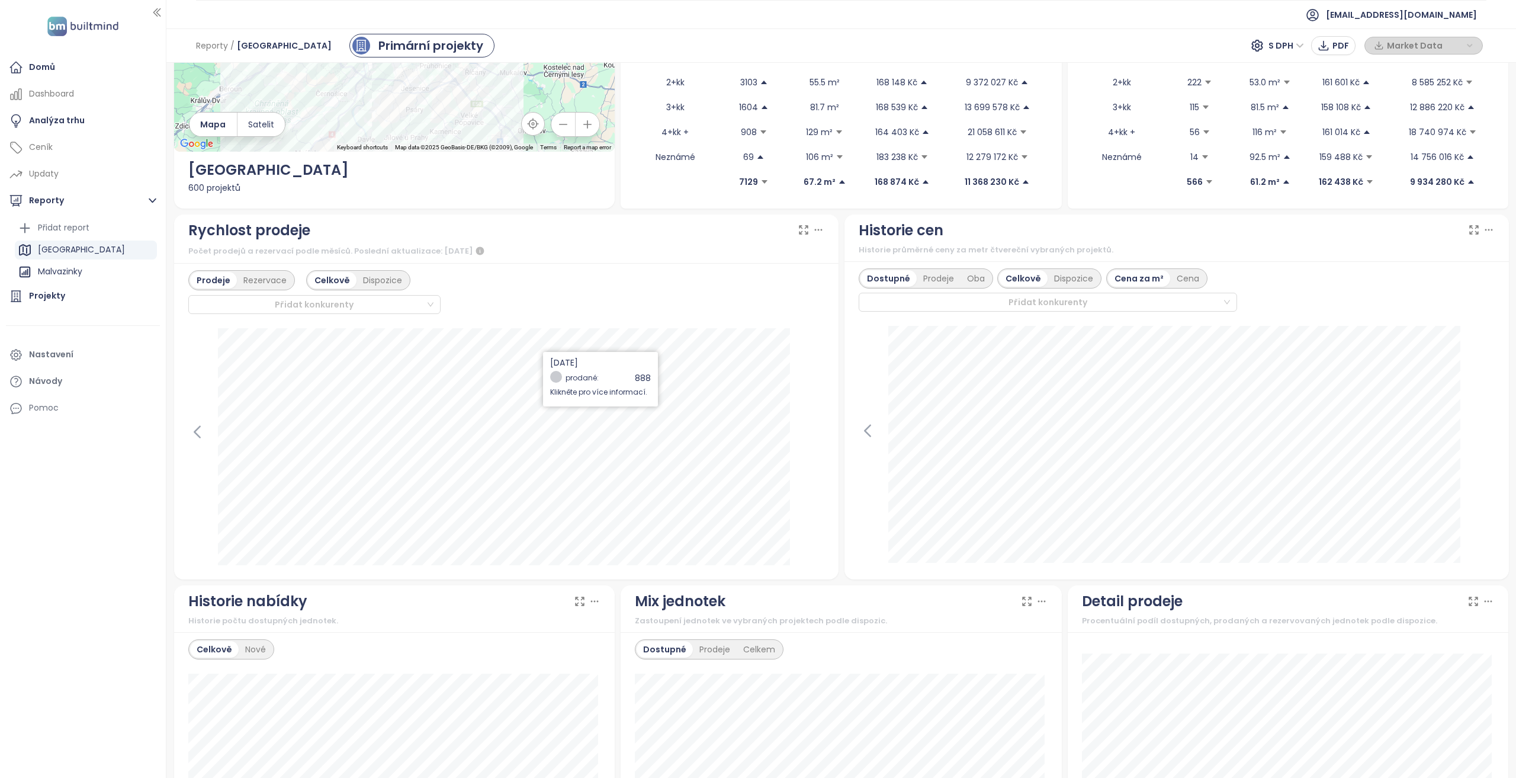
scroll to position [178, 0]
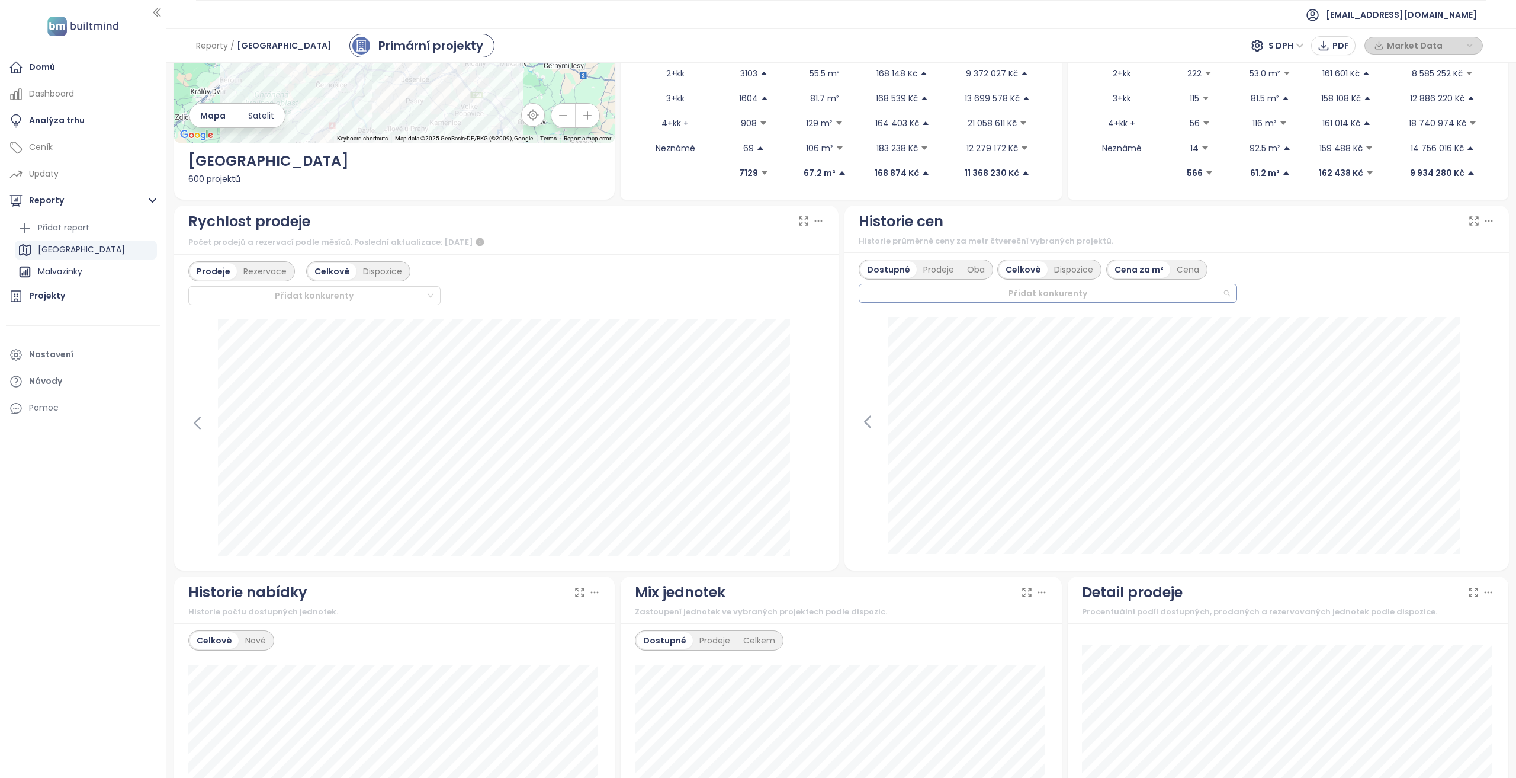
click at [1066, 294] on div at bounding box center [1043, 293] width 360 height 14
click at [1006, 408] on div "Albatros Kbely 5 - Charlie" at bounding box center [1040, 408] width 353 height 13
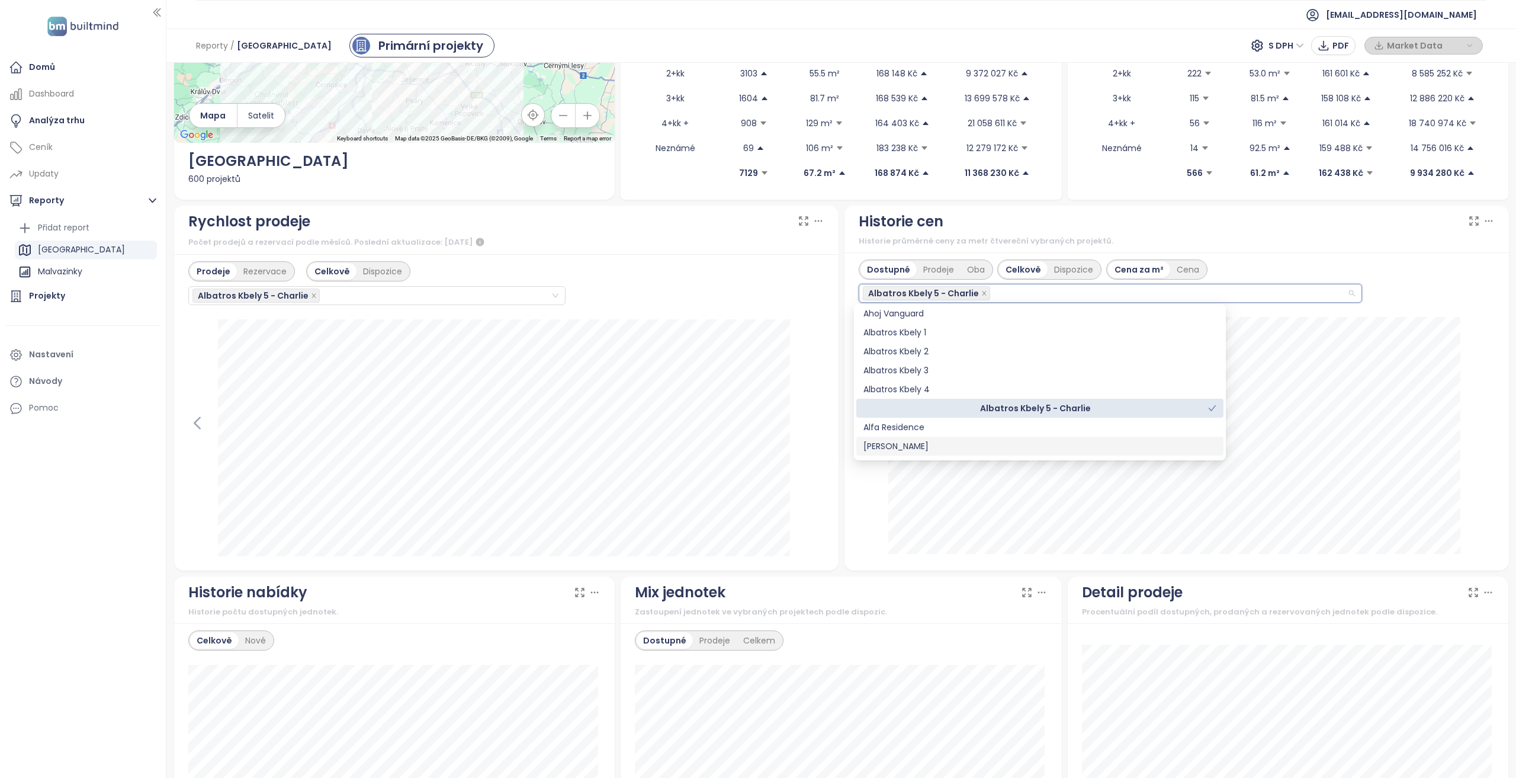
click at [1391, 274] on div "Dostupné Prodeje Oba Celkově Dispozice Cena za m² Cena Albatros Kbely 5 - Charl…" at bounding box center [1177, 281] width 636 height 44
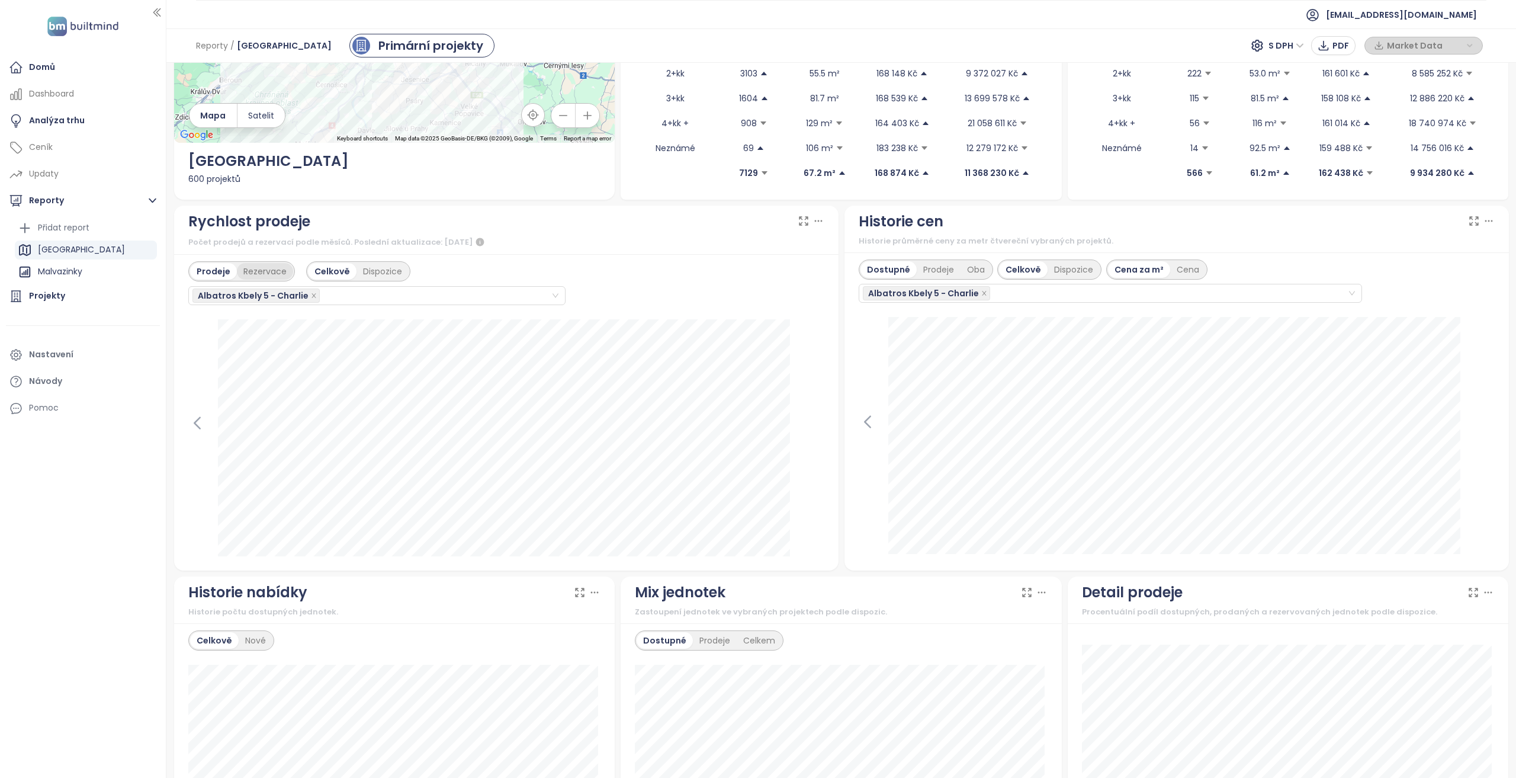
click at [259, 267] on div "Rezervace" at bounding box center [265, 271] width 56 height 17
click at [217, 265] on div "Prodeje" at bounding box center [212, 271] width 44 height 17
click at [982, 293] on icon "close" at bounding box center [984, 293] width 4 height 4
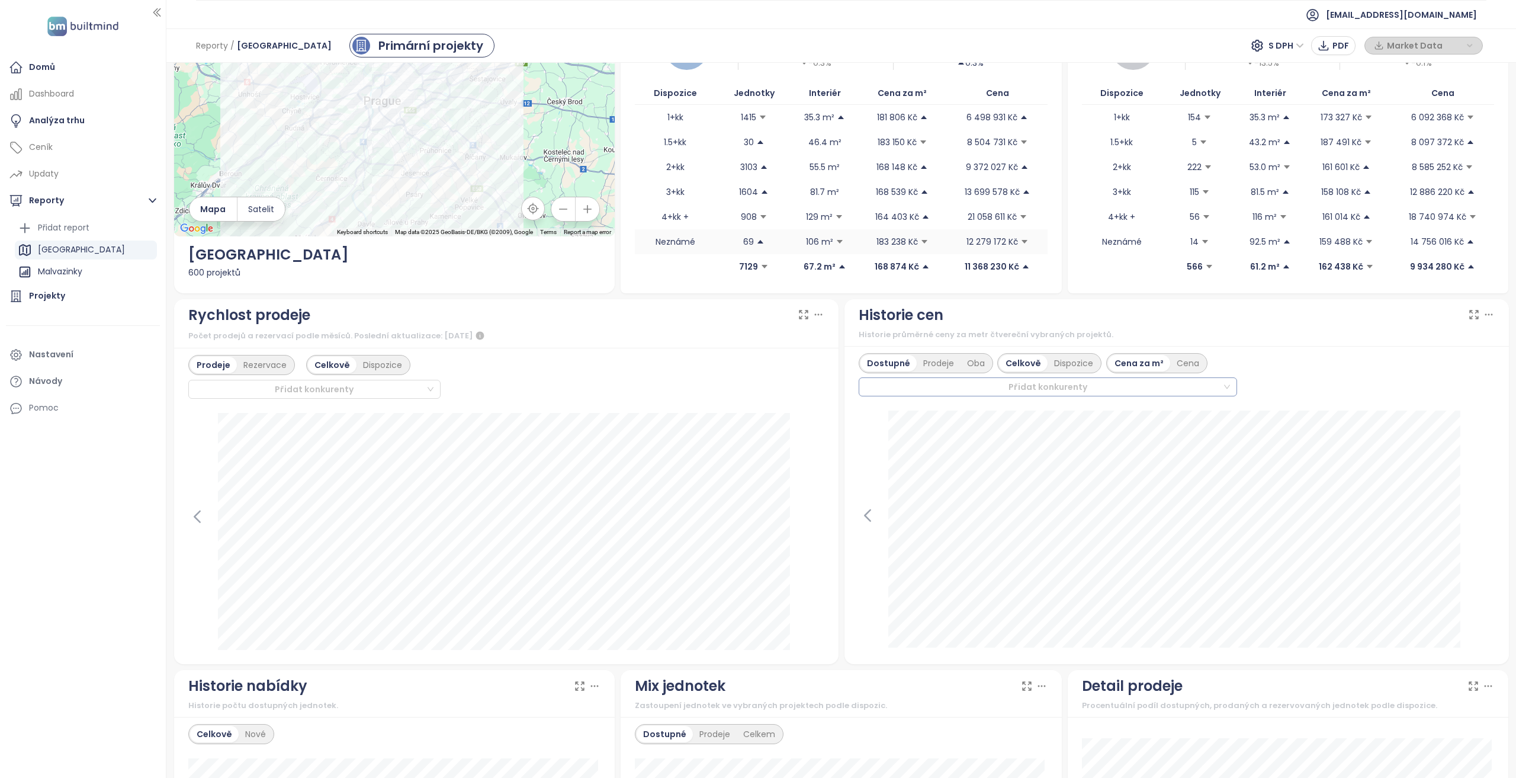
scroll to position [0, 0]
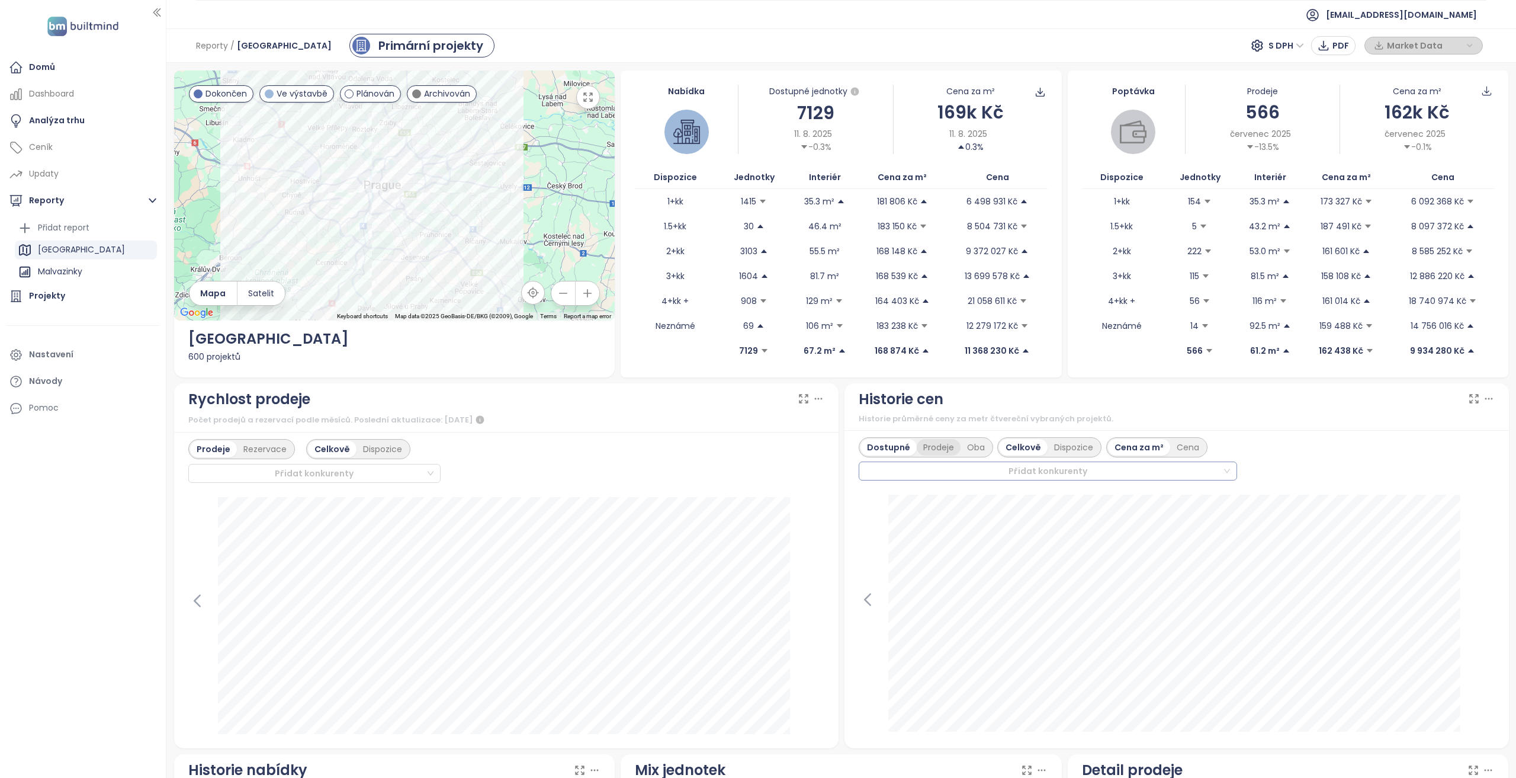
click at [939, 450] on div "Prodeje" at bounding box center [939, 447] width 44 height 17
click at [963, 447] on div "Oba" at bounding box center [976, 447] width 31 height 17
click at [898, 447] on div "Dostupné" at bounding box center [887, 447] width 53 height 17
click at [1050, 445] on div "Dispozice" at bounding box center [1074, 447] width 52 height 17
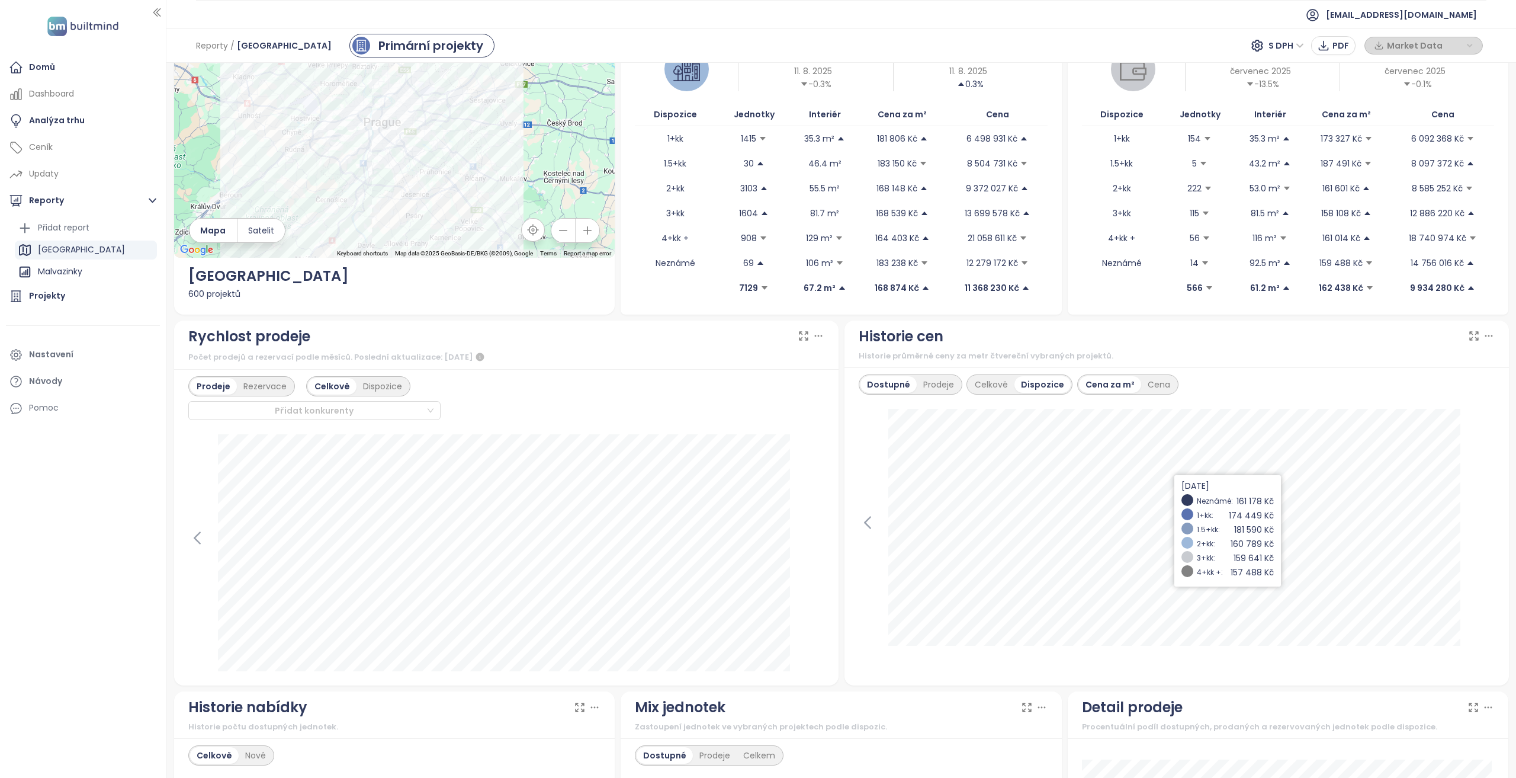
scroll to position [118, 0]
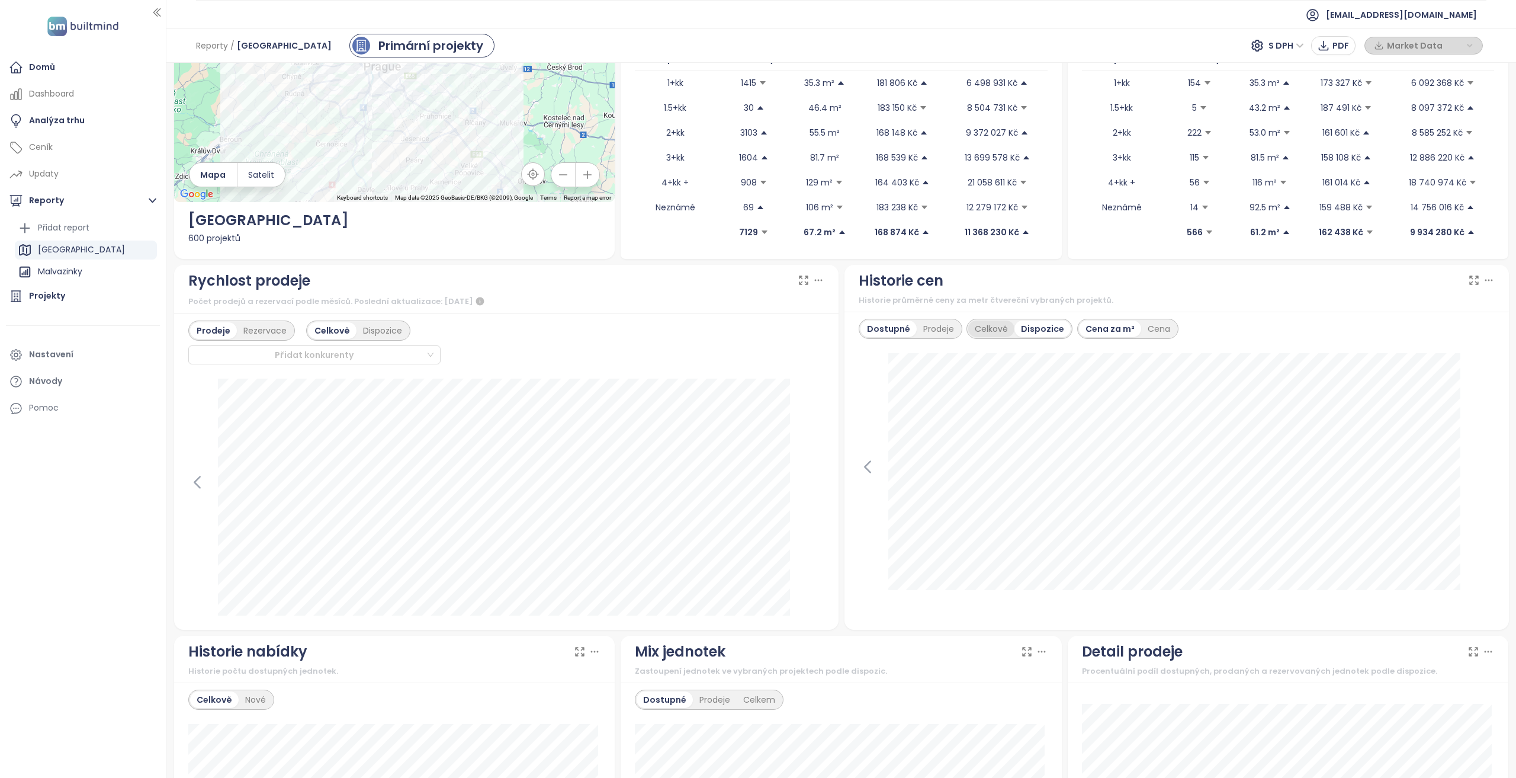
click at [982, 335] on div "Celkově" at bounding box center [991, 328] width 46 height 17
click at [1173, 331] on div "Cena" at bounding box center [1188, 328] width 36 height 17
click at [1116, 326] on div "Cena za m²" at bounding box center [1139, 328] width 62 height 17
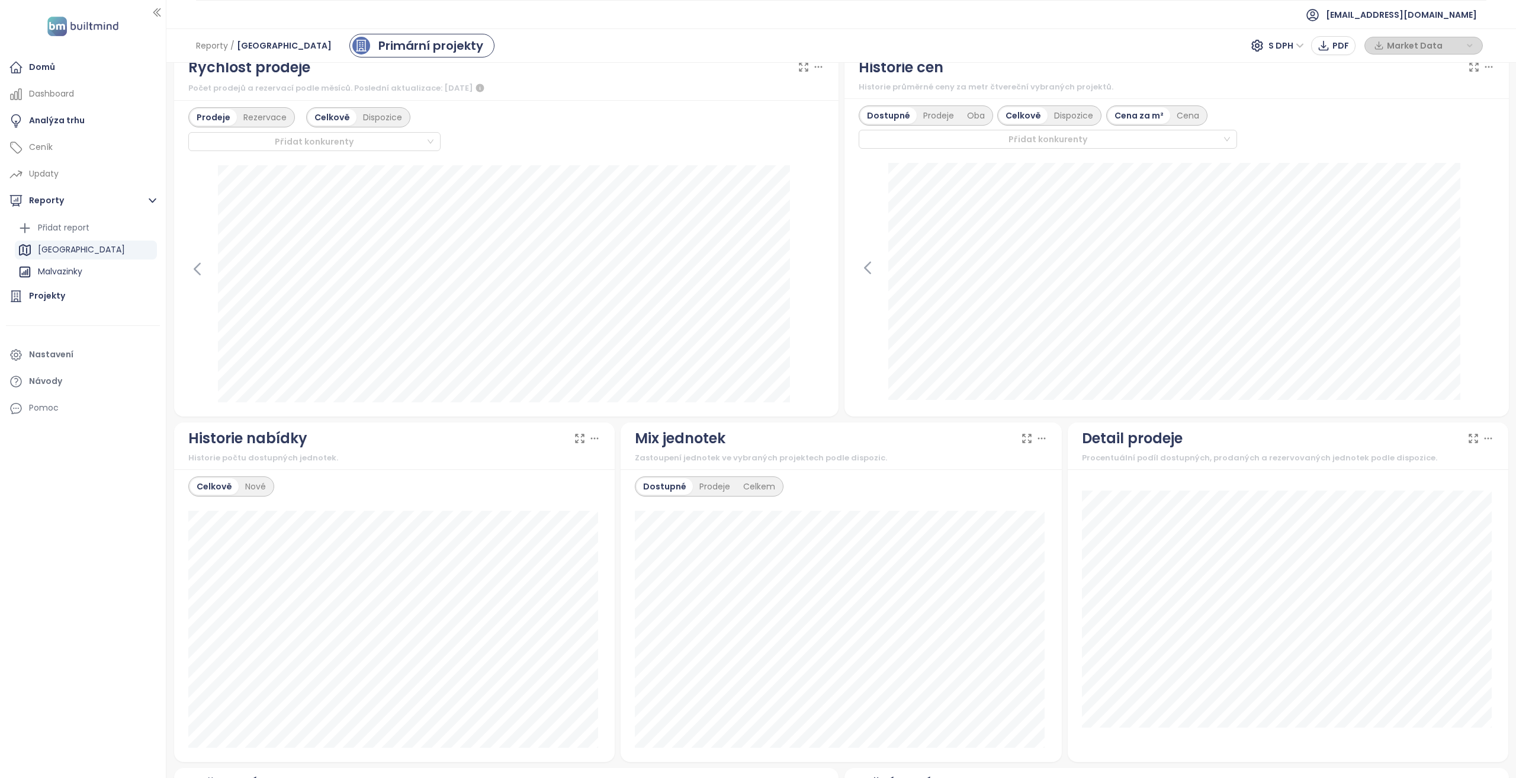
scroll to position [415, 0]
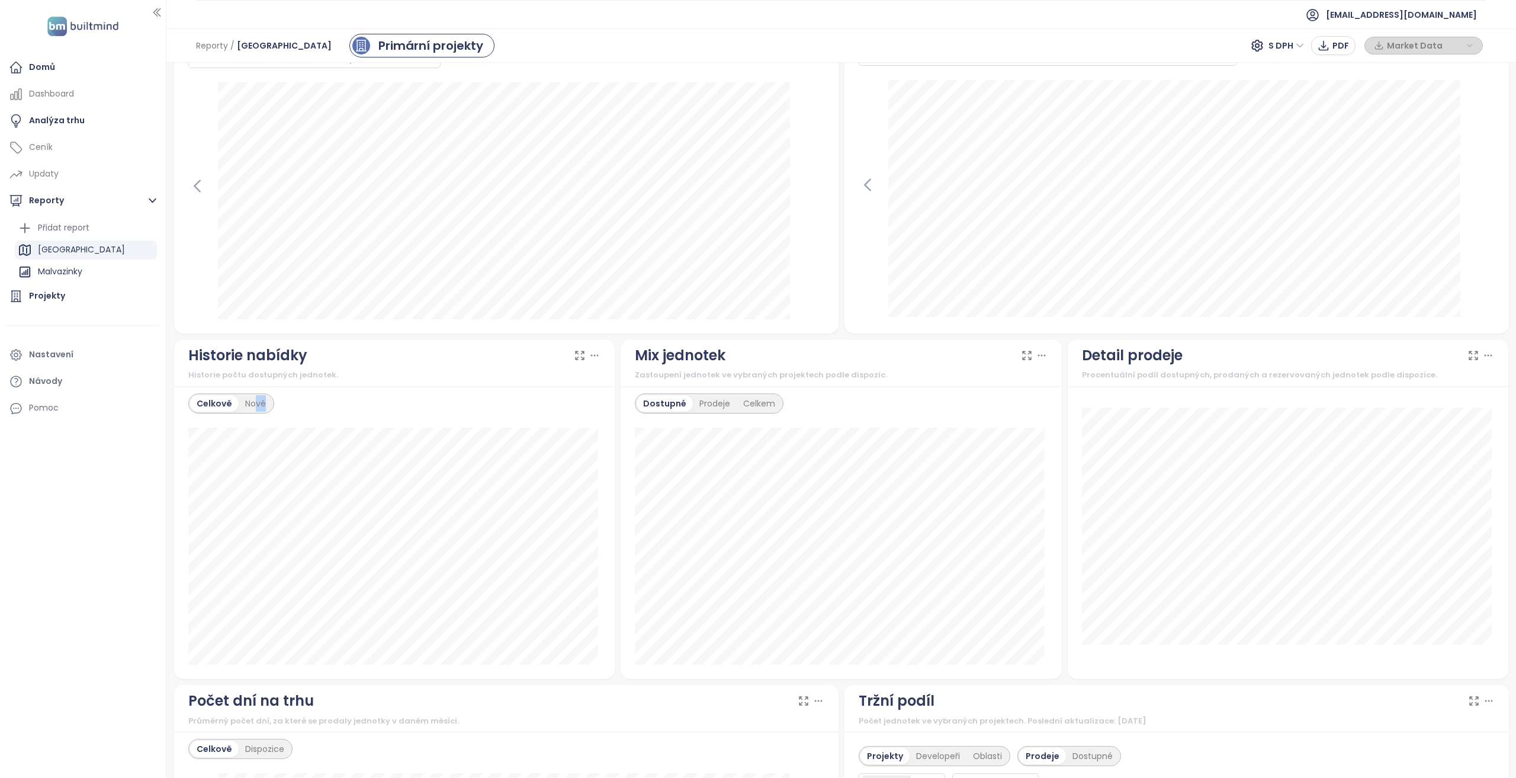
drag, startPoint x: 256, startPoint y: 406, endPoint x: 368, endPoint y: 399, distance: 112.7
click at [362, 399] on div "Celkově Nové" at bounding box center [394, 403] width 413 height 20
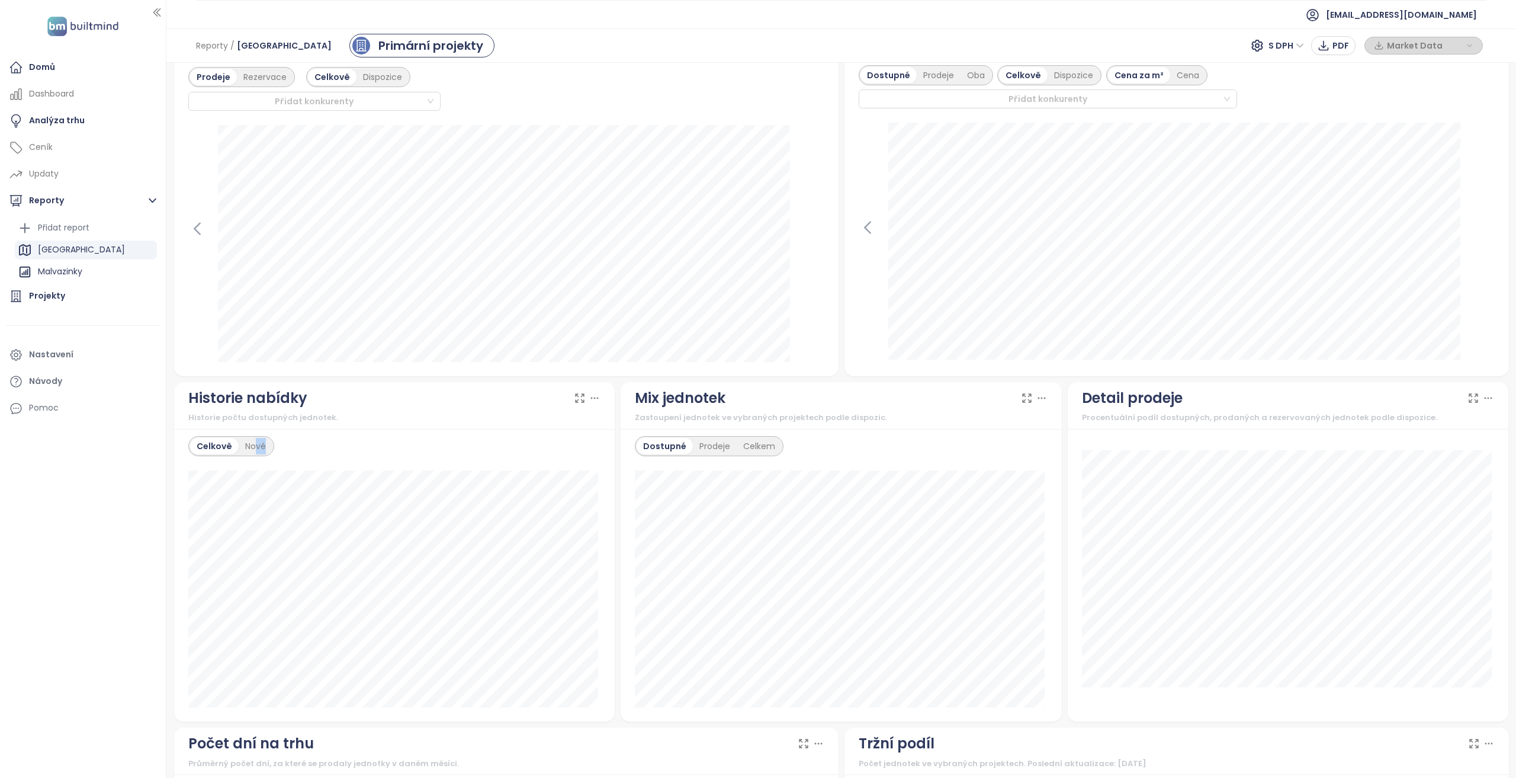
scroll to position [296, 0]
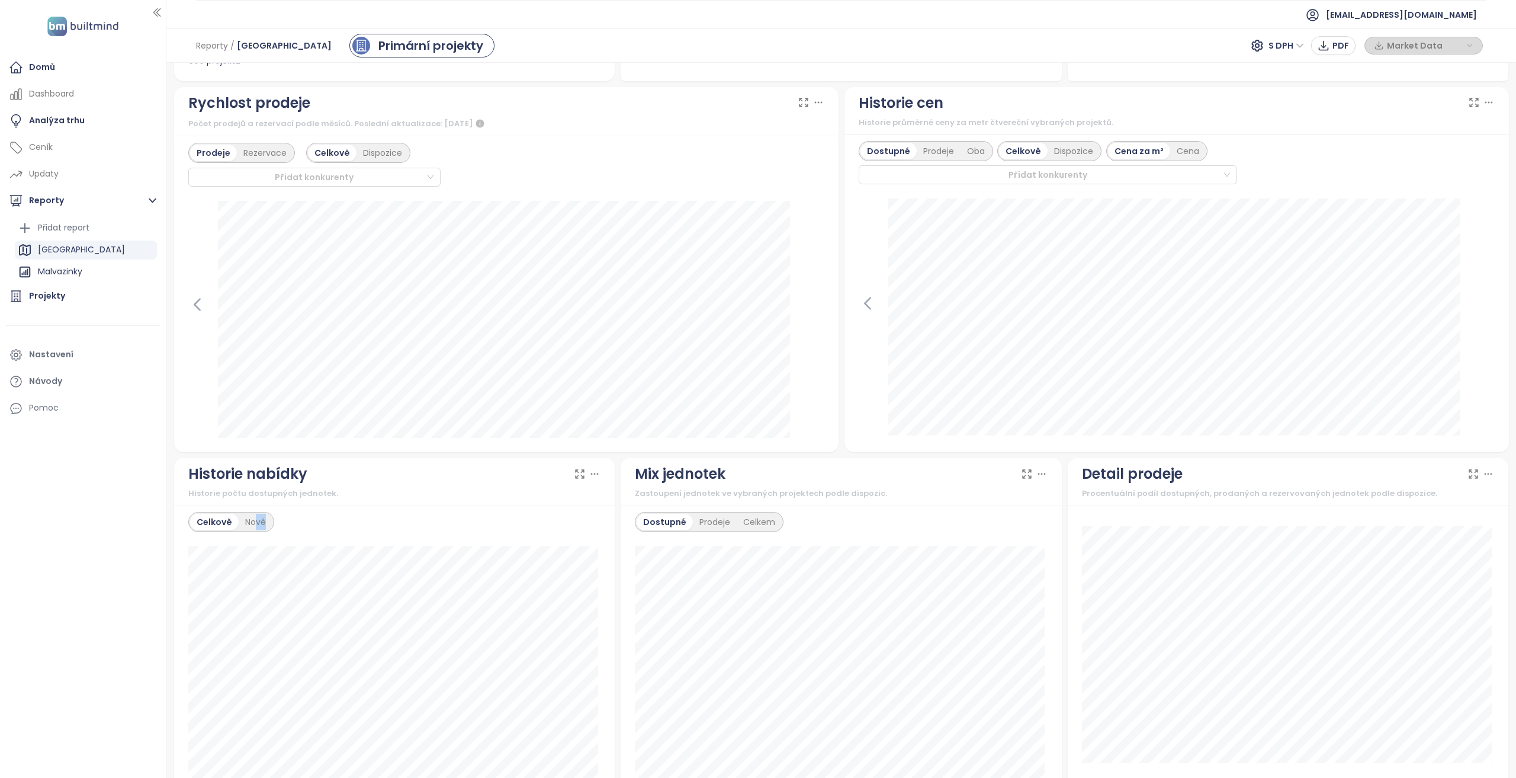
click at [284, 532] on div "Celkově Nové květen 2025 dostupné: 7519" at bounding box center [394, 651] width 441 height 293
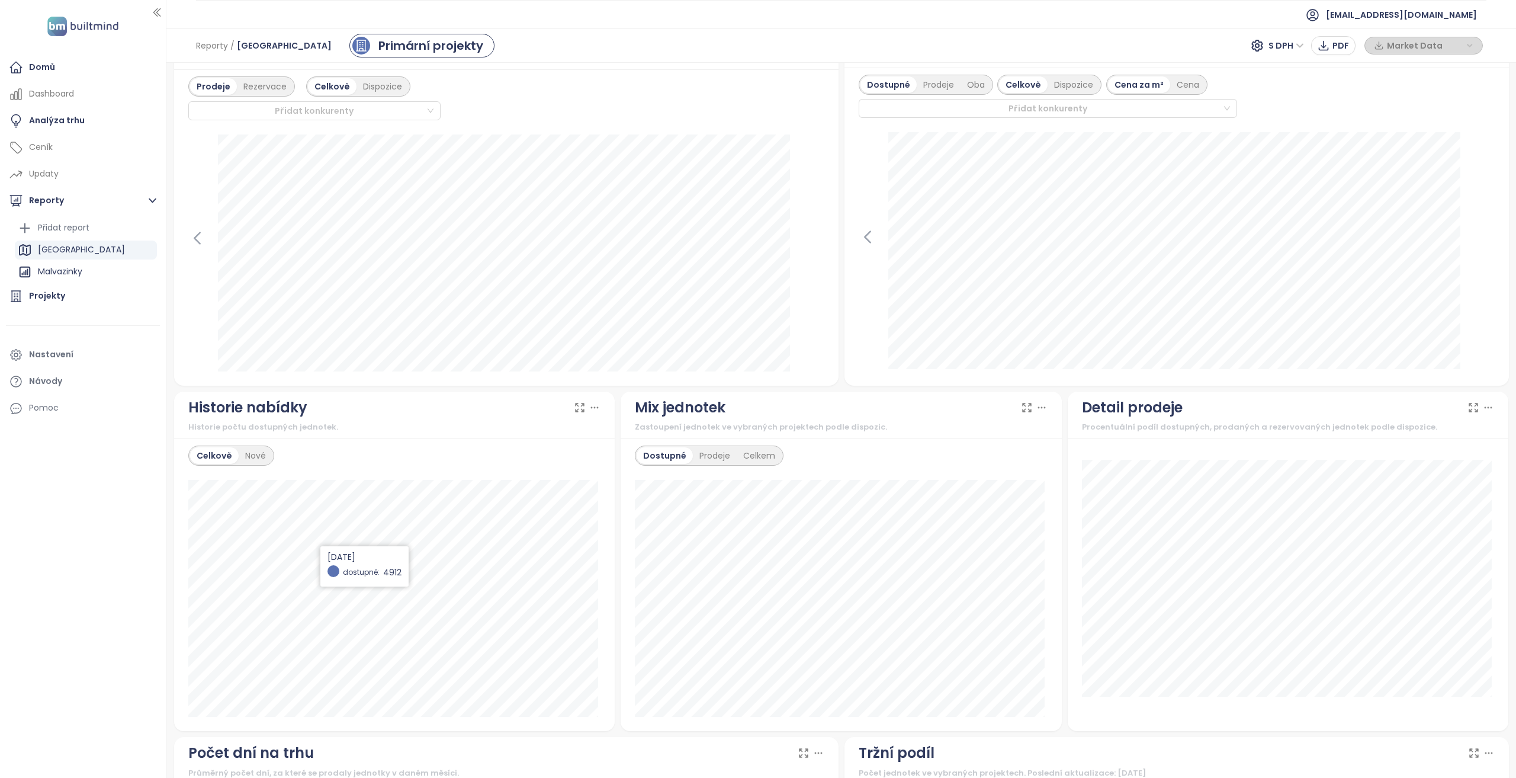
scroll to position [415, 0]
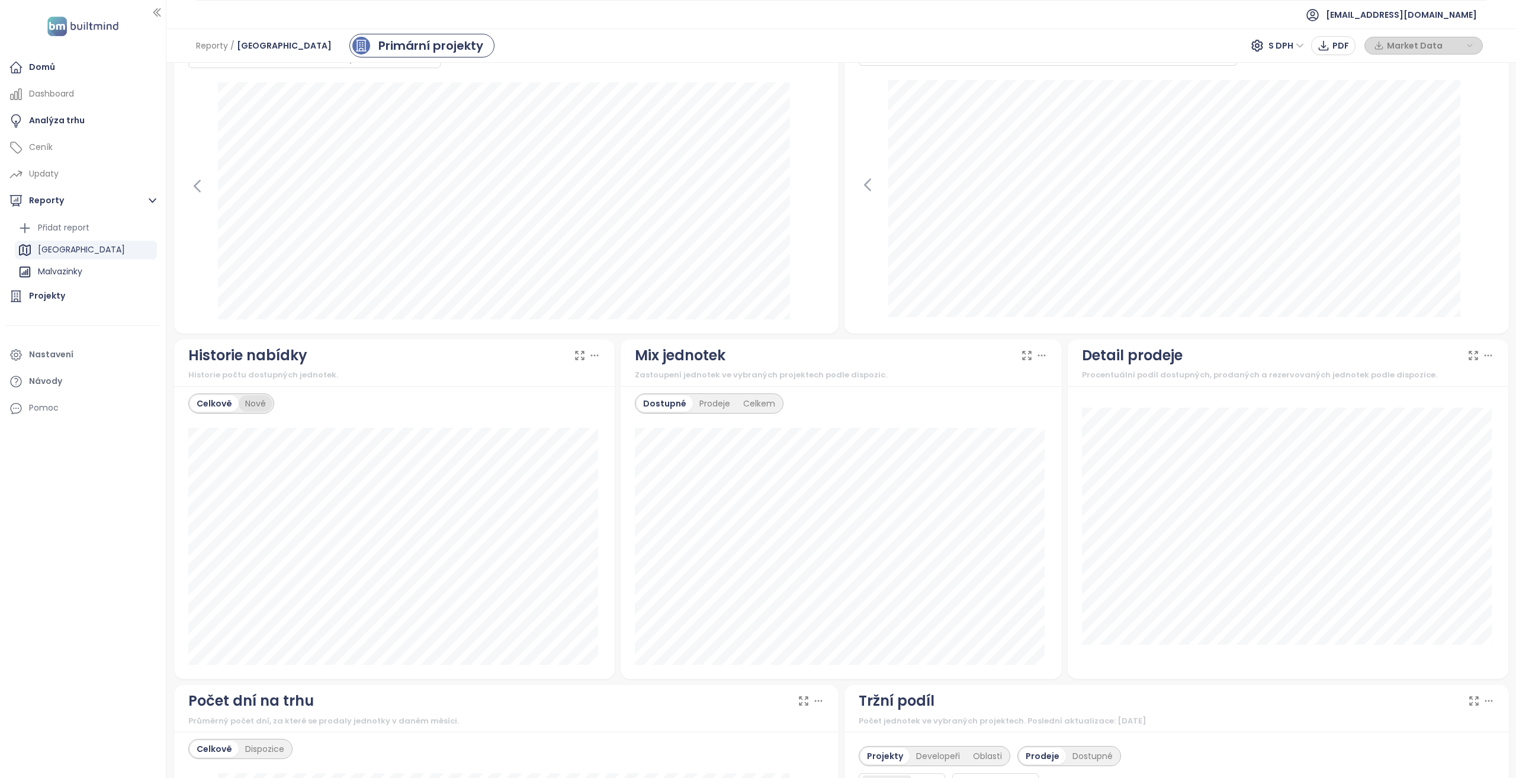
click at [248, 405] on div "Nové" at bounding box center [256, 403] width 34 height 17
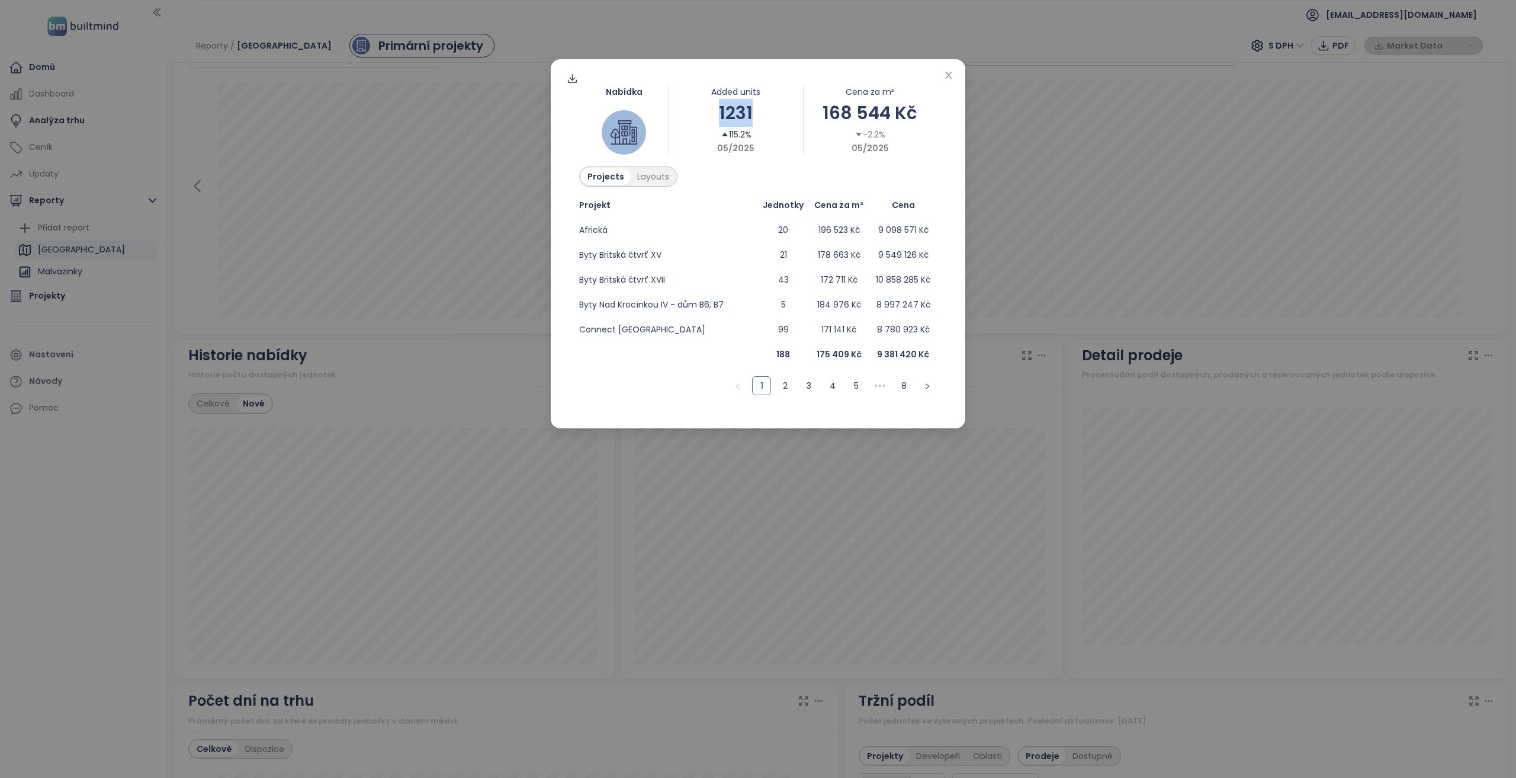
drag, startPoint x: 764, startPoint y: 110, endPoint x: 713, endPoint y: 105, distance: 51.1
click at [713, 105] on div "1231" at bounding box center [736, 113] width 134 height 28
click at [718, 114] on div "1231" at bounding box center [736, 113] width 134 height 28
drag, startPoint x: 790, startPoint y: 333, endPoint x: 758, endPoint y: 315, distance: 36.6
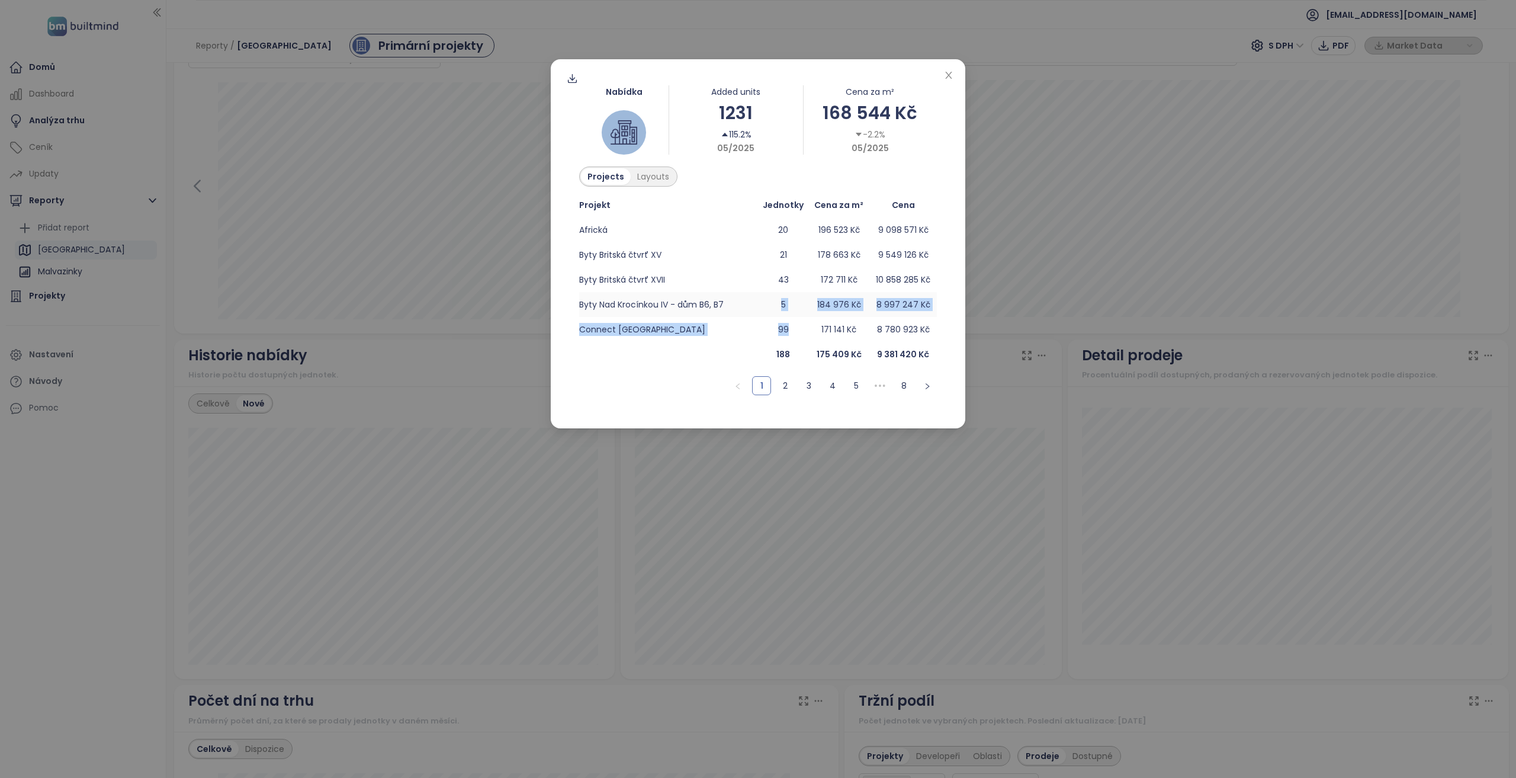
click at [758, 315] on tbody "Africká 20 196 523 Kč 9 098 571 Kč Byty Britská čtvrť XV 21 178 663 Kč 9 549 12…" at bounding box center [758, 279] width 358 height 124
click at [788, 384] on link "2" at bounding box center [786, 386] width 18 height 18
click at [754, 384] on link "1" at bounding box center [762, 386] width 18 height 18
click at [784, 382] on link "2" at bounding box center [786, 386] width 18 height 18
drag, startPoint x: 803, startPoint y: 387, endPoint x: 810, endPoint y: 388, distance: 7.2
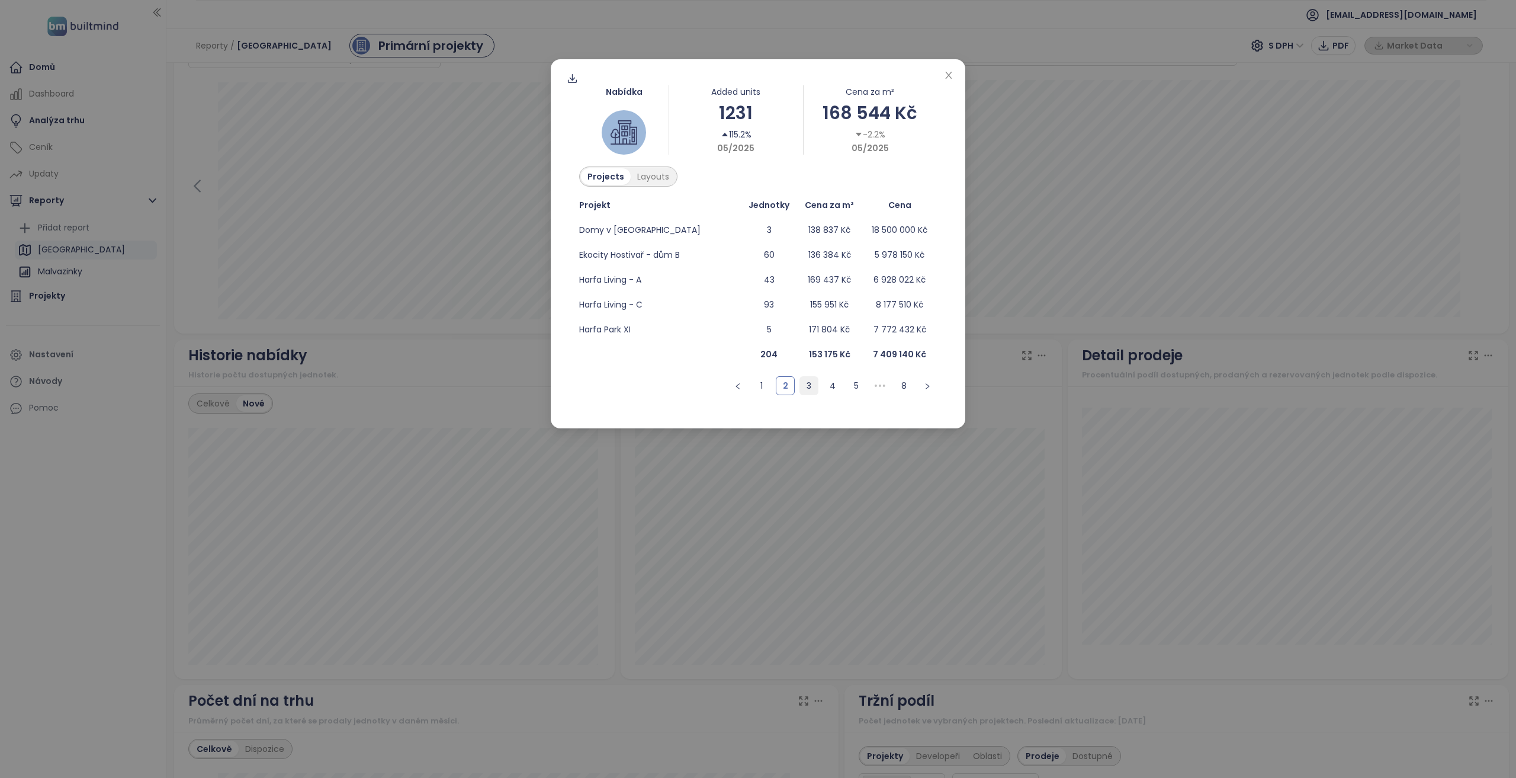
click at [804, 387] on link "3" at bounding box center [809, 386] width 18 height 18
click at [839, 389] on link "4" at bounding box center [833, 386] width 18 height 18
click at [744, 393] on link "1" at bounding box center [738, 386] width 18 height 18
click at [950, 81] on span "Close" at bounding box center [948, 75] width 13 height 13
click at [951, 75] on icon "close" at bounding box center [948, 74] width 9 height 9
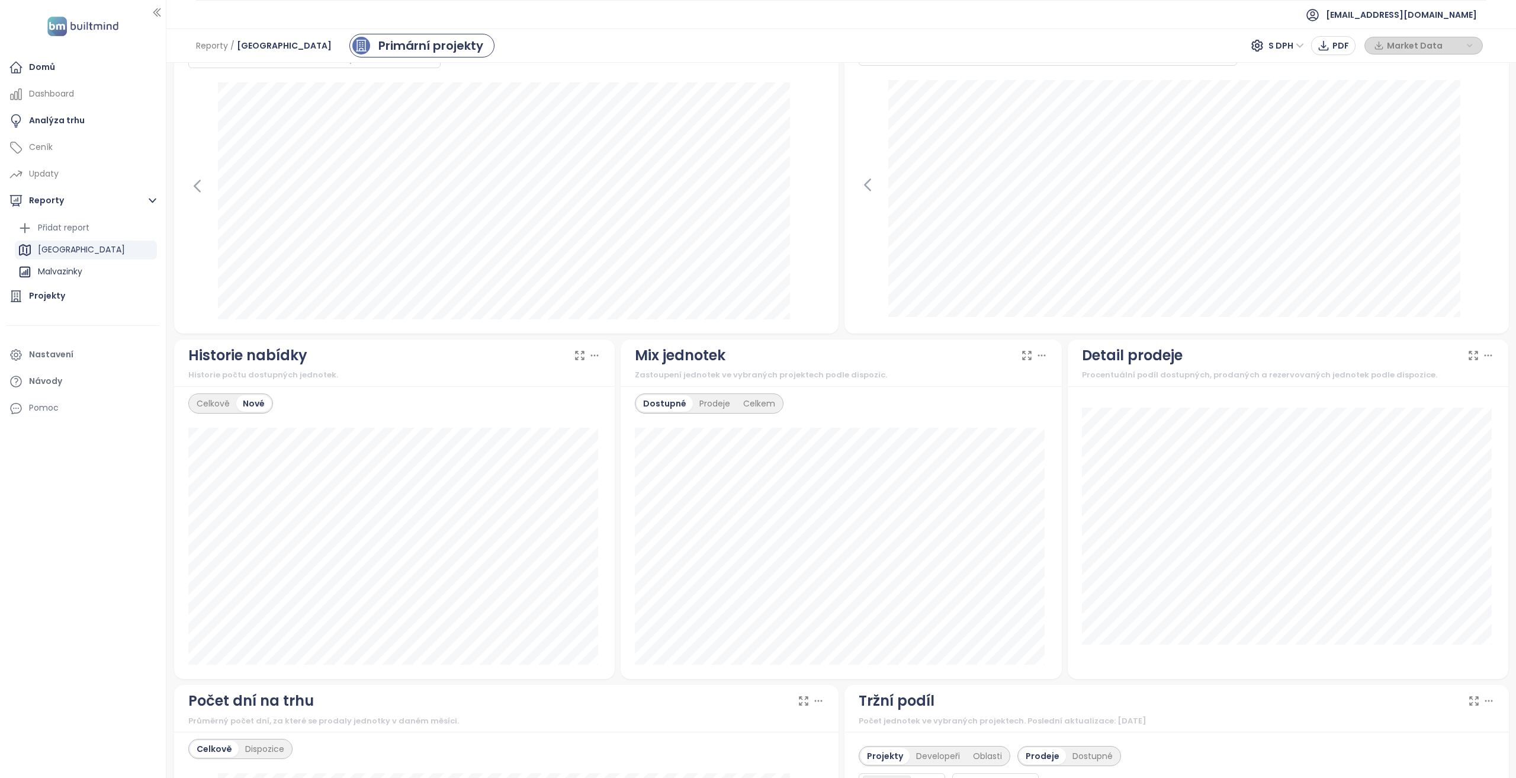
click at [236, 393] on div "Celkově Nové" at bounding box center [230, 403] width 85 height 20
click at [206, 402] on div "Celkově" at bounding box center [213, 403] width 46 height 17
click at [250, 395] on div "Nové" at bounding box center [256, 403] width 34 height 17
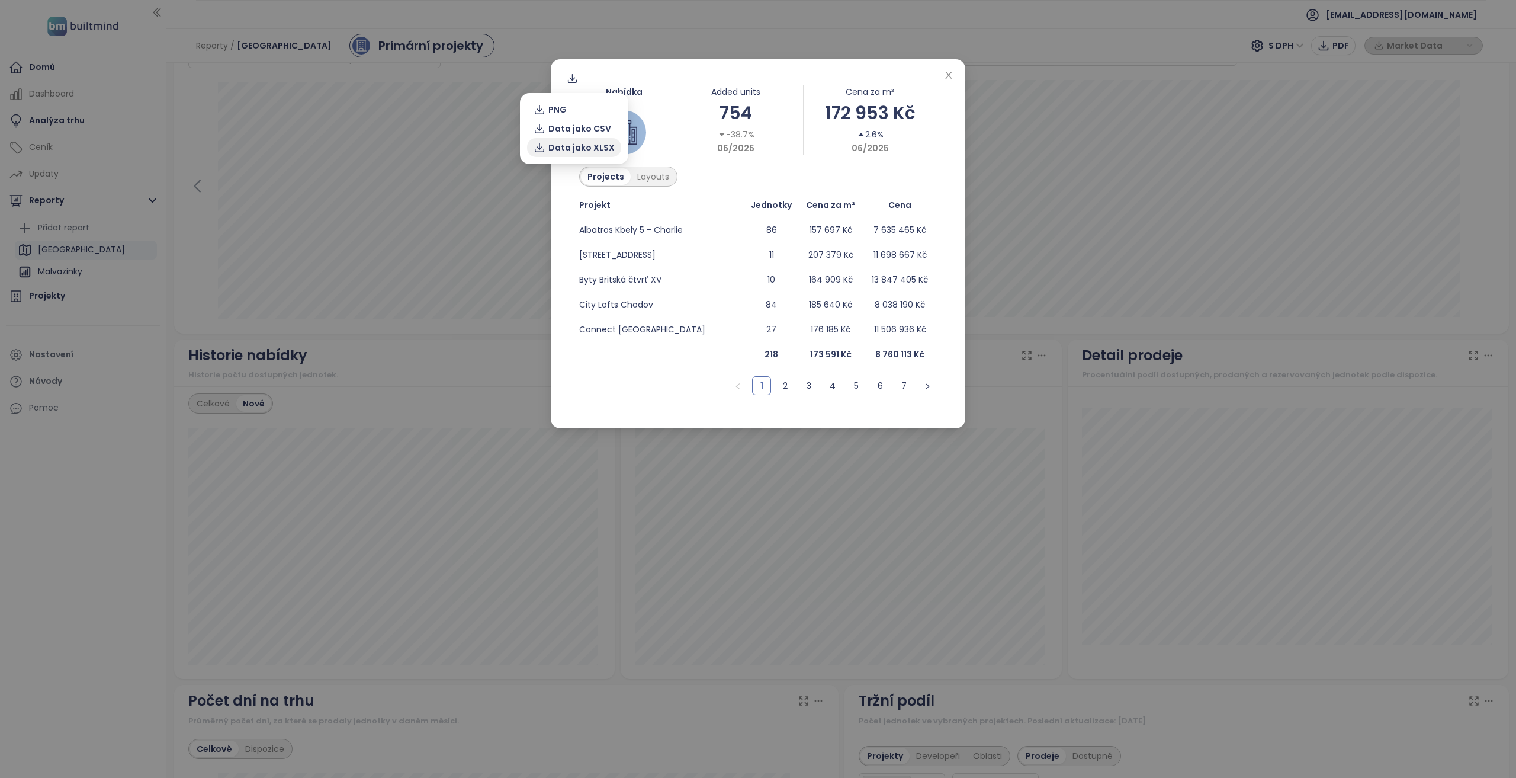
click at [580, 148] on span "Data jako XLSX" at bounding box center [581, 147] width 66 height 13
drag, startPoint x: 950, startPoint y: 78, endPoint x: 958, endPoint y: 84, distance: 9.7
click at [950, 77] on icon "close" at bounding box center [948, 75] width 7 height 7
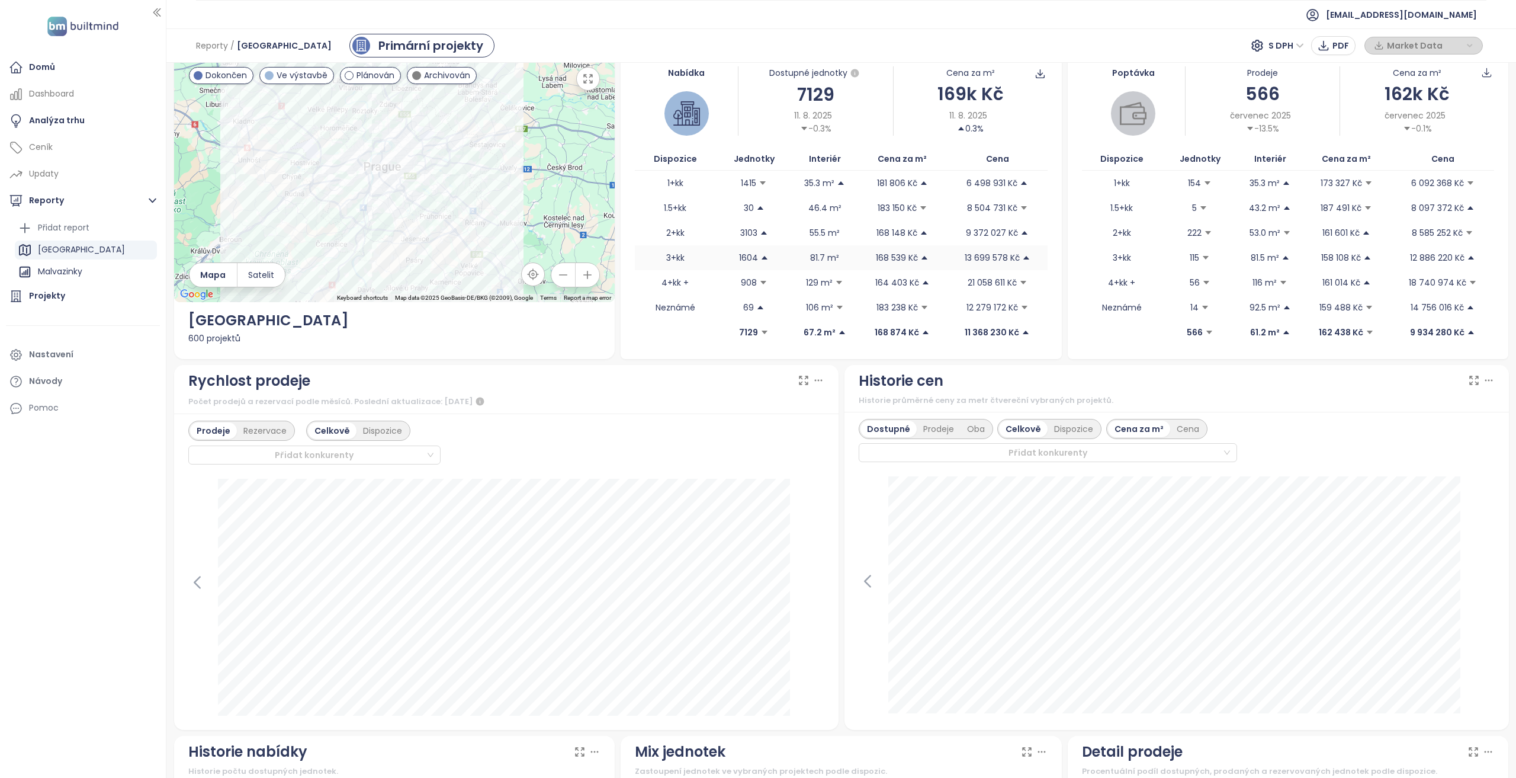
scroll to position [0, 0]
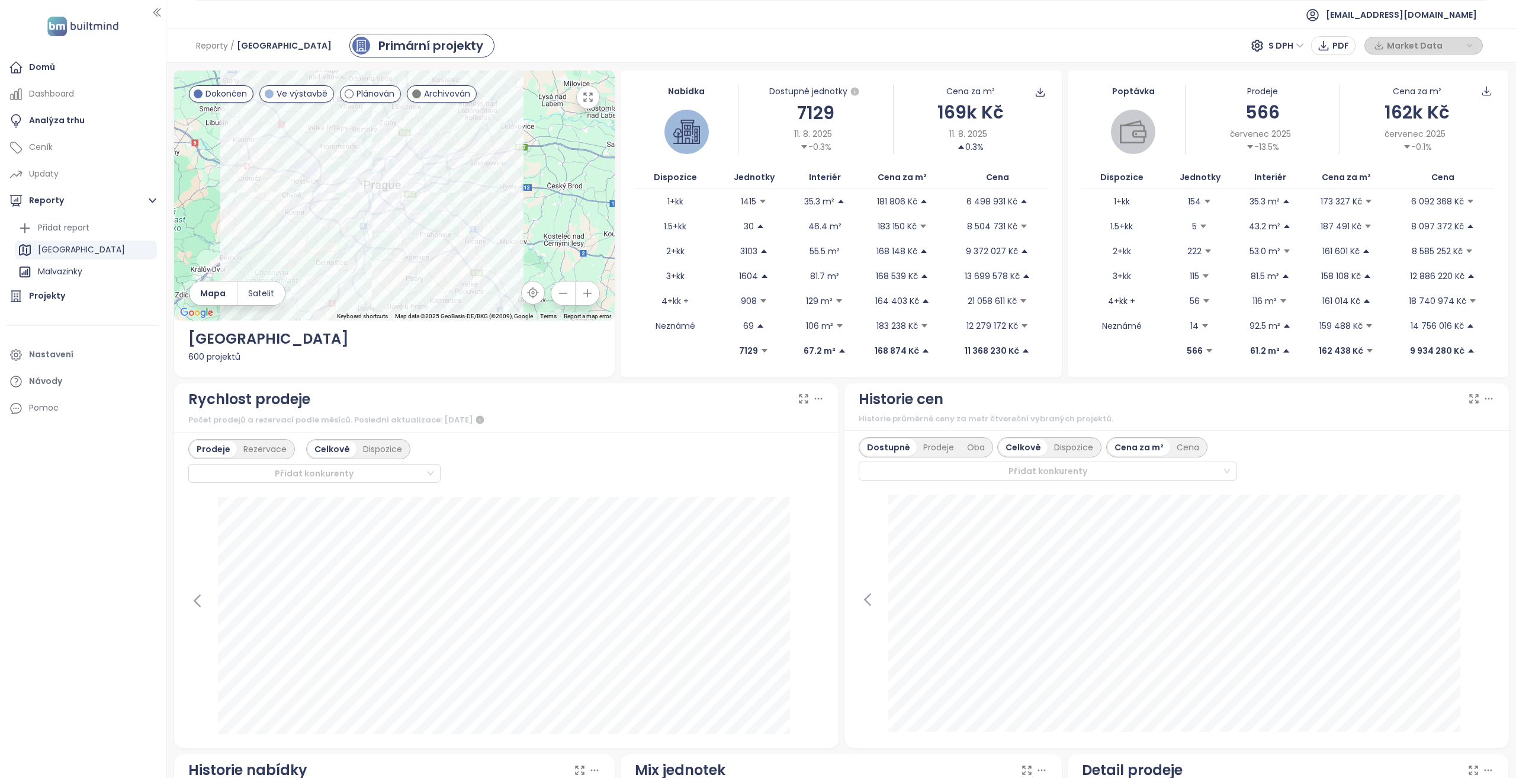
click at [1006, 118] on div "169k Kč" at bounding box center [971, 112] width 154 height 28
drag, startPoint x: 1006, startPoint y: 118, endPoint x: 931, endPoint y: 108, distance: 75.2
click at [931, 107] on div "169k Kč" at bounding box center [971, 112] width 154 height 28
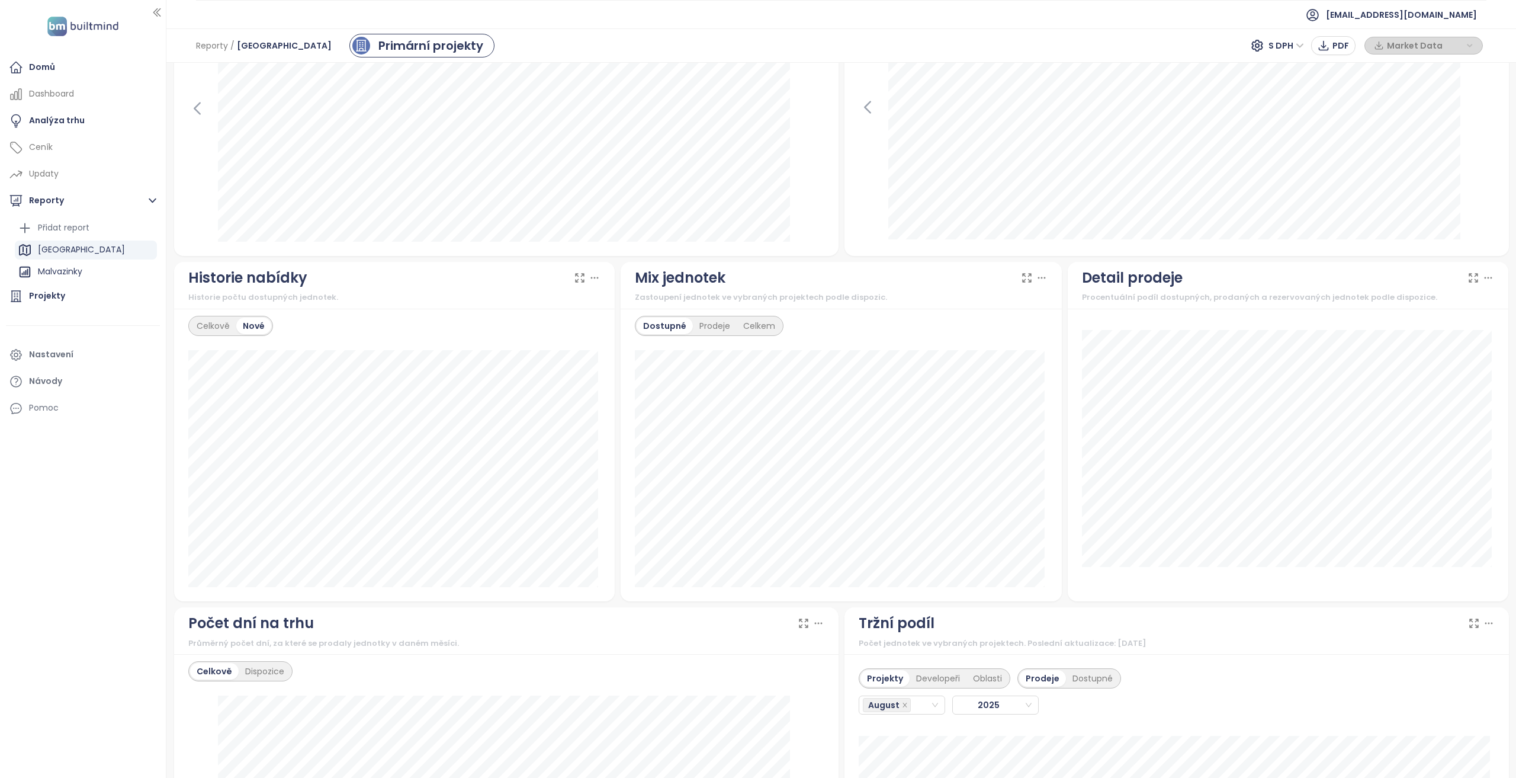
scroll to position [408, 0]
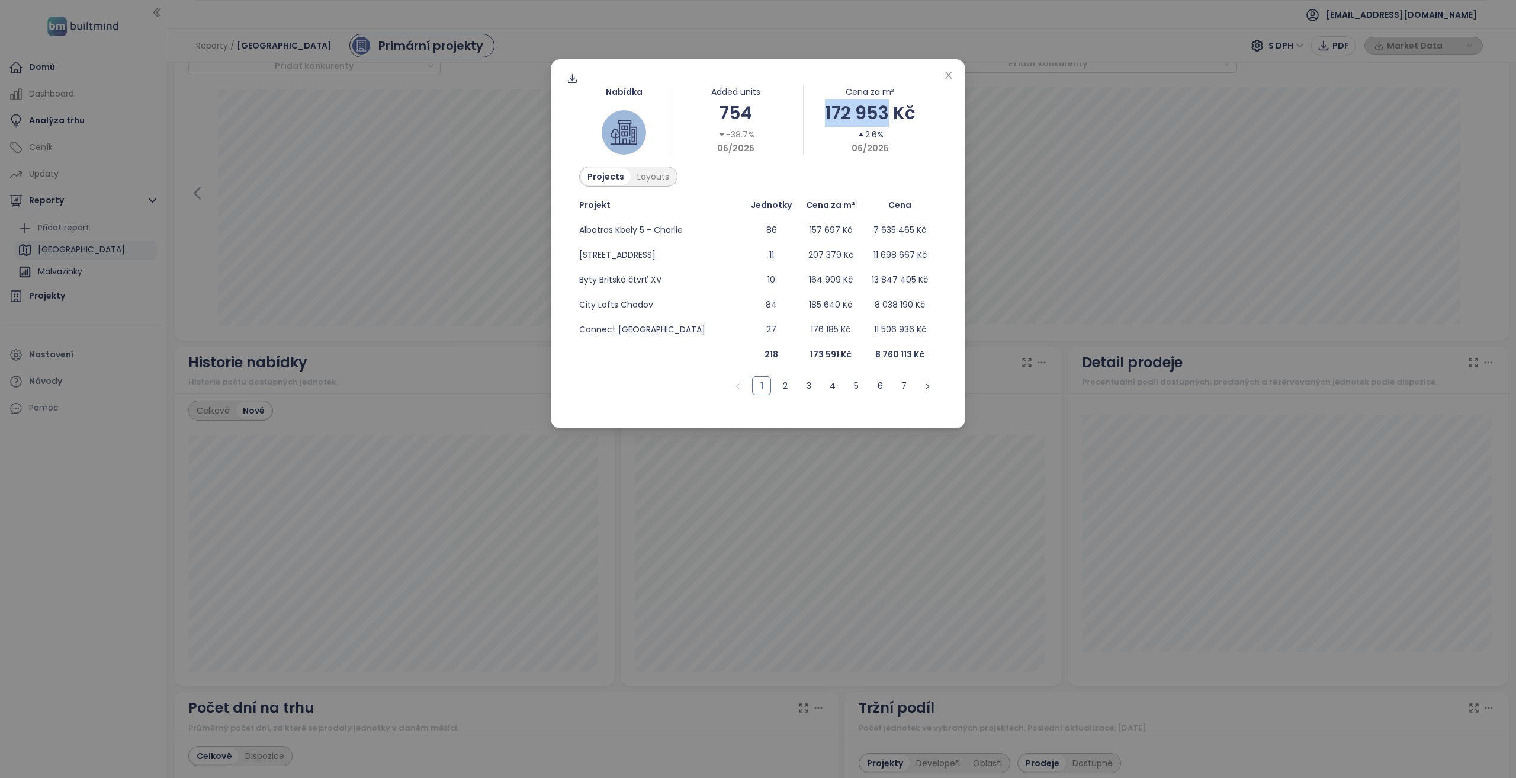
drag, startPoint x: 825, startPoint y: 109, endPoint x: 884, endPoint y: 110, distance: 59.2
click at [884, 110] on div "172 953 Kč" at bounding box center [871, 113] width 134 height 28
click at [821, 101] on div "172 953 Kč" at bounding box center [871, 113] width 134 height 28
drag, startPoint x: 823, startPoint y: 113, endPoint x: 887, endPoint y: 108, distance: 64.1
click at [887, 108] on div "172 953 Kč" at bounding box center [871, 113] width 134 height 28
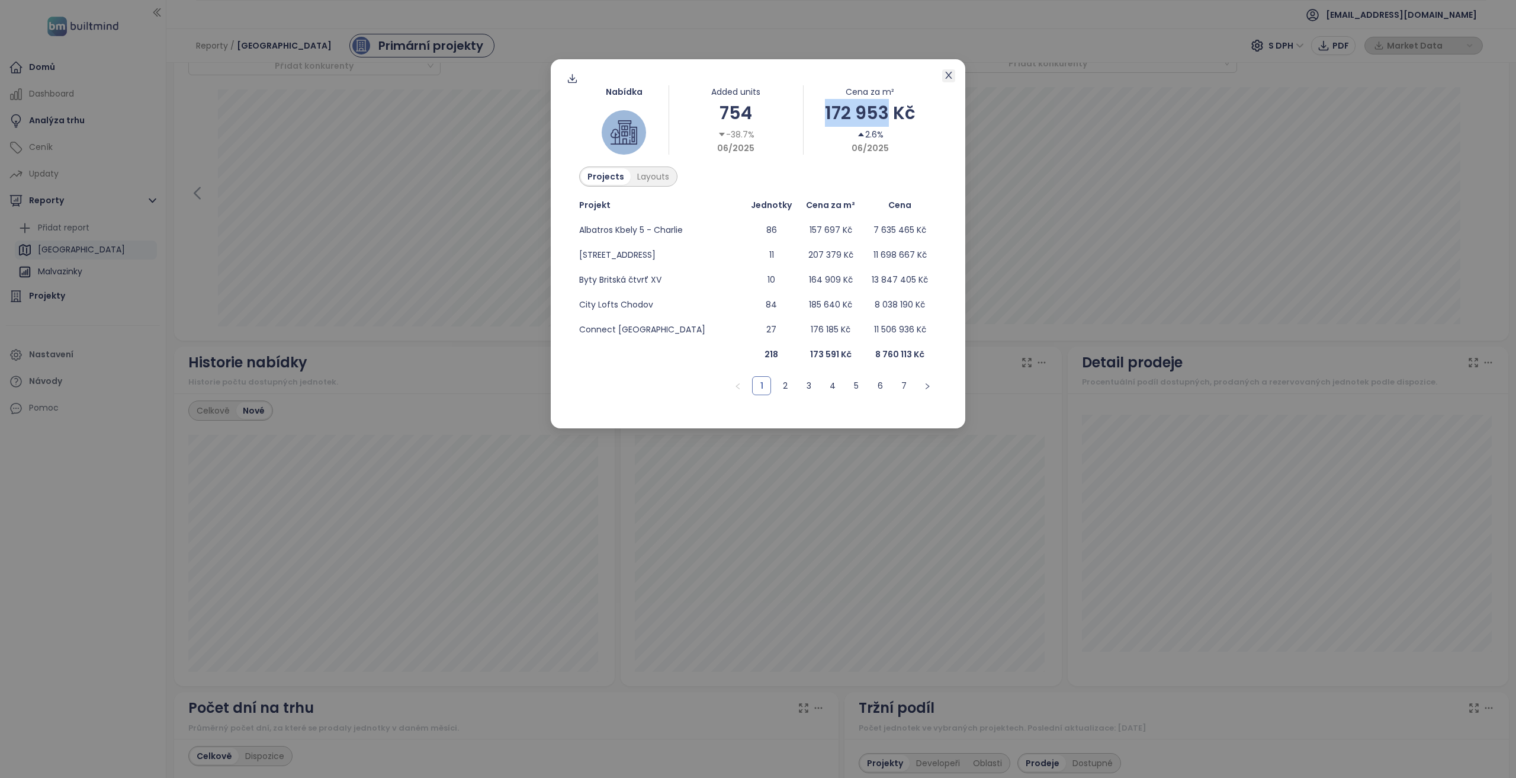
click at [949, 78] on icon "close" at bounding box center [948, 74] width 9 height 9
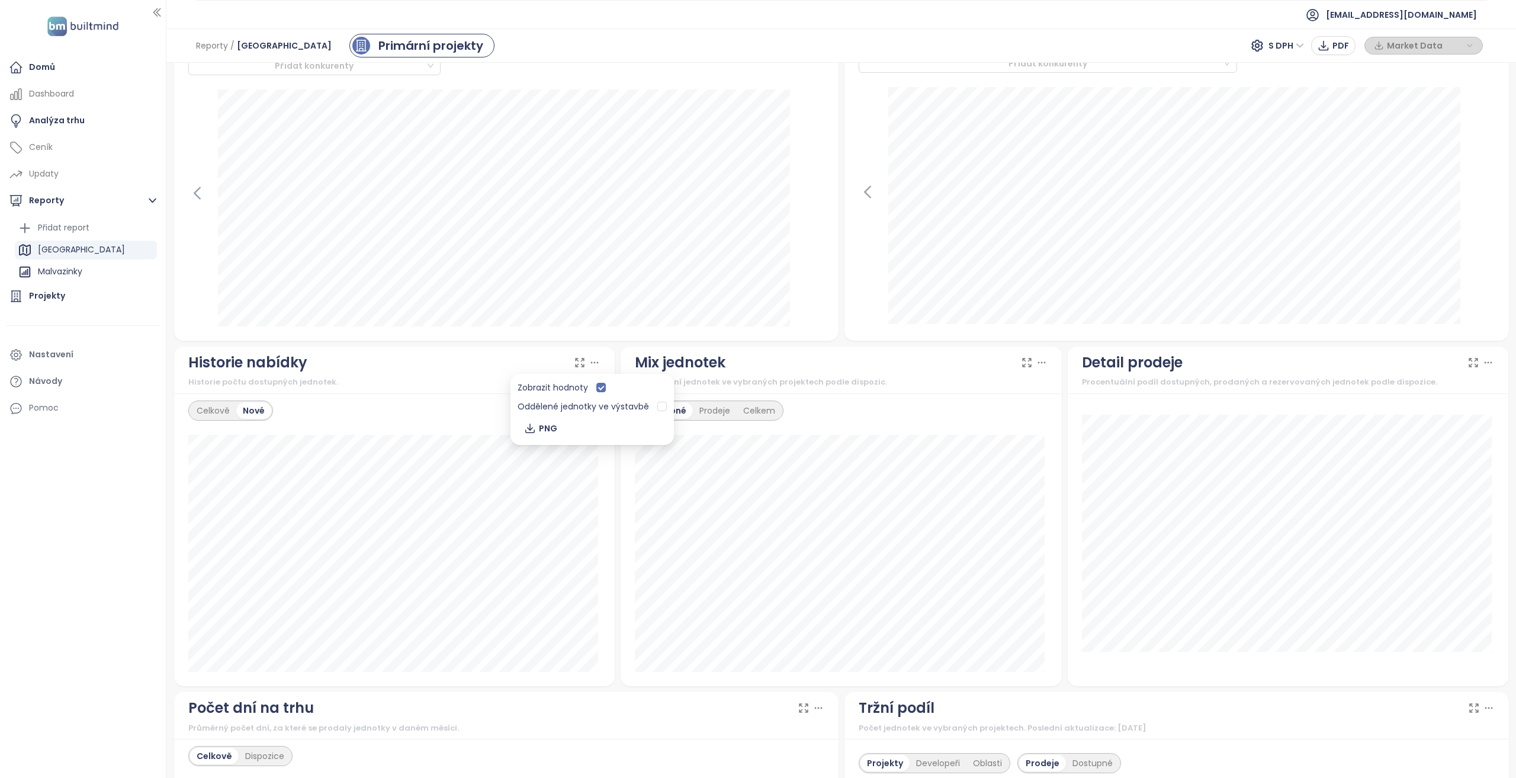
click at [596, 360] on icon at bounding box center [595, 363] width 12 height 12
click at [208, 406] on div "Celkově" at bounding box center [213, 410] width 46 height 17
click at [591, 369] on div "Historie nabídky" at bounding box center [394, 362] width 413 height 23
click at [593, 362] on icon at bounding box center [595, 363] width 12 height 12
click at [884, 387] on div "Mix jednotek Zastoupení jednotek ve vybraných projektech podle dispozic." at bounding box center [841, 369] width 441 height 47
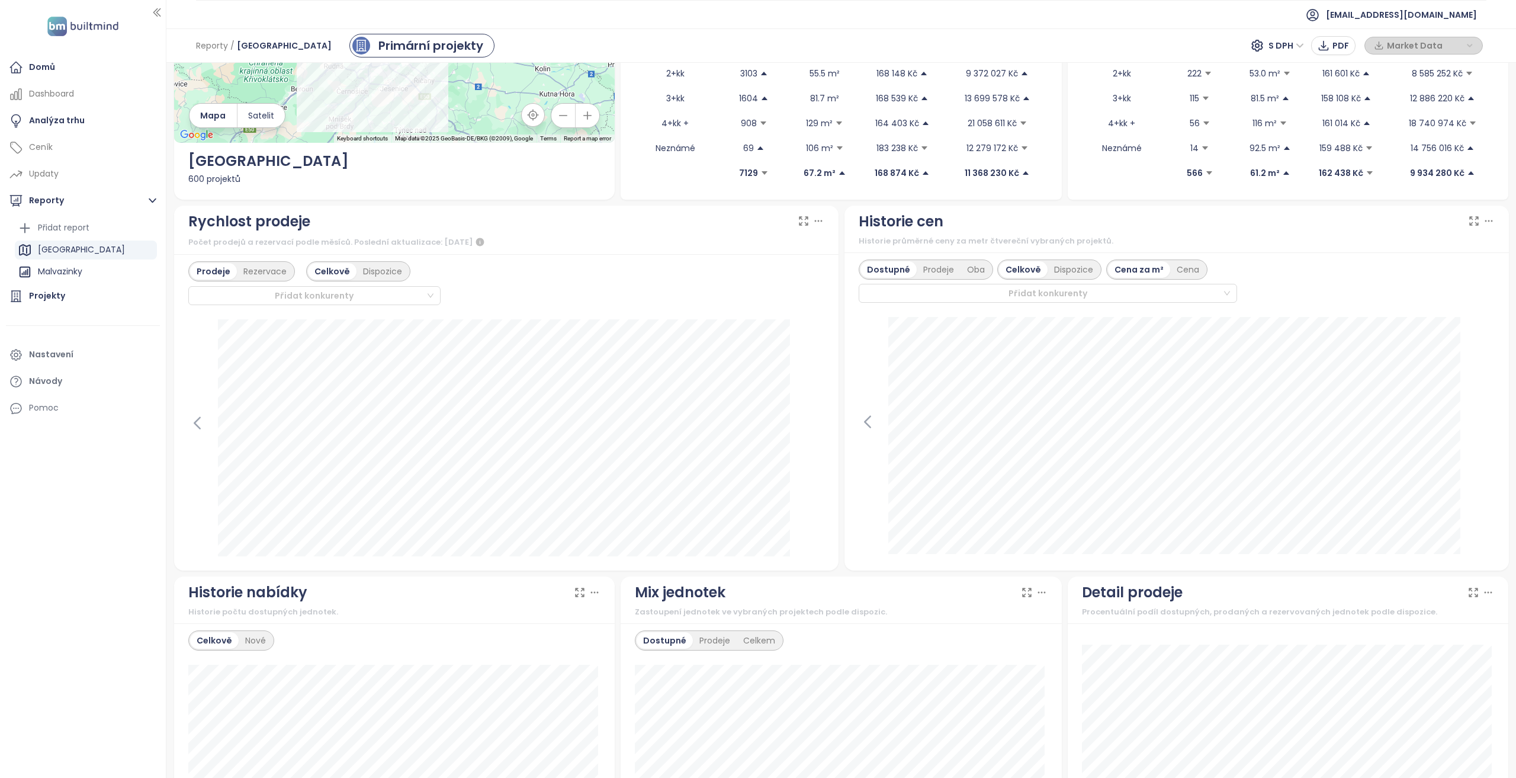
scroll to position [415, 0]
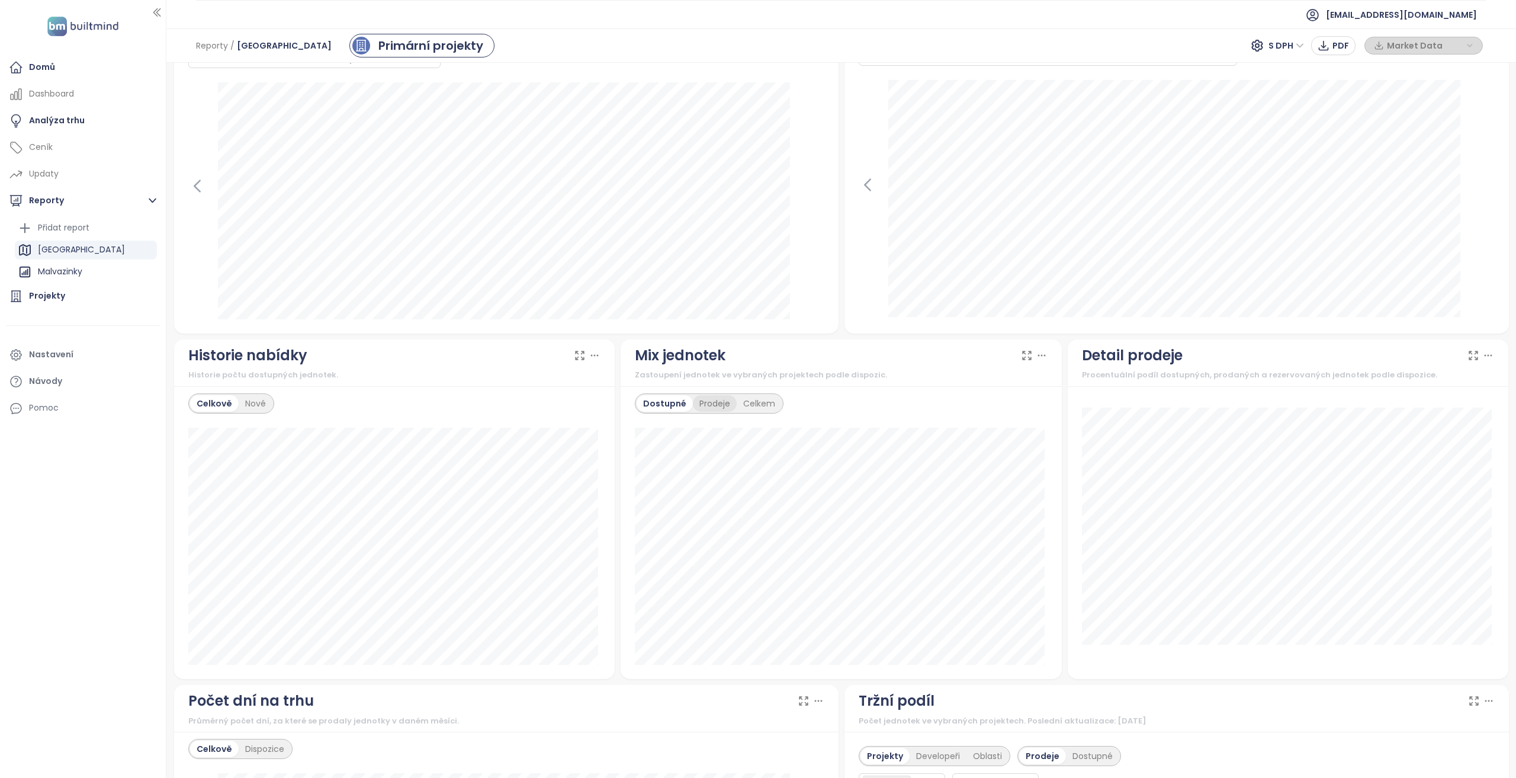
click at [707, 401] on div "Prodeje" at bounding box center [715, 403] width 44 height 17
click at [662, 398] on div "Dostupné" at bounding box center [663, 403] width 53 height 17
click at [693, 405] on div "Prodeje" at bounding box center [715, 403] width 44 height 17
click at [681, 402] on div "Dostupné" at bounding box center [663, 403] width 53 height 17
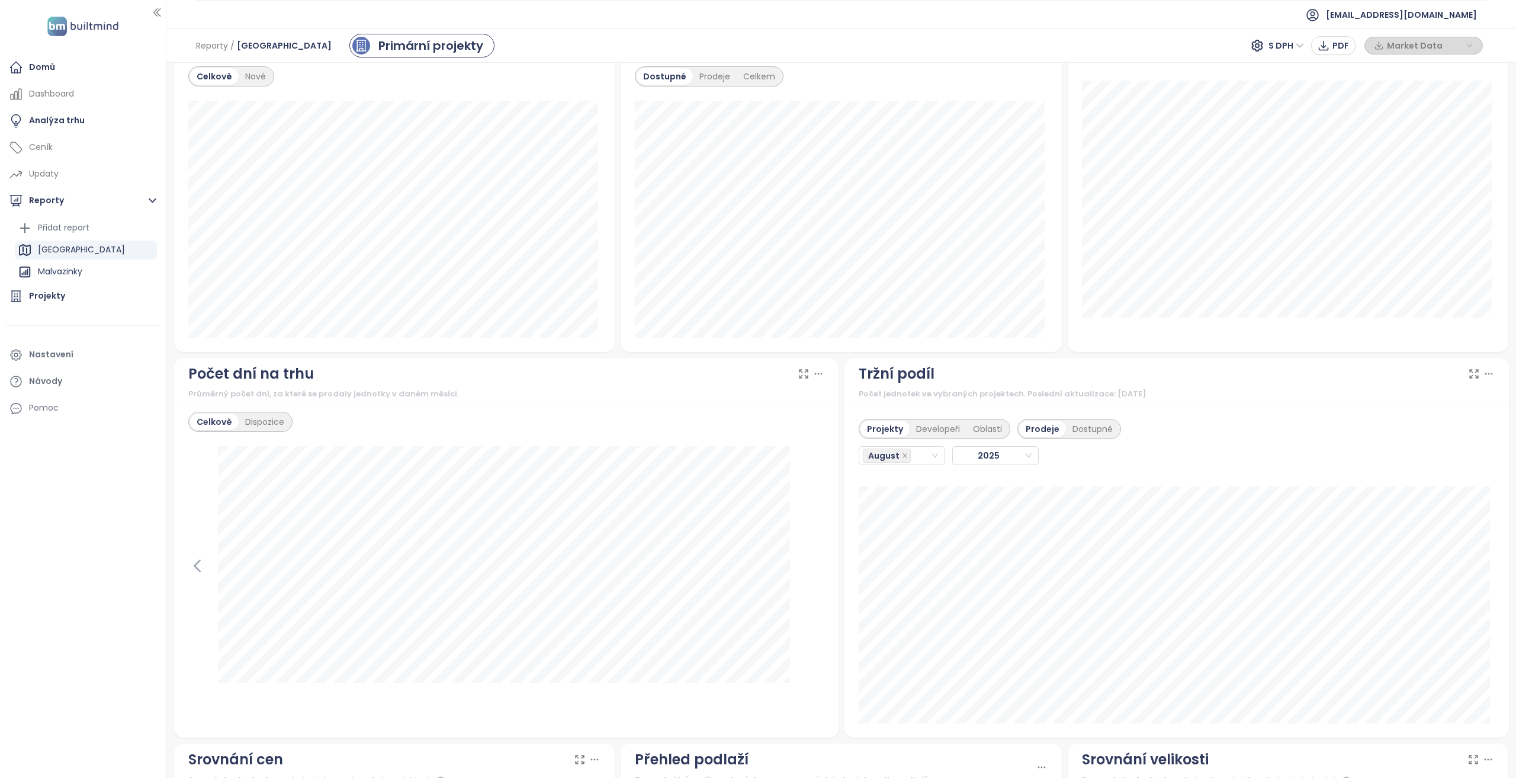
scroll to position [770, 0]
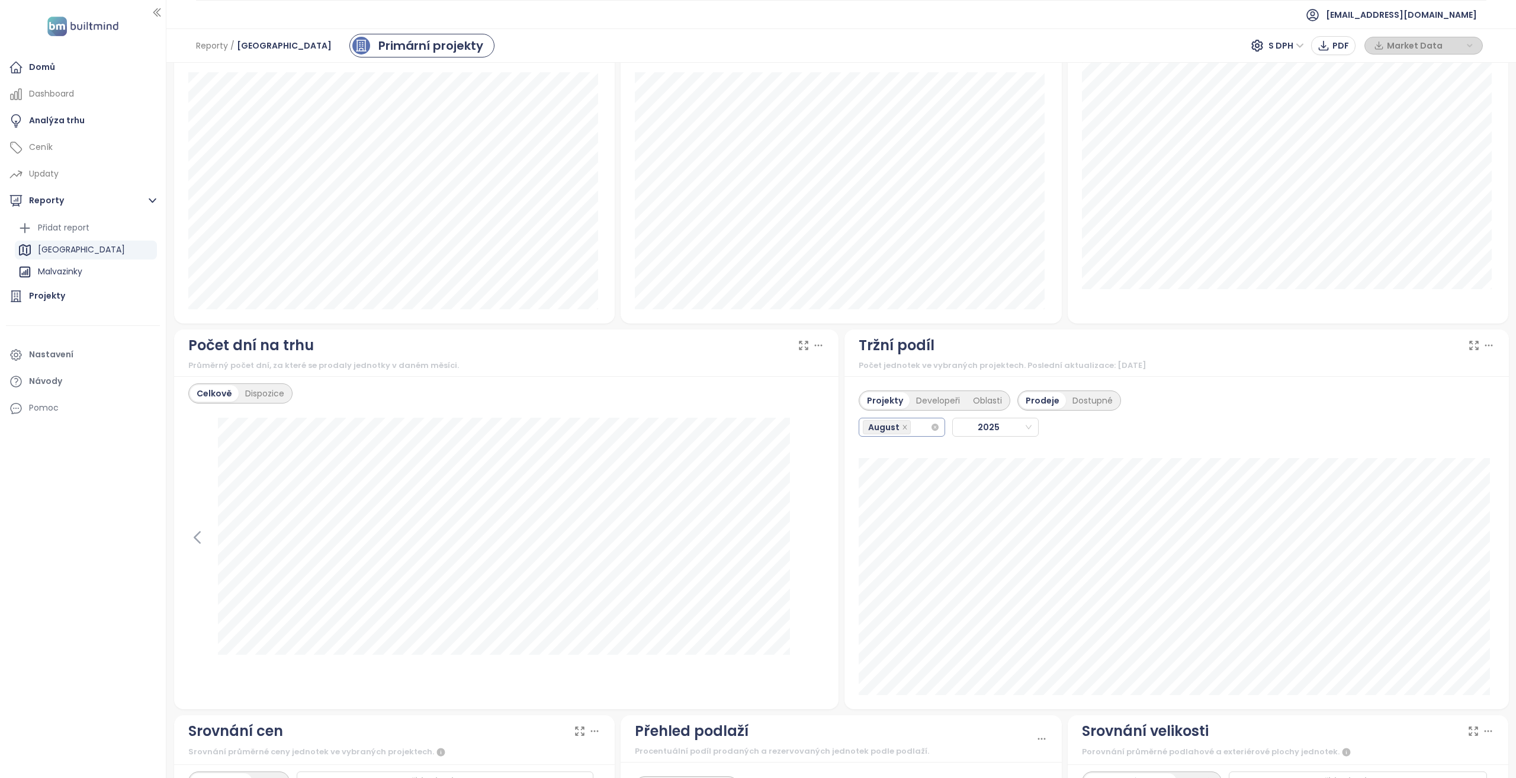
click at [915, 422] on div "August" at bounding box center [897, 427] width 68 height 17
click at [899, 560] on div "July" at bounding box center [897, 562] width 66 height 13
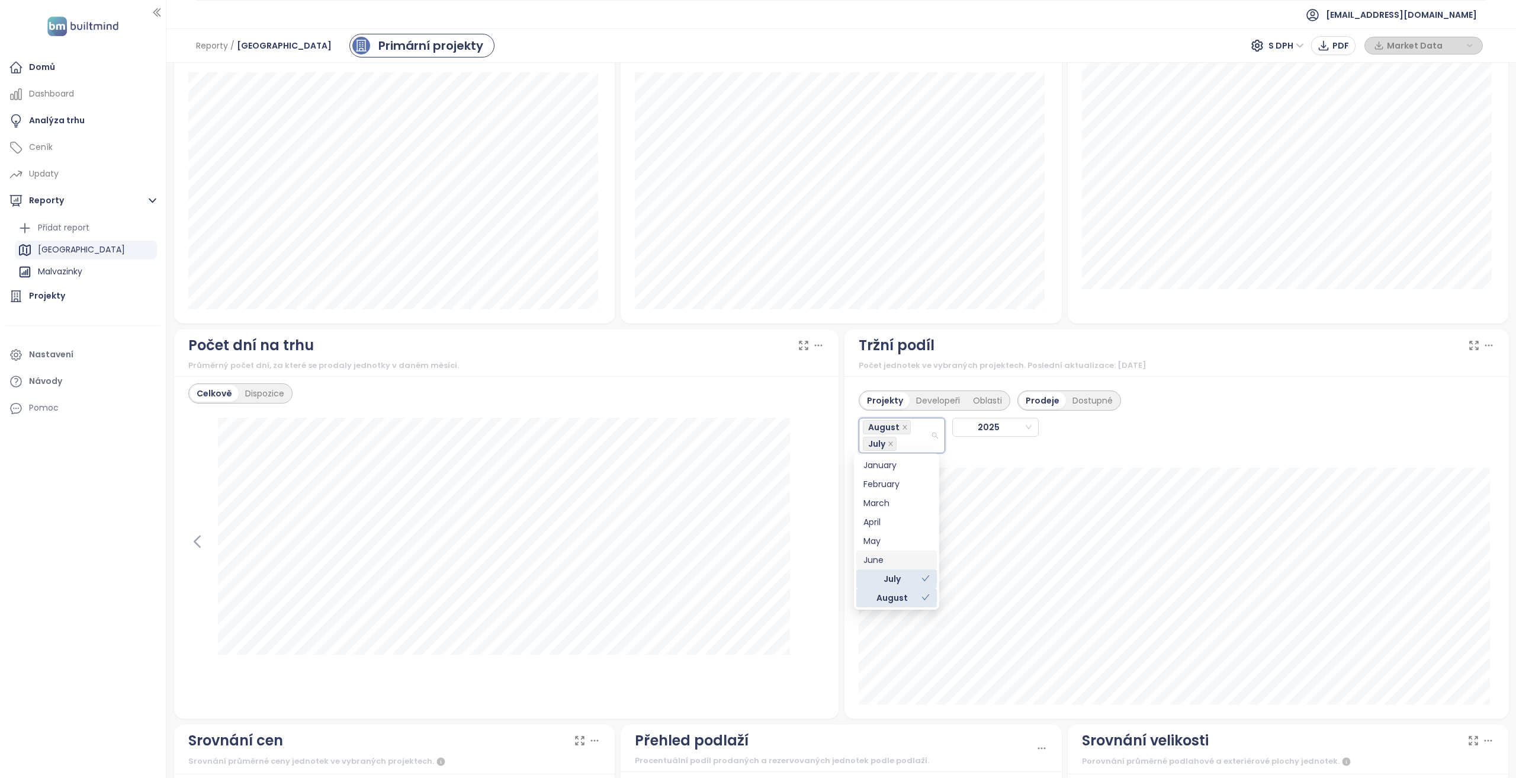
click at [899, 559] on div "June" at bounding box center [897, 559] width 66 height 13
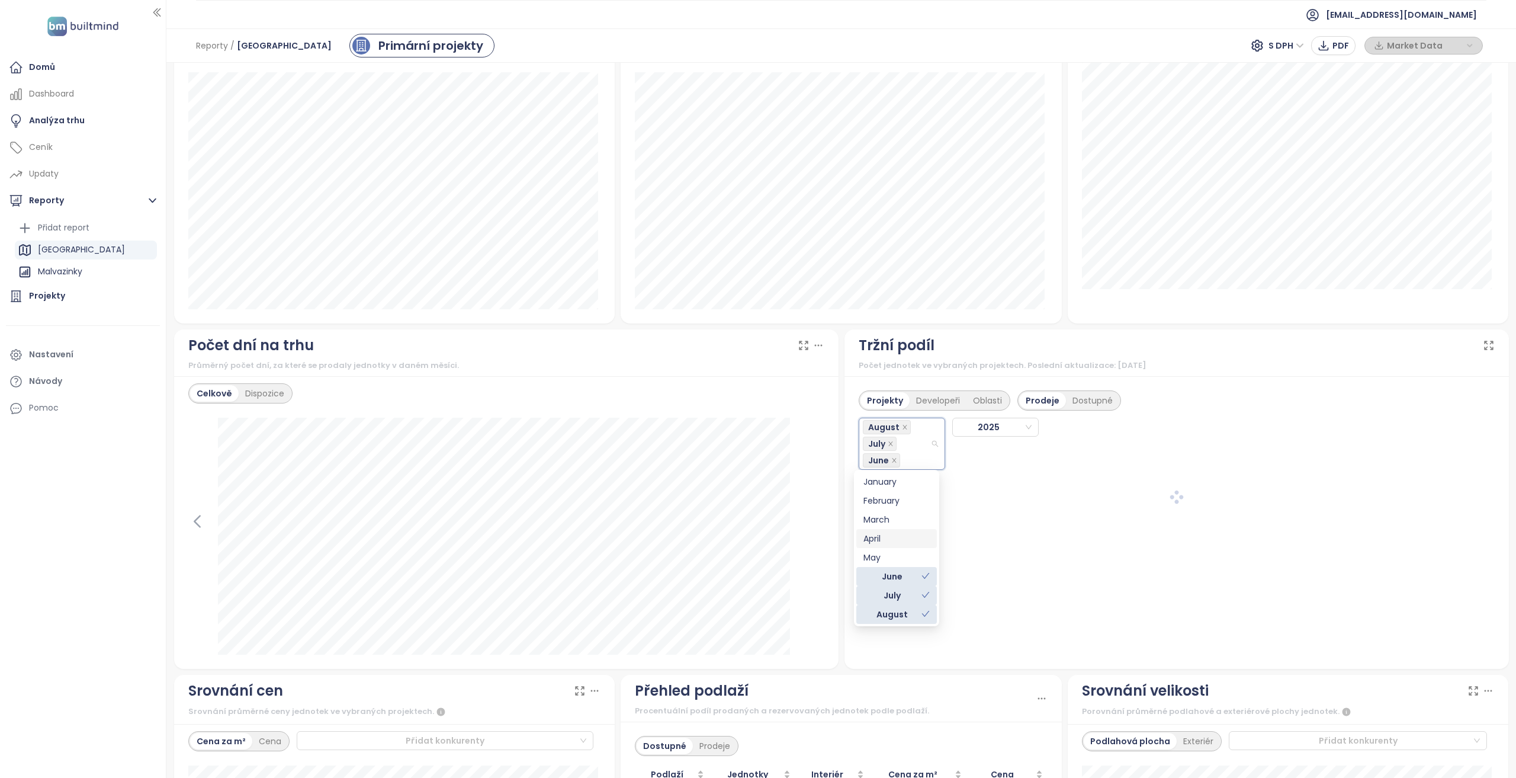
click at [899, 544] on div "April" at bounding box center [897, 538] width 66 height 13
click at [896, 557] on div "April" at bounding box center [893, 554] width 58 height 13
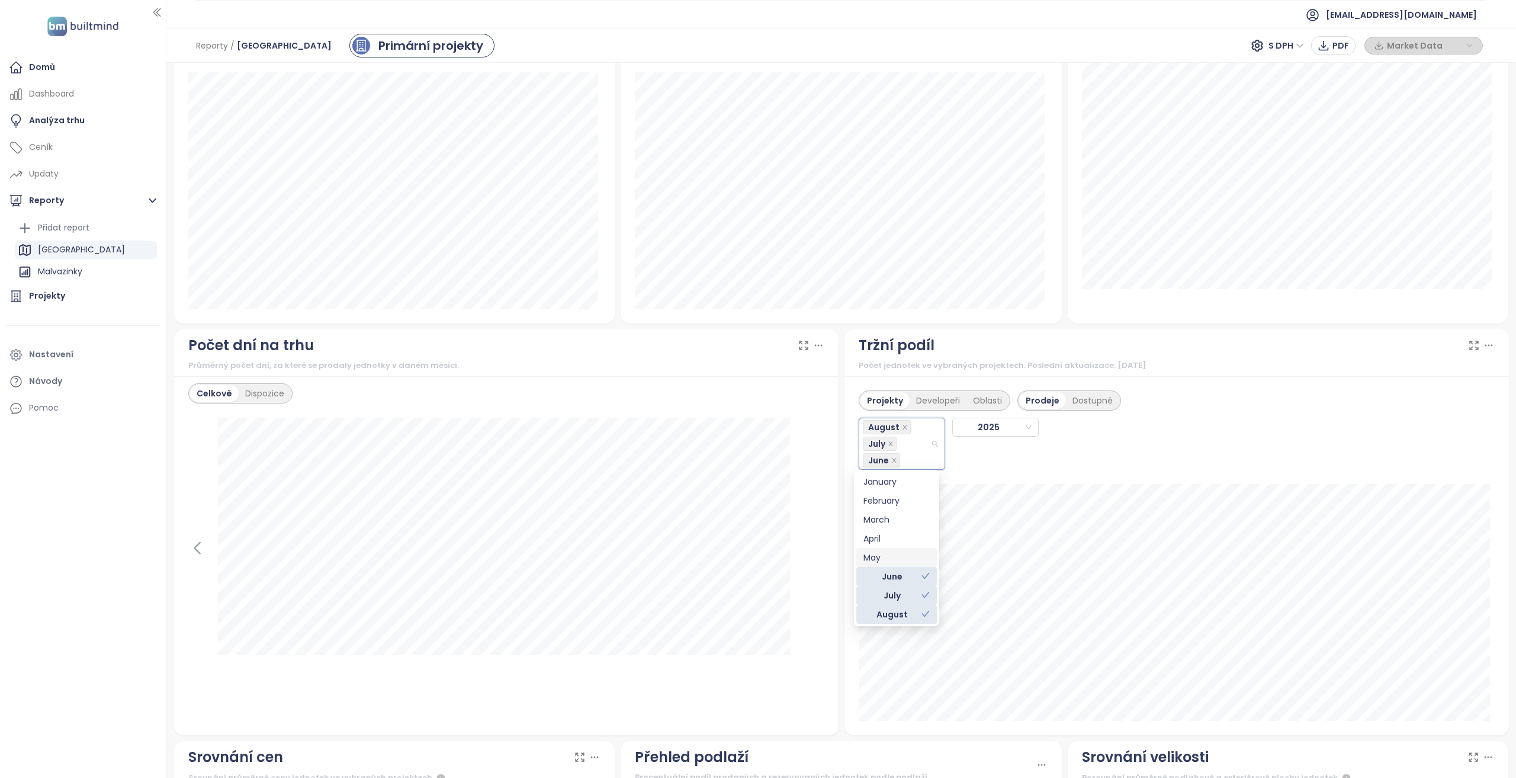
click at [897, 568] on div "June" at bounding box center [896, 576] width 81 height 19
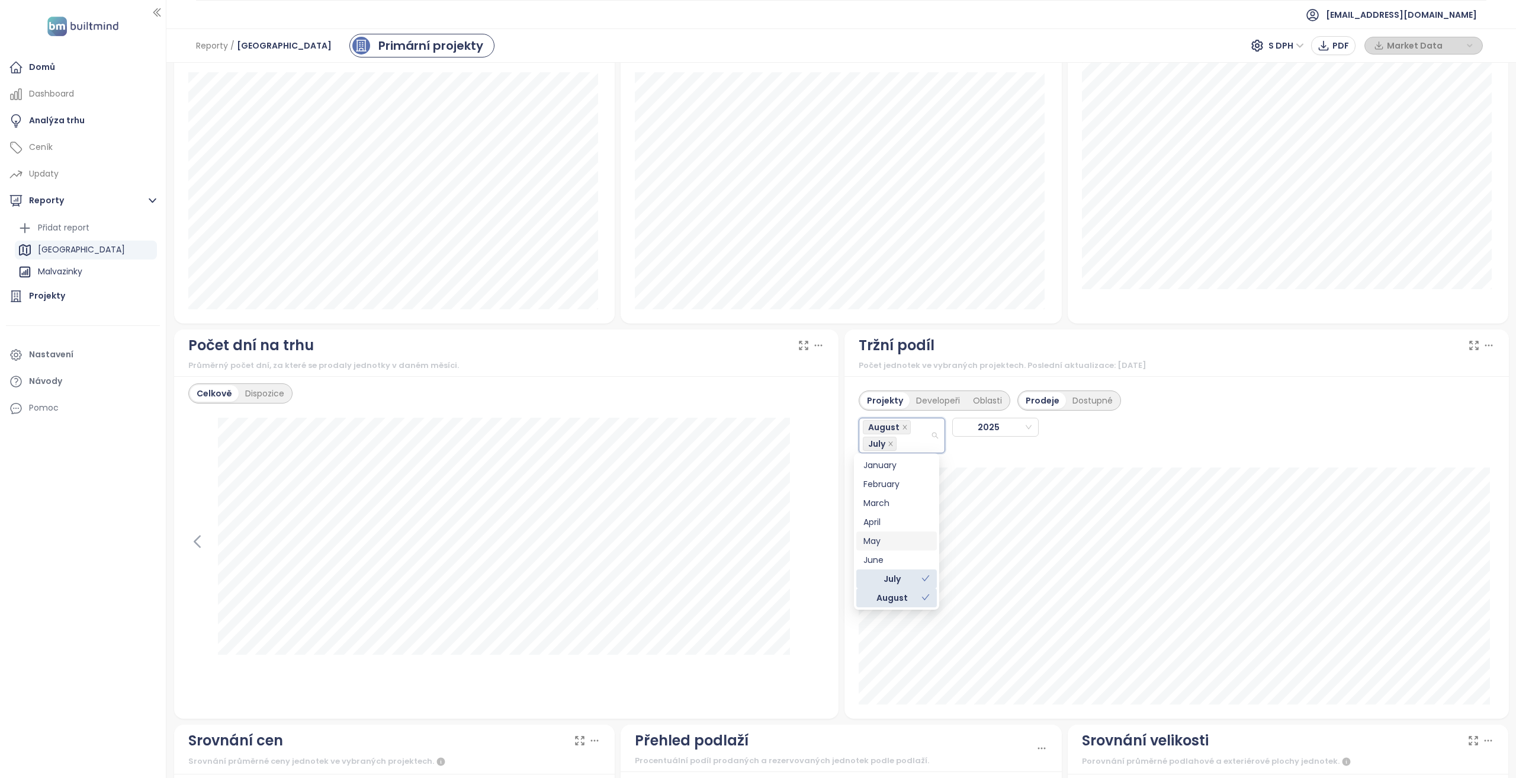
click at [896, 559] on div "June" at bounding box center [897, 559] width 66 height 13
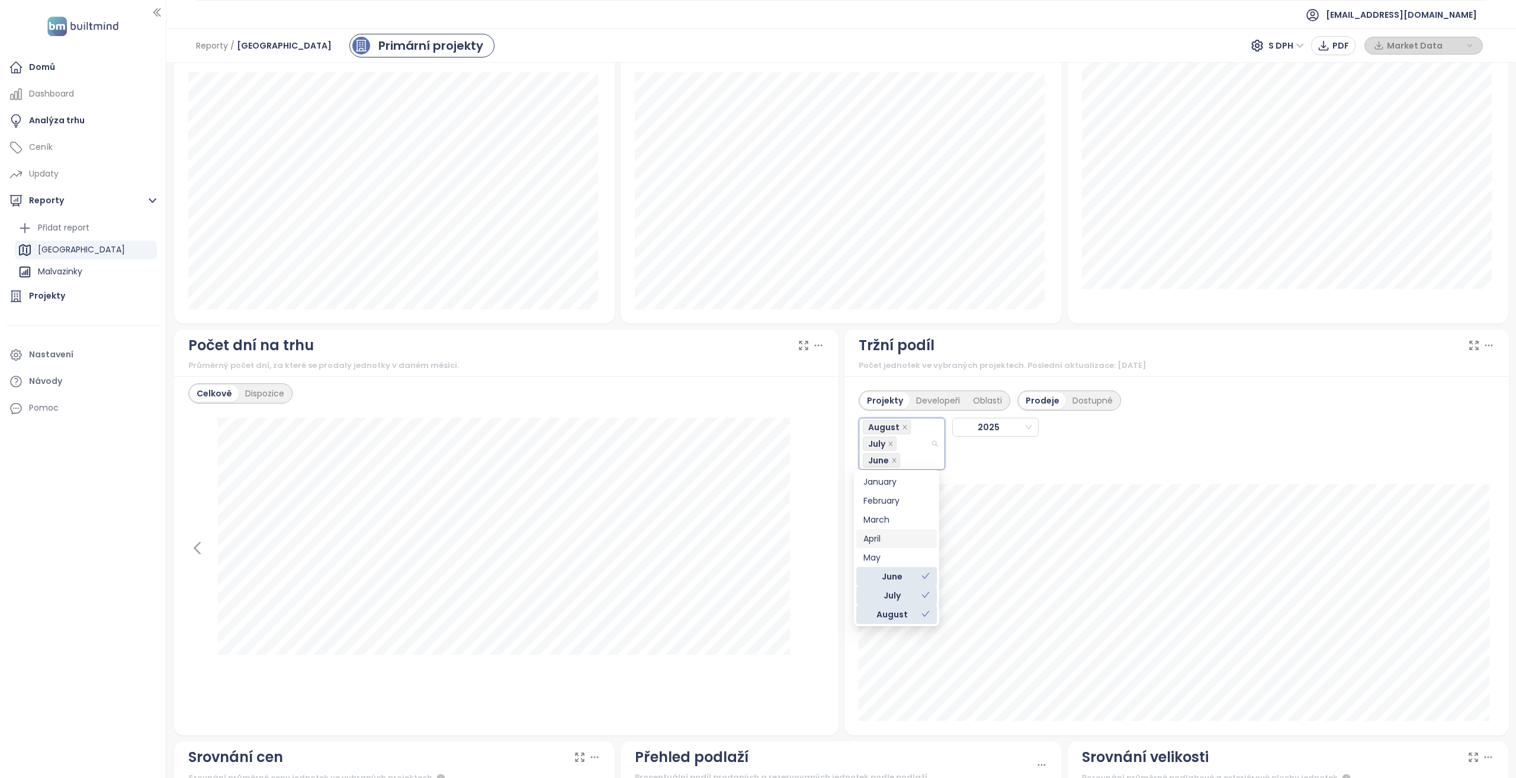
click at [897, 540] on div "April" at bounding box center [897, 538] width 66 height 13
click at [899, 533] on div "March" at bounding box center [897, 536] width 66 height 13
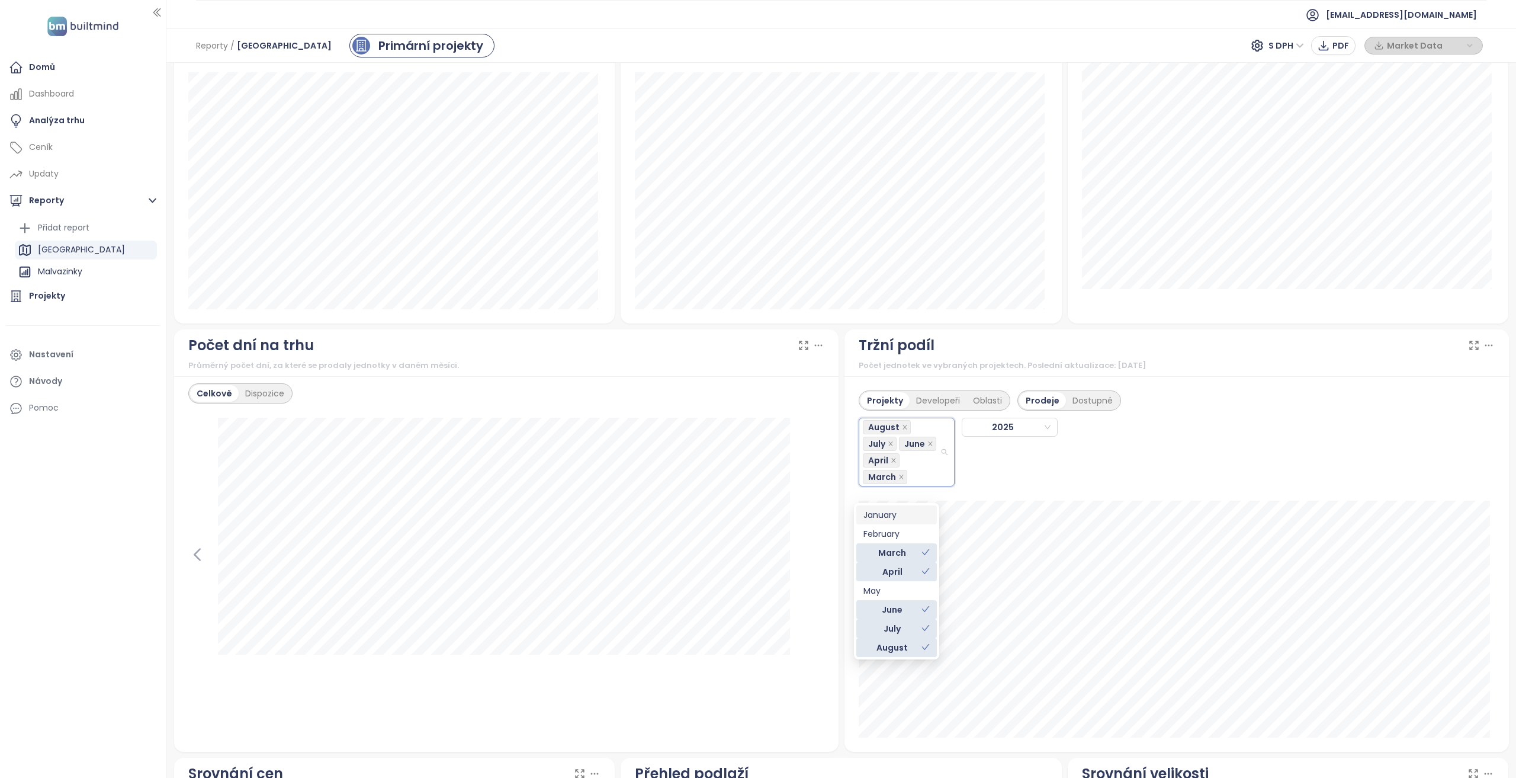
click at [903, 518] on div "January" at bounding box center [897, 514] width 66 height 13
click at [903, 519] on div "February" at bounding box center [897, 517] width 66 height 13
click at [887, 569] on div "May" at bounding box center [897, 573] width 66 height 13
click at [1098, 478] on div "August July June April March January February May 2025" at bounding box center [1079, 448] width 441 height 76
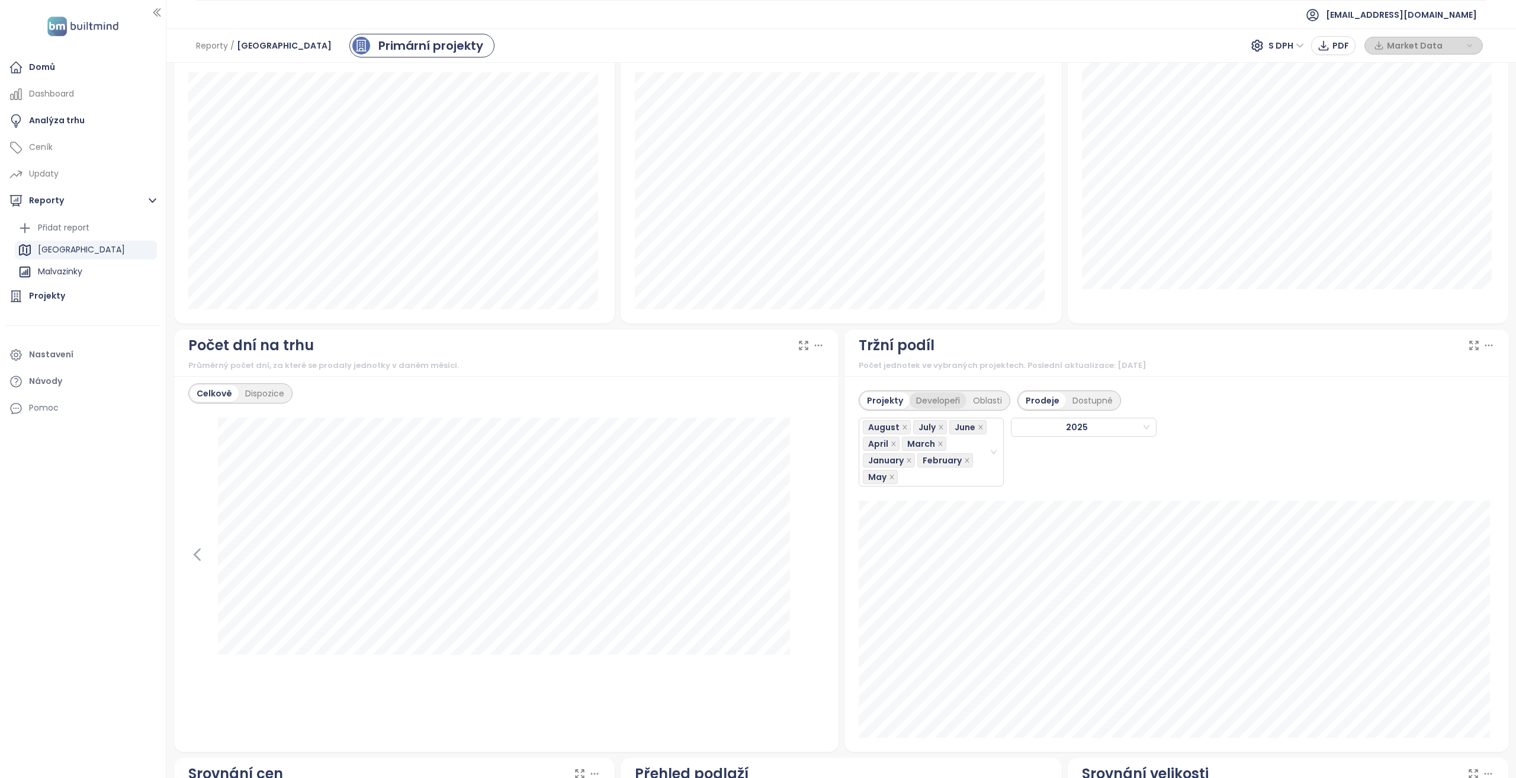
click at [932, 393] on div "Developeři" at bounding box center [938, 400] width 57 height 17
click at [897, 394] on div "Projekty" at bounding box center [884, 400] width 46 height 17
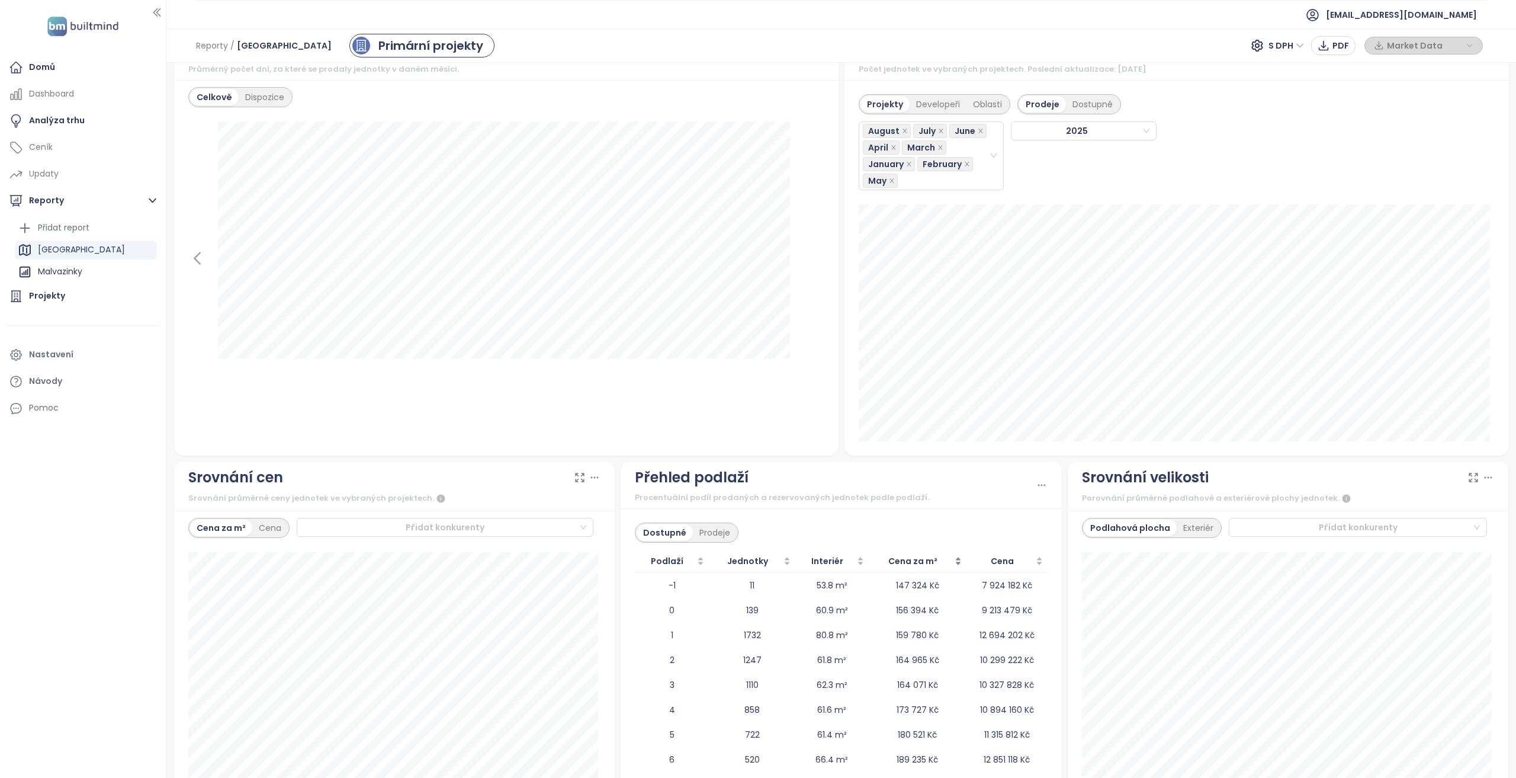
scroll to position [1161, 0]
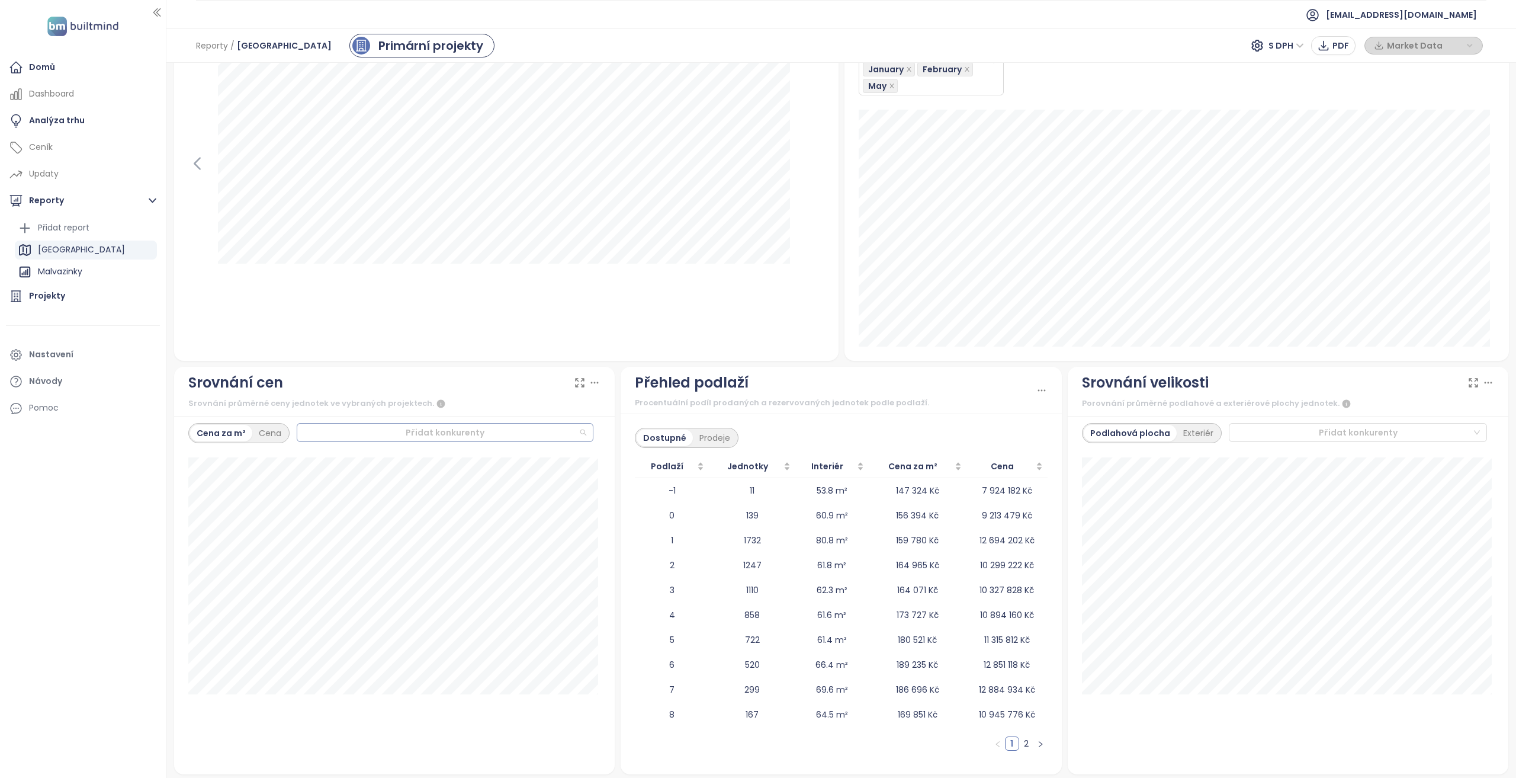
click at [456, 429] on div at bounding box center [440, 432] width 278 height 14
click at [384, 478] on div "Albatros Kbely 5 - Charlie" at bounding box center [442, 485] width 291 height 19
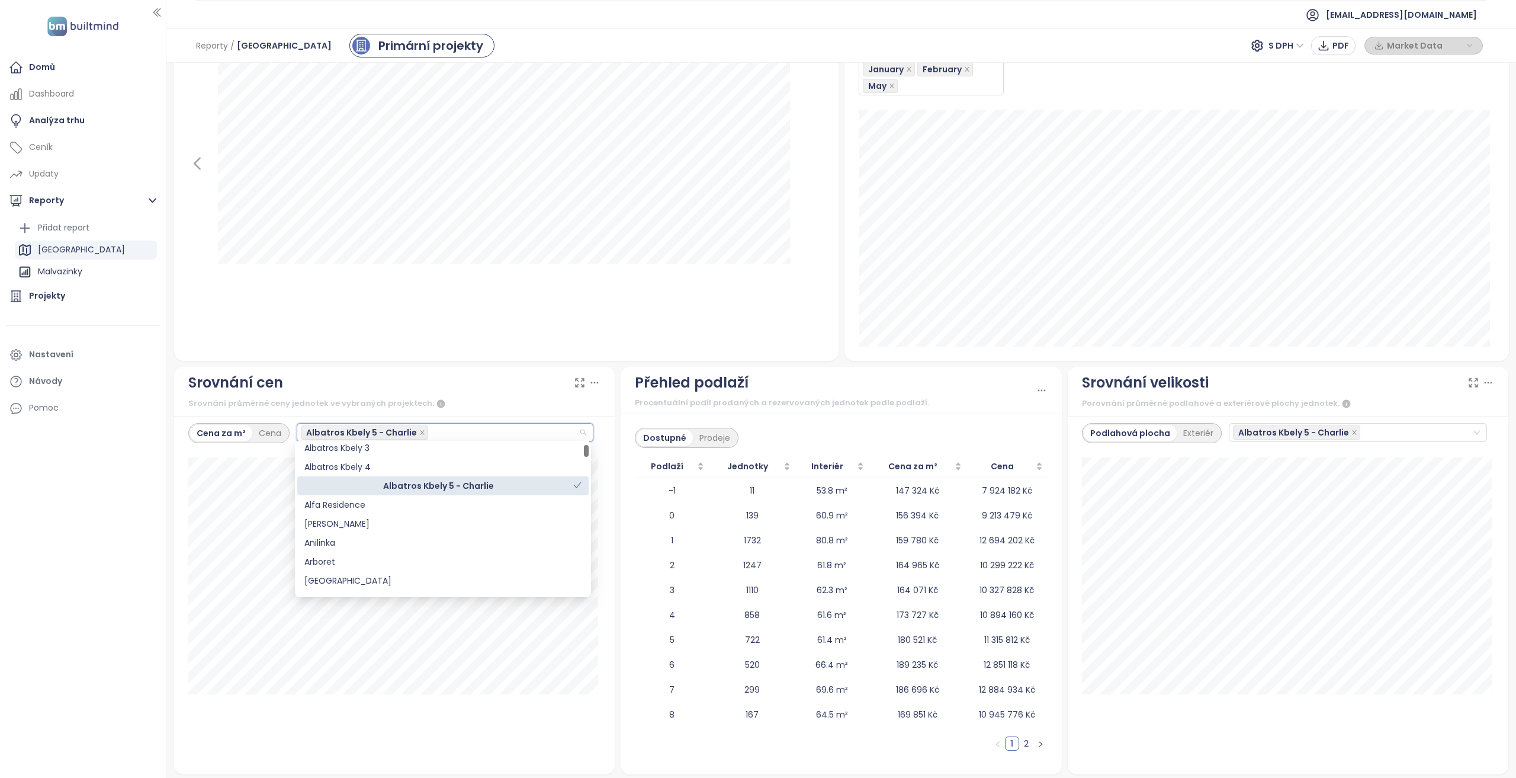
click at [514, 377] on div "Srovnání cen" at bounding box center [394, 382] width 413 height 23
click at [461, 432] on div "Albatros Kbely 5 - Charlie" at bounding box center [440, 432] width 278 height 17
click at [399, 701] on div "2+kk dostupné: 168 072 Kč / m² prodané: 161 139 Kč / m² Albatros Kbely 5 - Char…" at bounding box center [394, 608] width 413 height 303
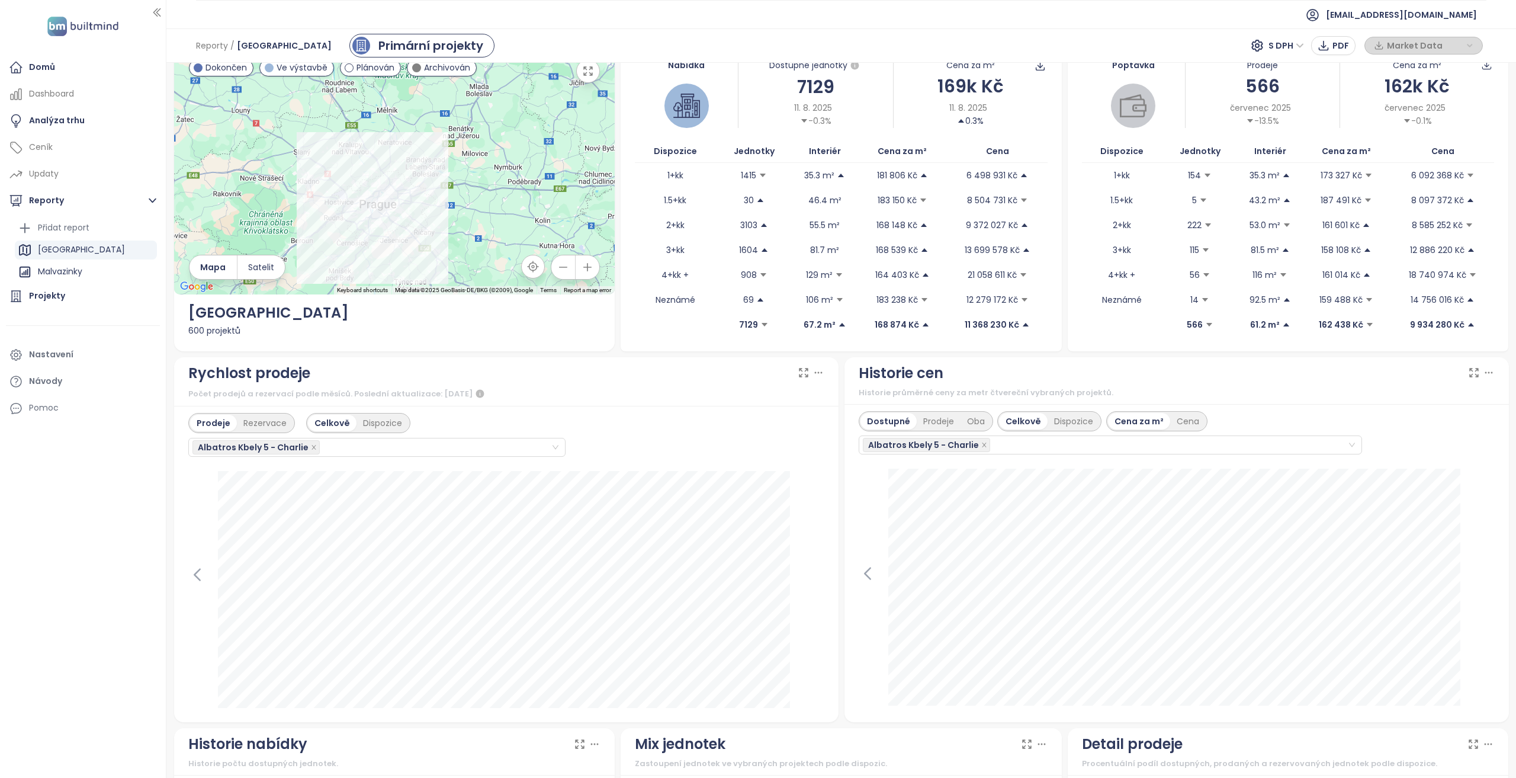
scroll to position [0, 0]
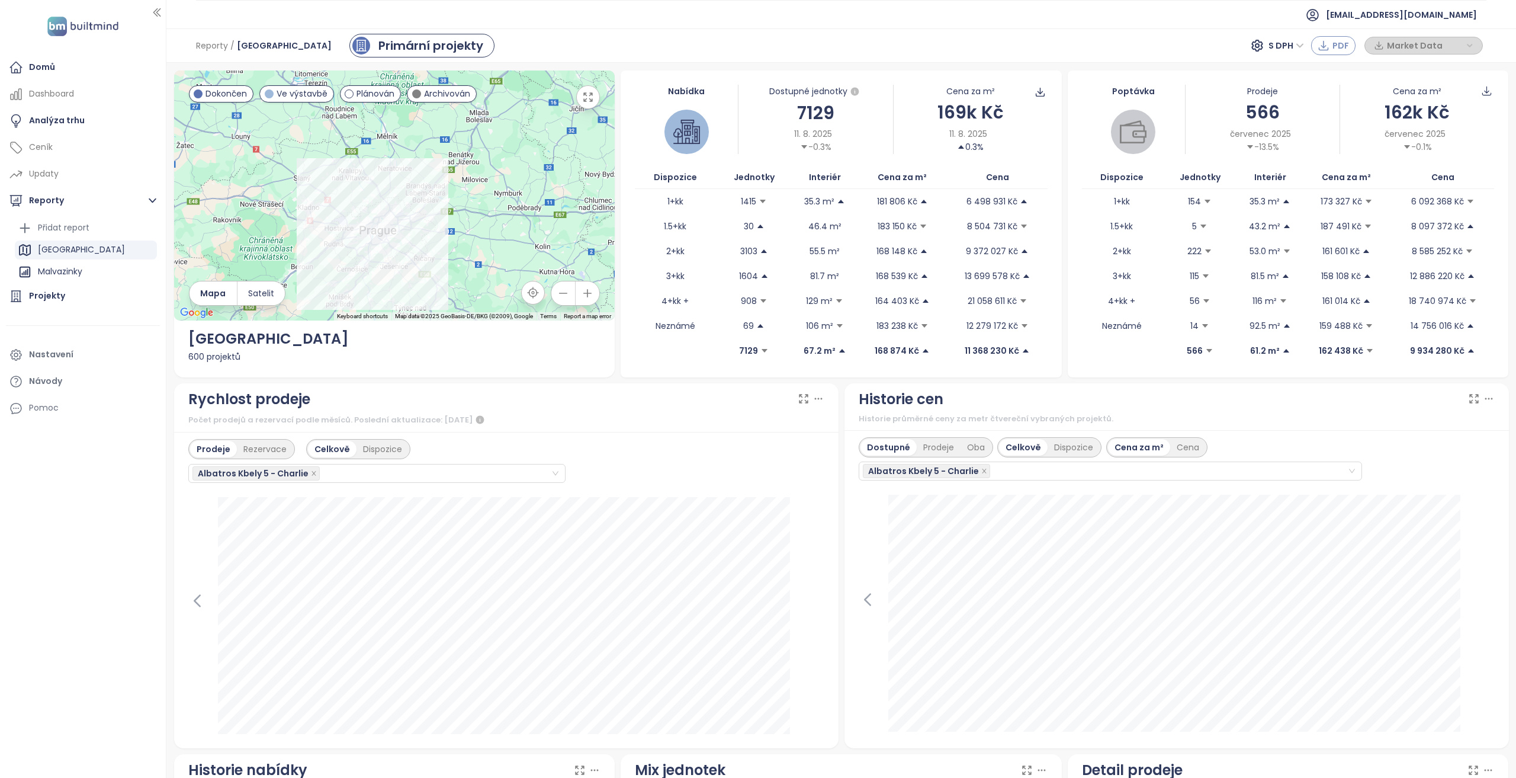
click at [1343, 48] on span "PDF" at bounding box center [1341, 45] width 17 height 13
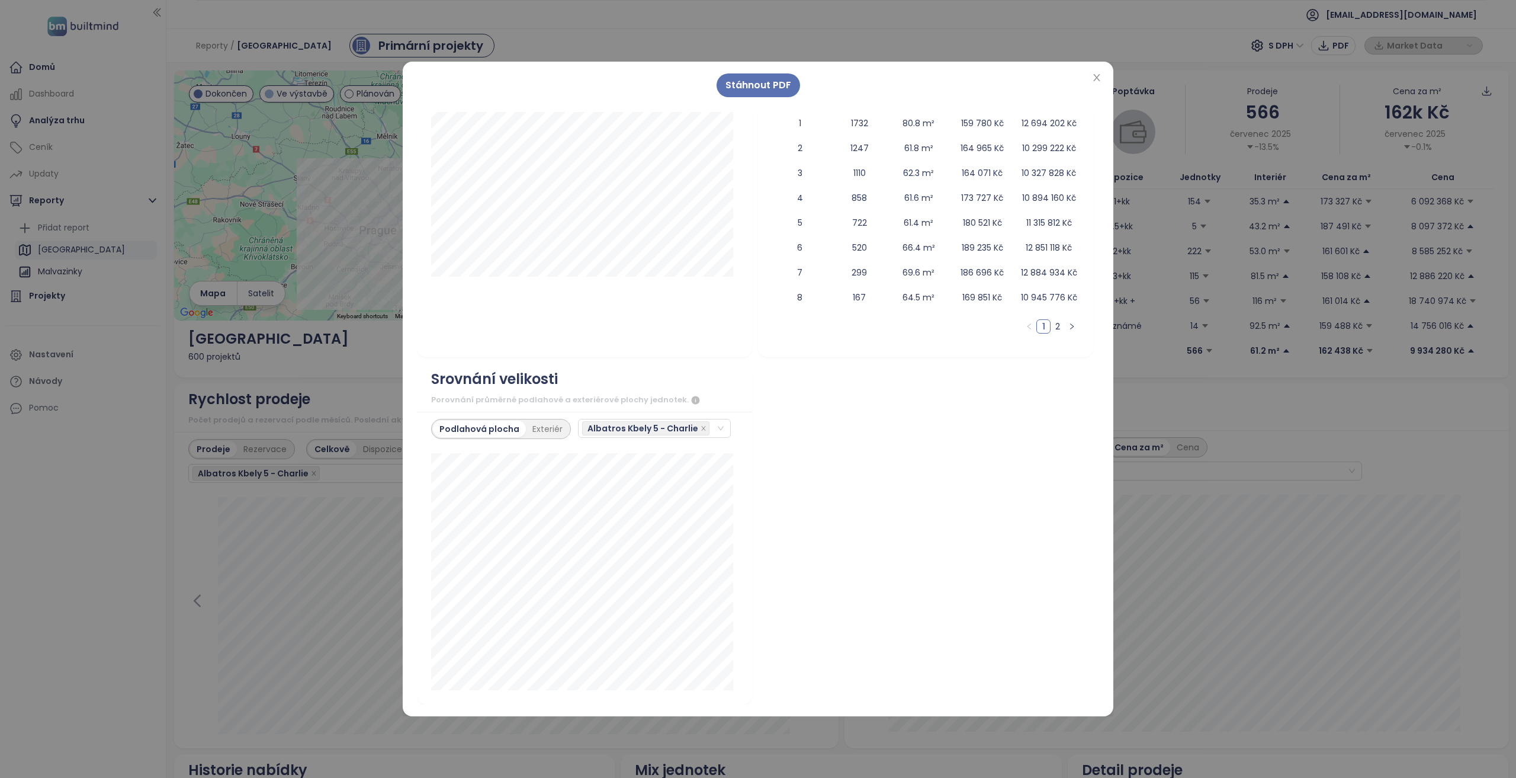
scroll to position [1988, 0]
click at [538, 428] on div "Exteriér" at bounding box center [547, 429] width 43 height 17
click at [484, 434] on div "Podlahová plocha" at bounding box center [476, 429] width 87 height 17
click at [1096, 76] on icon "close" at bounding box center [1096, 77] width 9 height 9
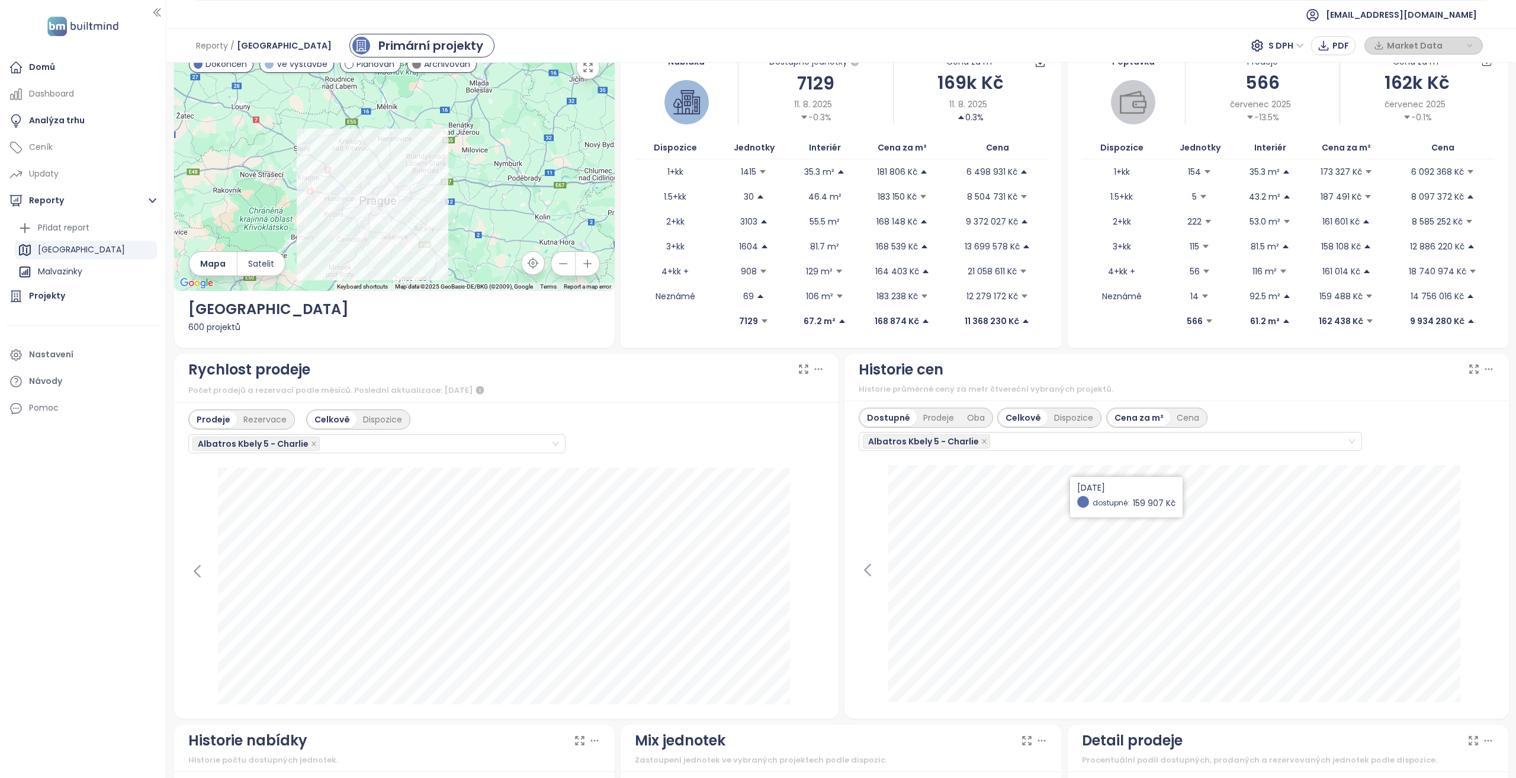
scroll to position [0, 0]
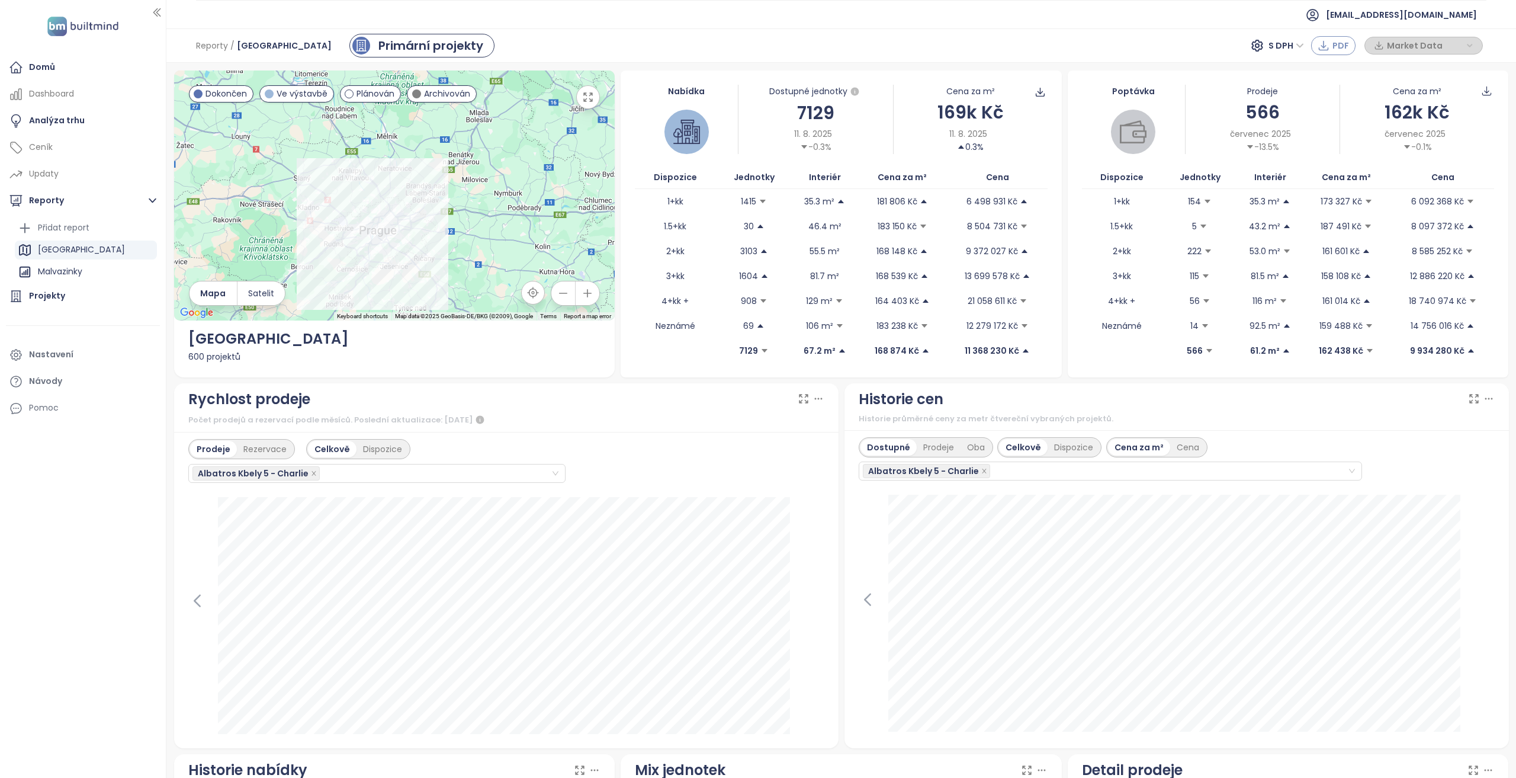
click at [1336, 52] on span "PDF" at bounding box center [1341, 45] width 17 height 13
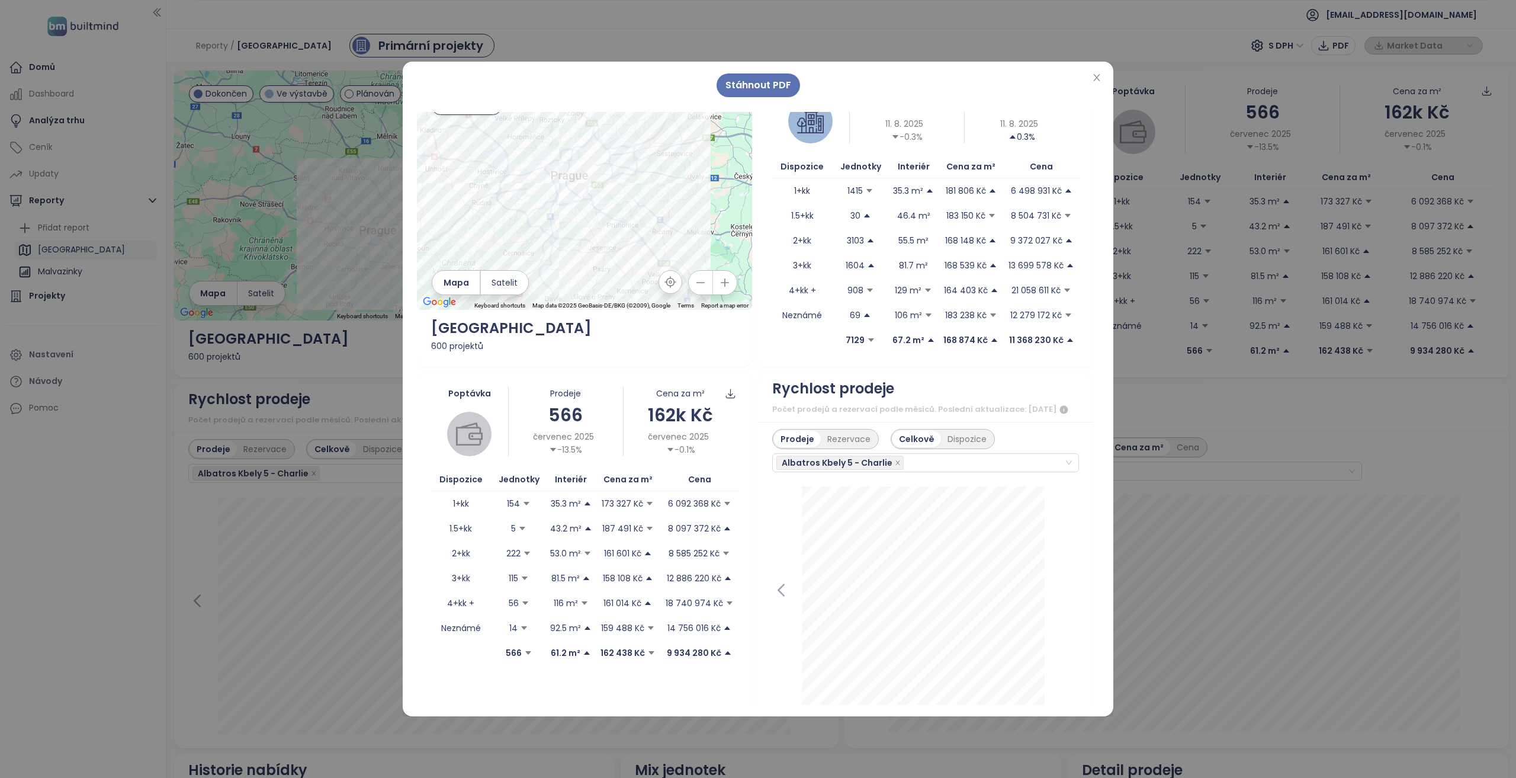
scroll to position [33, 0]
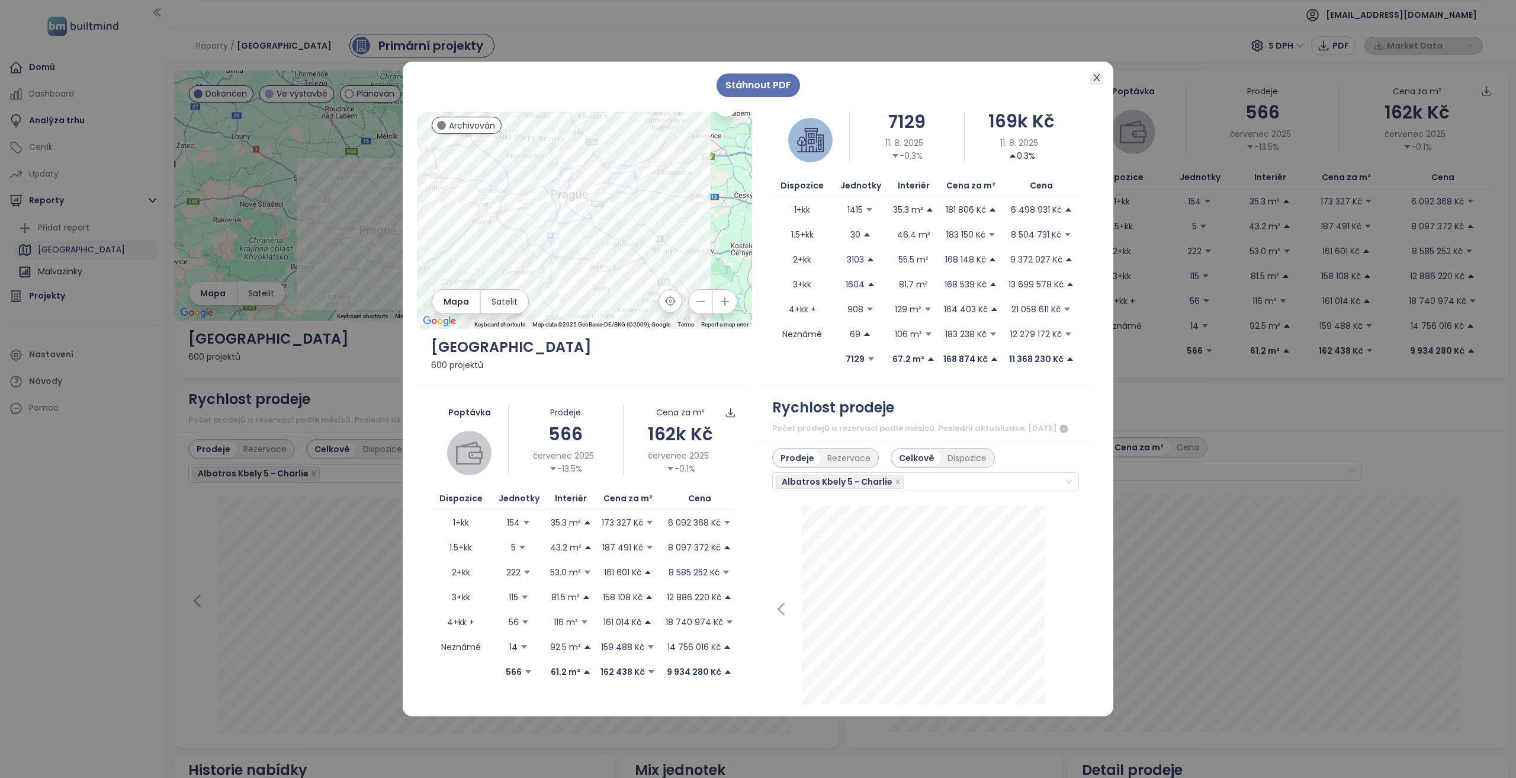
click at [1099, 80] on icon "close" at bounding box center [1096, 77] width 9 height 9
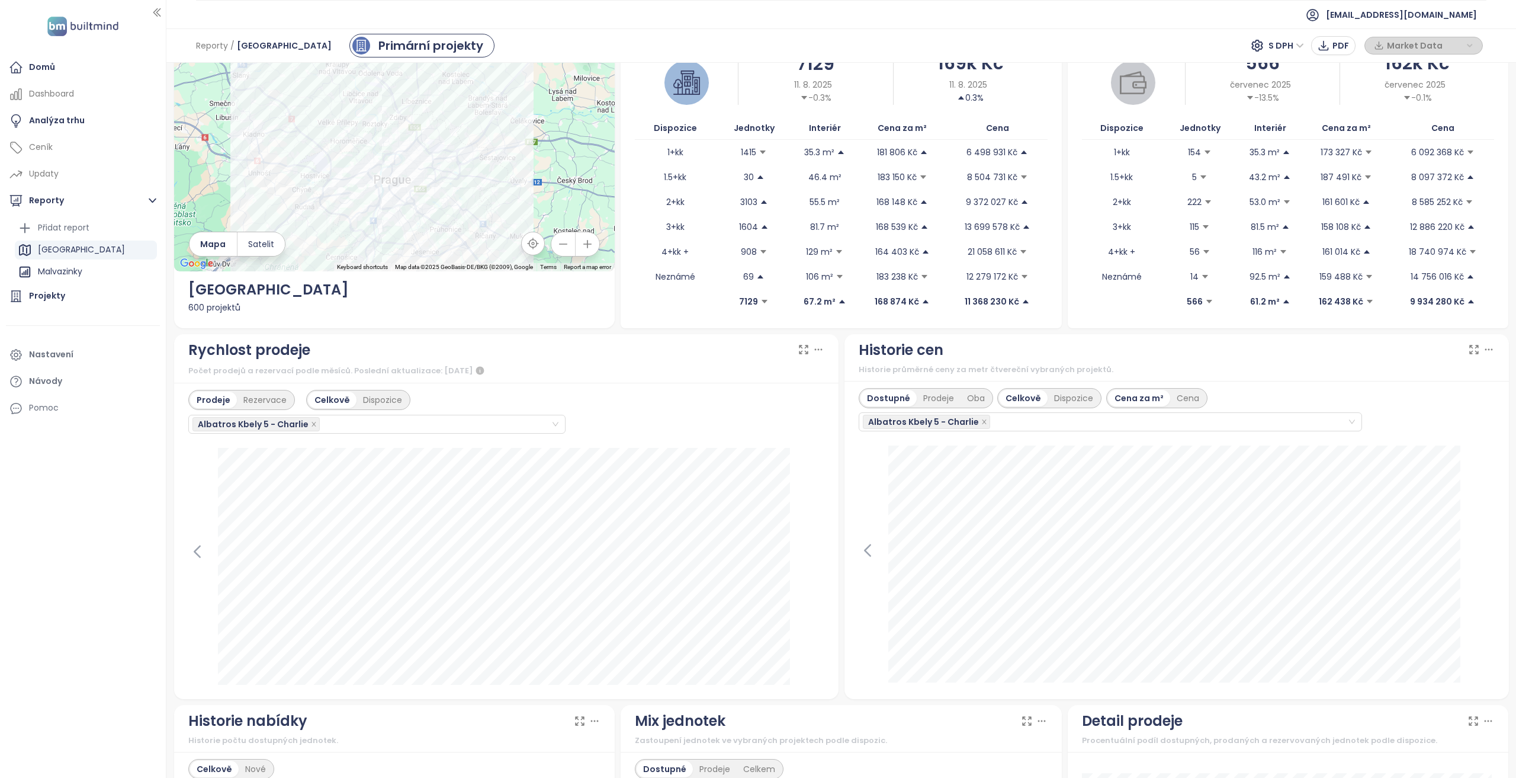
scroll to position [0, 0]
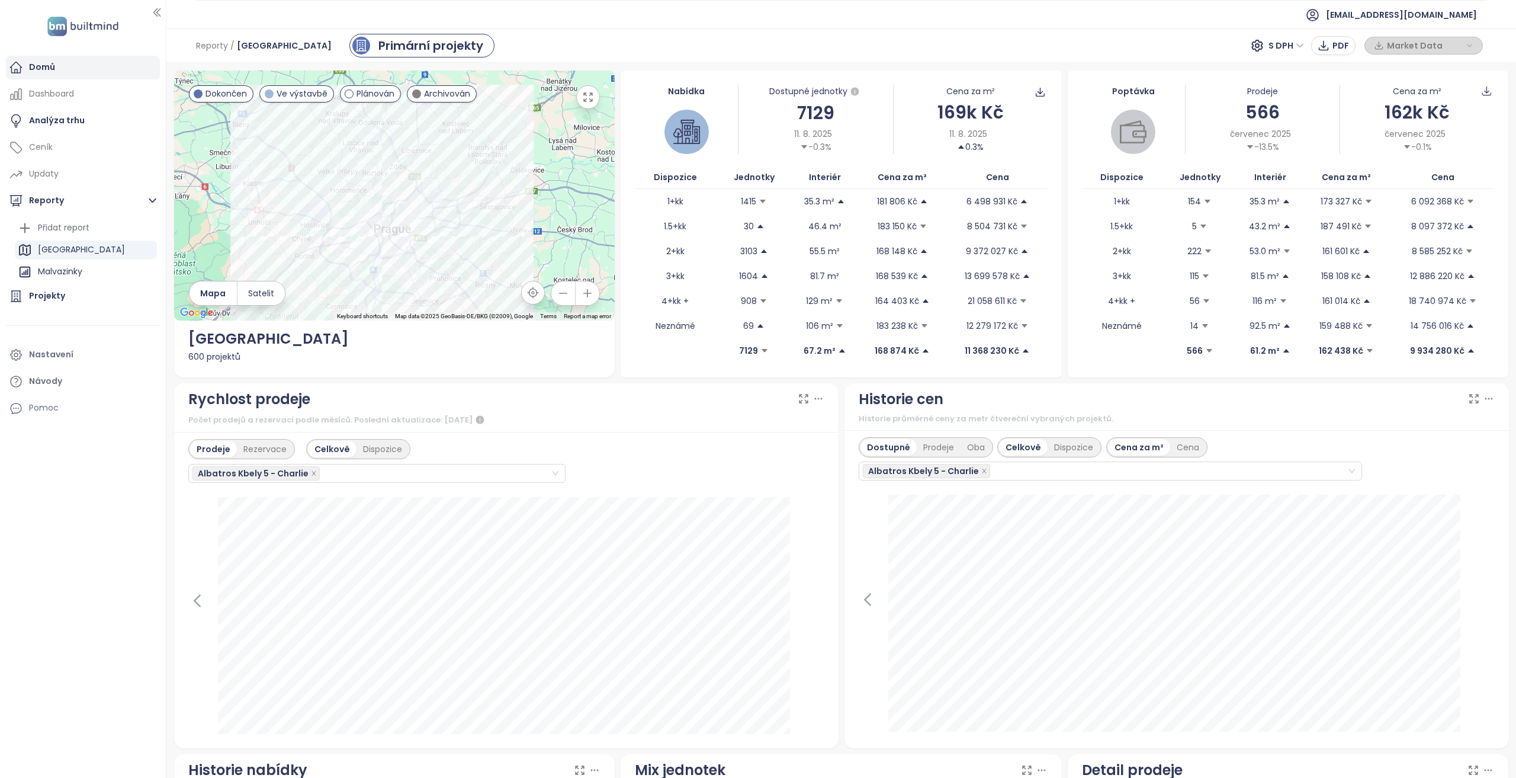
click at [100, 66] on div "Domů" at bounding box center [83, 68] width 154 height 24
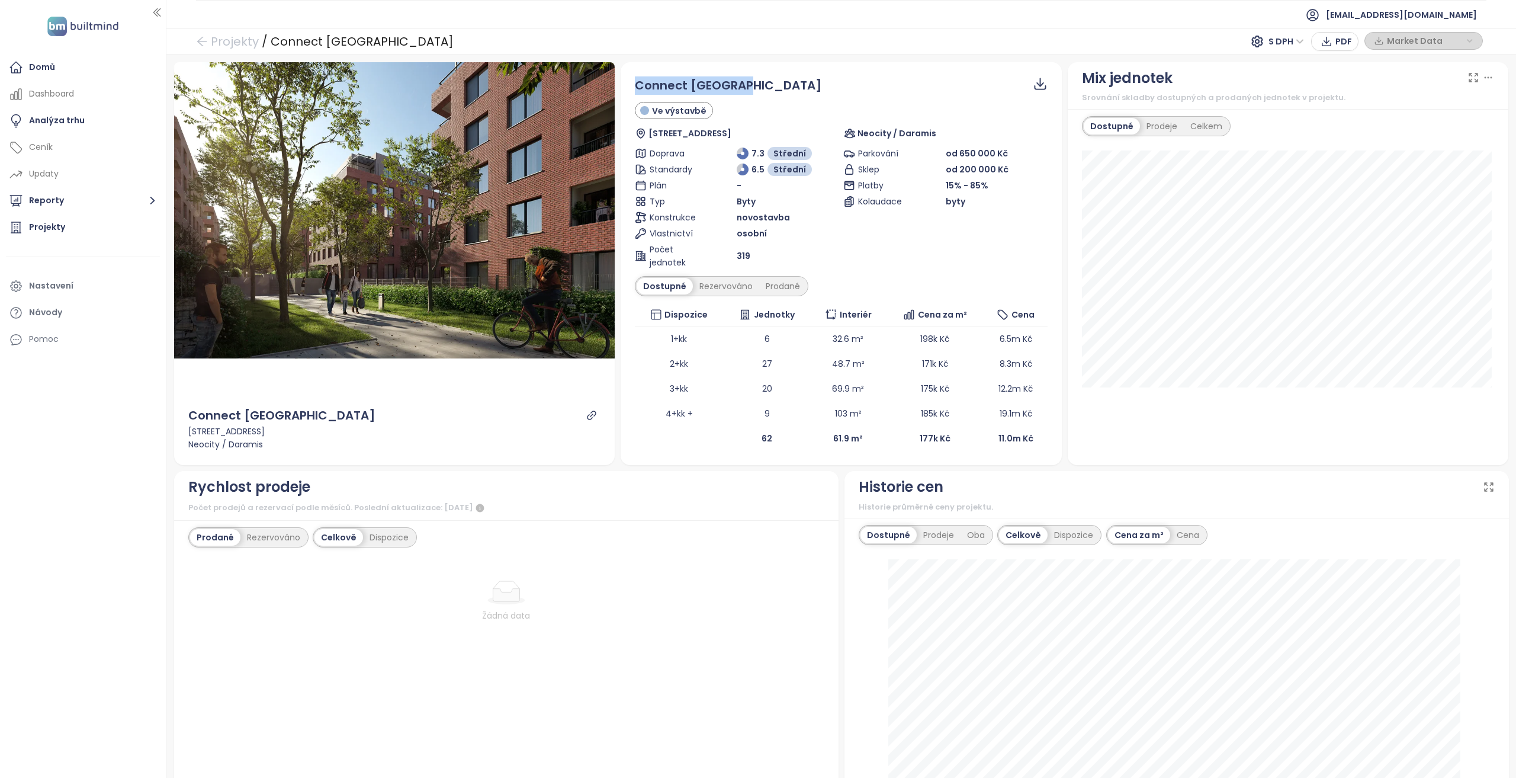
drag, startPoint x: 731, startPoint y: 88, endPoint x: 636, endPoint y: 82, distance: 95.0
click at [636, 82] on div "Connect [GEOGRAPHIC_DATA]" at bounding box center [841, 85] width 413 height 18
drag, startPoint x: 537, startPoint y: 618, endPoint x: 460, endPoint y: 582, distance: 85.1
click at [460, 582] on div "Žádná data" at bounding box center [506, 600] width 567 height 41
click at [265, 532] on div "Rezervováno" at bounding box center [273, 537] width 66 height 17
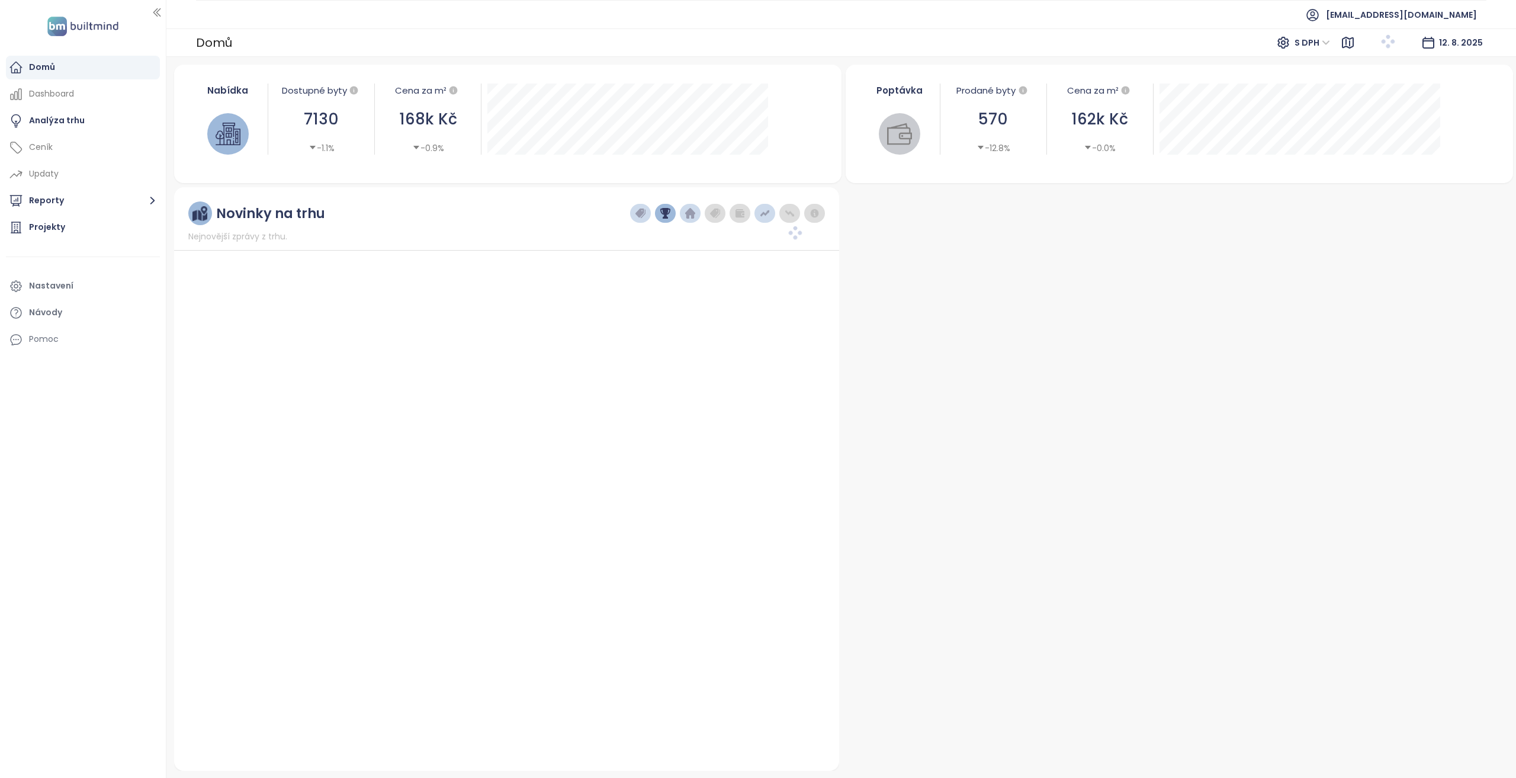
drag, startPoint x: 101, startPoint y: 203, endPoint x: 95, endPoint y: 214, distance: 11.9
click at [101, 203] on button "Reporty" at bounding box center [83, 201] width 154 height 24
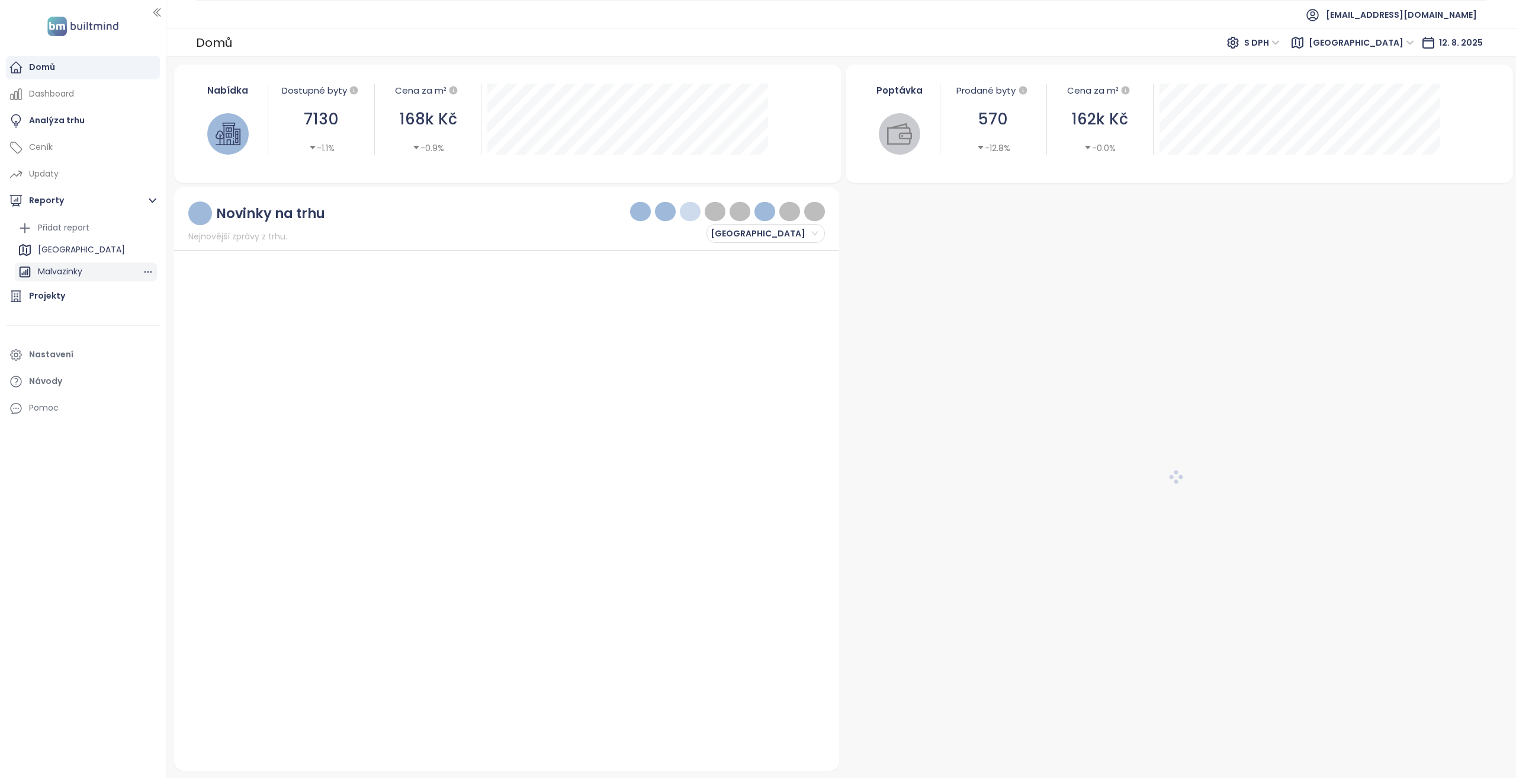
click at [93, 272] on div "Malvazinky" at bounding box center [86, 271] width 142 height 19
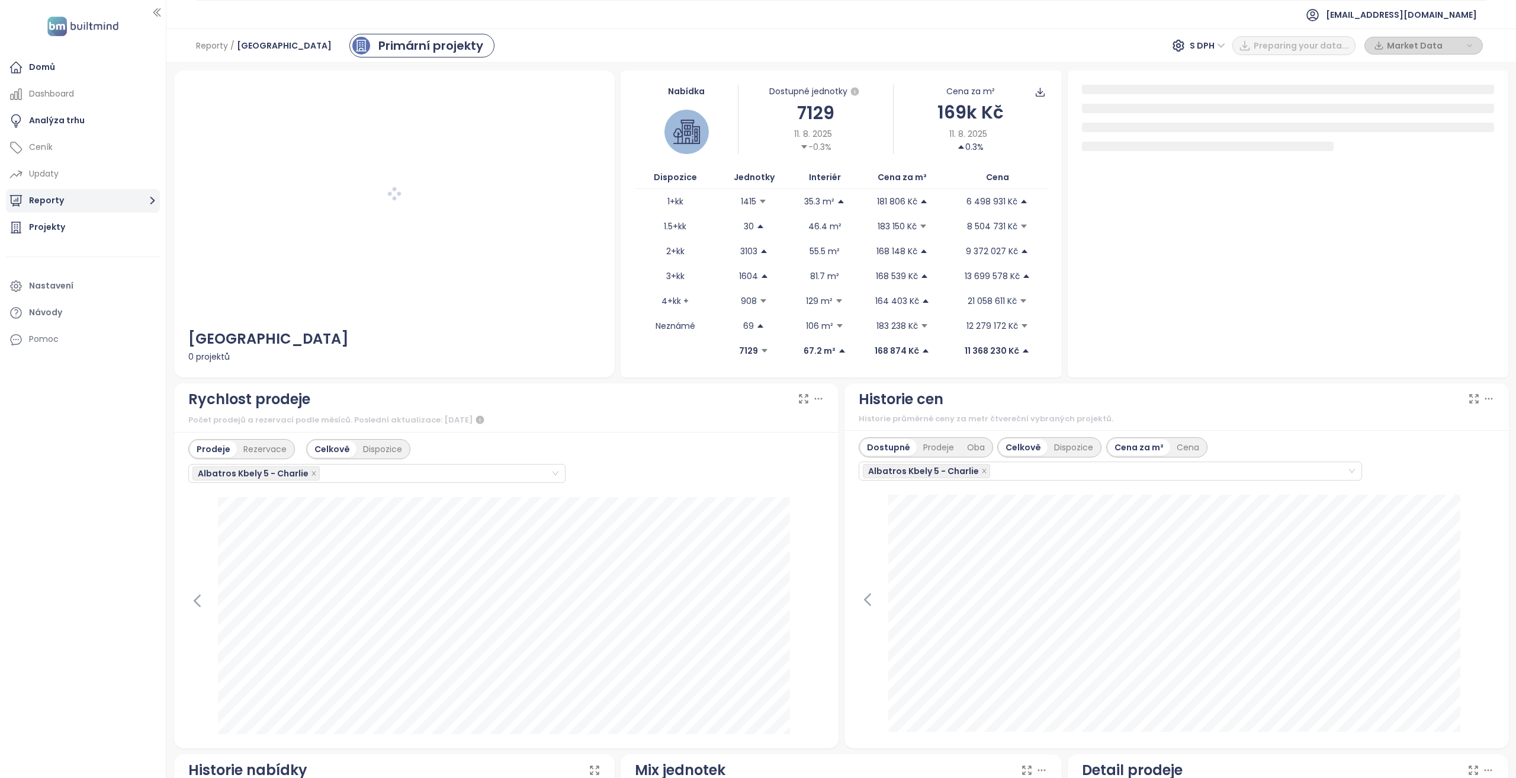
click at [108, 195] on button "Reporty" at bounding box center [83, 201] width 154 height 24
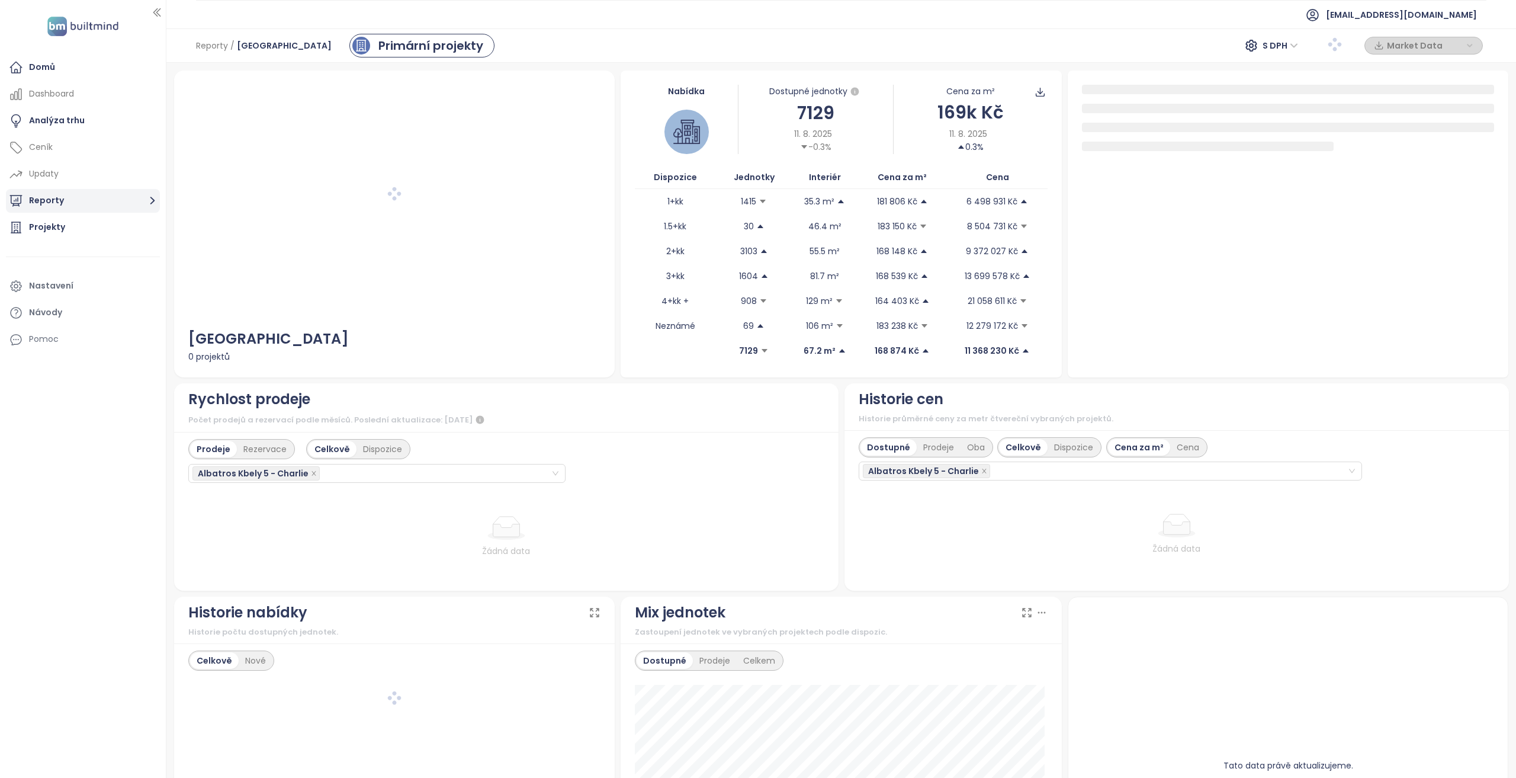
click at [114, 201] on button "Reporty" at bounding box center [83, 201] width 154 height 24
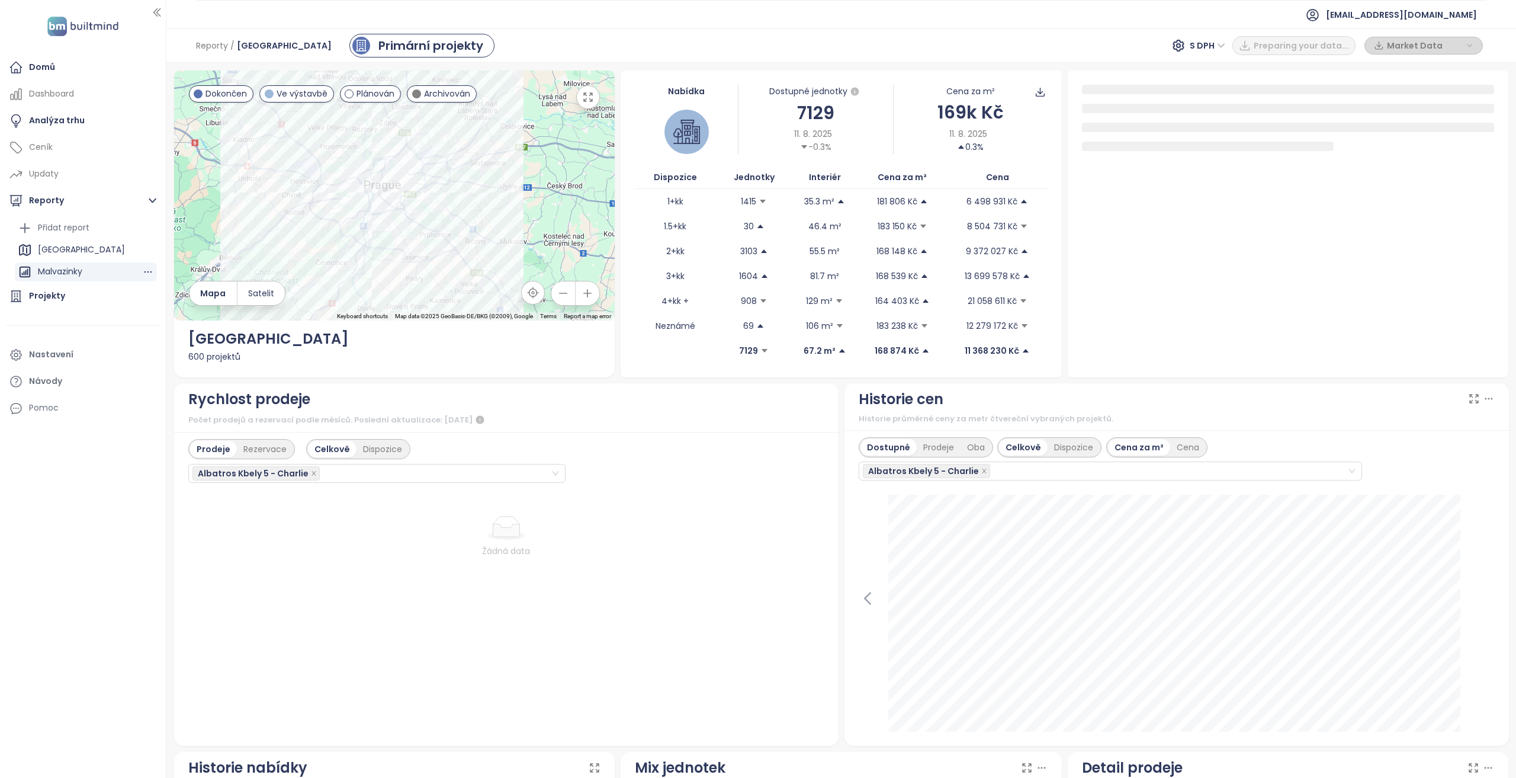
click at [94, 270] on div "Malvazinky" at bounding box center [86, 271] width 142 height 19
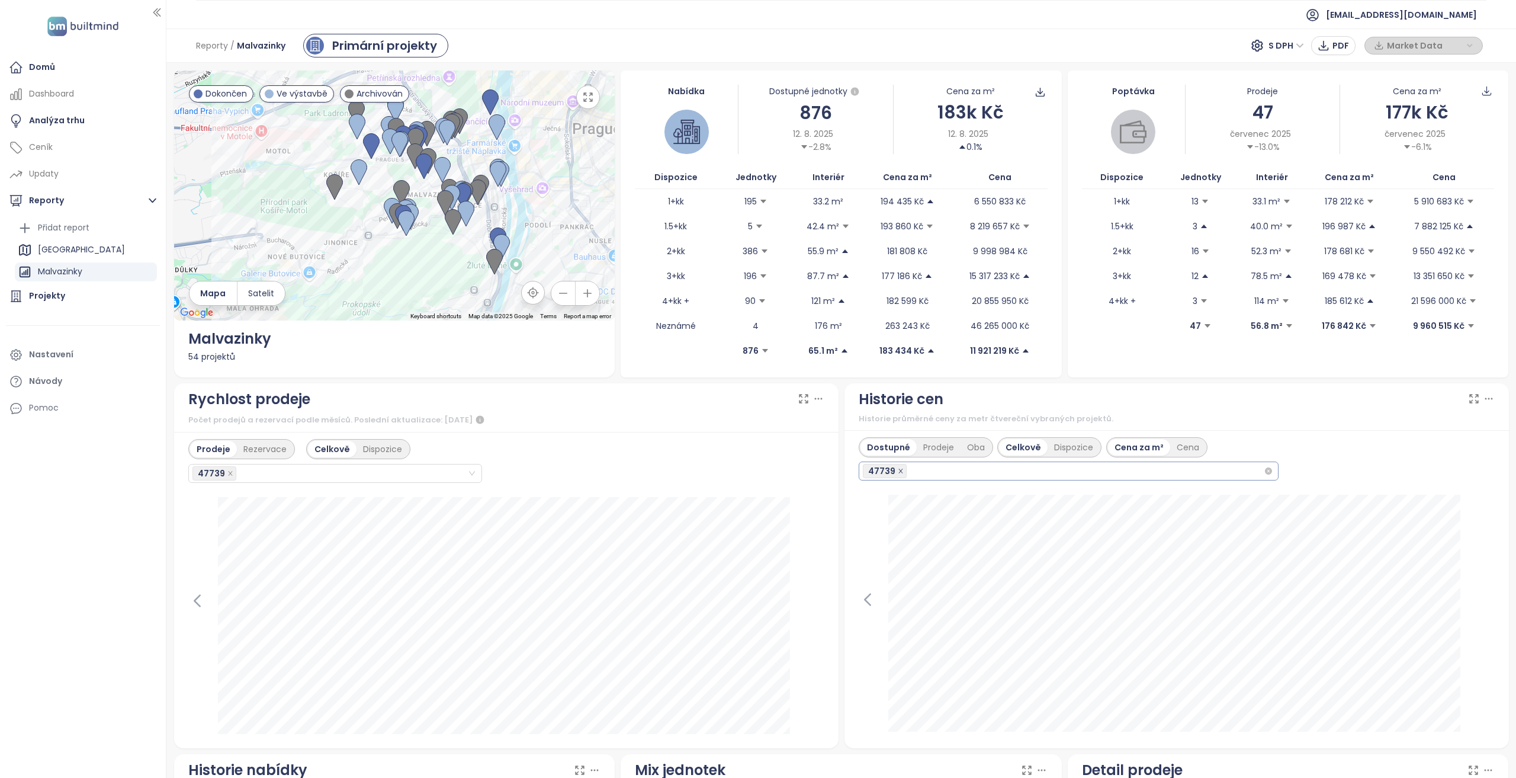
click at [898, 470] on icon "close" at bounding box center [901, 471] width 6 height 6
click at [263, 43] on span "Malvazinky" at bounding box center [261, 45] width 49 height 21
drag, startPoint x: 1009, startPoint y: 107, endPoint x: 929, endPoint y: 111, distance: 80.7
click at [929, 111] on div "183k Kč" at bounding box center [971, 112] width 154 height 28
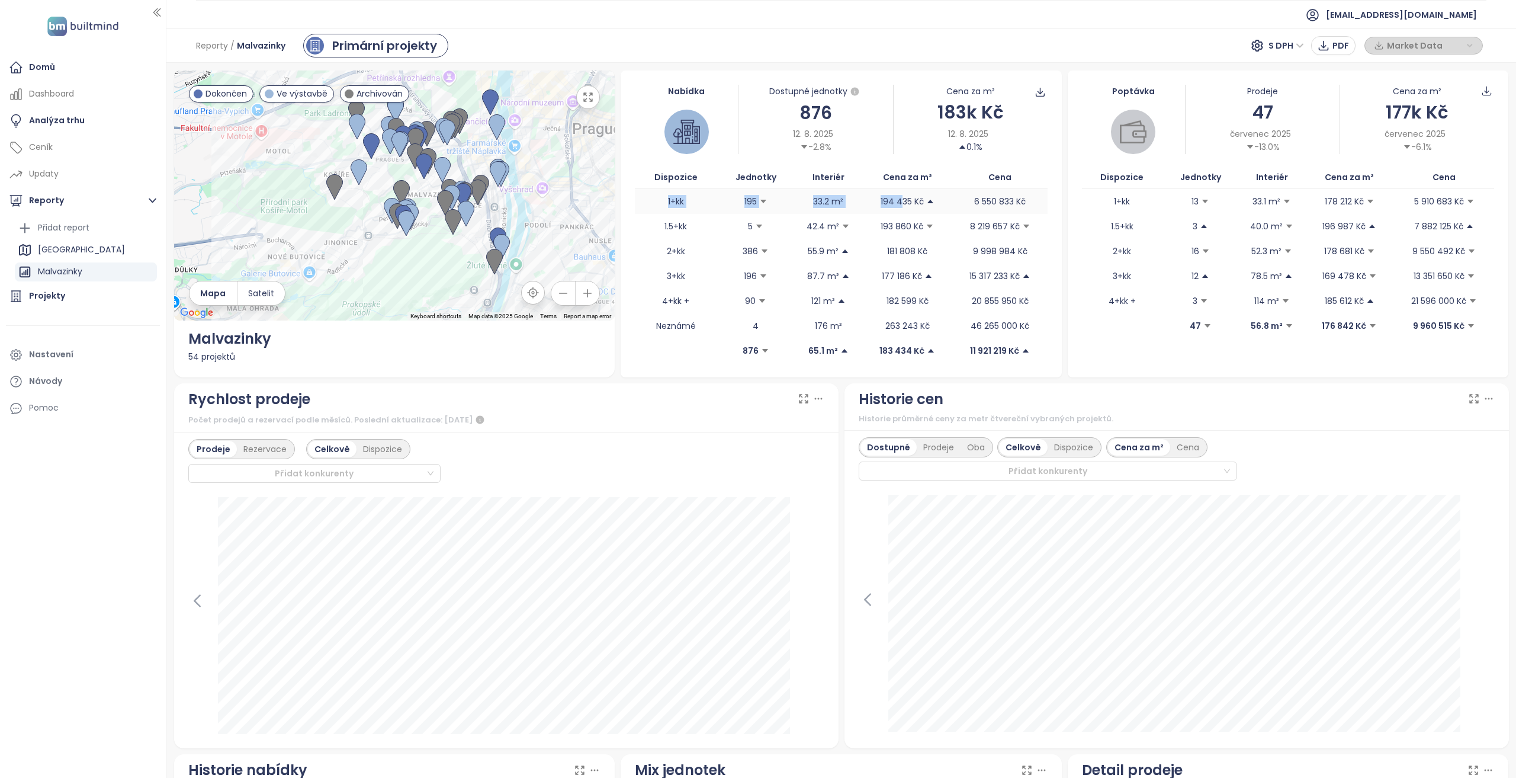
drag, startPoint x: 646, startPoint y: 204, endPoint x: 903, endPoint y: 207, distance: 257.1
click at [896, 207] on tr "1+kk 195 33.2 m² 194 435 Kč 6 550 833 Kč" at bounding box center [841, 201] width 413 height 25
click at [1046, 163] on span "Data jako XLSX" at bounding box center [1043, 161] width 66 height 13
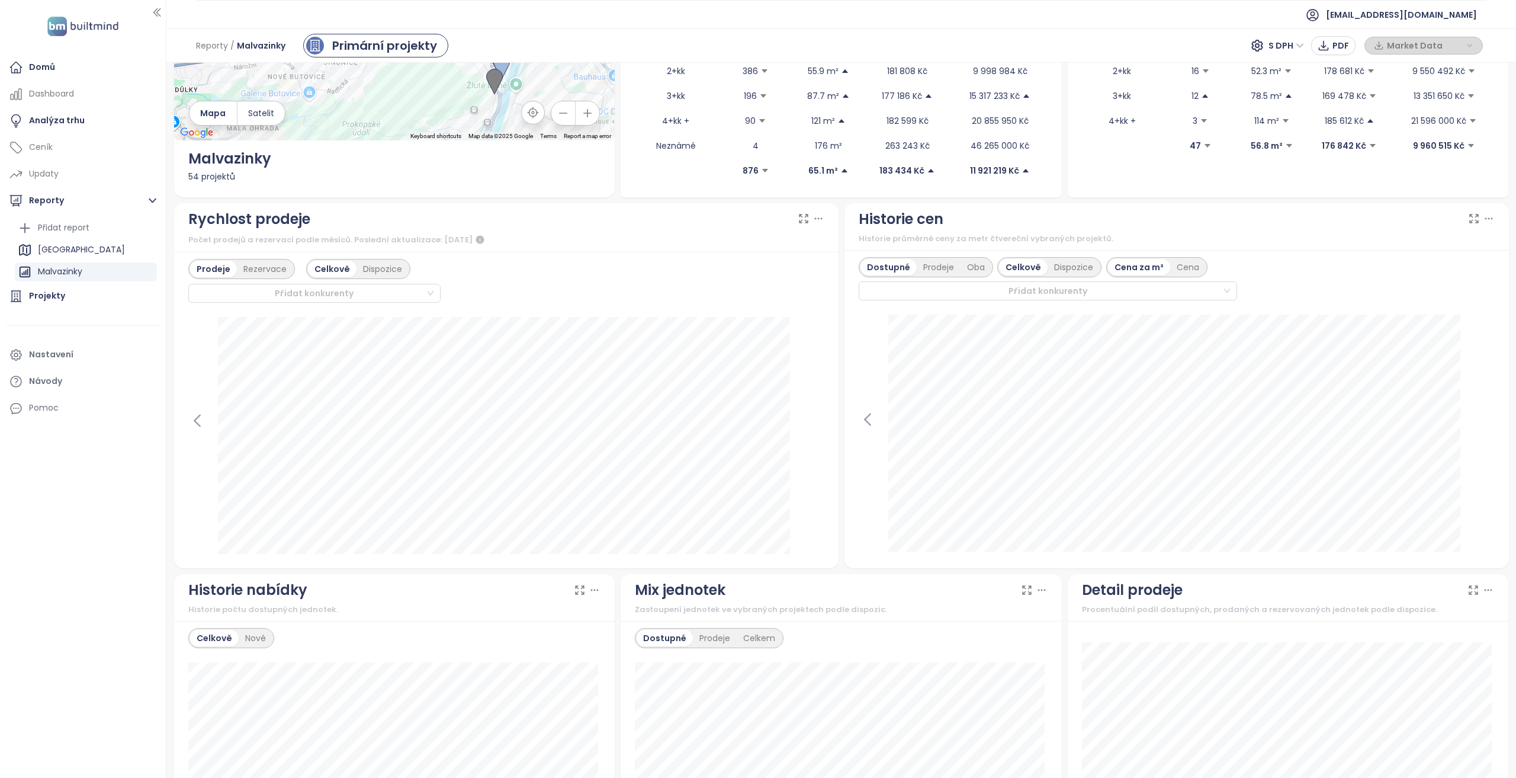
scroll to position [355, 0]
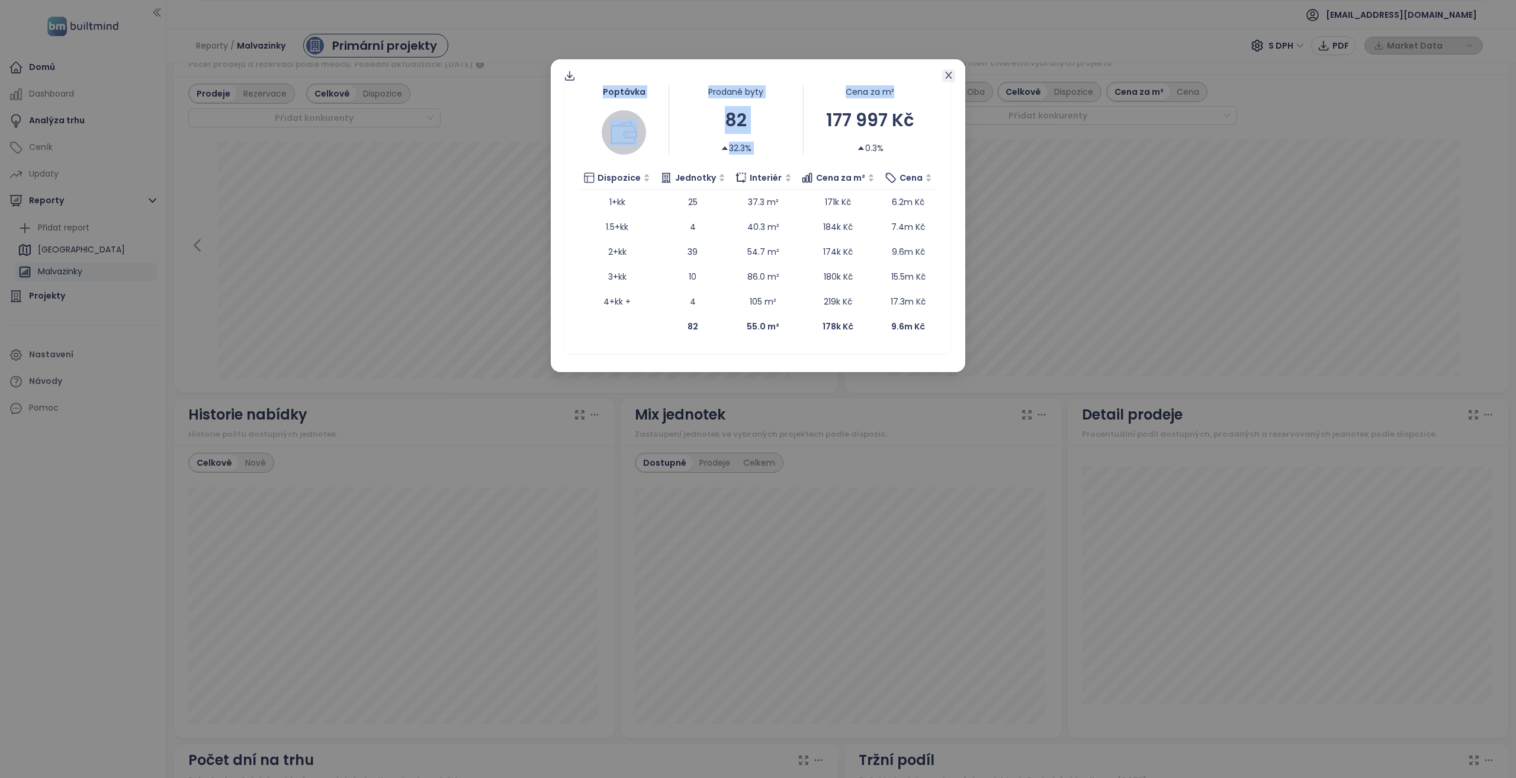
click at [954, 76] on div "Poptávka Prodané byty 82 32.3% Cena za m² 177 997 Kč 0.3% Dispozice Jednotky In…" at bounding box center [758, 215] width 415 height 313
click at [947, 78] on icon "close" at bounding box center [948, 75] width 7 height 7
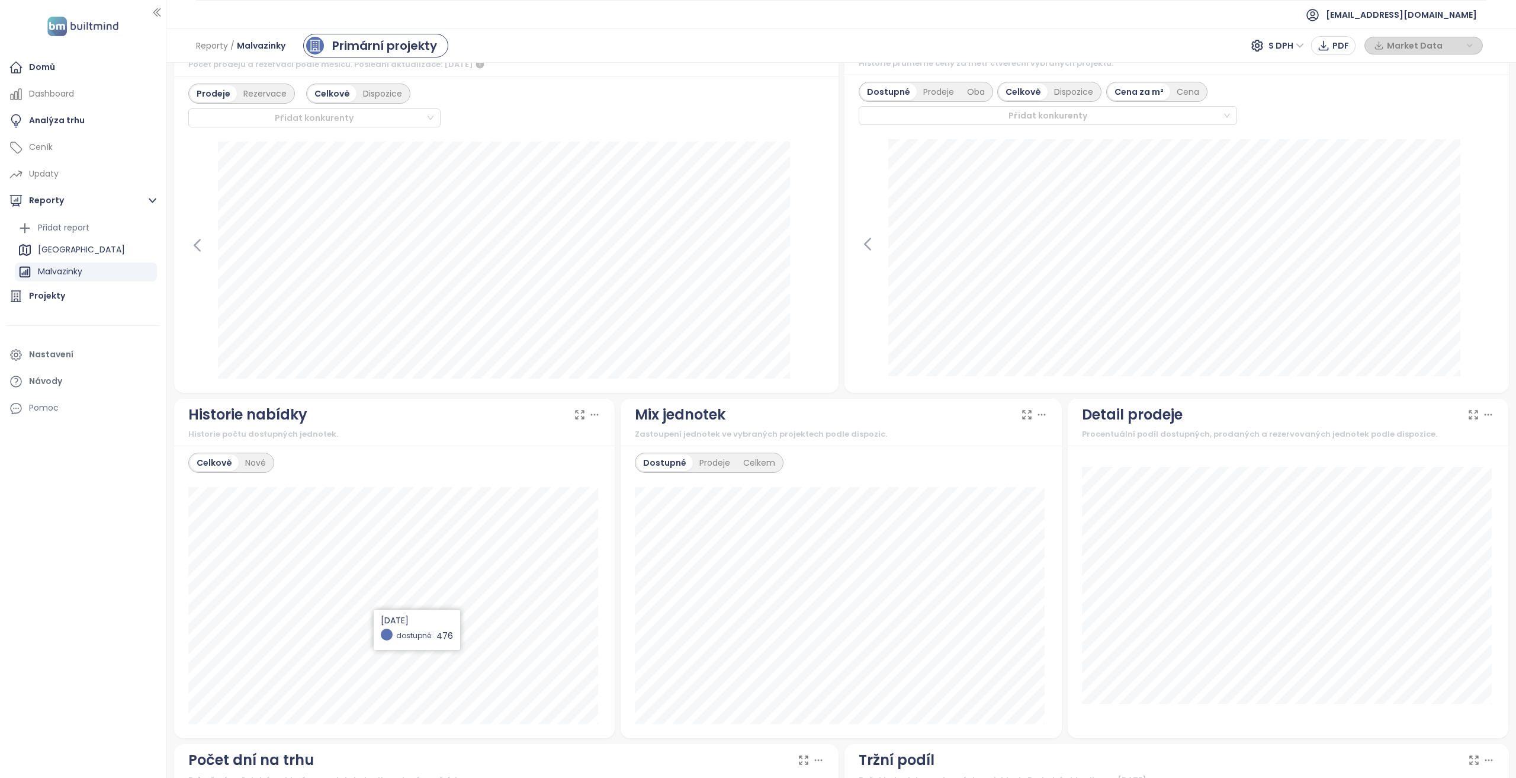
scroll to position [0, 0]
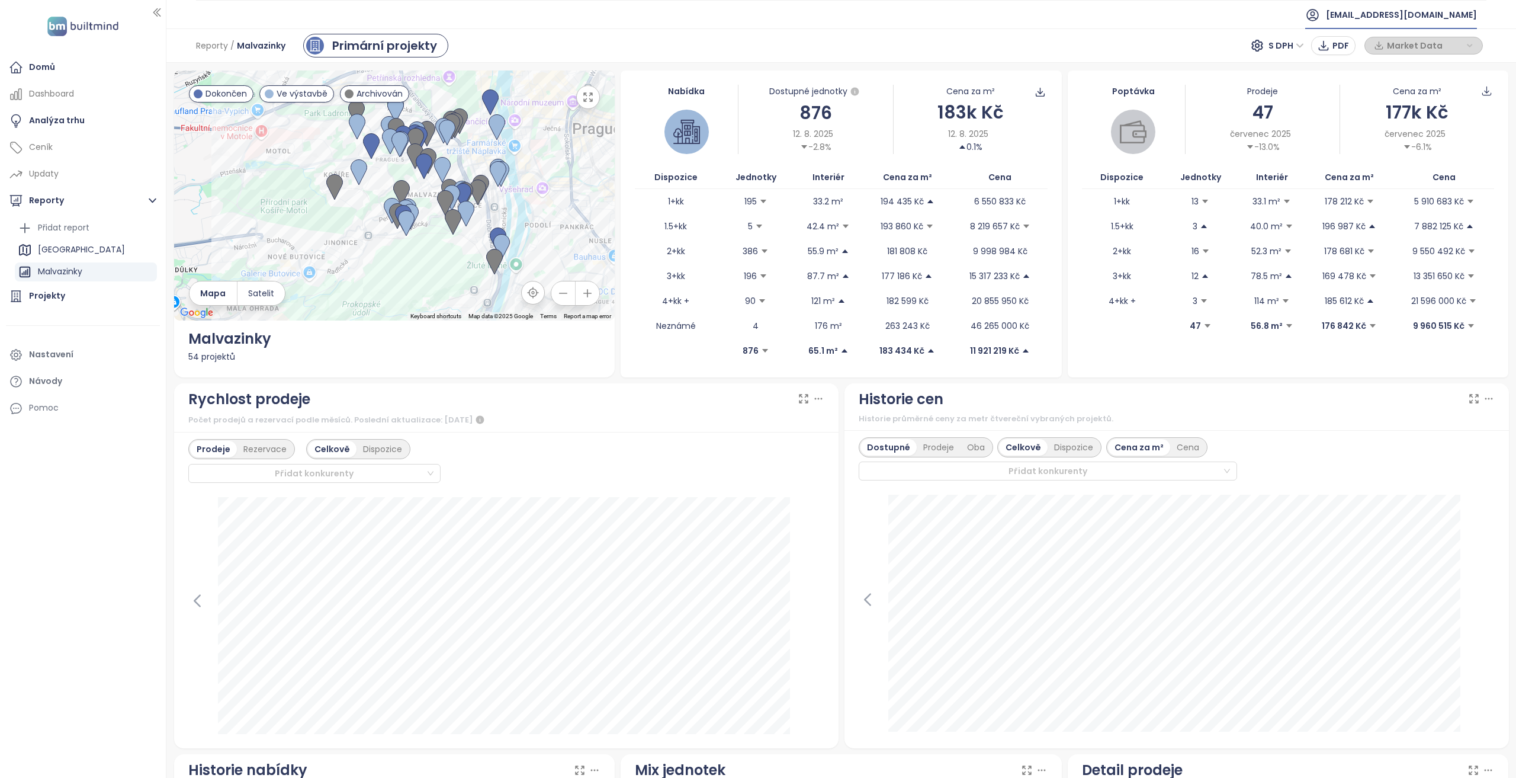
click at [1429, 14] on span "[EMAIL_ADDRESS][DOMAIN_NAME]" at bounding box center [1401, 15] width 151 height 28
click at [1424, 41] on span "Odhlásit se" at bounding box center [1406, 47] width 46 height 12
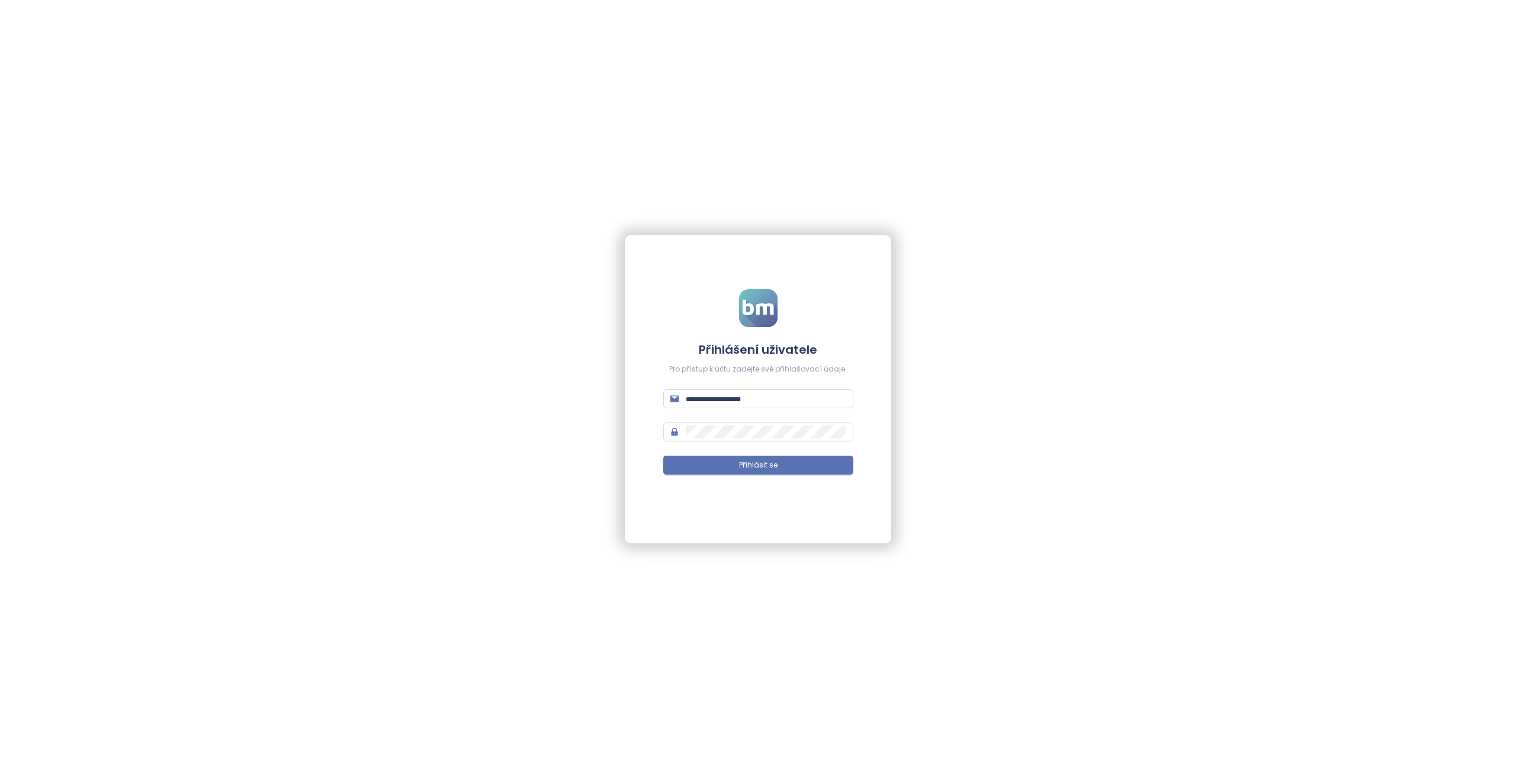
type input "**********"
click at [715, 395] on input "**********" at bounding box center [766, 398] width 148 height 13
click at [733, 466] on button "Přihlásit se" at bounding box center [758, 464] width 178 height 19
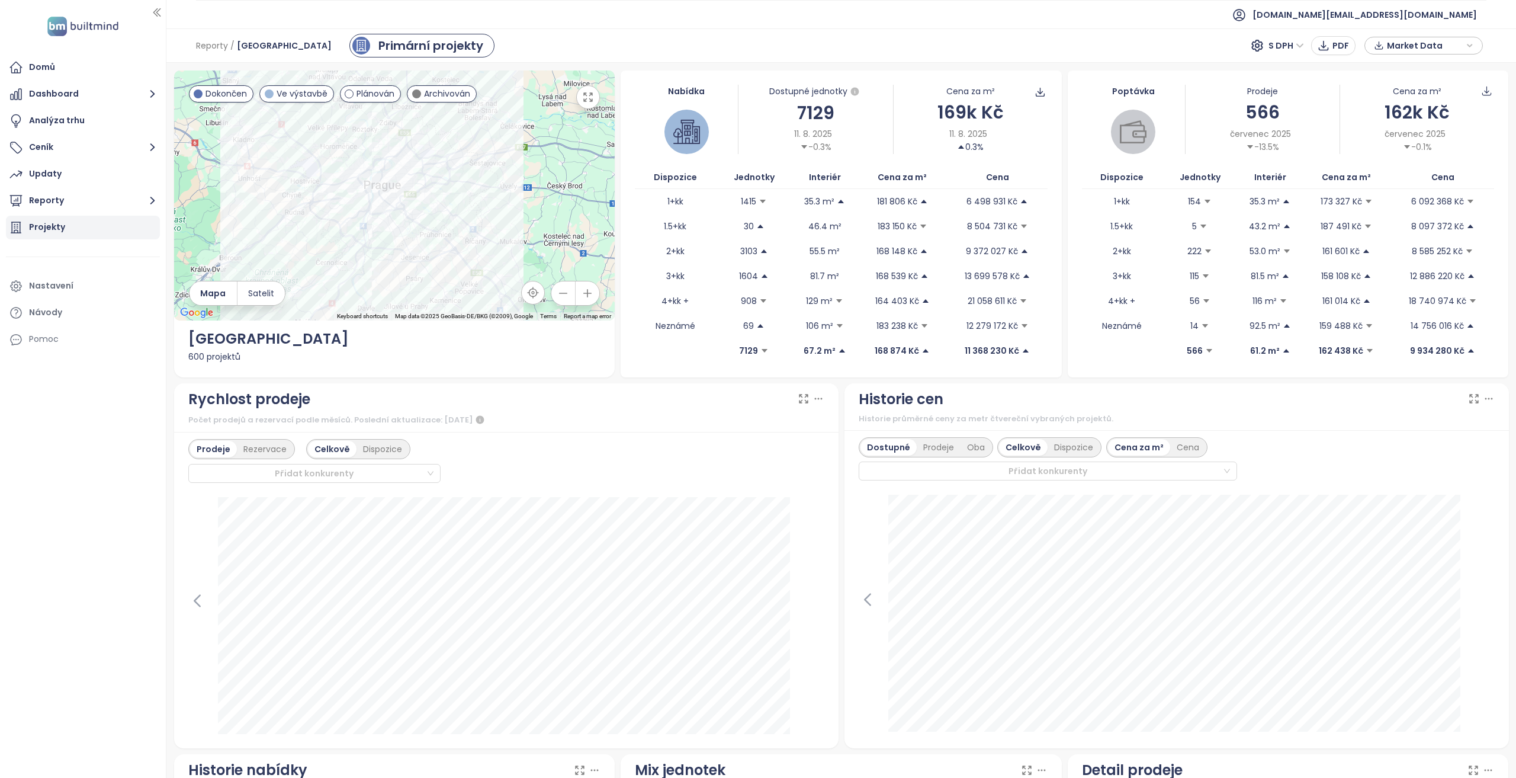
drag, startPoint x: 79, startPoint y: 227, endPoint x: 21, endPoint y: 229, distance: 58.1
click at [79, 227] on div "Projekty" at bounding box center [83, 228] width 154 height 24
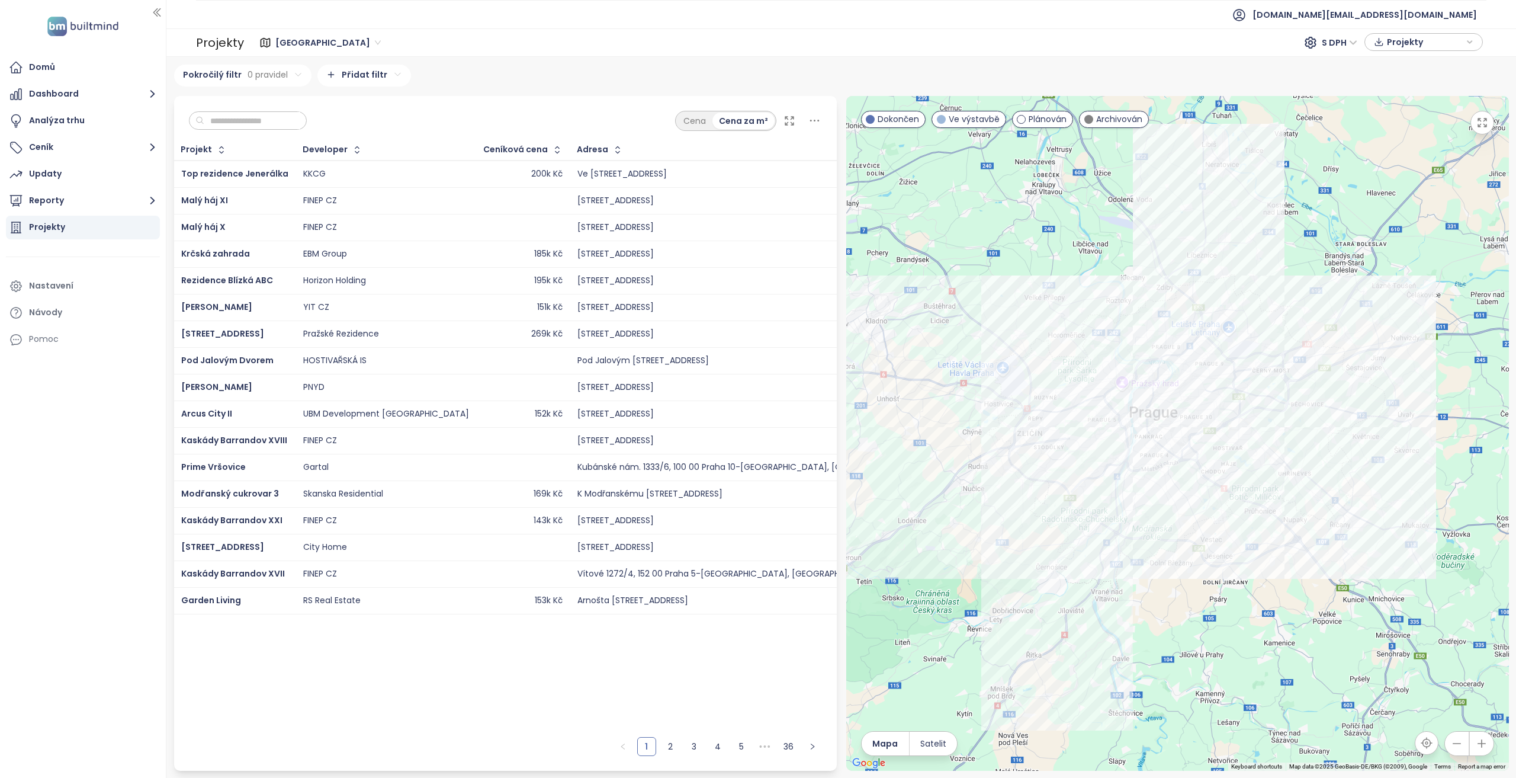
click at [251, 127] on input "text" at bounding box center [252, 121] width 96 height 18
click at [246, 121] on input "text" at bounding box center [252, 121] width 96 height 18
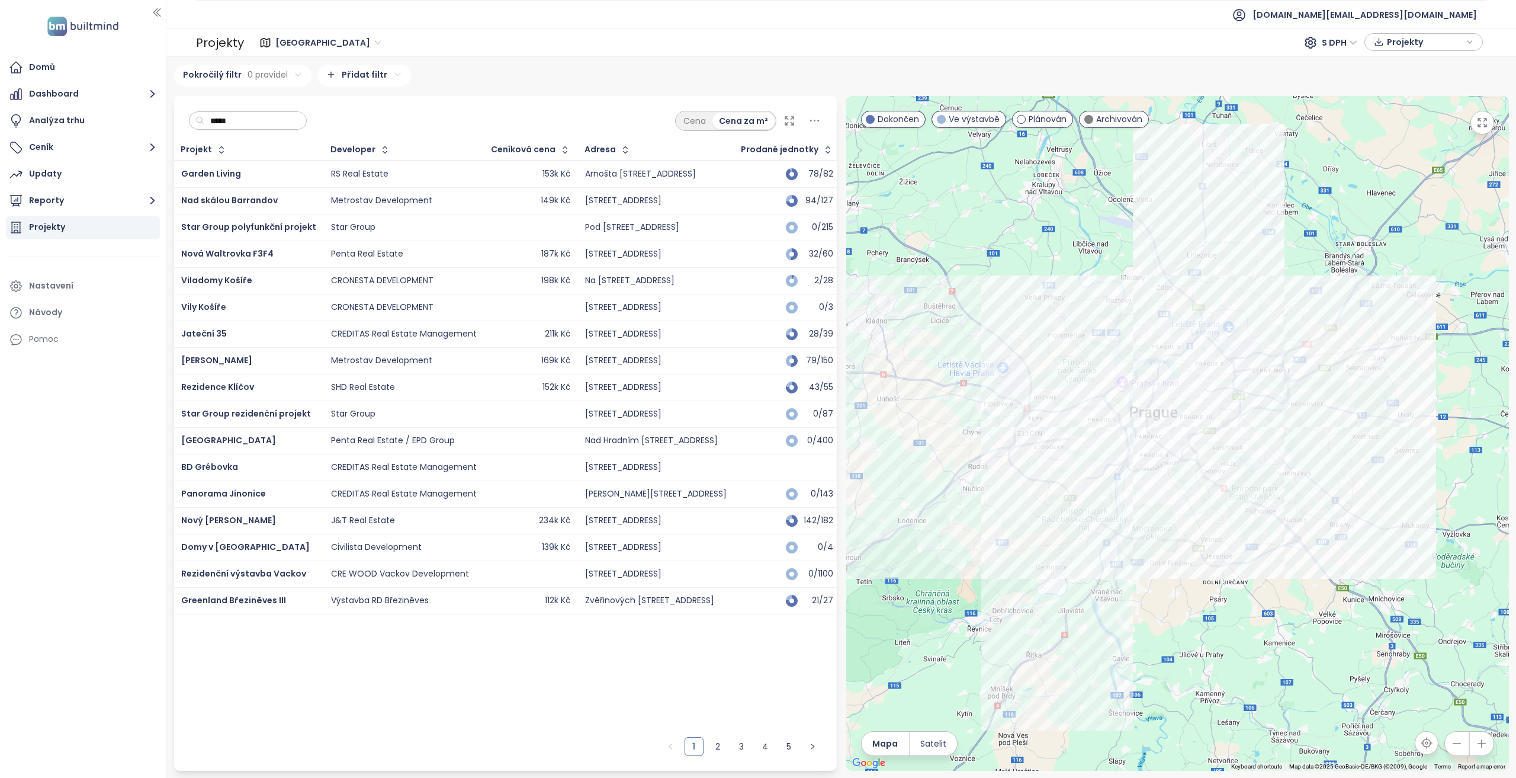
type input "******"
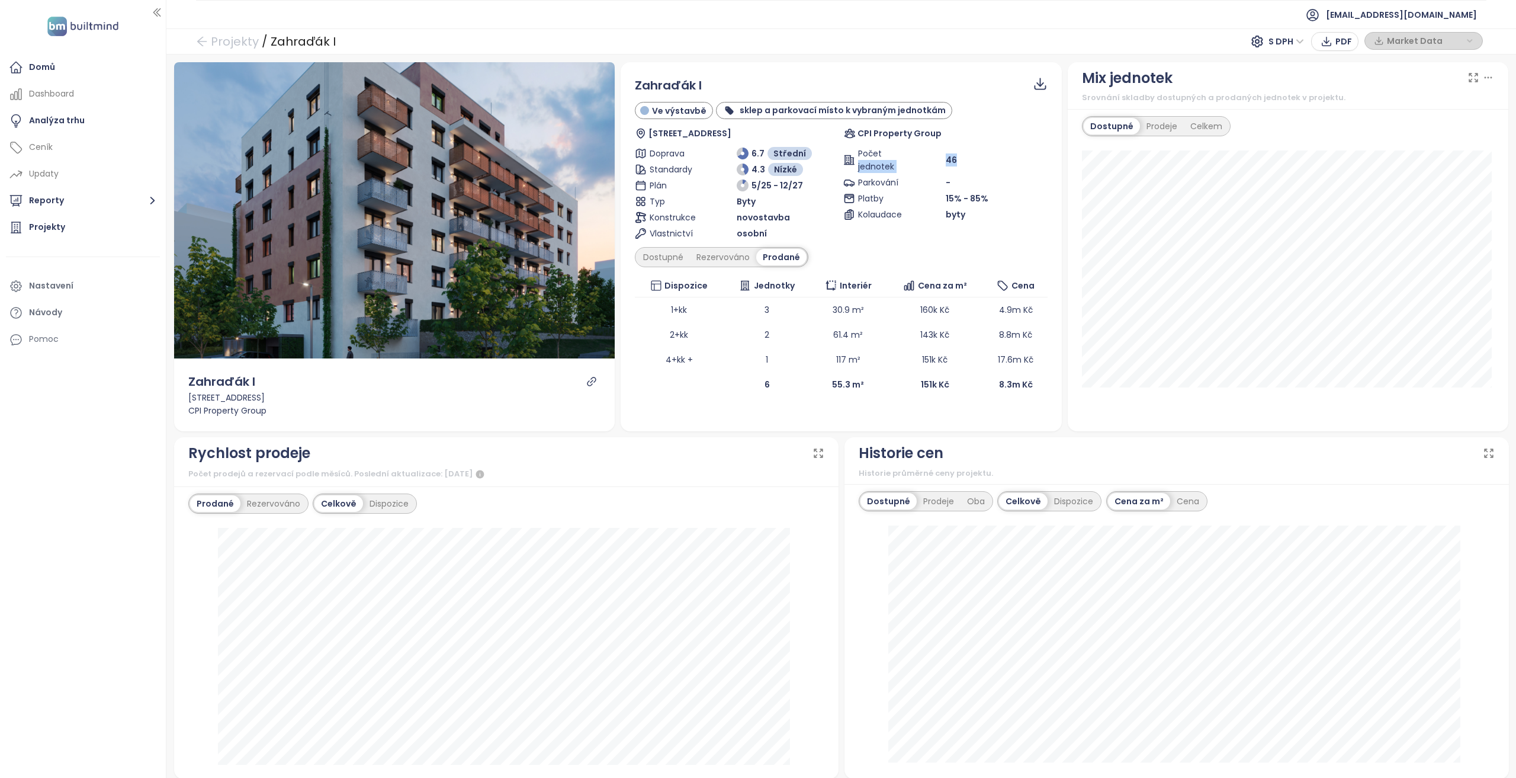
drag, startPoint x: 971, startPoint y: 152, endPoint x: 931, endPoint y: 159, distance: 41.5
click at [931, 159] on div "Počet jednotek 46" at bounding box center [945, 160] width 204 height 26
click at [673, 256] on div "Dostupné" at bounding box center [663, 257] width 53 height 17
drag, startPoint x: 938, startPoint y: 156, endPoint x: 908, endPoint y: 159, distance: 29.8
click at [908, 159] on div "Počet jednotek 46" at bounding box center [945, 160] width 204 height 26
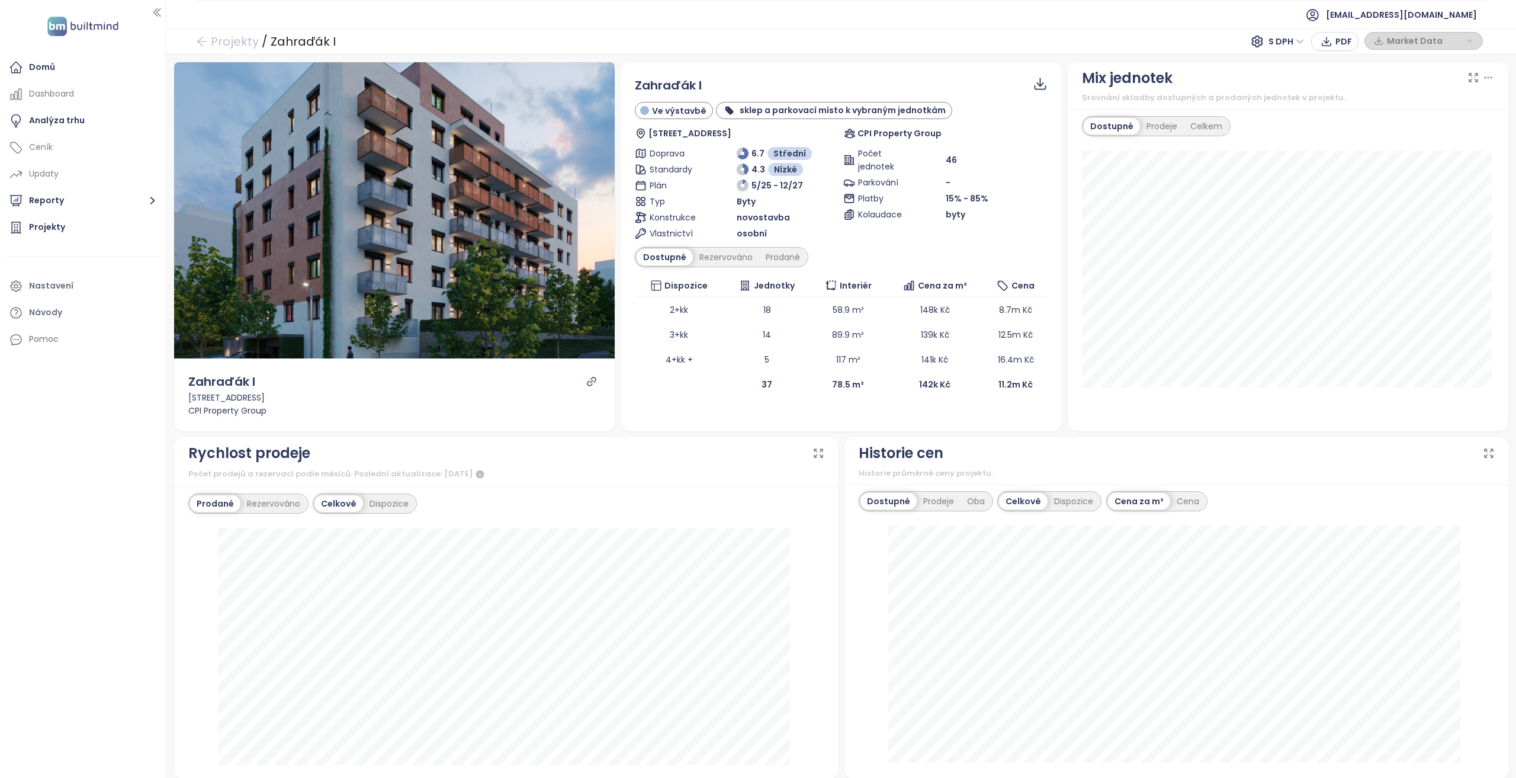
click at [710, 396] on div "Zahraďák I Ve výstavbě sklep a parkovací místo k vybraným jednotkám [STREET_ADD…" at bounding box center [841, 236] width 441 height 349
drag, startPoint x: 732, startPoint y: 109, endPoint x: 939, endPoint y: 105, distance: 207.3
click at [939, 105] on div "sklep a parkovací místo k vybraným jednotkám" at bounding box center [834, 110] width 236 height 17
click at [229, 40] on link "Projekty" at bounding box center [227, 41] width 63 height 21
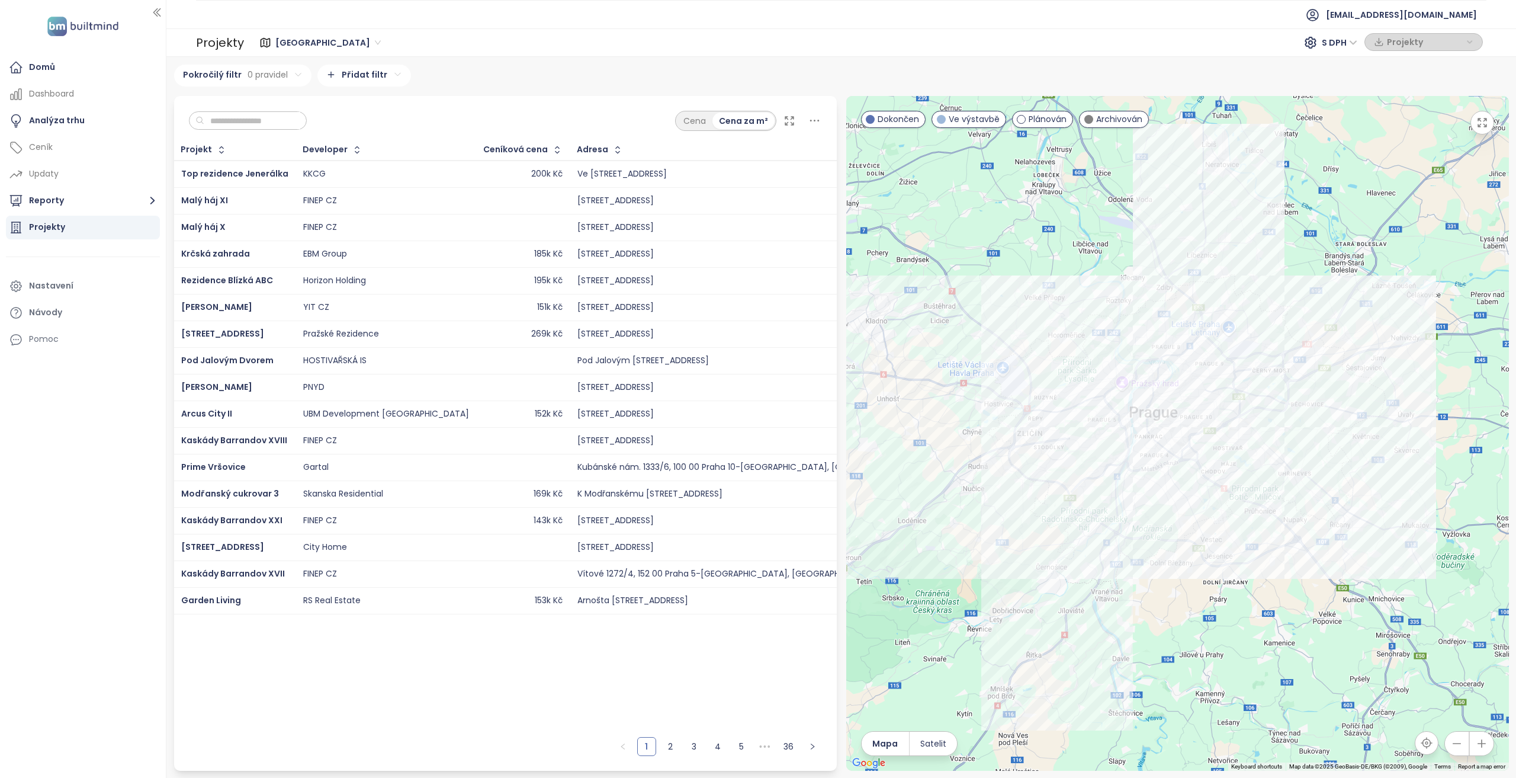
click at [67, 80] on ul "Domů Dashboard Analýza trhu Ceník Updaty Reporty Projekty Nastavení Návody Pomoc" at bounding box center [83, 204] width 154 height 296
click at [71, 72] on div "Domů" at bounding box center [83, 68] width 154 height 24
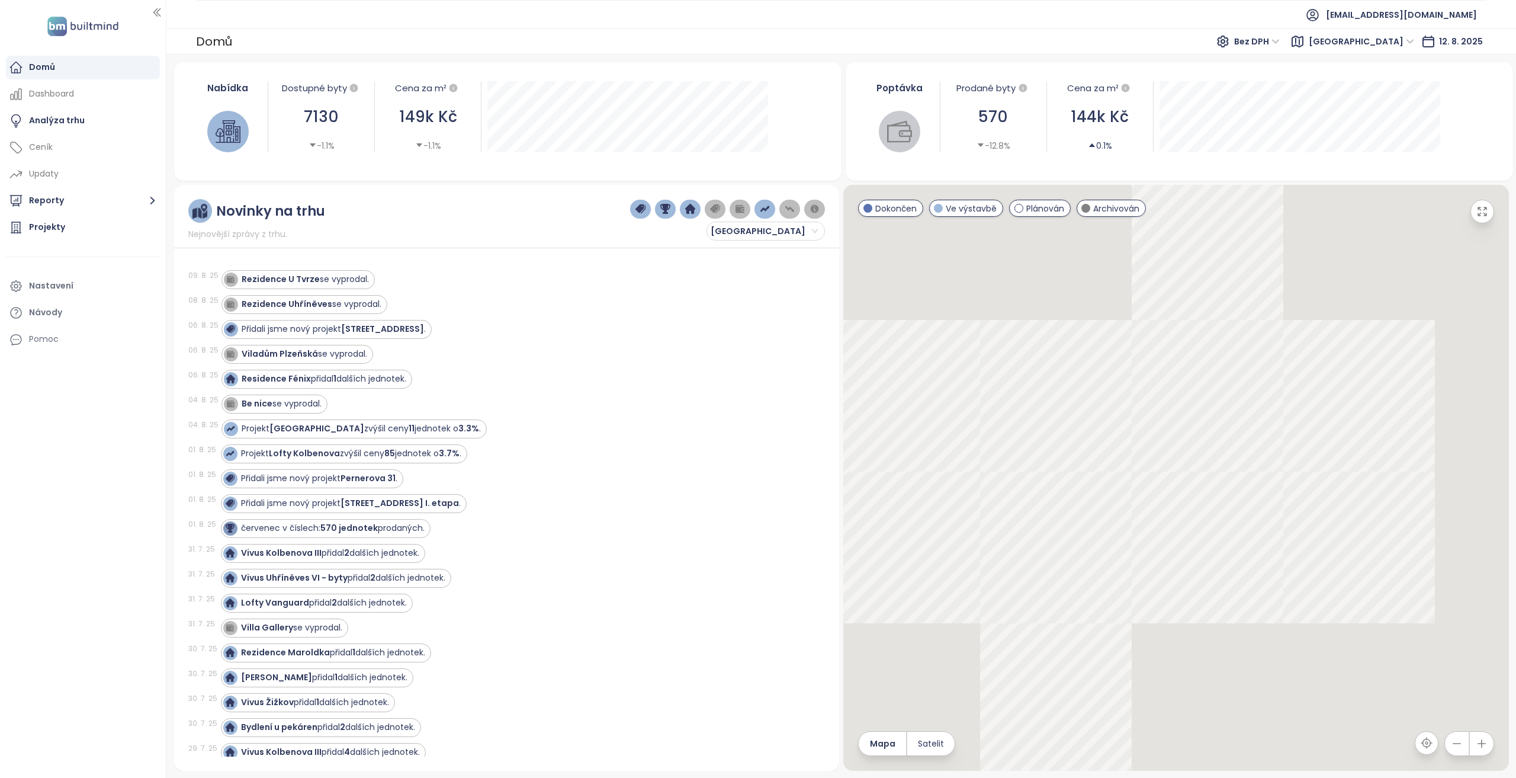
click at [1230, 36] on icon at bounding box center [1223, 41] width 14 height 14
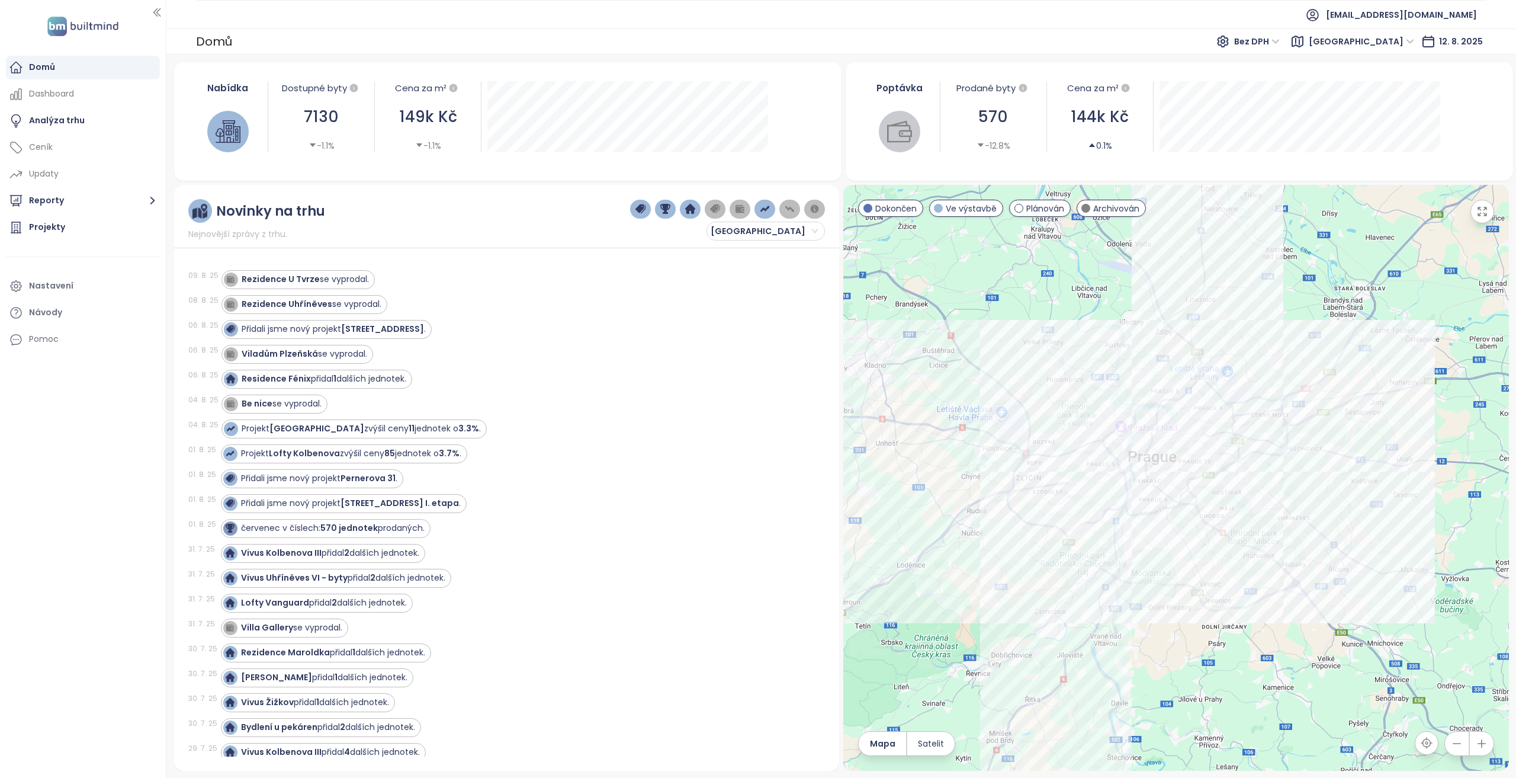
click at [1280, 47] on span "Bez DPH" at bounding box center [1257, 42] width 46 height 18
click at [1321, 66] on div "S DPH" at bounding box center [1332, 65] width 36 height 13
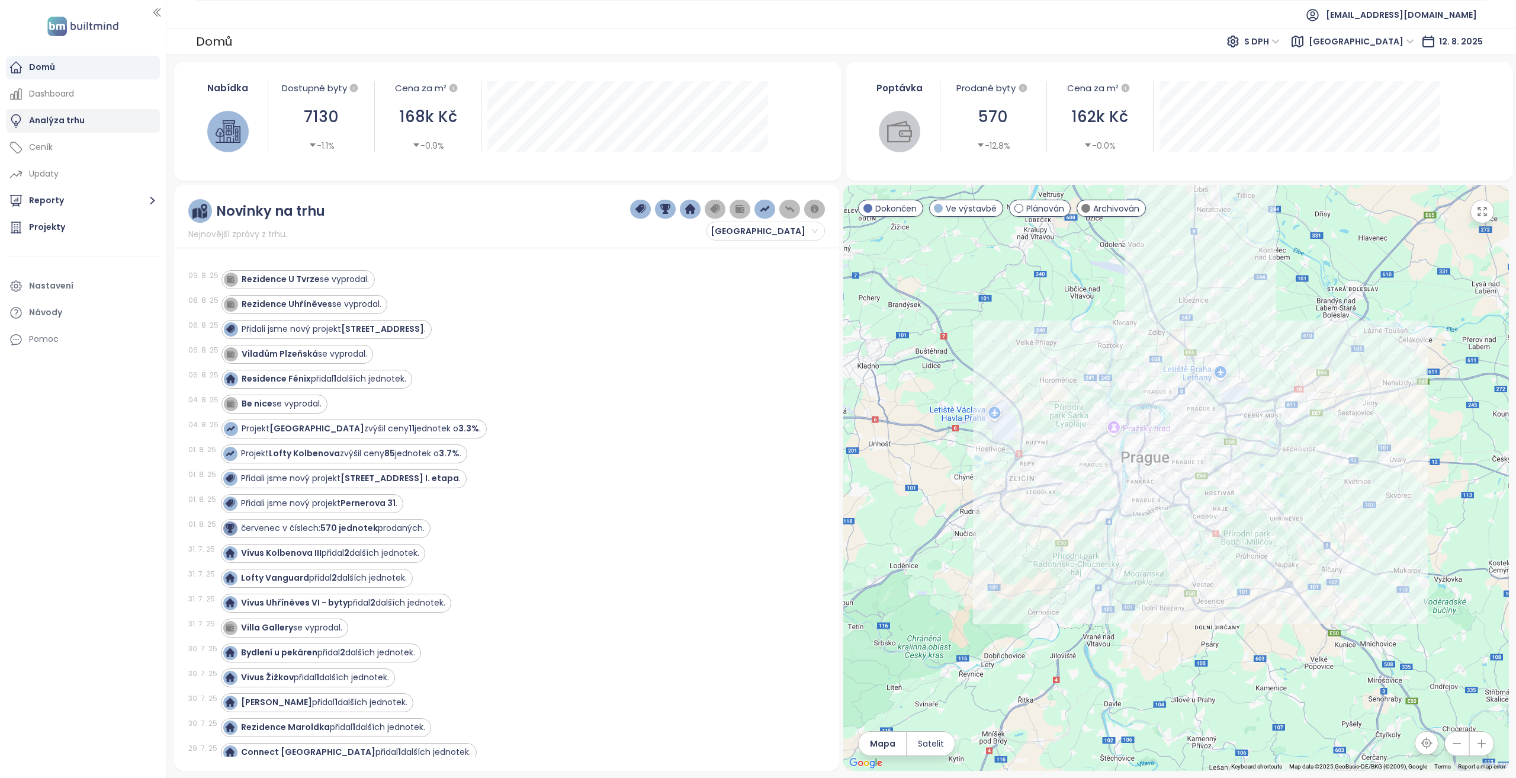
click at [95, 131] on div "Analýza trhu" at bounding box center [83, 121] width 154 height 24
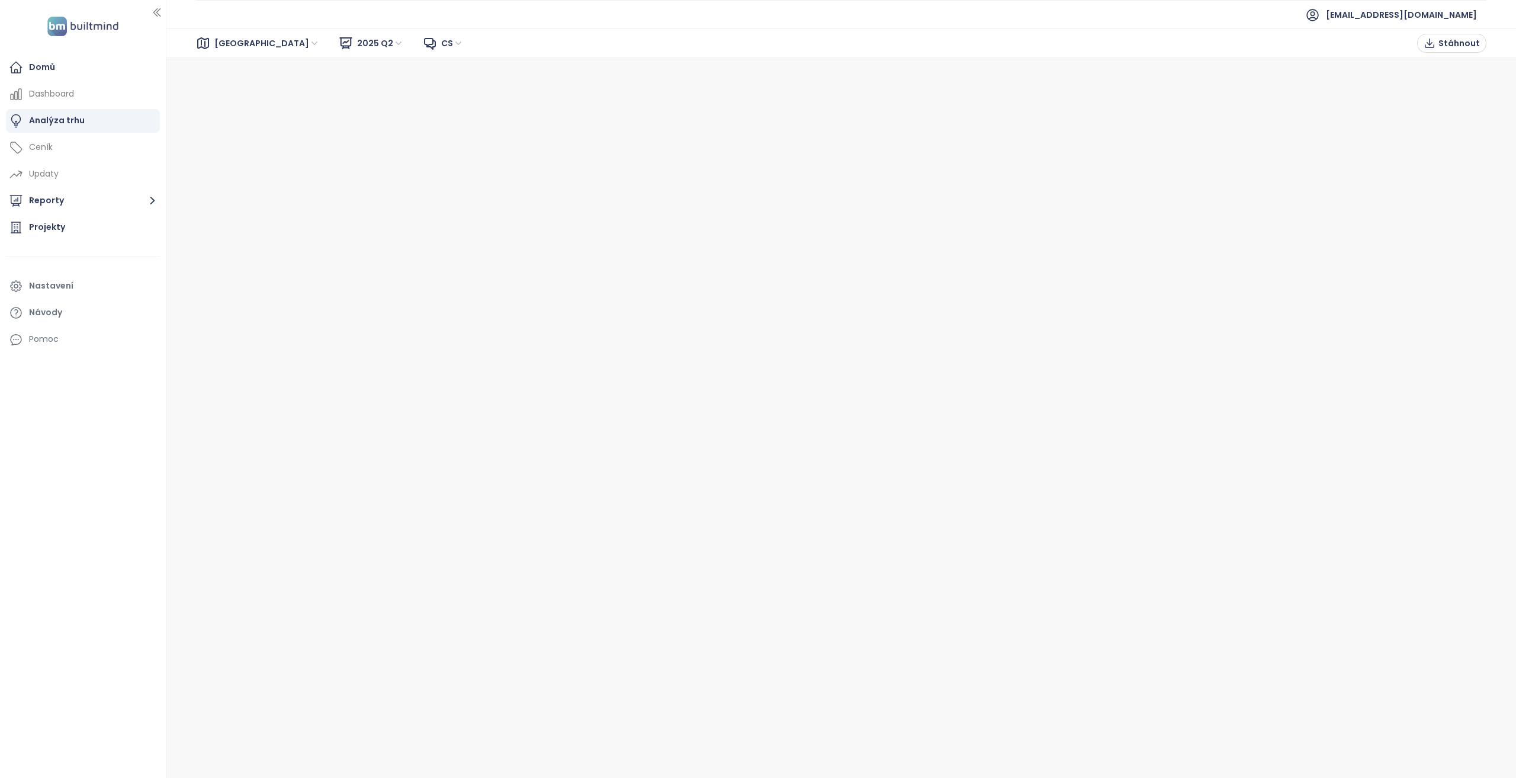
click at [238, 41] on span "[GEOGRAPHIC_DATA]" at bounding box center [266, 43] width 105 height 18
click at [357, 40] on span "2025 Q2" at bounding box center [380, 43] width 47 height 18
drag, startPoint x: 357, startPoint y: 88, endPoint x: -102, endPoint y: 222, distance: 477.8
click at [0, 222] on html "Domů Dashboard Analýza trhu Ceník Updaty Reporty Projekty Nastavení Návody Pomo…" at bounding box center [758, 389] width 1516 height 778
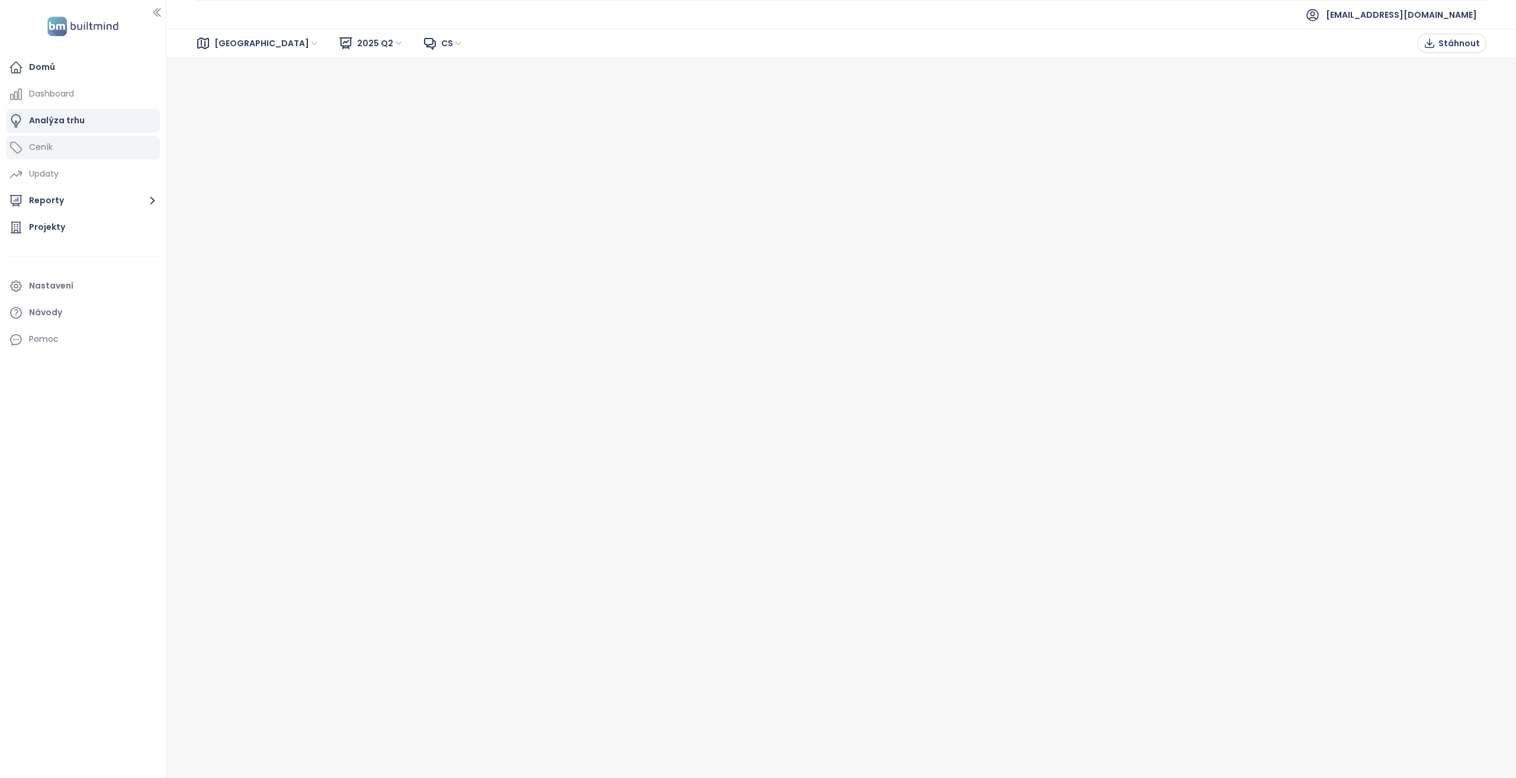
click at [81, 151] on div "Ceník" at bounding box center [83, 148] width 154 height 24
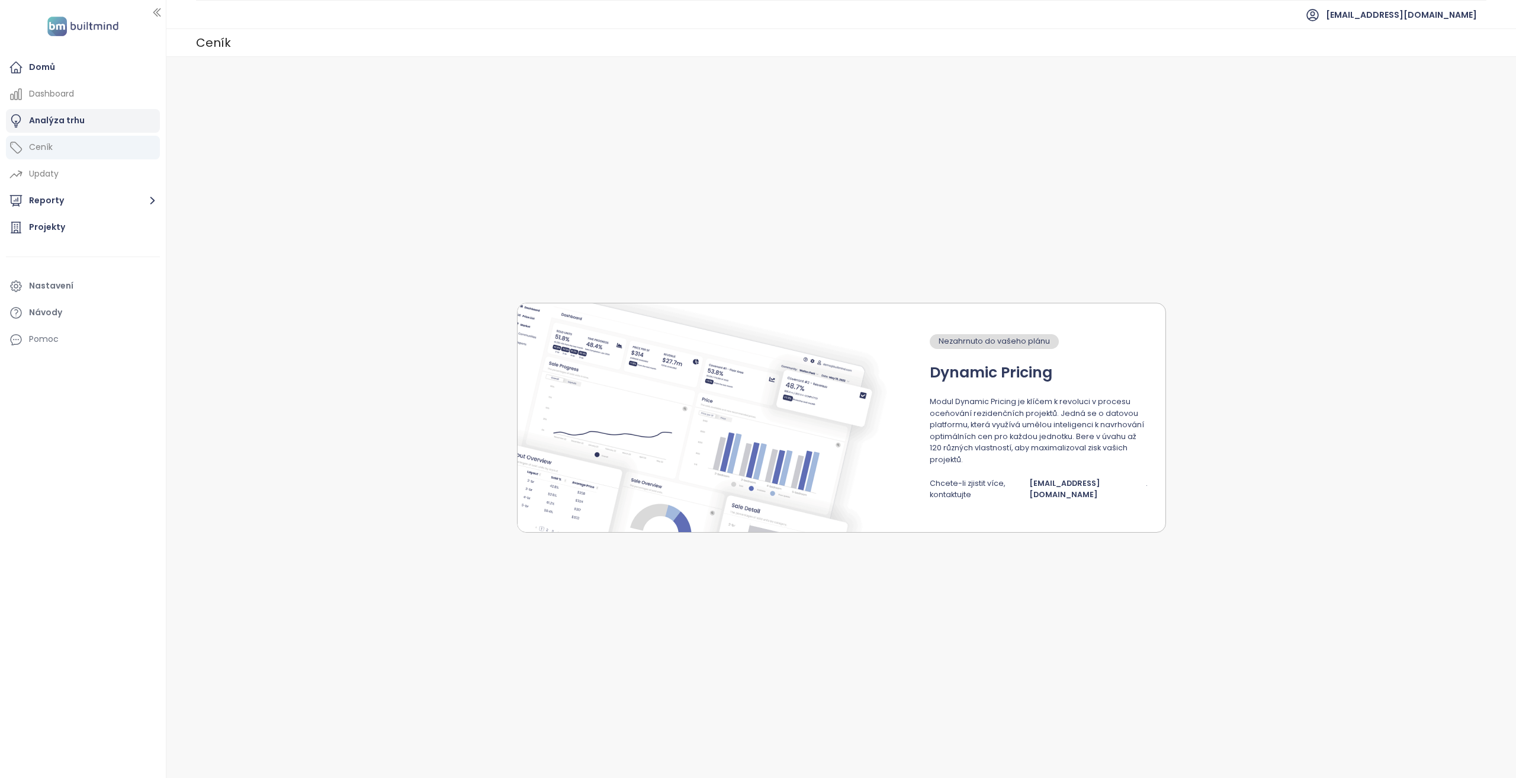
click at [104, 118] on div "Analýza trhu" at bounding box center [83, 121] width 154 height 24
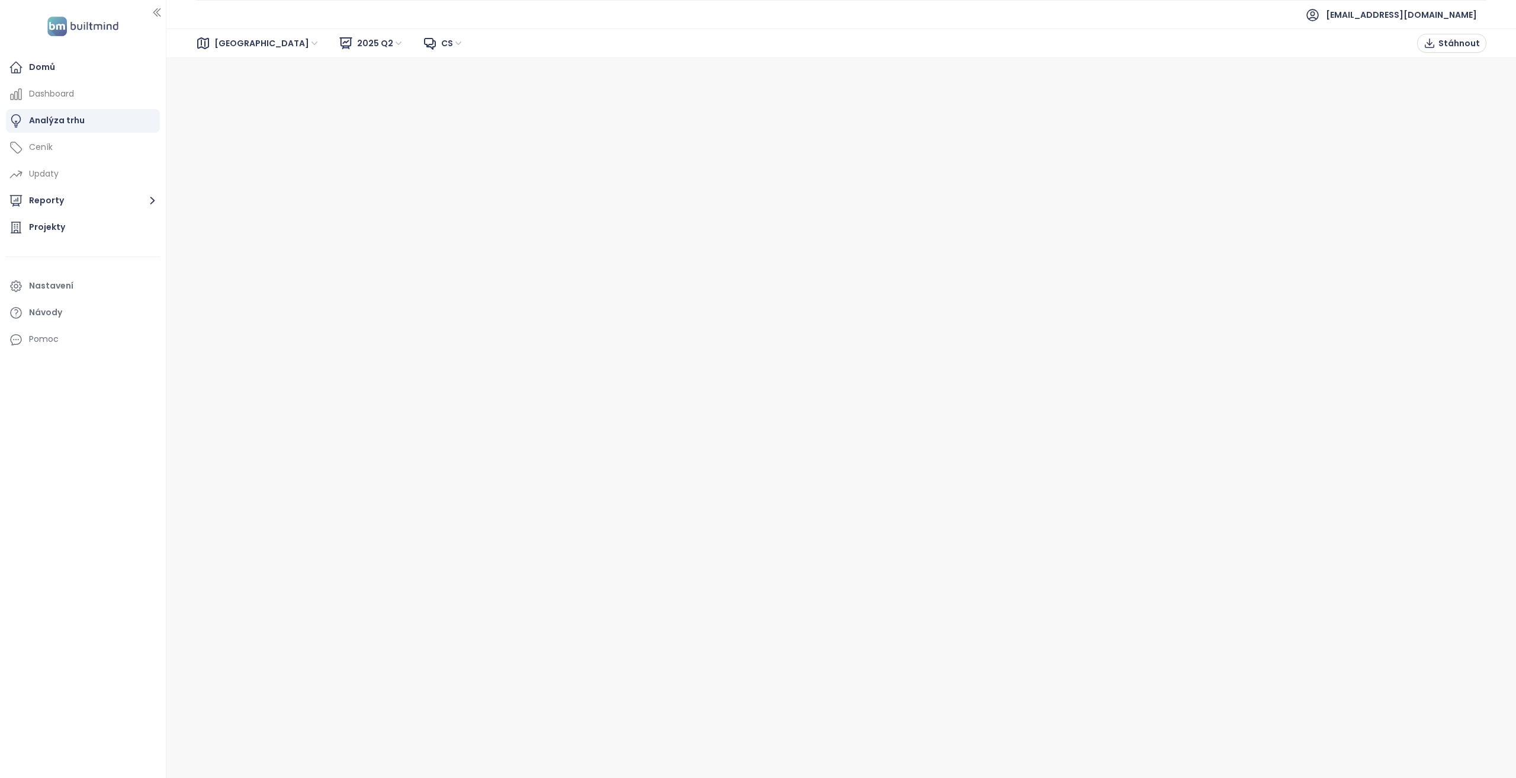
click at [357, 43] on span "2025 Q2" at bounding box center [380, 43] width 47 height 18
click at [336, 85] on div "2025 Q2 Liquidity Report" at bounding box center [343, 85] width 101 height 13
click at [364, 40] on span "2025 Q2 Liquidity Report" at bounding box center [416, 43] width 118 height 18
click at [329, 68] on div "2025 Q2" at bounding box center [346, 66] width 107 height 13
click at [86, 67] on div "Domů" at bounding box center [83, 68] width 154 height 24
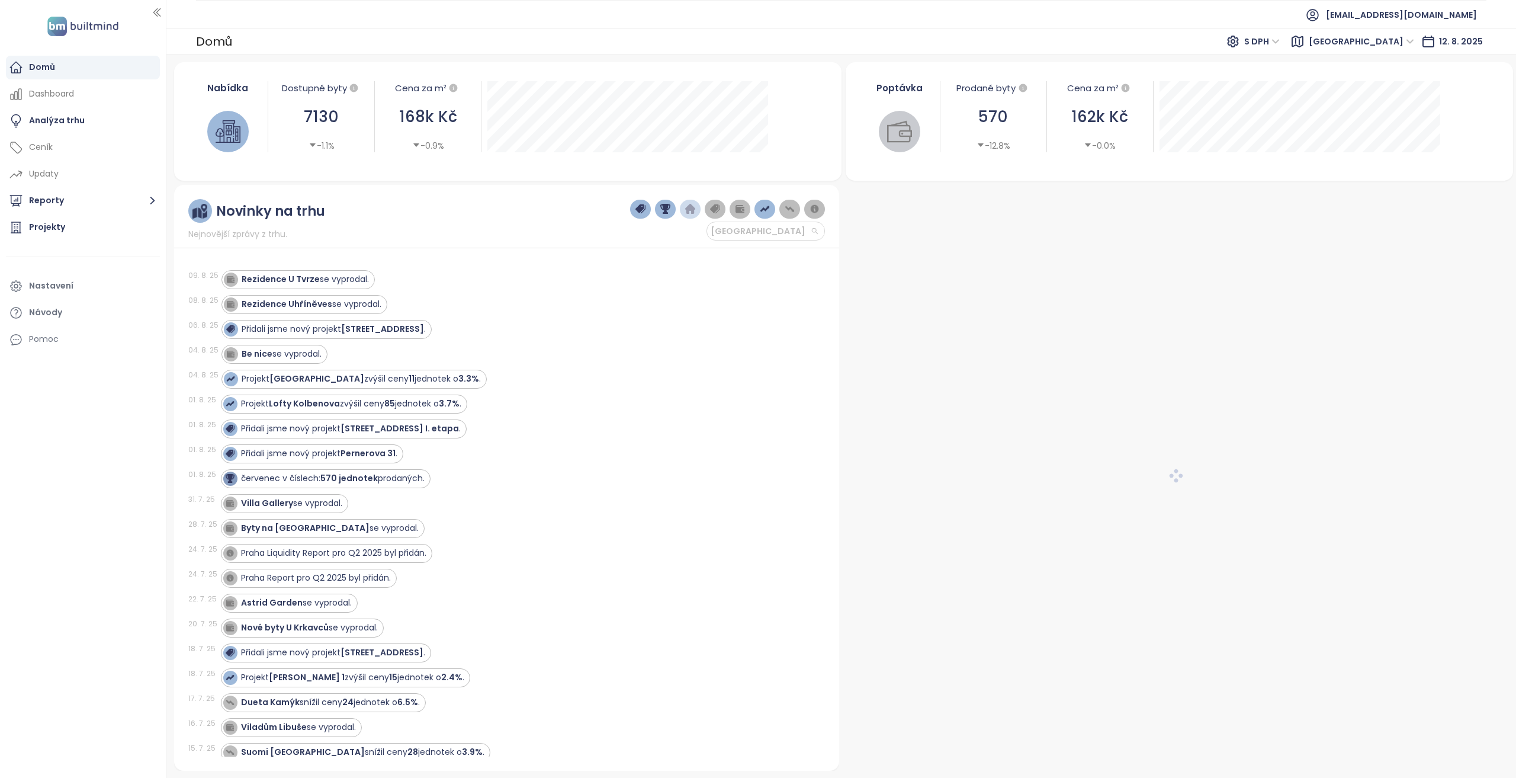
click at [779, 238] on span "[GEOGRAPHIC_DATA]" at bounding box center [764, 231] width 107 height 18
